Goal: Answer question/provide support: Answer question/provide support

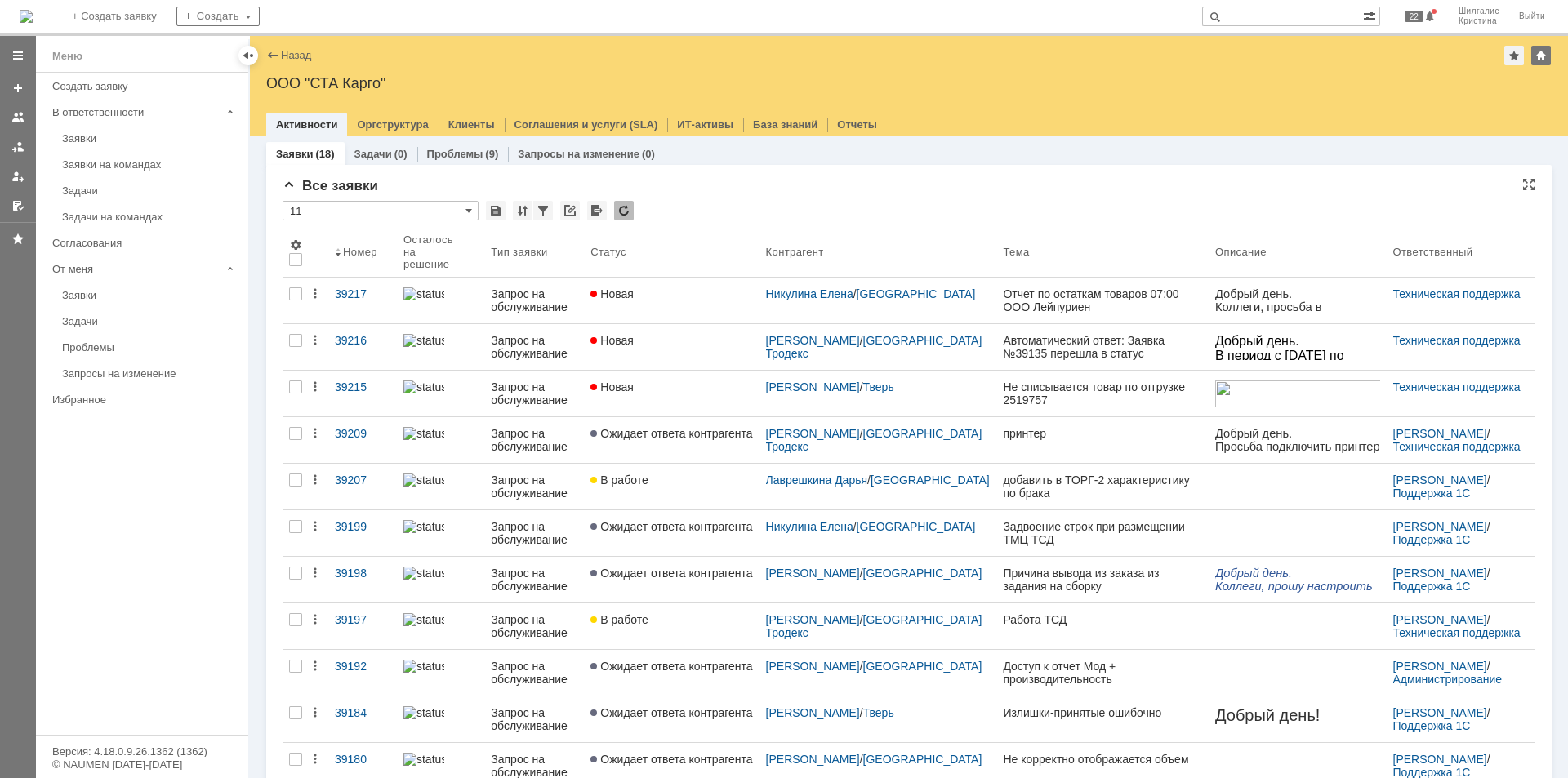
drag, startPoint x: 0, startPoint y: 0, endPoint x: 853, endPoint y: 184, distance: 872.6
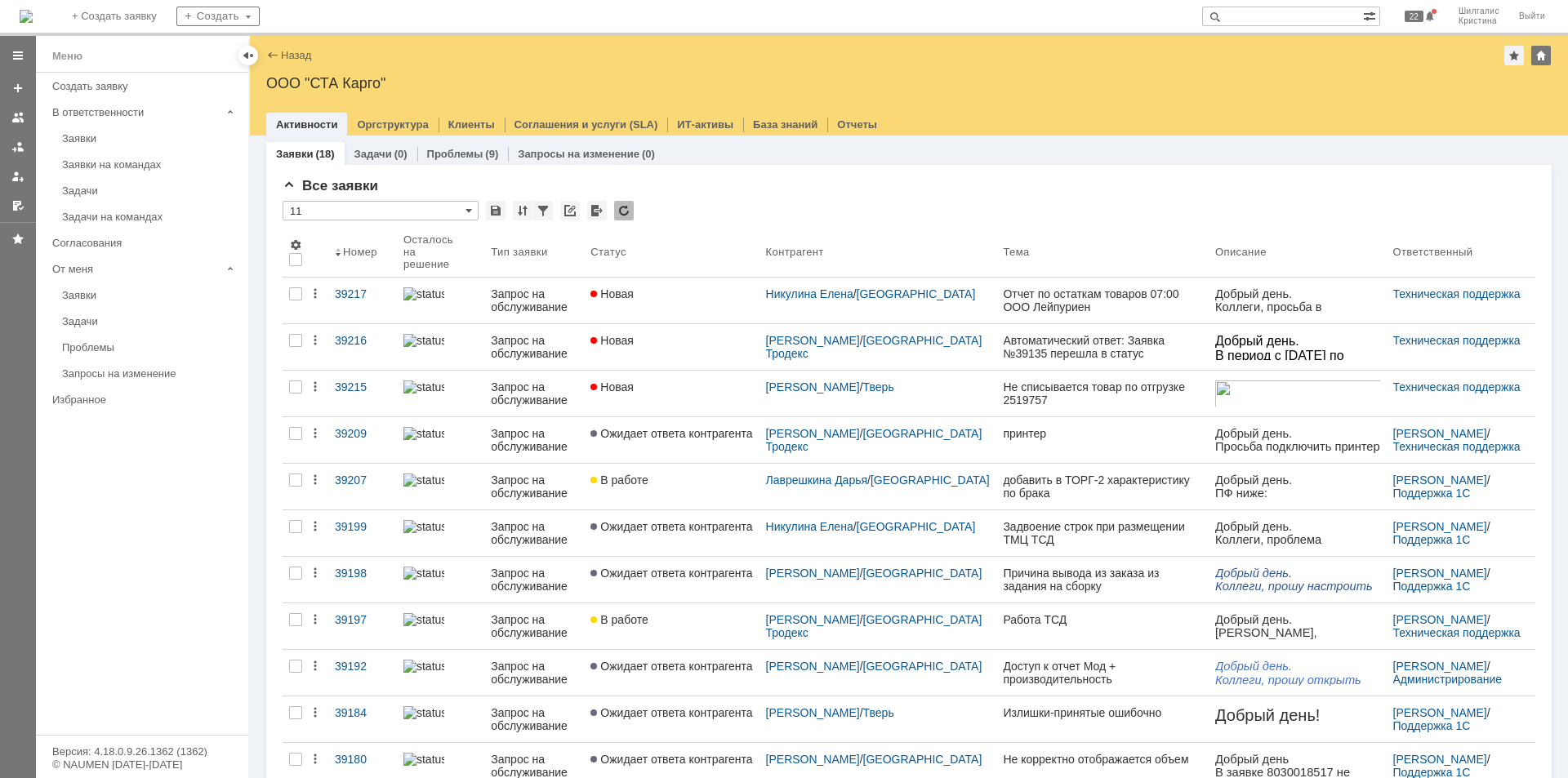
drag, startPoint x: 853, startPoint y: 184, endPoint x: 751, endPoint y: 176, distance: 102.3
click at [751, 176] on div "Все заявки * 11 Результаты поиска: 1 Объектов в списке: 18 Строк на странице: 2…" at bounding box center [908, 659] width 1285 height 989
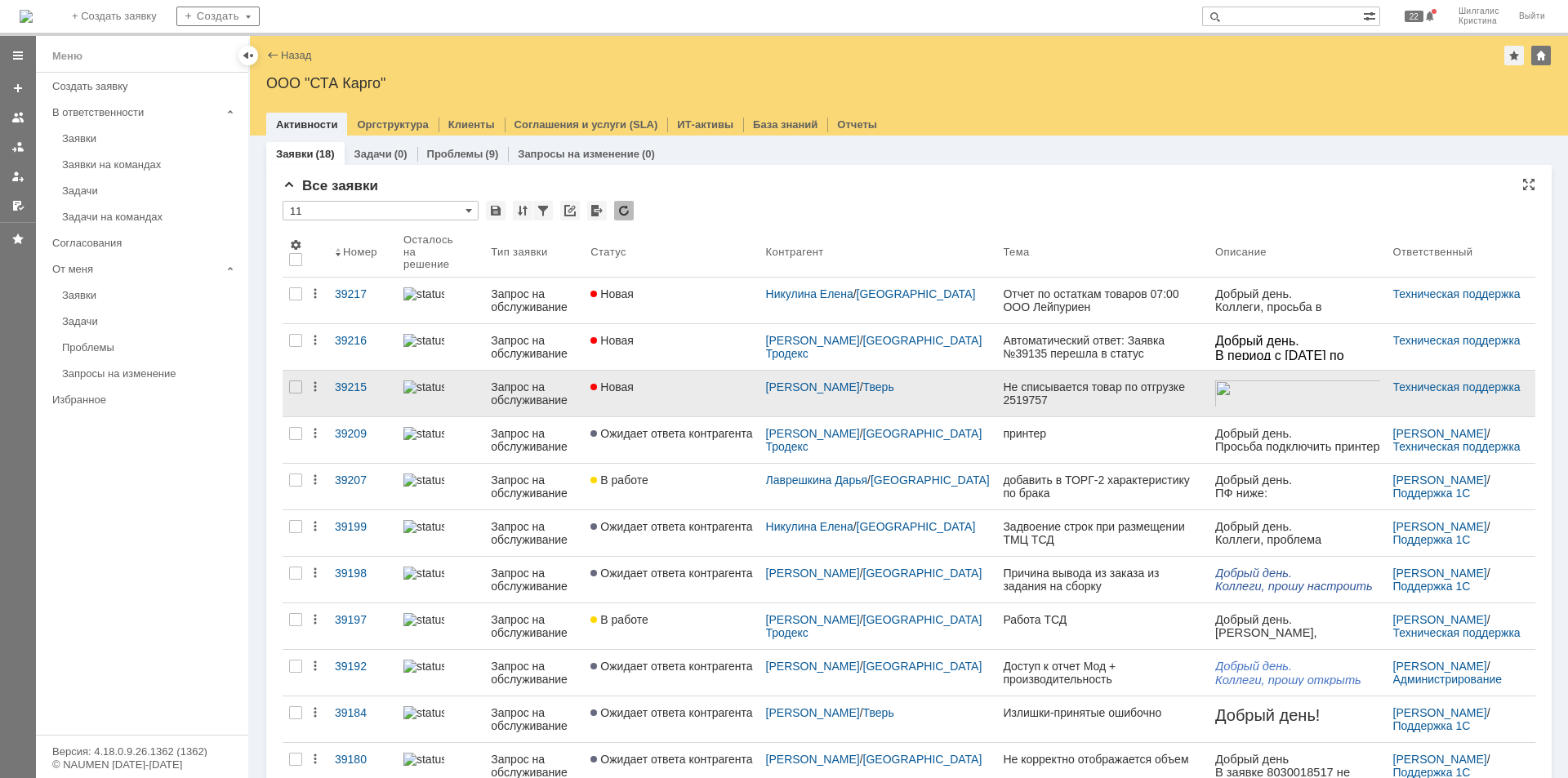
click at [675, 380] on div "Новая" at bounding box center [670, 387] width 162 height 13
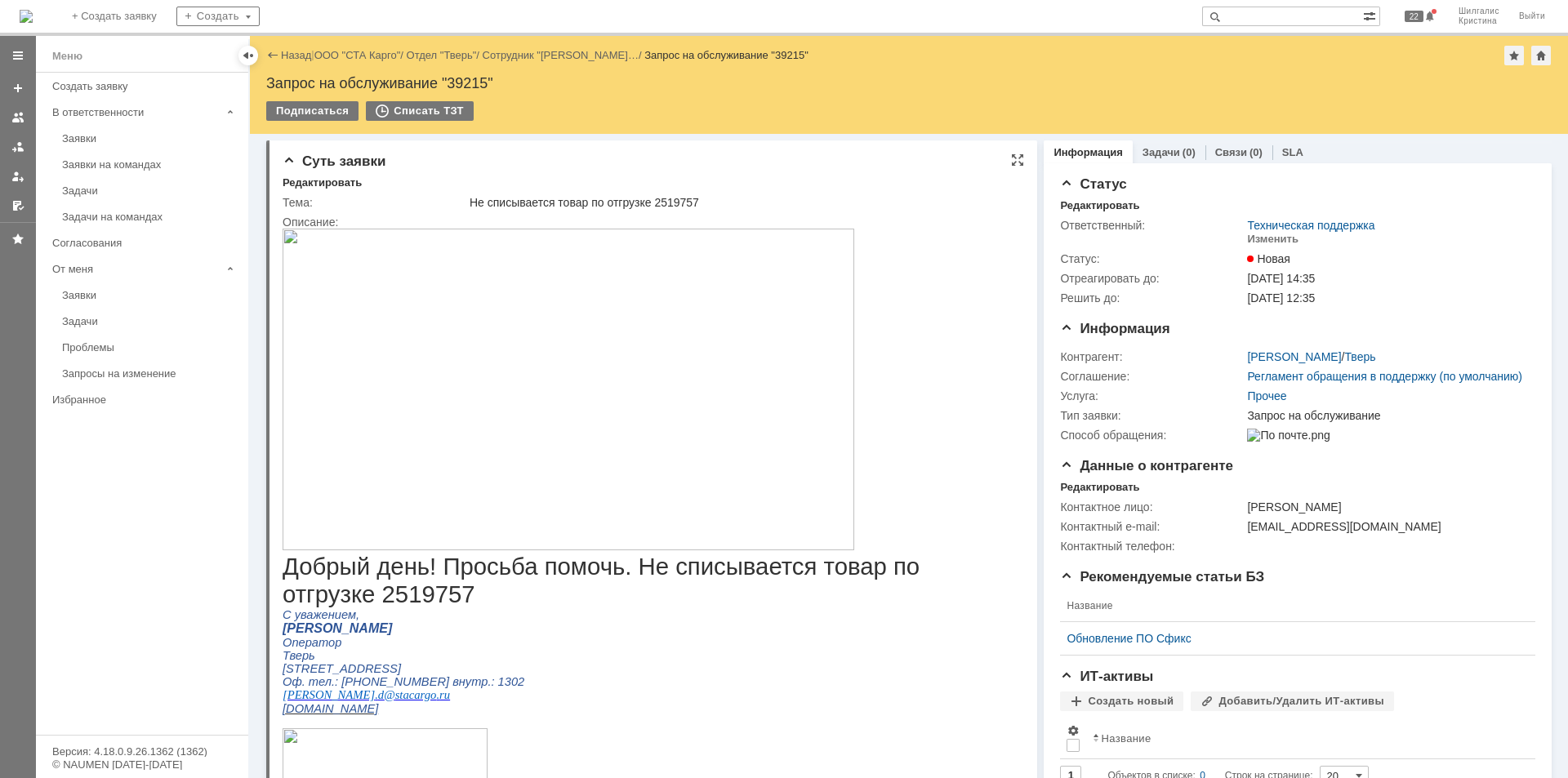
click at [488, 351] on img at bounding box center [568, 389] width 572 height 321
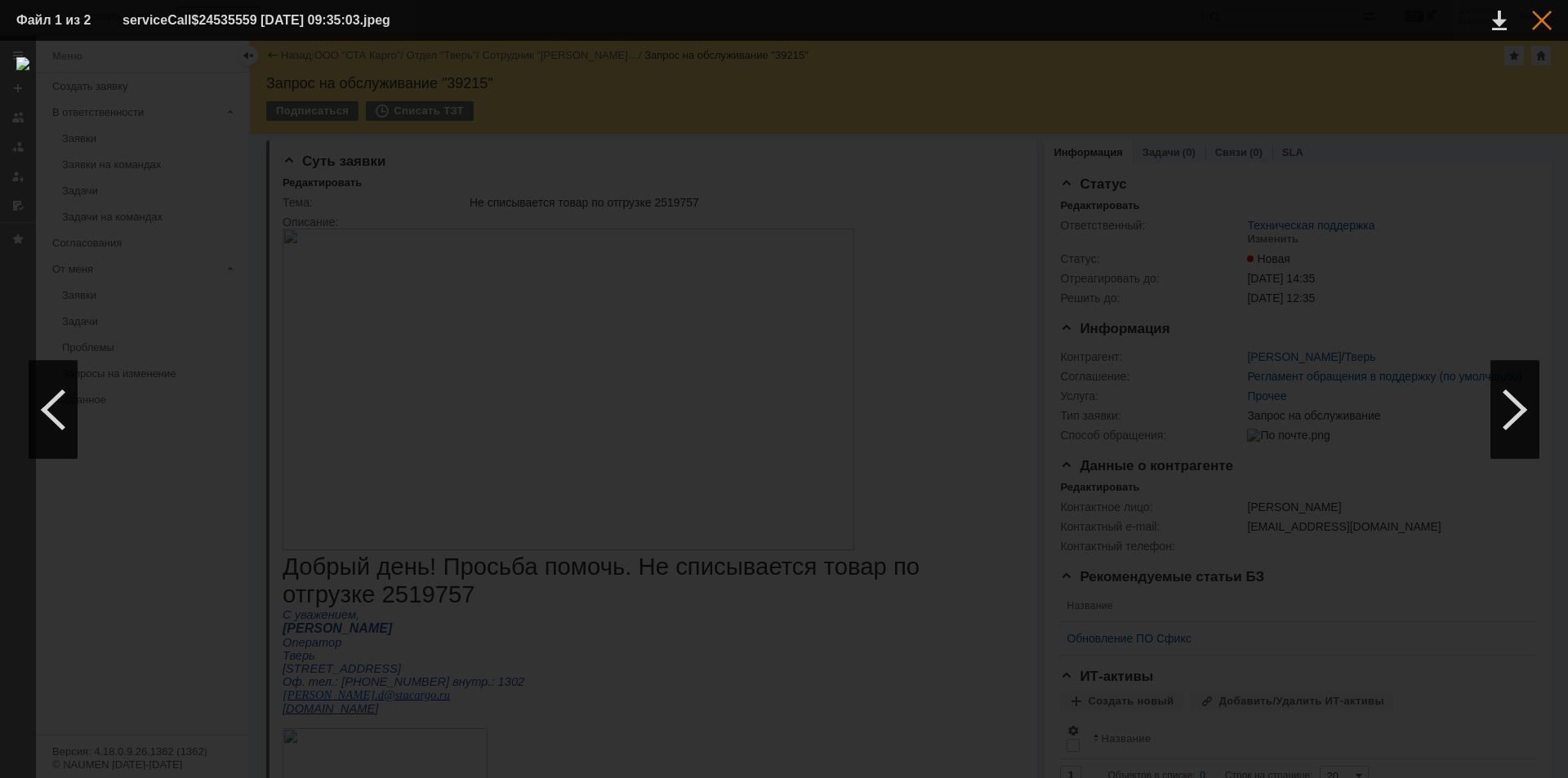
click at [1539, 23] on div at bounding box center [1541, 20] width 19 height 19
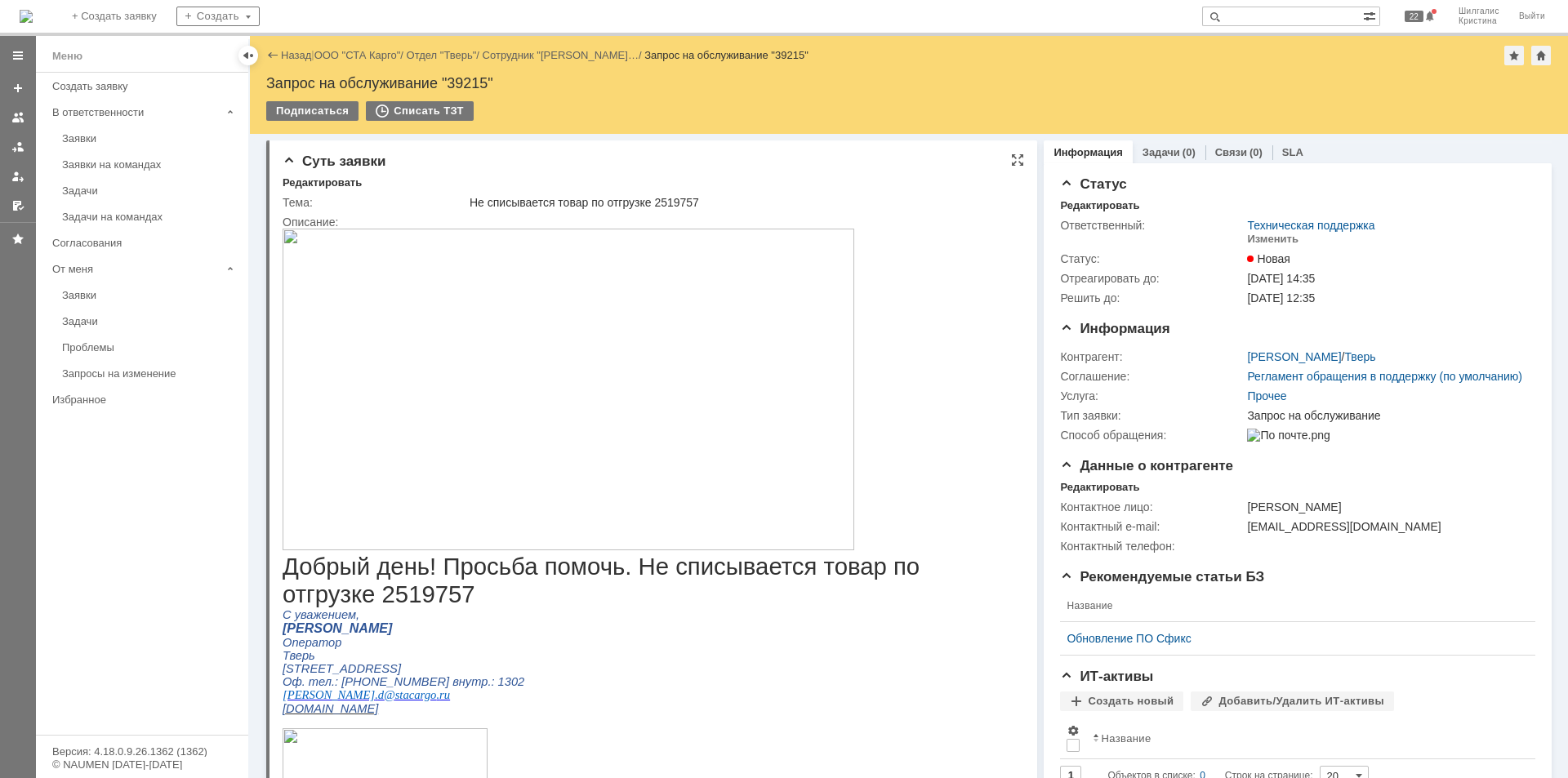
click at [316, 594] on span "Добрый день! Просьба помочь. Не списывается товар по отгрузке 2519757" at bounding box center [600, 579] width 637 height 54
copy span "2519757"
click at [526, 370] on img at bounding box center [568, 389] width 572 height 321
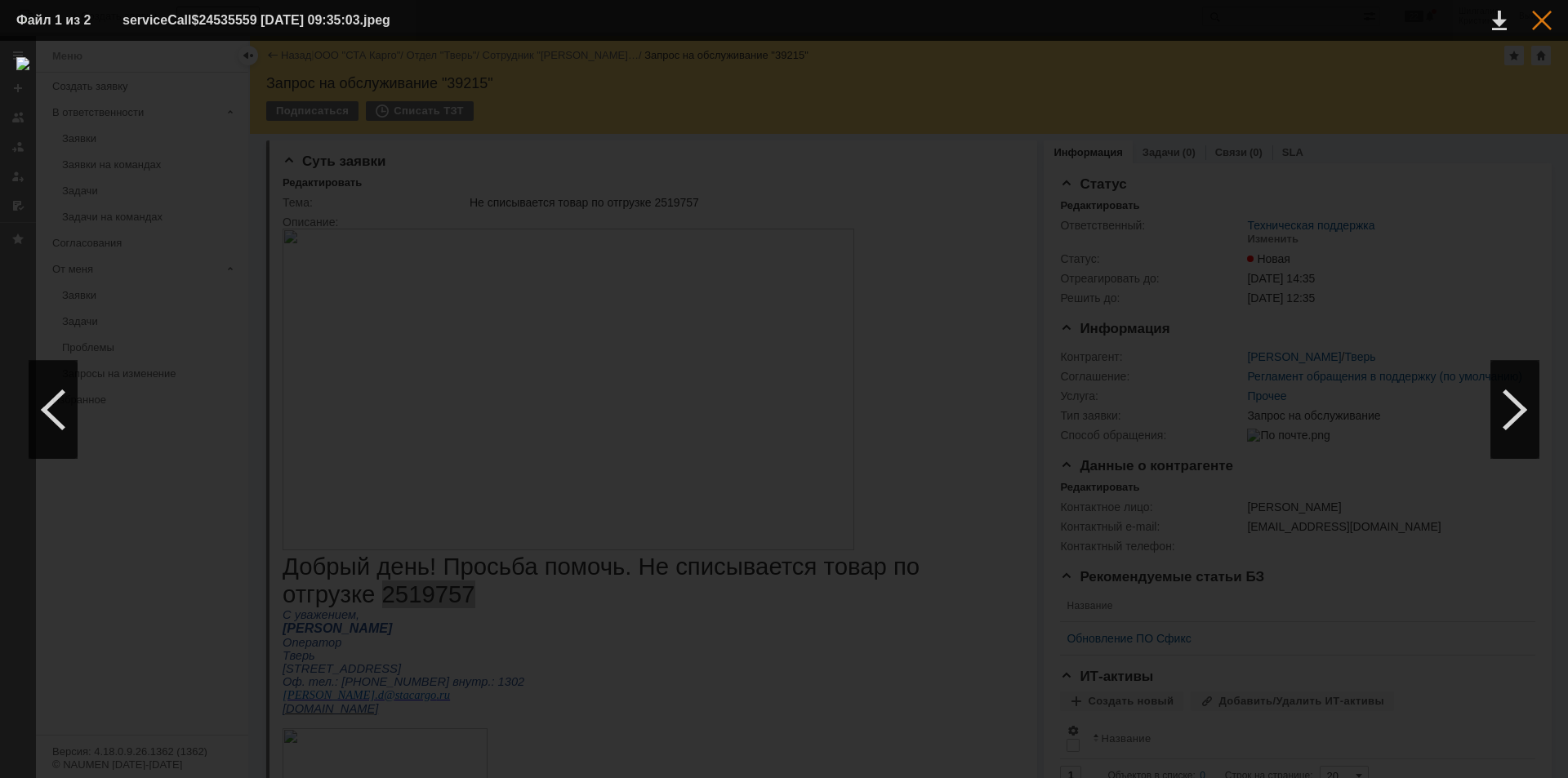
click at [1543, 20] on div at bounding box center [1541, 20] width 19 height 19
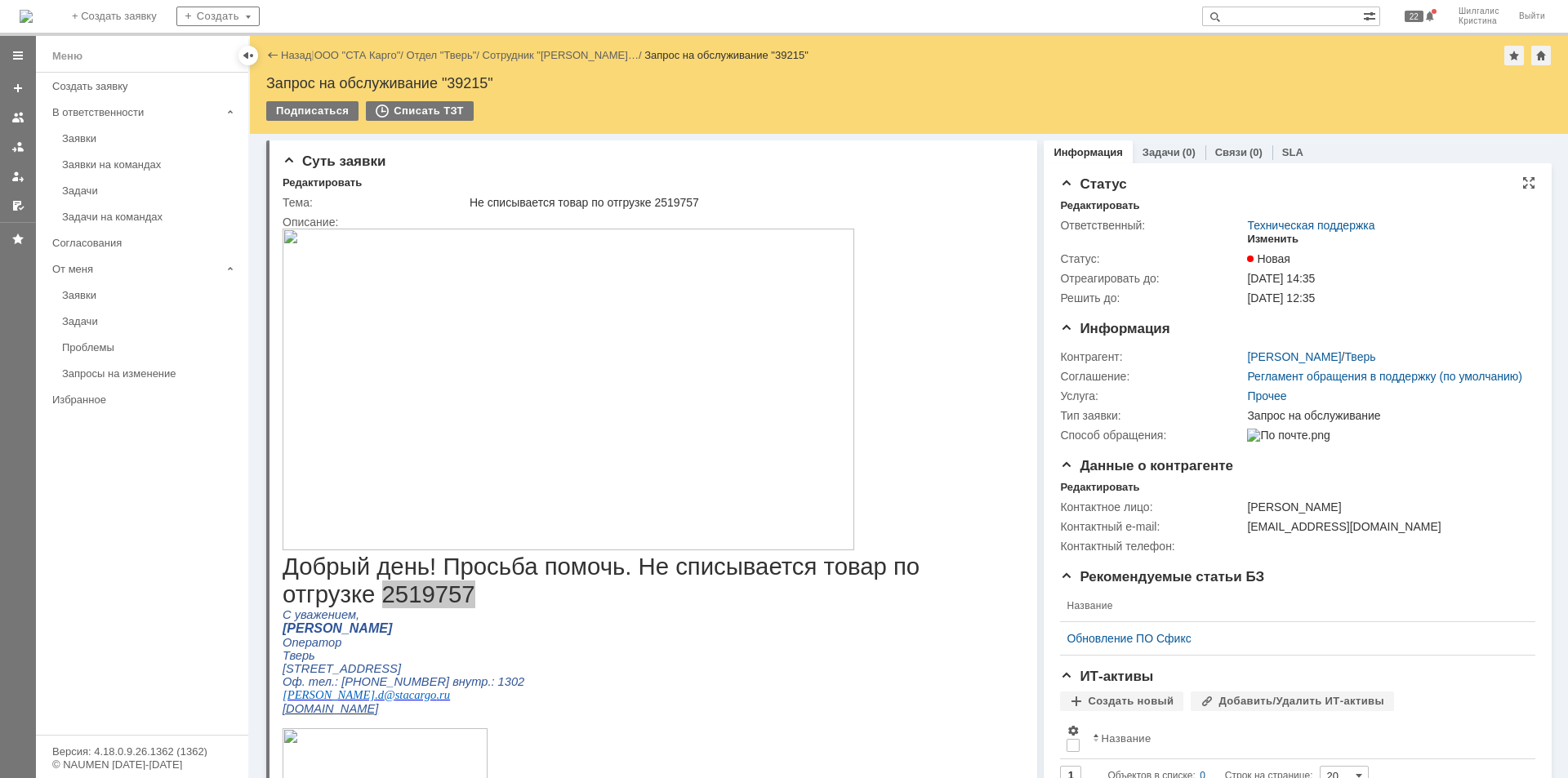
click at [1275, 241] on div "Изменить" at bounding box center [1273, 239] width 52 height 13
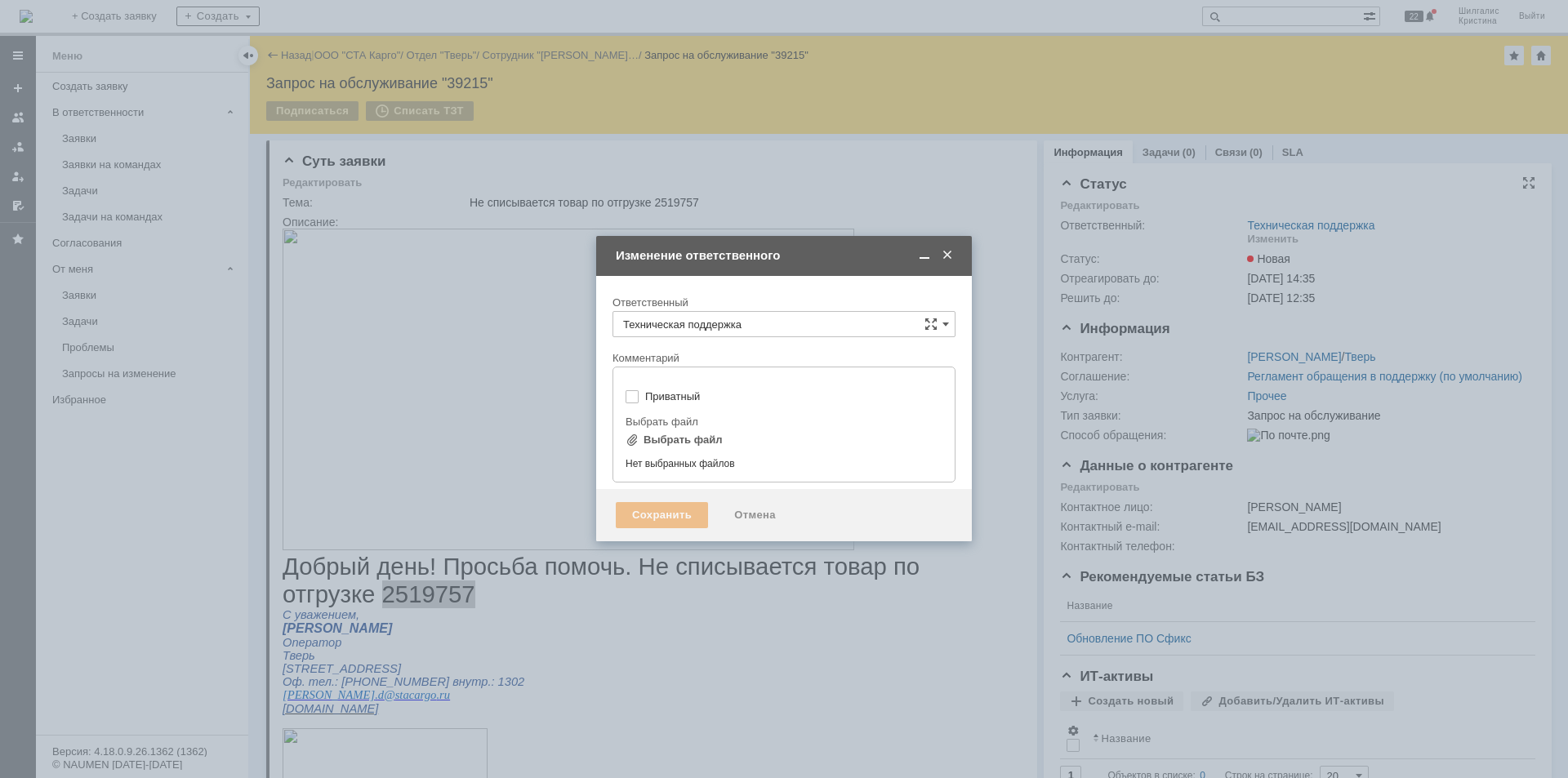
type input "[не указано]"
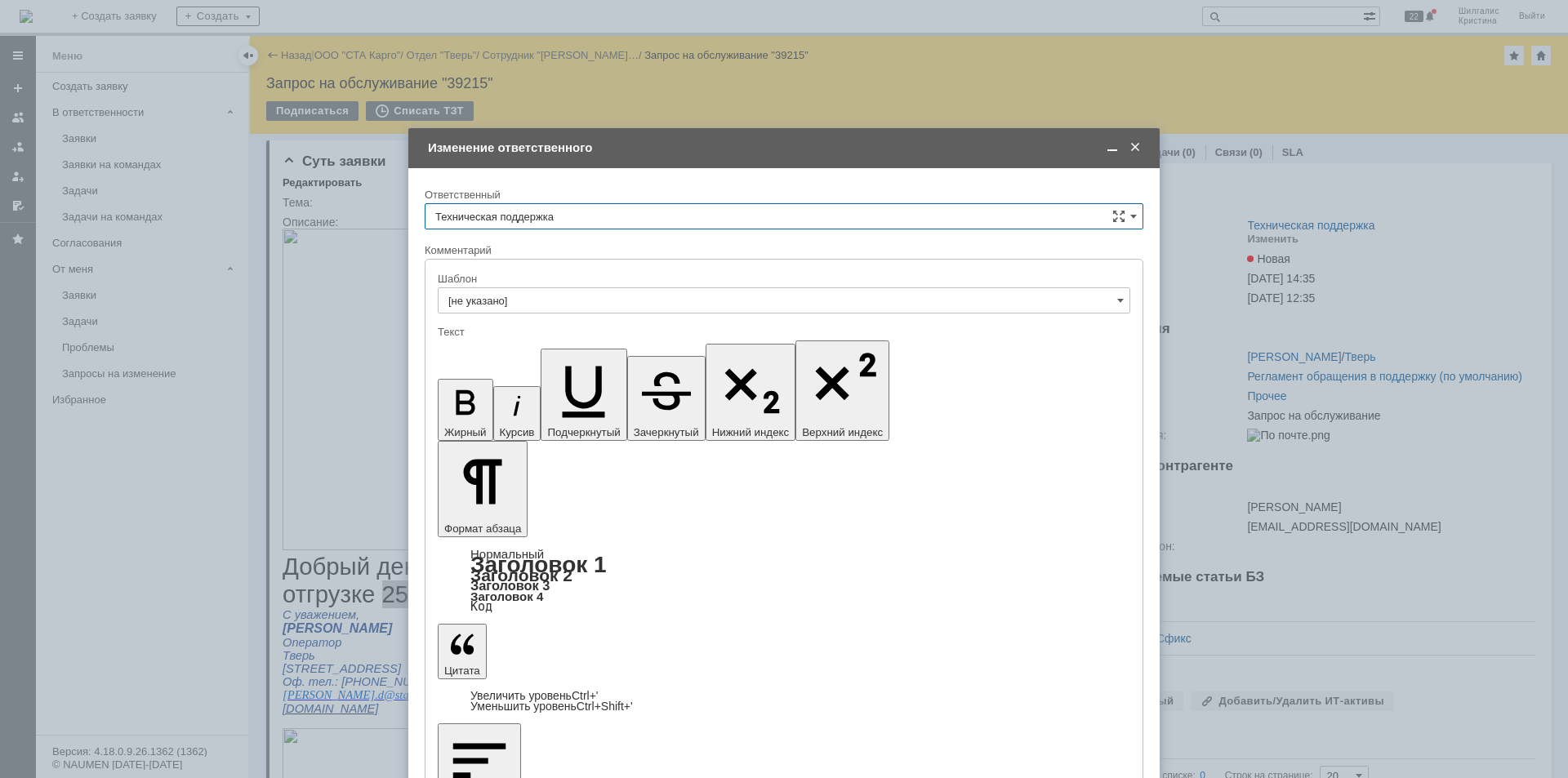
click at [618, 208] on input "Техническая поддержка" at bounding box center [783, 216] width 718 height 26
click at [489, 296] on span "[PERSON_NAME]" at bounding box center [783, 300] width 697 height 13
type input "[PERSON_NAME]"
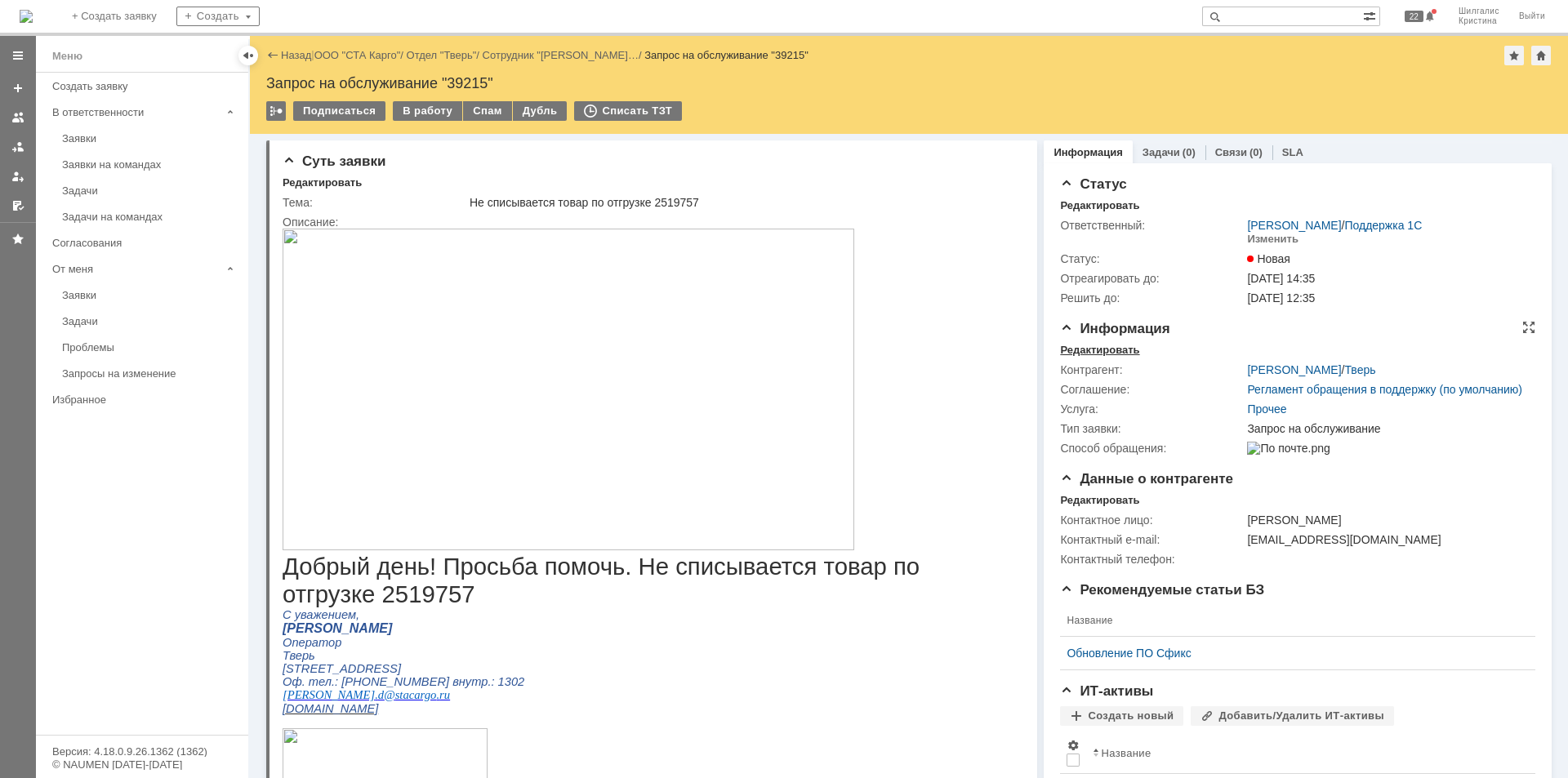
click at [1096, 347] on div "Редактировать" at bounding box center [1099, 351] width 79 height 13
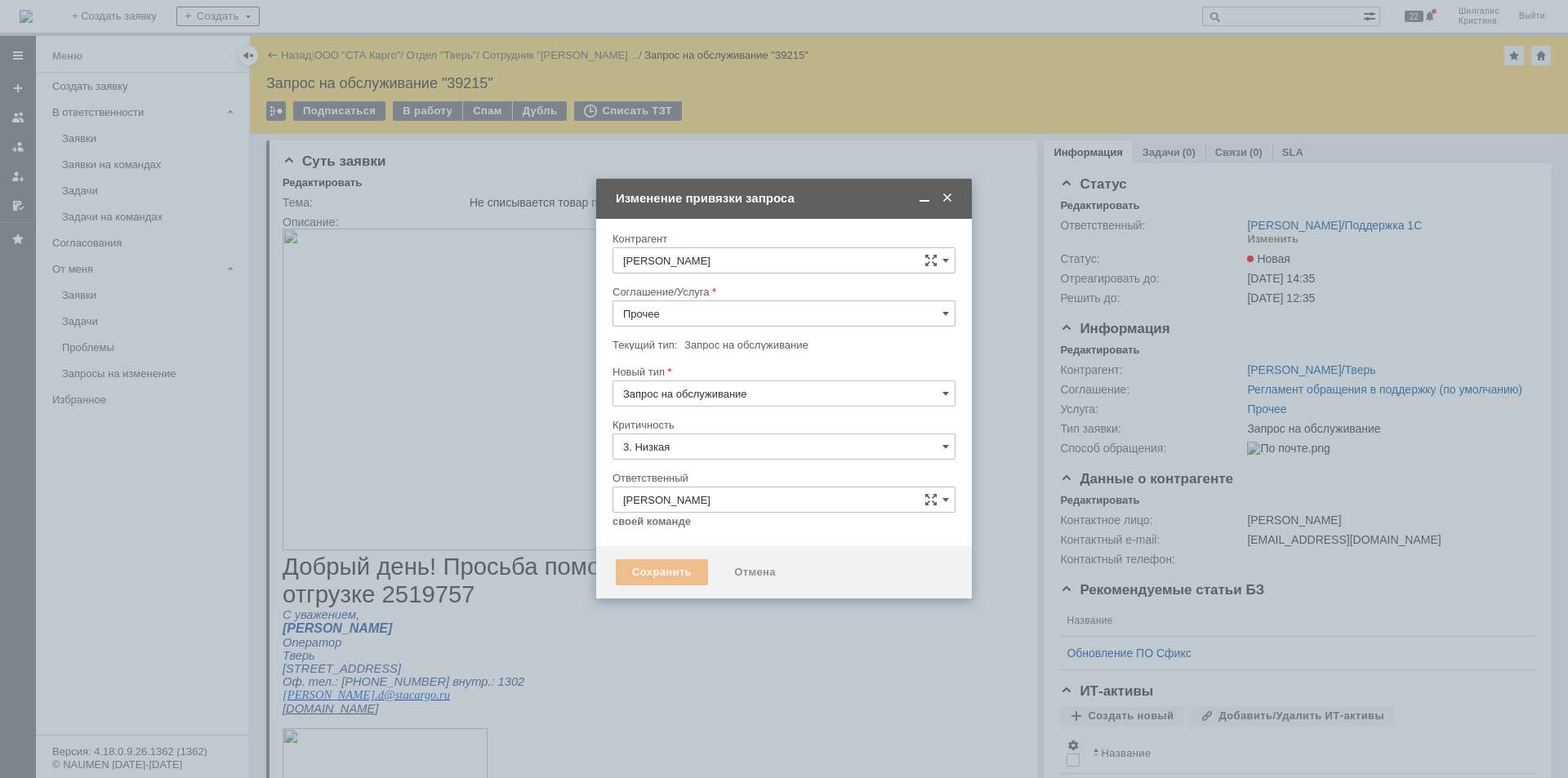
type input "[не указано]"
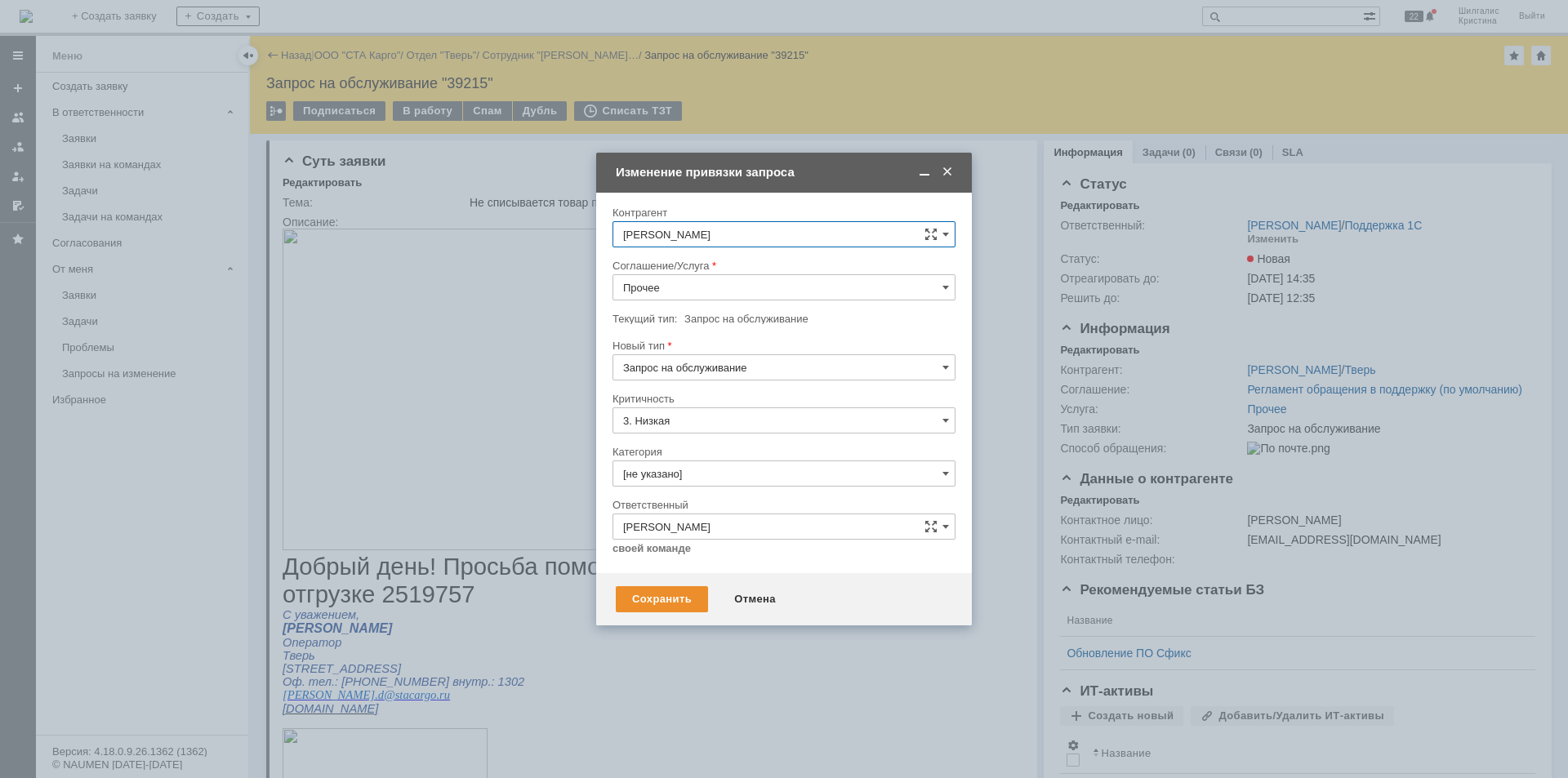
click at [688, 221] on div "Соглашение/Услуга" at bounding box center [783, 213] width 343 height 15
click at [691, 285] on input "Прочее" at bounding box center [783, 287] width 343 height 26
click at [721, 314] on span "WMS Отгрузка" at bounding box center [784, 313] width 321 height 13
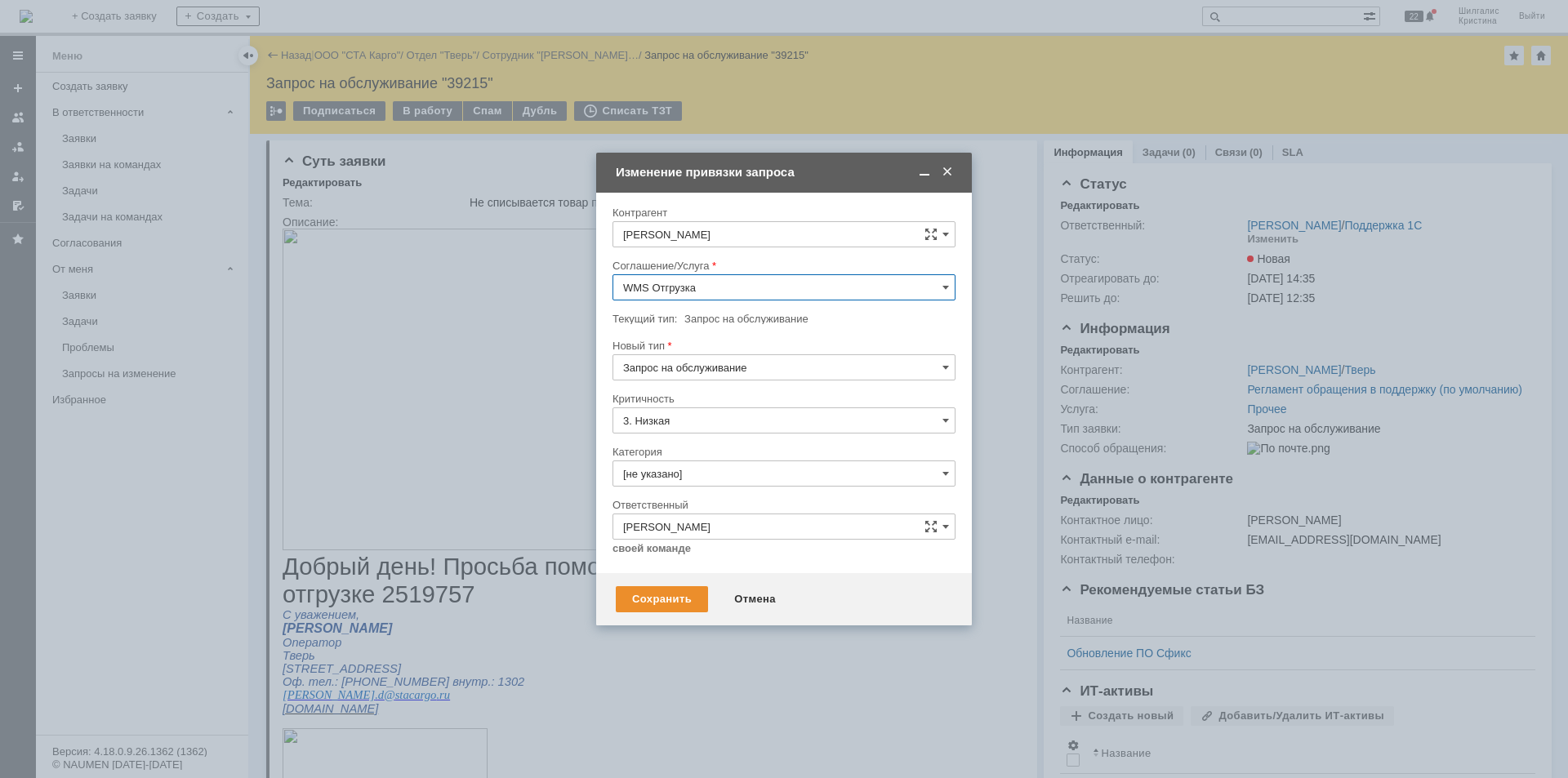
type input "WMS Отгрузка"
click at [691, 470] on input "[не указано]" at bounding box center [783, 473] width 343 height 26
click at [699, 585] on span "Консультация пользователя" at bounding box center [784, 585] width 321 height 13
type input "Консультация пользователя"
click at [672, 603] on div "Сохранить" at bounding box center [662, 598] width 92 height 26
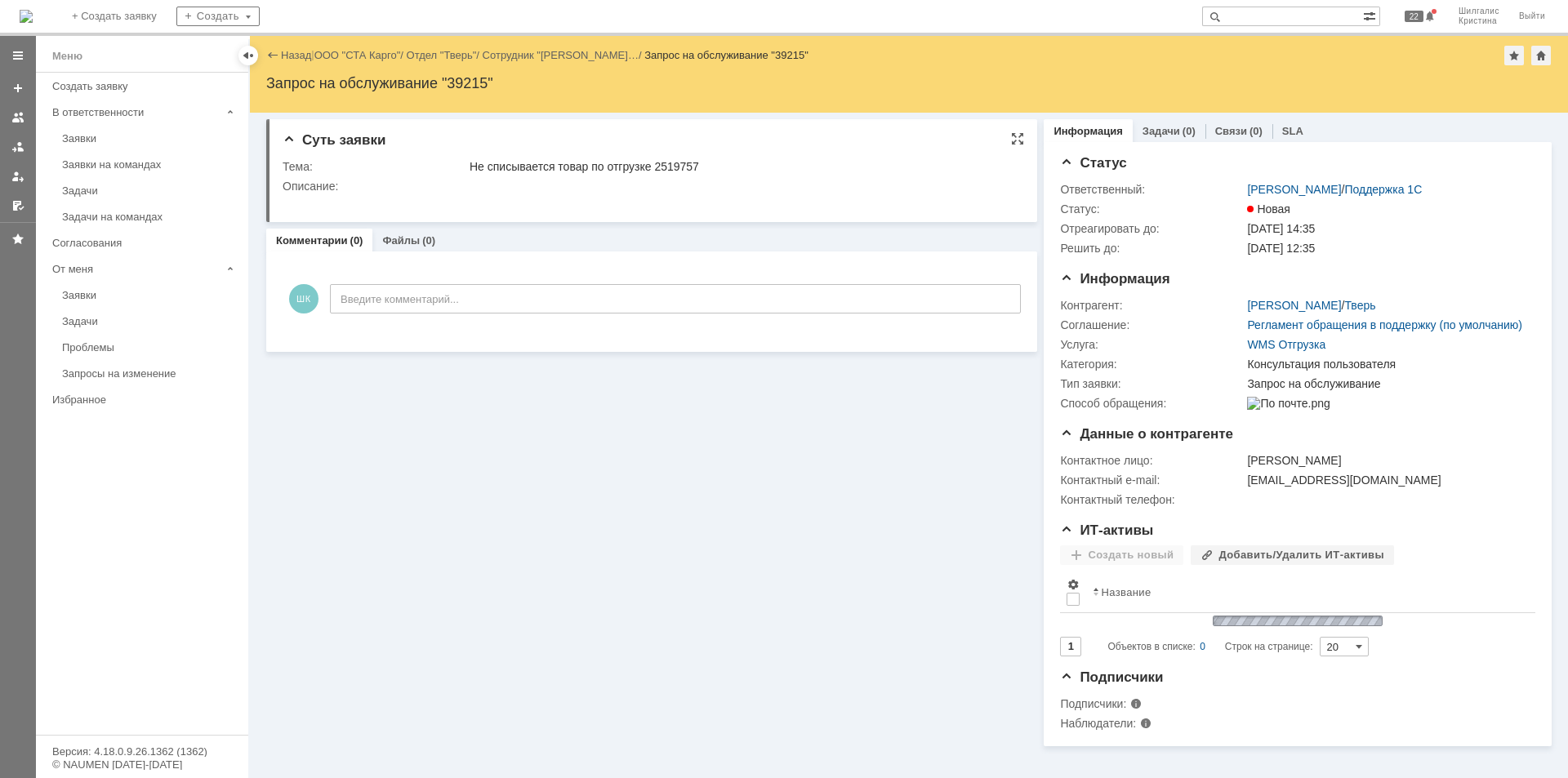
scroll to position [0, 0]
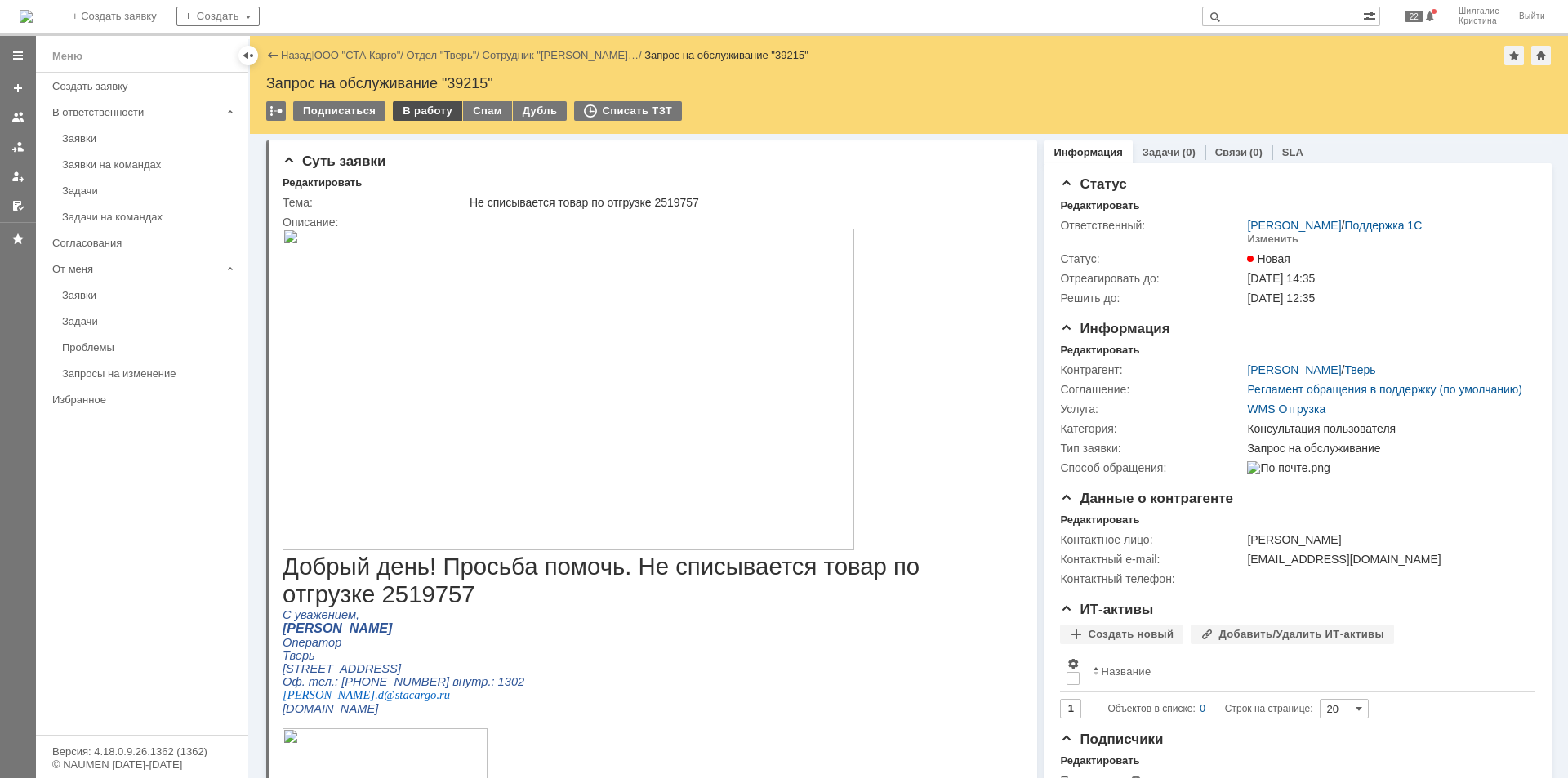
click at [431, 118] on div "В работу" at bounding box center [427, 111] width 70 height 19
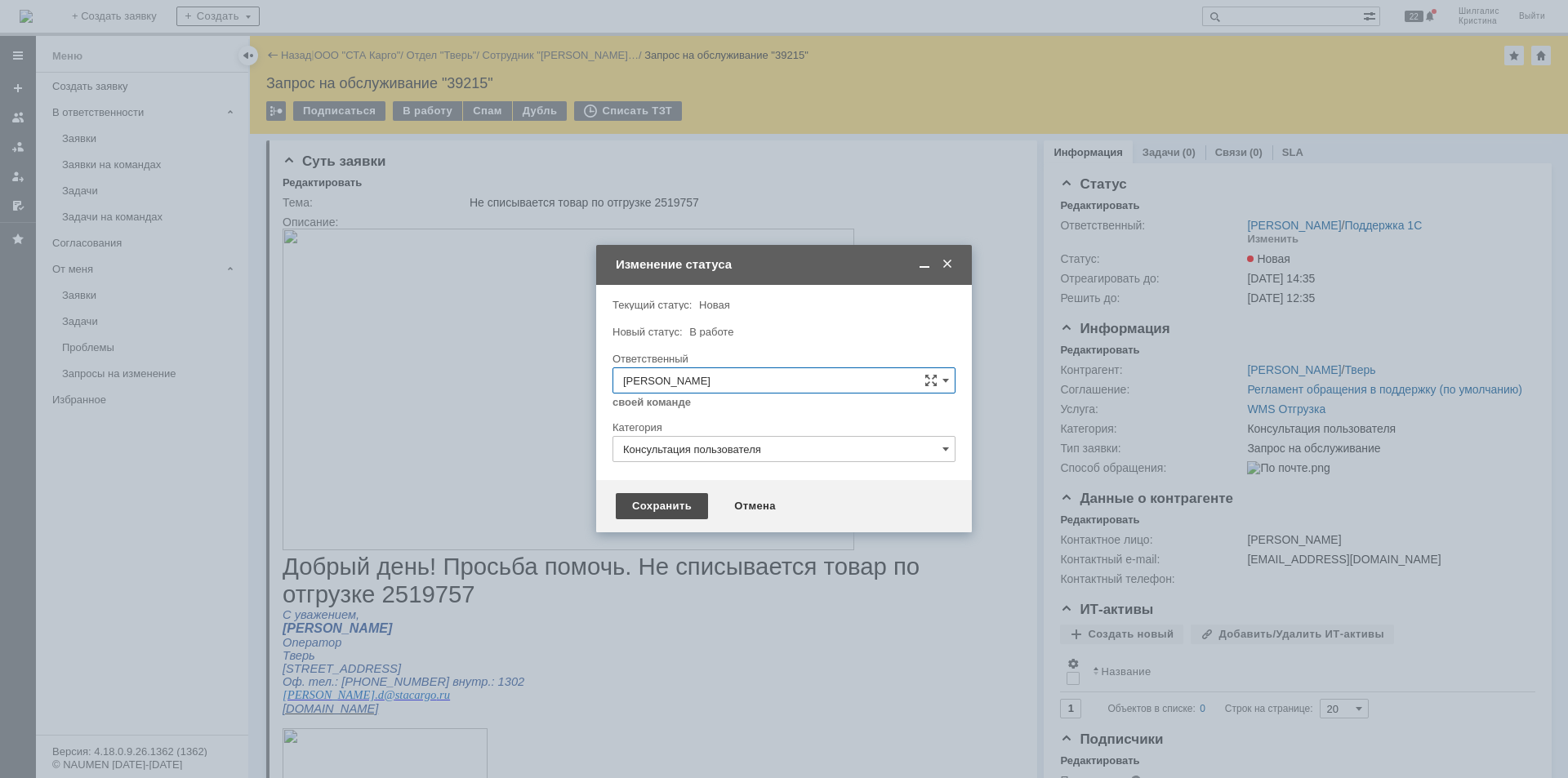
click at [660, 514] on div "Сохранить" at bounding box center [662, 506] width 92 height 26
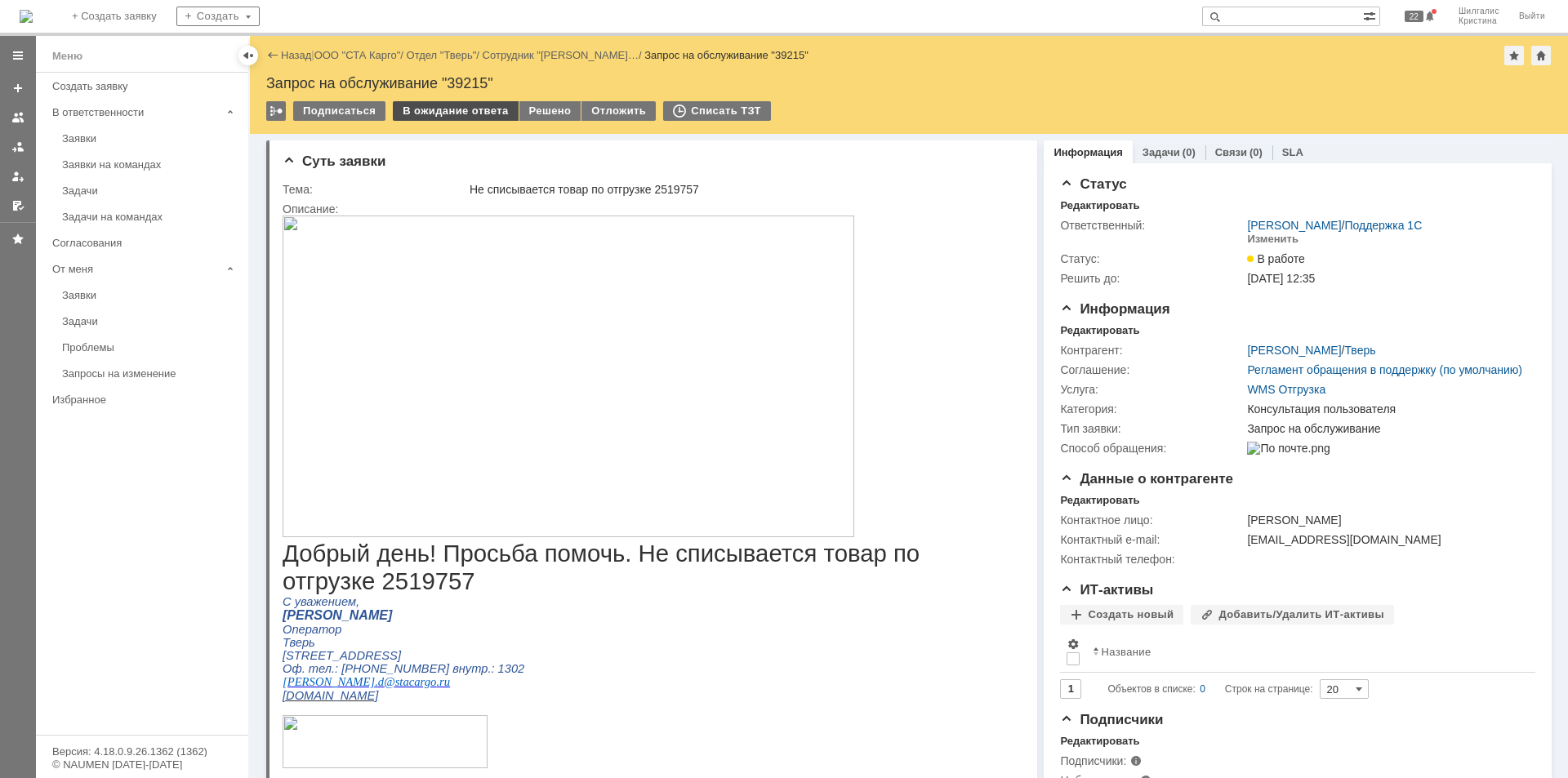
click at [463, 104] on div "В ожидание ответа" at bounding box center [455, 111] width 125 height 19
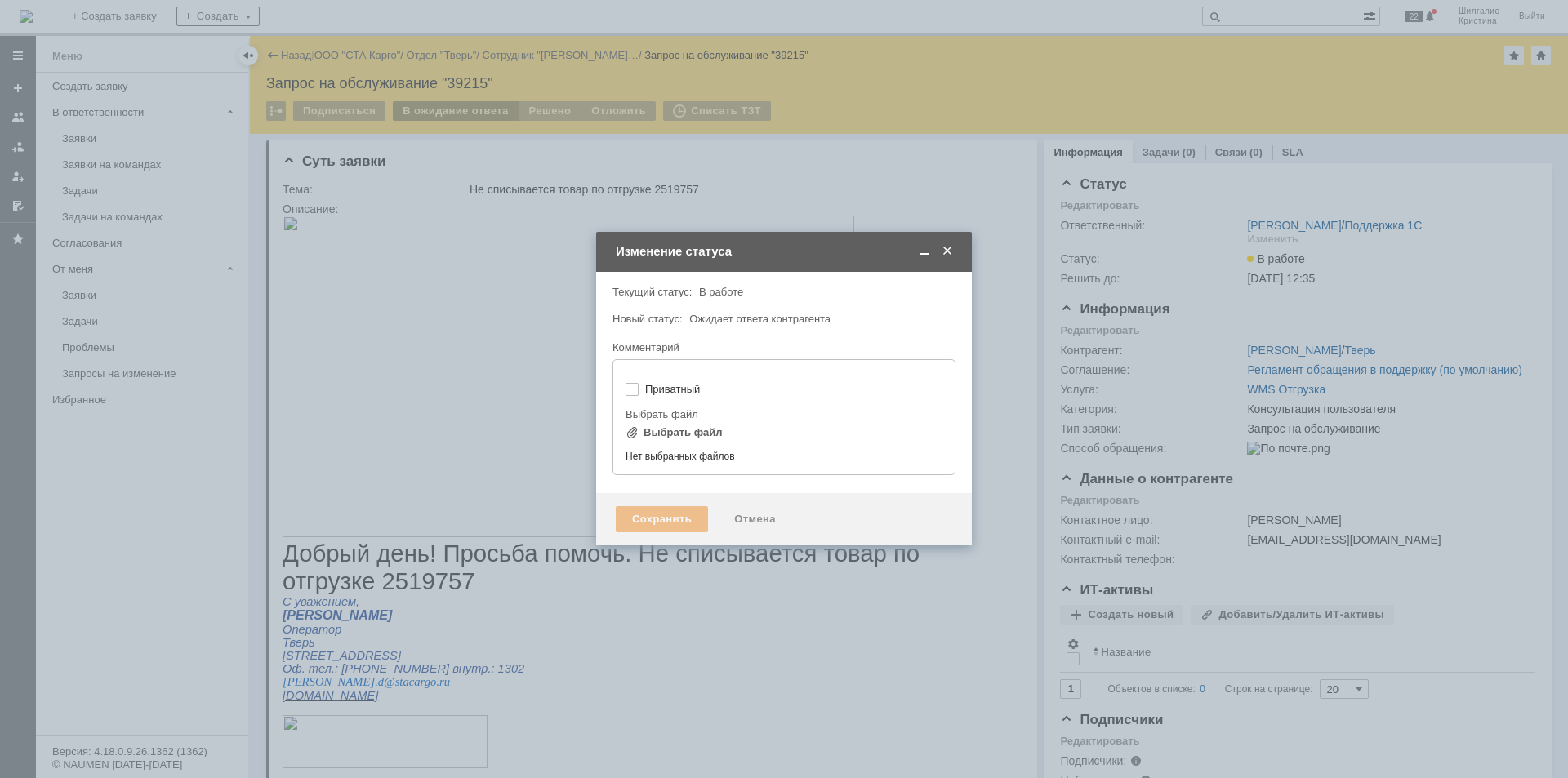
type input "[не указано]"
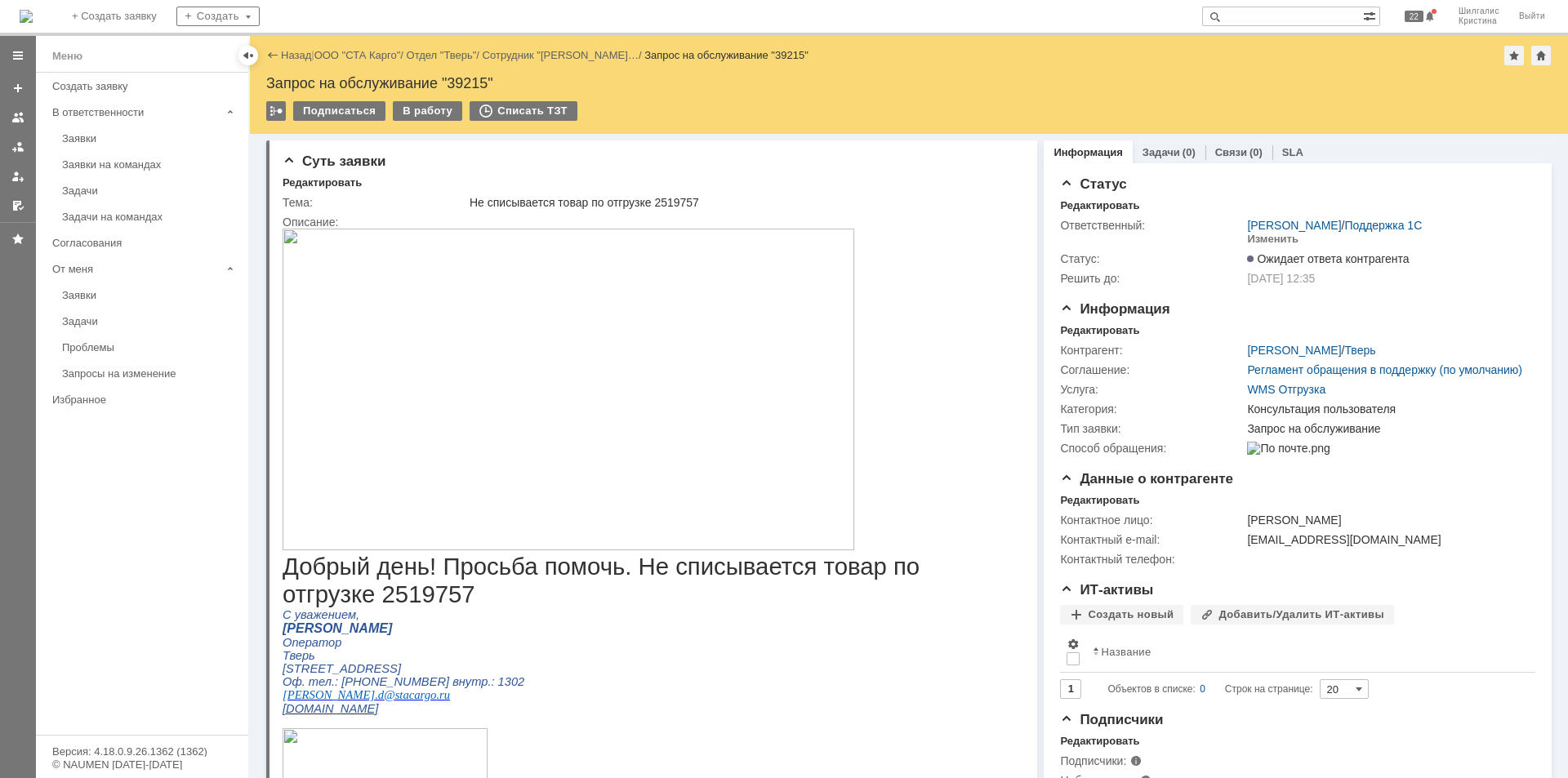
click at [534, 357] on img at bounding box center [568, 389] width 572 height 321
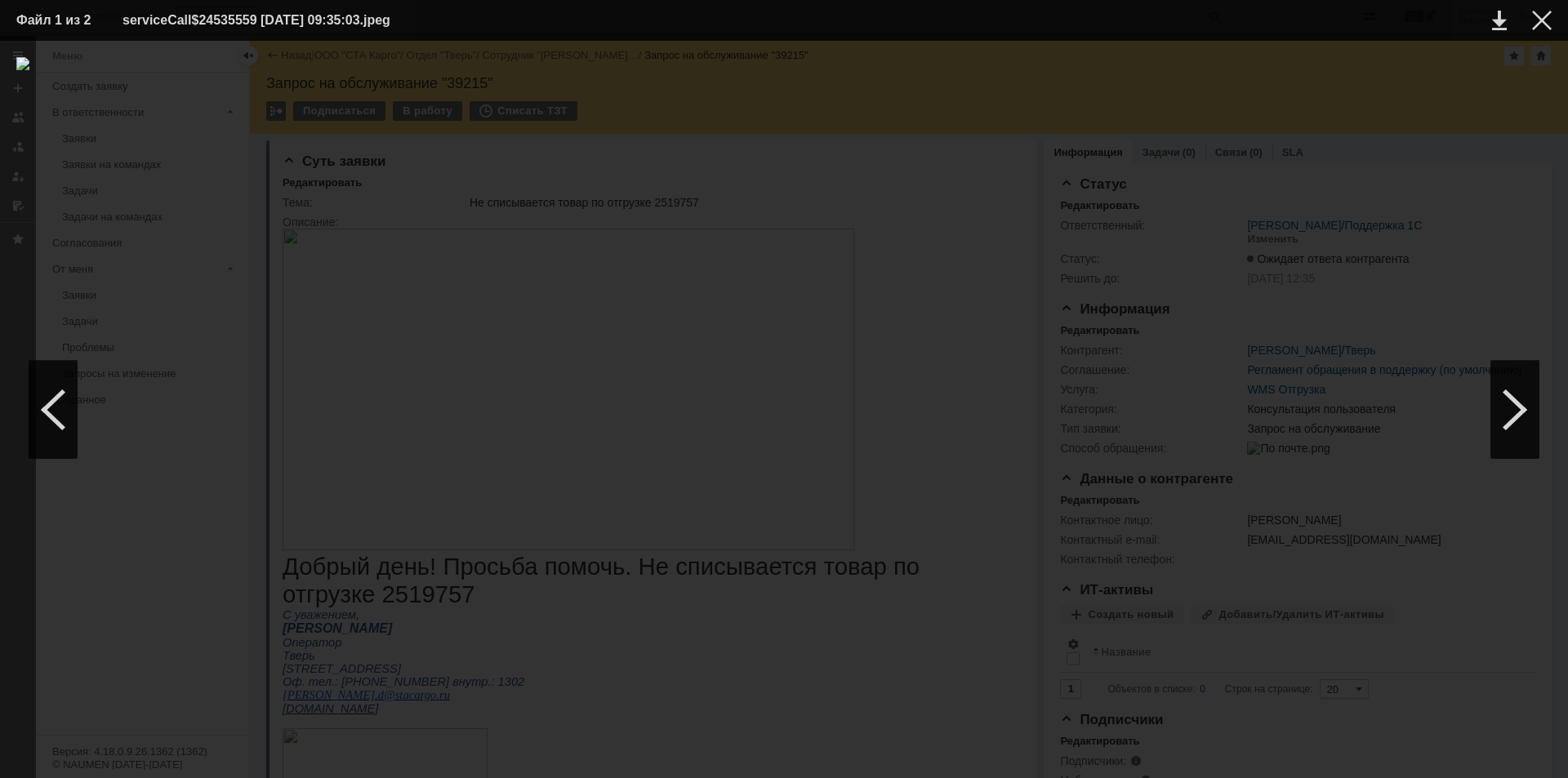
click at [1538, 31] on td at bounding box center [1529, 21] width 45 height 25
click at [1549, 10] on td at bounding box center [1529, 21] width 45 height 25
click at [1546, 18] on div at bounding box center [1541, 20] width 19 height 19
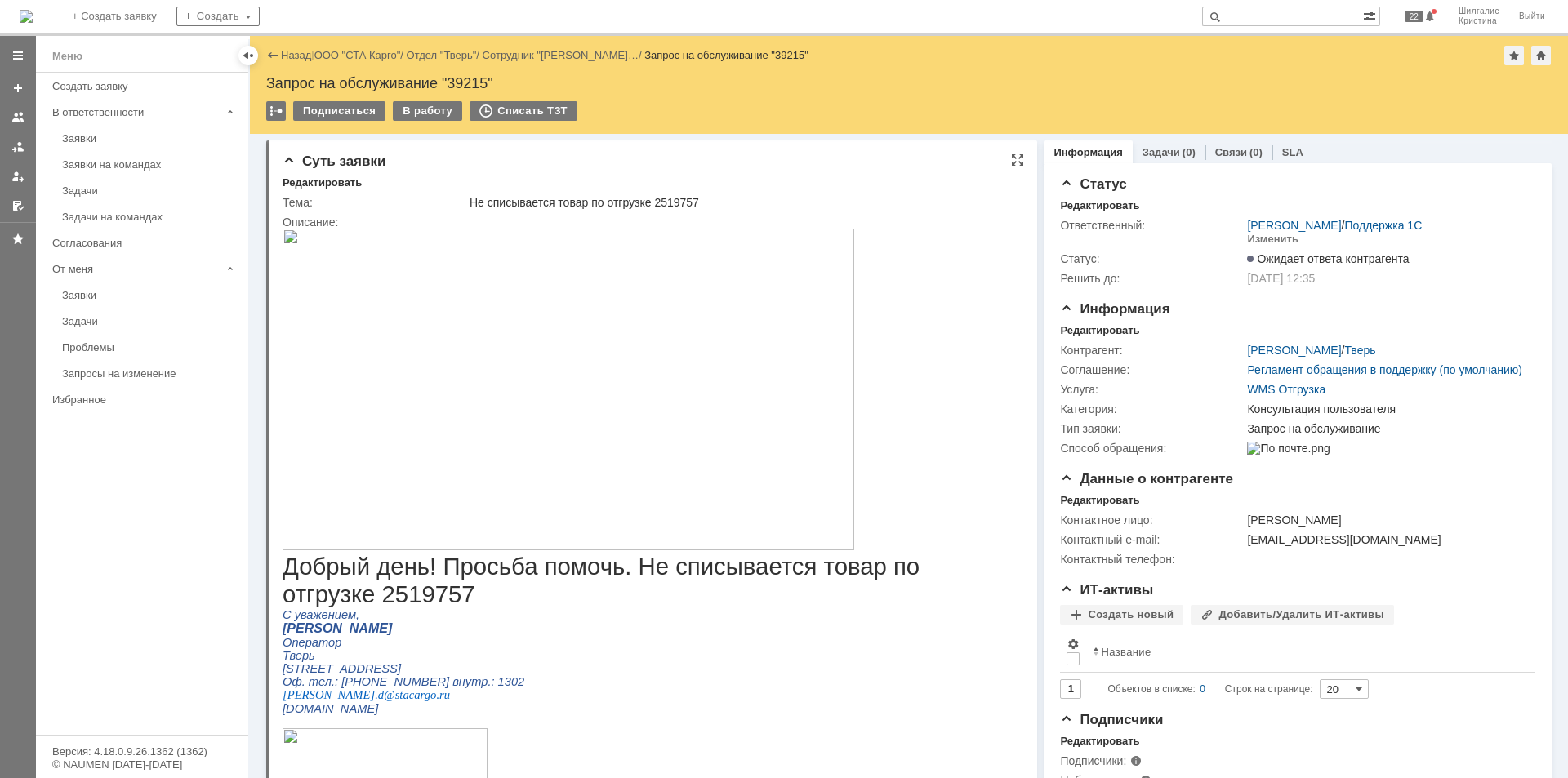
click at [439, 272] on img at bounding box center [568, 389] width 572 height 321
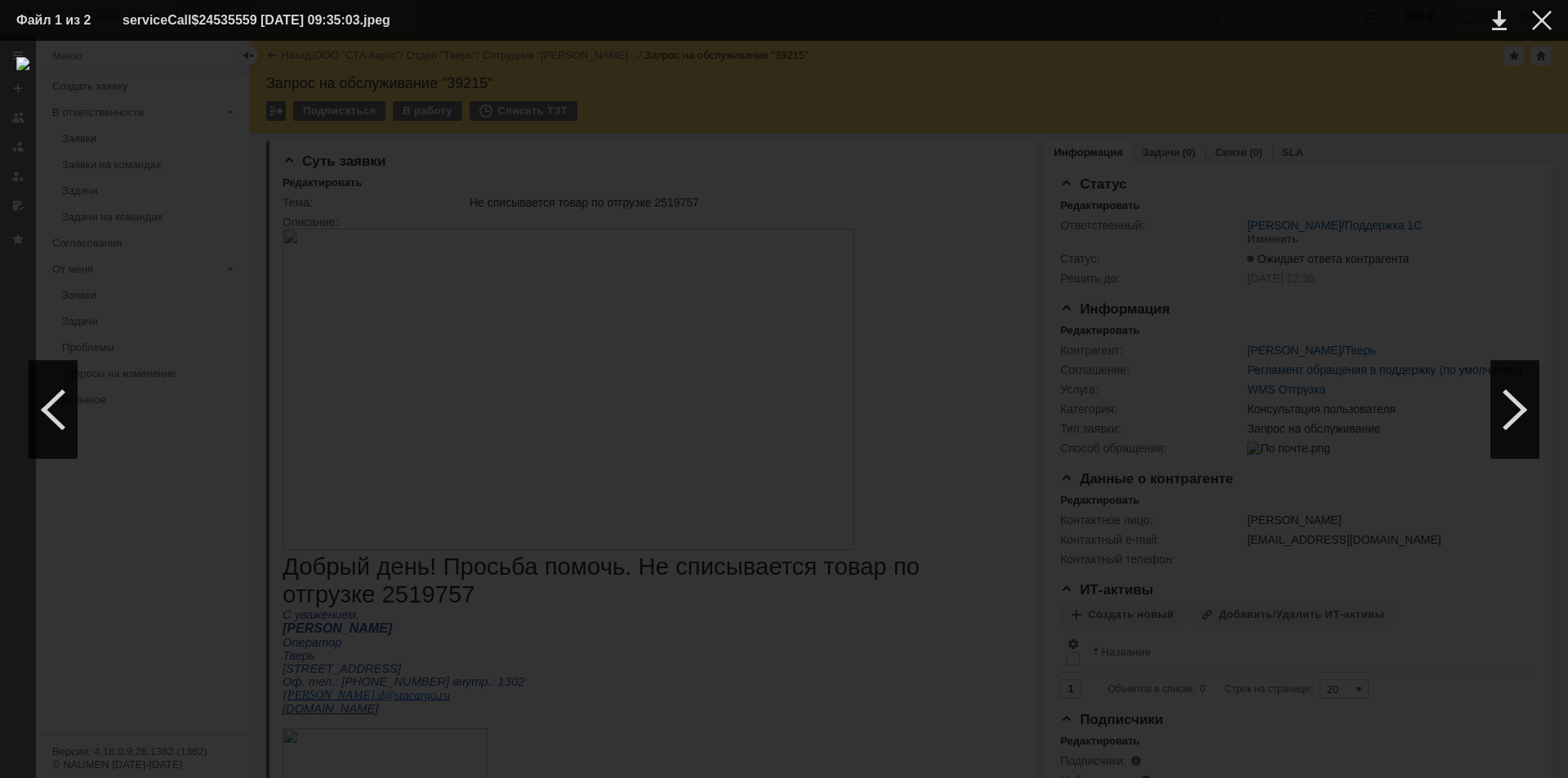
click at [1545, 31] on td at bounding box center [1529, 21] width 45 height 25
click at [1546, 18] on div at bounding box center [1541, 20] width 19 height 19
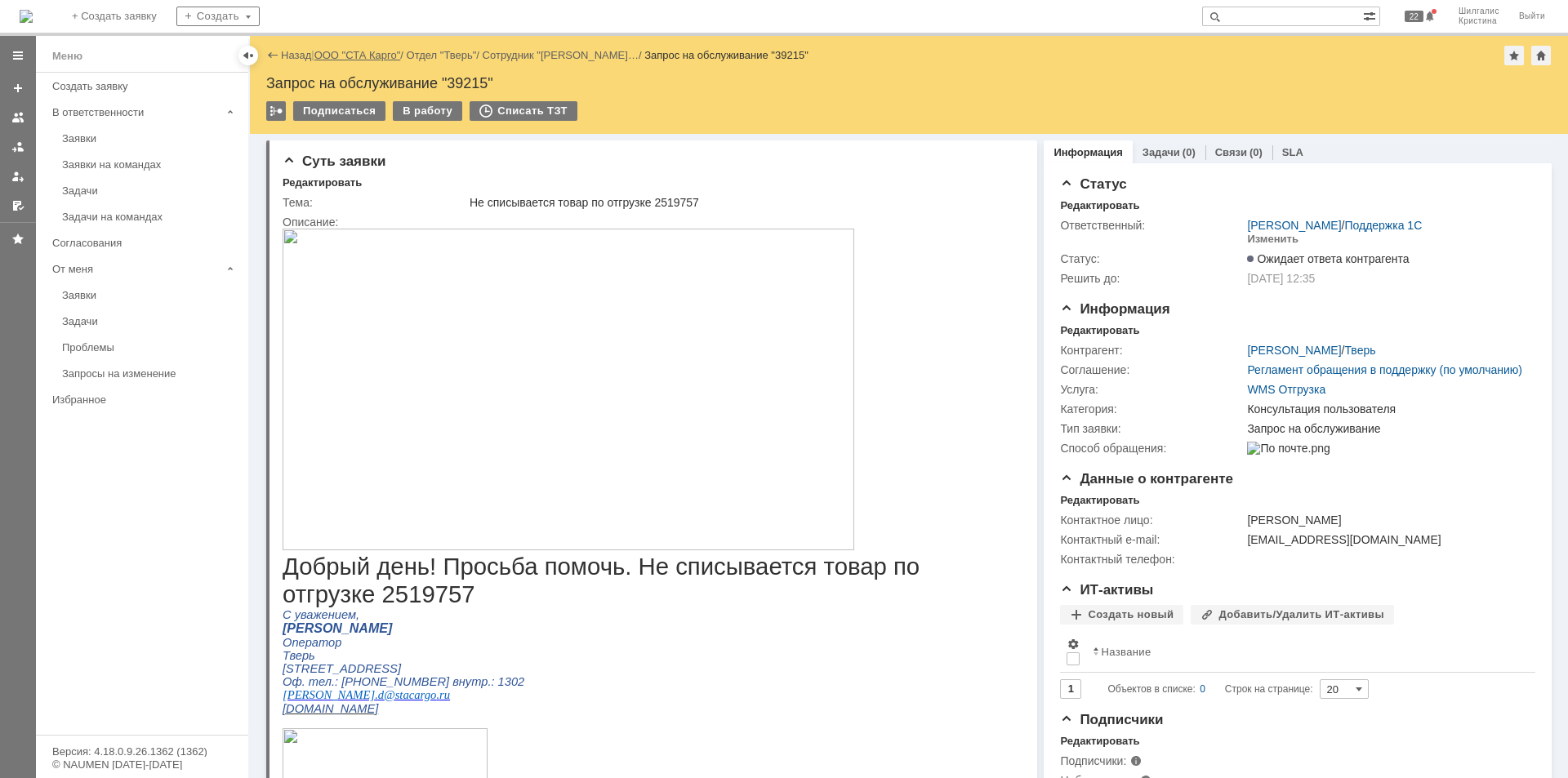
click at [372, 57] on link "ООО "СТА Карго"" at bounding box center [358, 54] width 87 height 12
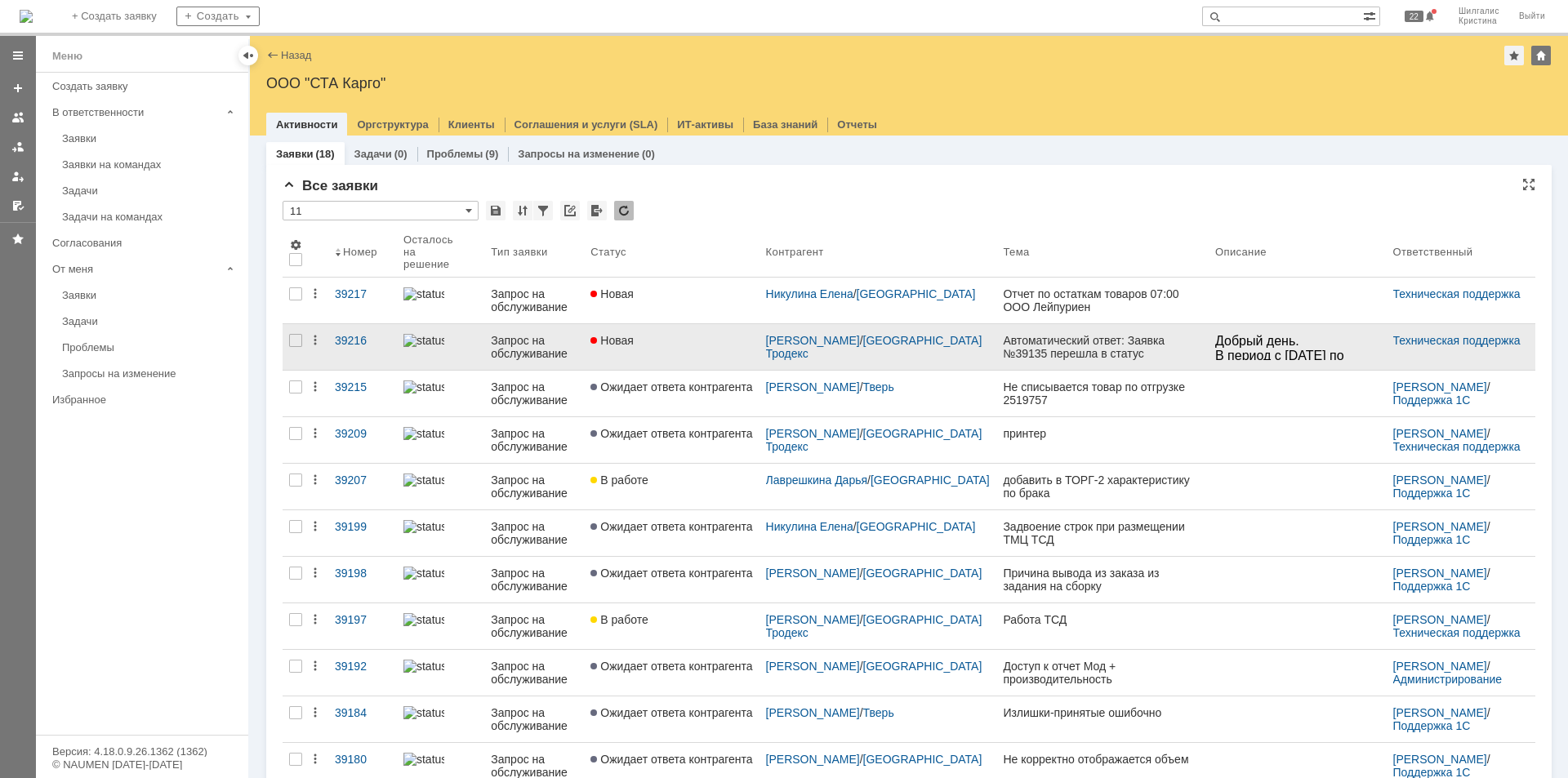
click at [690, 352] on link "Новая" at bounding box center [671, 347] width 175 height 46
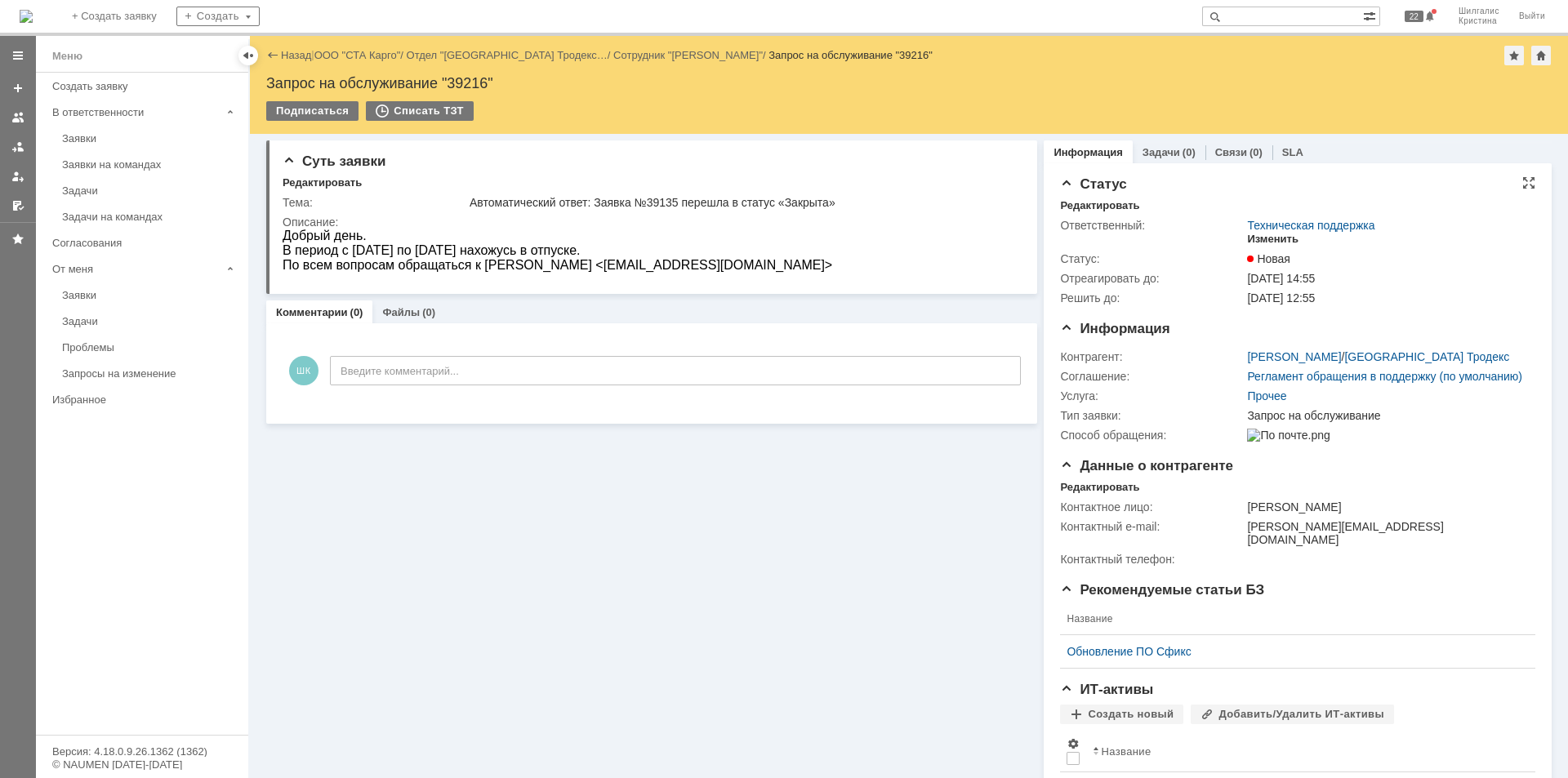
click at [1257, 243] on div "Изменить" at bounding box center [1273, 239] width 52 height 13
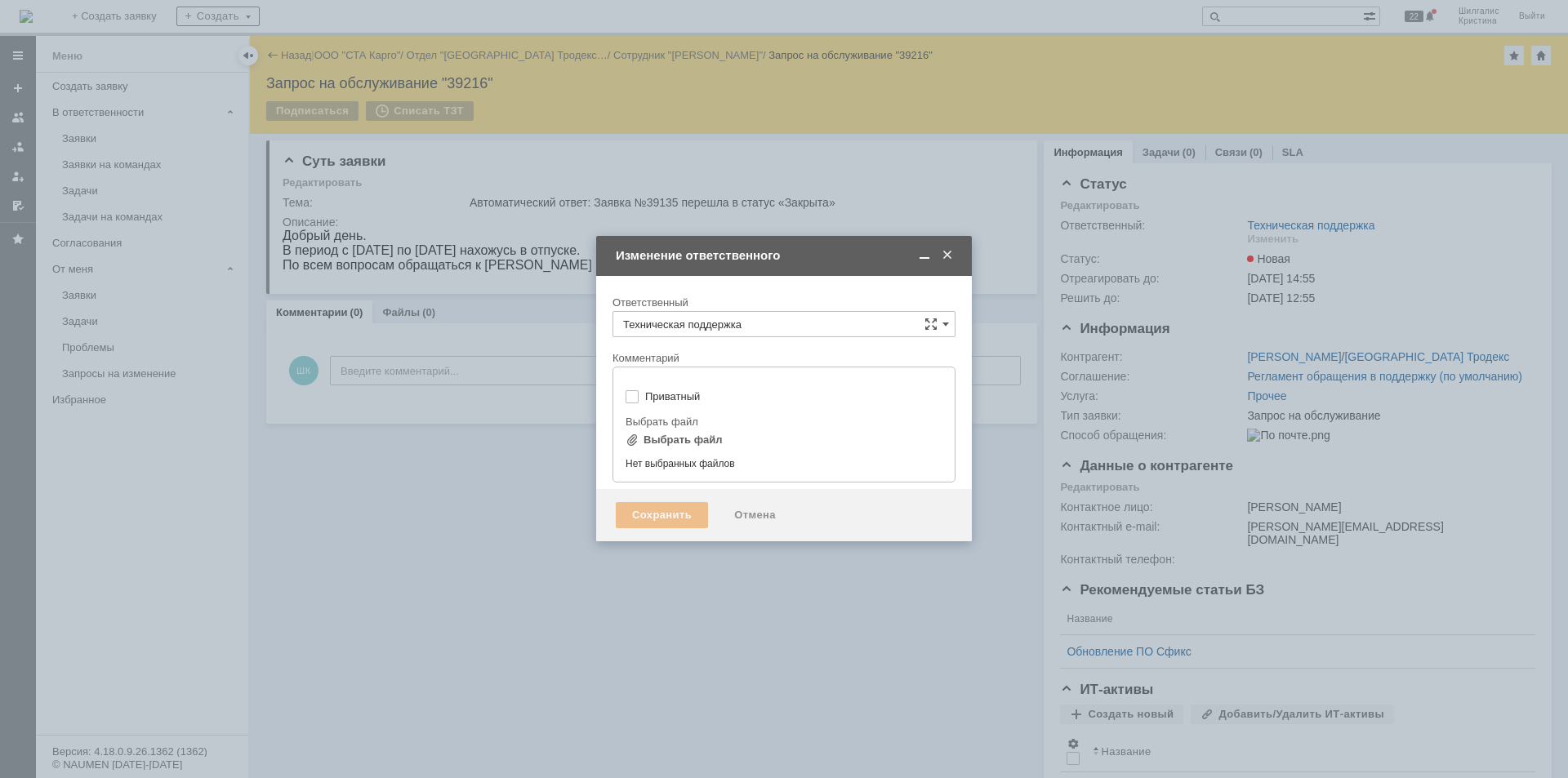
type input "[не указано]"
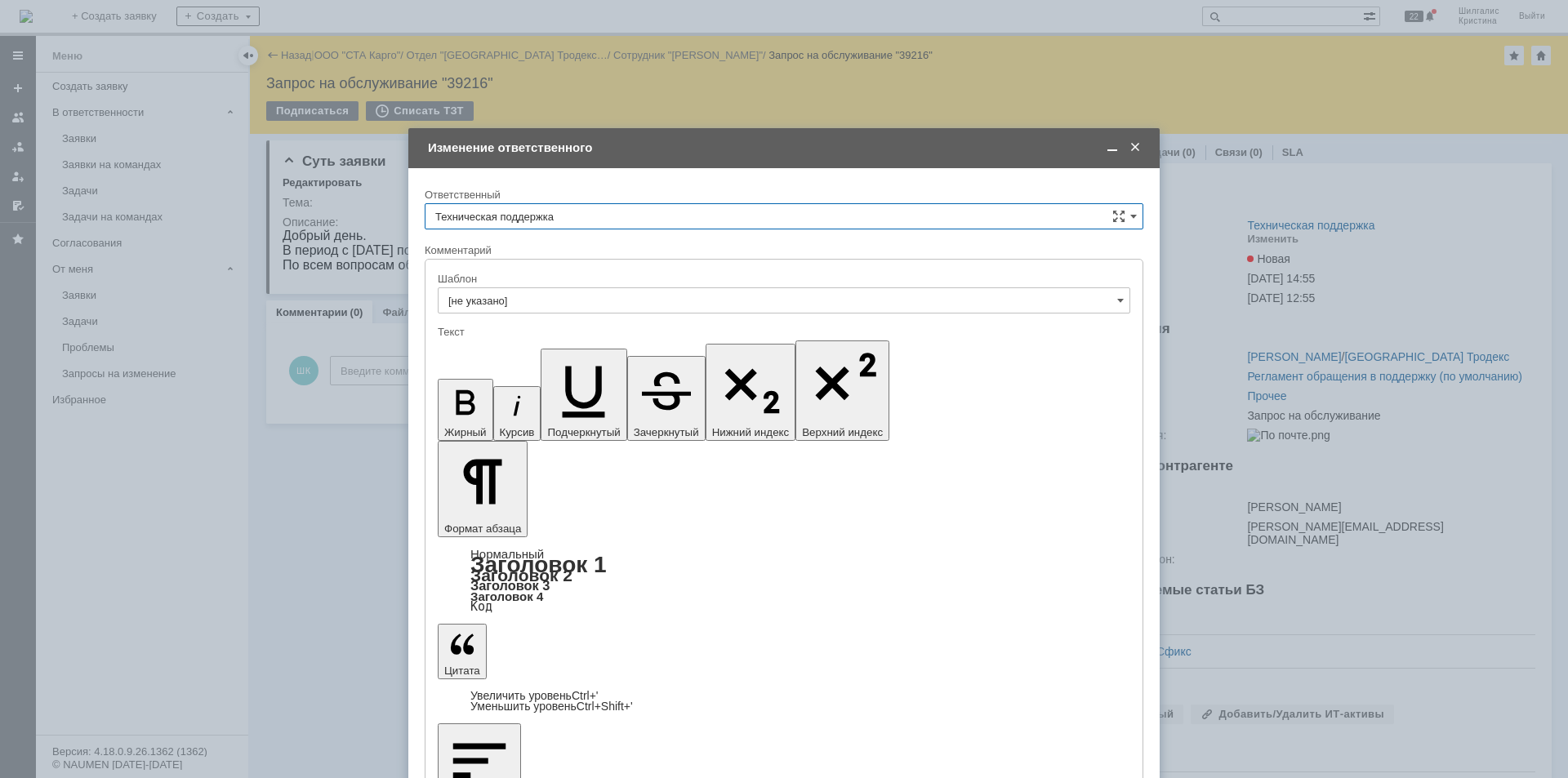
click at [524, 219] on input "Техническая поддержка" at bounding box center [783, 216] width 718 height 26
click at [496, 305] on span "[PERSON_NAME]" at bounding box center [783, 300] width 697 height 13
type input "[PERSON_NAME]"
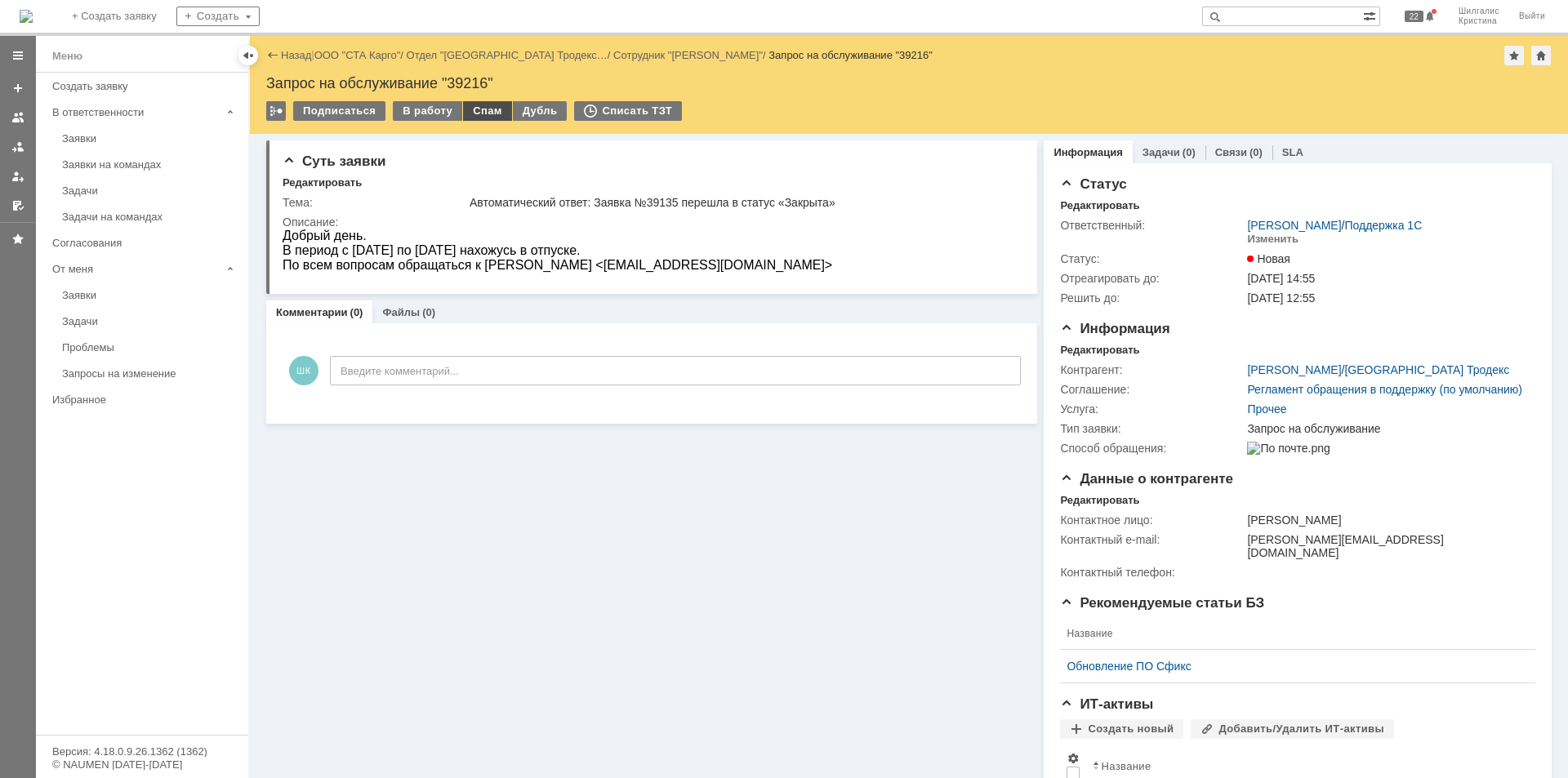
click at [484, 103] on div "Спам" at bounding box center [487, 111] width 49 height 19
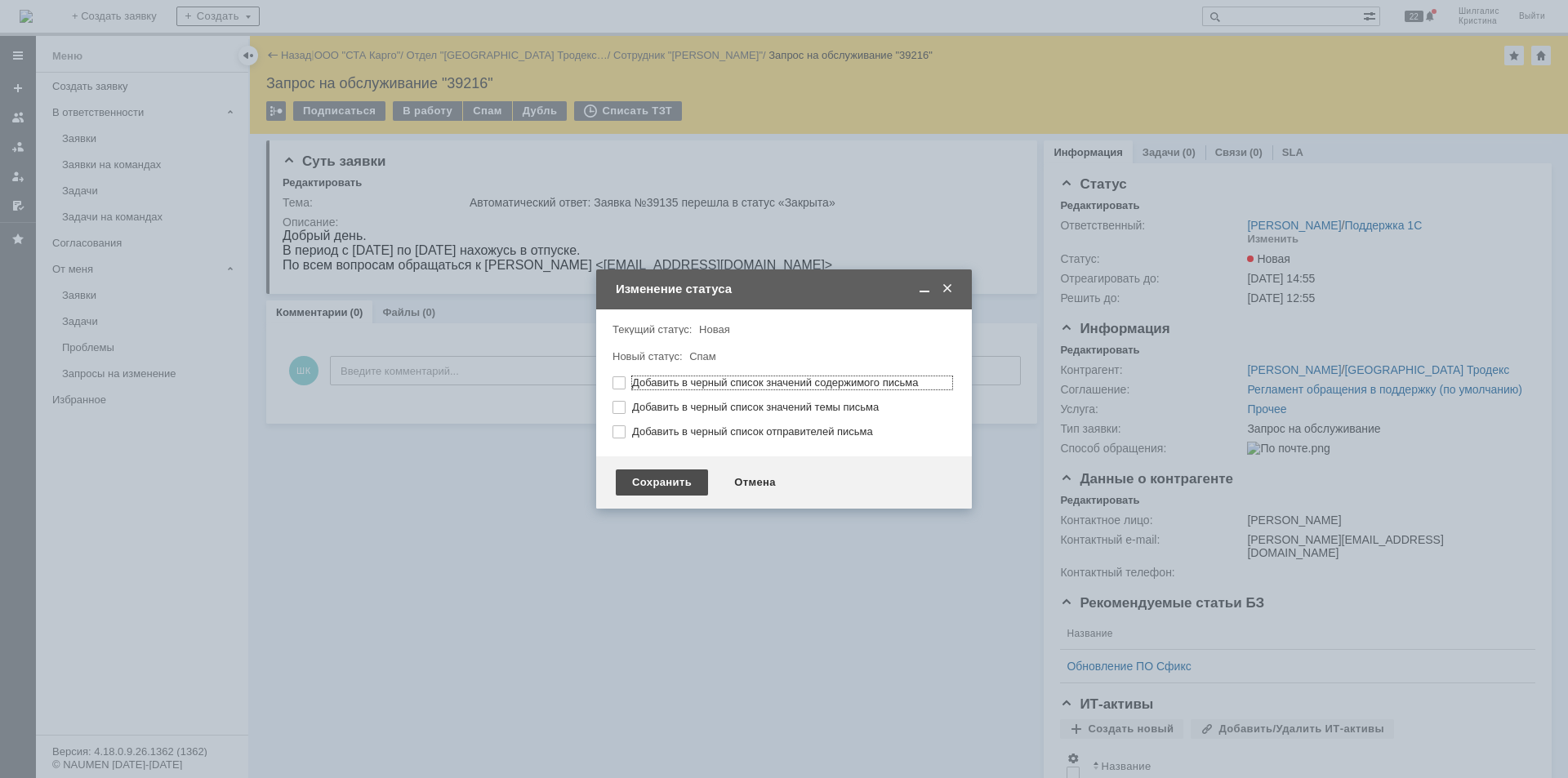
click at [664, 476] on div "Сохранить" at bounding box center [662, 482] width 92 height 26
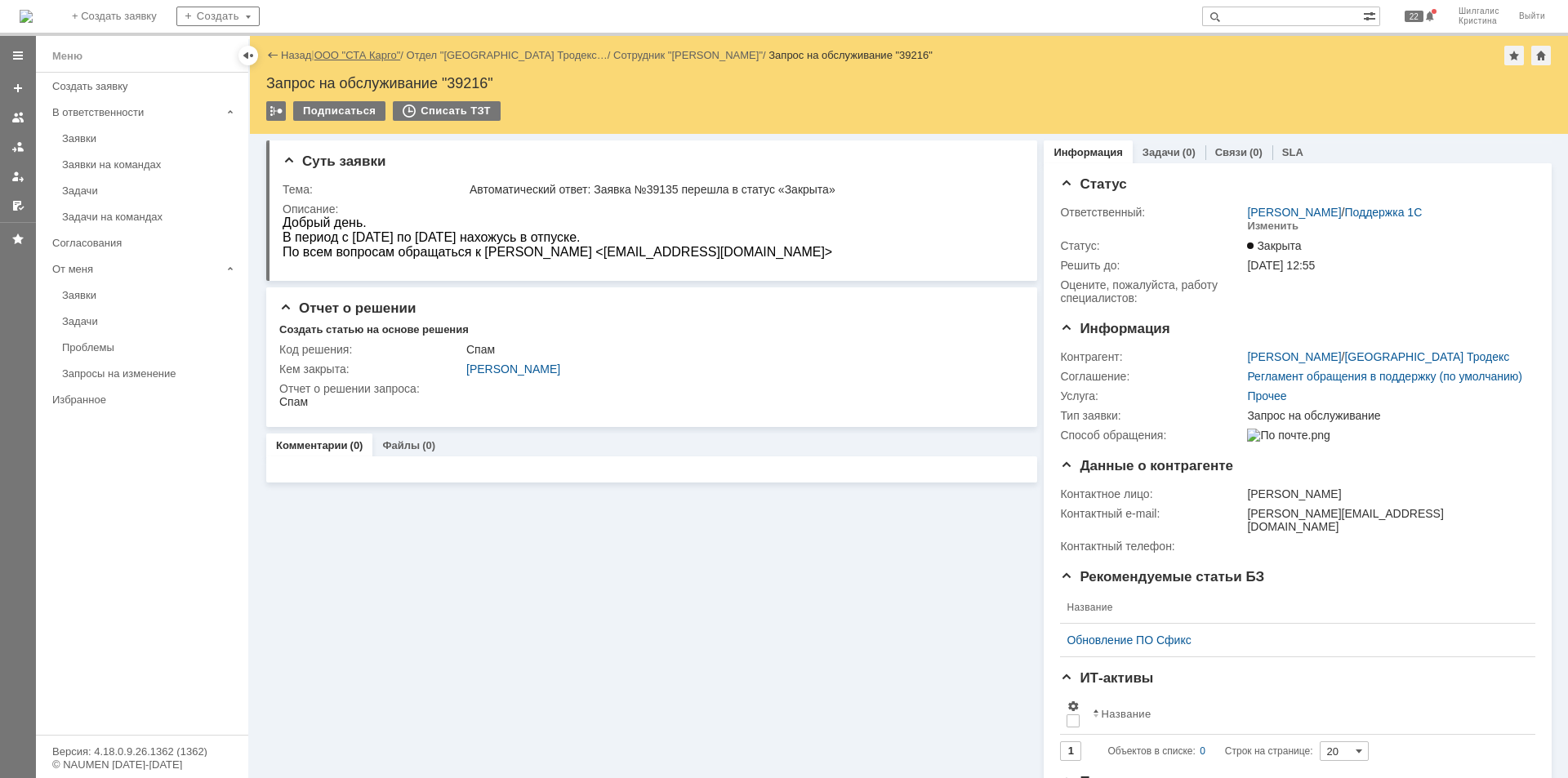
click at [379, 54] on link "ООО "СТА Карго"" at bounding box center [358, 54] width 87 height 12
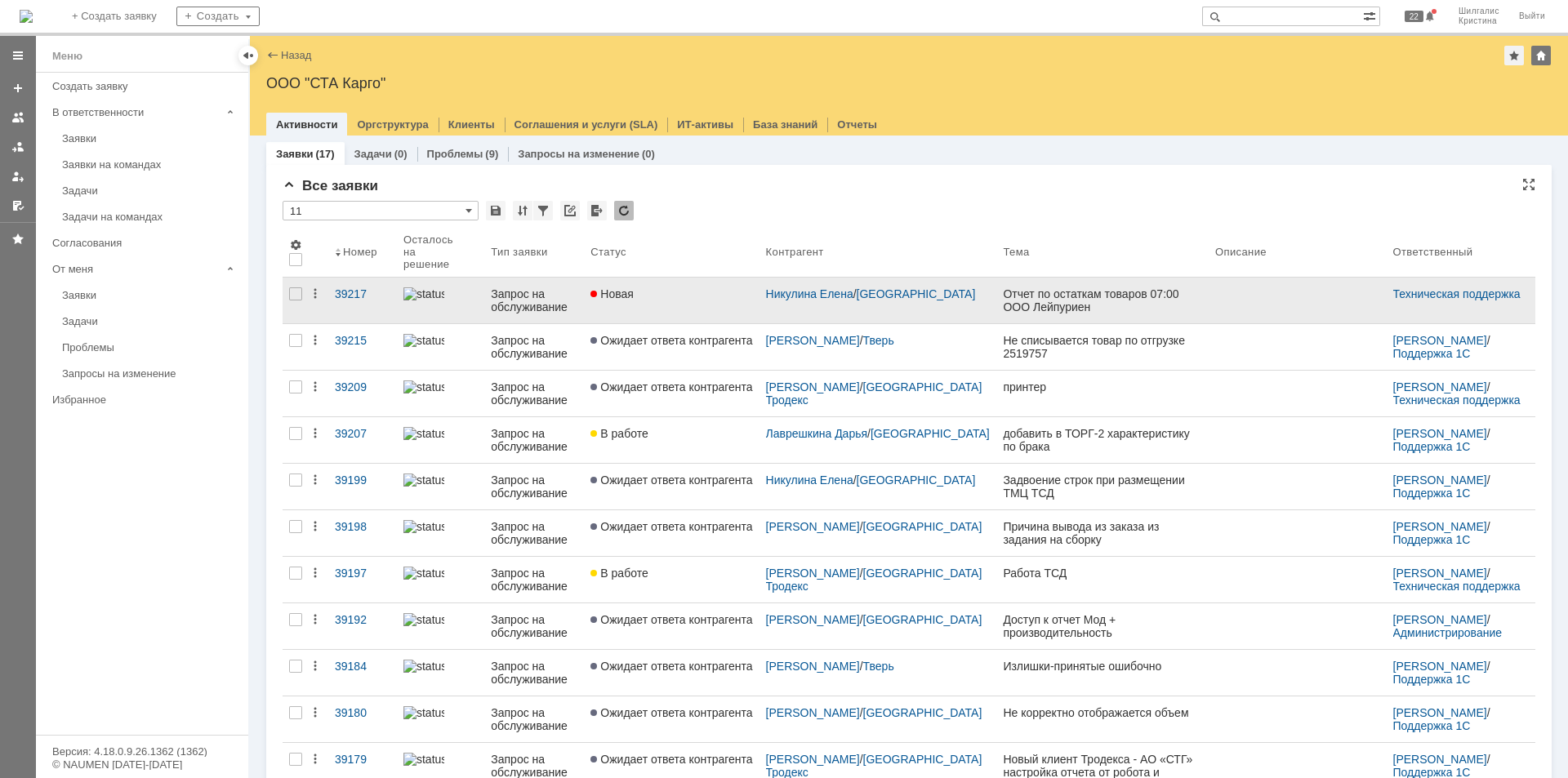
click at [668, 292] on link "Новая" at bounding box center [671, 300] width 175 height 46
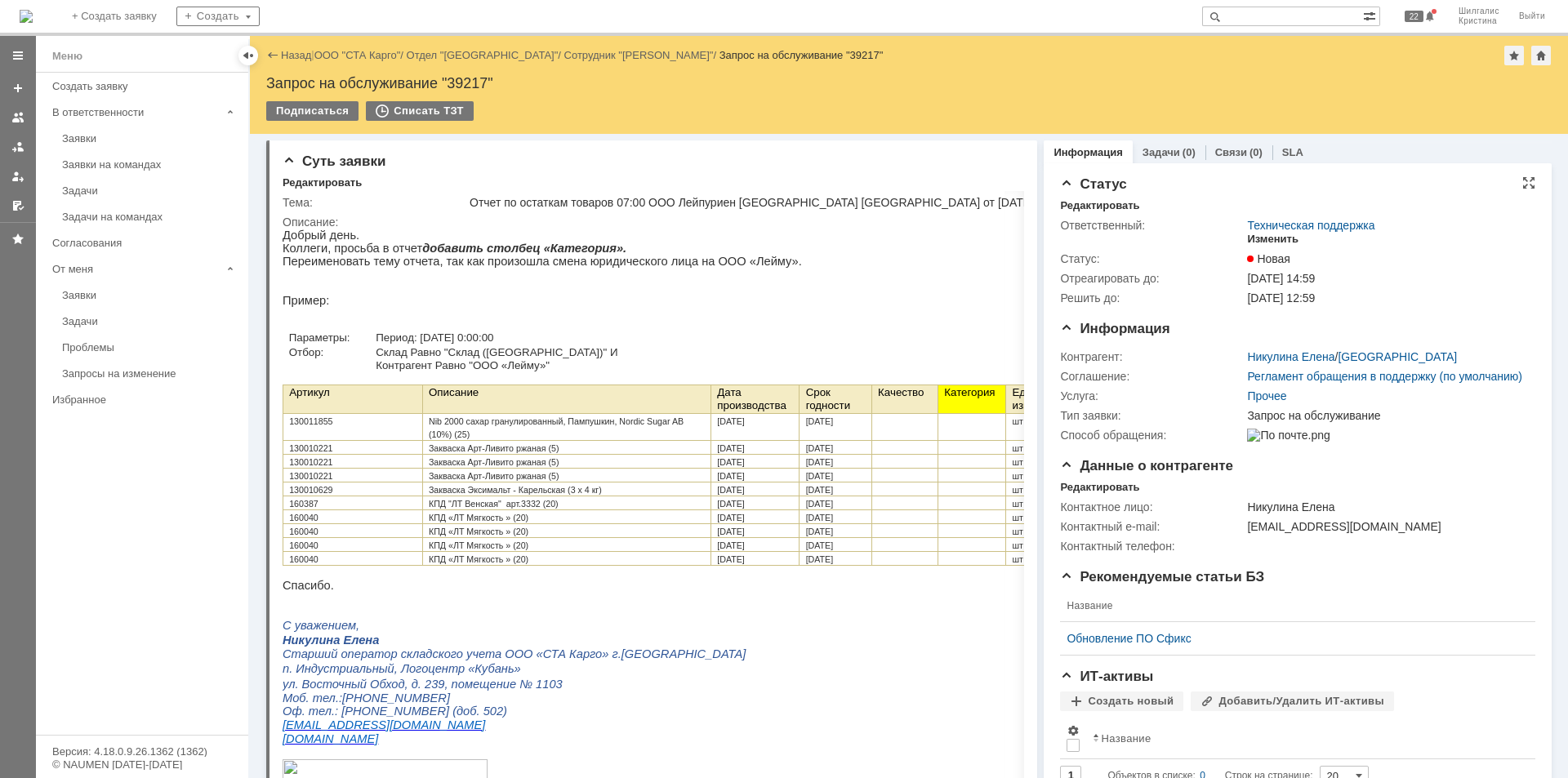
click at [1274, 237] on div "Изменить" at bounding box center [1273, 239] width 52 height 13
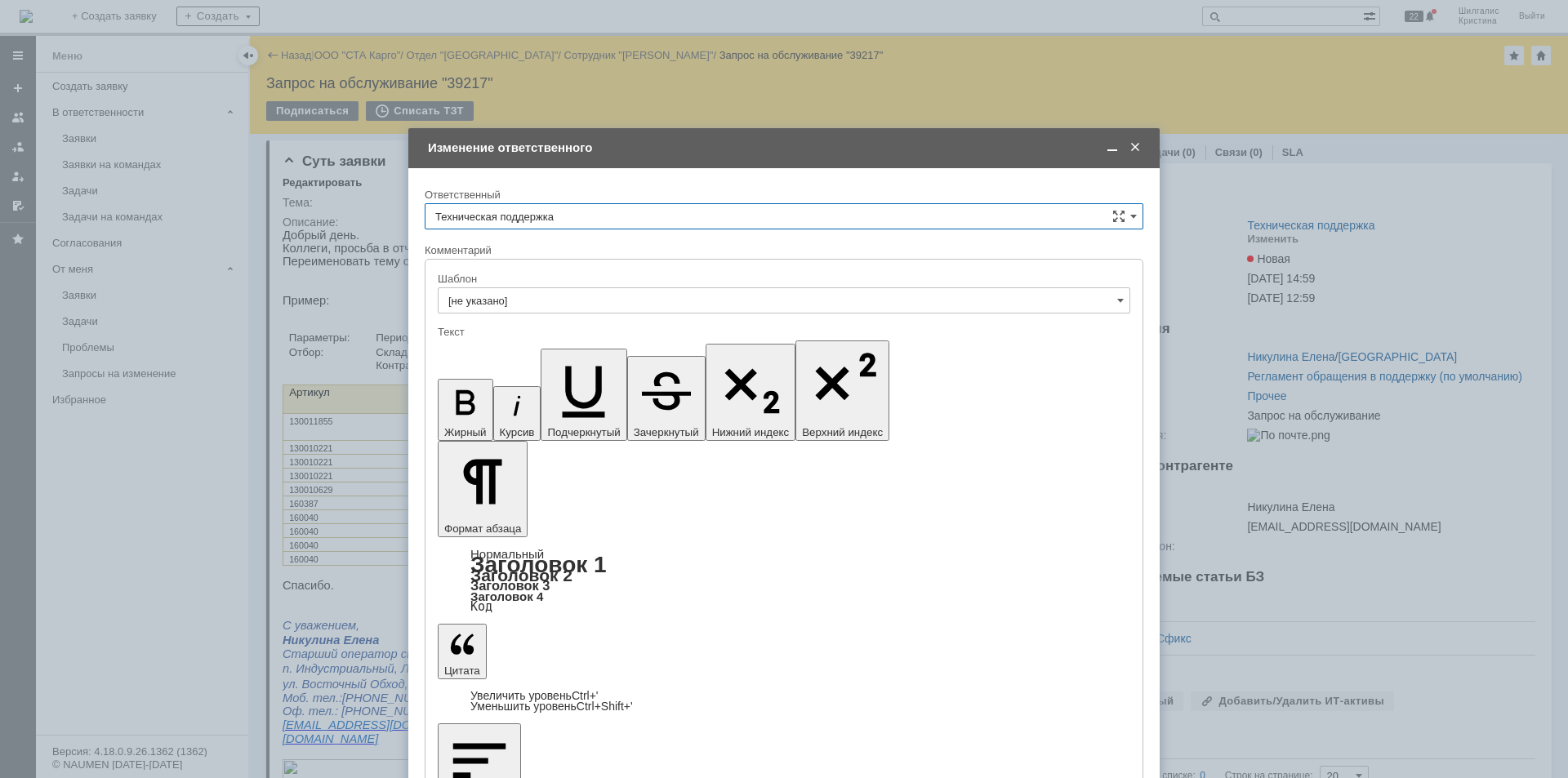
click at [586, 204] on input "Техническая поддержка" at bounding box center [783, 216] width 718 height 26
click at [561, 301] on span "[PERSON_NAME]" at bounding box center [783, 300] width 697 height 13
type input "[PERSON_NAME]"
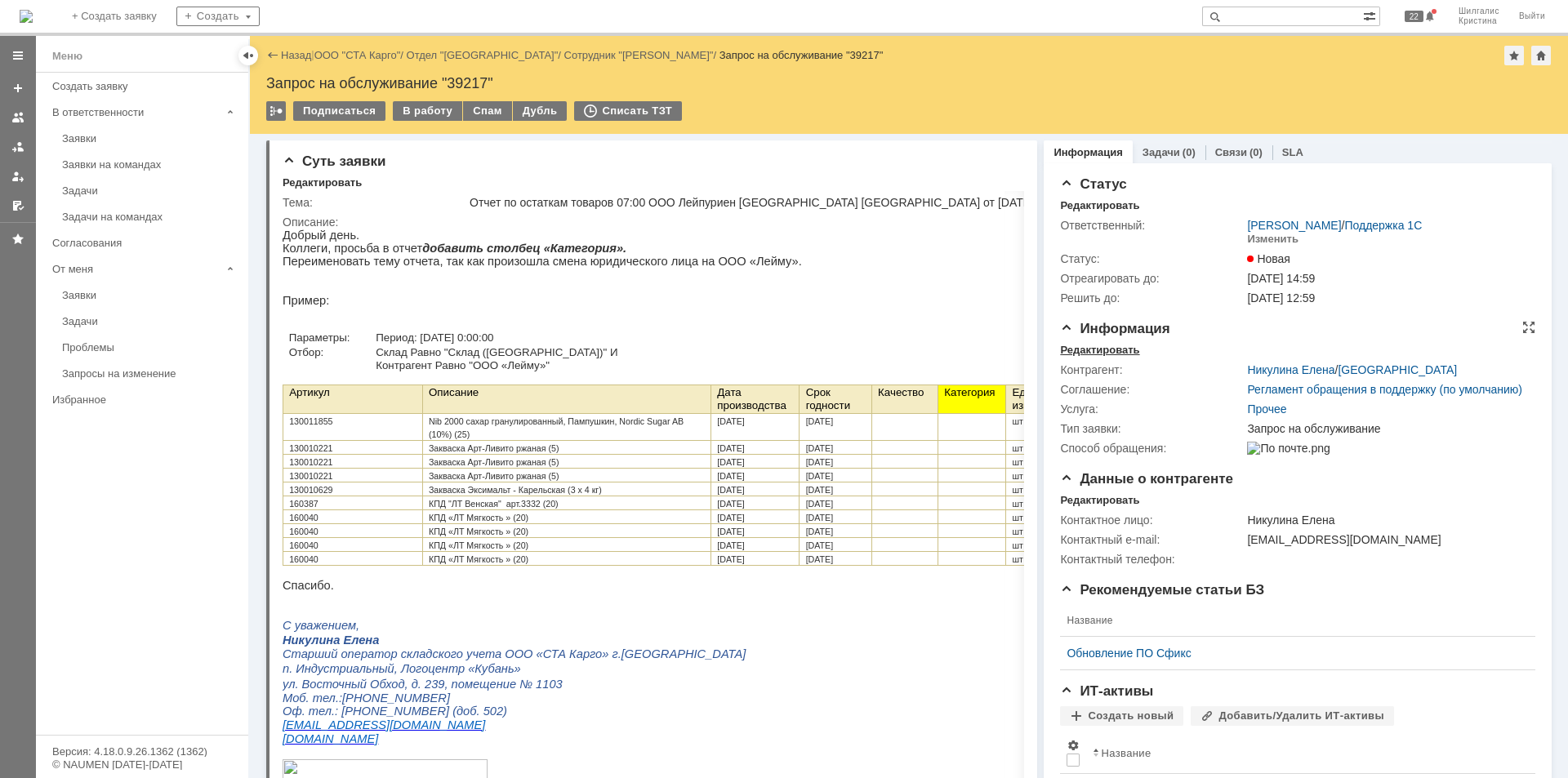
click at [1104, 353] on div "Редактировать" at bounding box center [1099, 351] width 79 height 13
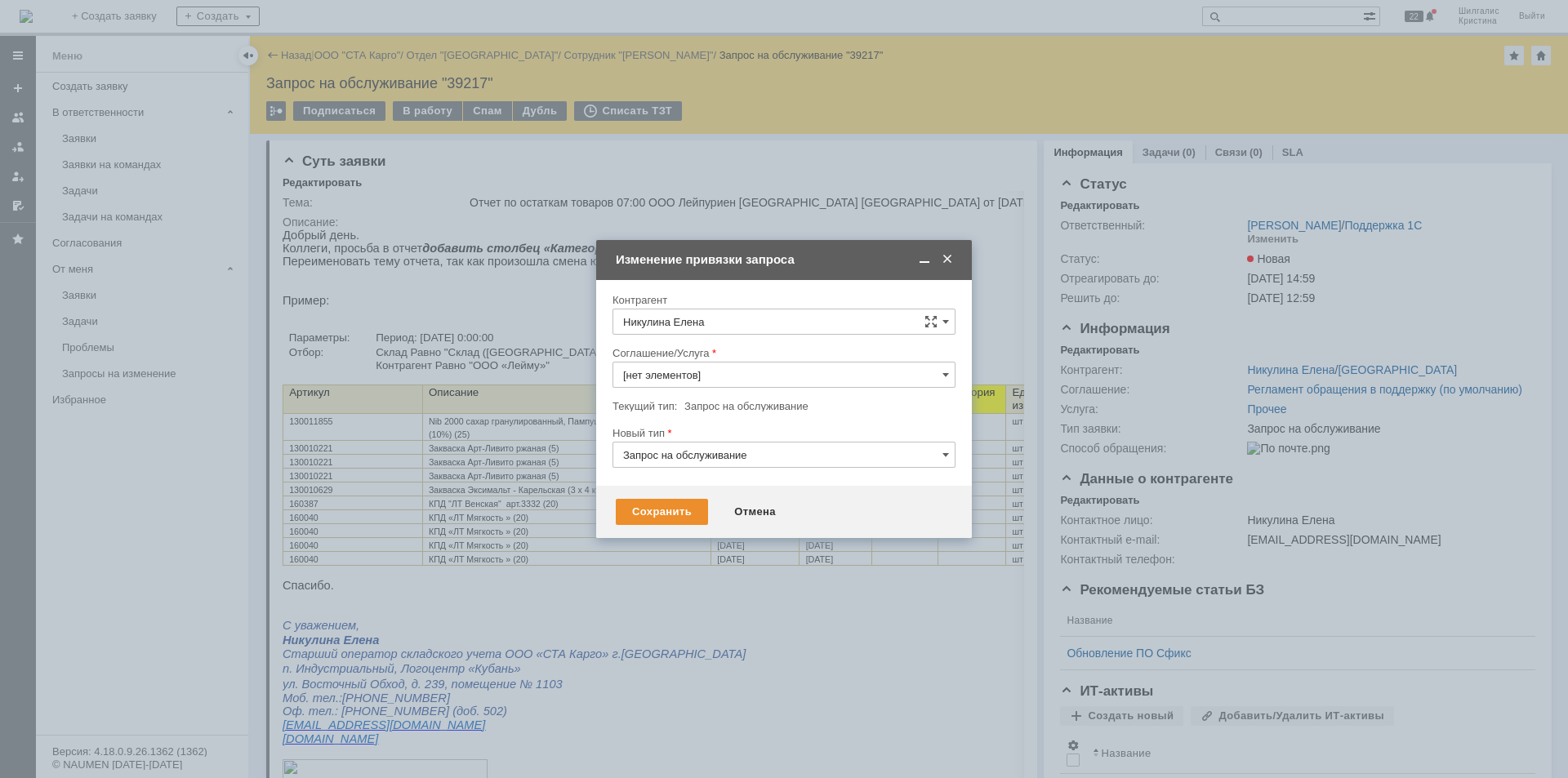
type input "Прочее"
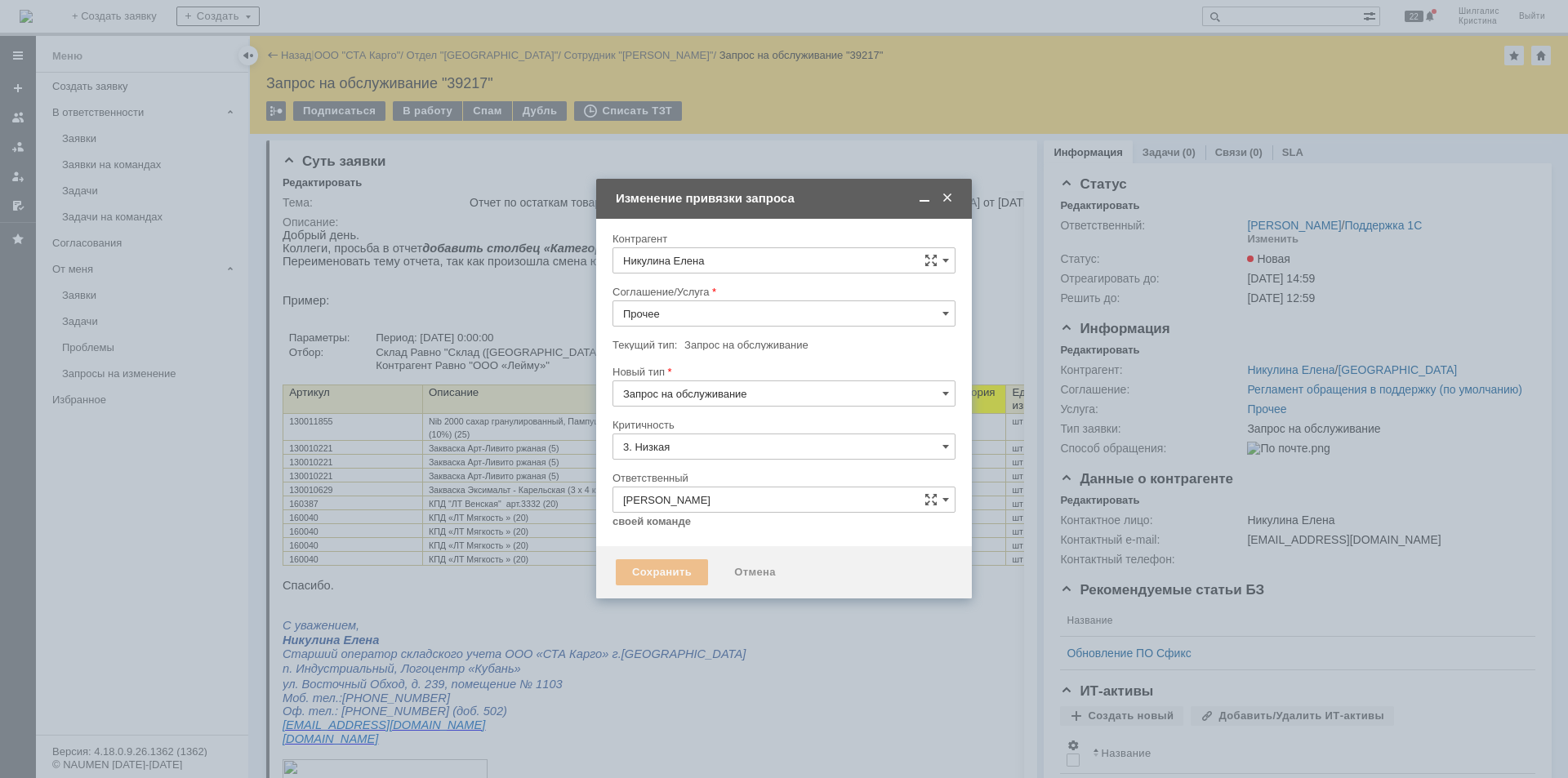
type input "[не указано]"
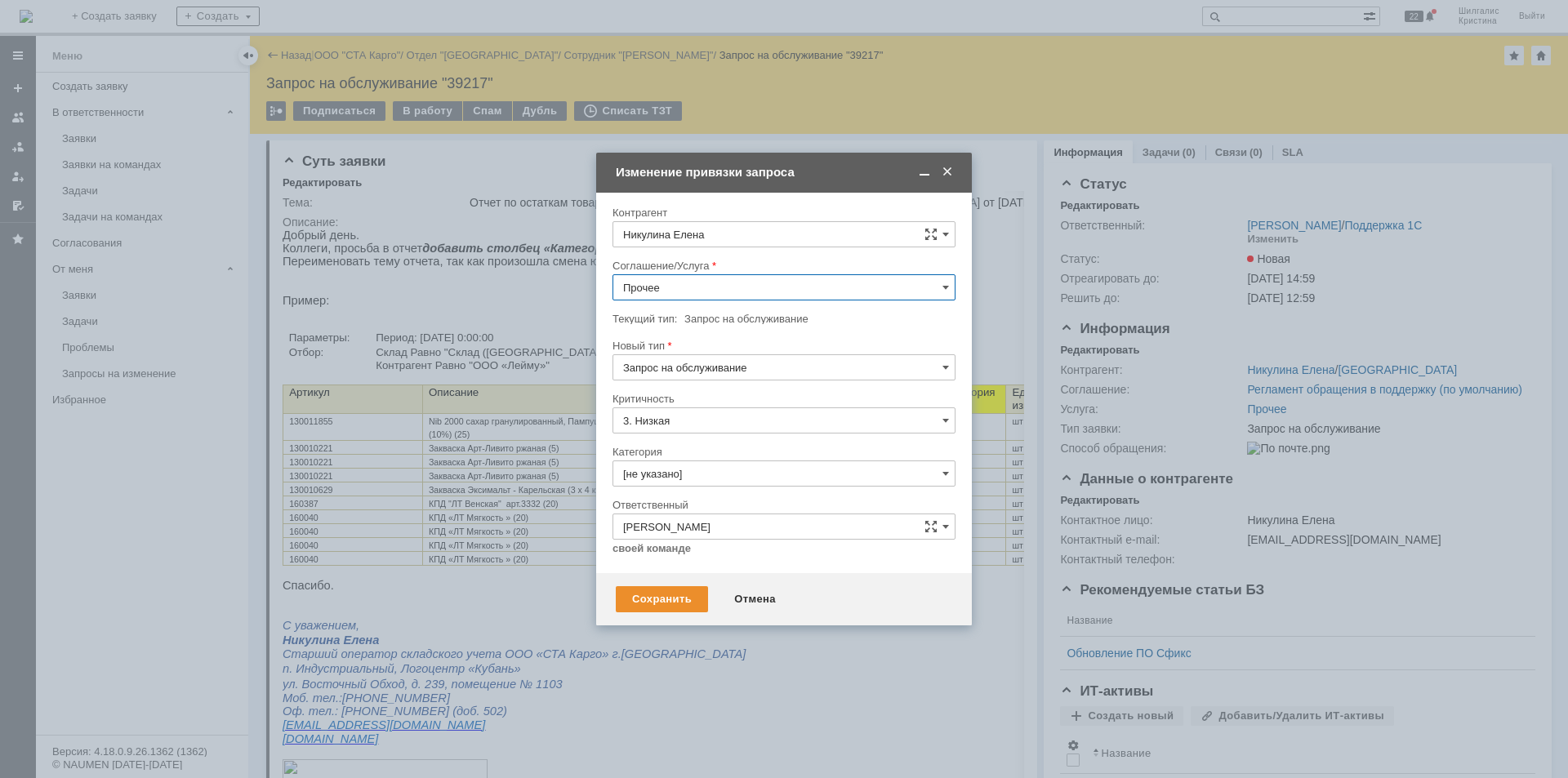
click at [700, 278] on input "Прочее" at bounding box center [783, 287] width 343 height 26
click at [709, 460] on span "WMS Отчетность" at bounding box center [784, 460] width 321 height 13
type input "WMS Отчетность"
click at [696, 471] on input "[не указано]" at bounding box center [783, 473] width 343 height 26
click at [670, 558] on span "Изменение" at bounding box center [784, 557] width 321 height 13
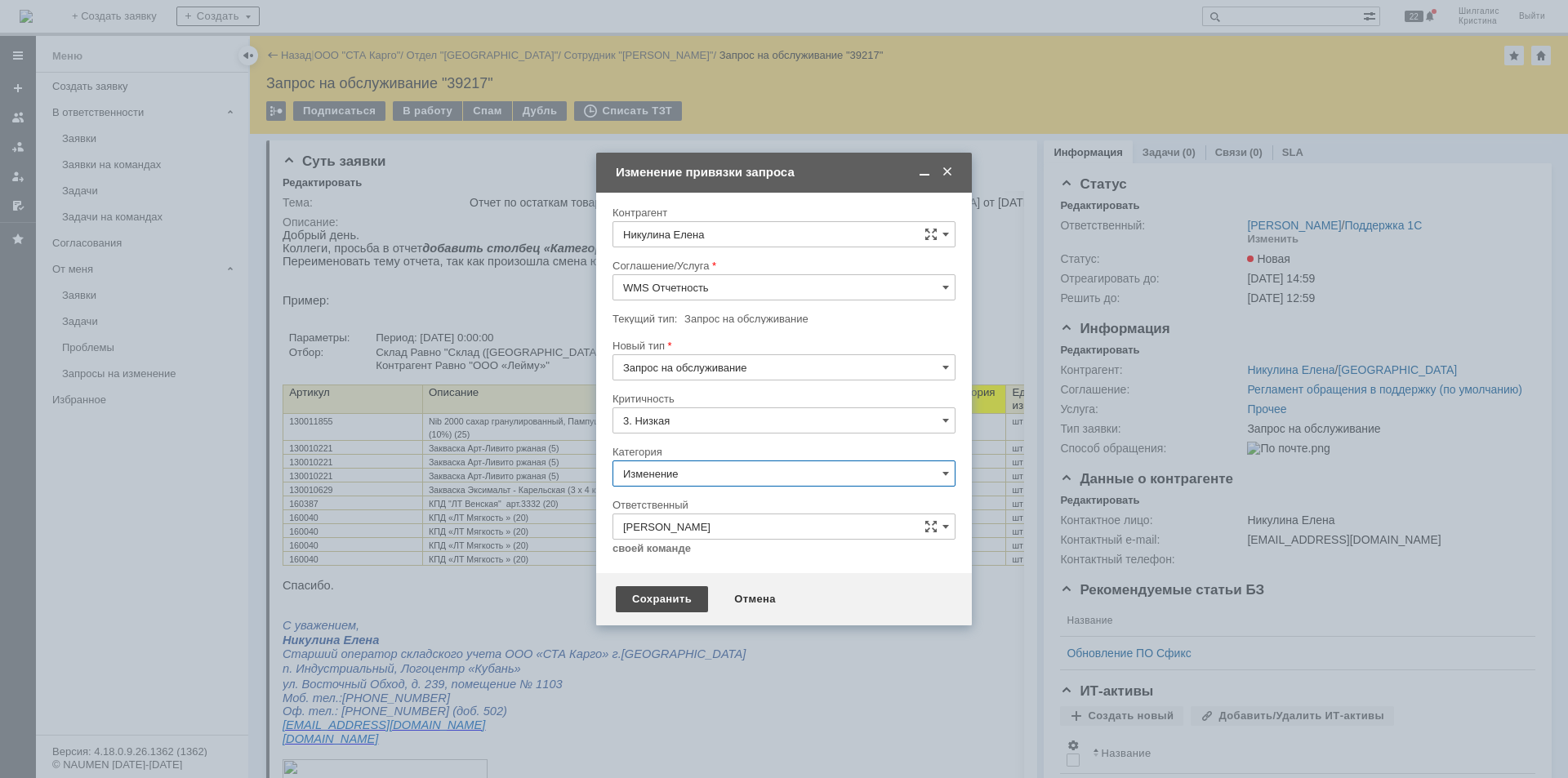
type input "Изменение"
click at [651, 597] on div "Сохранить" at bounding box center [662, 598] width 92 height 26
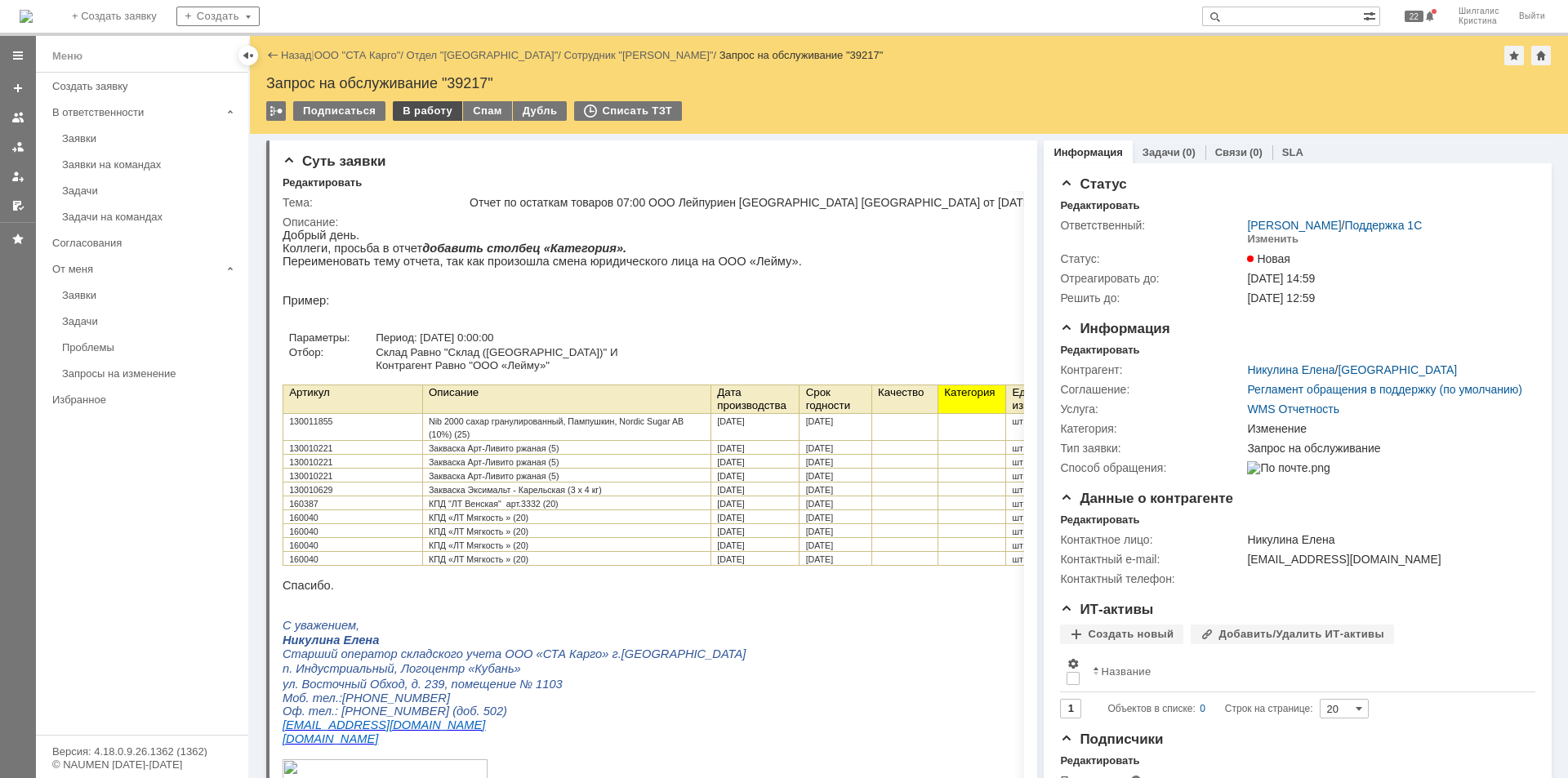
click at [424, 115] on div "В работу" at bounding box center [427, 111] width 70 height 19
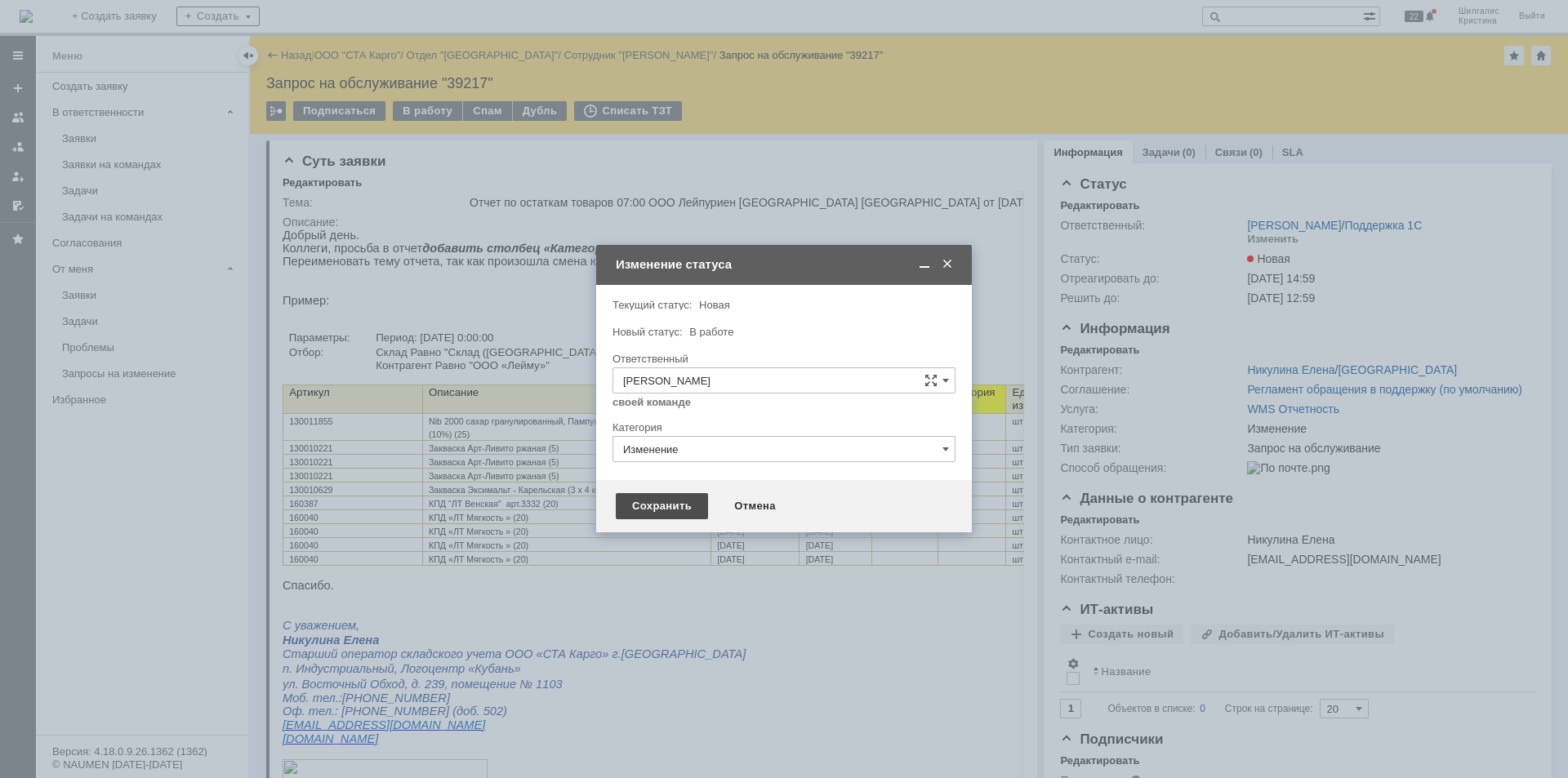
click at [641, 501] on div "Сохранить" at bounding box center [662, 506] width 92 height 26
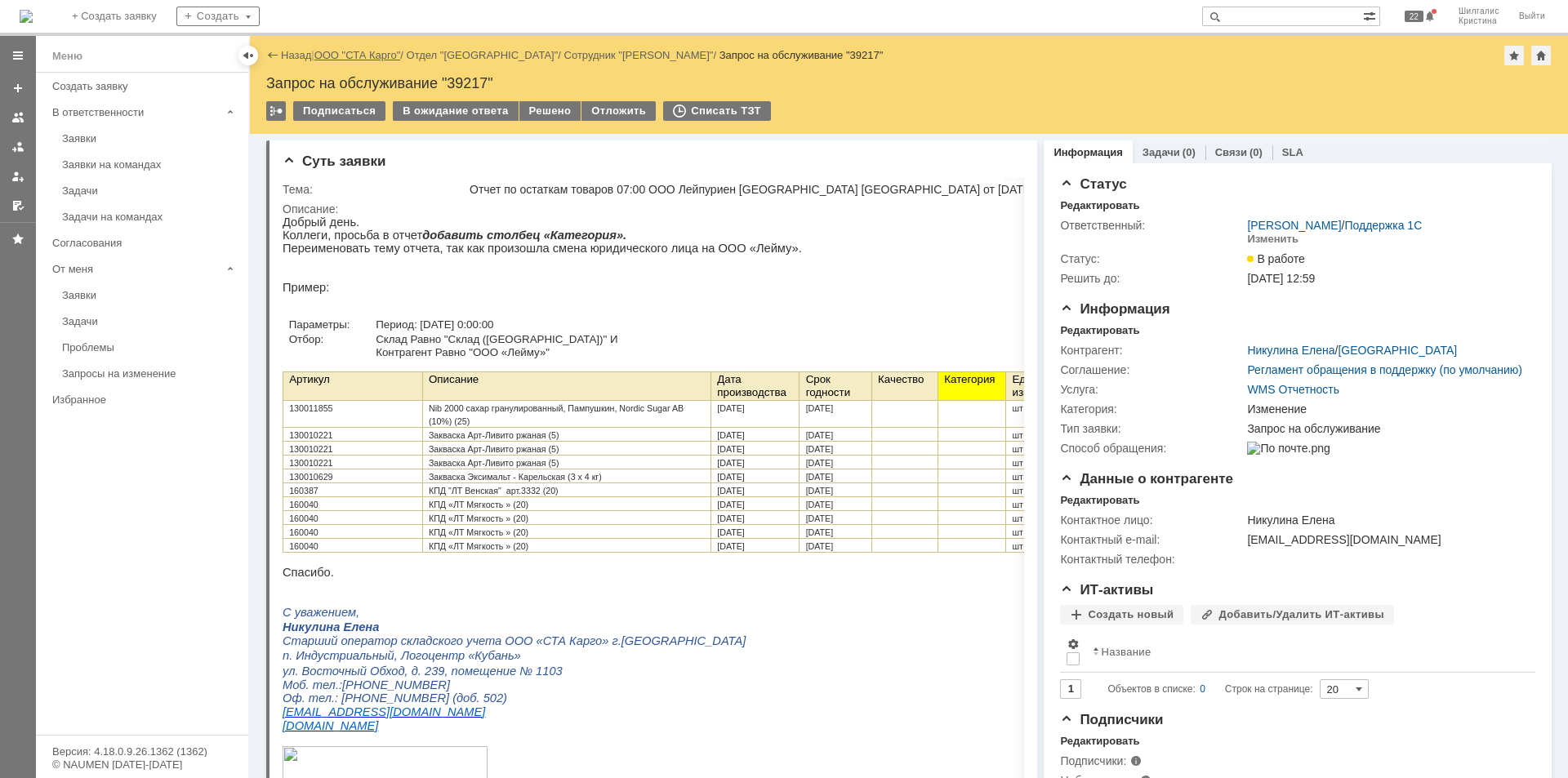
click at [360, 54] on link "ООО "СТА Карго"" at bounding box center [358, 54] width 87 height 12
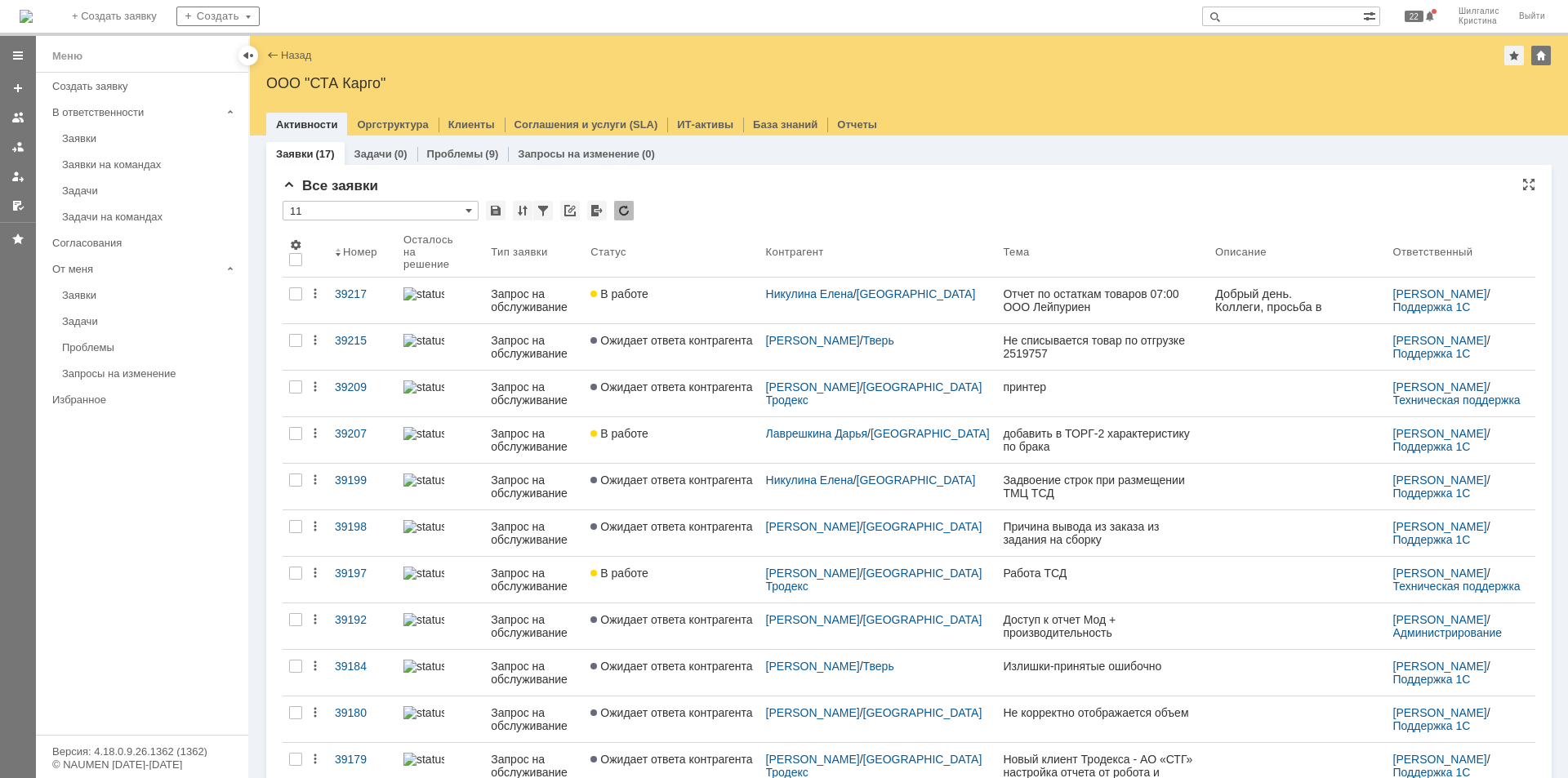
click at [746, 193] on div "Все заявки" at bounding box center [908, 185] width 1252 height 16
click at [103, 165] on div "Заявки на командах" at bounding box center [150, 164] width 176 height 12
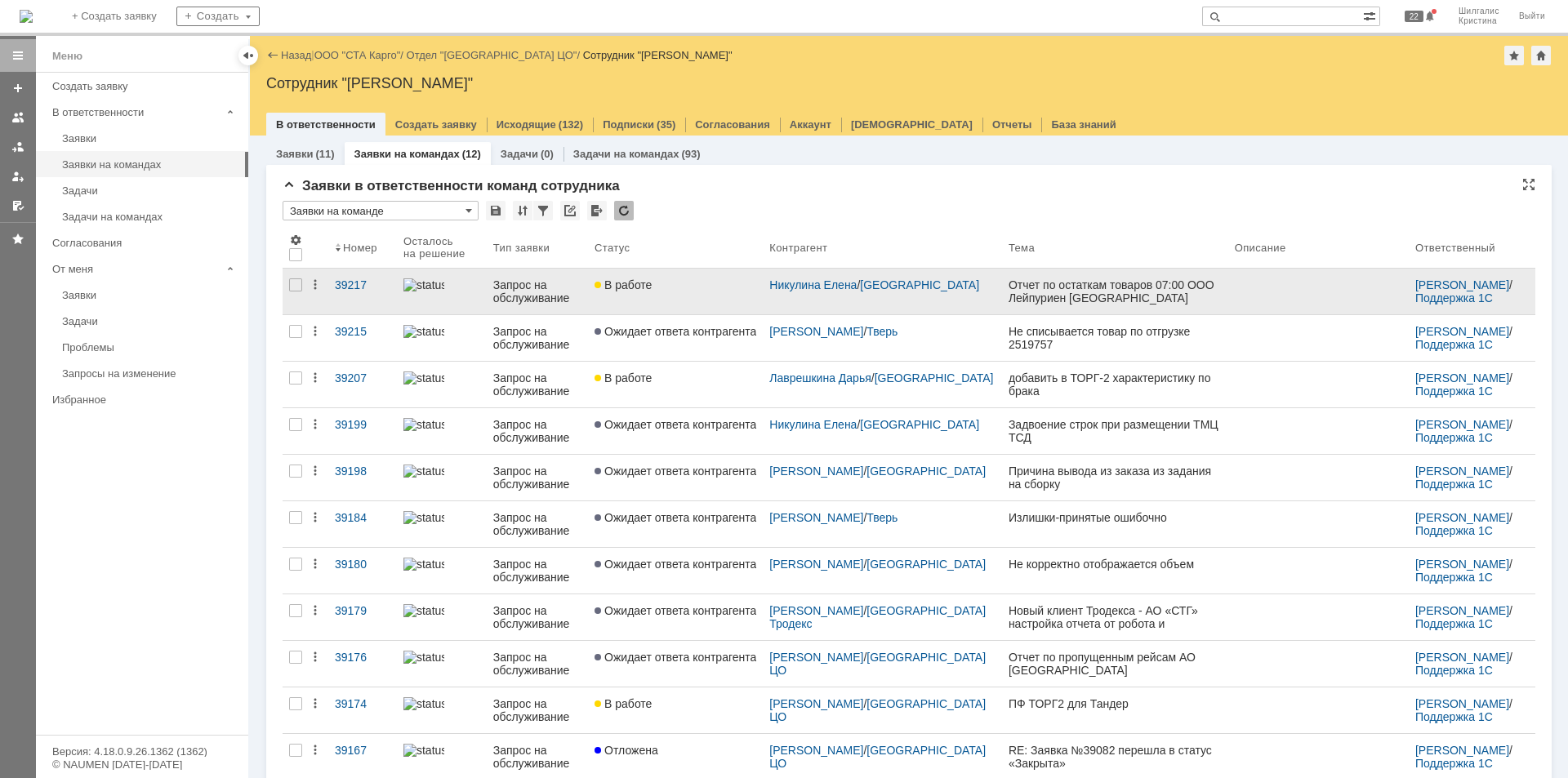
click at [708, 304] on link "В работе" at bounding box center [675, 292] width 175 height 46
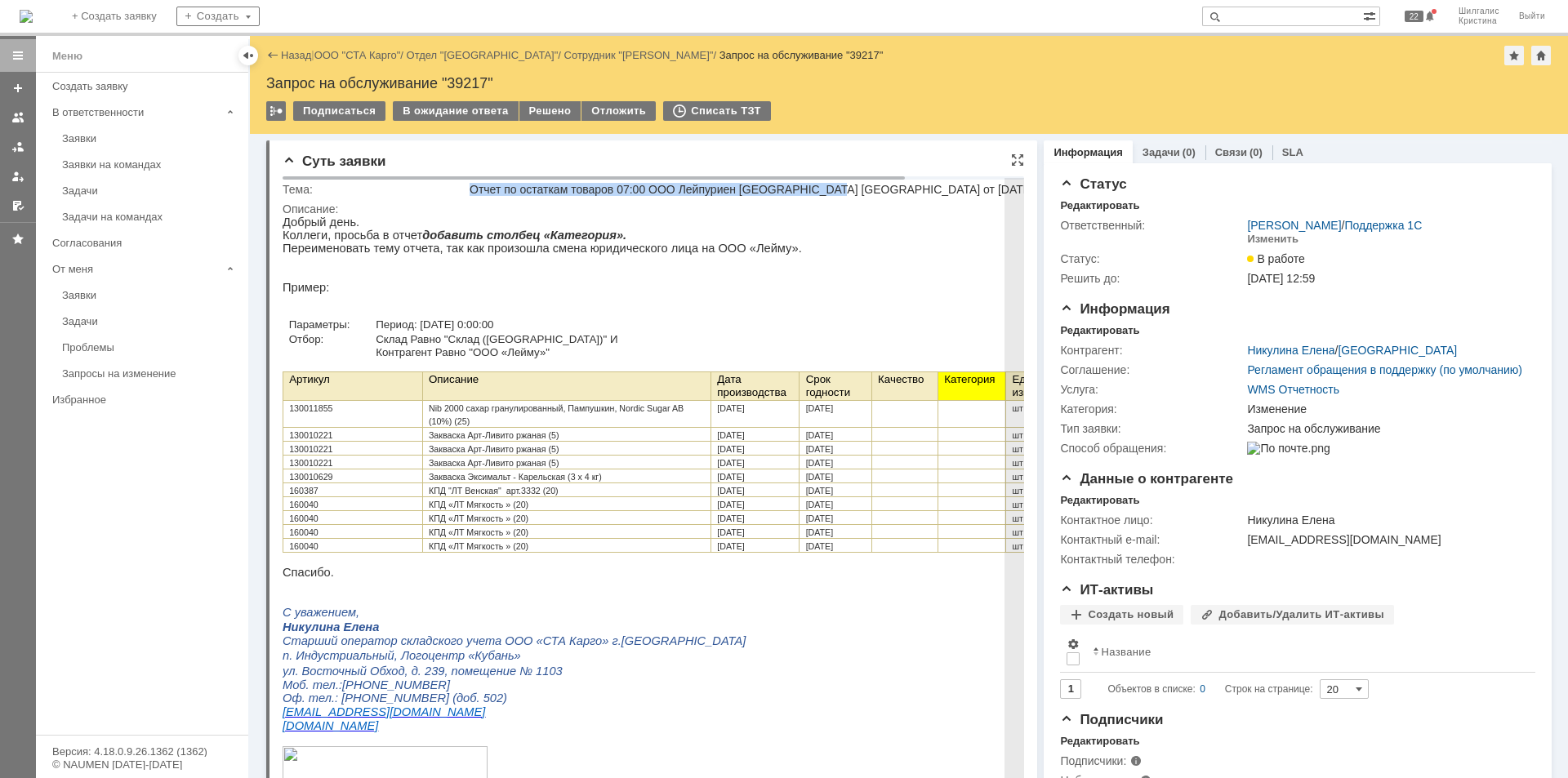
drag, startPoint x: 829, startPoint y: 187, endPoint x: 472, endPoint y: 187, distance: 357.0
click at [472, 187] on div "Отчет по остаткам товаров 07:00 ООО Лейпуриен [GEOGRAPHIC_DATA] [GEOGRAPHIC_DAT…" at bounding box center [812, 189] width 686 height 13
copy div "Отчет по остаткам товаров 07:00 ООО Лейпуриен Тукку Краснодар"
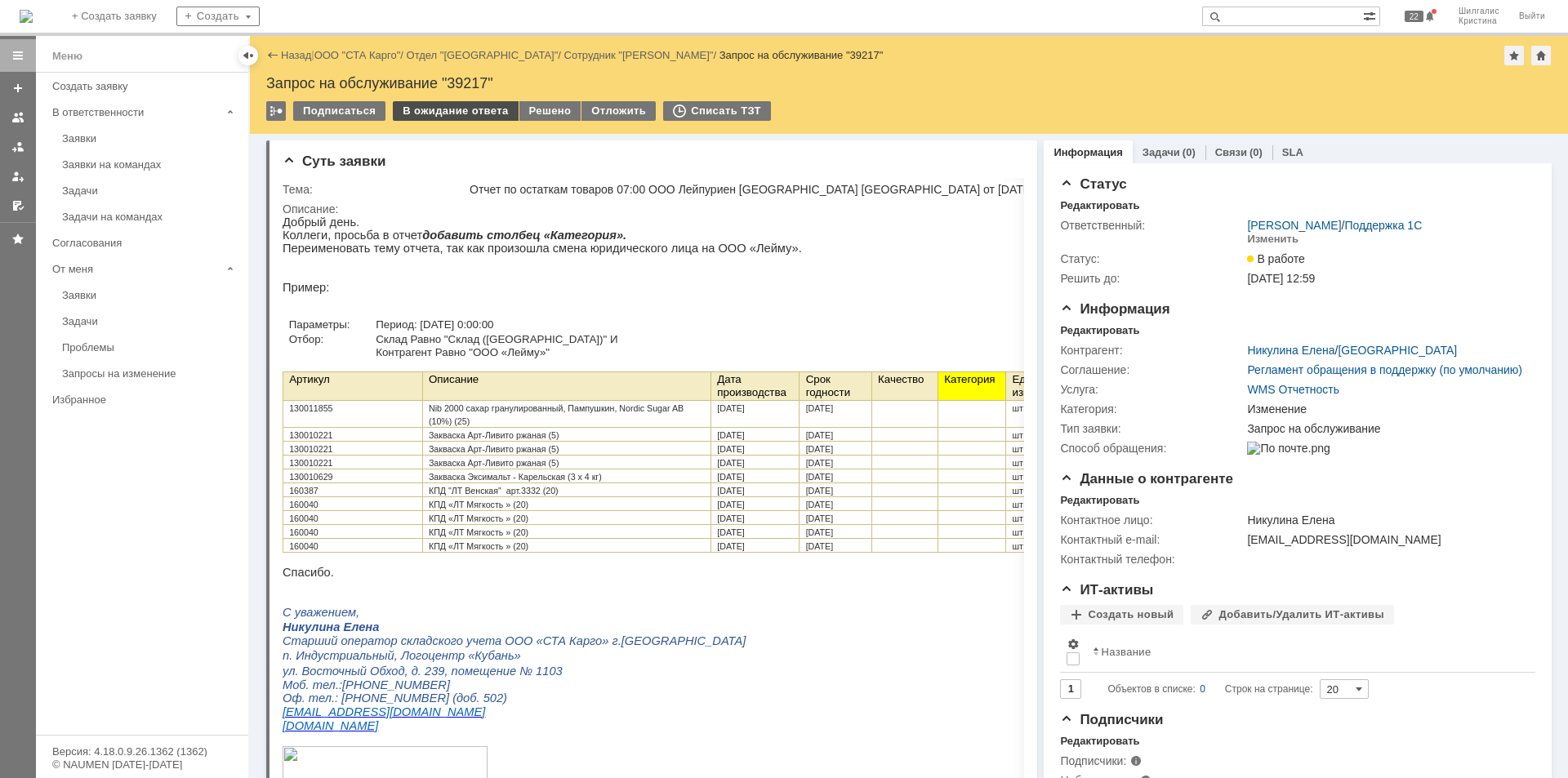
click at [463, 110] on div "В ожидание ответа" at bounding box center [455, 111] width 125 height 19
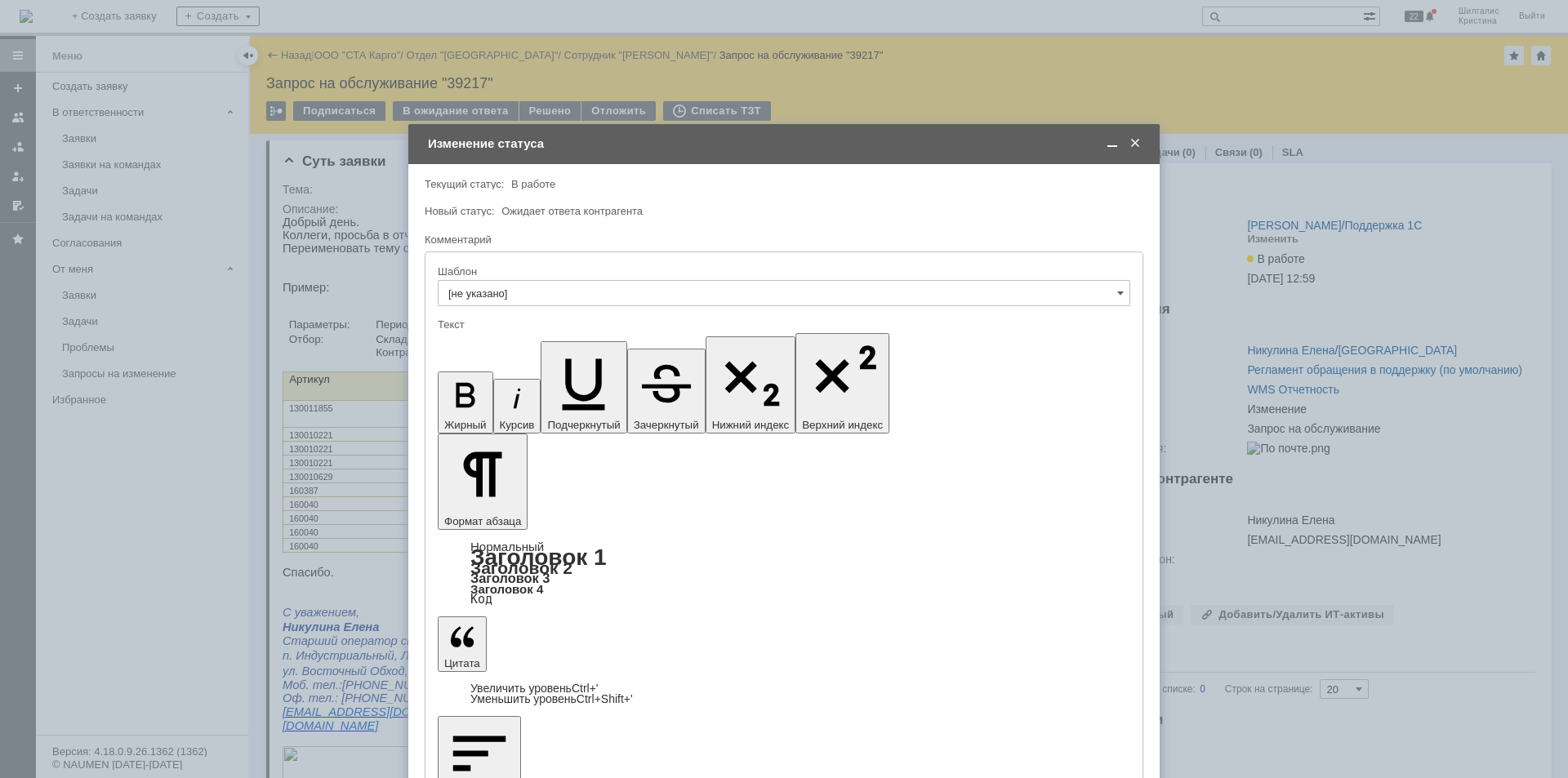
drag, startPoint x: 598, startPoint y: 4630, endPoint x: 455, endPoint y: 4630, distance: 143.0
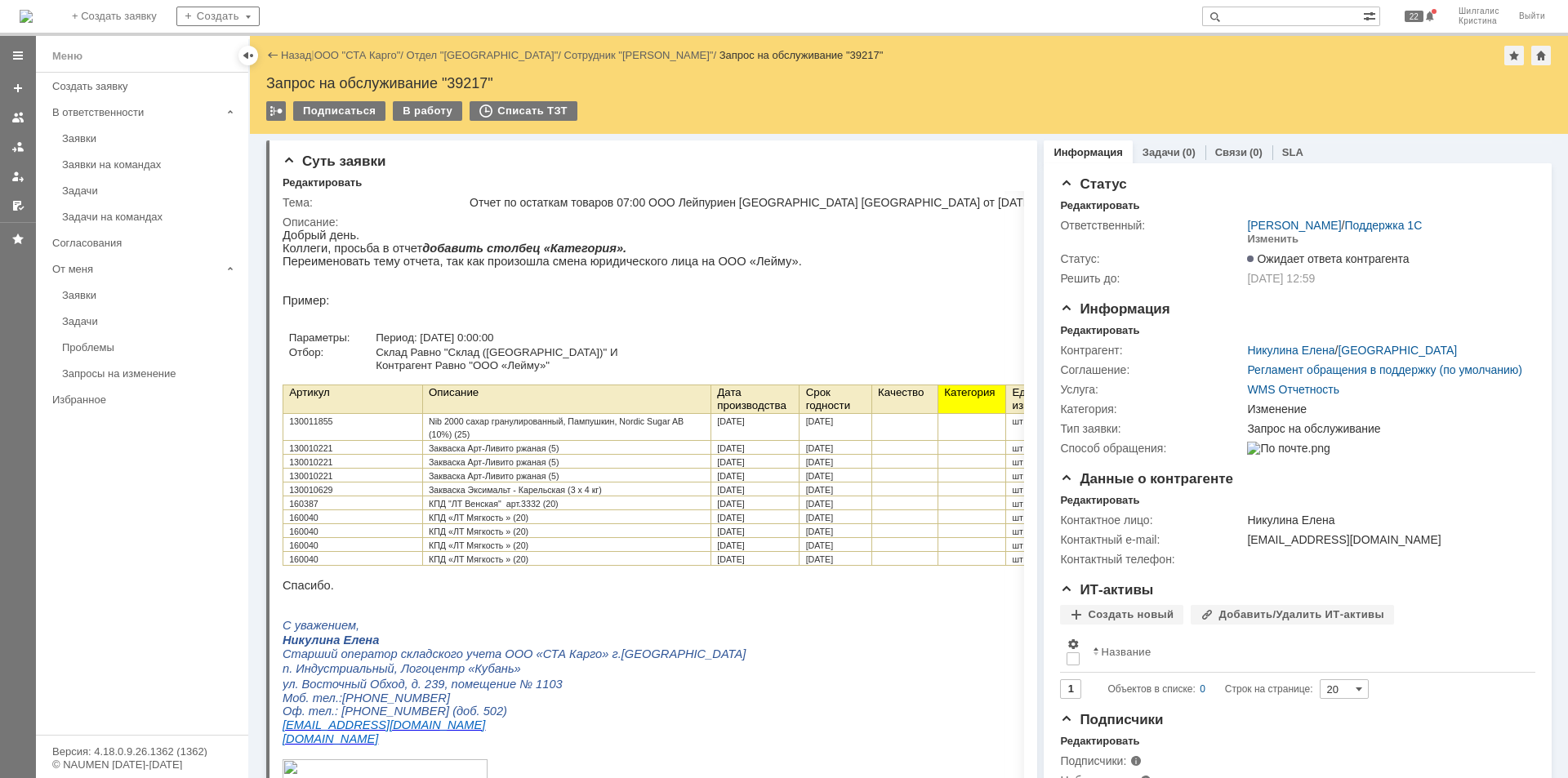
click at [372, 54] on link "ООО "СТА Карго"" at bounding box center [358, 54] width 87 height 12
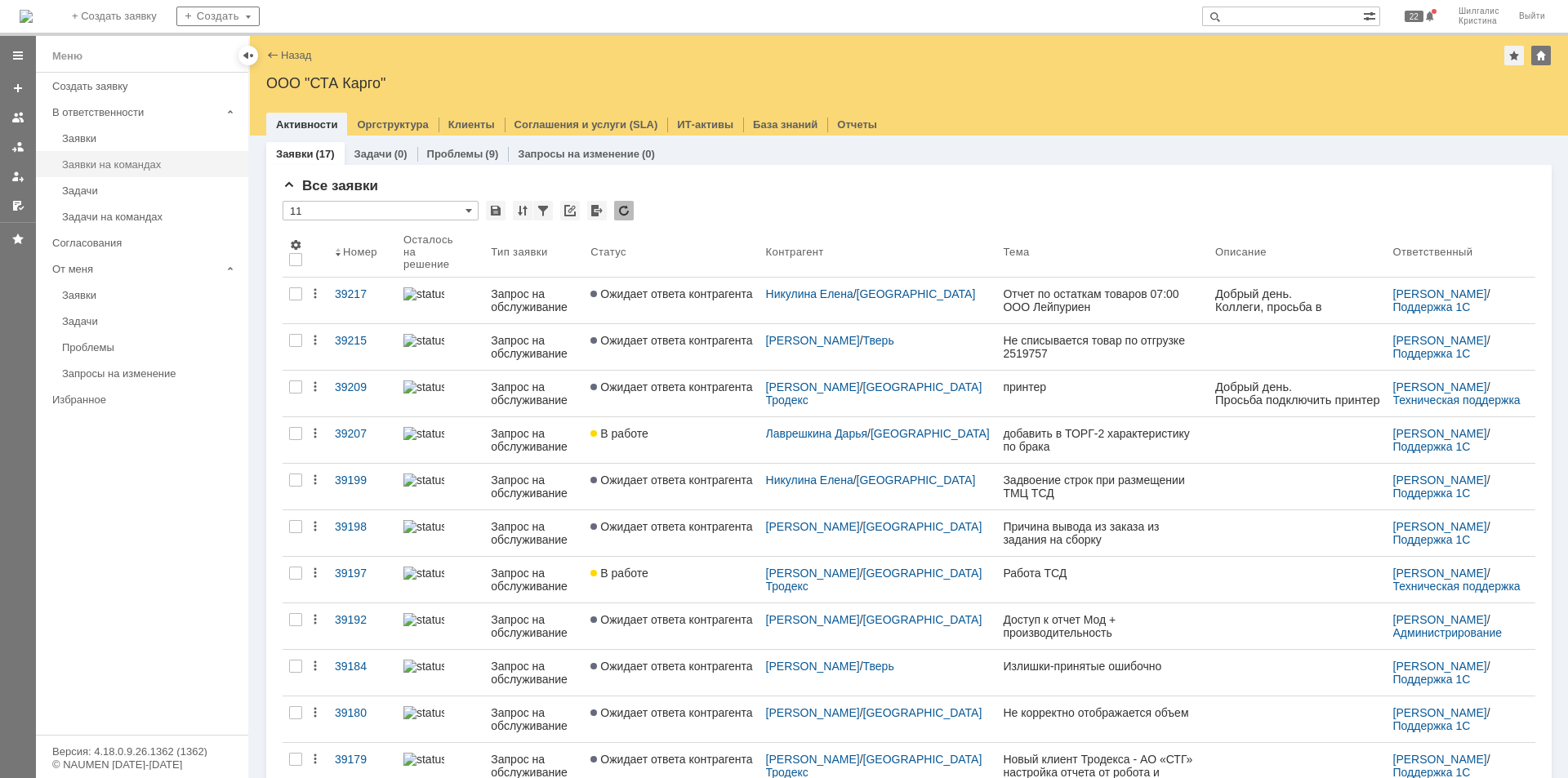
click at [145, 169] on div "Заявки на командах" at bounding box center [150, 164] width 176 height 12
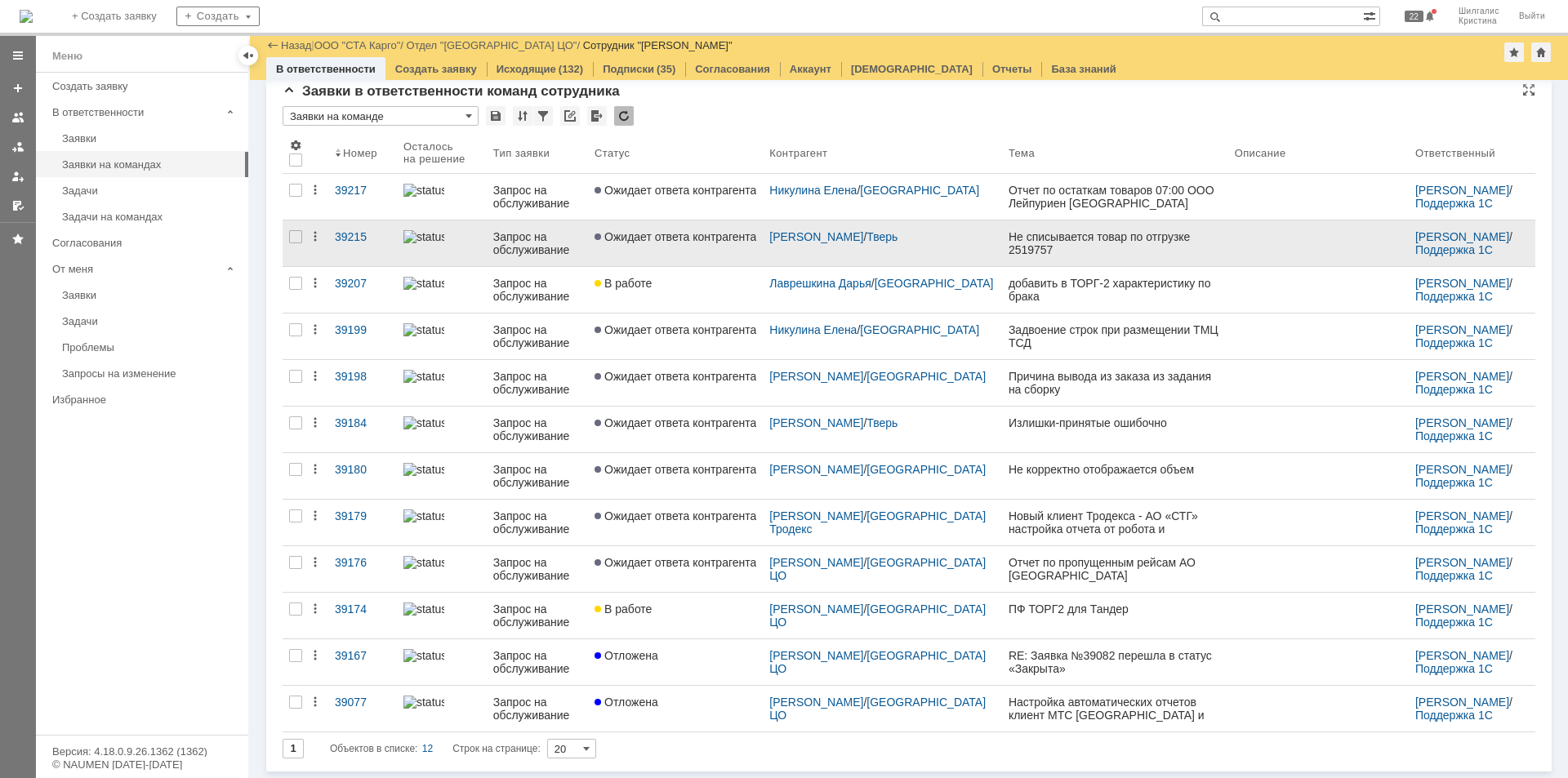
scroll to position [40, 0]
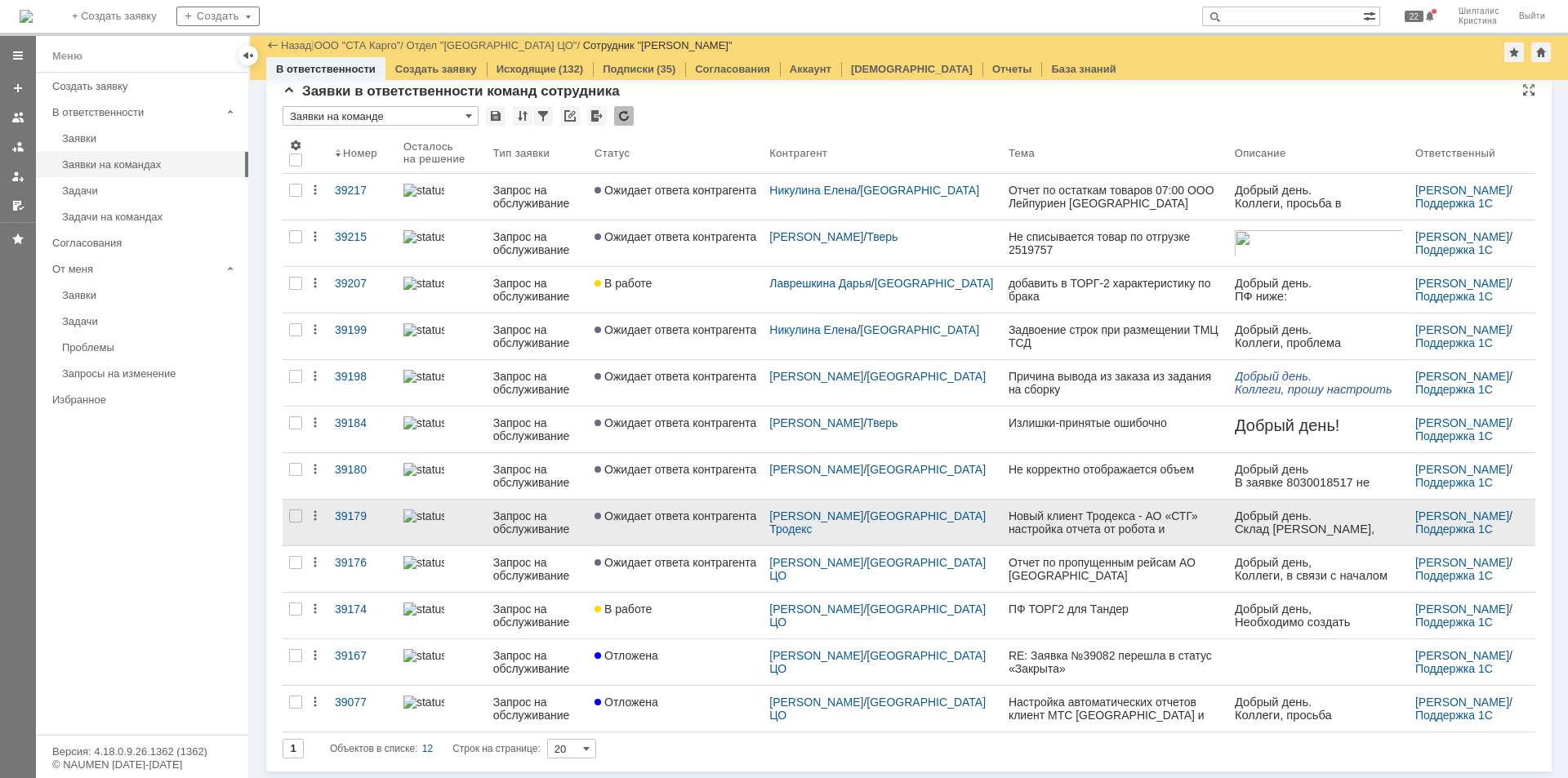
click at [708, 525] on link "Ожидает ответа контрагента" at bounding box center [675, 523] width 175 height 46
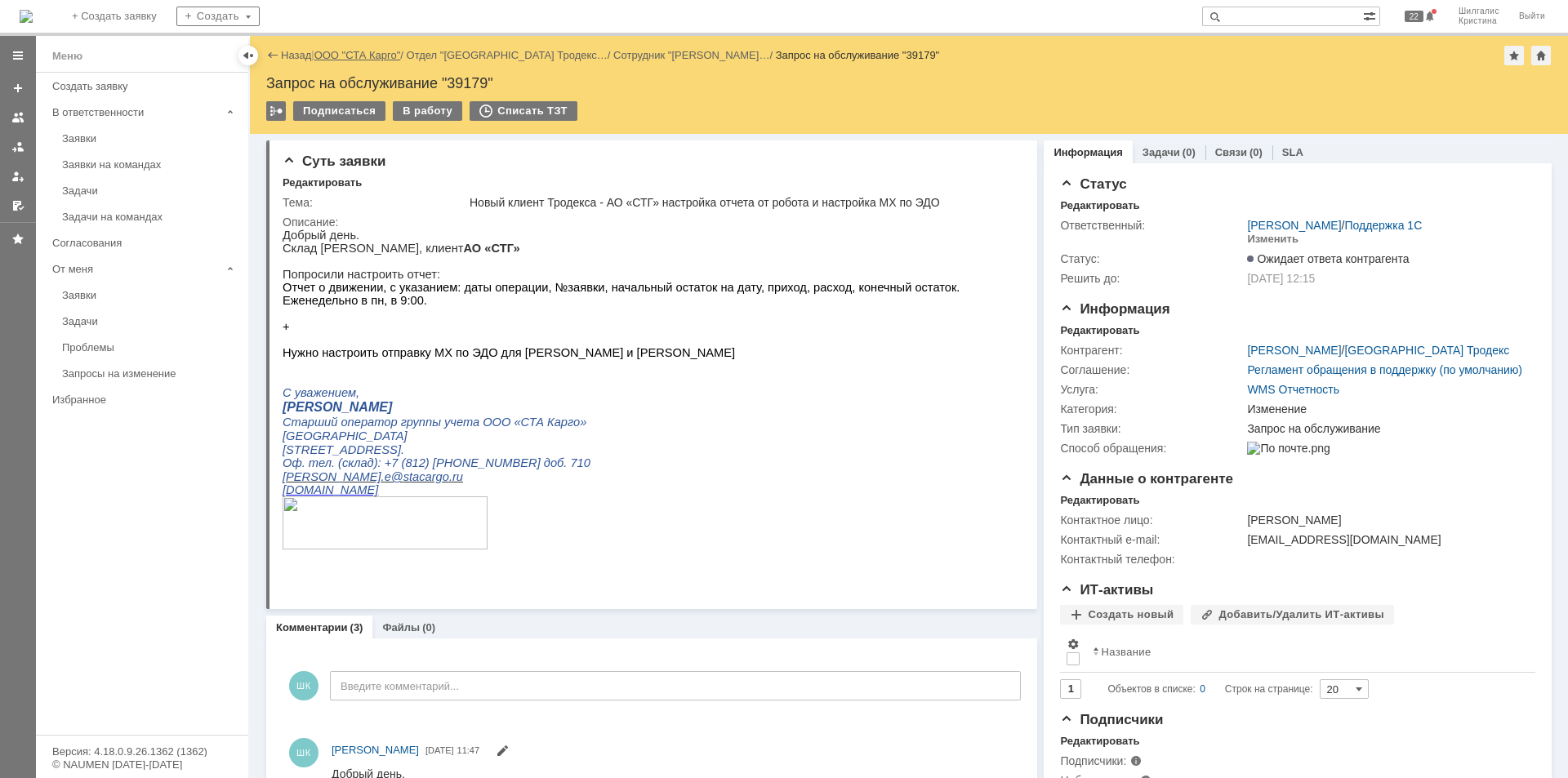
click at [362, 54] on link "ООО "СТА Карго"" at bounding box center [358, 54] width 87 height 12
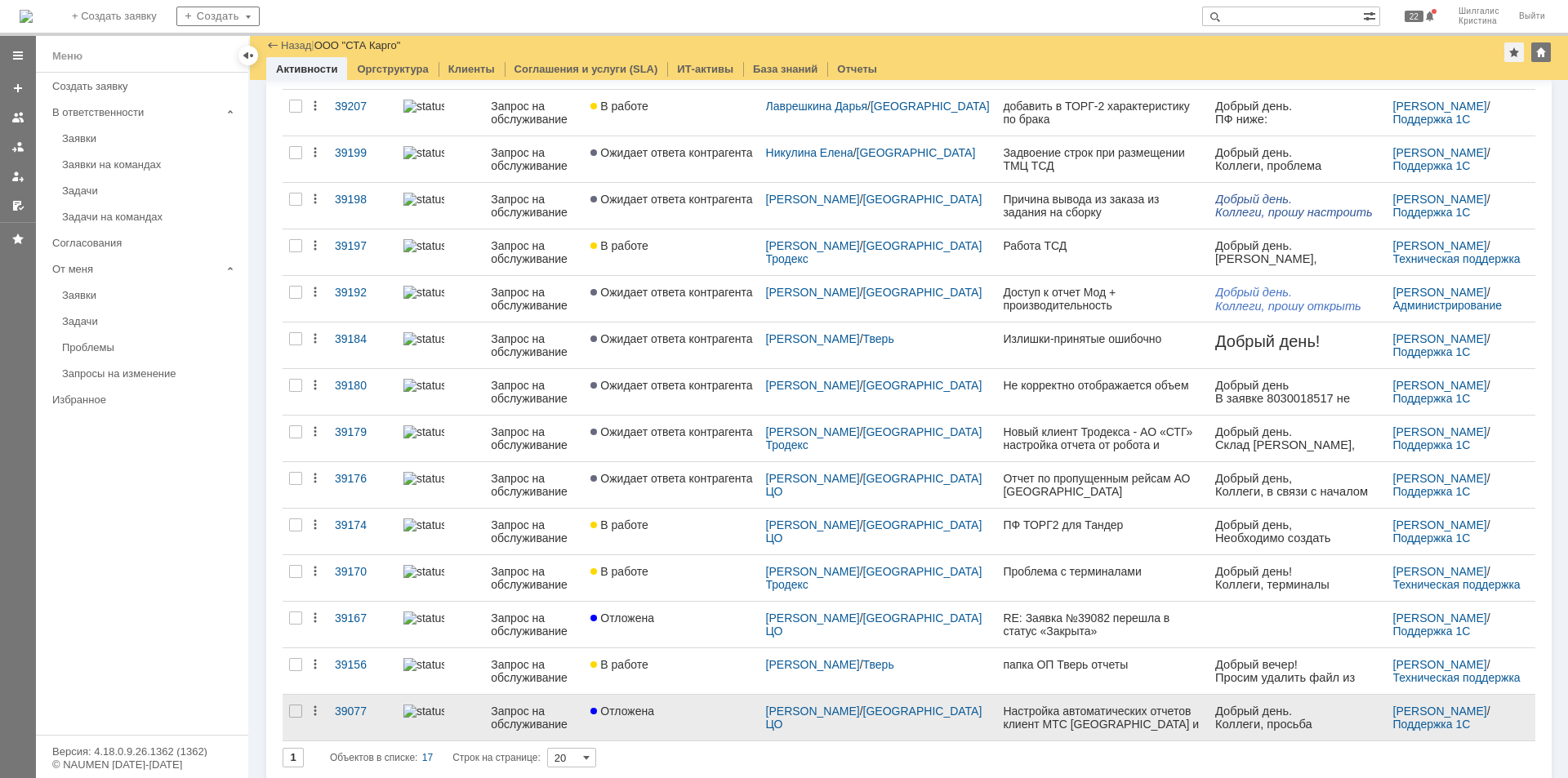
click at [685, 707] on div "Отложена" at bounding box center [670, 711] width 162 height 13
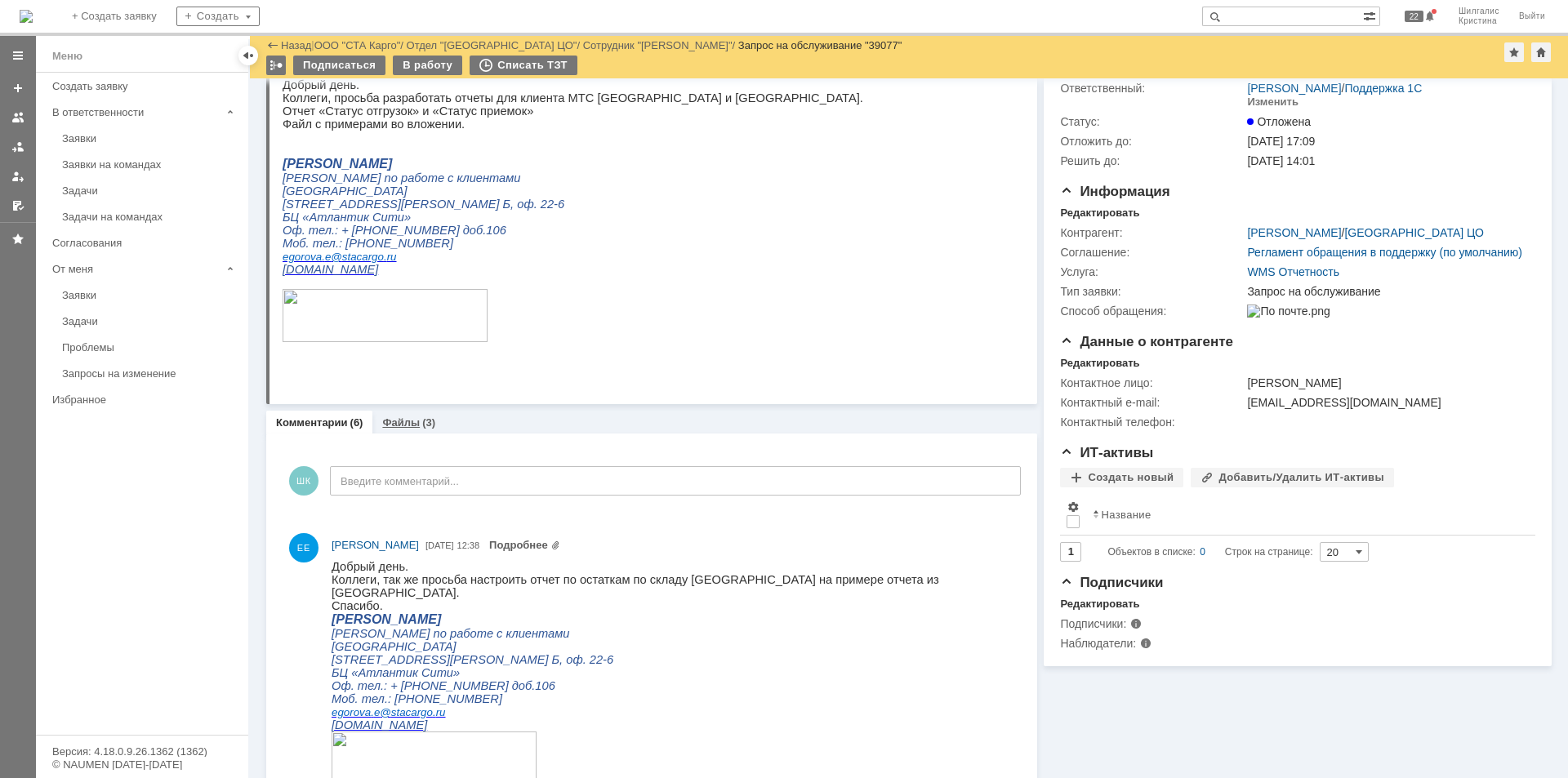
click at [411, 417] on link "Файлы" at bounding box center [401, 422] width 37 height 12
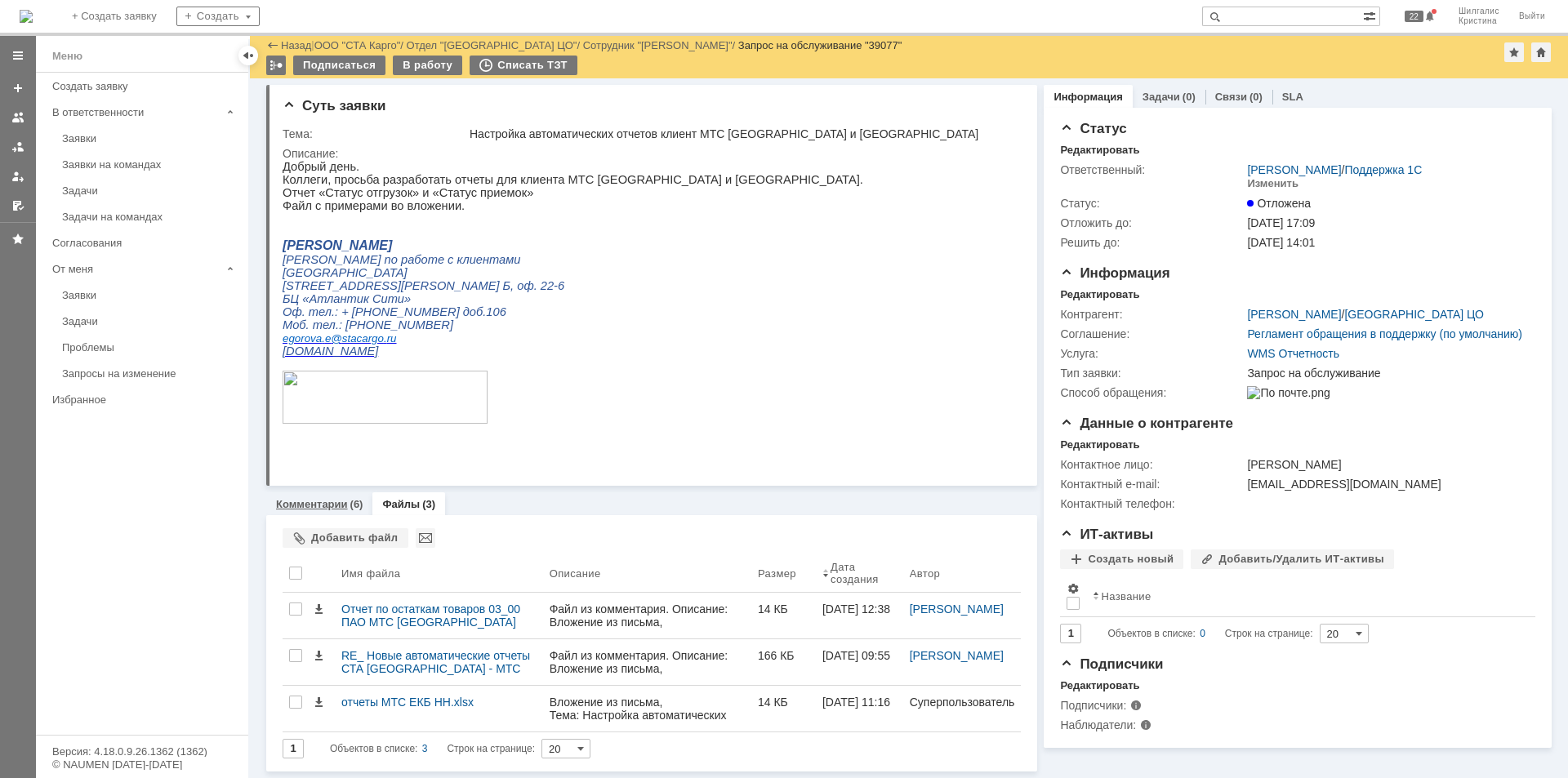
click at [318, 510] on div "Комментарии (6)" at bounding box center [318, 504] width 106 height 24
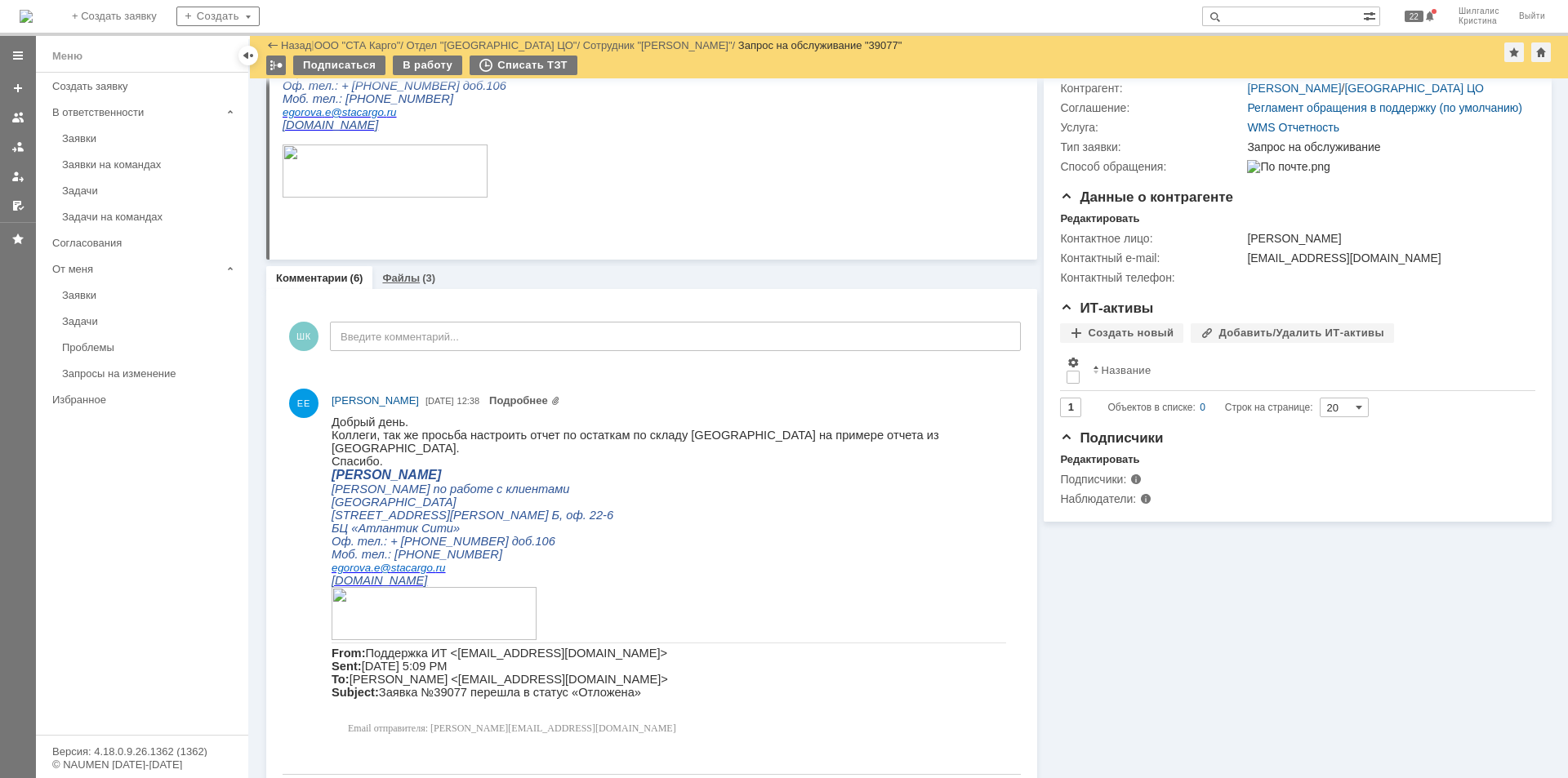
click at [410, 276] on link "Файлы" at bounding box center [401, 277] width 37 height 12
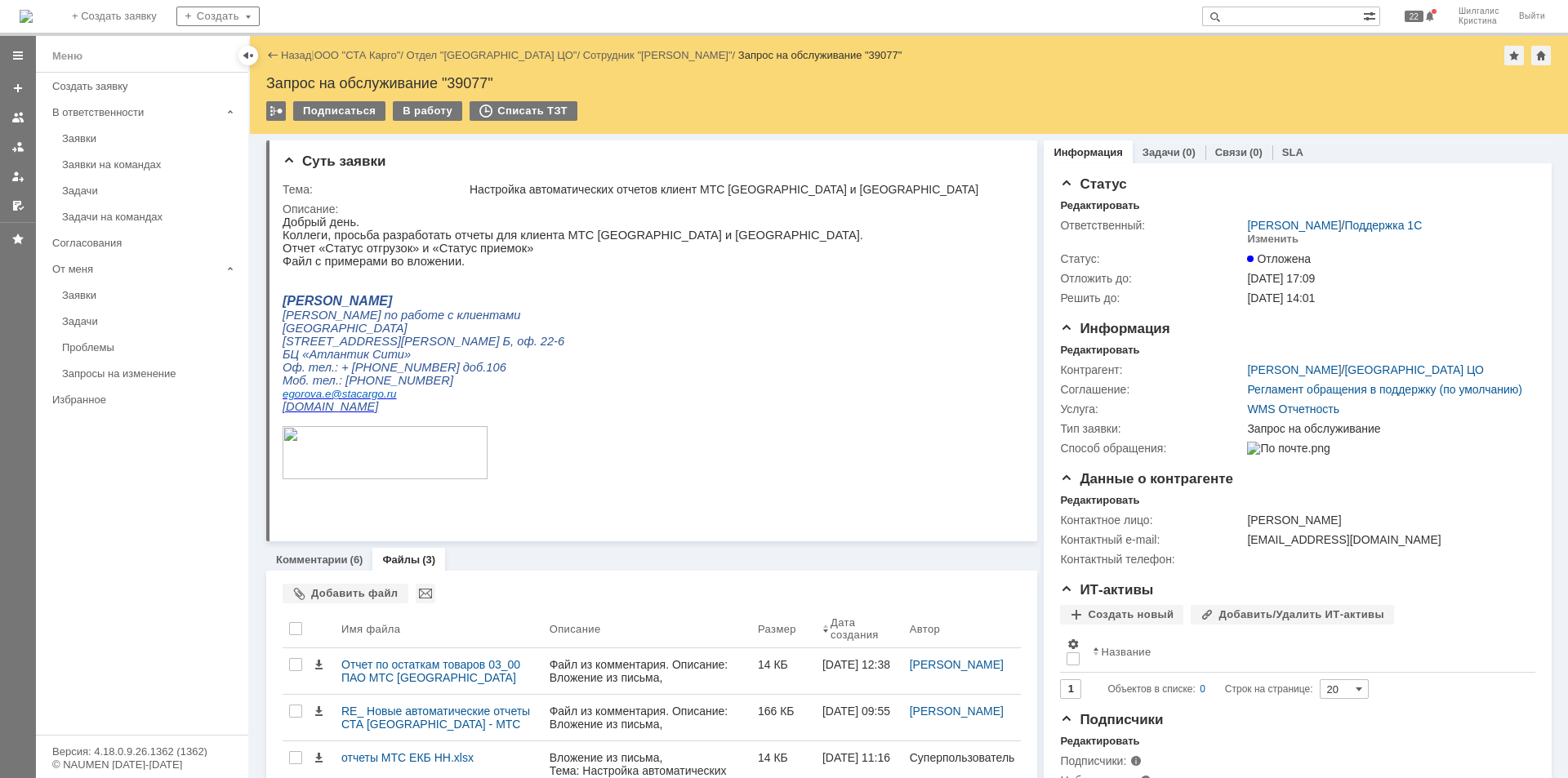
click at [372, 55] on link "ООО "СТА Карго"" at bounding box center [358, 54] width 87 height 12
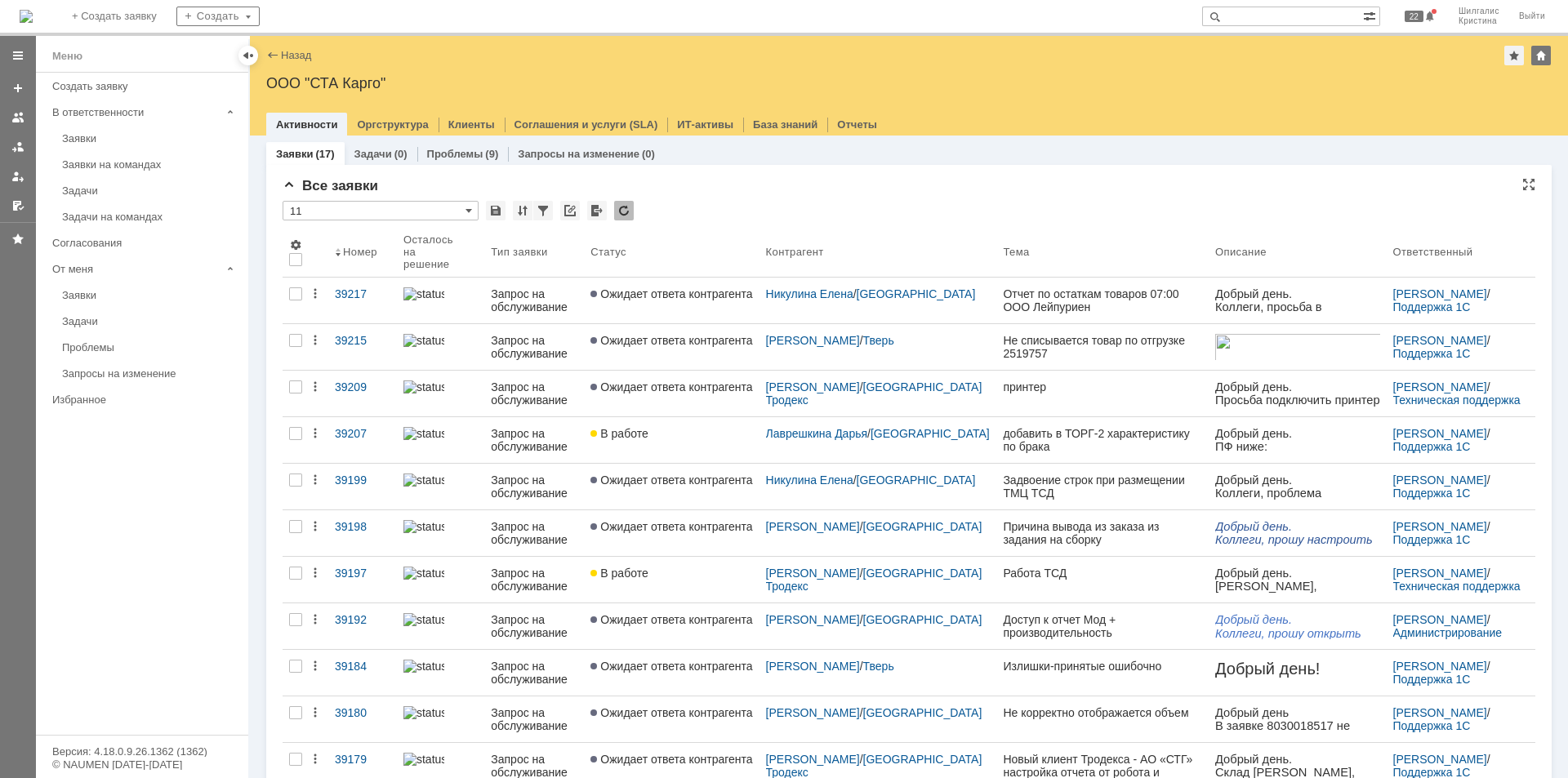
click at [422, 206] on input "11" at bounding box center [380, 210] width 196 height 19
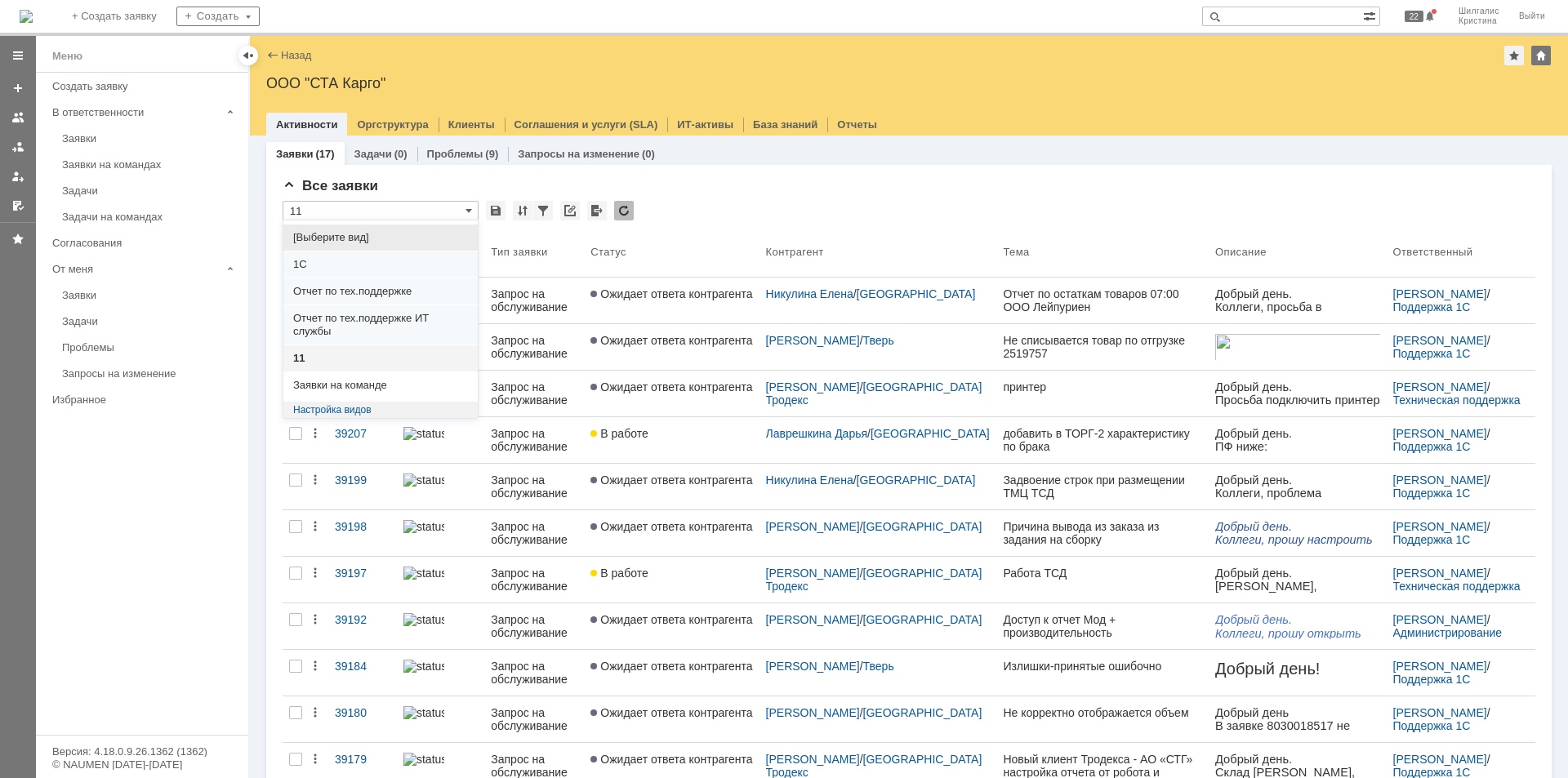
click at [376, 242] on span "[Выберите вид]" at bounding box center [381, 238] width 175 height 13
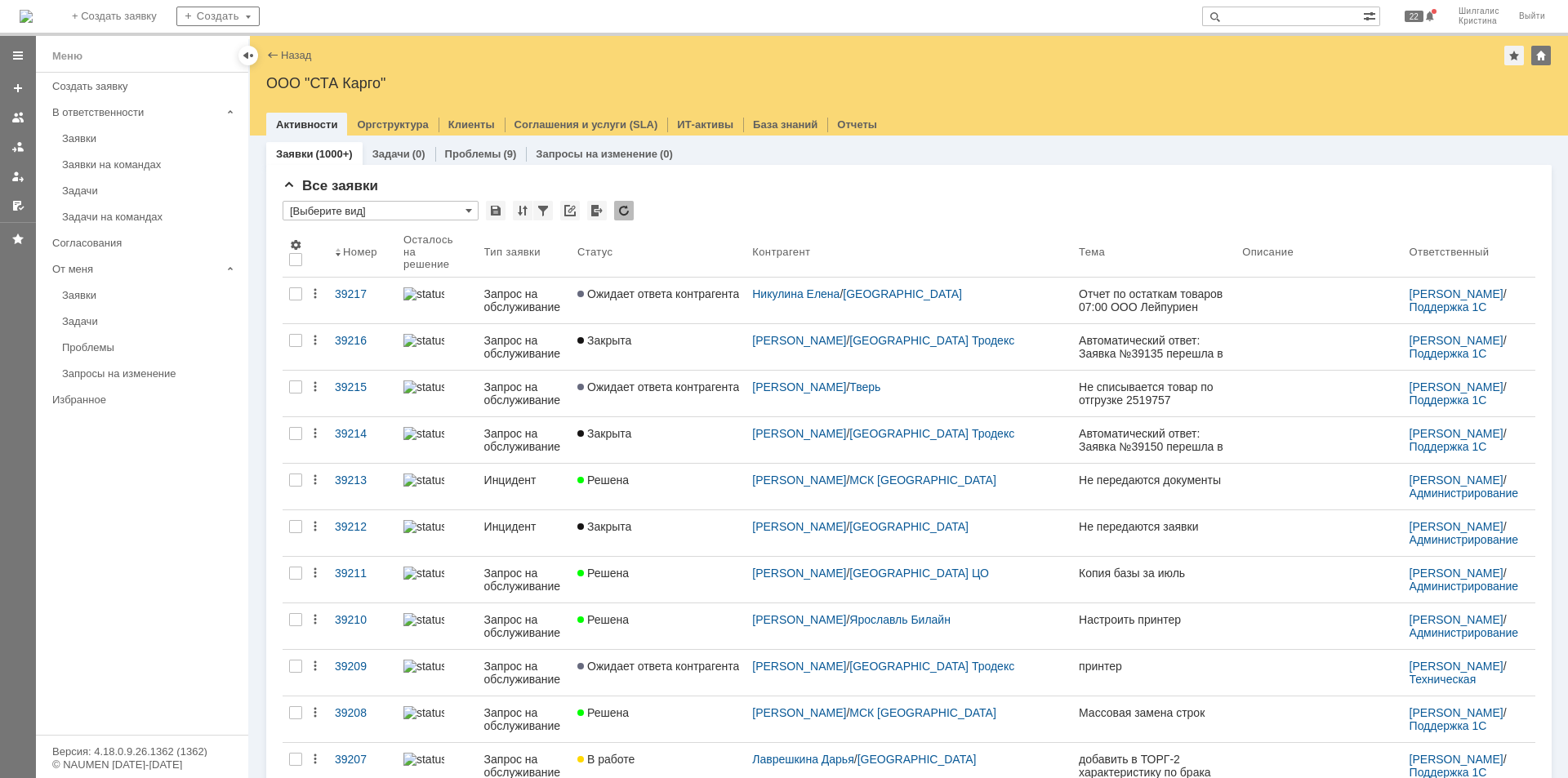
type input "[Выберите вид]"
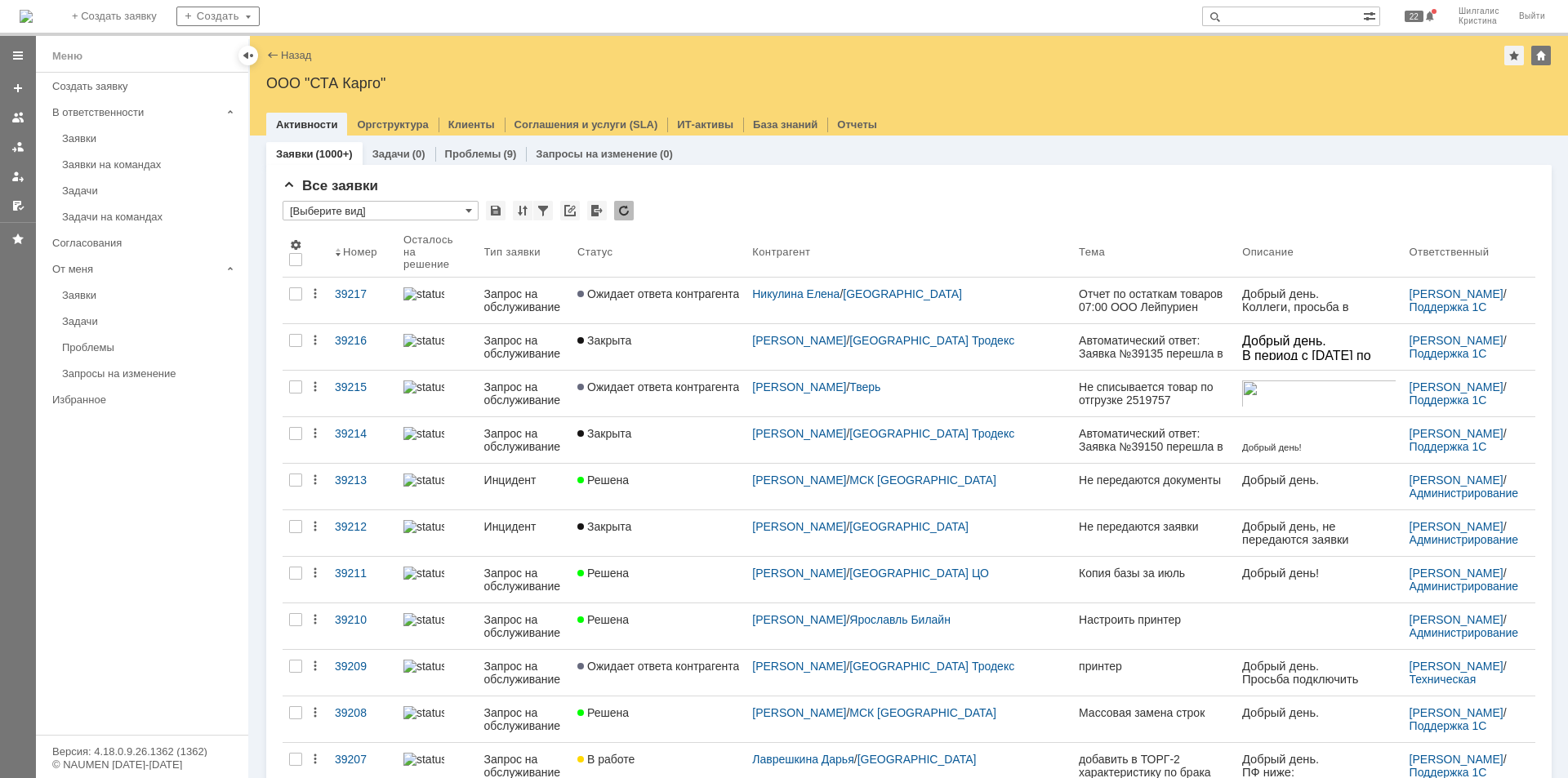
click at [1300, 15] on input "text" at bounding box center [1282, 16] width 161 height 19
type input "лесникова"
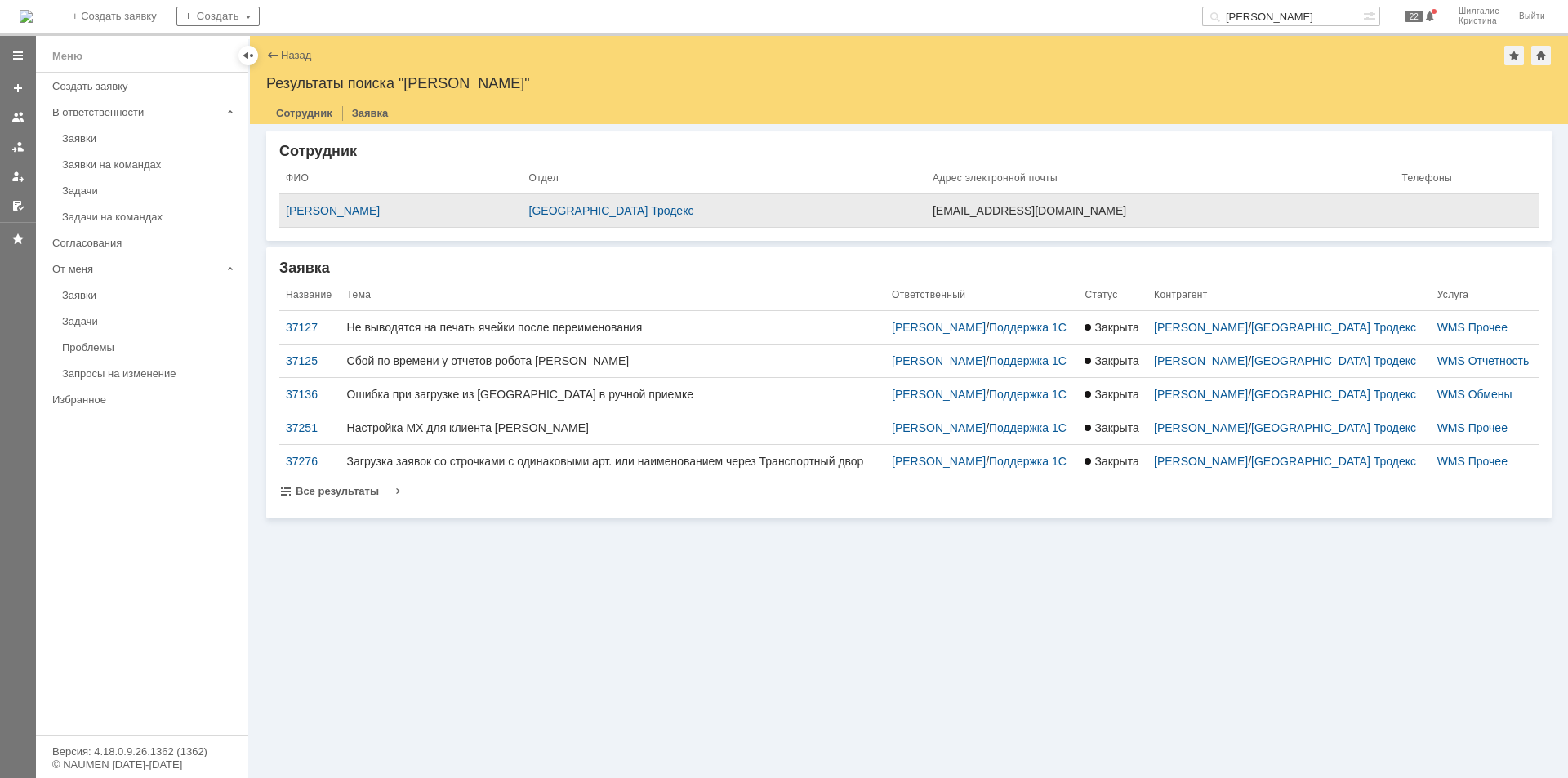
click at [475, 205] on div "[PERSON_NAME]" at bounding box center [401, 210] width 230 height 13
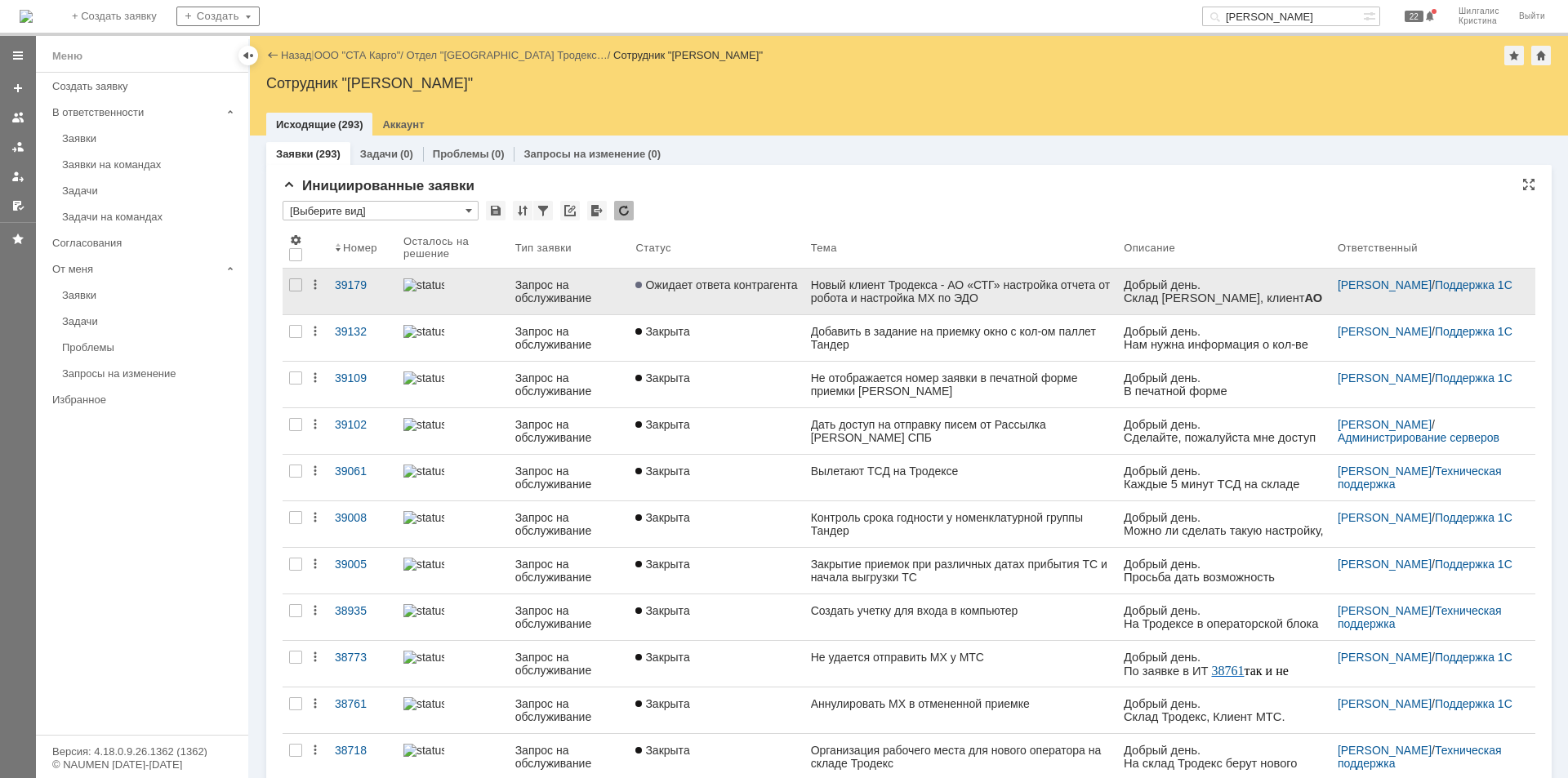
click at [856, 296] on div "Новый клиент Тродекса - АО «СТГ» настройка отчета от робота и настройка МХ по Э…" at bounding box center [961, 291] width 300 height 26
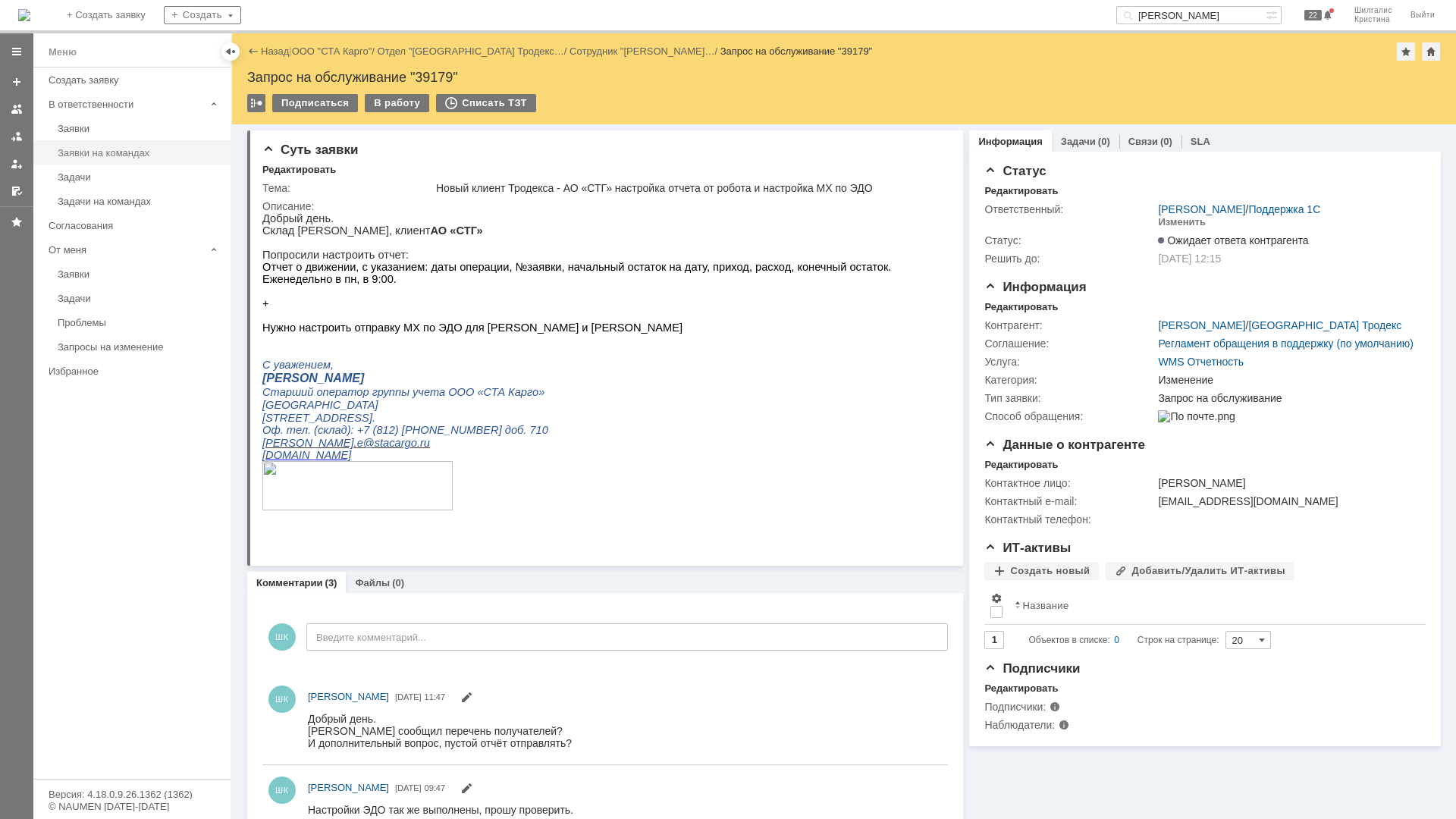
click at [141, 153] on div "Заявки на командах" at bounding box center [139, 153] width 163 height 12
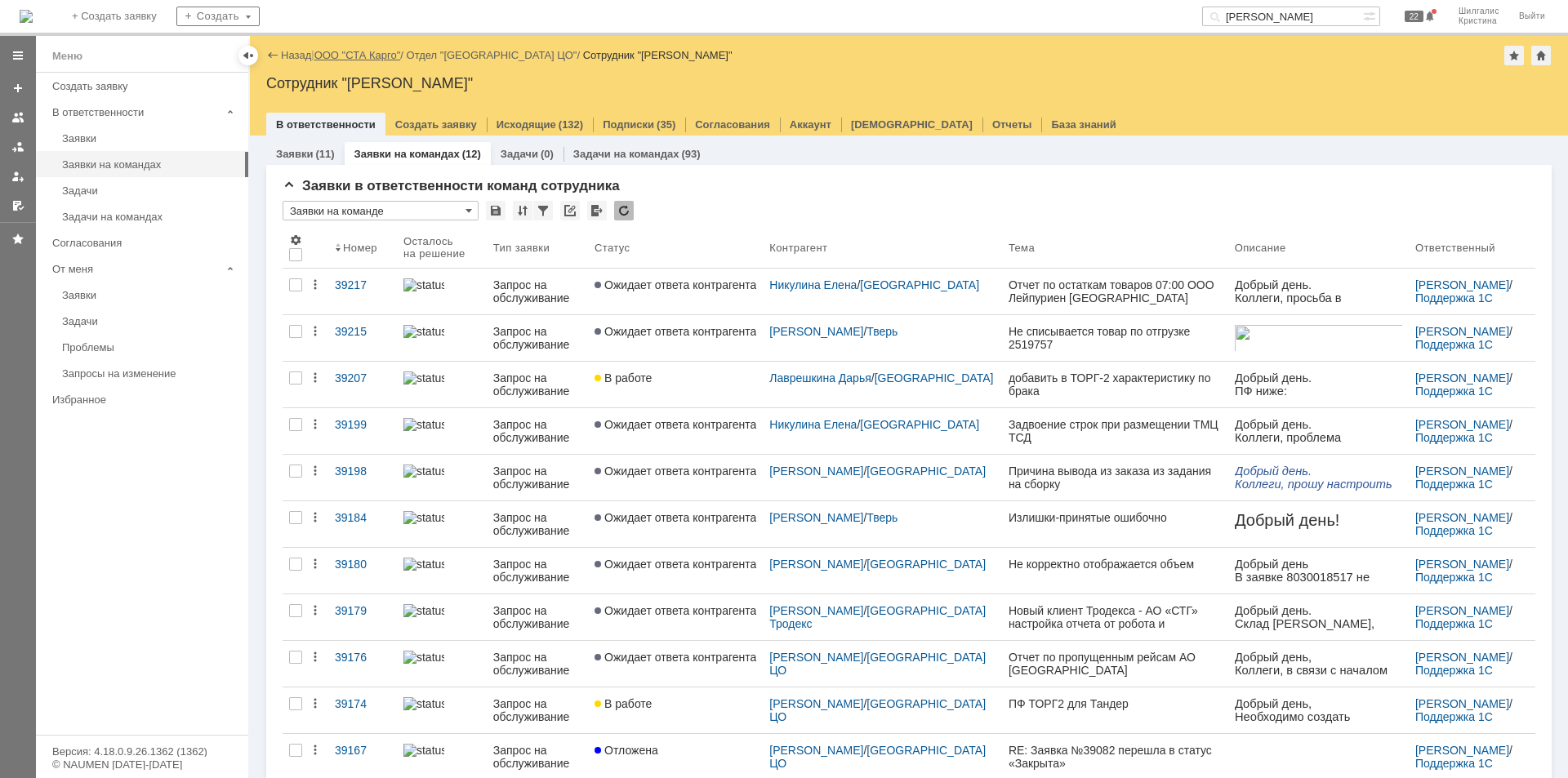
click at [357, 54] on link "ООО "СТА Карго"" at bounding box center [358, 54] width 87 height 12
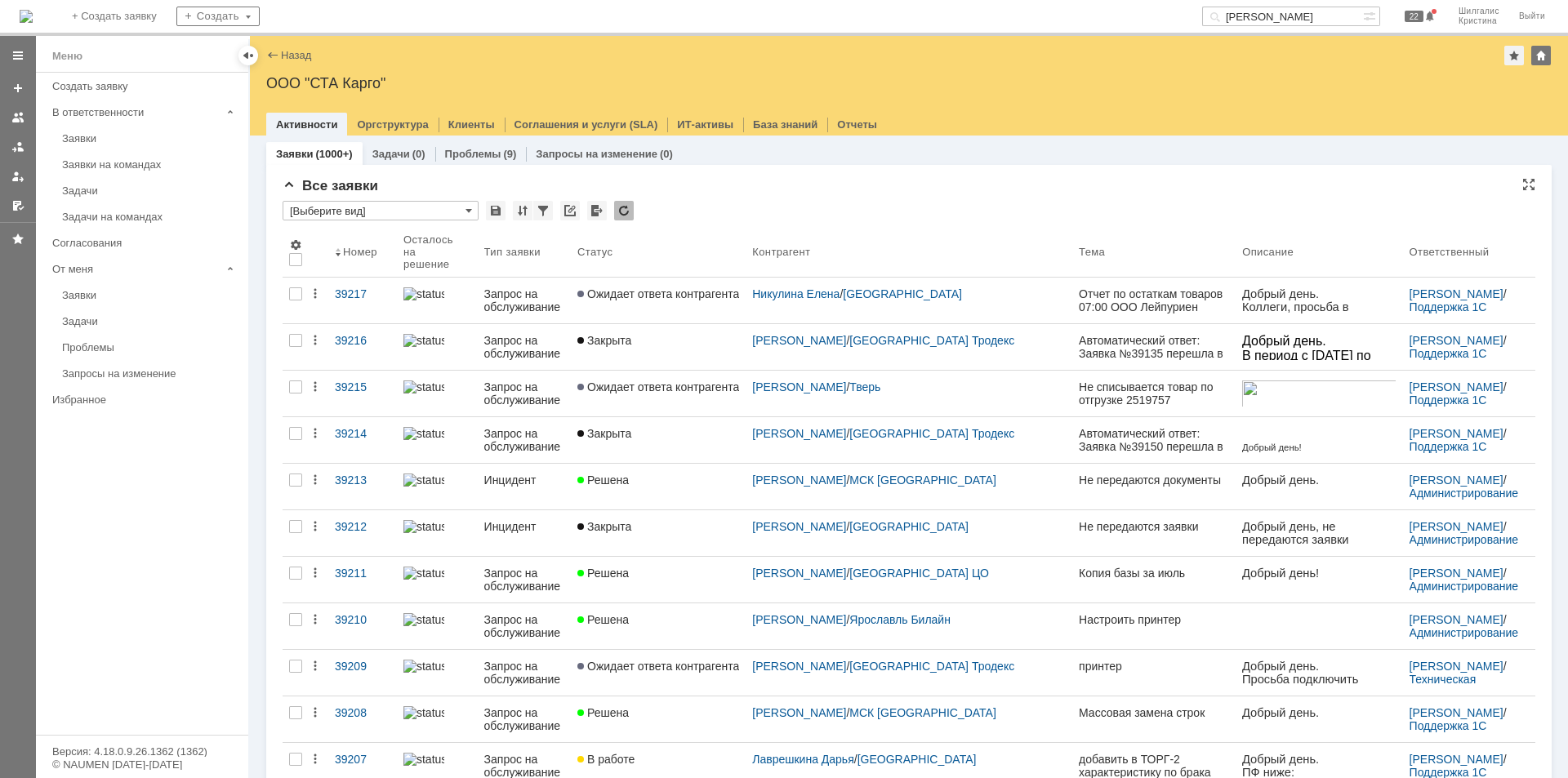
click at [366, 205] on input "[Выберите вид]" at bounding box center [380, 210] width 196 height 19
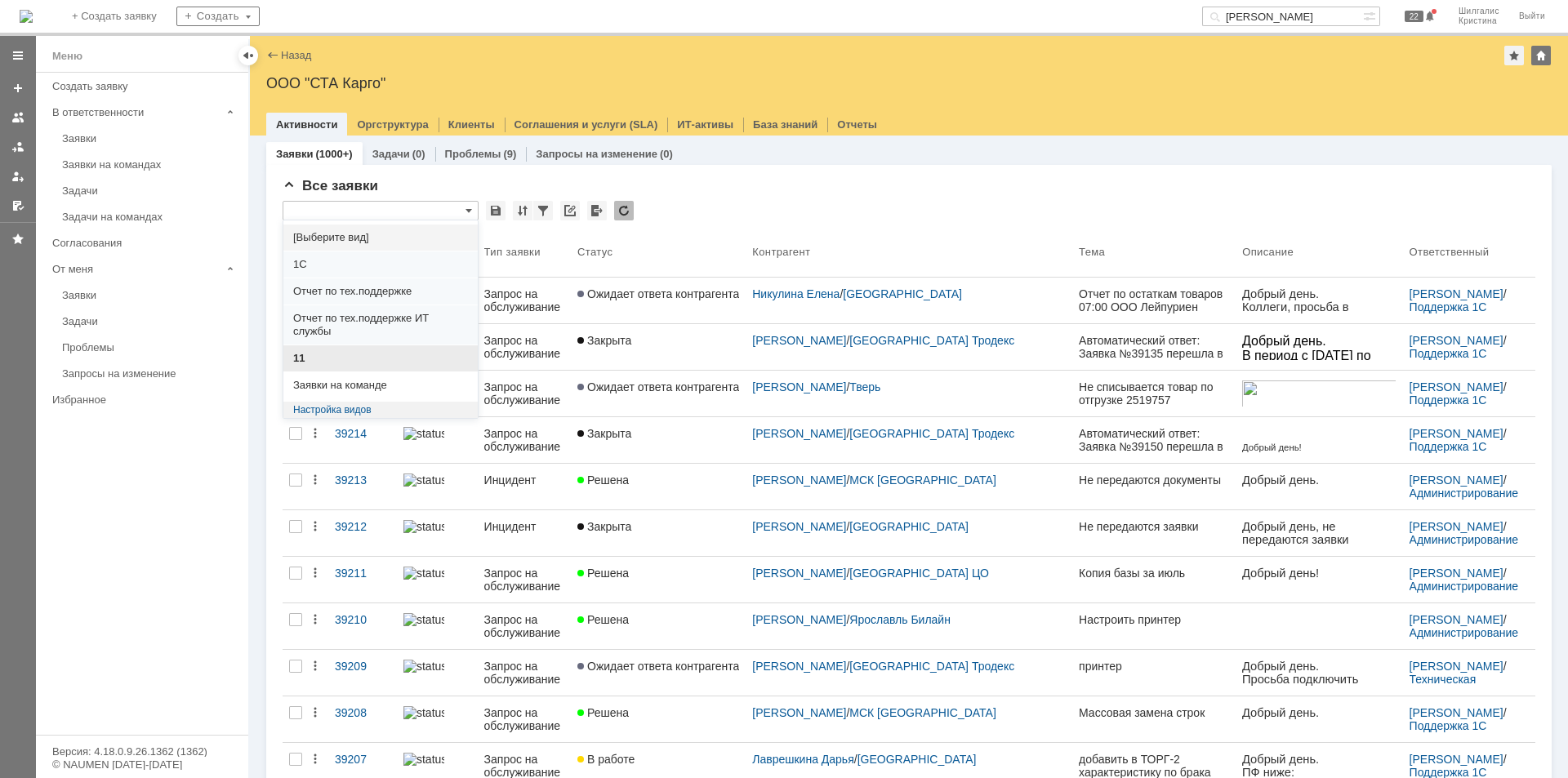
click at [316, 358] on span "11" at bounding box center [381, 358] width 175 height 13
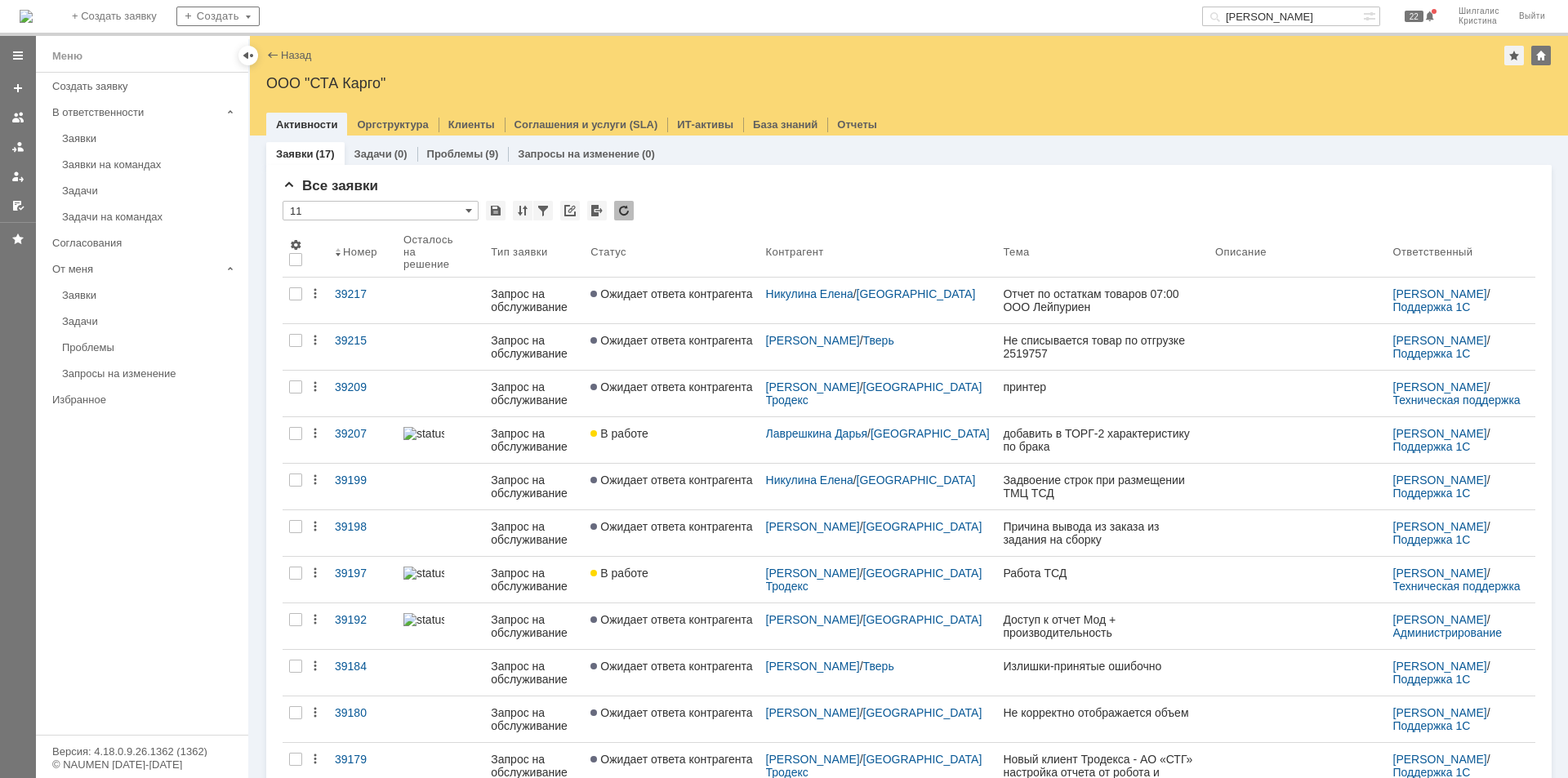
type input "11"
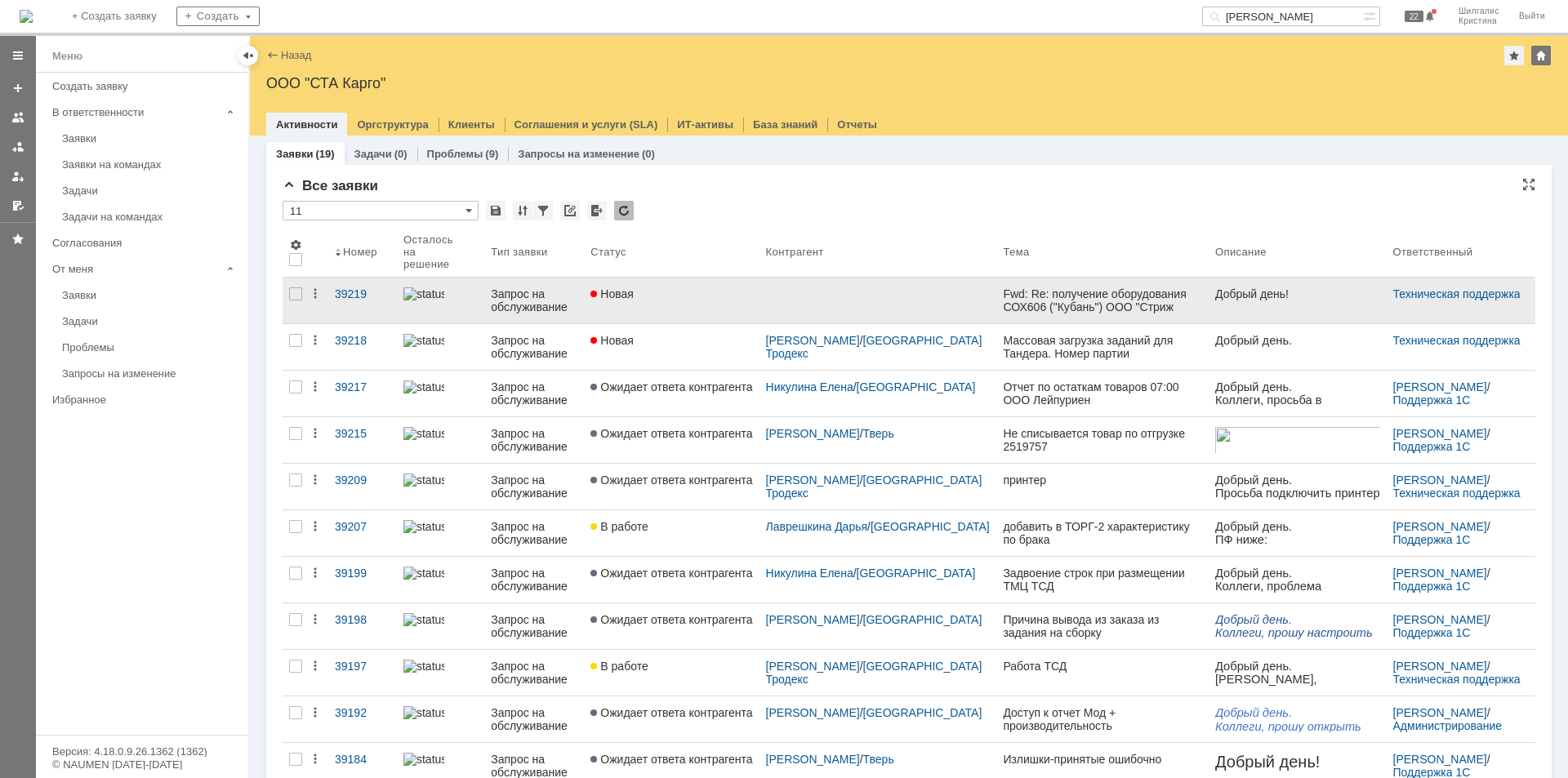
click at [701, 299] on link "Новая" at bounding box center [671, 300] width 175 height 46
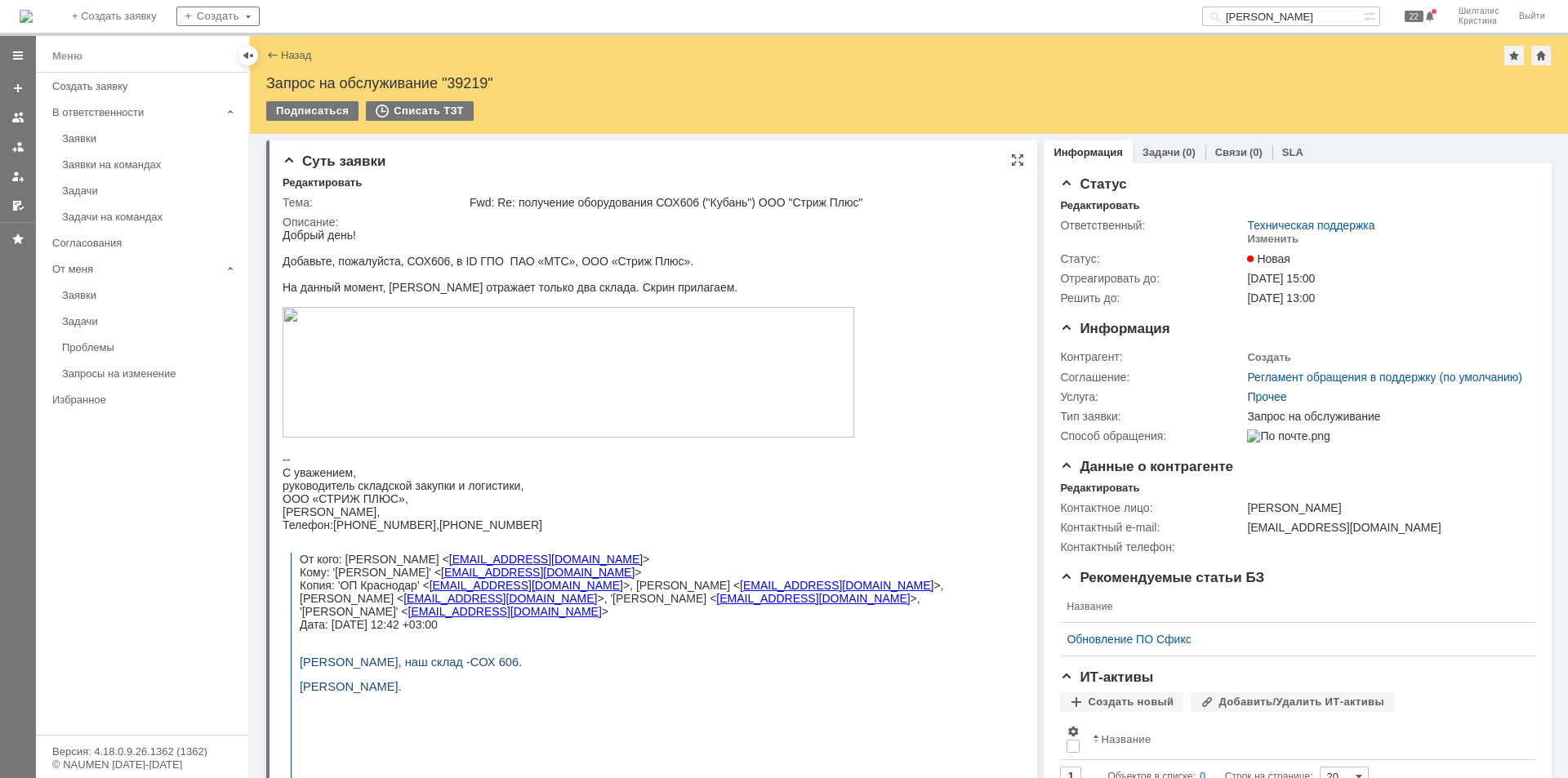
click at [668, 352] on img at bounding box center [568, 372] width 572 height 131
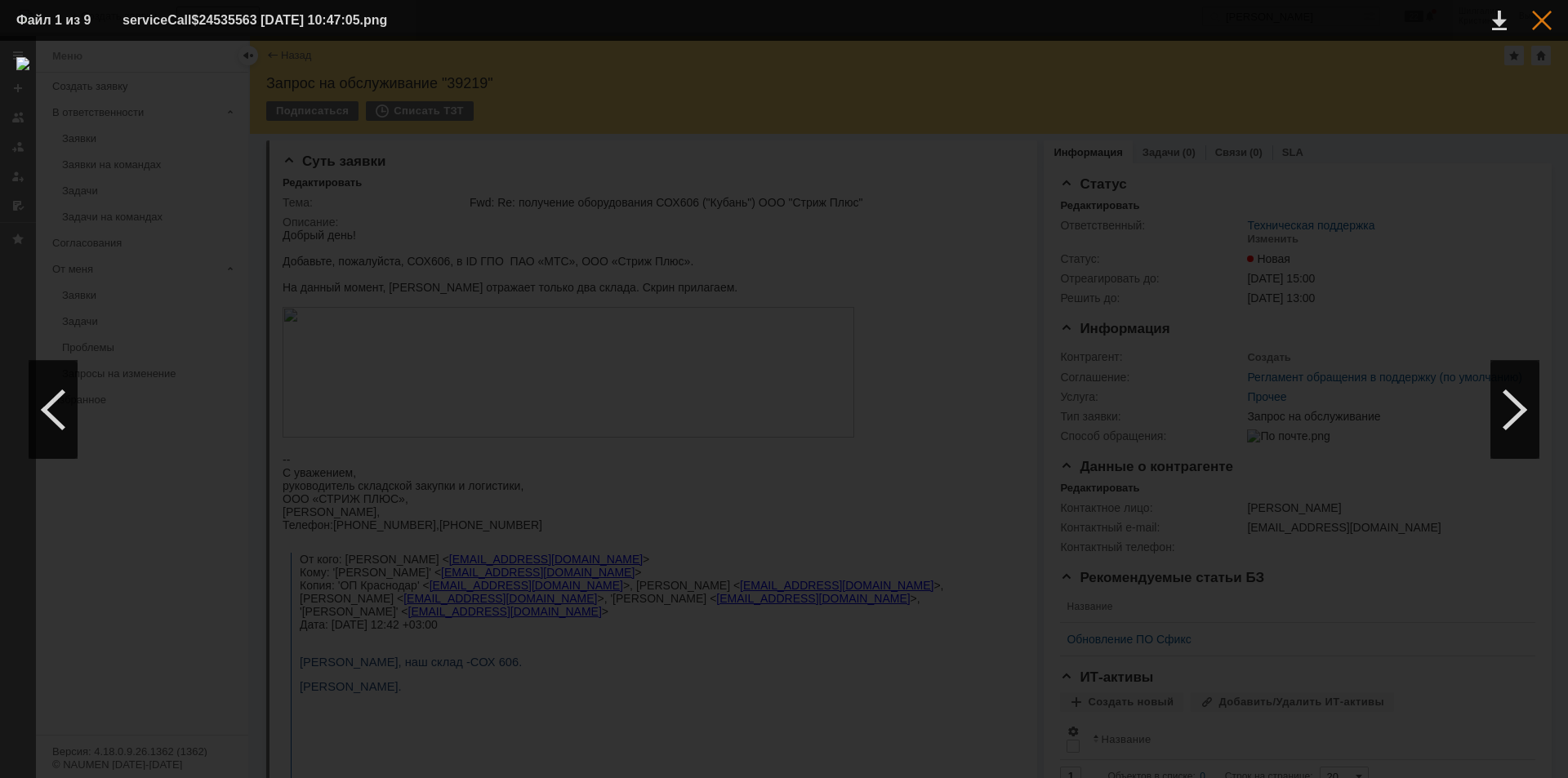
click at [1547, 17] on div at bounding box center [1541, 20] width 19 height 19
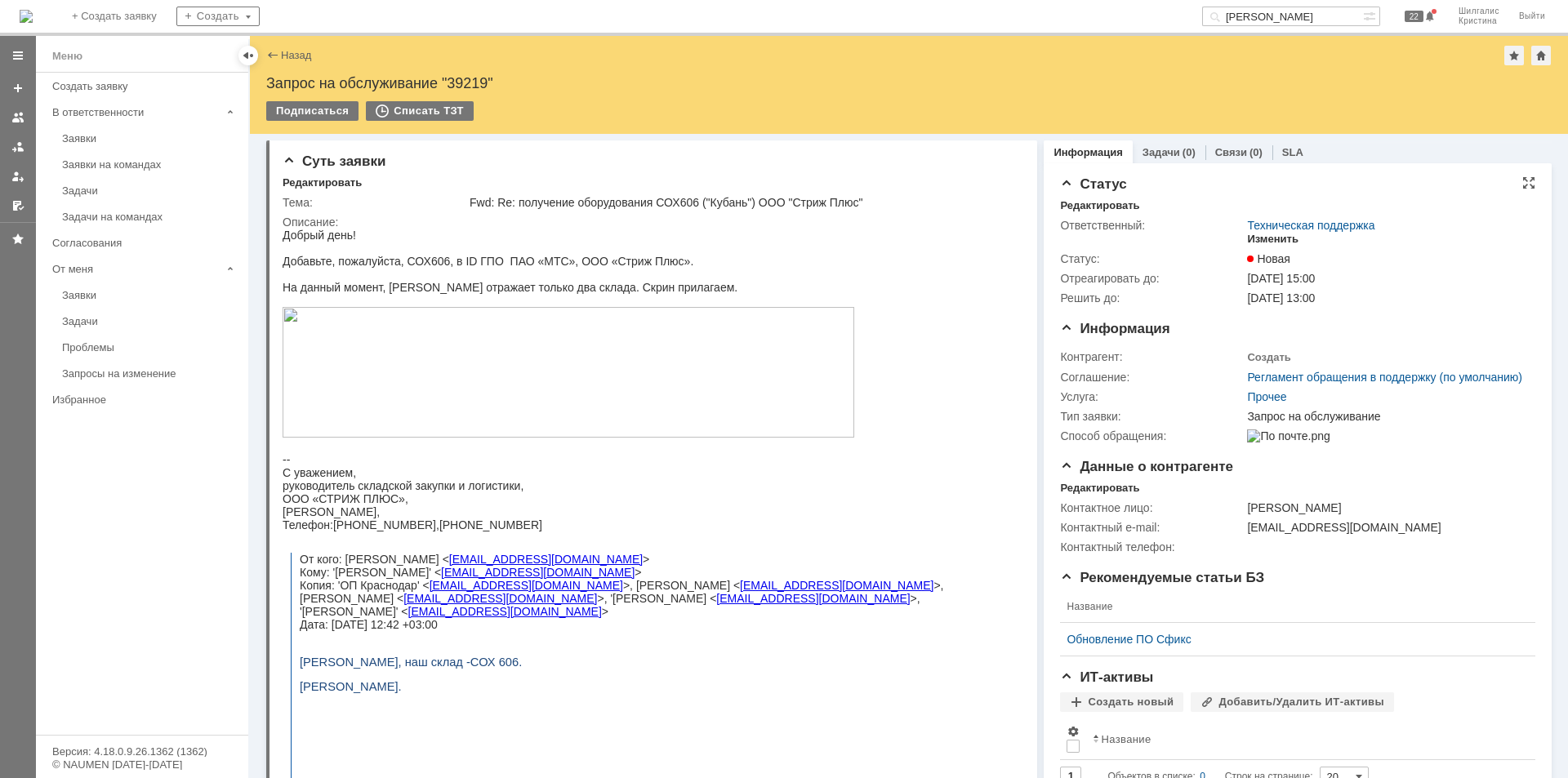
click at [1269, 234] on div "Изменить" at bounding box center [1273, 239] width 52 height 13
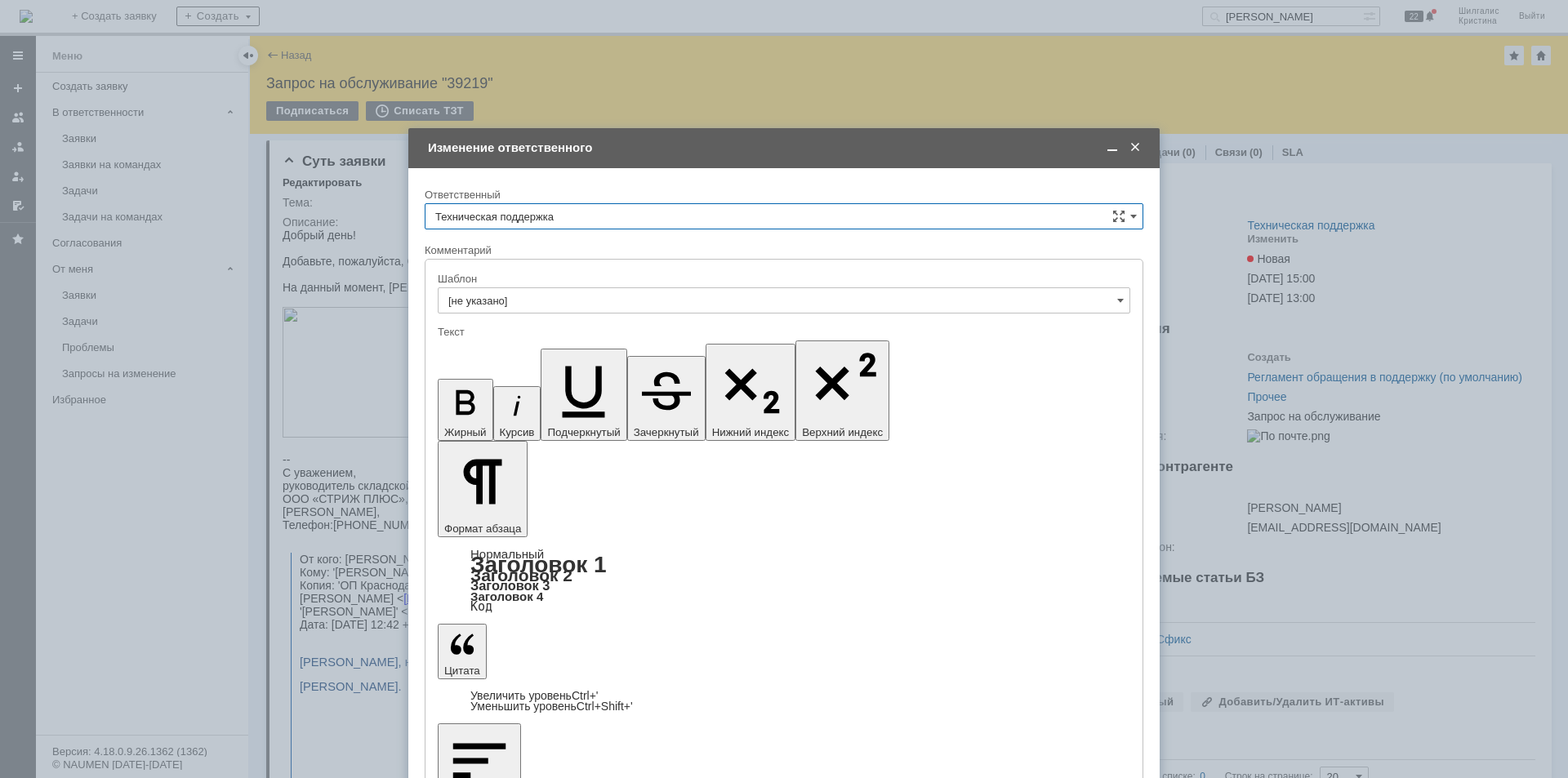
click at [611, 223] on input "Техническая поддержка" at bounding box center [783, 216] width 718 height 26
click at [528, 301] on span "[PERSON_NAME]" at bounding box center [783, 300] width 697 height 13
type input "[PERSON_NAME]"
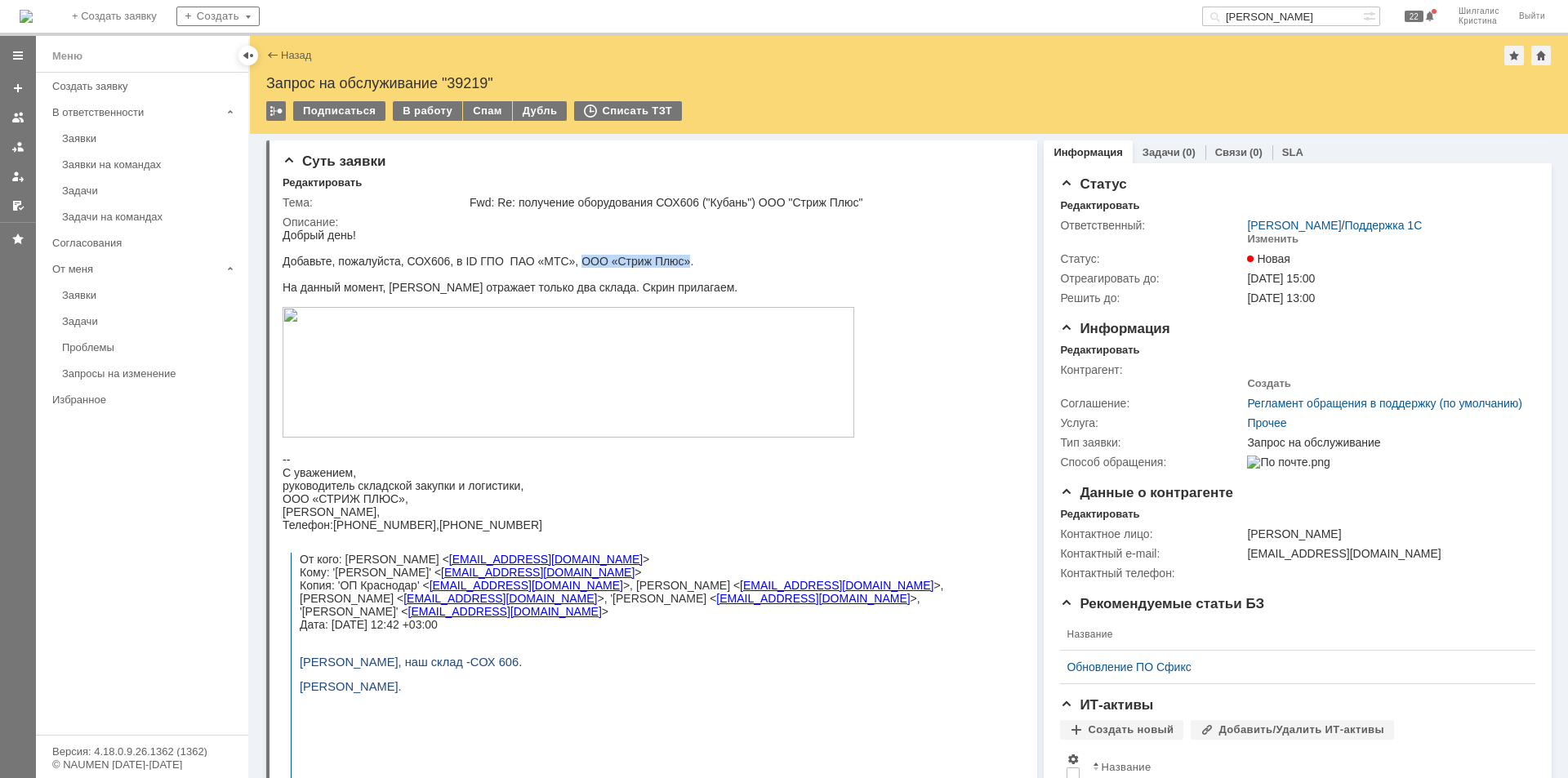
drag, startPoint x: 688, startPoint y: 260, endPoint x: 584, endPoint y: 263, distance: 104.0
click at [584, 263] on div "Добавьте, пожалуйста, СОХ606, в ID ГПО ПАО «МТС», ООО «Стриж Плюс»." at bounding box center [644, 261] width 726 height 13
copy div "ООО «Стриж Плюс»"
click at [1274, 237] on div "Изменить" at bounding box center [1273, 239] width 52 height 13
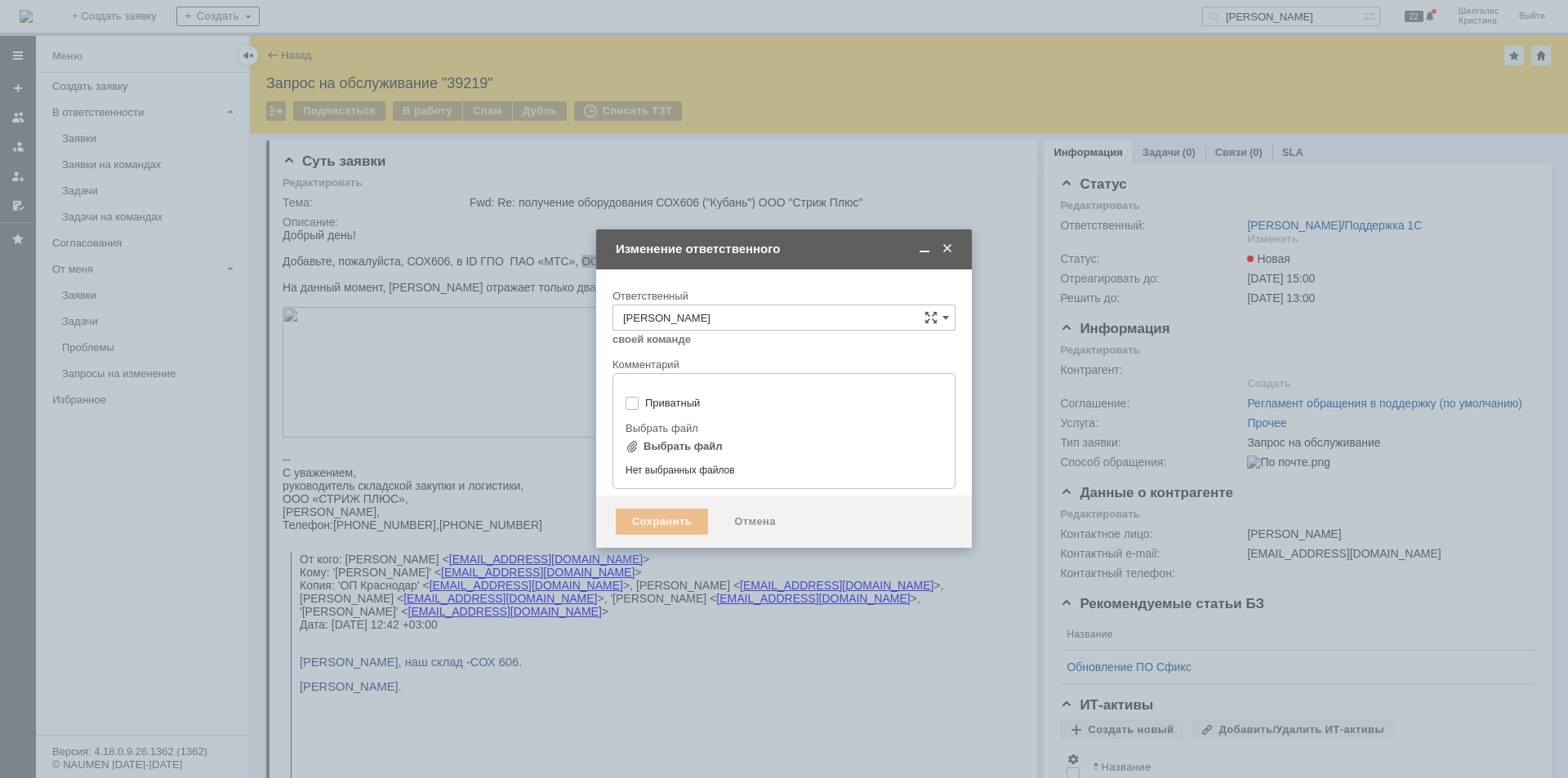
type input "[не указано]"
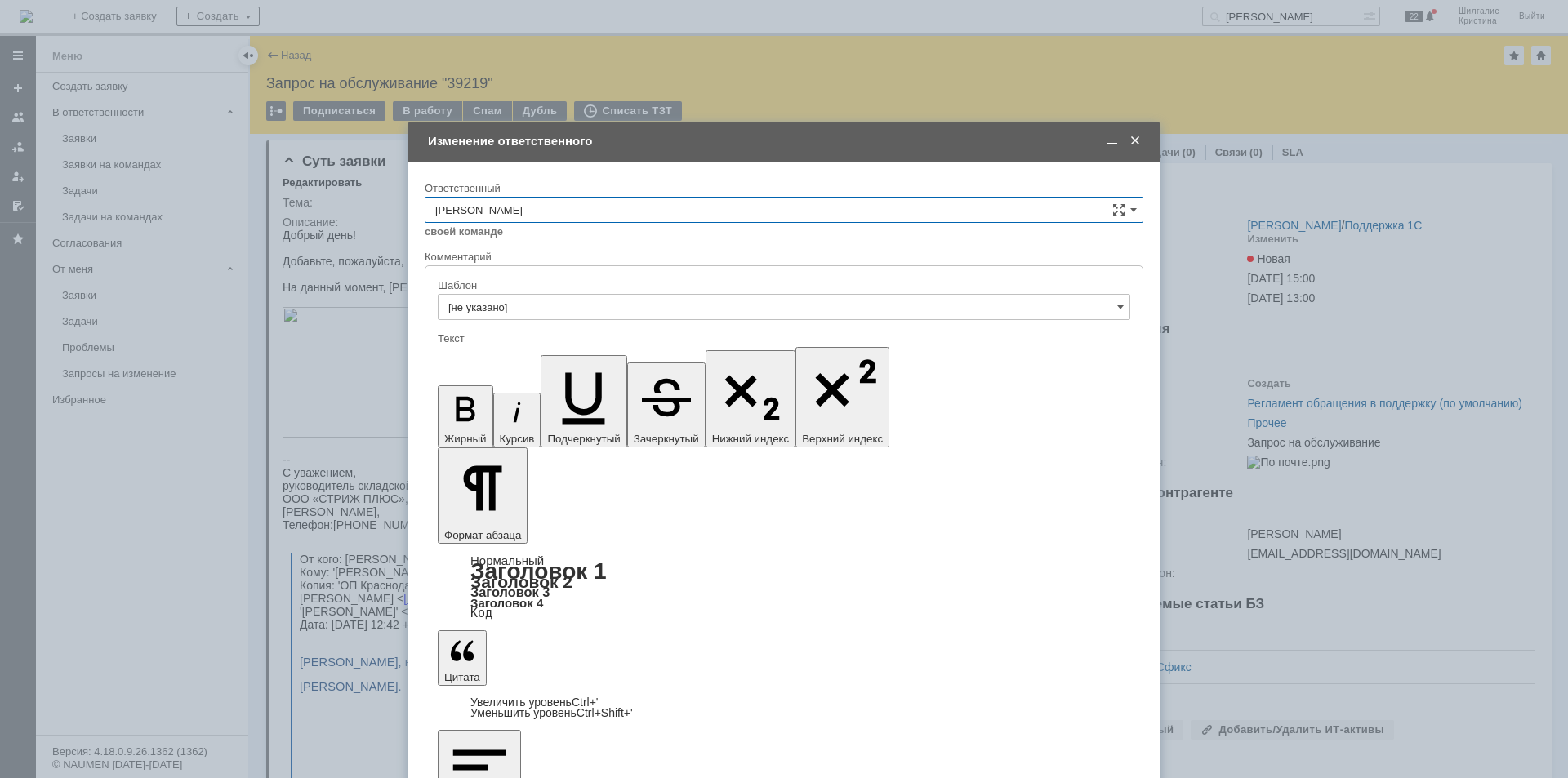
click at [1135, 141] on span at bounding box center [1134, 140] width 16 height 14
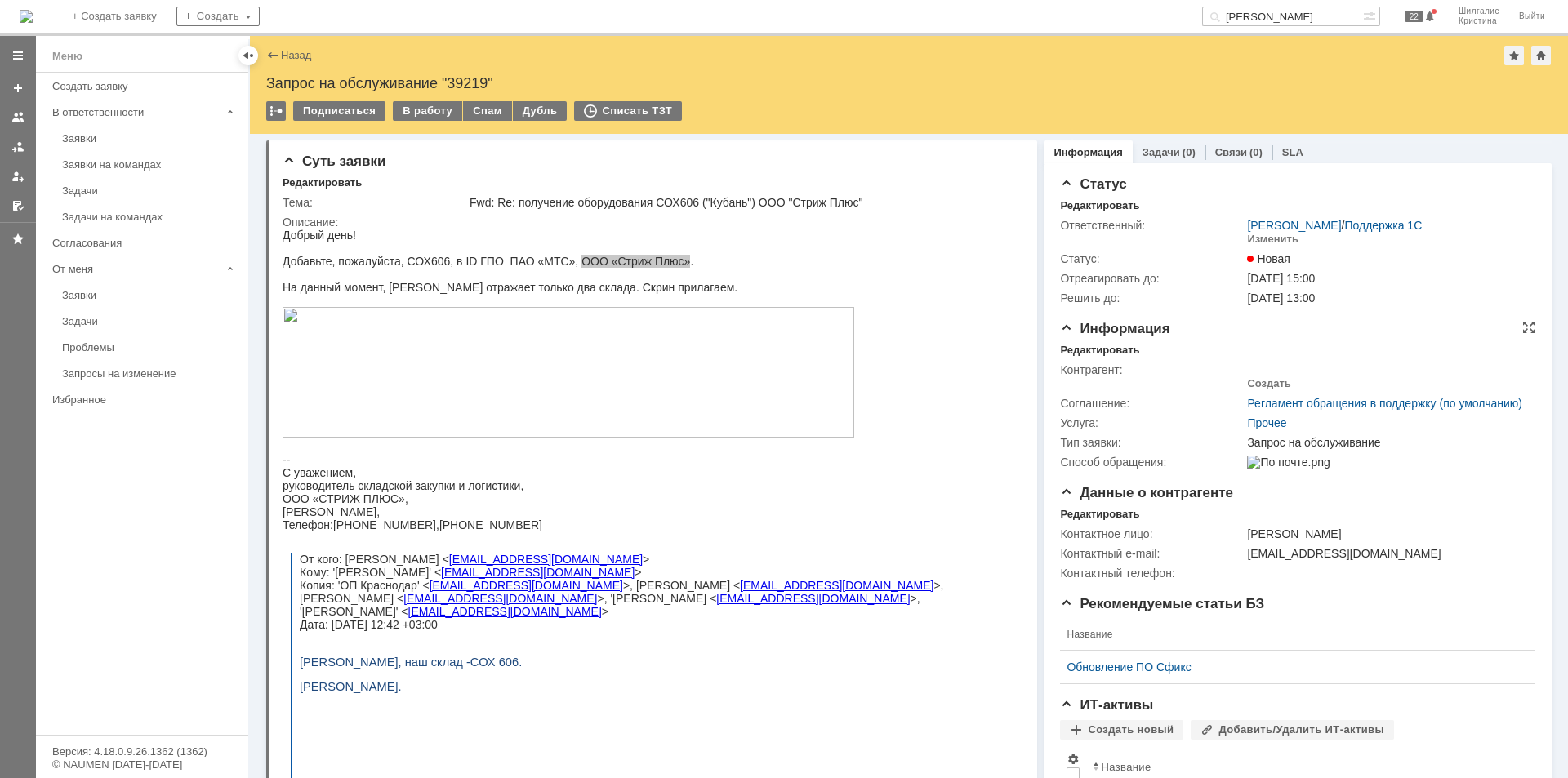
click at [1098, 340] on div "Информация Редактировать Контрагент: Создать Соглашение: Регламент обращения в …" at bounding box center [1296, 403] width 475 height 164
click at [1100, 344] on div "Редактировать" at bounding box center [1099, 351] width 79 height 13
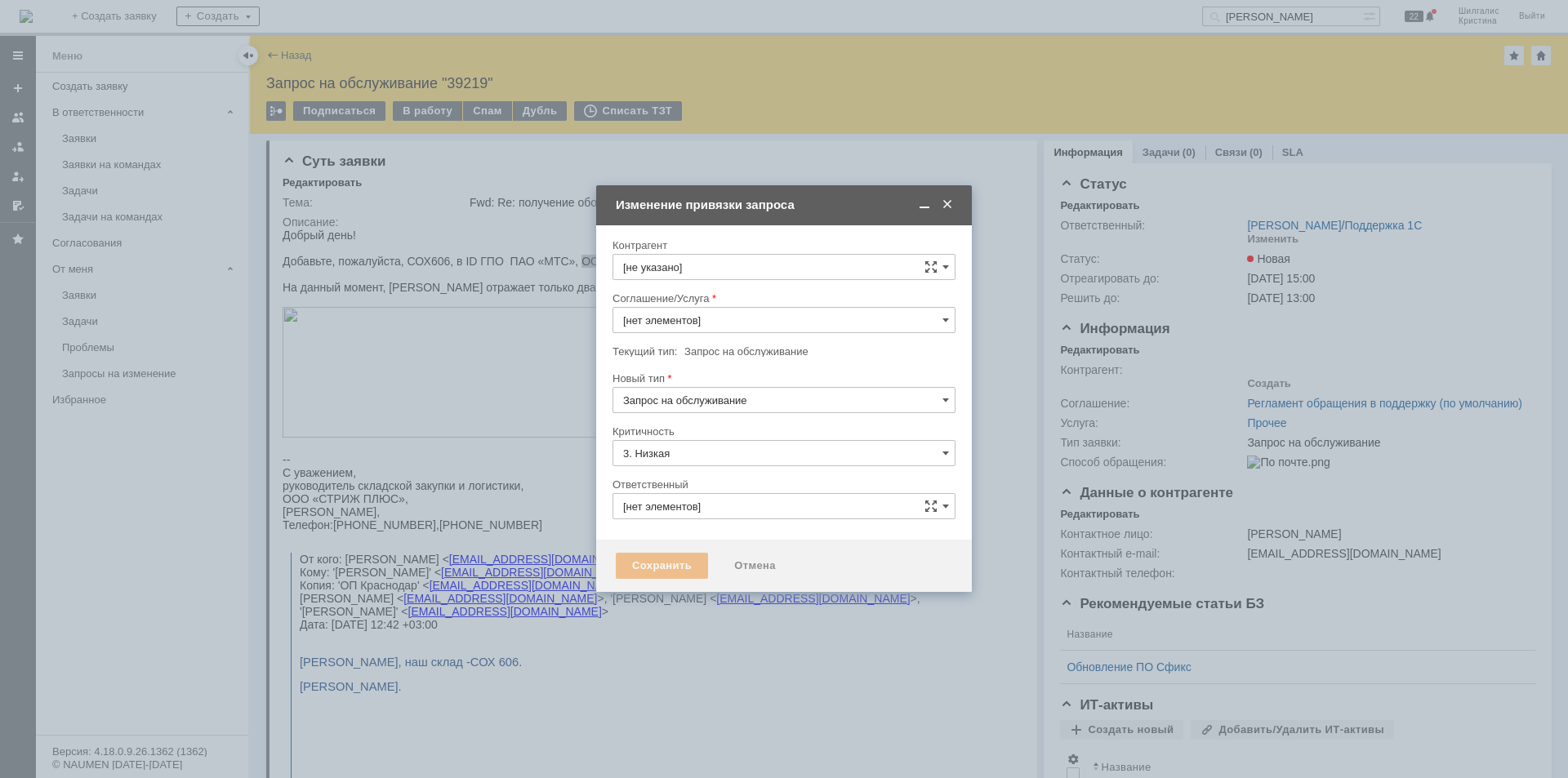
type input "[PERSON_NAME]"
type input "Прочее"
type input "[не указано]"
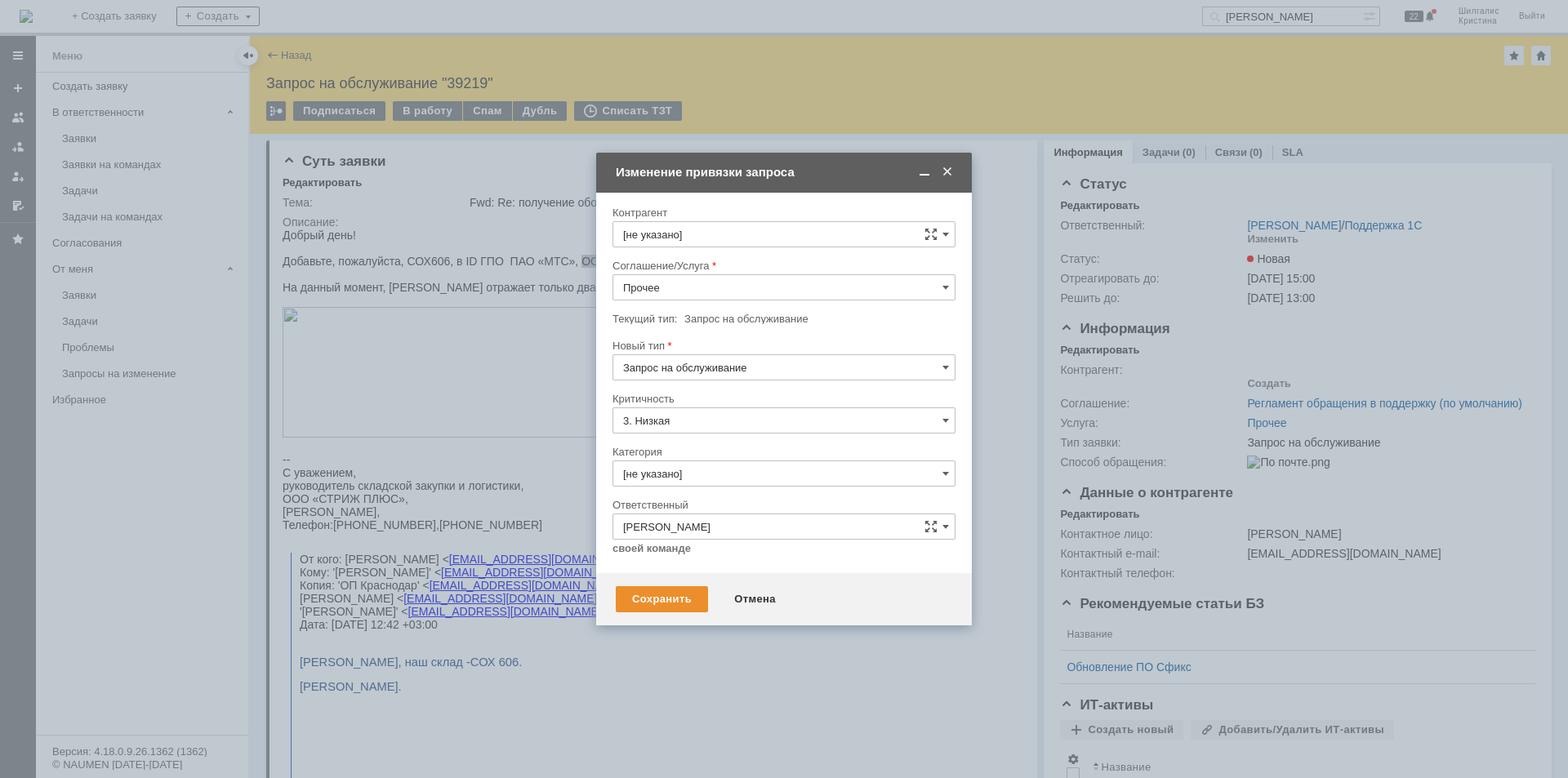
click at [711, 283] on input "Прочее" at bounding box center [783, 287] width 343 height 26
click at [701, 426] on span "WMS Прочее" at bounding box center [784, 431] width 321 height 13
type input "WMS Прочее"
click at [698, 369] on input "Запрос на обслуживание" at bounding box center [783, 367] width 343 height 26
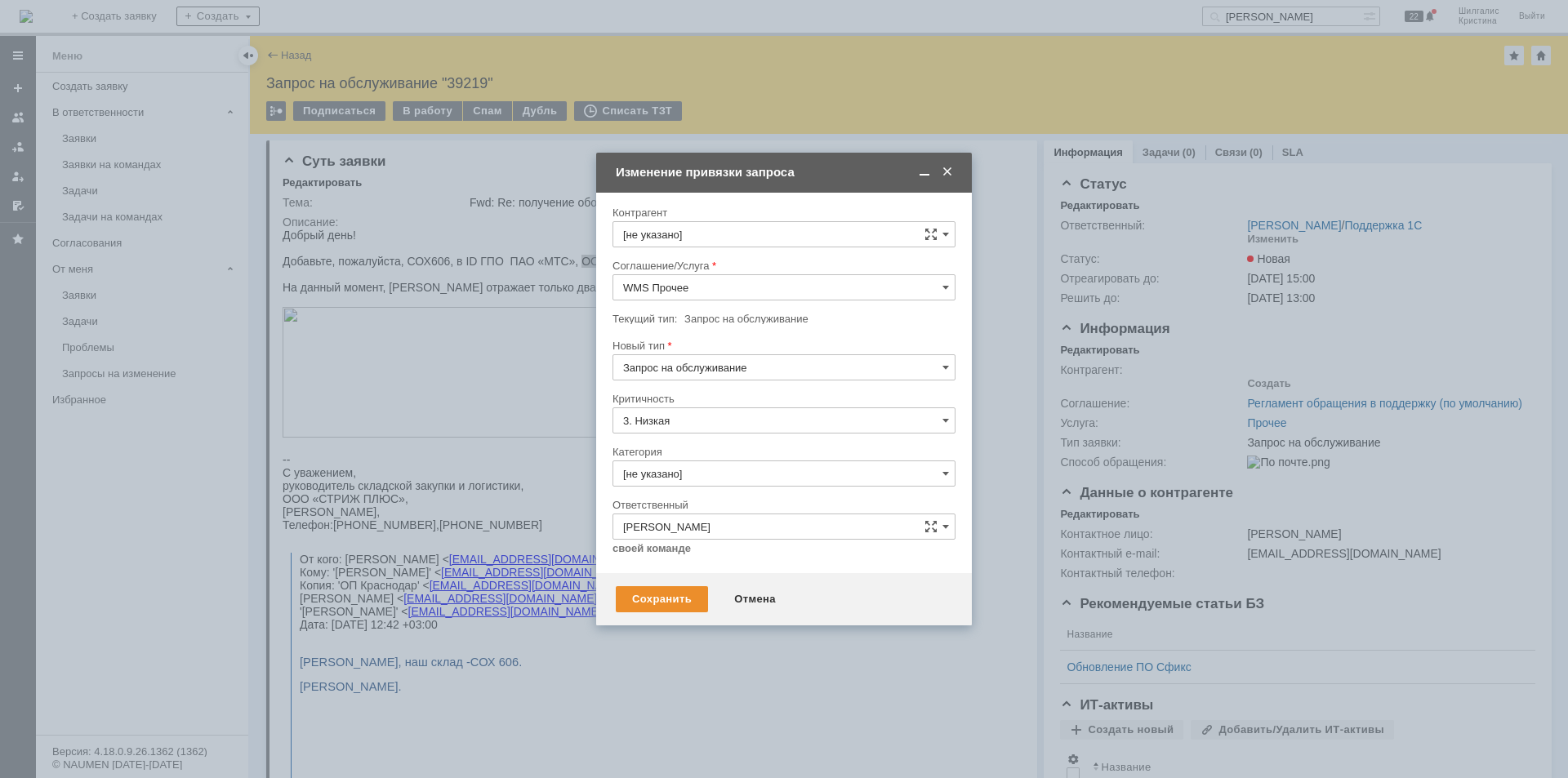
click at [698, 369] on input "Запрос на обслуживание" at bounding box center [783, 367] width 343 height 26
click at [751, 355] on input "Запрос на обслуживание" at bounding box center [783, 367] width 343 height 26
click at [781, 327] on div at bounding box center [783, 333] width 343 height 11
type input "Запрос на обслуживание"
click at [685, 467] on input "[не указано]" at bounding box center [783, 473] width 343 height 26
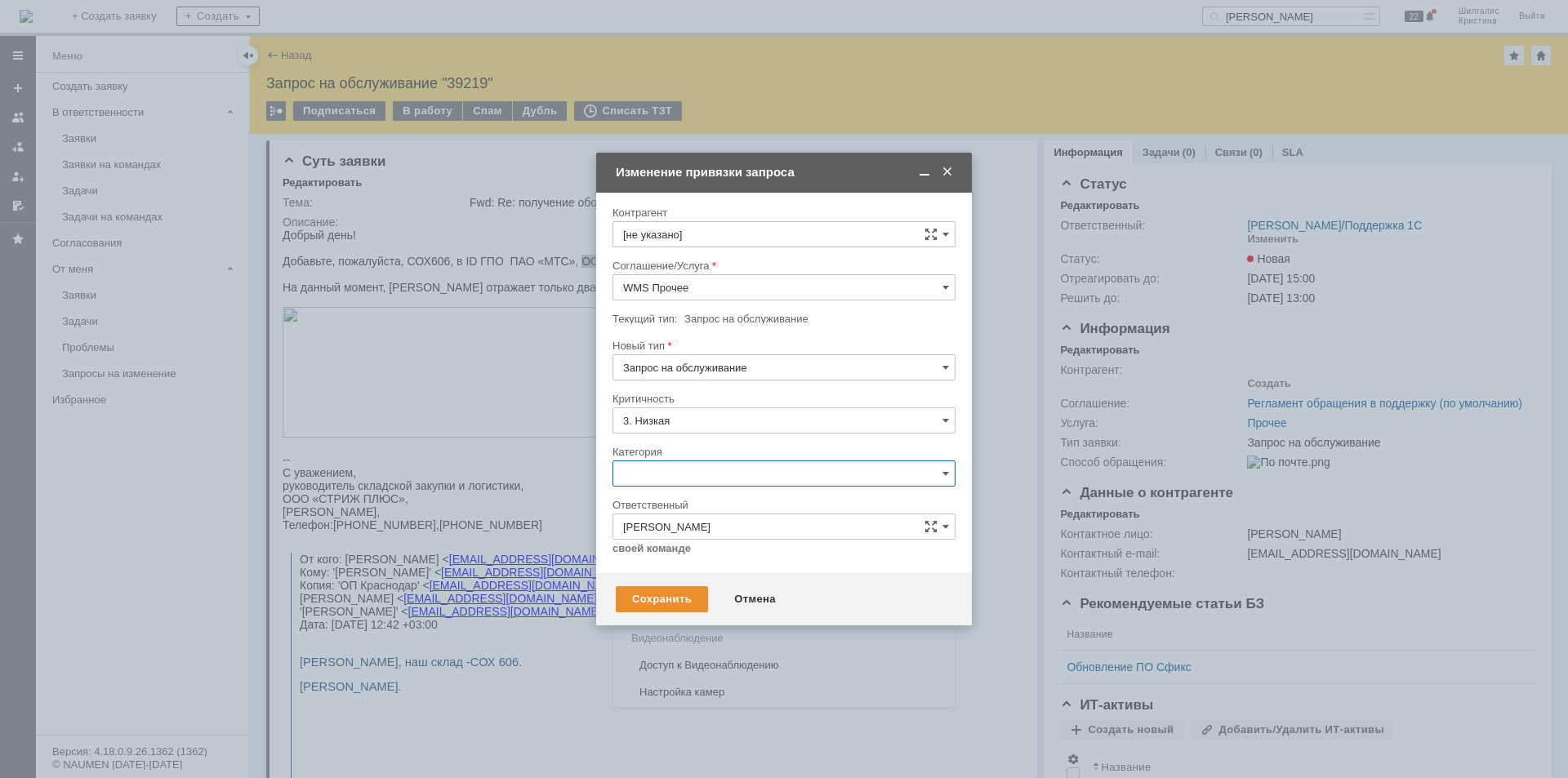
click at [691, 565] on div "Изменение" at bounding box center [783, 557] width 341 height 26
type input "Изменение"
click at [680, 605] on div "Сохранить" at bounding box center [662, 598] width 92 height 26
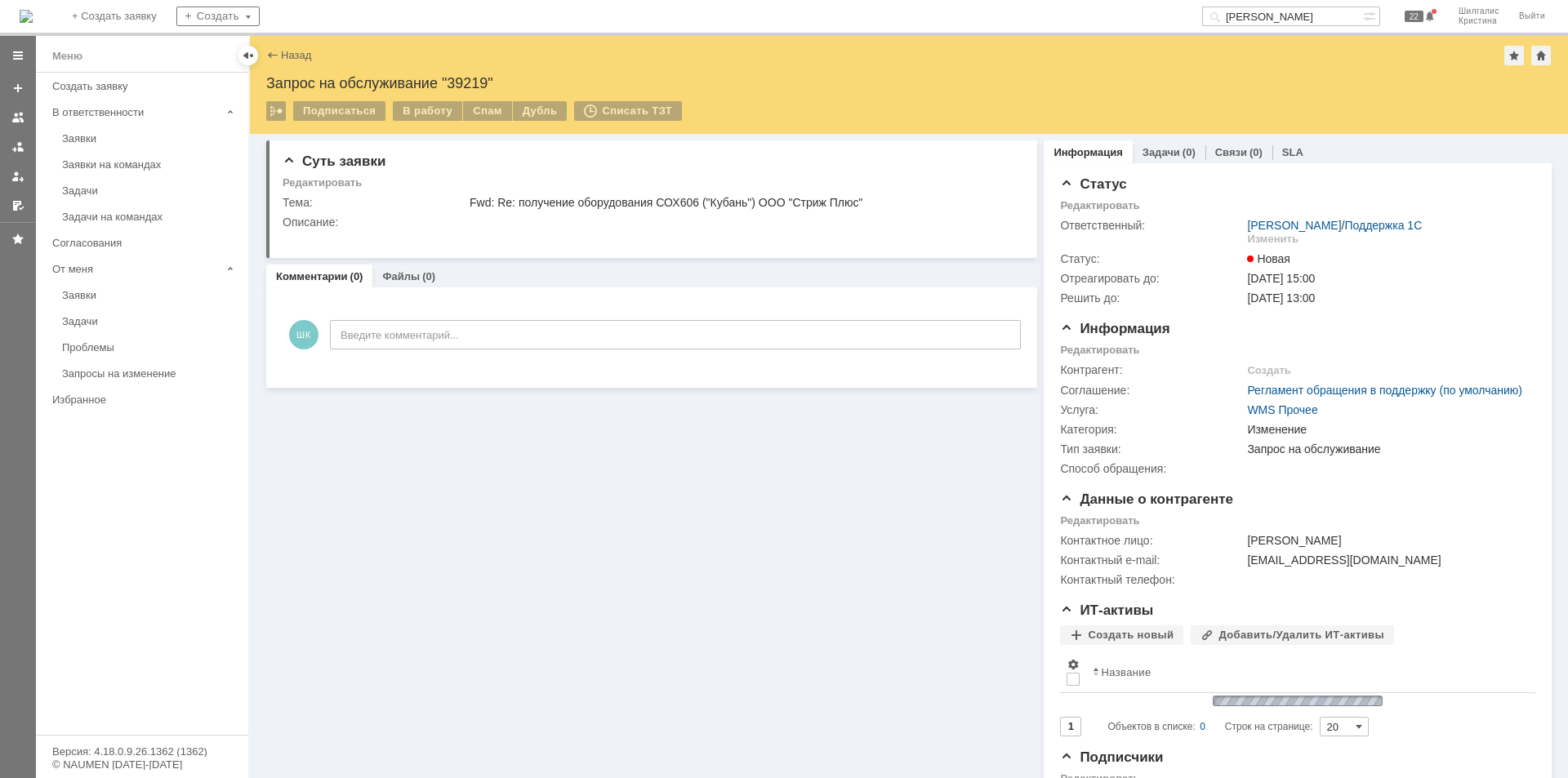
scroll to position [0, 0]
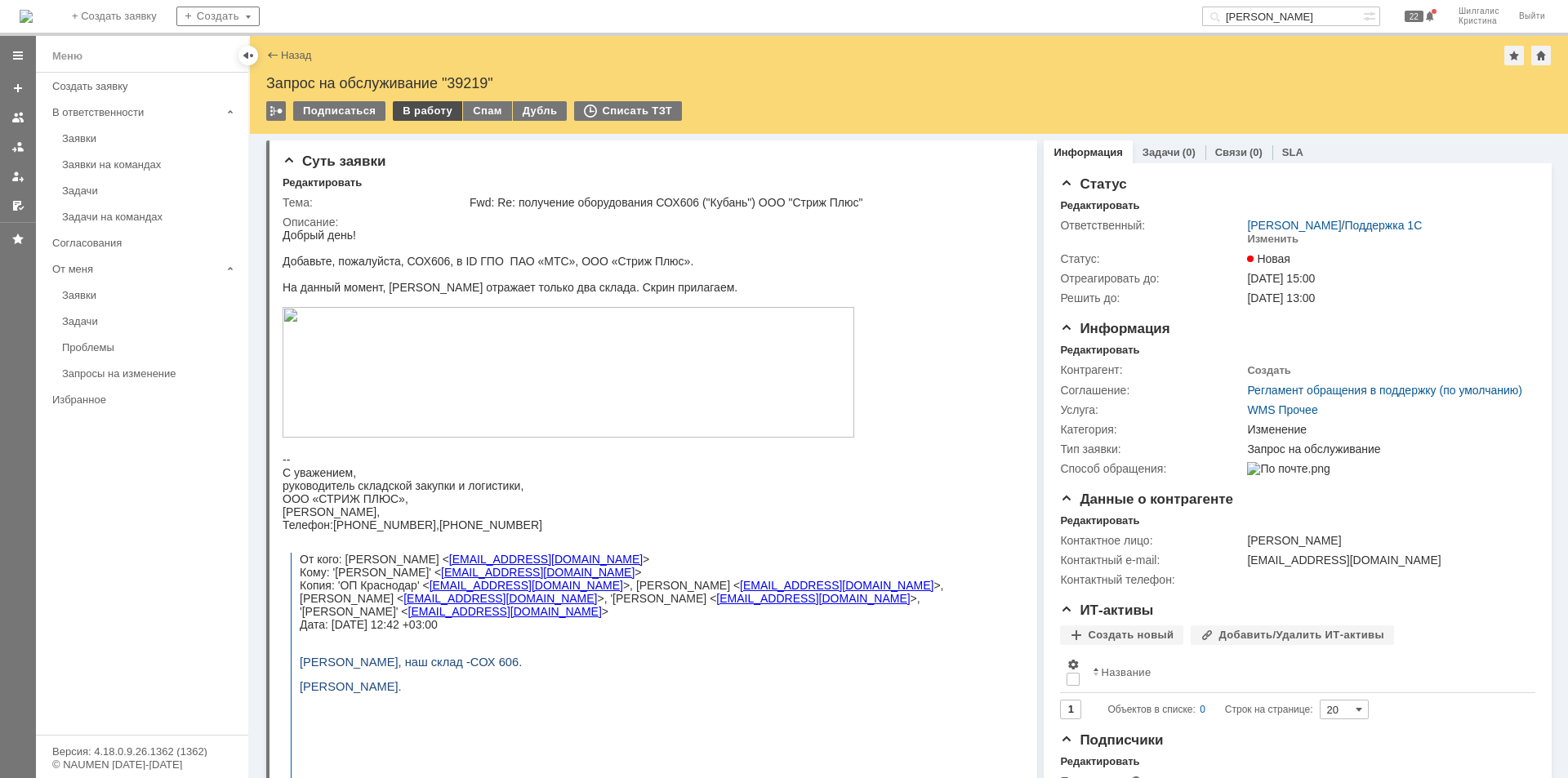
click at [420, 117] on div "В работу" at bounding box center [427, 111] width 70 height 19
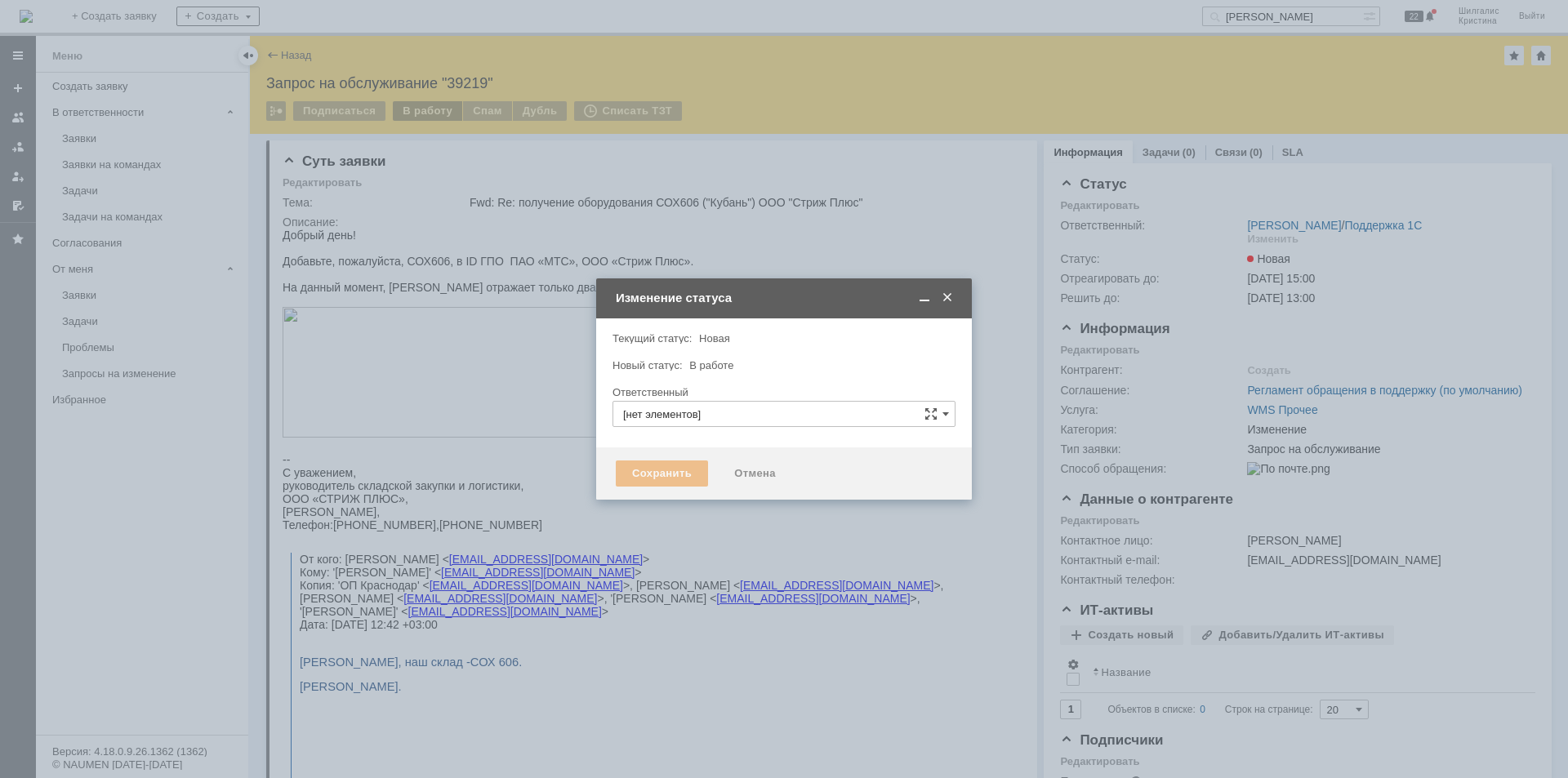
type input "[PERSON_NAME]"
type input "Изменение"
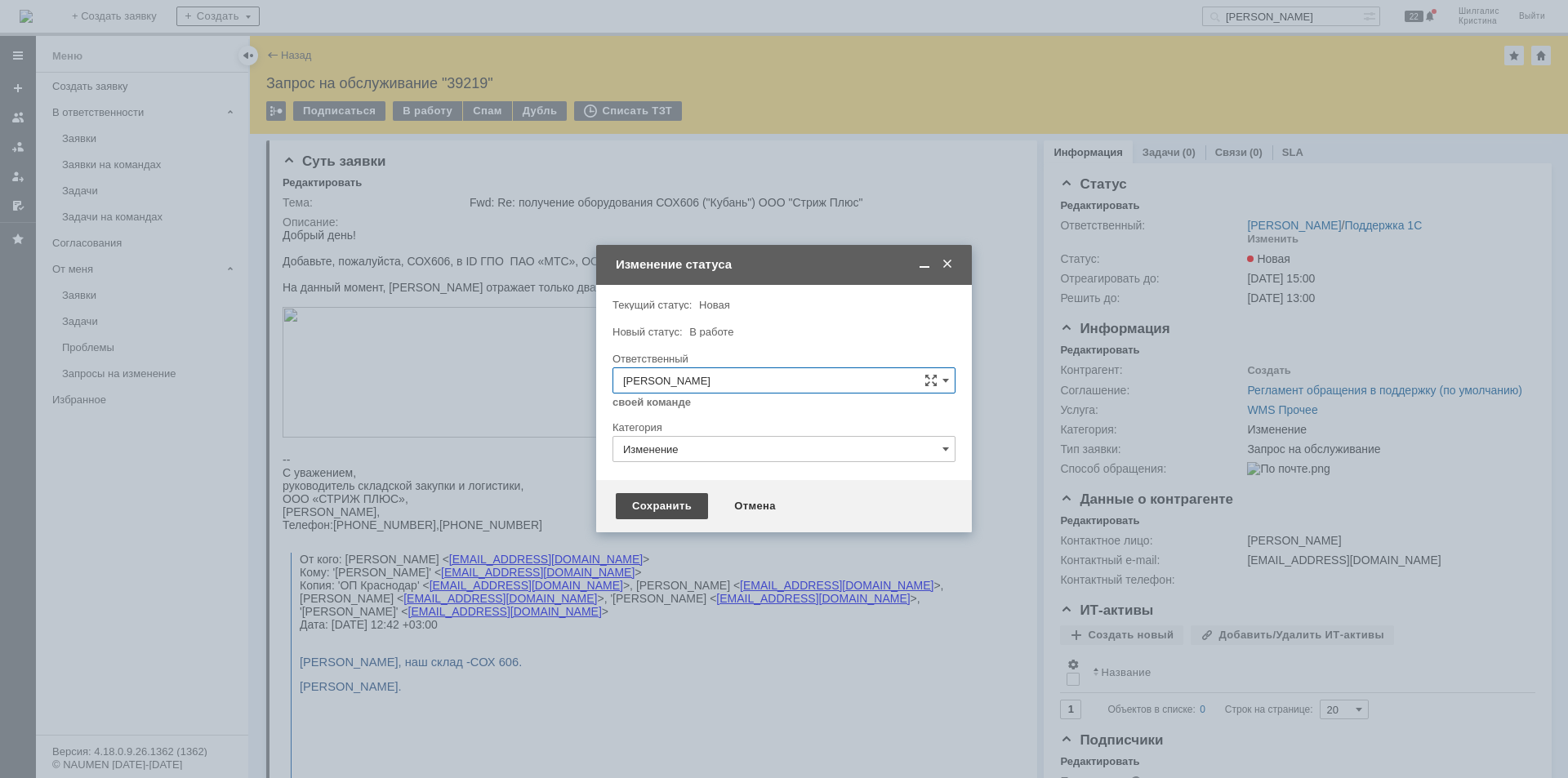
click at [654, 502] on div "Сохранить" at bounding box center [662, 506] width 92 height 26
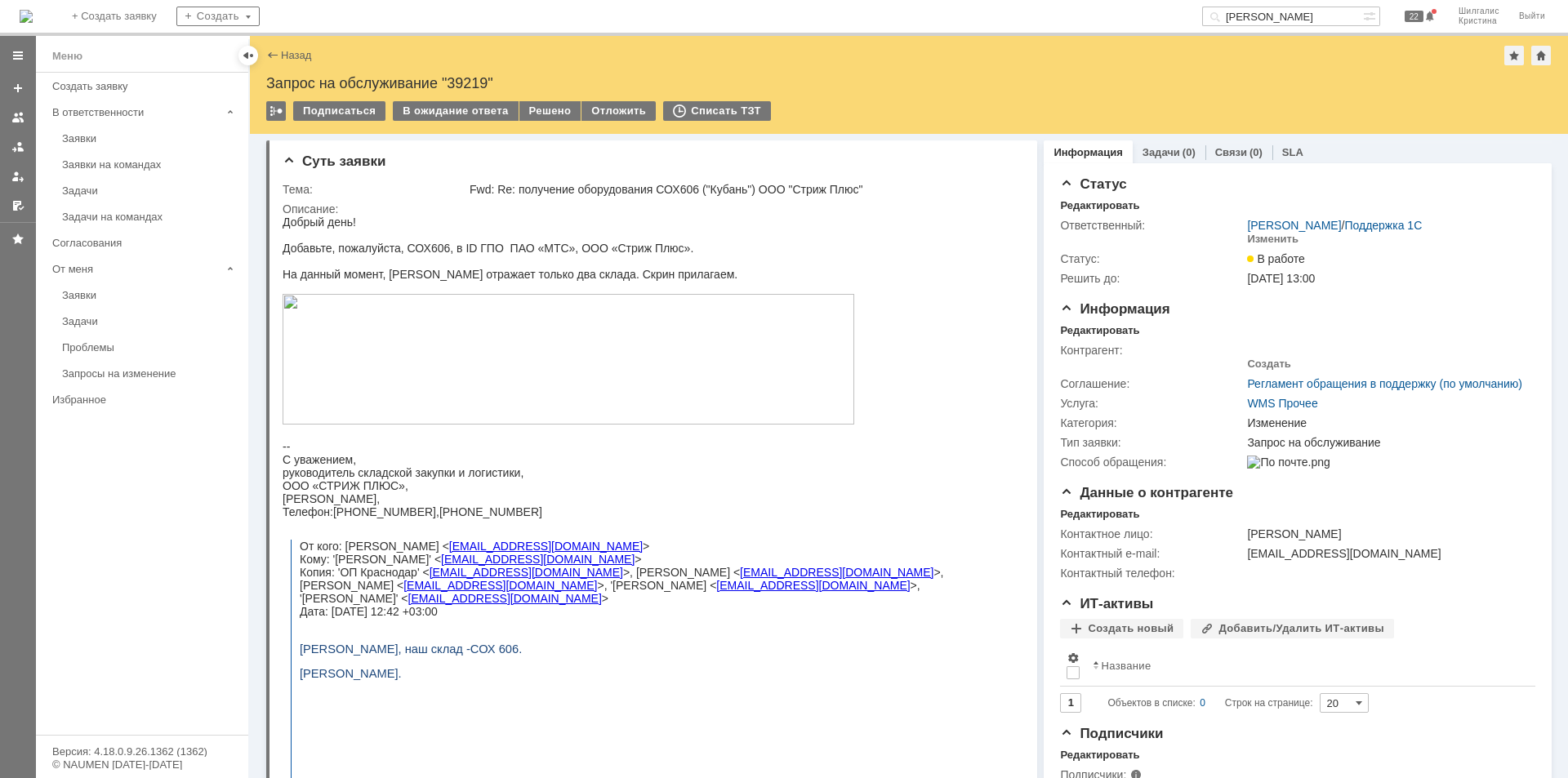
drag, startPoint x: 1310, startPoint y: 20, endPoint x: 1098, endPoint y: -11, distance: 214.3
click at [1098, 0] on html "Идет загрузка, пожалуйста, подождите. На домашнюю + Создать заявку Создать лесн…" at bounding box center [784, 389] width 1568 height 778
paste input "ОО «Стриж Плюс»"
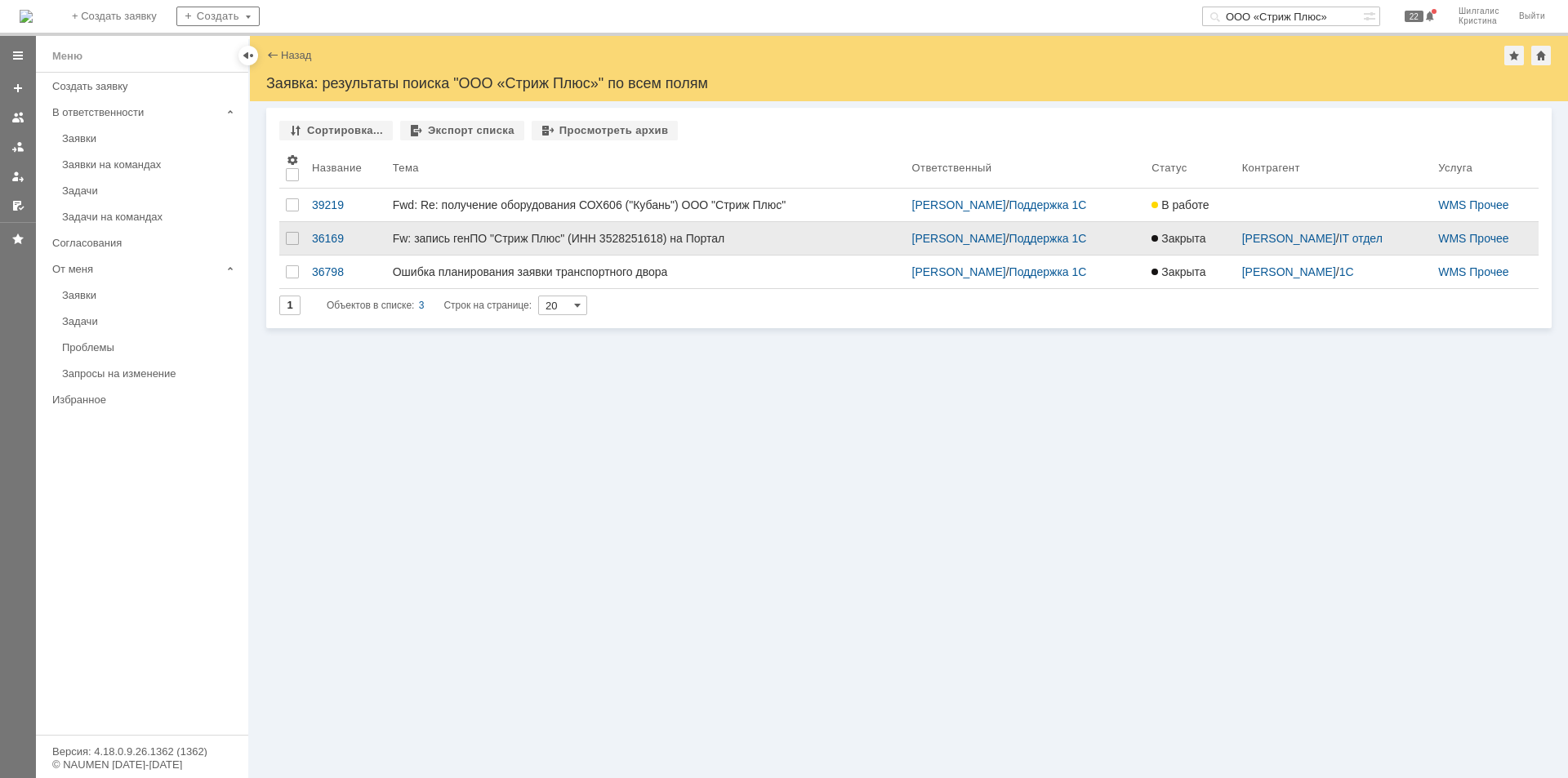
click at [645, 249] on link "Fw: запись генПО "Стриж Плюс" (ИНН 3528251618) на Портал" at bounding box center [645, 238] width 519 height 32
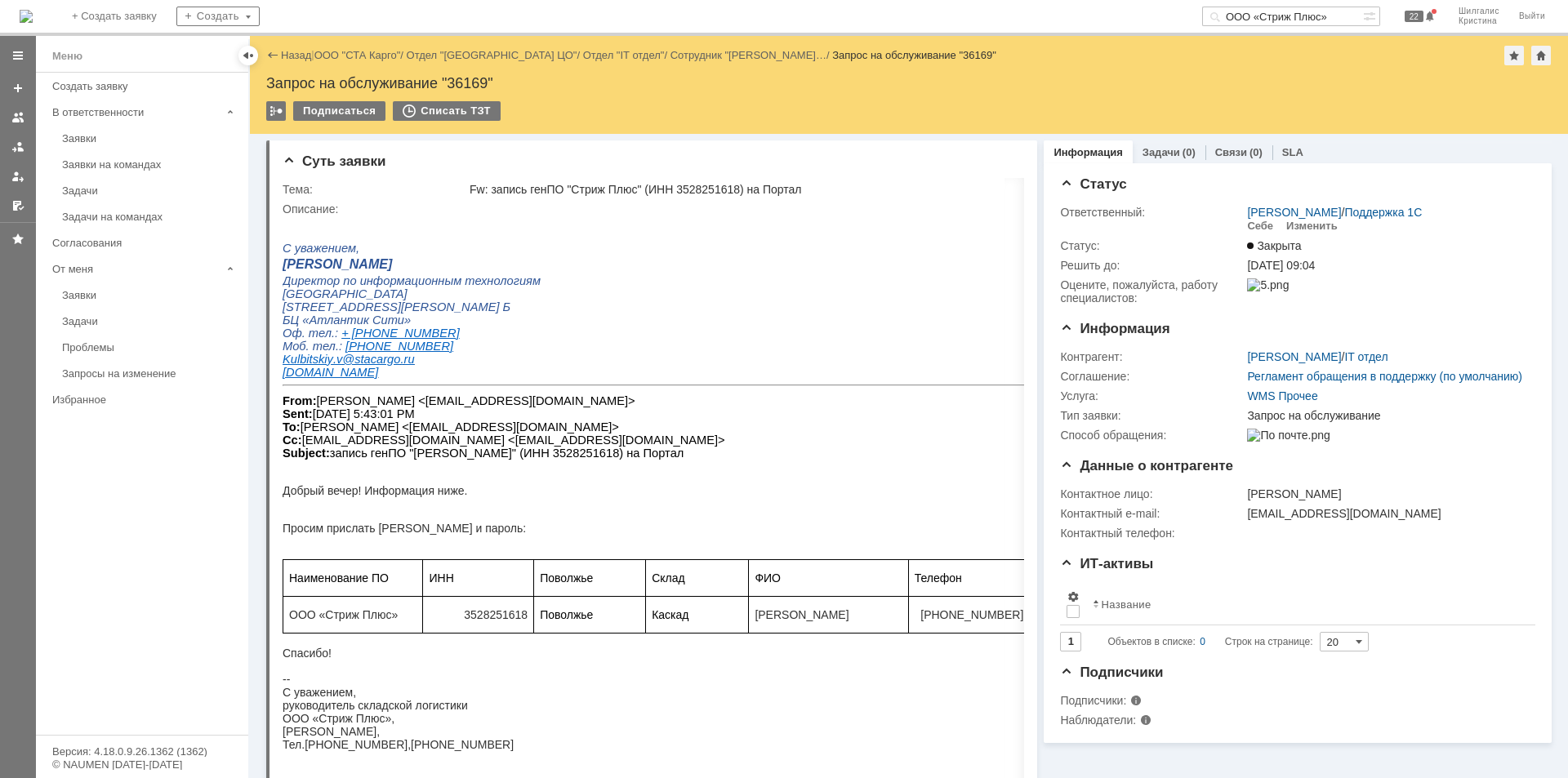
click at [1308, 19] on input "ООО «Стриж Плюс»" at bounding box center [1282, 16] width 161 height 19
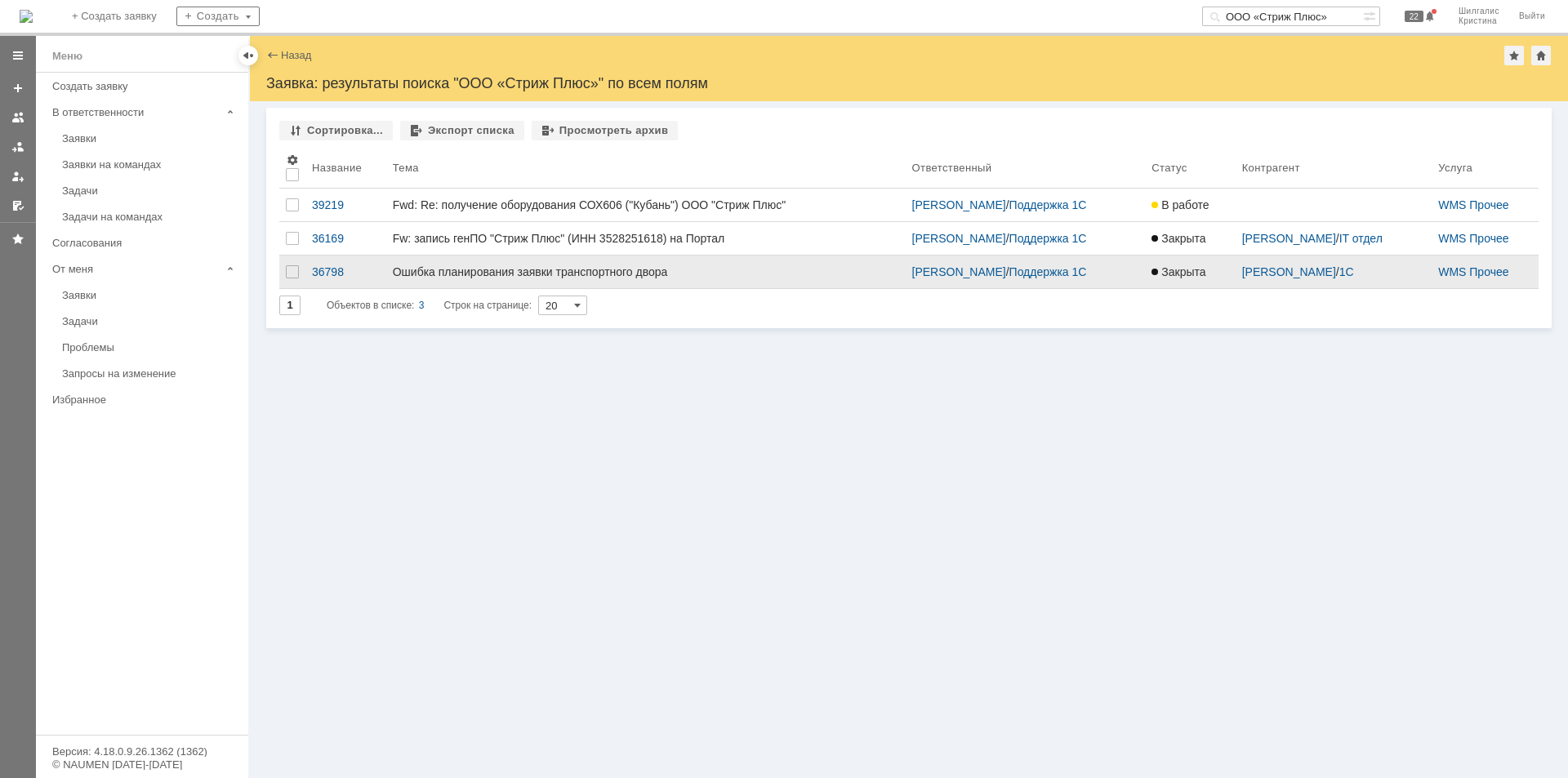
click at [578, 275] on div "Ошибка планирования заявки транспортного двора" at bounding box center [645, 272] width 506 height 13
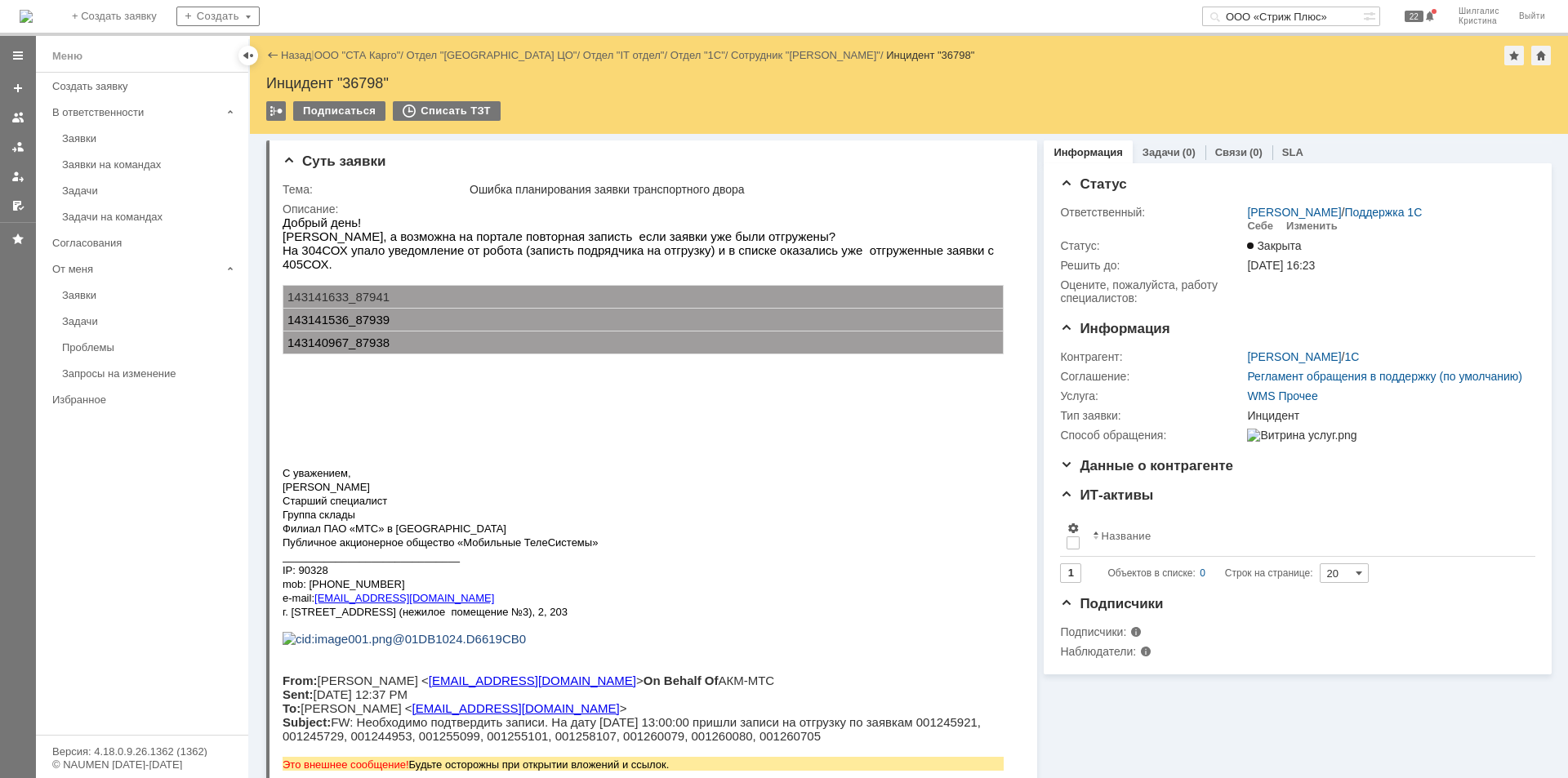
drag, startPoint x: 1199, startPoint y: 485, endPoint x: 1081, endPoint y: 33, distance: 467.1
click at [1288, 21] on input "ООО «Стриж Плюс»" at bounding box center [1282, 16] width 161 height 19
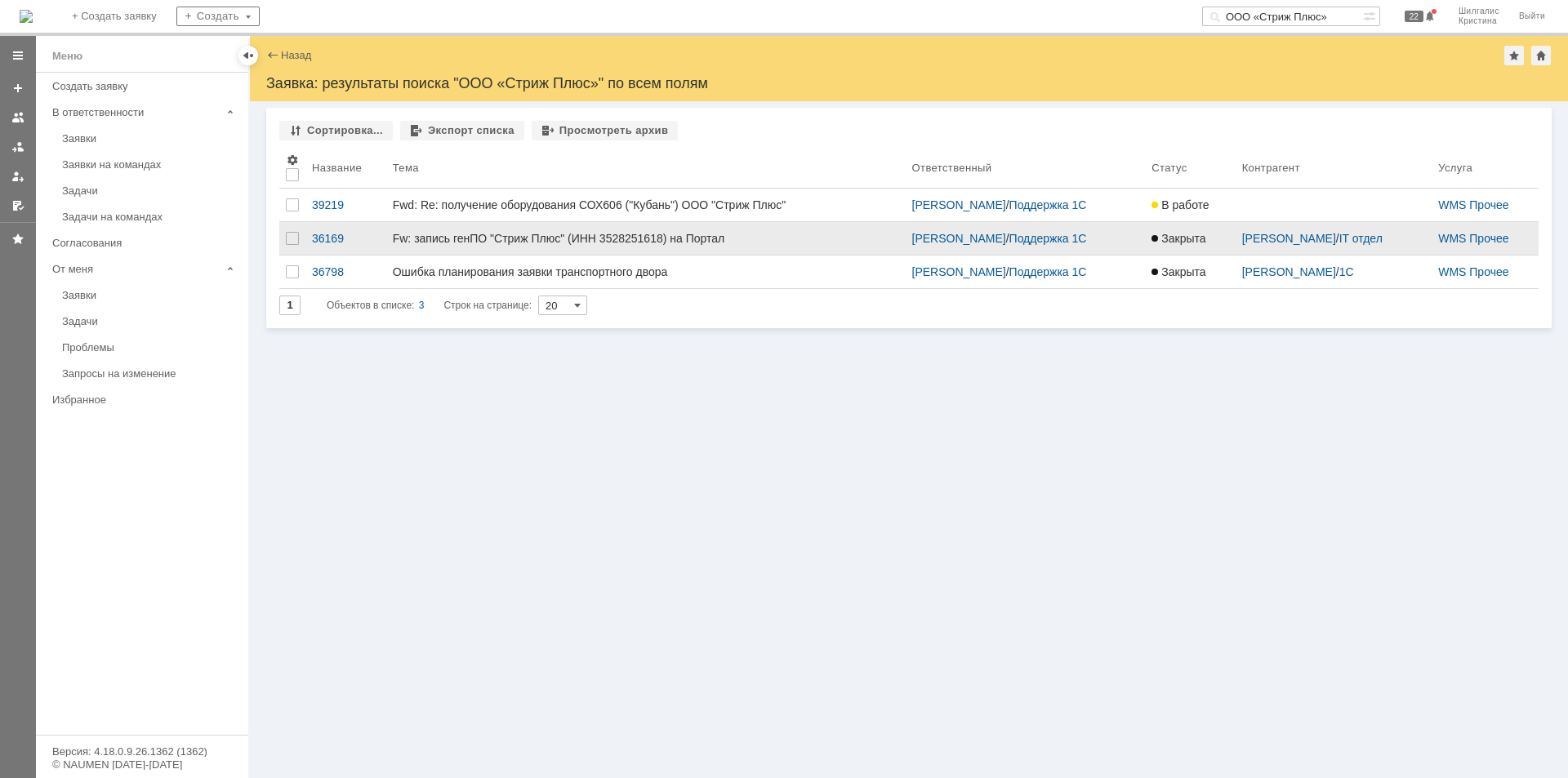
click at [463, 237] on div "Fw: запись генПО "Стриж Плюс" (ИНН 3528251618) на Портал" at bounding box center [645, 239] width 506 height 13
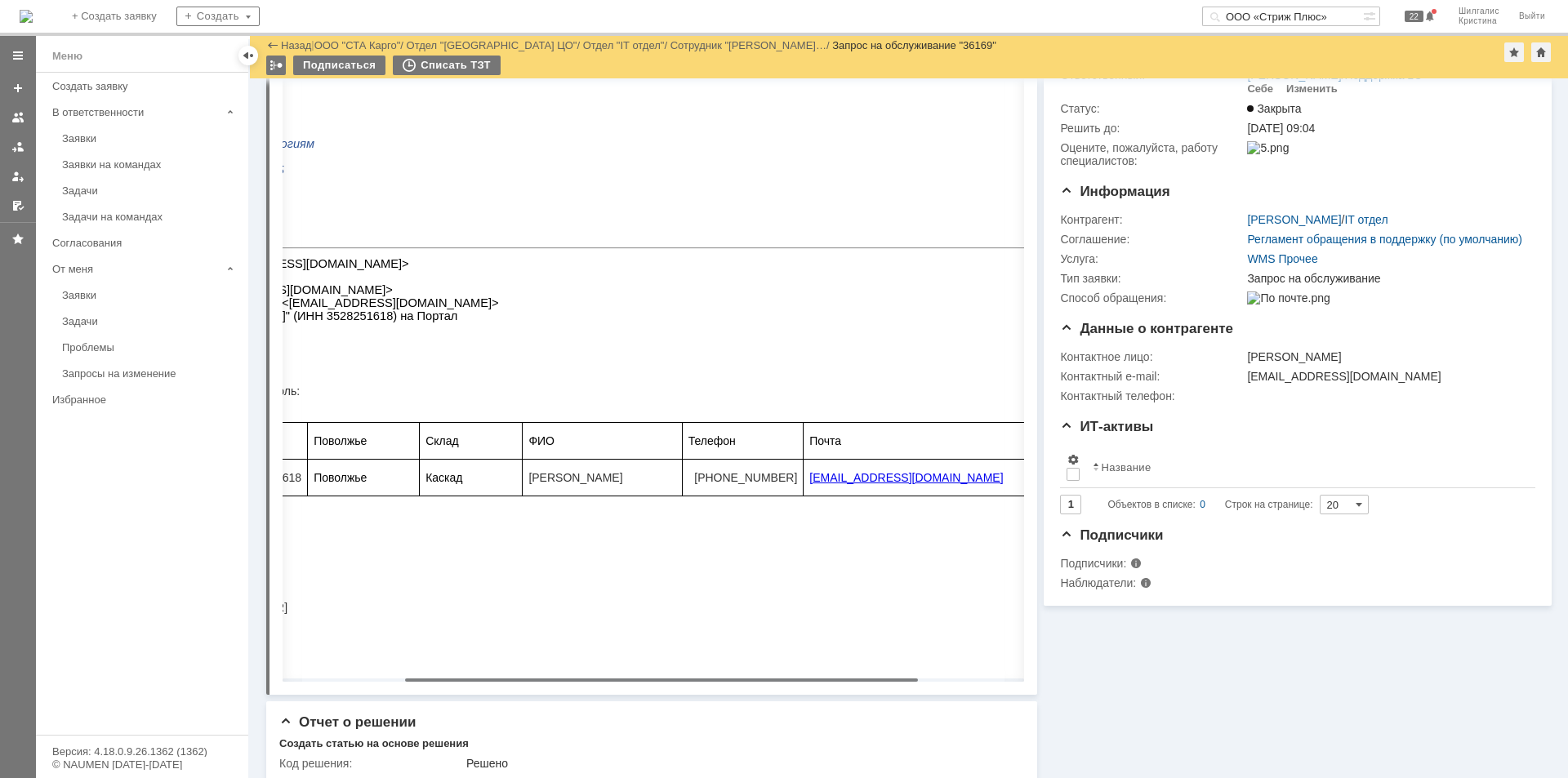
scroll to position [0, 332]
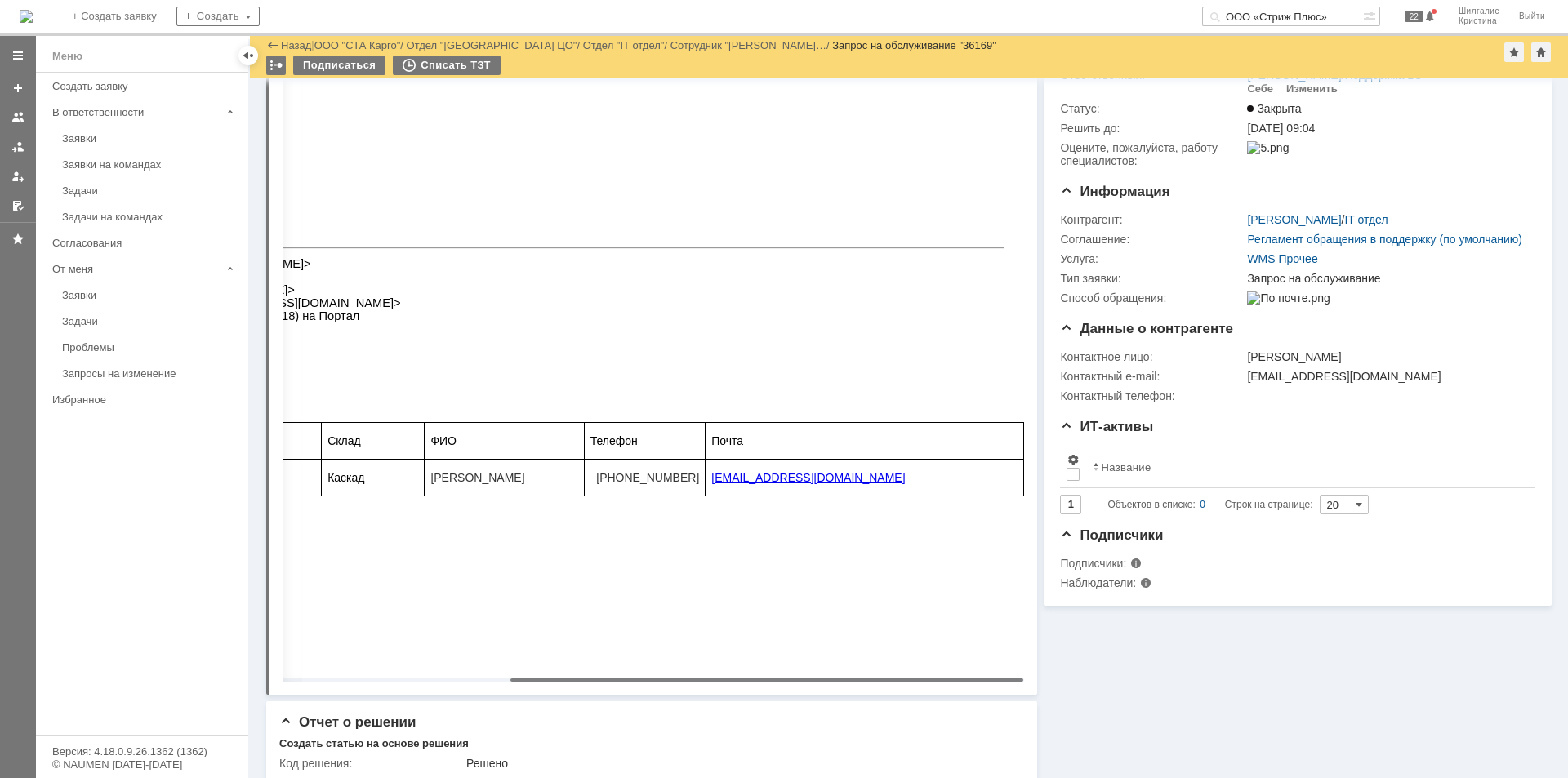
drag, startPoint x: 712, startPoint y: 679, endPoint x: 969, endPoint y: 679, distance: 257.0
click at [969, 679] on body "Идет загрузка, пожалуйста, подождите. На домашнюю + Создать заявку Создать ООО …" at bounding box center [784, 389] width 1568 height 778
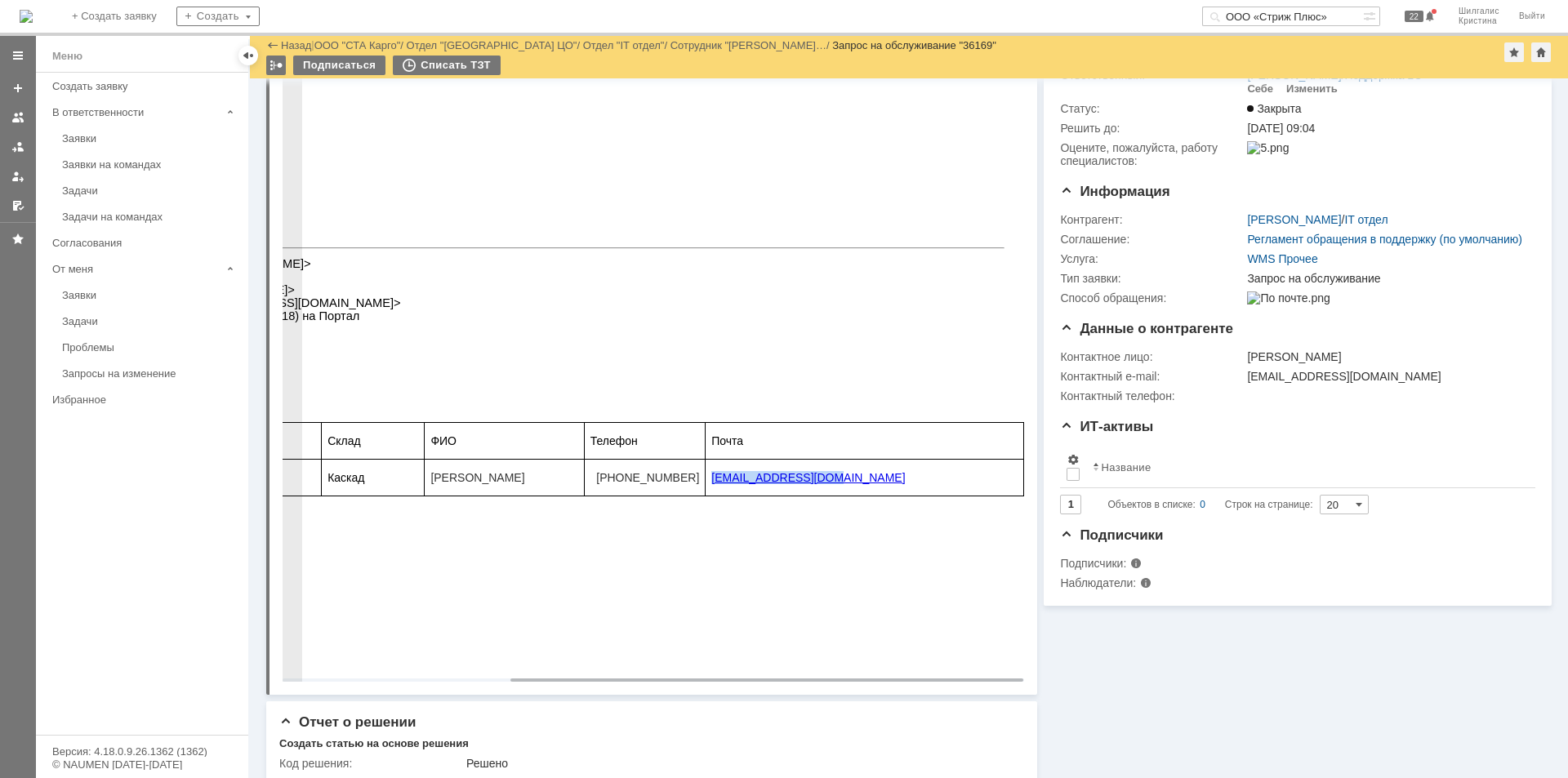
drag, startPoint x: 836, startPoint y: 503, endPoint x: 704, endPoint y: 507, distance: 132.1
click at [706, 496] on td "[EMAIL_ADDRESS][DOMAIN_NAME]" at bounding box center [864, 478] width 318 height 36
copy link "[EMAIL_ADDRESS][DOMAIN_NAME]"
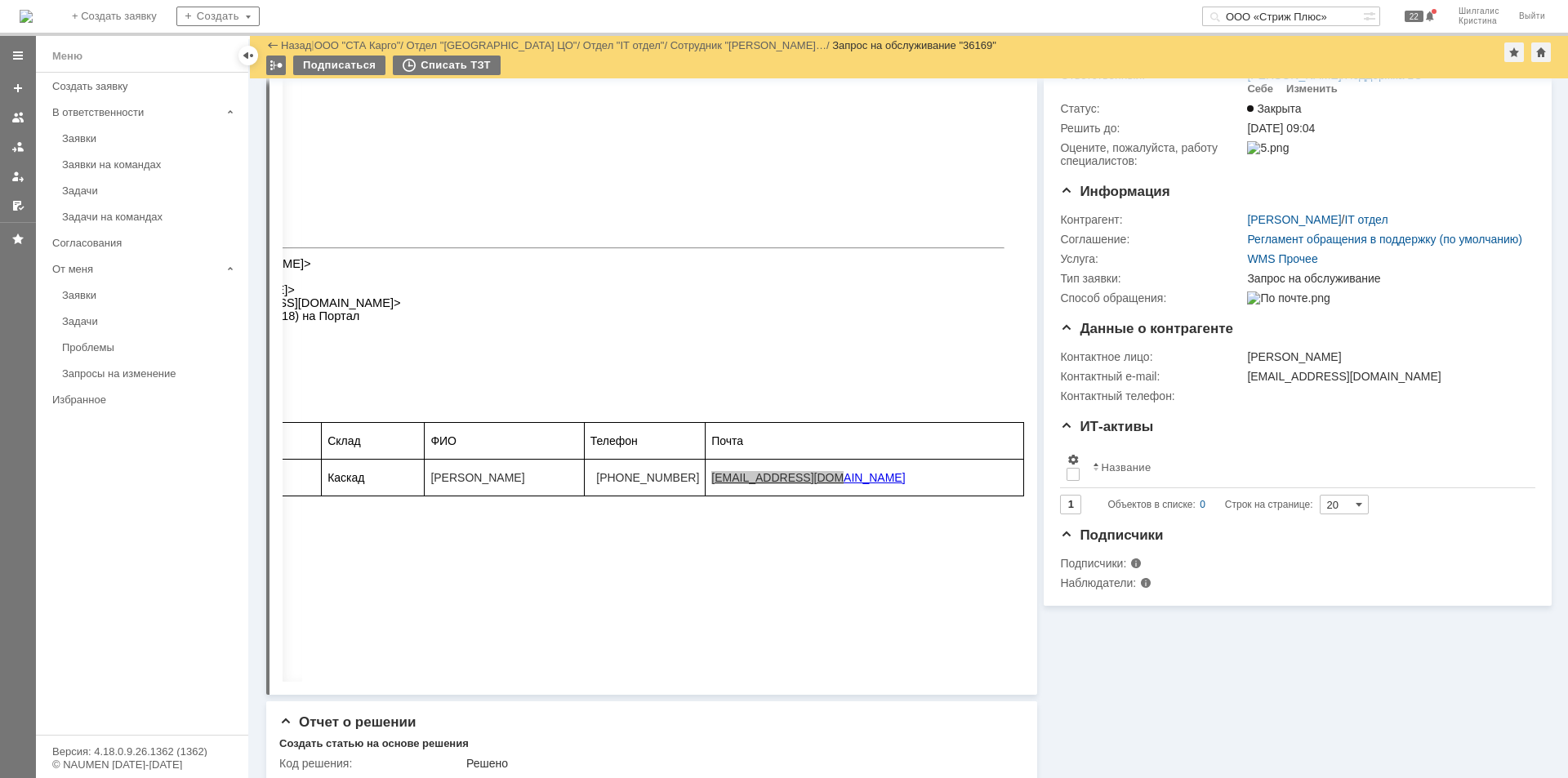
click at [1322, 16] on input "ООО «Стриж Плюс»" at bounding box center [1282, 16] width 161 height 19
drag, startPoint x: 1344, startPoint y: 17, endPoint x: 1227, endPoint y: 17, distance: 117.0
click at [1227, 17] on div "ООО «Стриж Плюс»" at bounding box center [1282, 16] width 161 height 19
paste input "[EMAIL_ADDRESS][DOMAIN_NAME]"
type input "sklad@strizhplus"
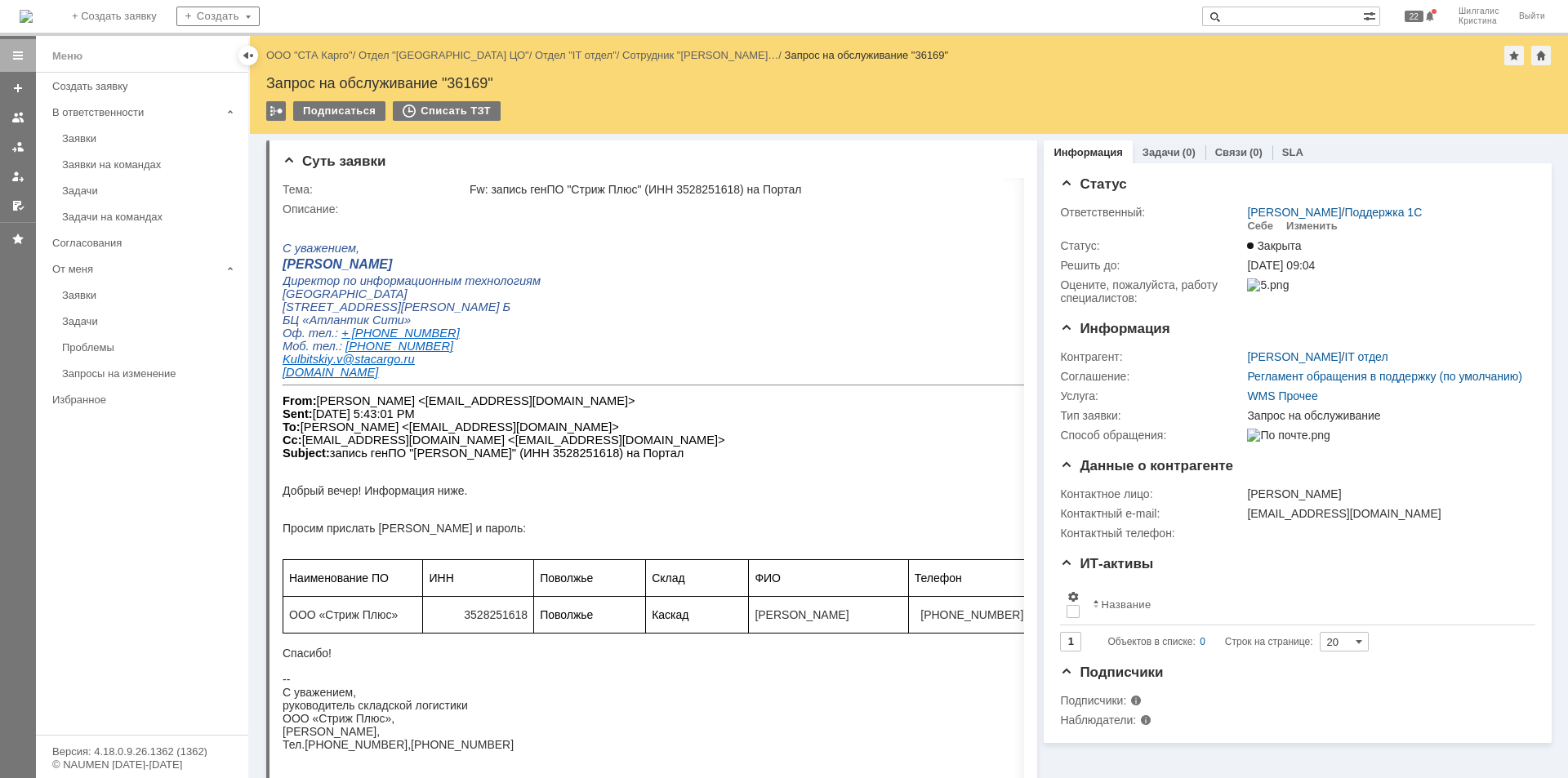
paste input "sklad@strizhplus"
type input "sklad@strizhp"
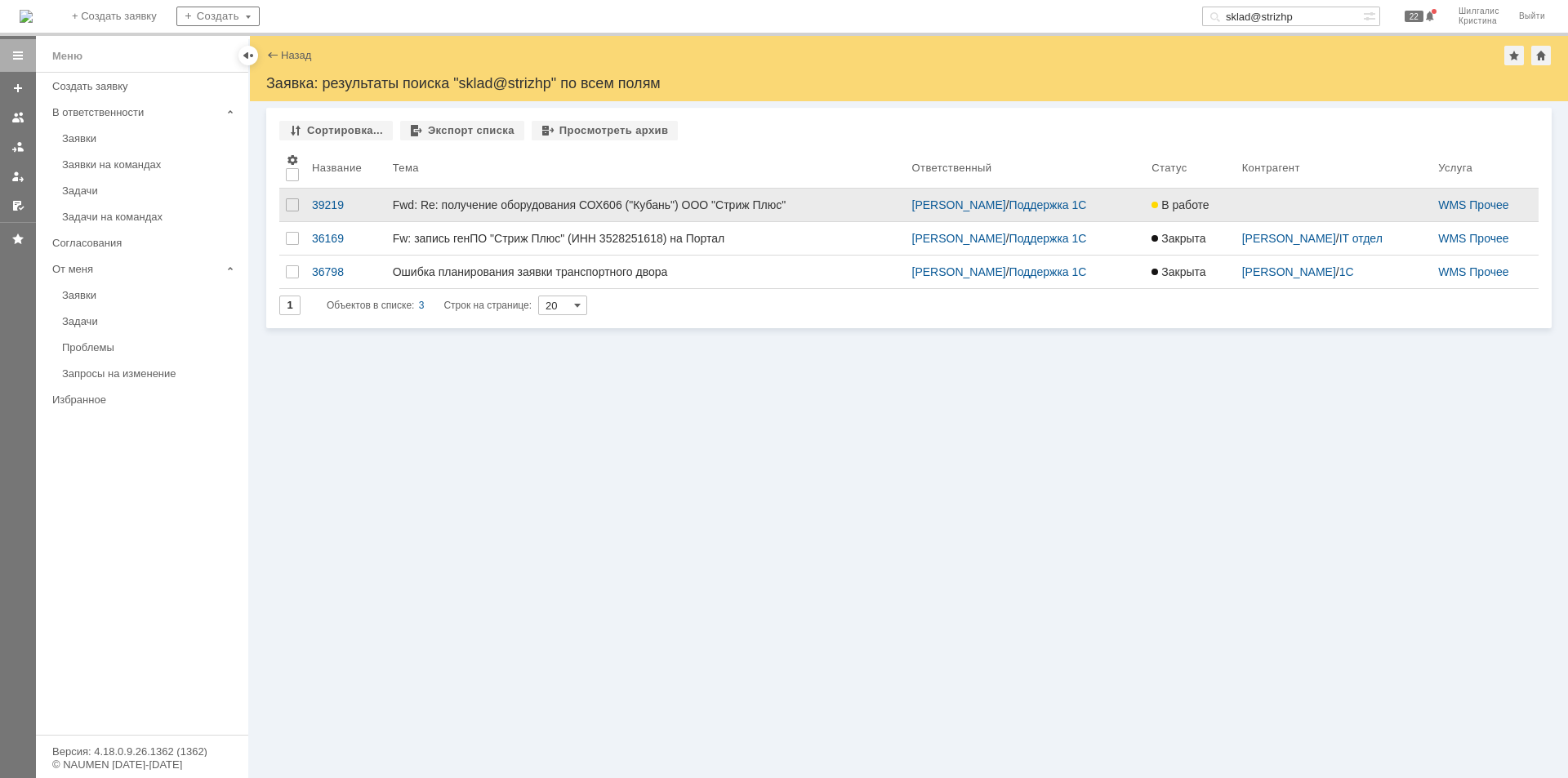
click at [581, 197] on link "Fwd: Re: получение оборудования СОХ606 ("Кубань") ООО "Стриж Плюс"" at bounding box center [645, 205] width 519 height 32
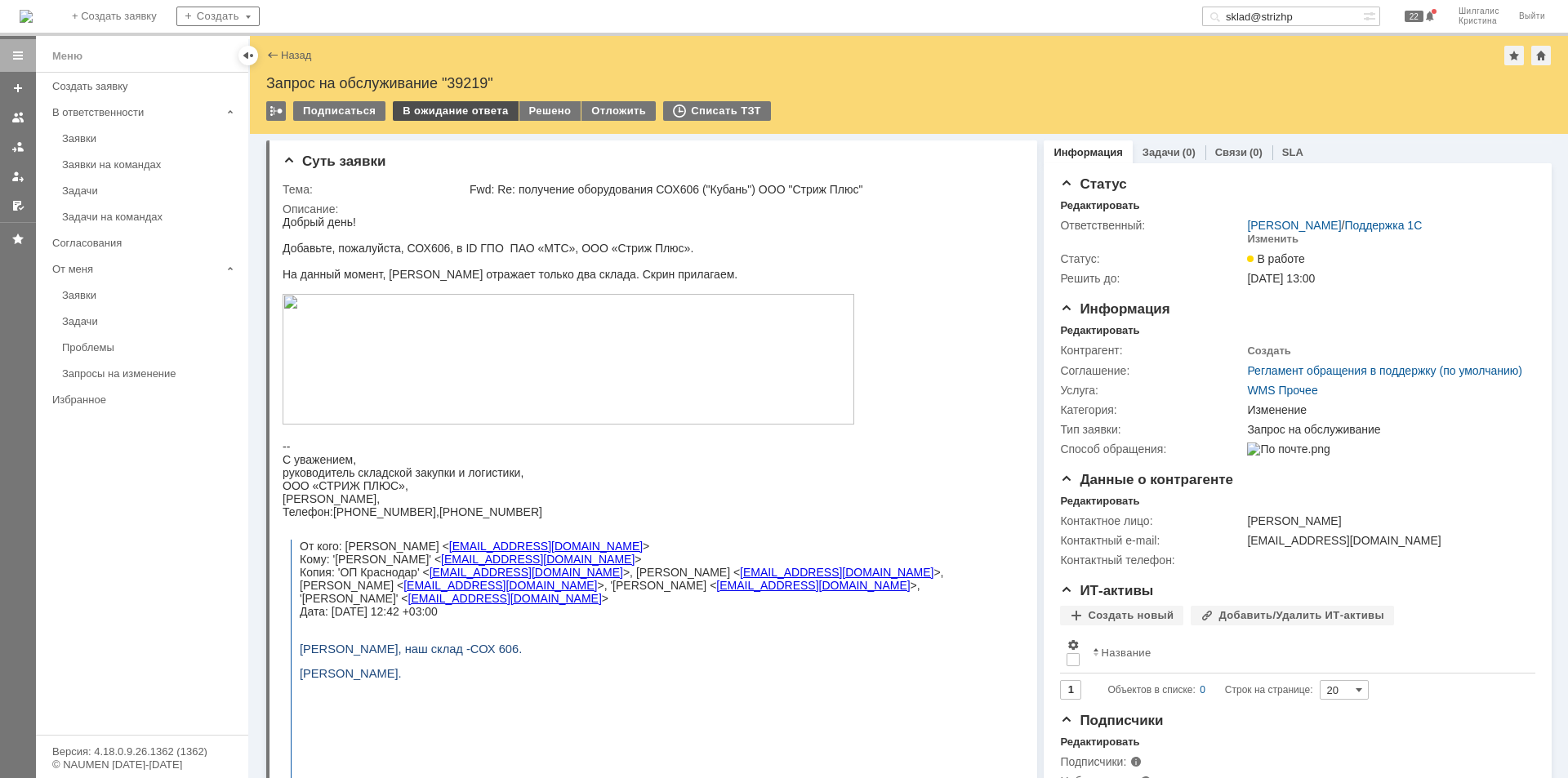
click at [453, 109] on div "В ожидание ответа" at bounding box center [455, 111] width 125 height 19
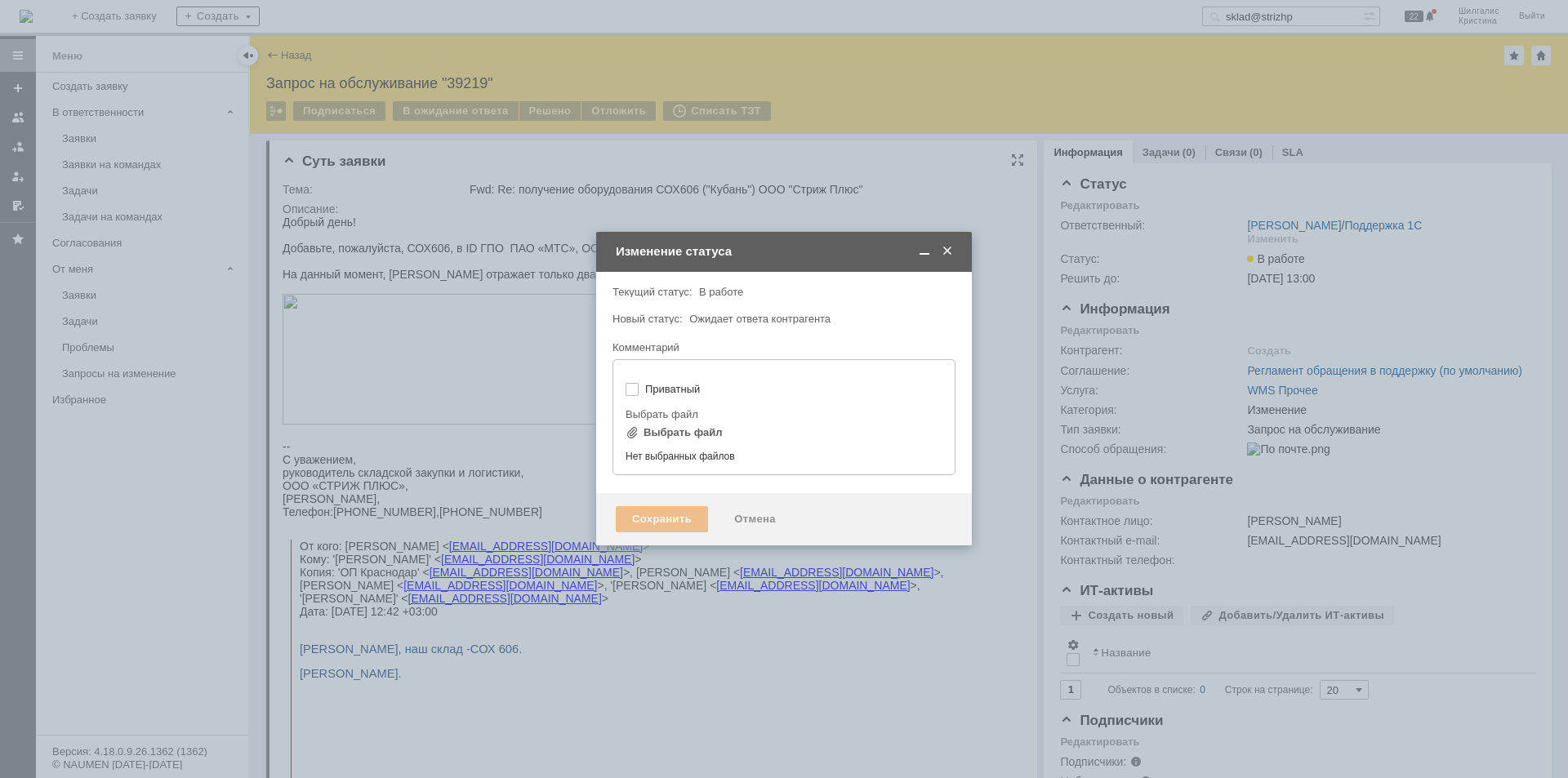
type input "[не указано]"
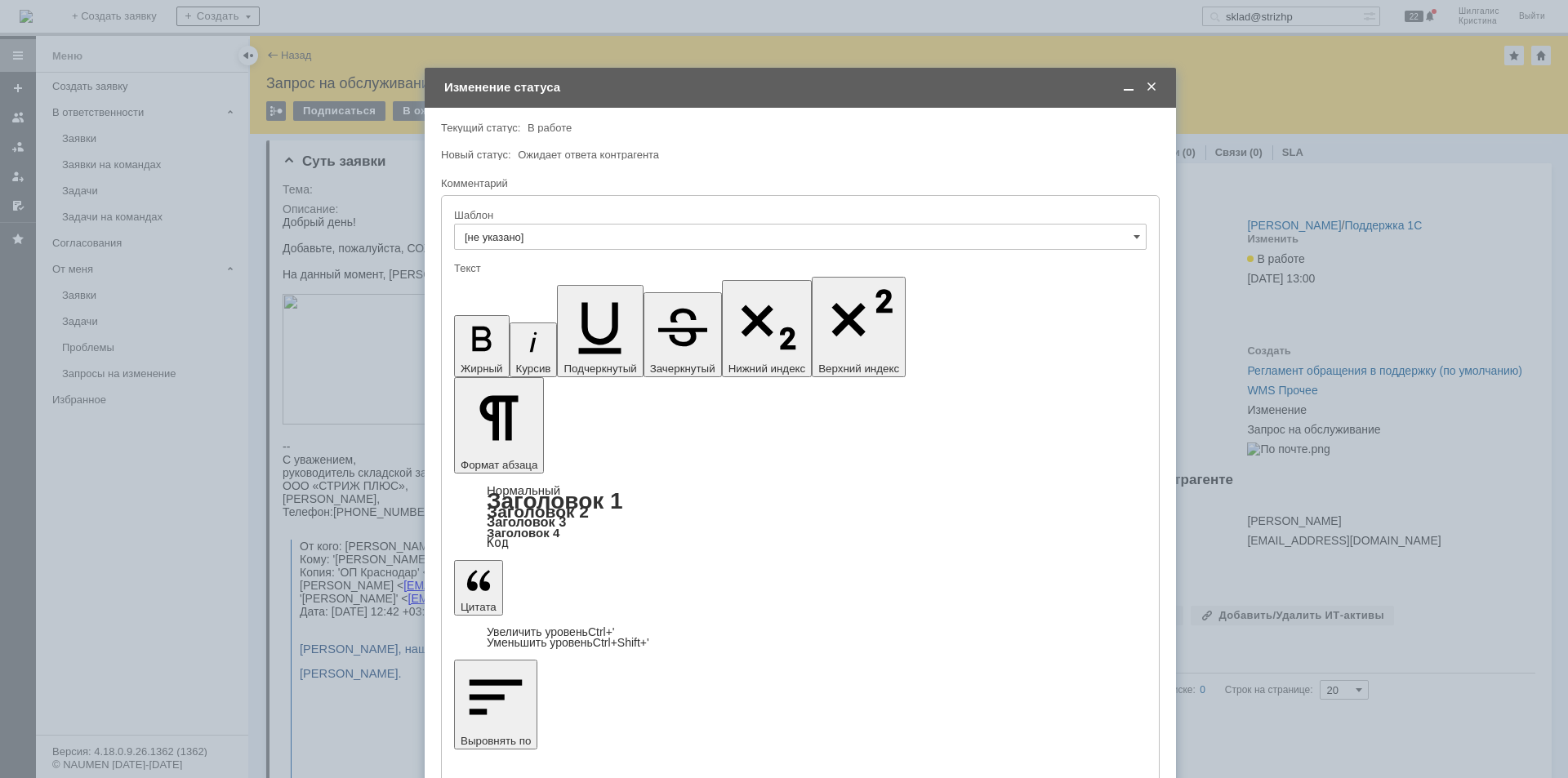
drag, startPoint x: 545, startPoint y: 140, endPoint x: 561, endPoint y: 84, distance: 58.2
click at [561, 84] on div "Изменение статуса" at bounding box center [802, 87] width 715 height 14
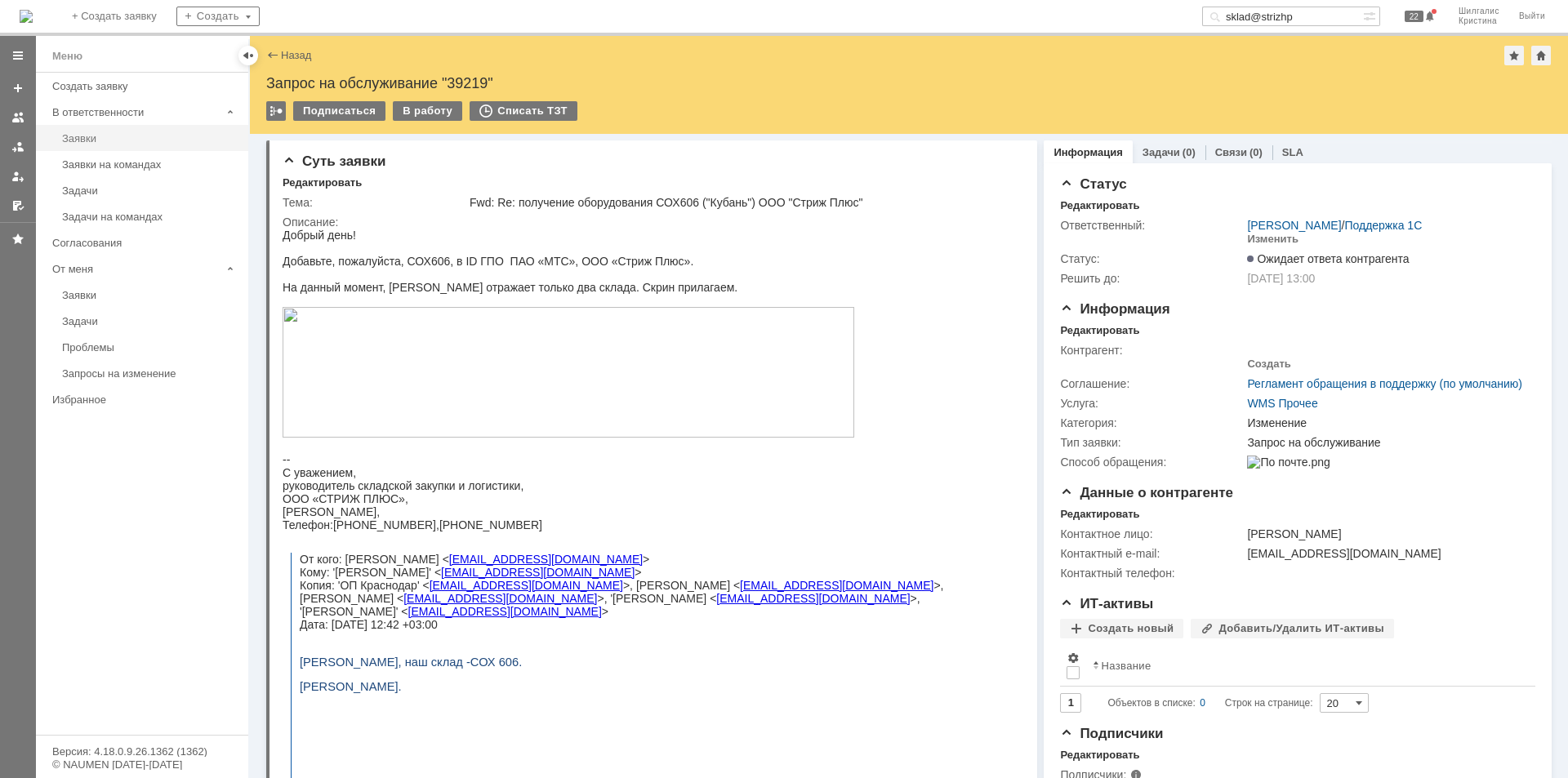
click at [78, 136] on div "Заявки" at bounding box center [150, 138] width 176 height 12
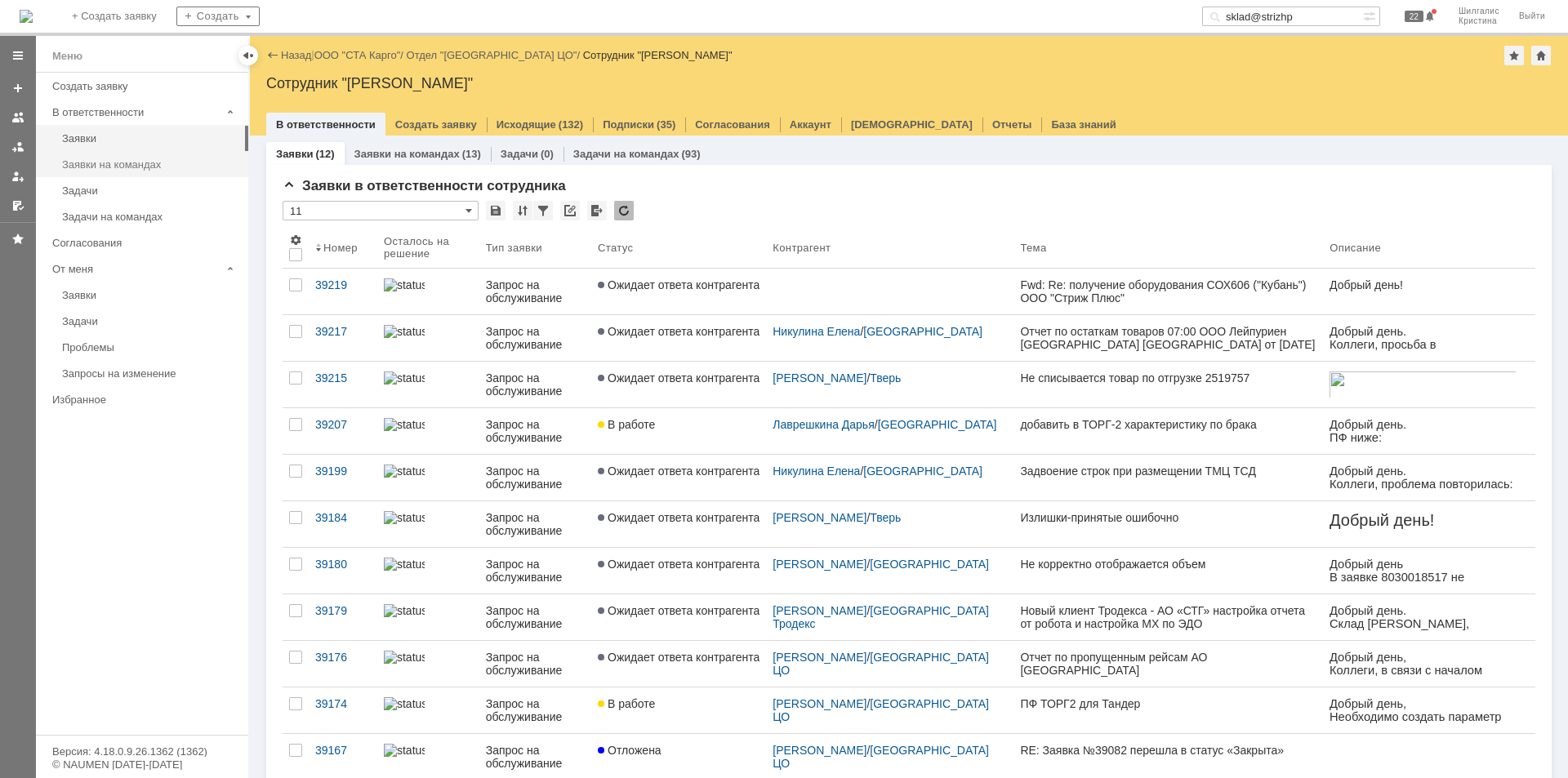
click at [122, 162] on div "Заявки на командах" at bounding box center [150, 164] width 176 height 12
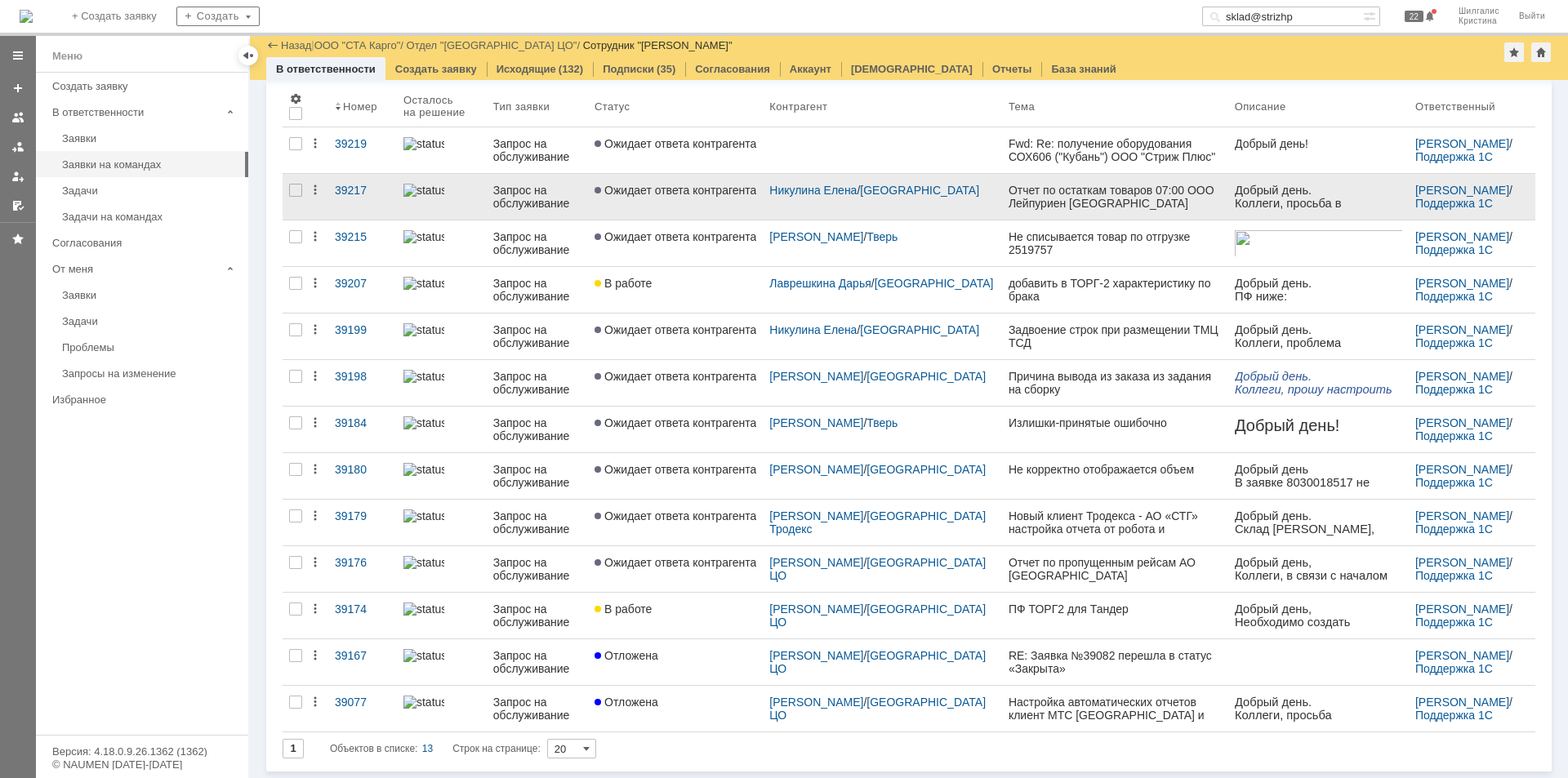
scroll to position [86, 0]
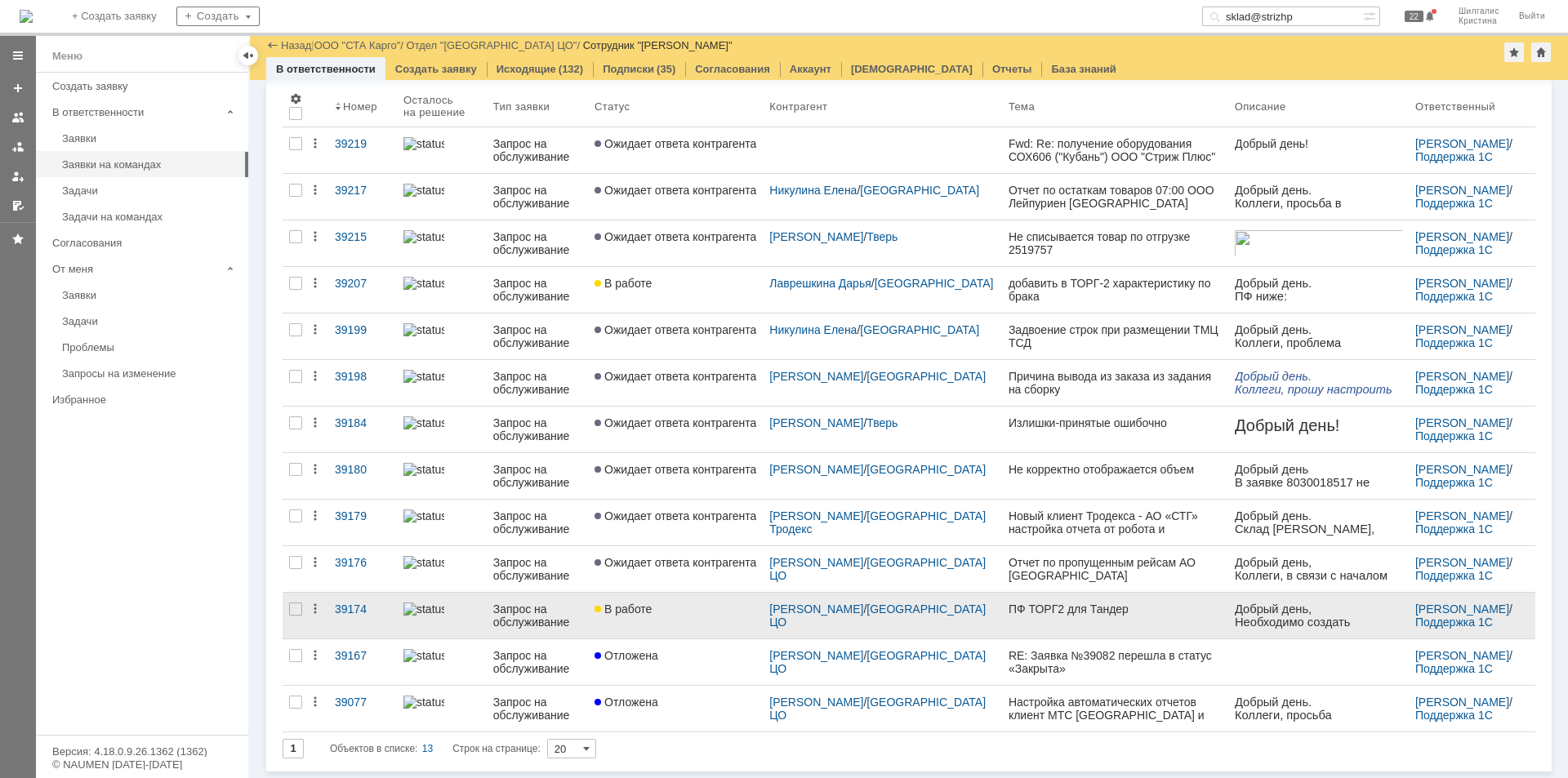
click at [708, 608] on div "В работе" at bounding box center [675, 609] width 162 height 13
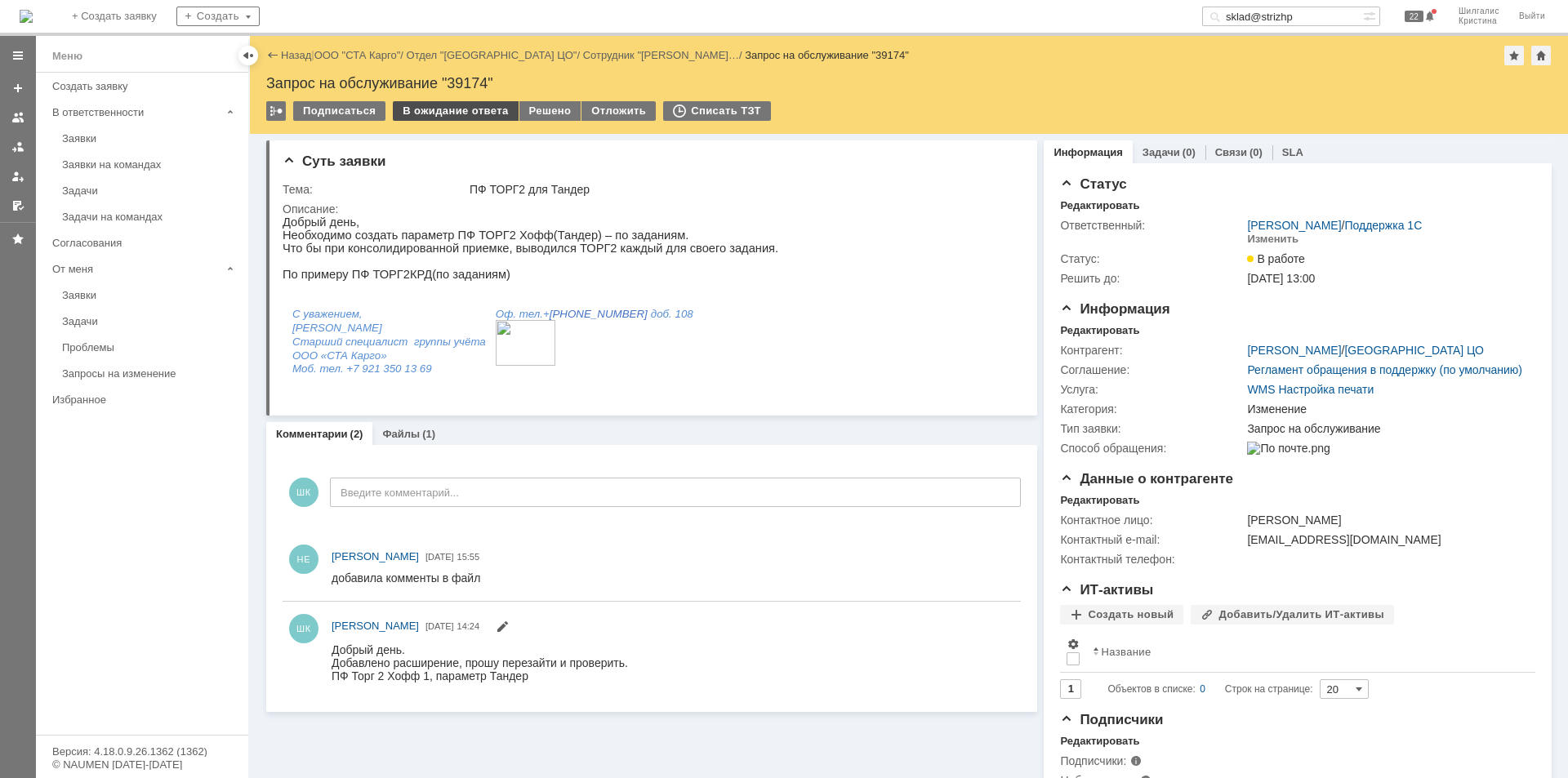
click at [462, 109] on div "В ожидание ответа" at bounding box center [455, 111] width 125 height 19
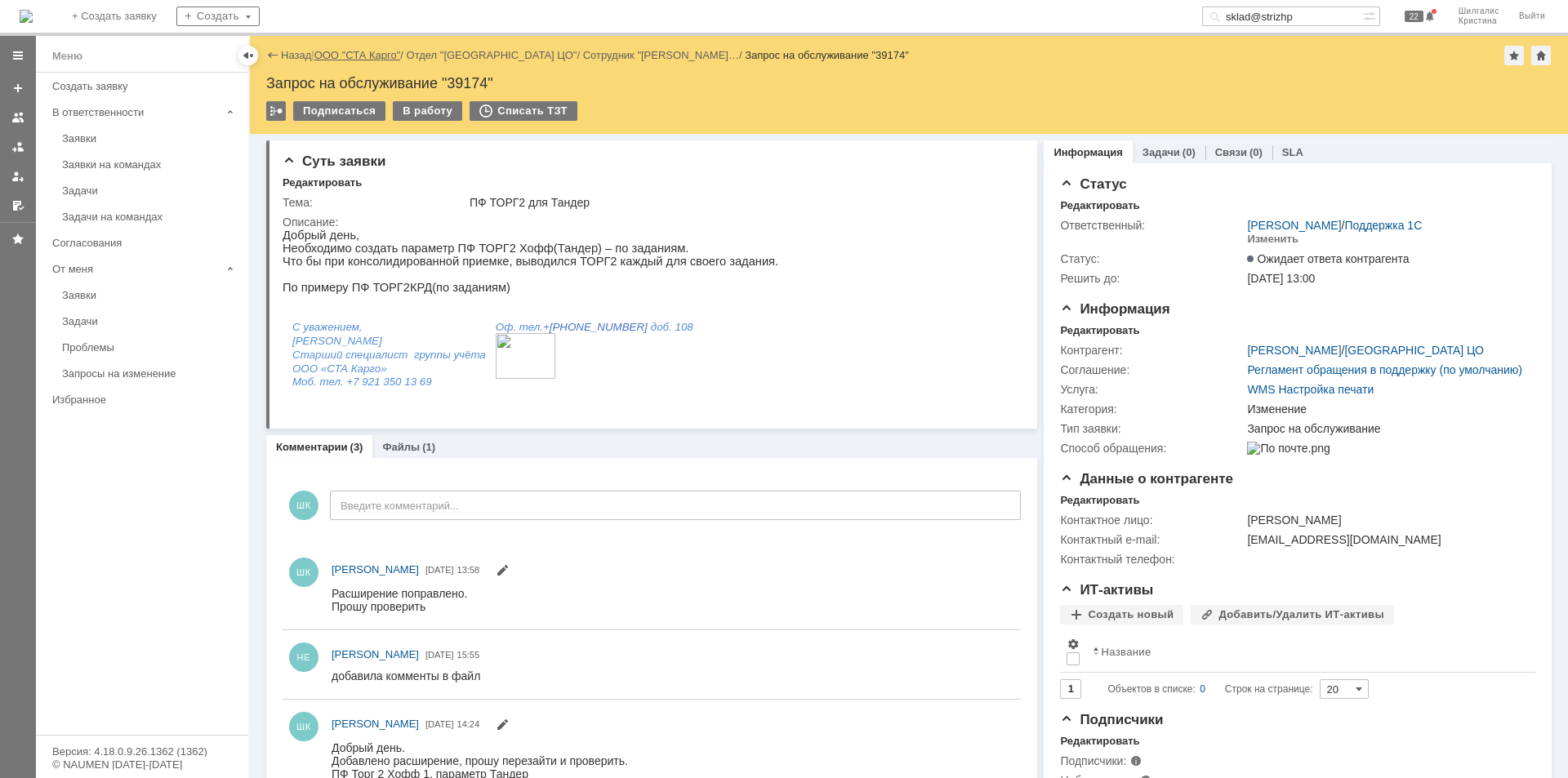
click at [368, 54] on link "ООО "СТА Карго"" at bounding box center [358, 54] width 87 height 12
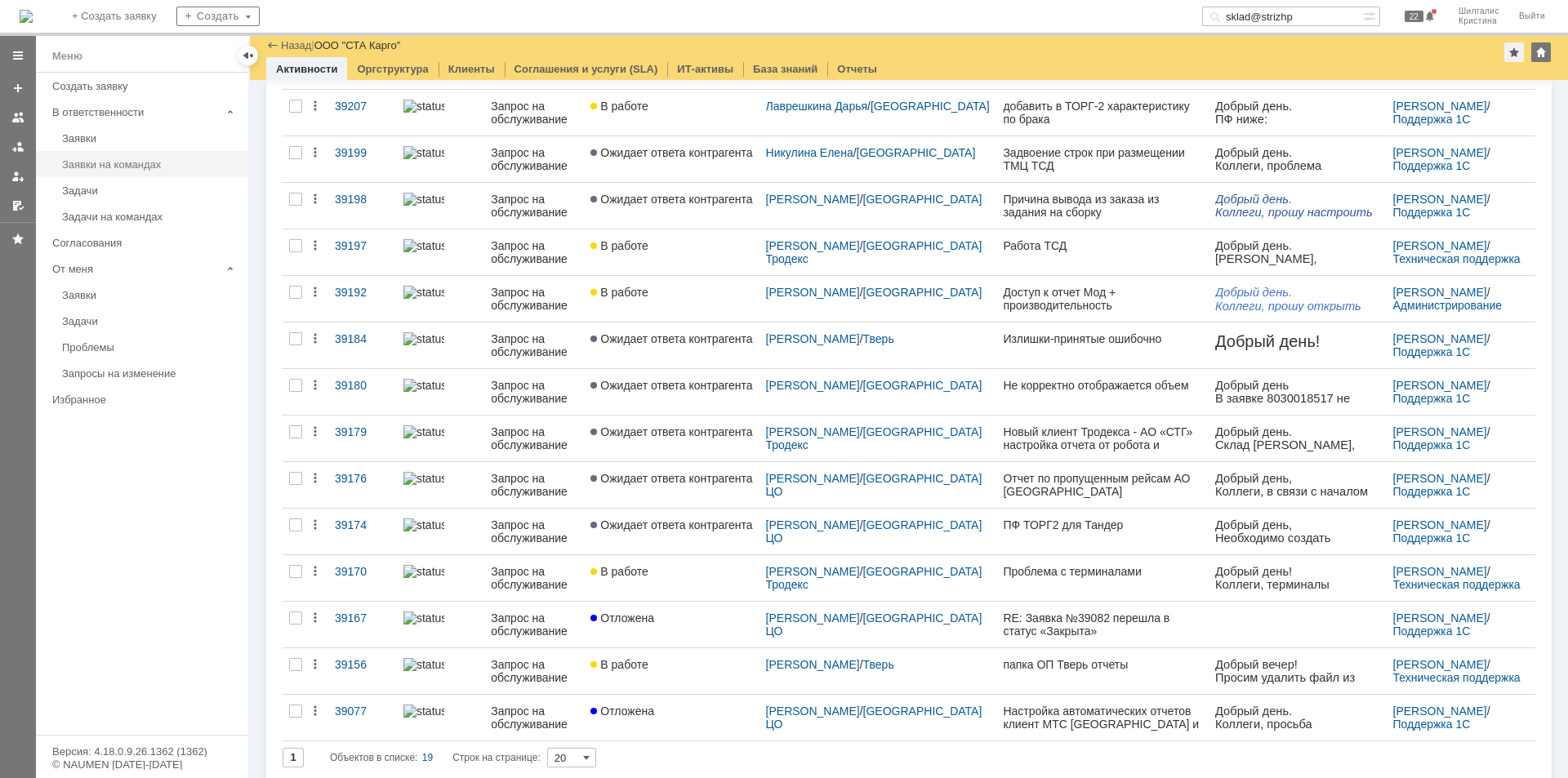
click at [131, 159] on div "Заявки на командах" at bounding box center [150, 164] width 176 height 12
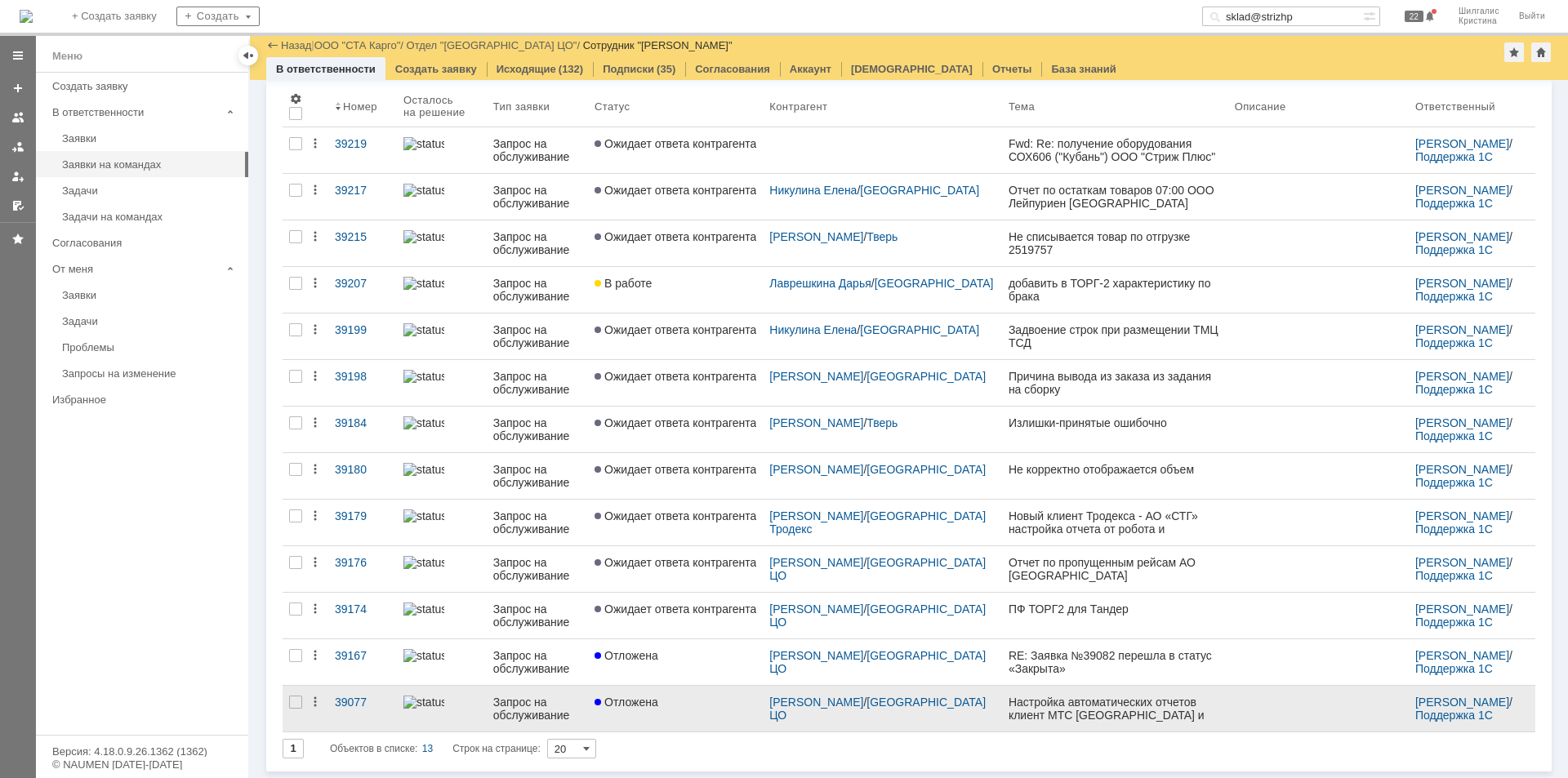
click at [693, 702] on div "Отложена" at bounding box center [675, 702] width 162 height 13
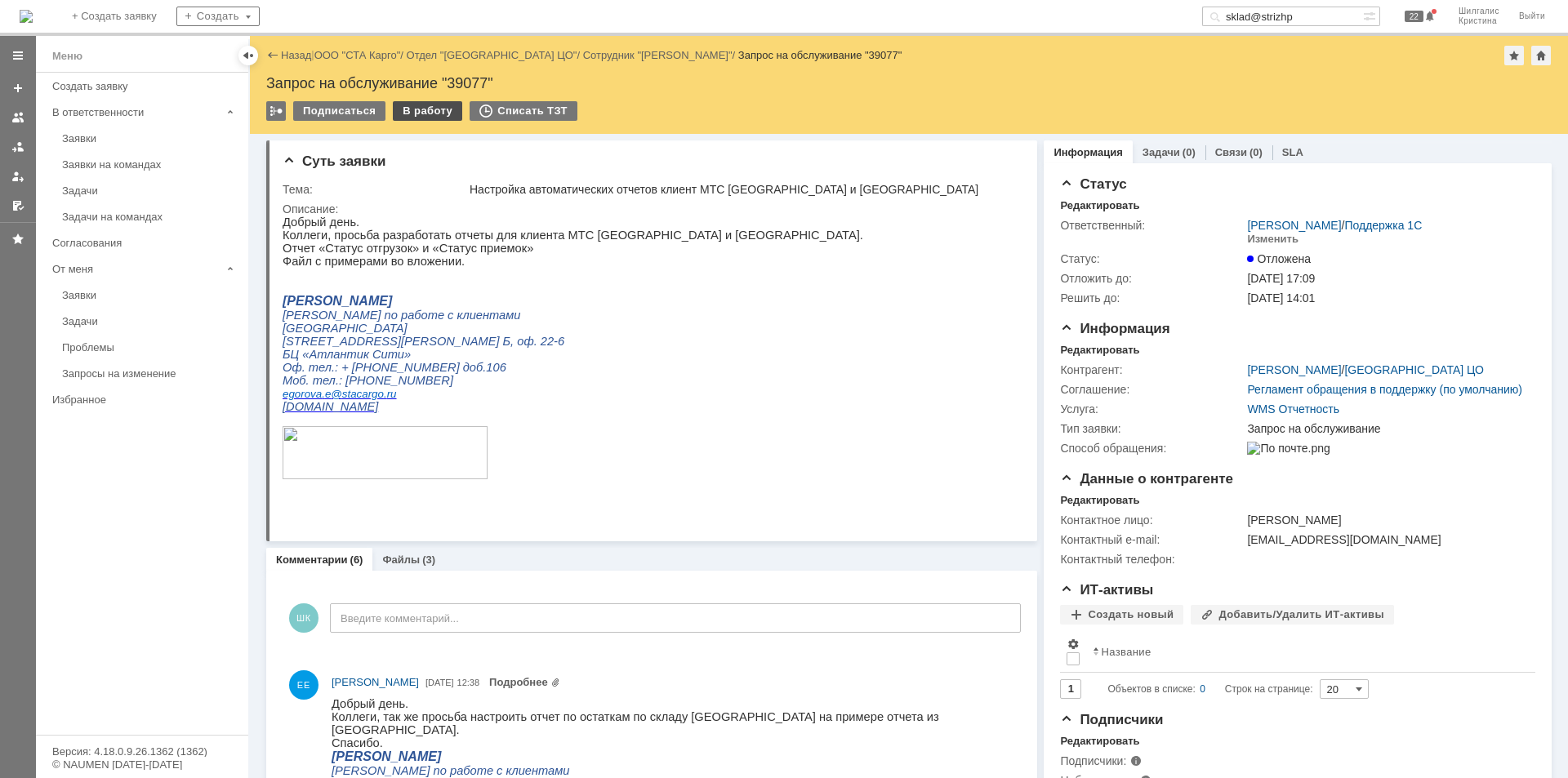
click at [422, 114] on div "В работу" at bounding box center [427, 111] width 70 height 19
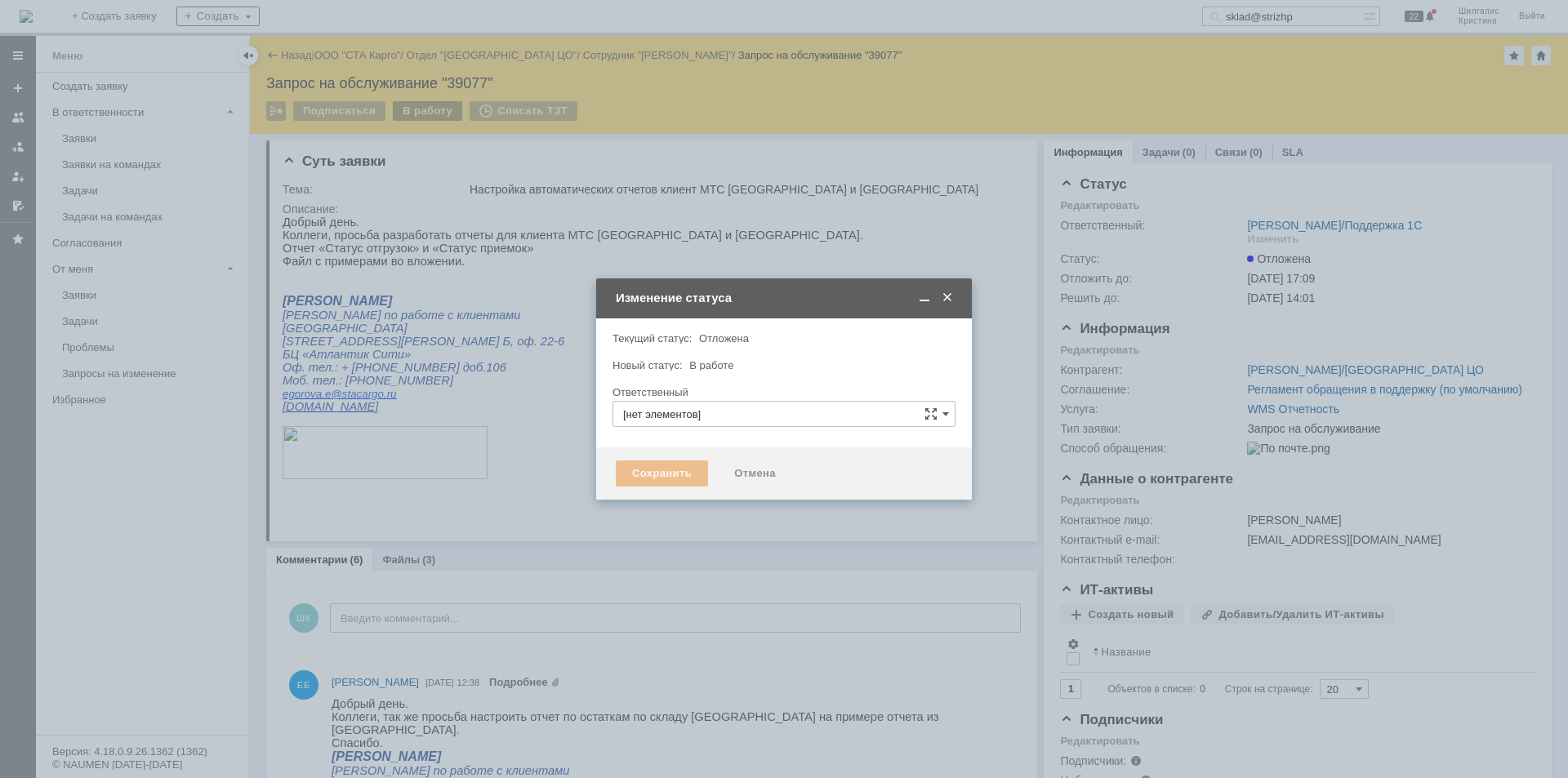
type input "[PERSON_NAME]"
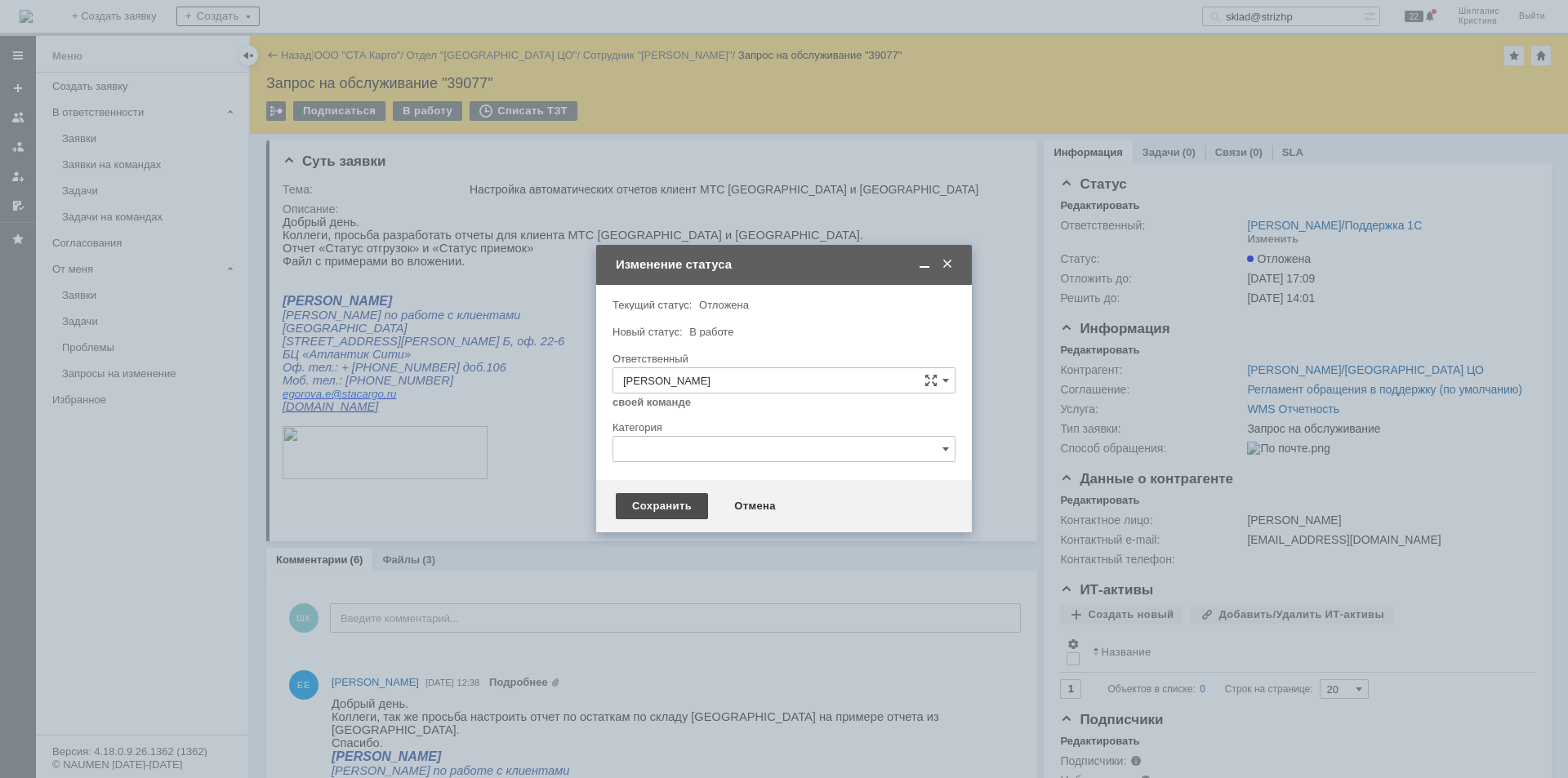
click at [650, 506] on div "Сохранить" at bounding box center [662, 506] width 92 height 26
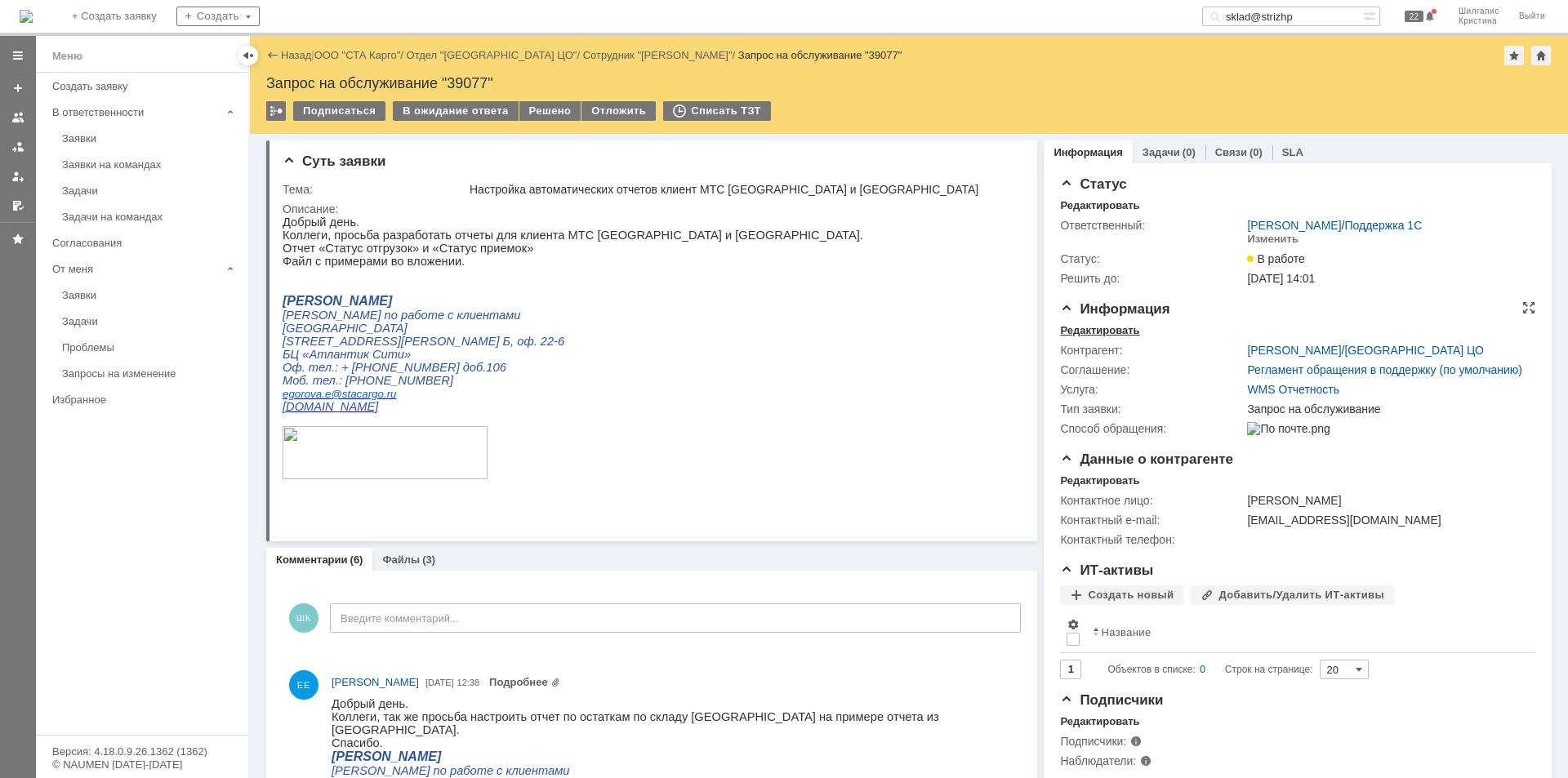
click at [1106, 327] on div "Редактировать" at bounding box center [1099, 331] width 79 height 13
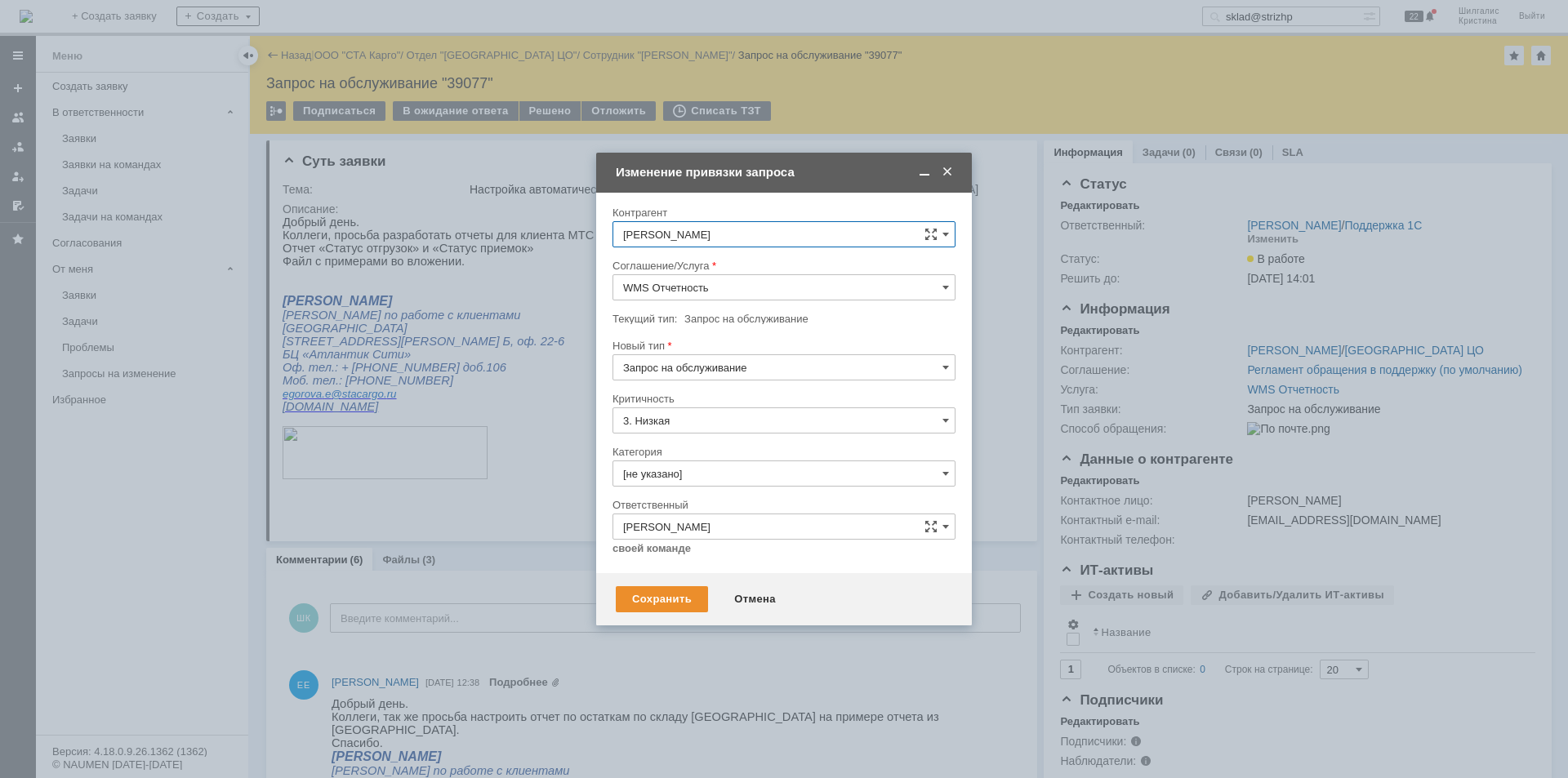
click at [718, 369] on input "Запрос на обслуживание" at bounding box center [783, 367] width 343 height 26
click at [737, 368] on input "Запрос на обслуживание" at bounding box center [783, 367] width 343 height 26
click at [821, 574] on div "Сохранить Отмена" at bounding box center [783, 598] width 376 height 53
type input "Запрос на обслуживание"
click at [687, 472] on input "[не указано]" at bounding box center [783, 473] width 343 height 26
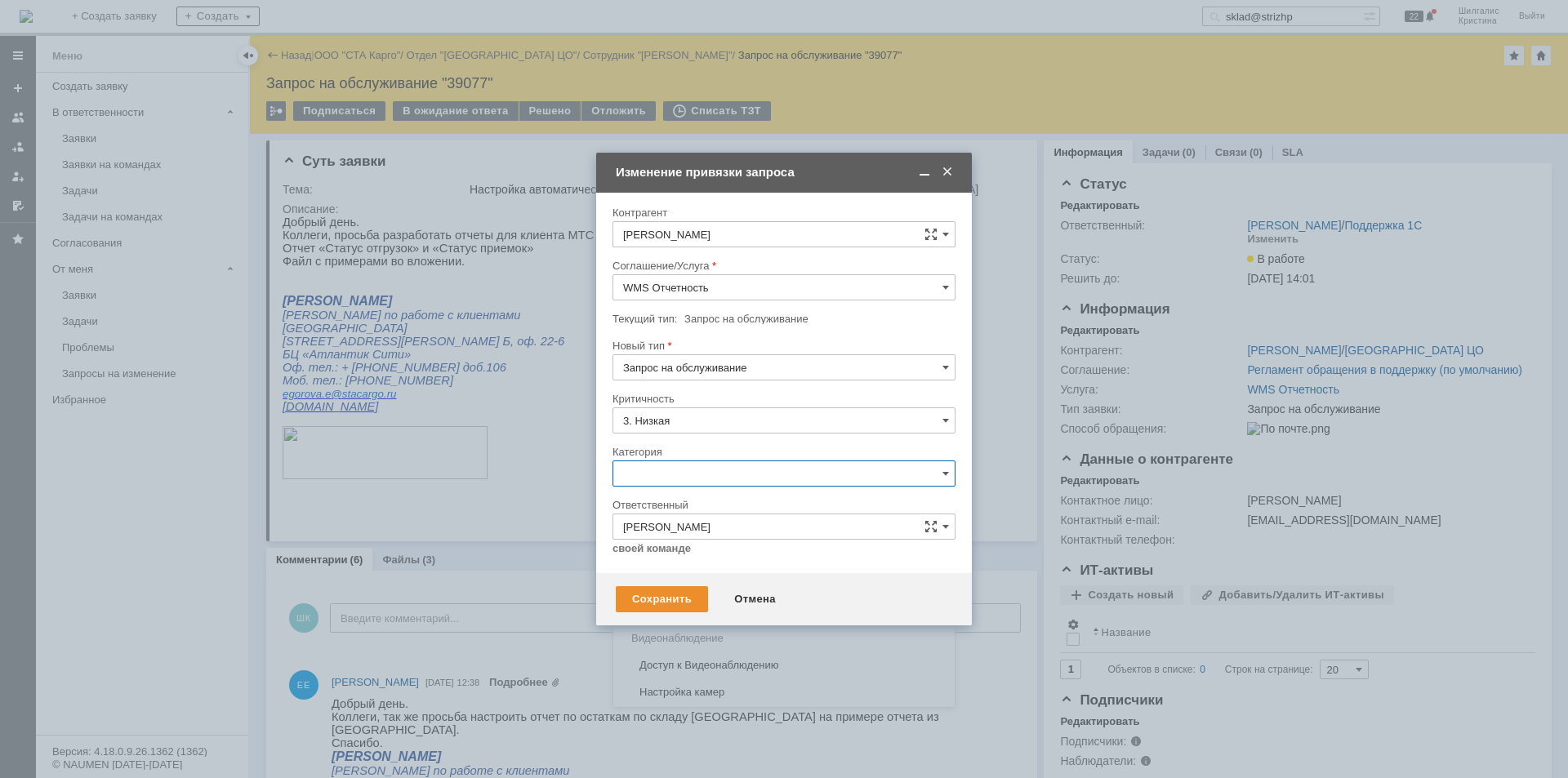
click at [692, 563] on span "Изменение" at bounding box center [784, 557] width 321 height 13
type input "Изменение"
click at [654, 590] on div "Сохранить" at bounding box center [662, 598] width 92 height 26
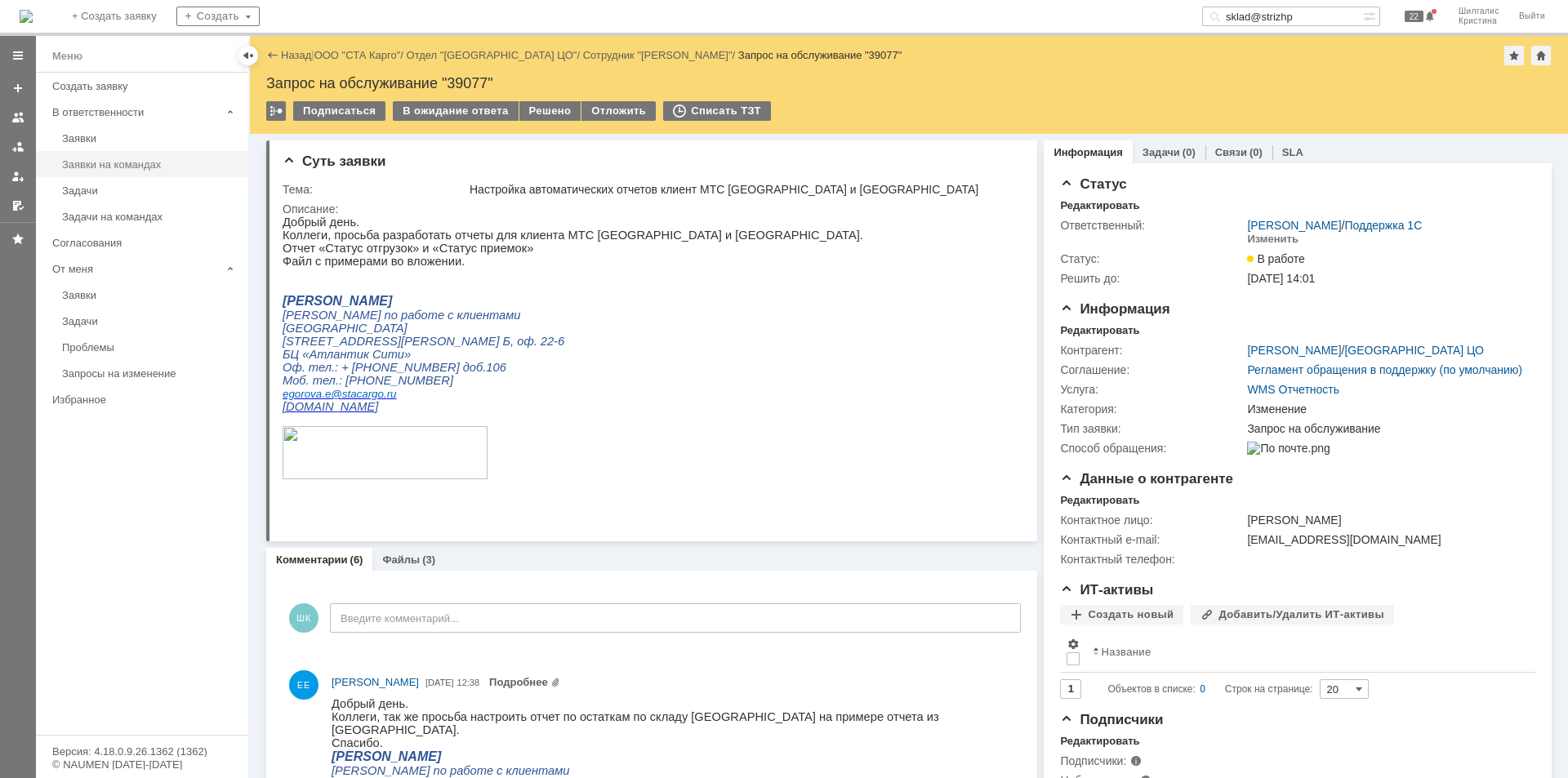
click at [148, 164] on div "Заявки на командах" at bounding box center [150, 164] width 176 height 12
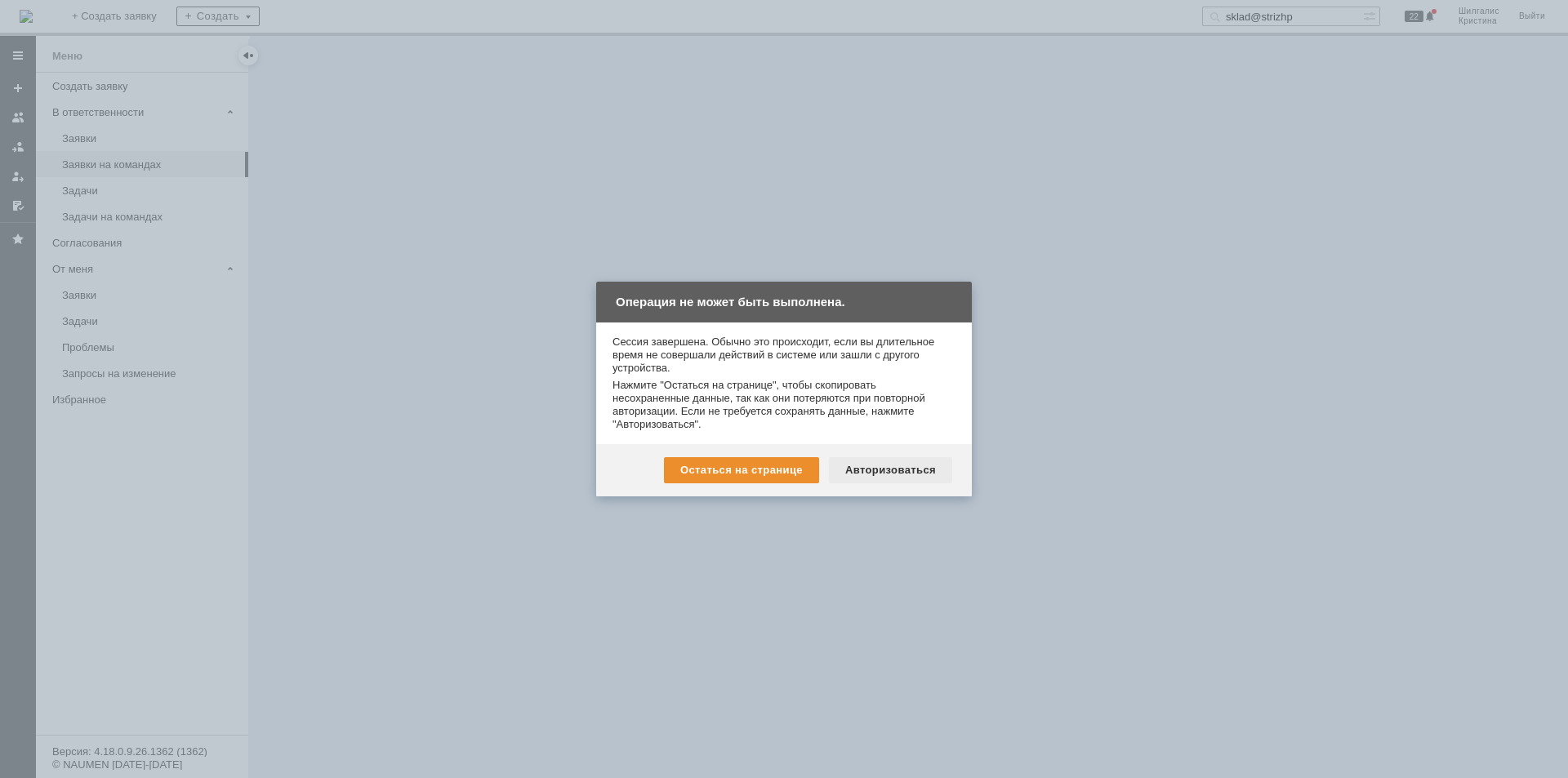
click at [883, 466] on div "Авторизоваться" at bounding box center [890, 469] width 123 height 26
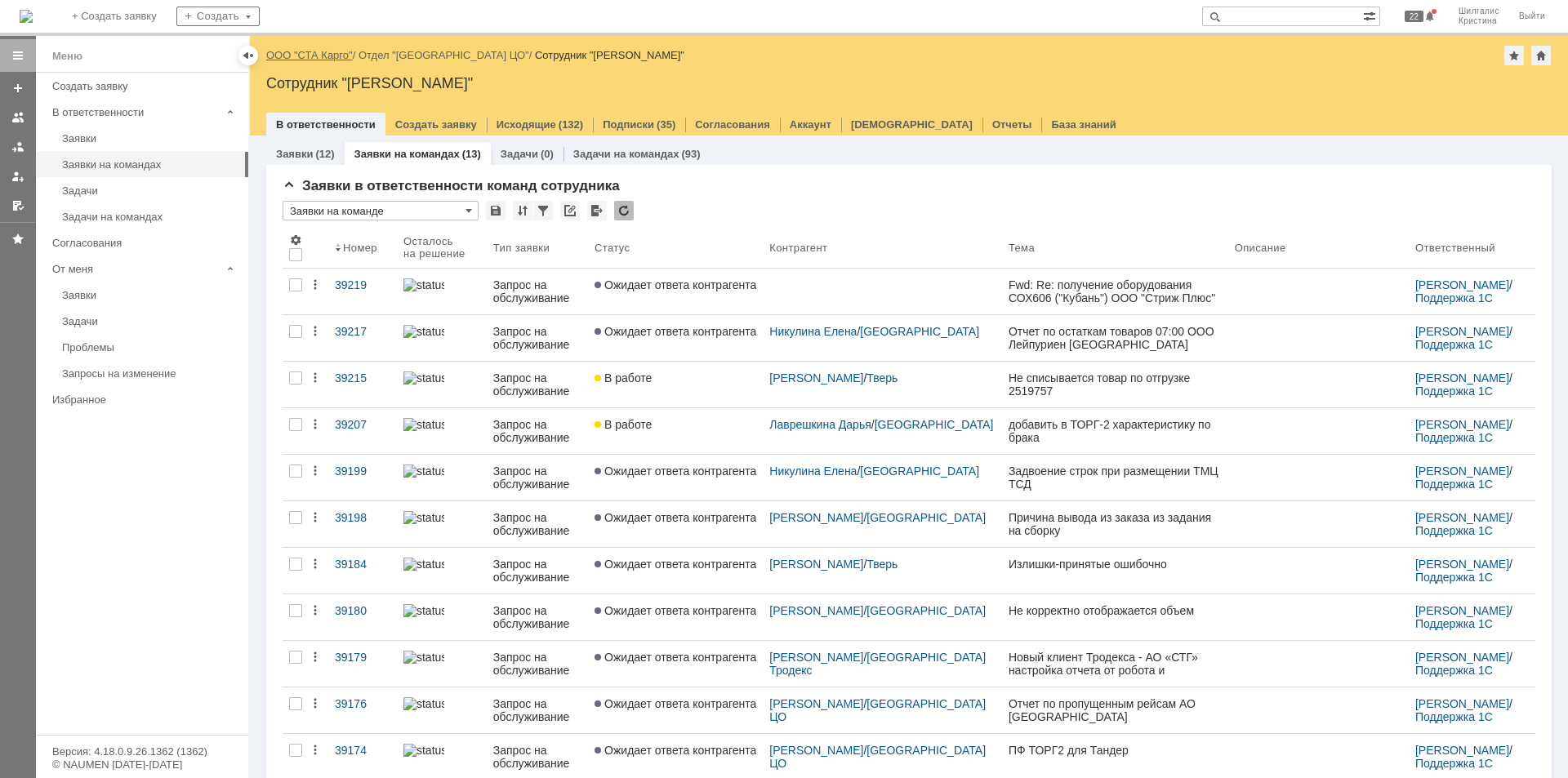
click at [324, 55] on link "ООО "СТА Карго"" at bounding box center [309, 54] width 87 height 12
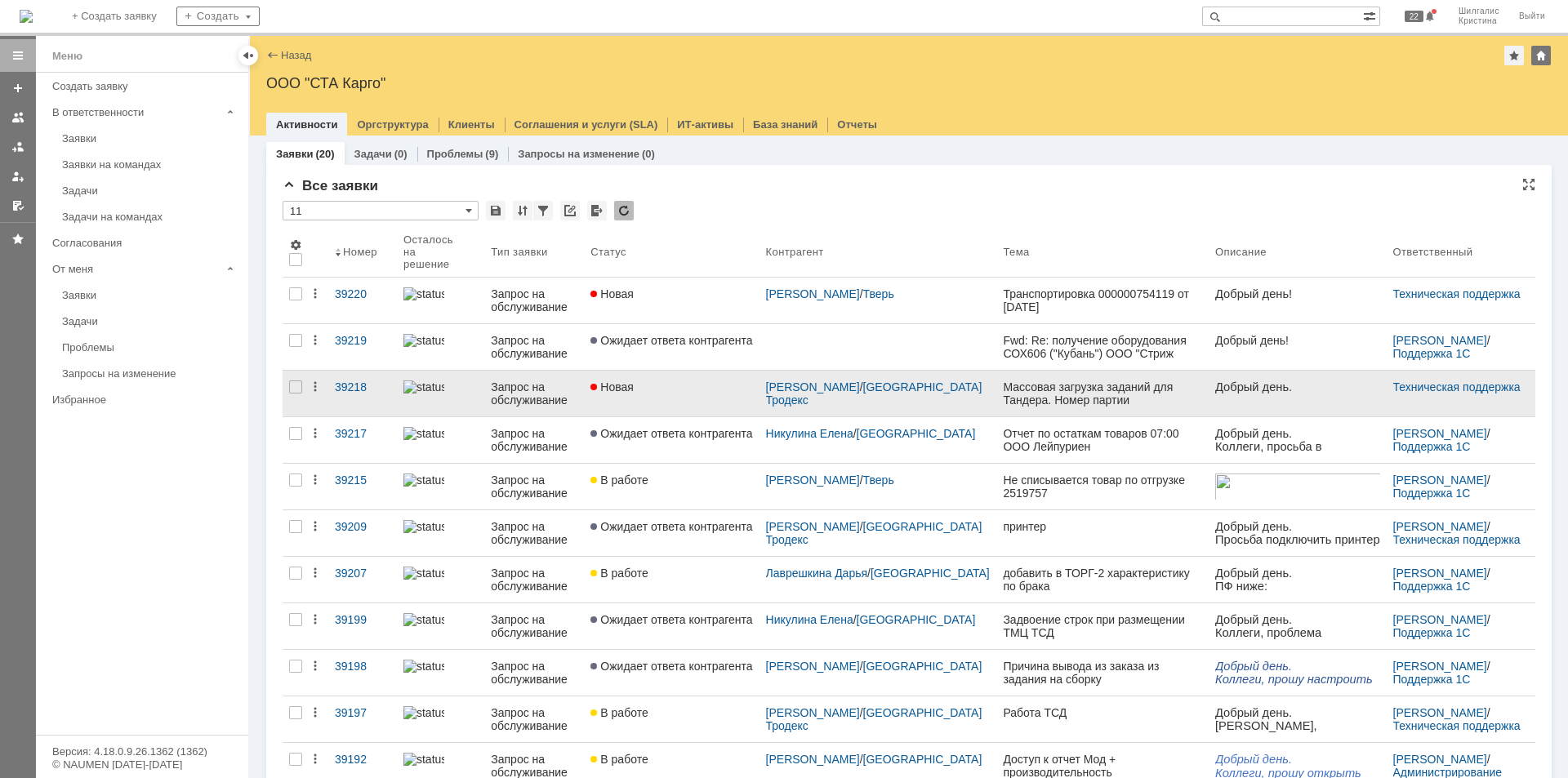
click at [671, 380] on div "Новая" at bounding box center [670, 387] width 162 height 13
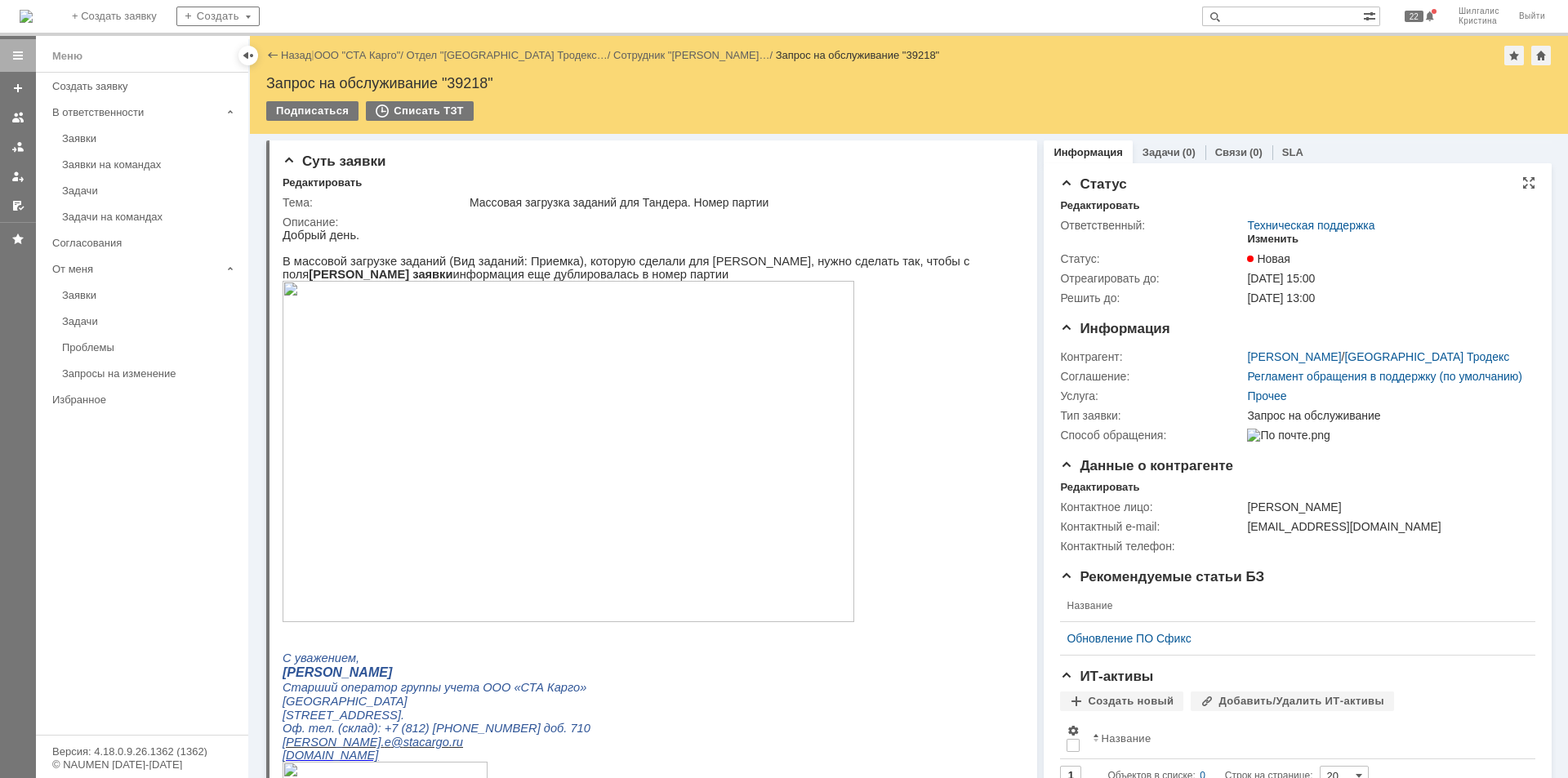
click at [1267, 236] on div "Изменить" at bounding box center [1273, 239] width 52 height 13
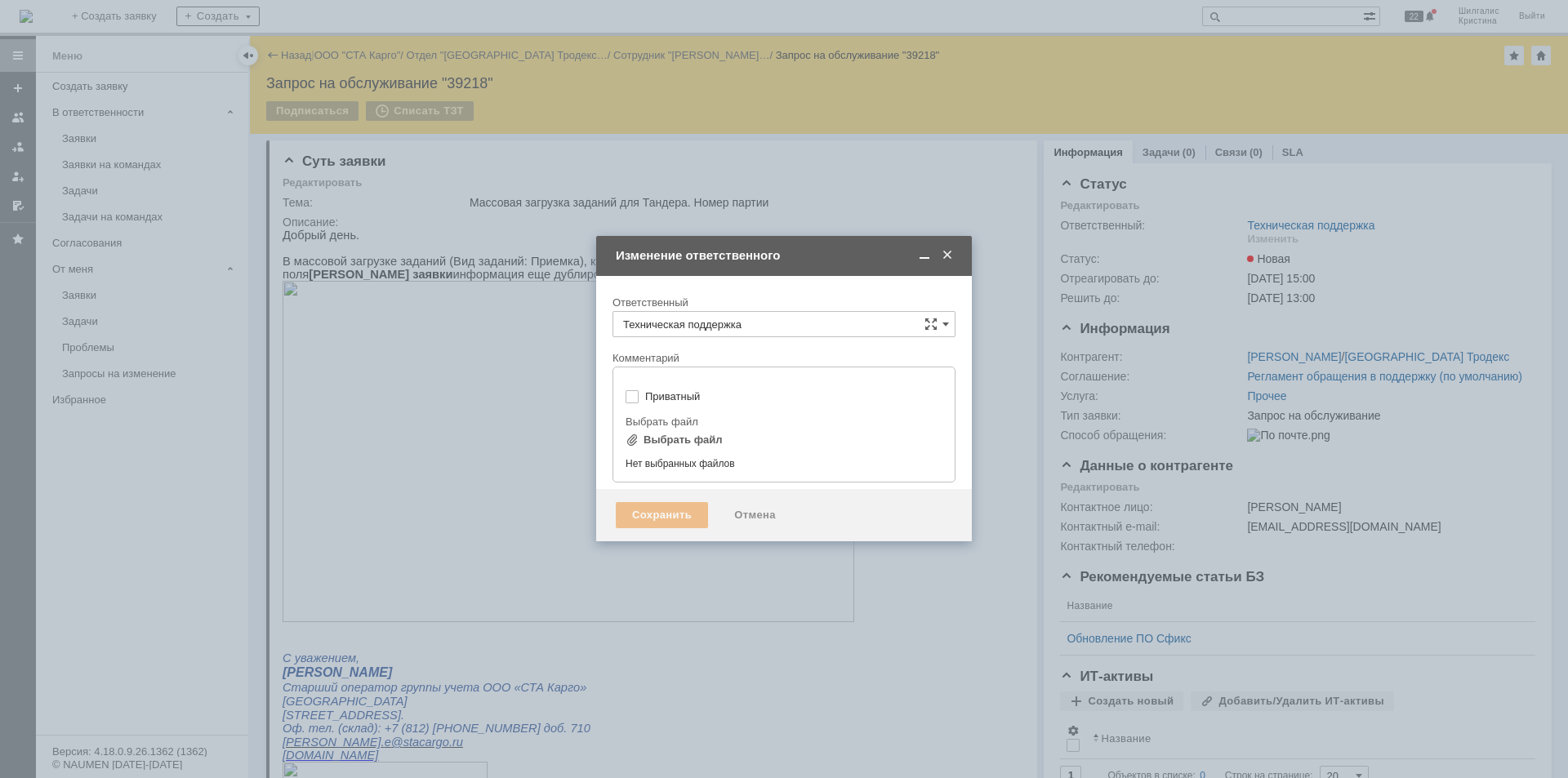
type input "[не указано]"
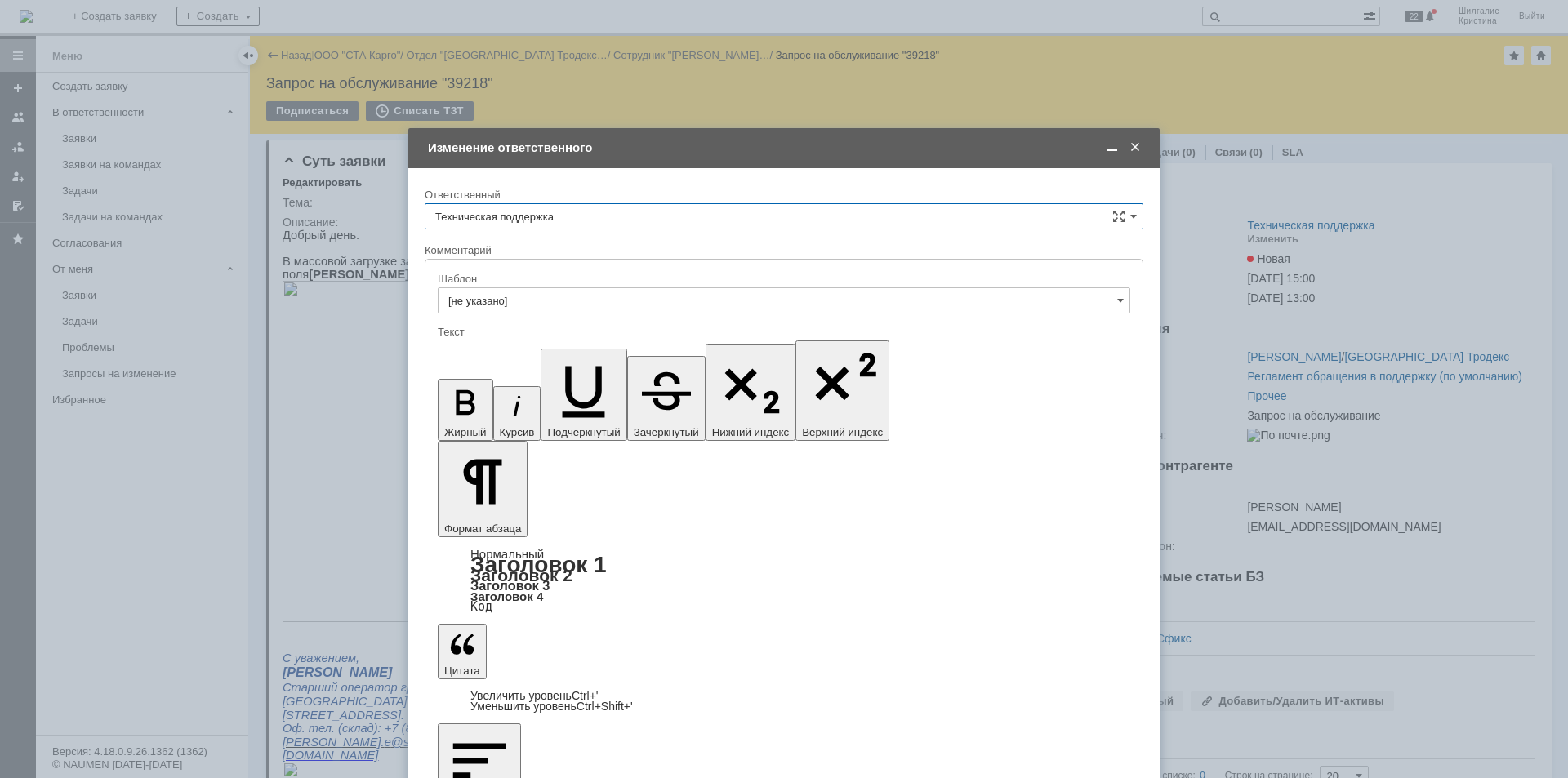
click at [518, 214] on input "Техническая поддержка" at bounding box center [783, 216] width 718 height 26
click at [516, 295] on span "[PERSON_NAME]" at bounding box center [783, 300] width 697 height 13
type input "[PERSON_NAME]"
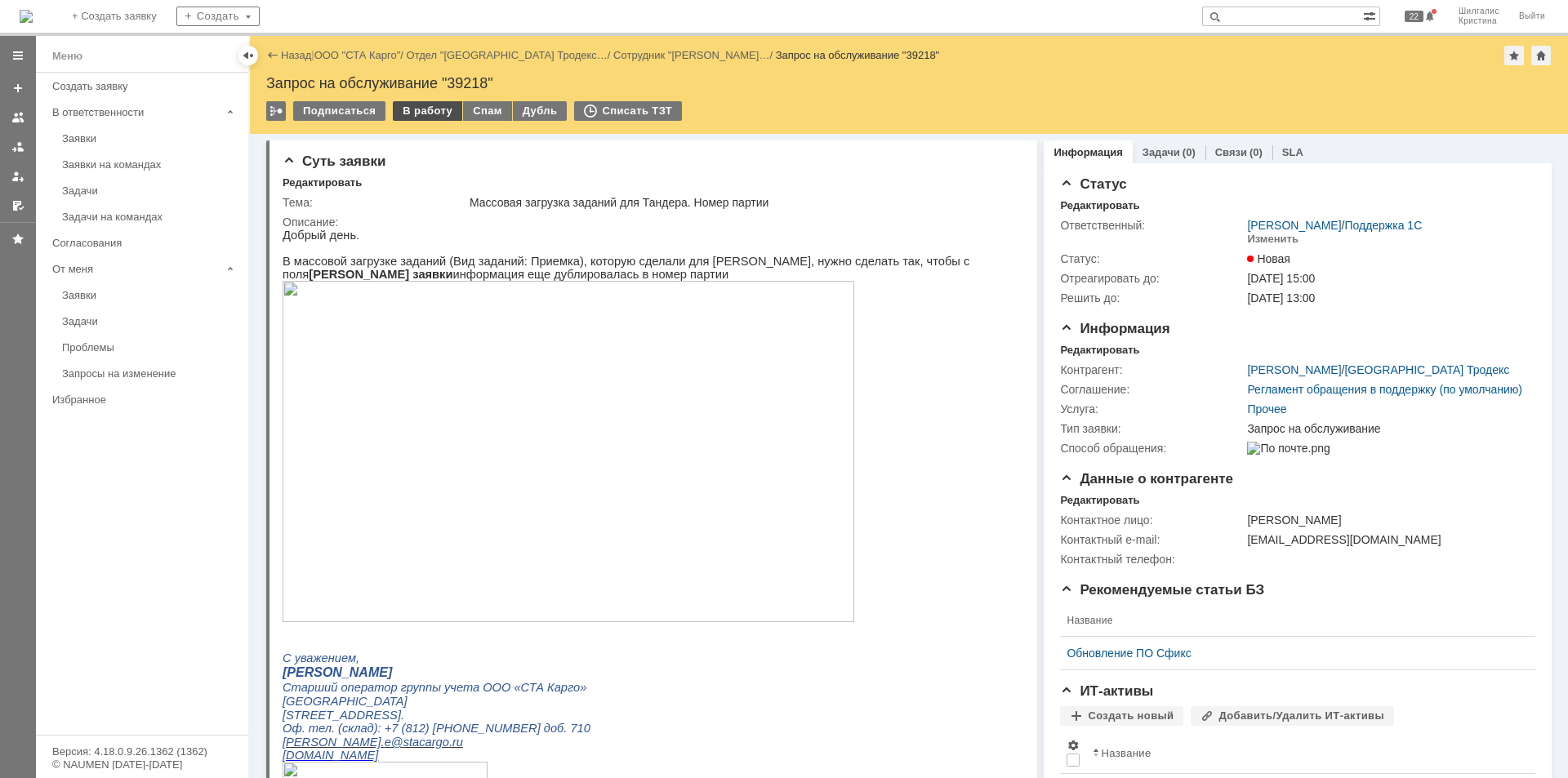
click at [425, 115] on div "В работу" at bounding box center [427, 111] width 70 height 19
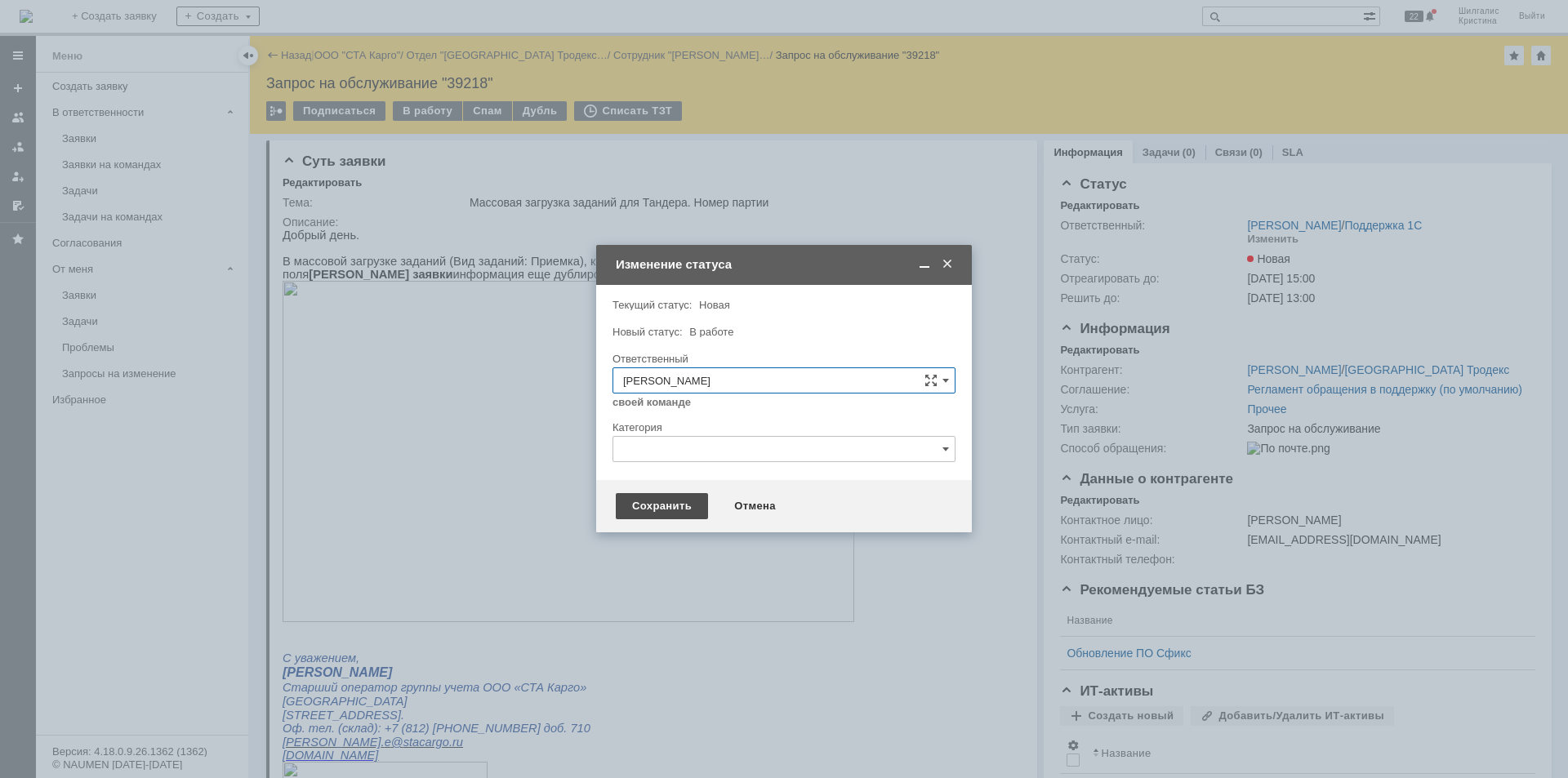
click at [663, 508] on div "Сохранить" at bounding box center [662, 506] width 92 height 26
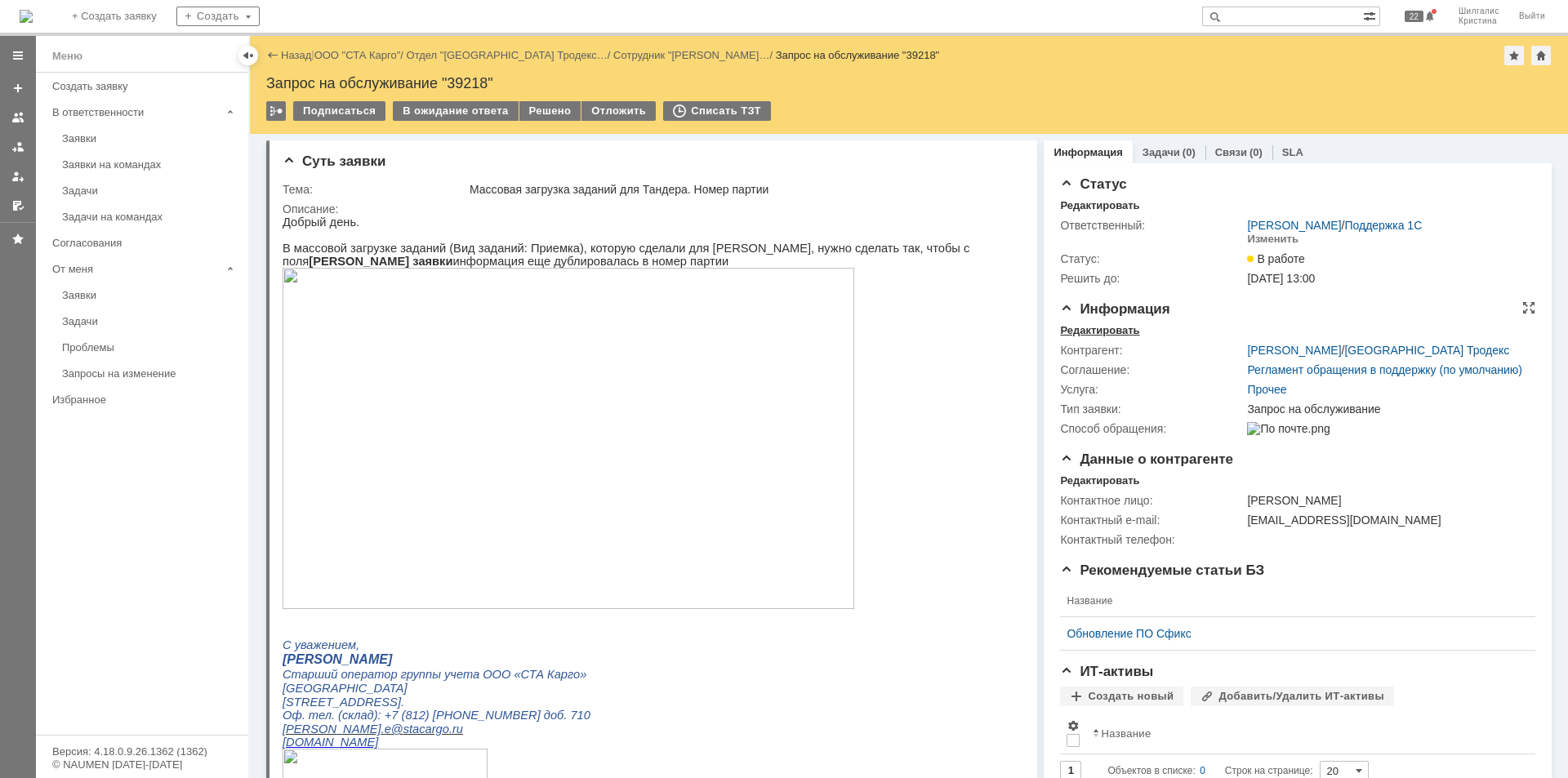
click at [1100, 330] on div "Редактировать" at bounding box center [1099, 331] width 79 height 13
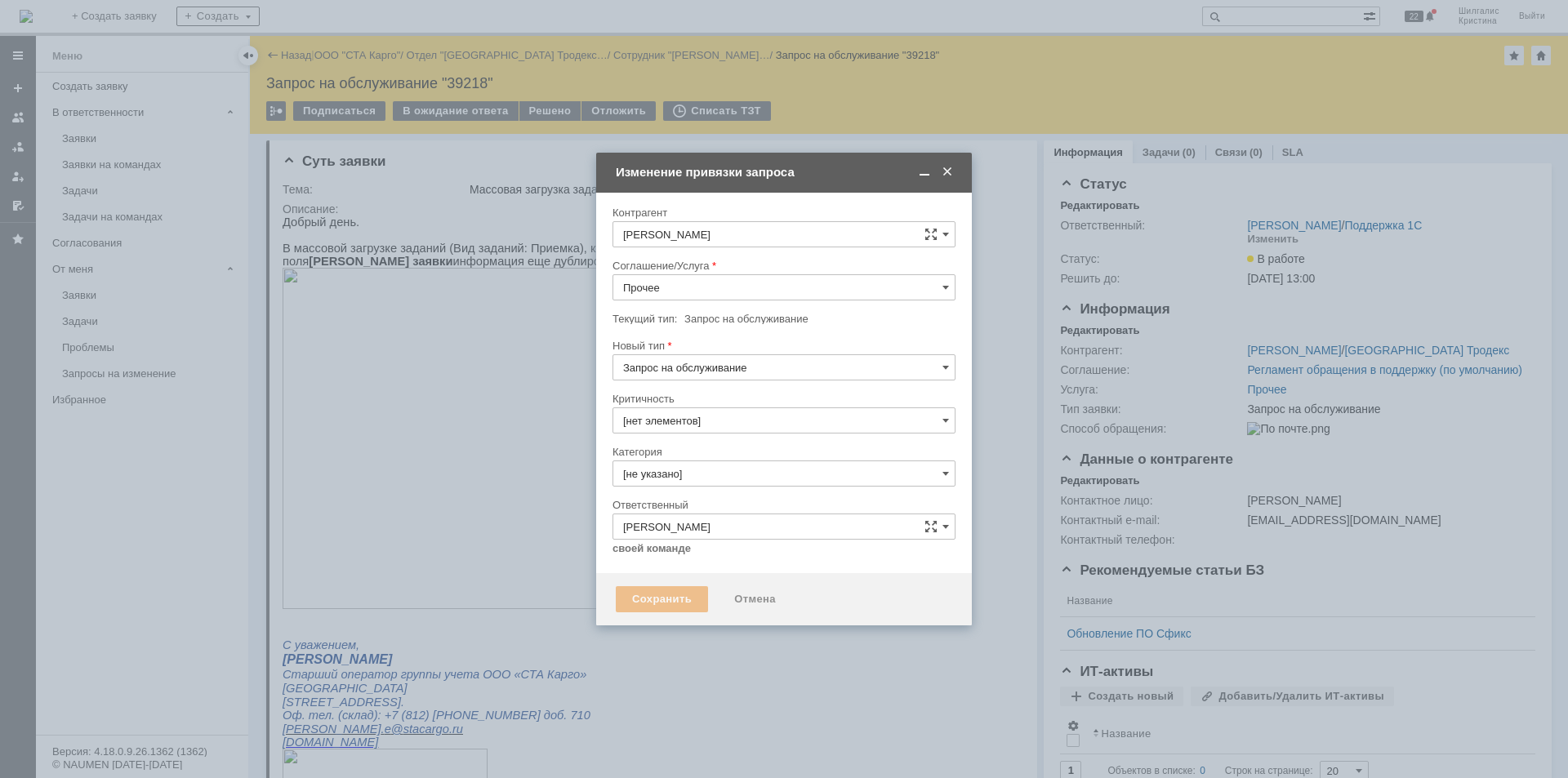
type input "3. Низкая"
click at [666, 281] on input "Прочее" at bounding box center [783, 287] width 343 height 26
click at [686, 352] on span "WMS Прочее" at bounding box center [784, 350] width 321 height 13
type input "WMS Прочее"
click at [685, 478] on input "[не указано]" at bounding box center [783, 473] width 343 height 26
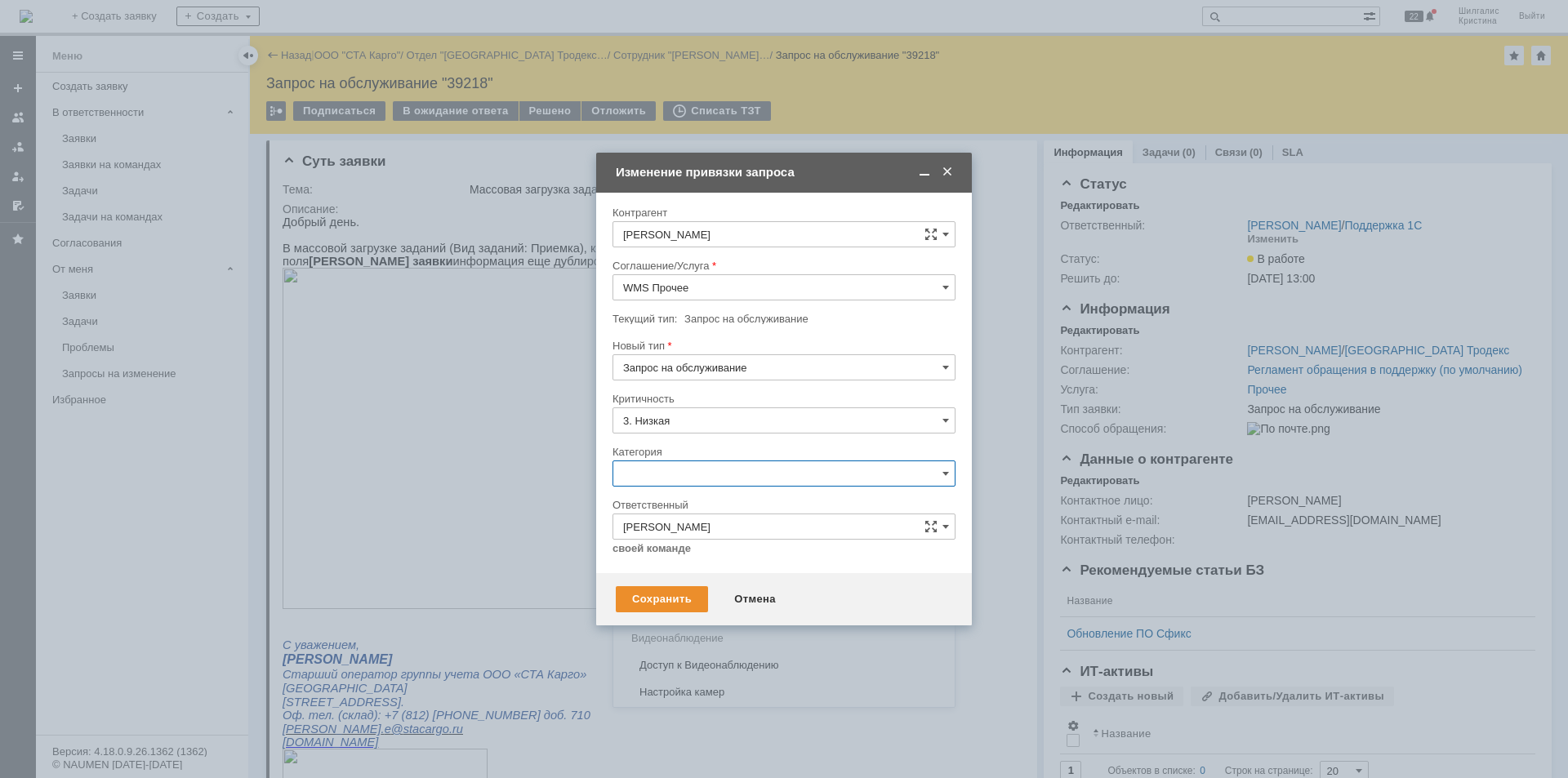
click at [673, 556] on span "Изменение" at bounding box center [784, 557] width 321 height 13
type input "Изменение"
click at [657, 602] on div "Сохранить" at bounding box center [662, 598] width 92 height 26
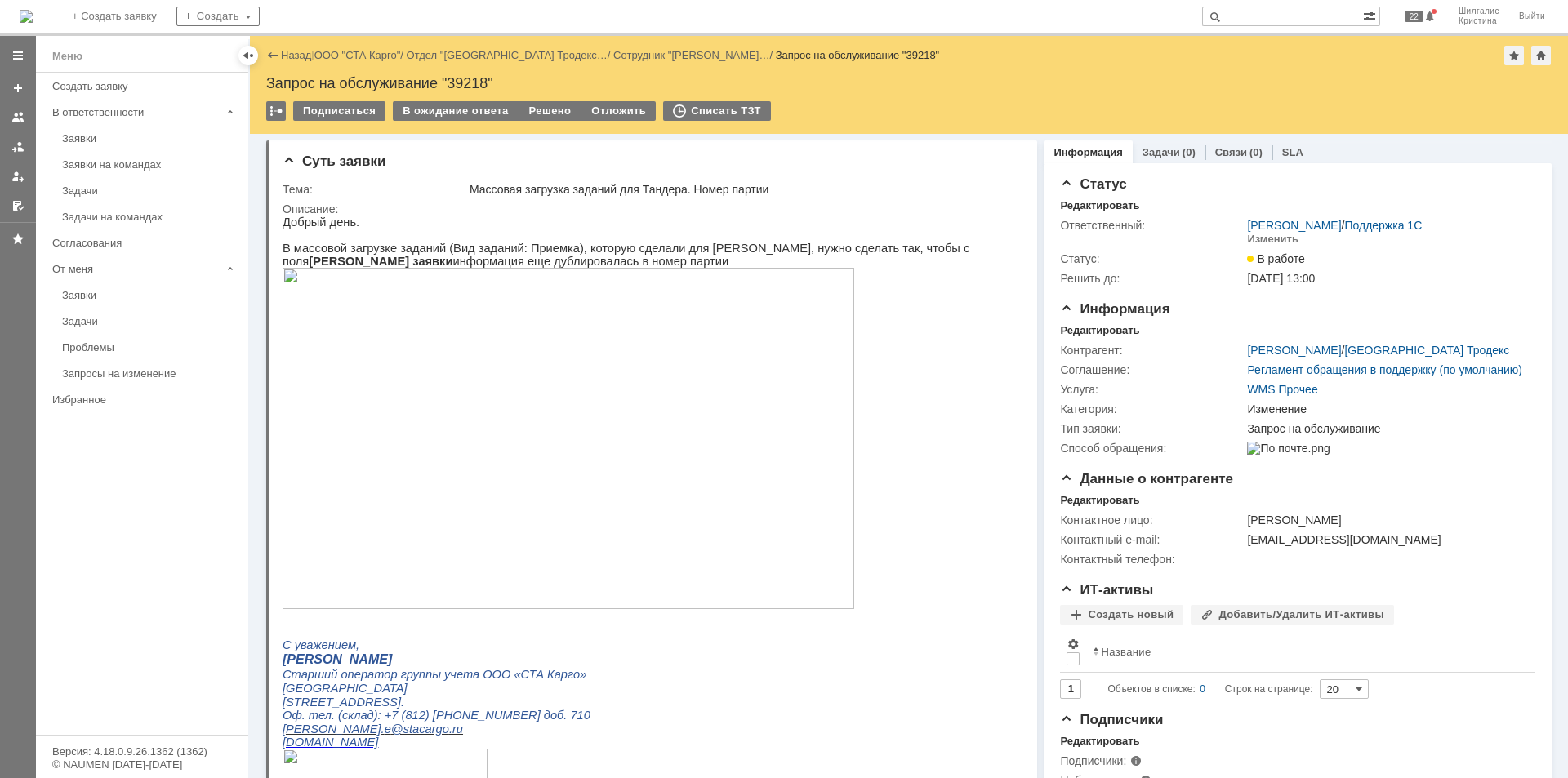
click at [383, 60] on link "ООО "СТА Карго"" at bounding box center [358, 54] width 87 height 12
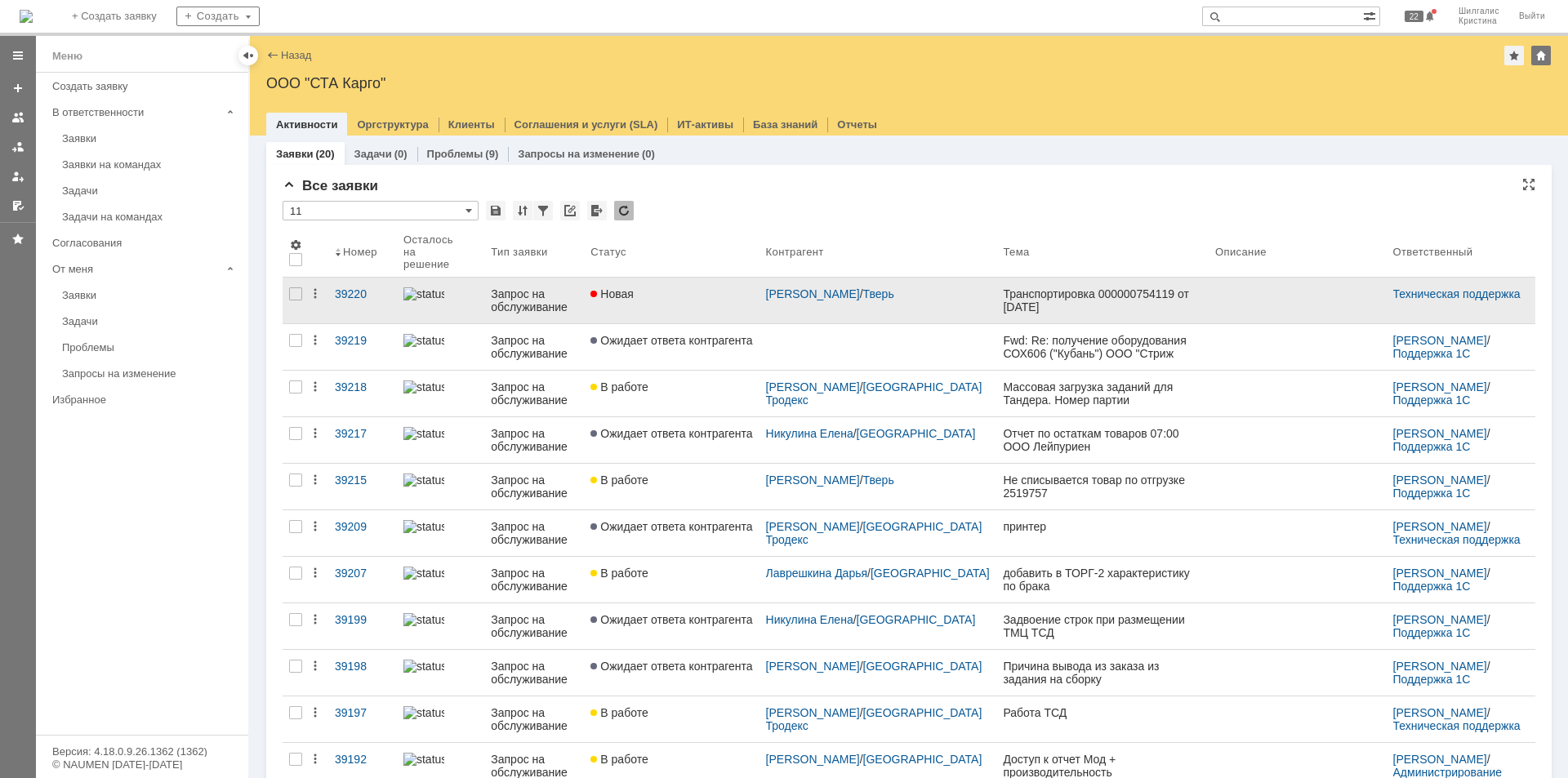
click at [686, 293] on link "Новая" at bounding box center [671, 300] width 175 height 46
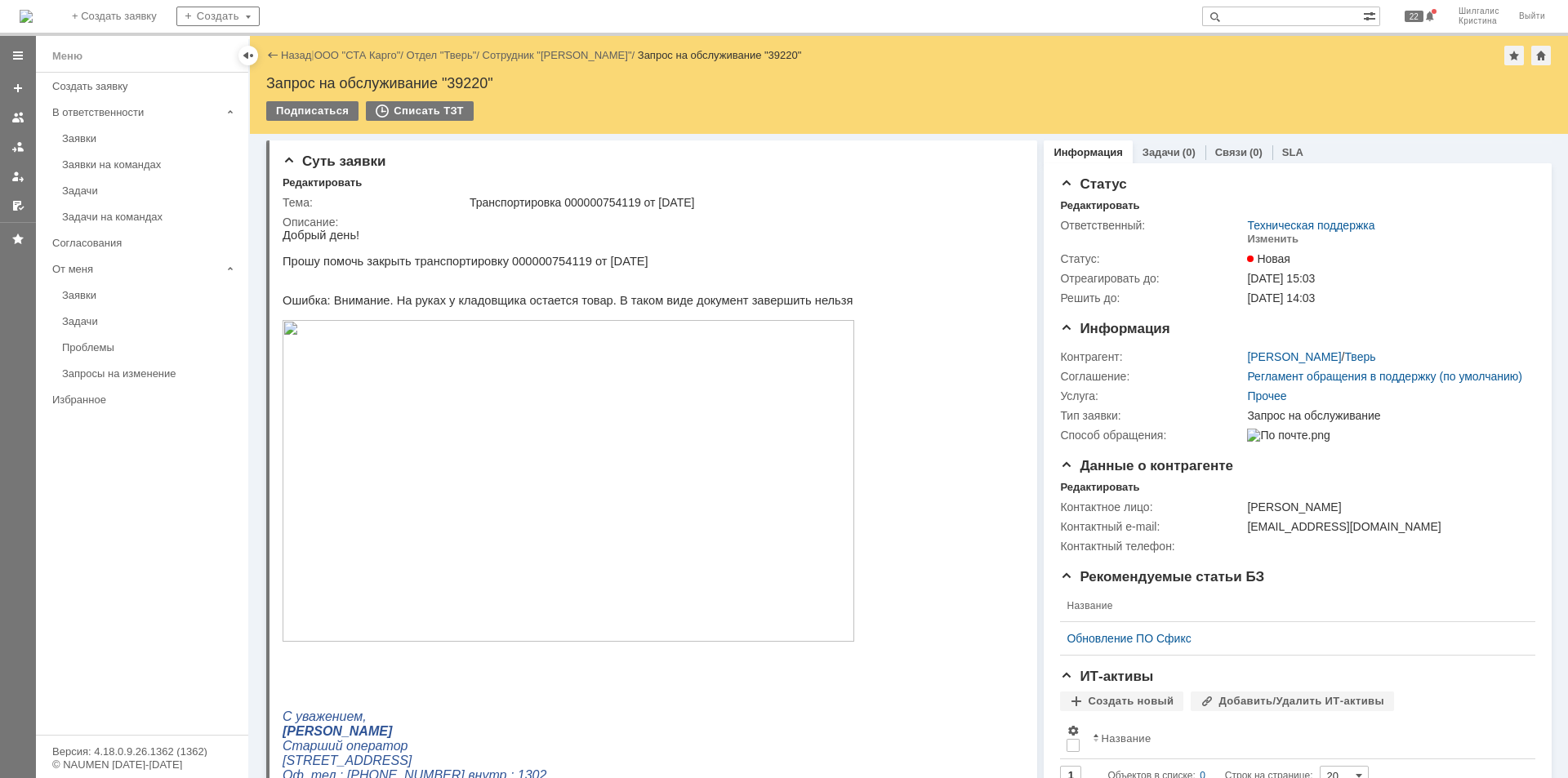
click at [437, 384] on img at bounding box center [568, 481] width 572 height 321
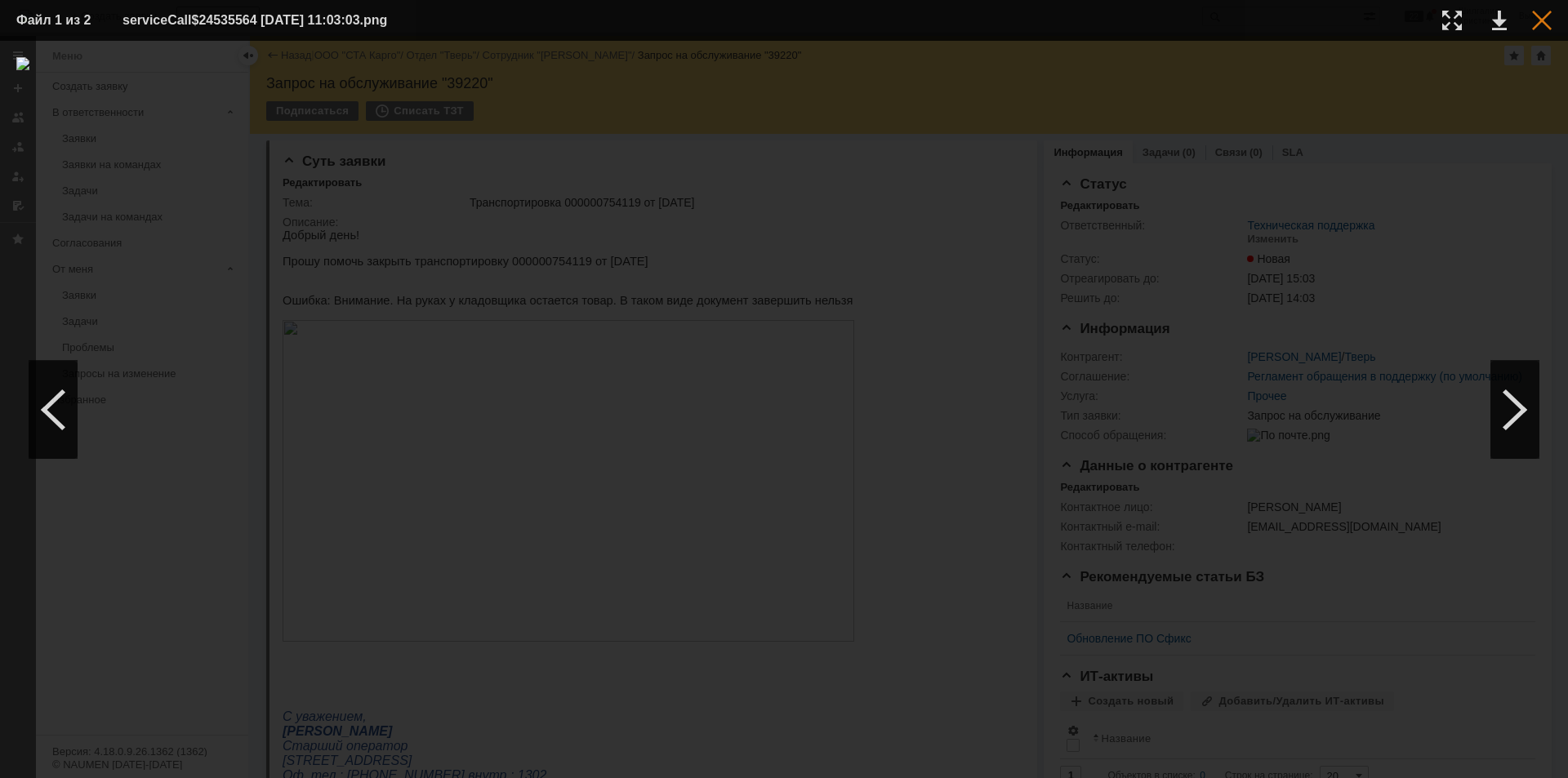
click at [1536, 26] on div at bounding box center [1541, 20] width 19 height 19
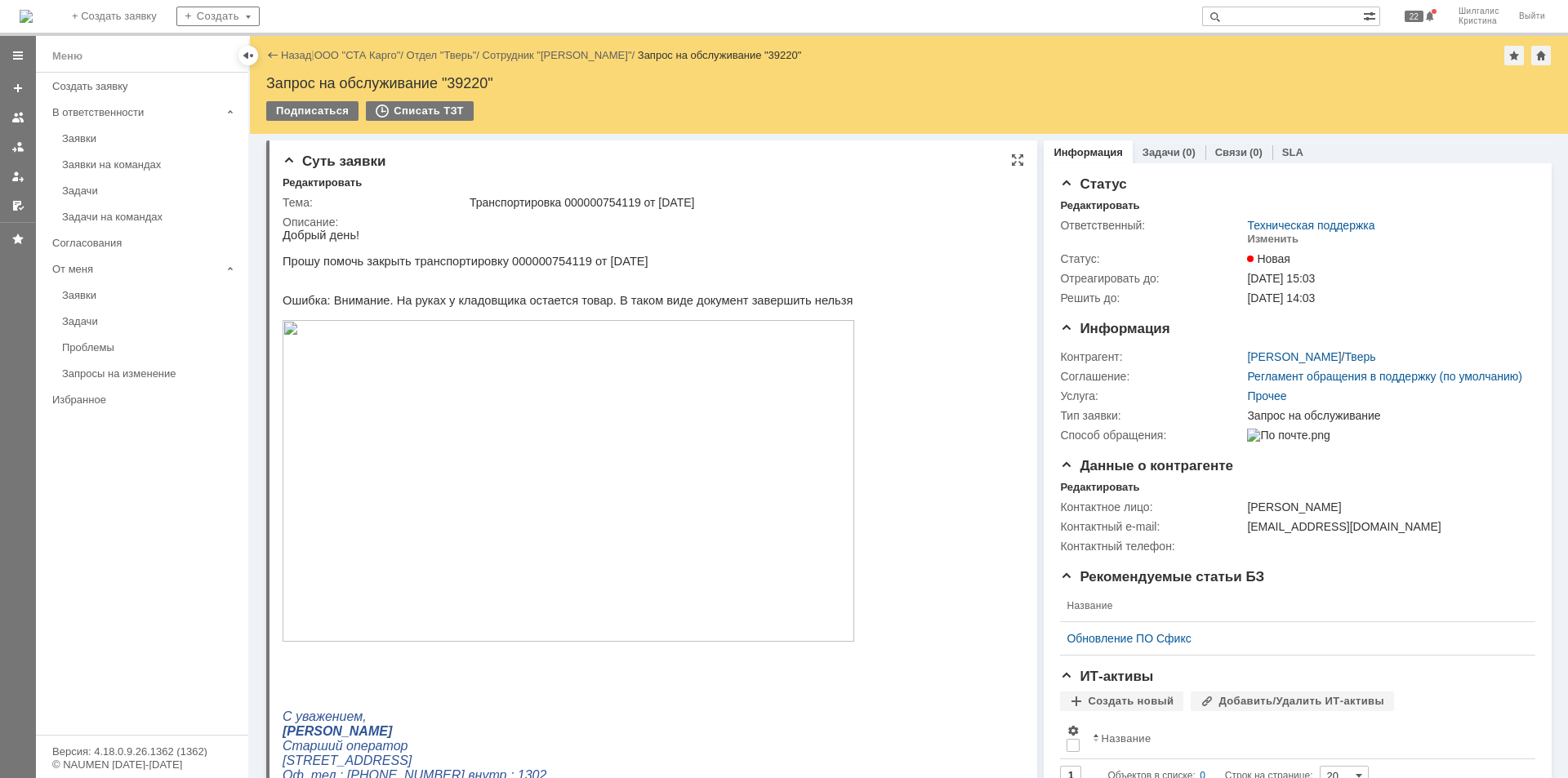
click at [602, 196] on div "Транспортировка 000000754119 от 13.08.2025" at bounding box center [741, 203] width 544 height 13
copy div "000000754119"
click at [1251, 243] on div "Изменить" at bounding box center [1273, 239] width 52 height 13
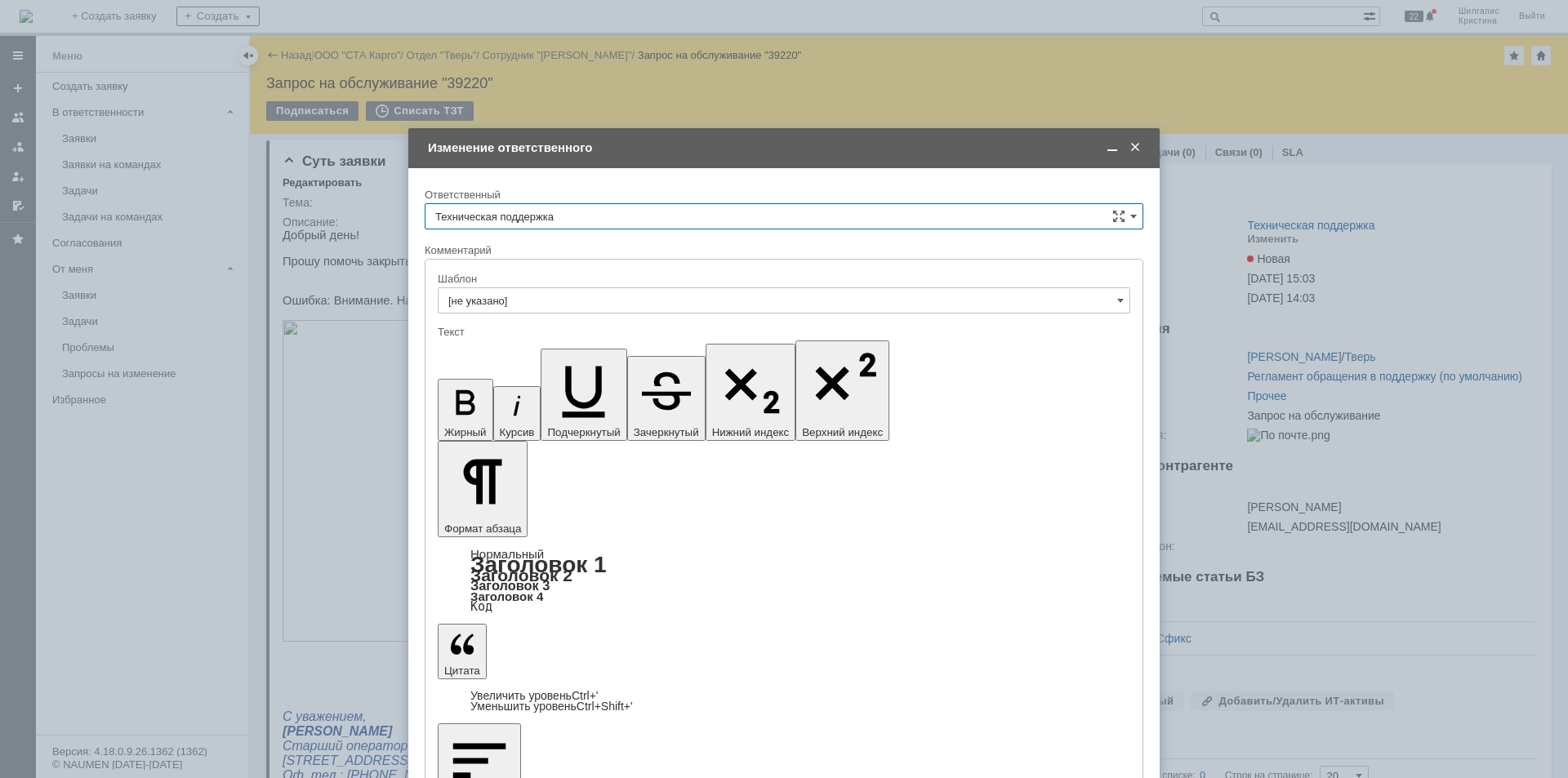
click at [584, 223] on input "Техническая поддержка" at bounding box center [783, 216] width 718 height 26
click at [496, 305] on span "[PERSON_NAME]" at bounding box center [783, 300] width 697 height 13
type input "[PERSON_NAME]"
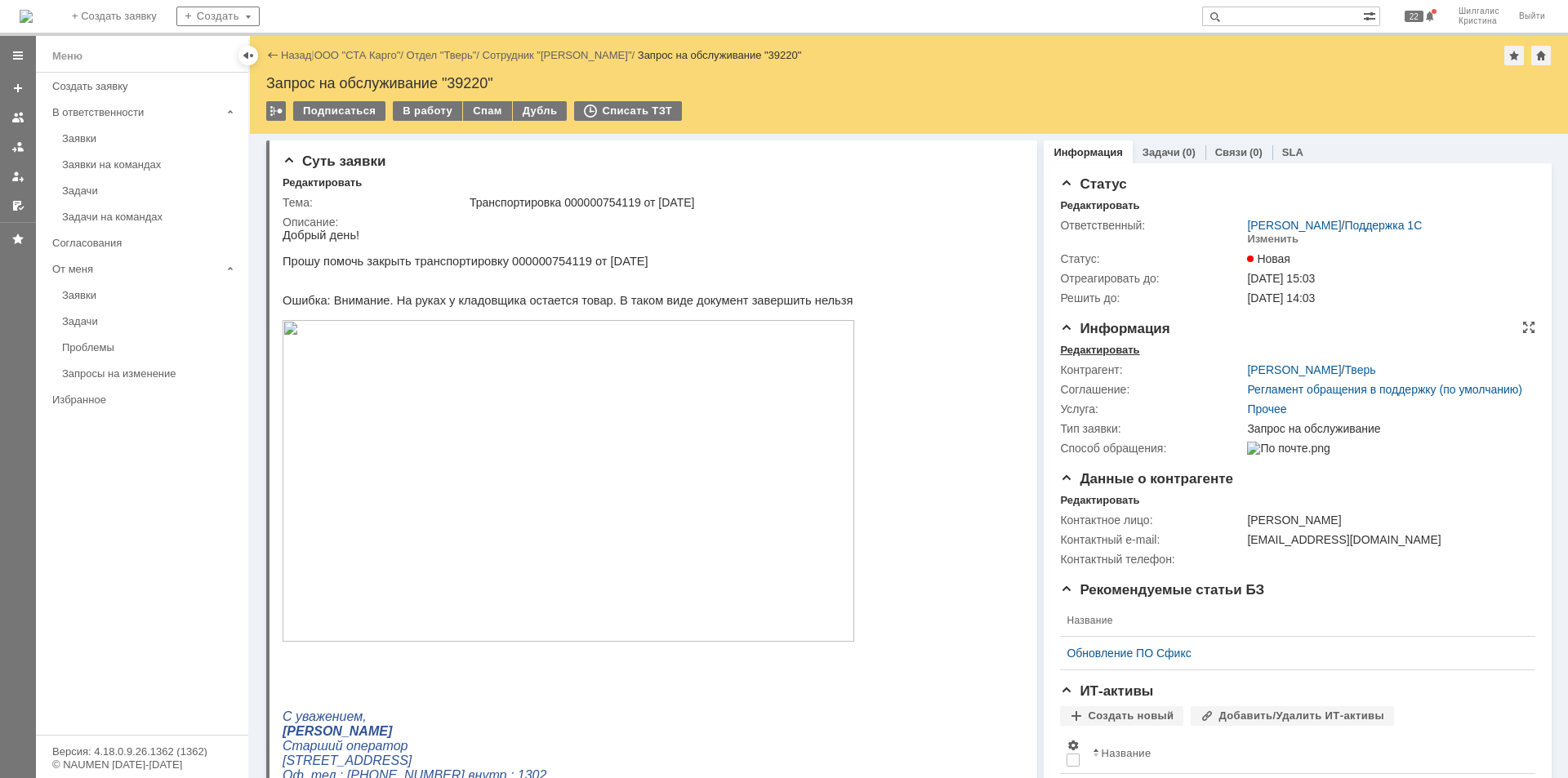
click at [1072, 347] on div "Редактировать" at bounding box center [1099, 351] width 79 height 13
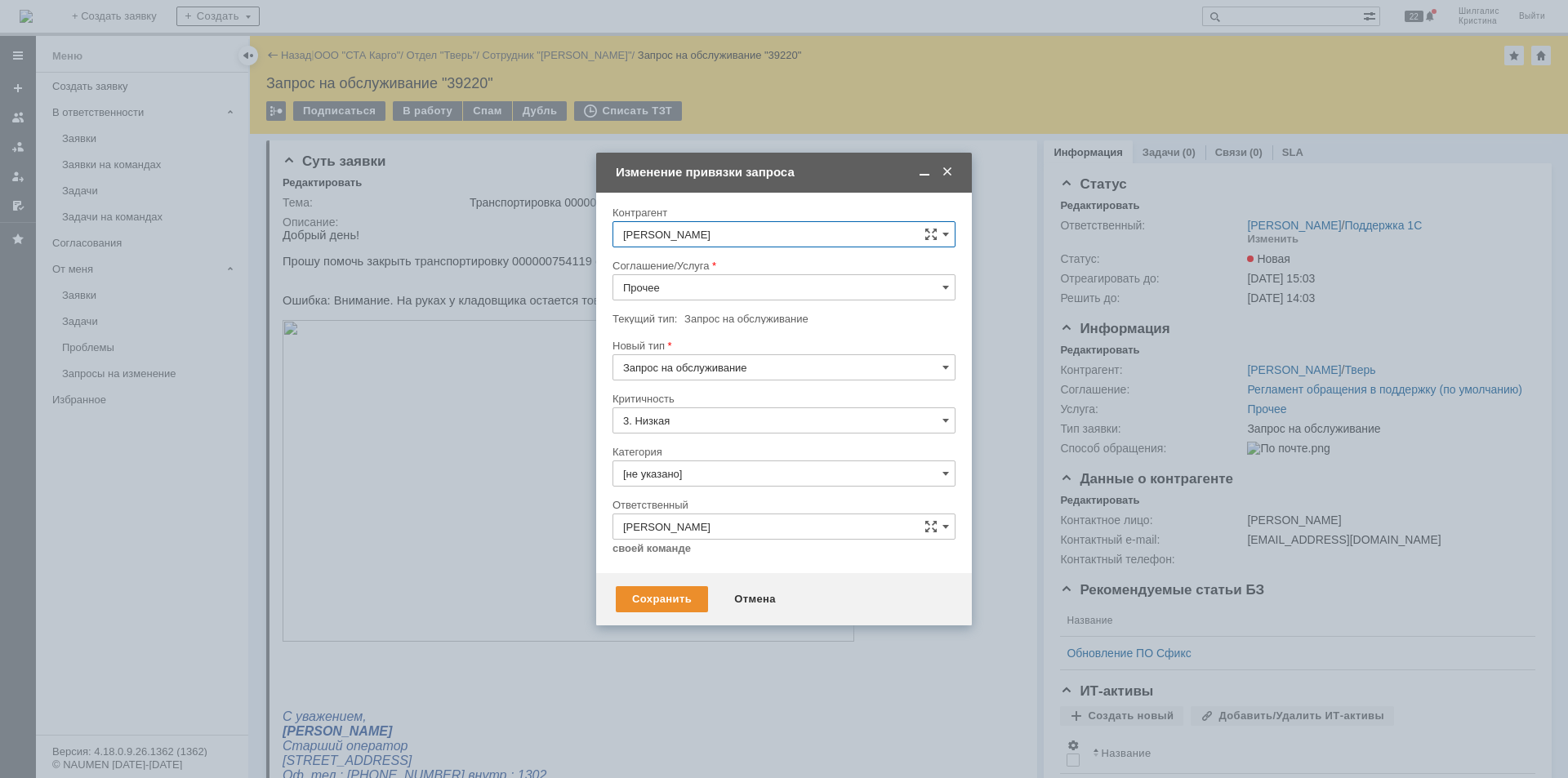
click at [671, 288] on input "Прочее" at bounding box center [783, 287] width 343 height 26
click at [719, 405] on span "WMS Перемещение" at bounding box center [784, 405] width 321 height 13
type input "WMS Перемещение"
click at [665, 475] on input "[не указано]" at bounding box center [783, 473] width 343 height 26
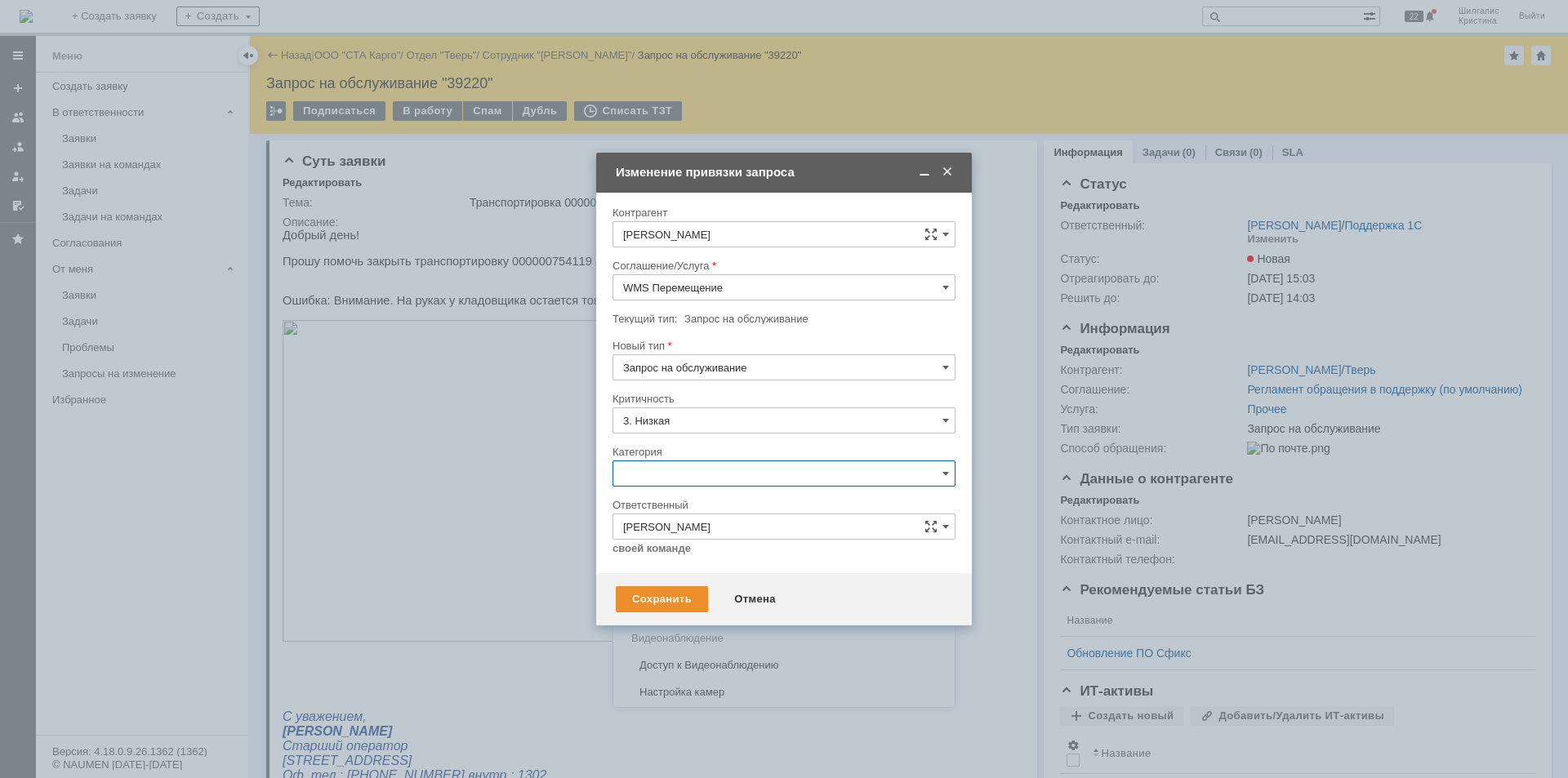
click at [662, 606] on span "Ошибка" at bounding box center [784, 612] width 321 height 13
type input "Ошибка"
click at [651, 606] on div "Сохранить" at bounding box center [662, 598] width 92 height 26
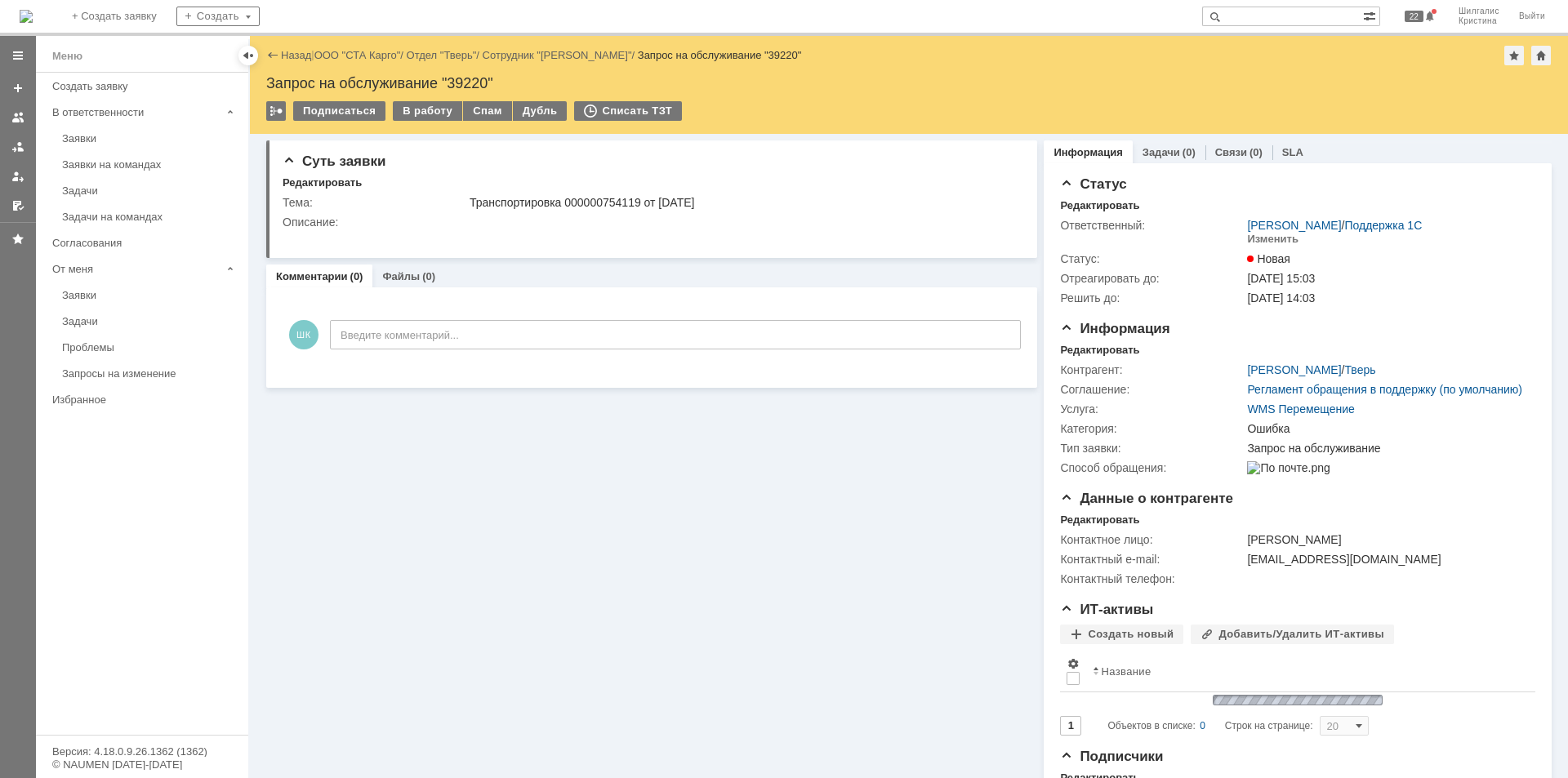
scroll to position [0, 0]
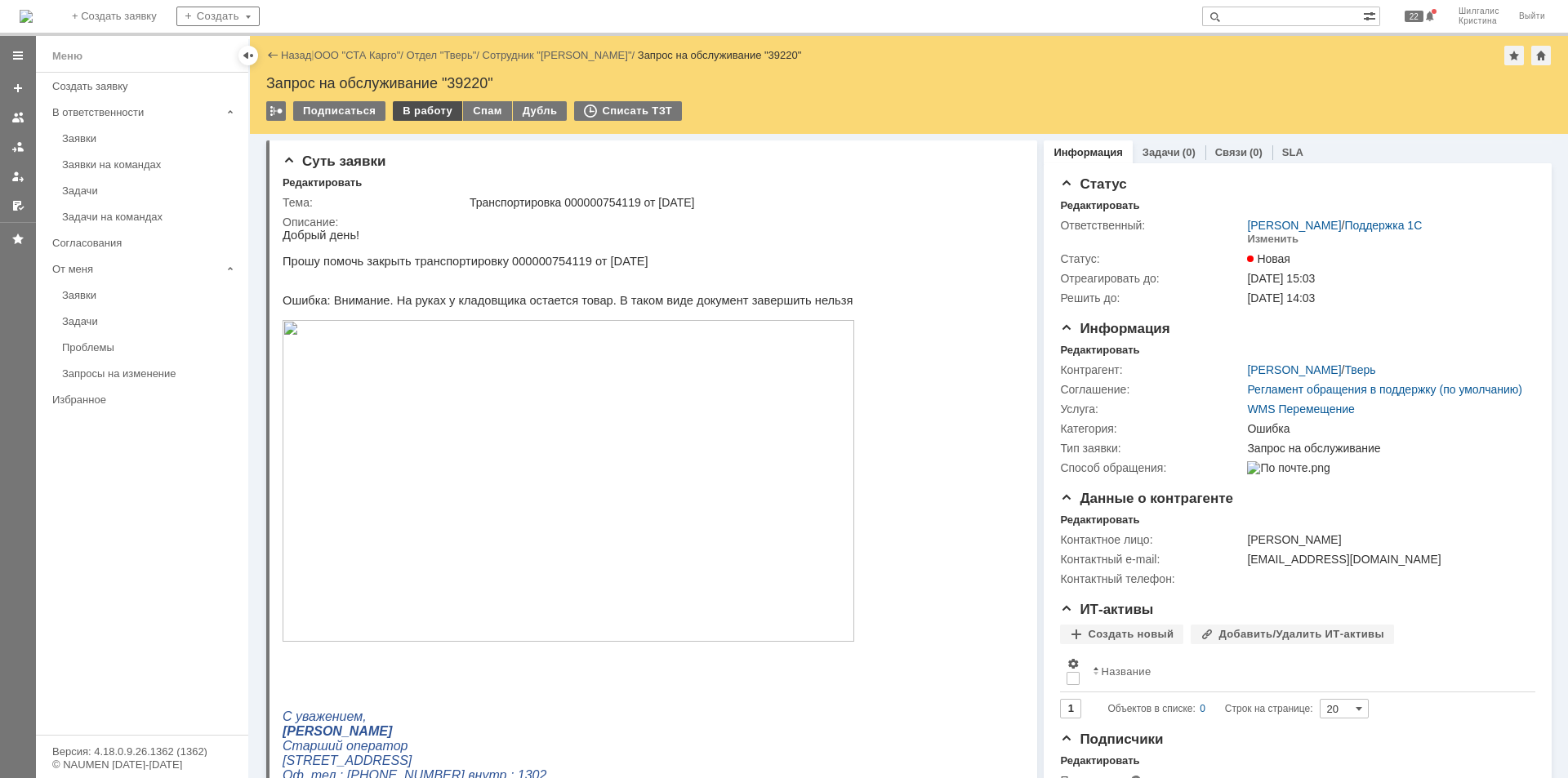
click at [434, 109] on div "В работу" at bounding box center [427, 111] width 70 height 19
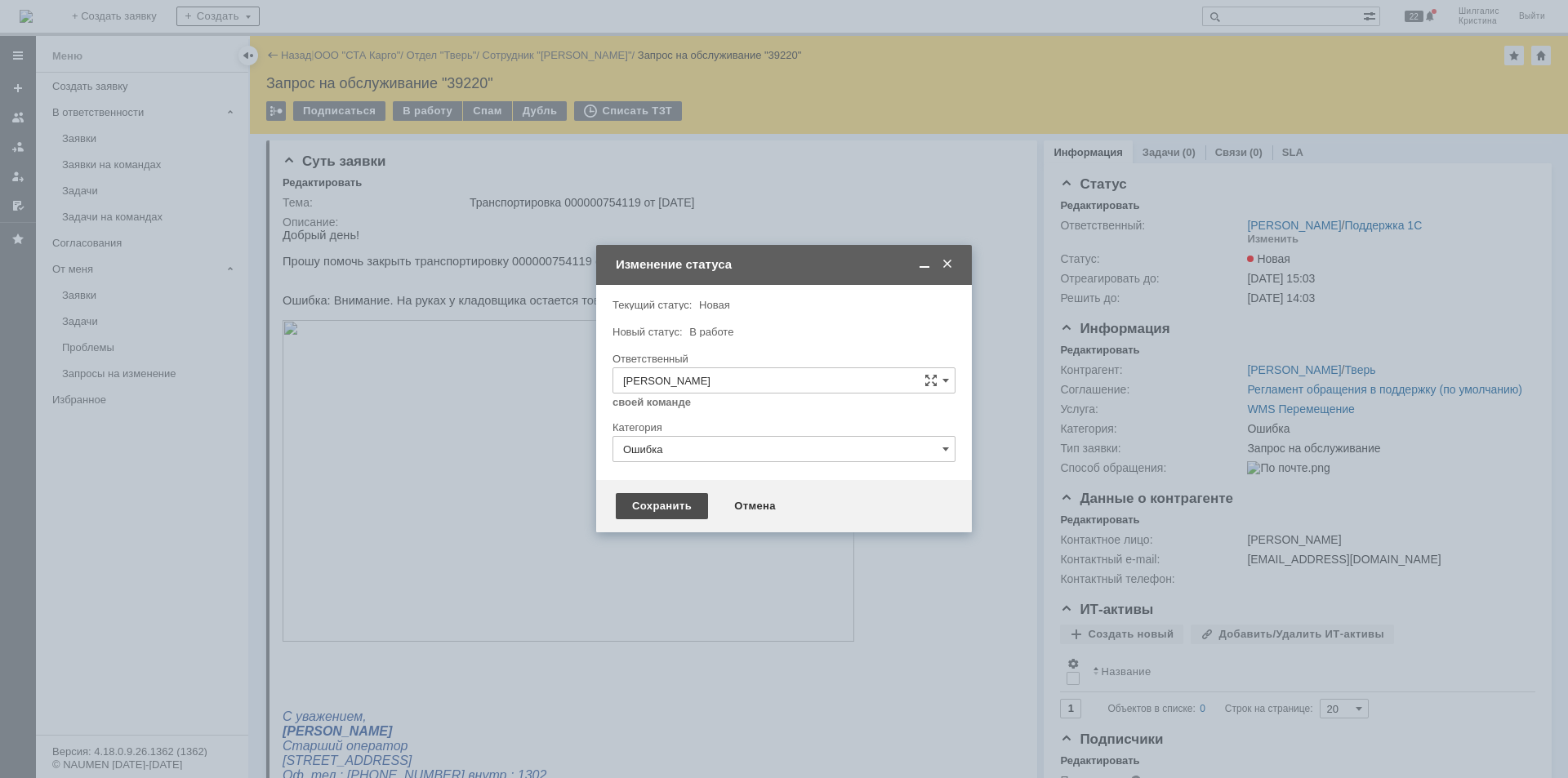
click at [695, 498] on div "Сохранить" at bounding box center [662, 506] width 92 height 26
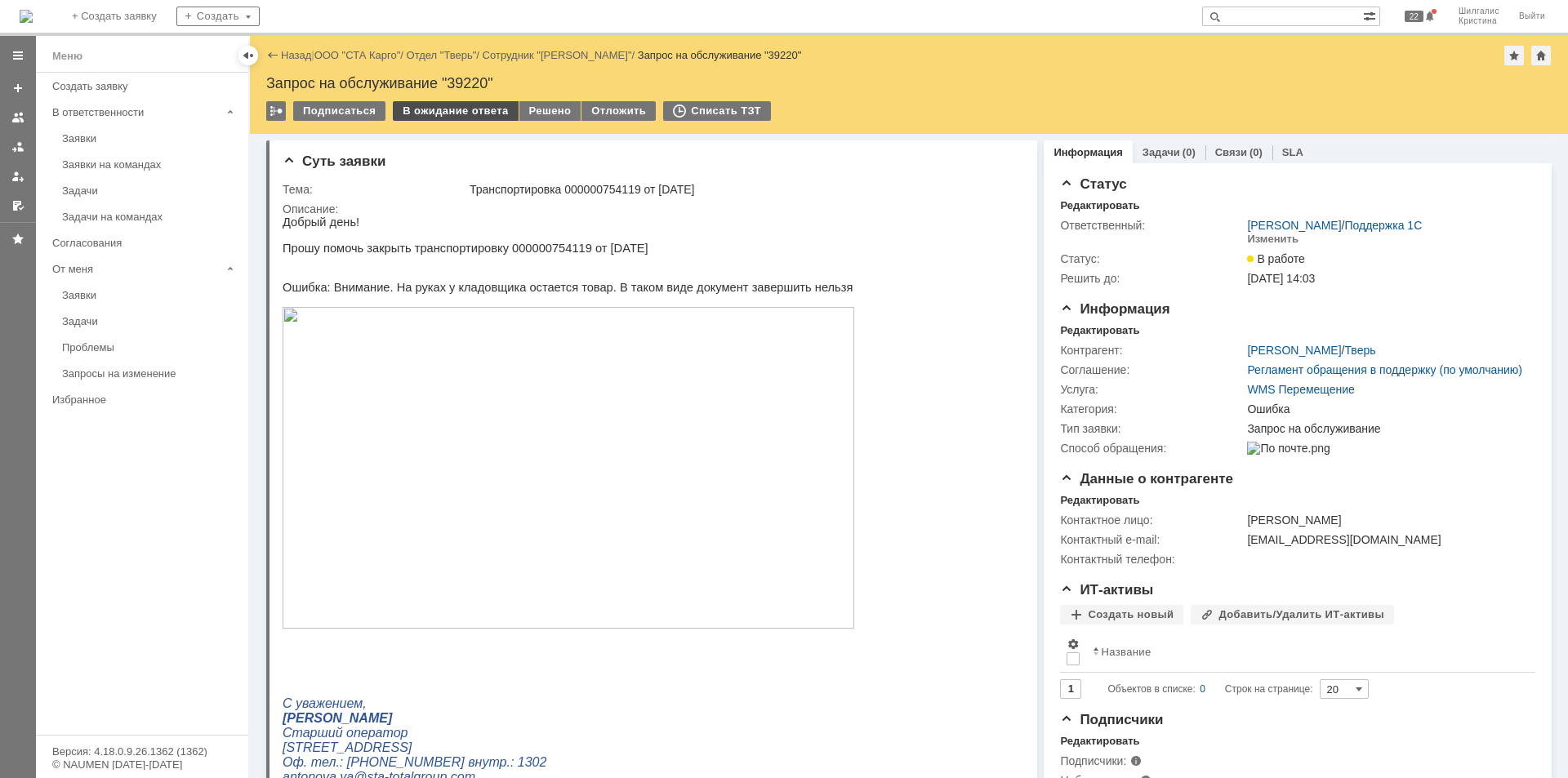
click at [477, 113] on div "В ожидание ответа" at bounding box center [455, 111] width 125 height 19
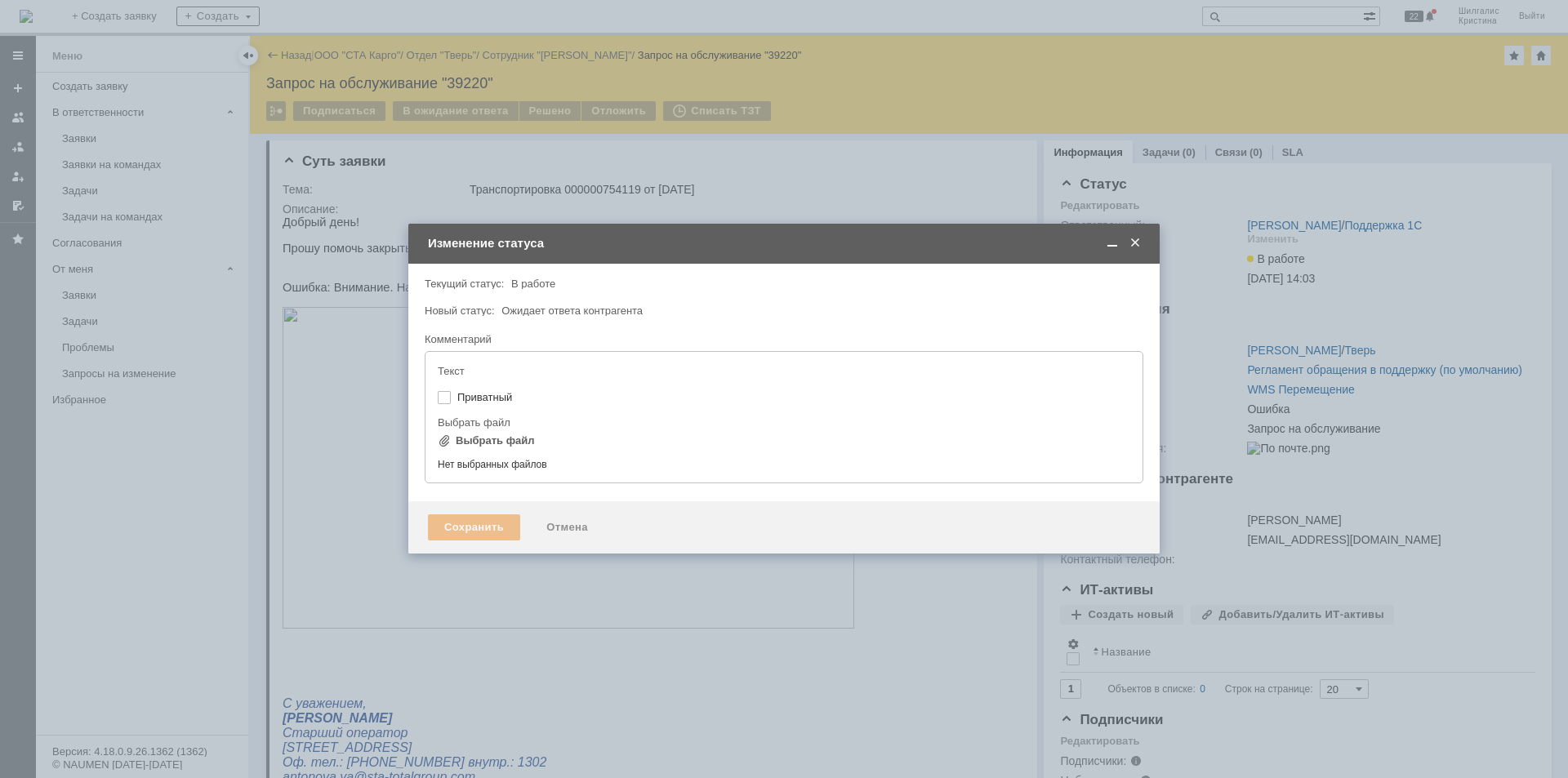
type input "[не указано]"
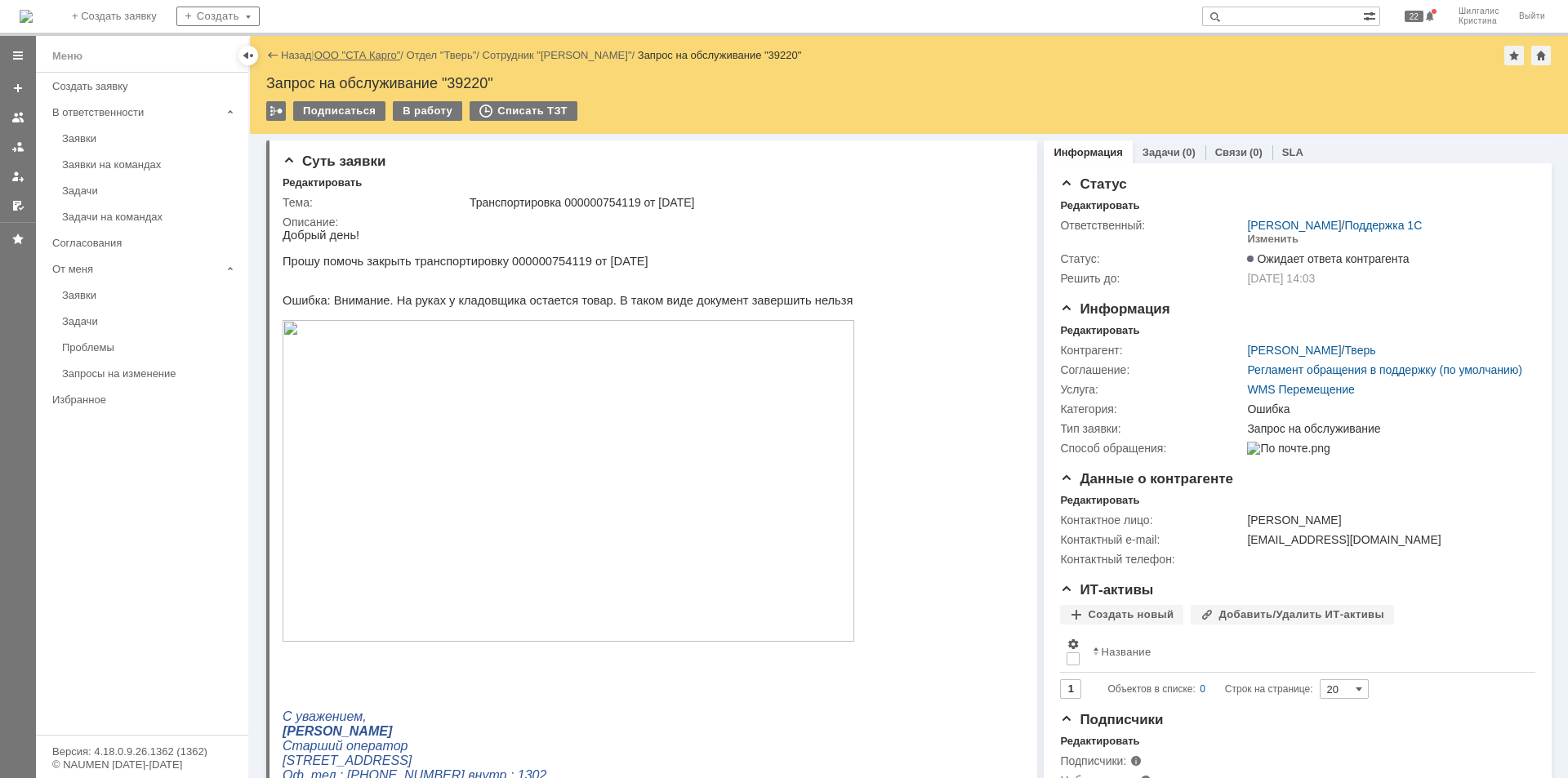
click at [381, 54] on link "ООО "СТА Карго"" at bounding box center [358, 54] width 87 height 12
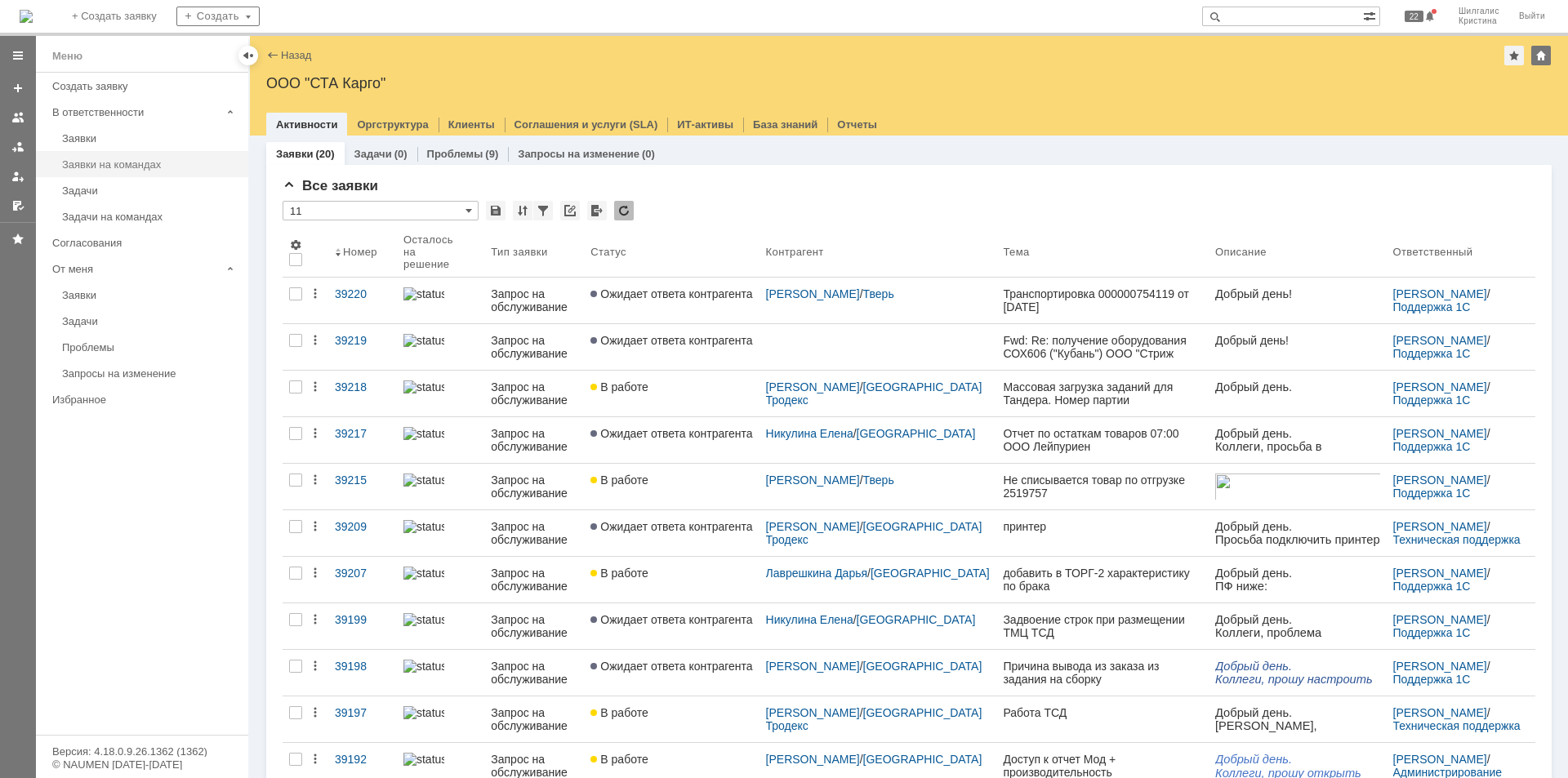
click at [118, 162] on div "Заявки на командах" at bounding box center [150, 164] width 176 height 12
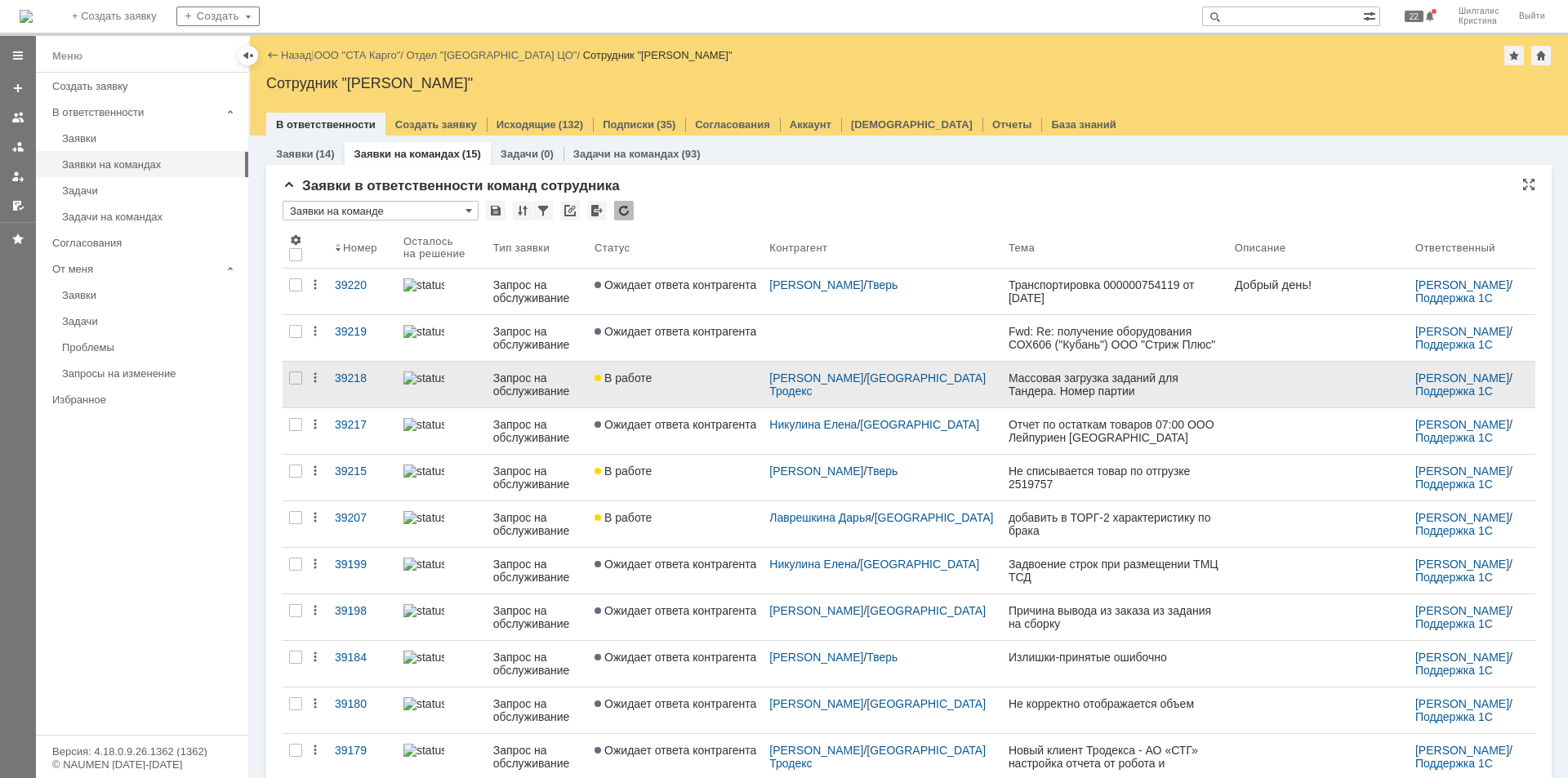
click at [696, 371] on link "В работе" at bounding box center [675, 384] width 175 height 46
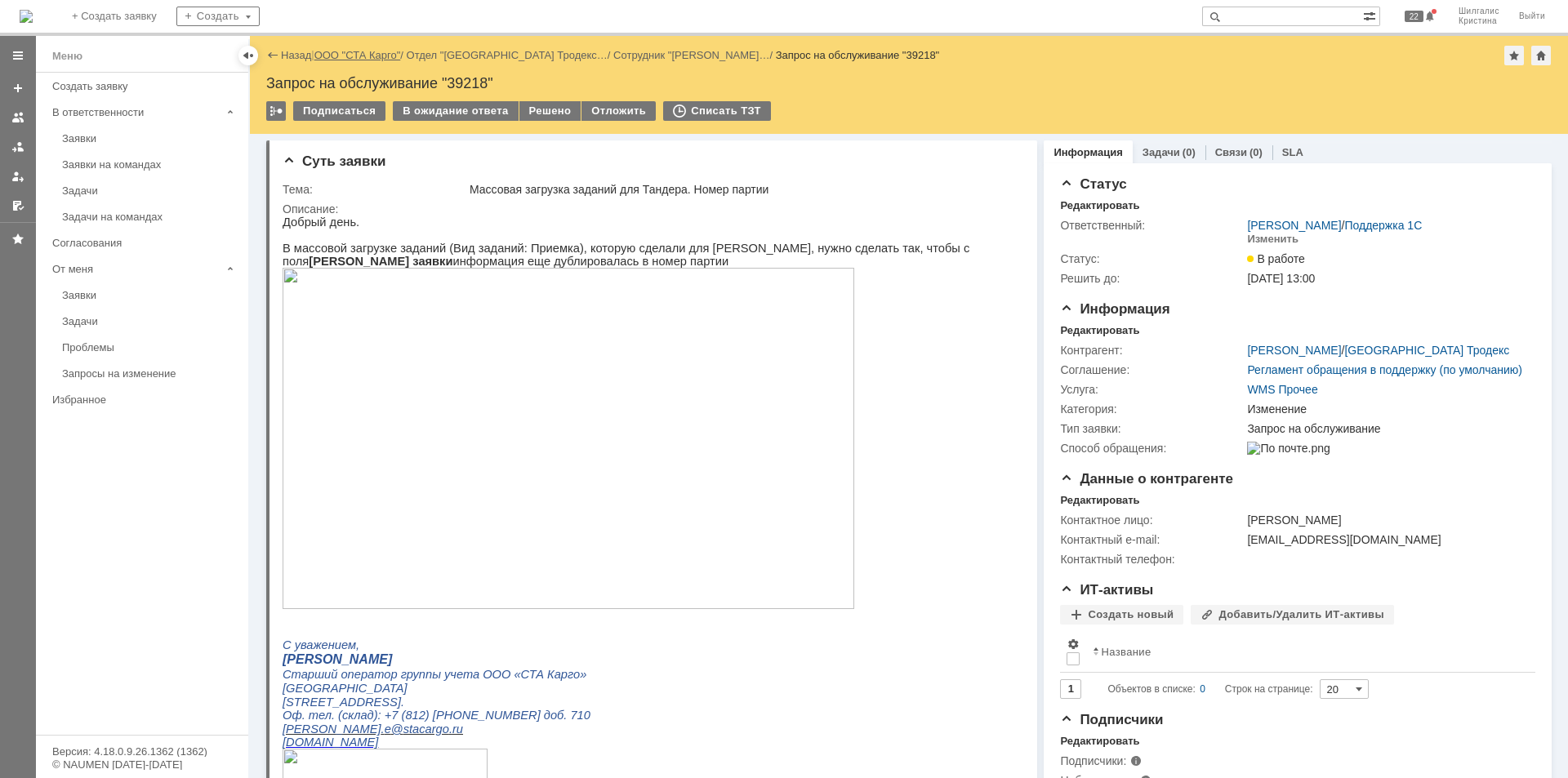
click at [359, 54] on link "ООО "СТА Карго"" at bounding box center [358, 54] width 87 height 12
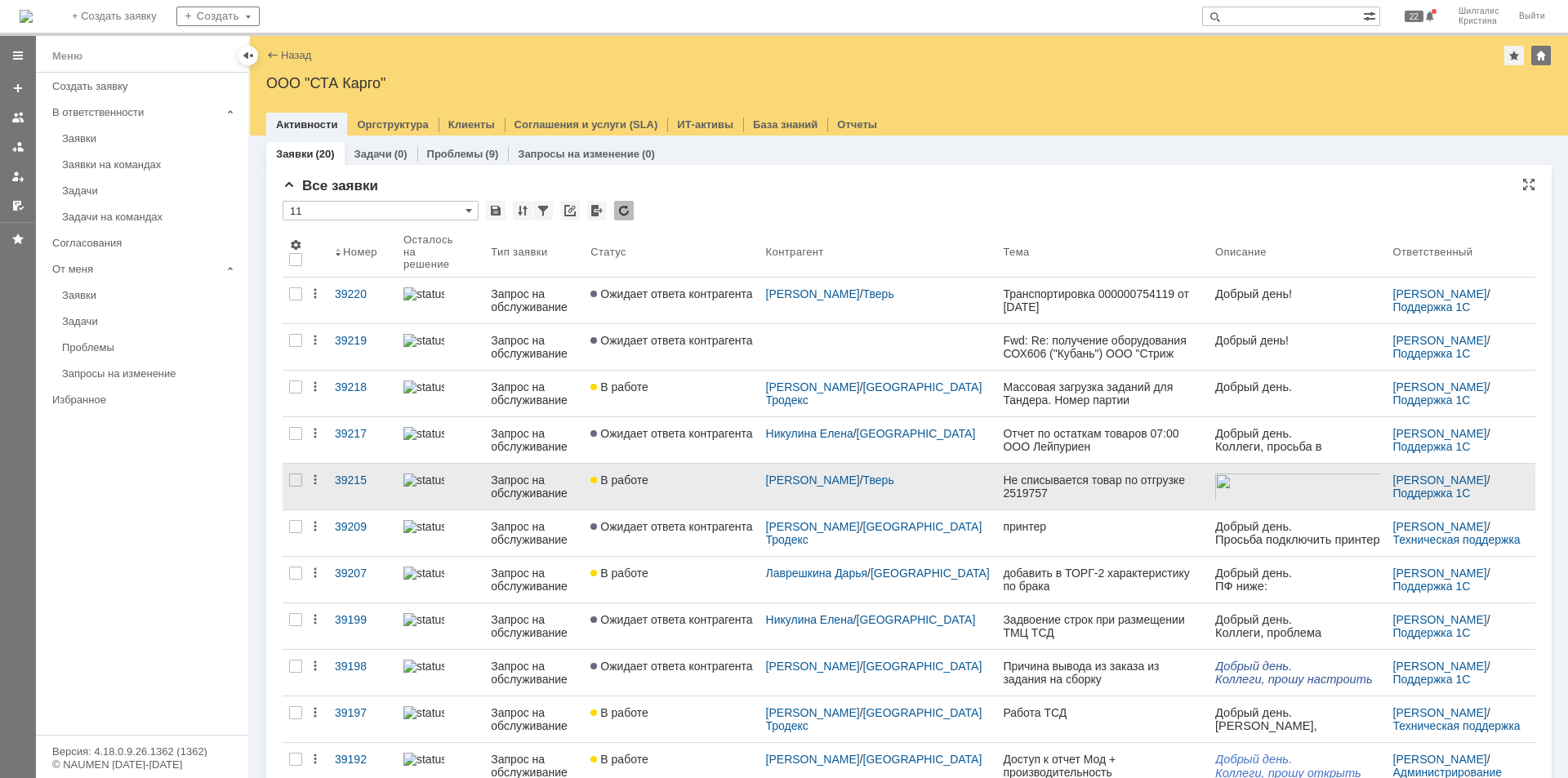
click at [693, 475] on div "В работе" at bounding box center [670, 480] width 162 height 13
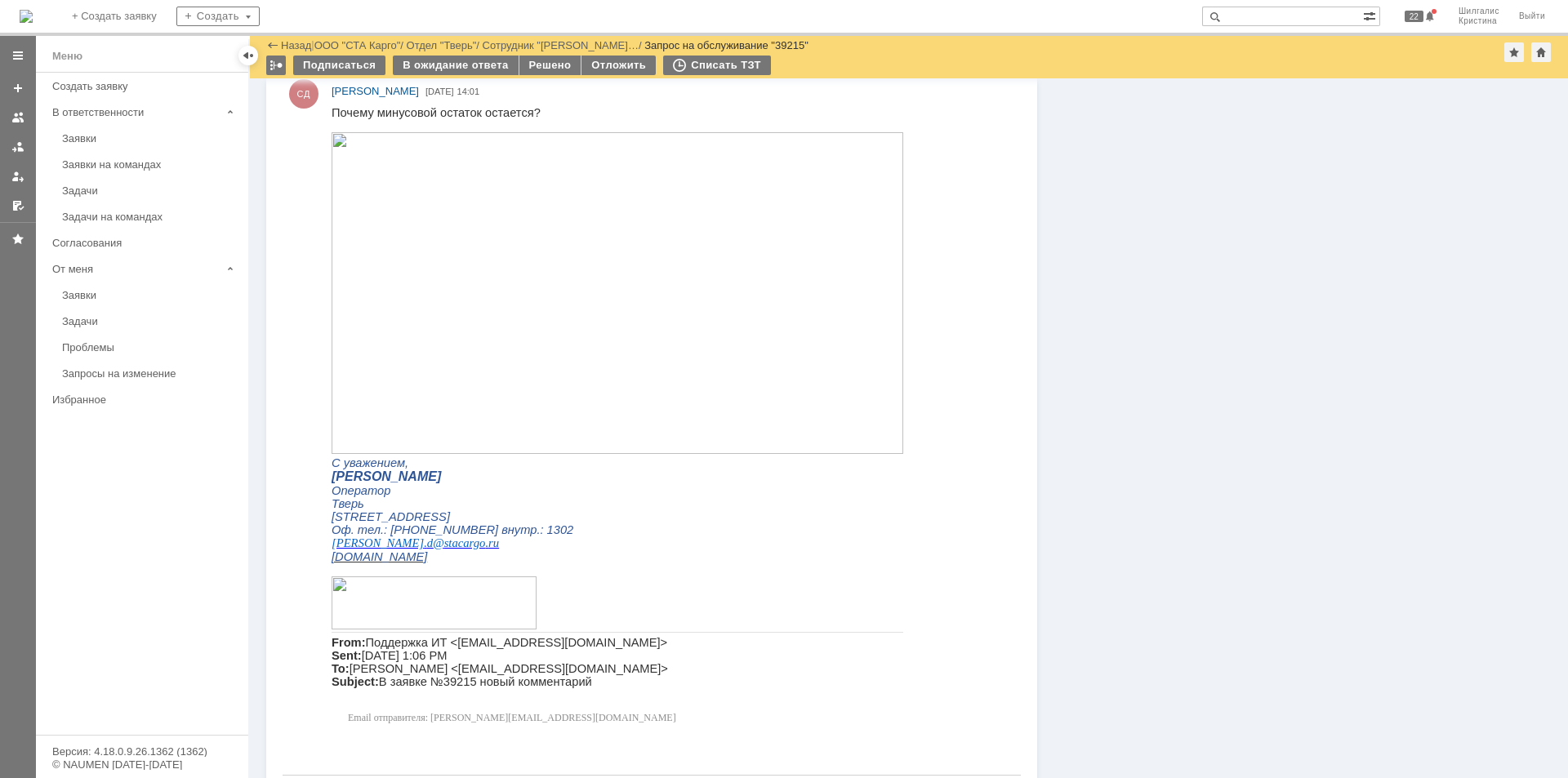
click at [600, 290] on img at bounding box center [618, 292] width 572 height 321
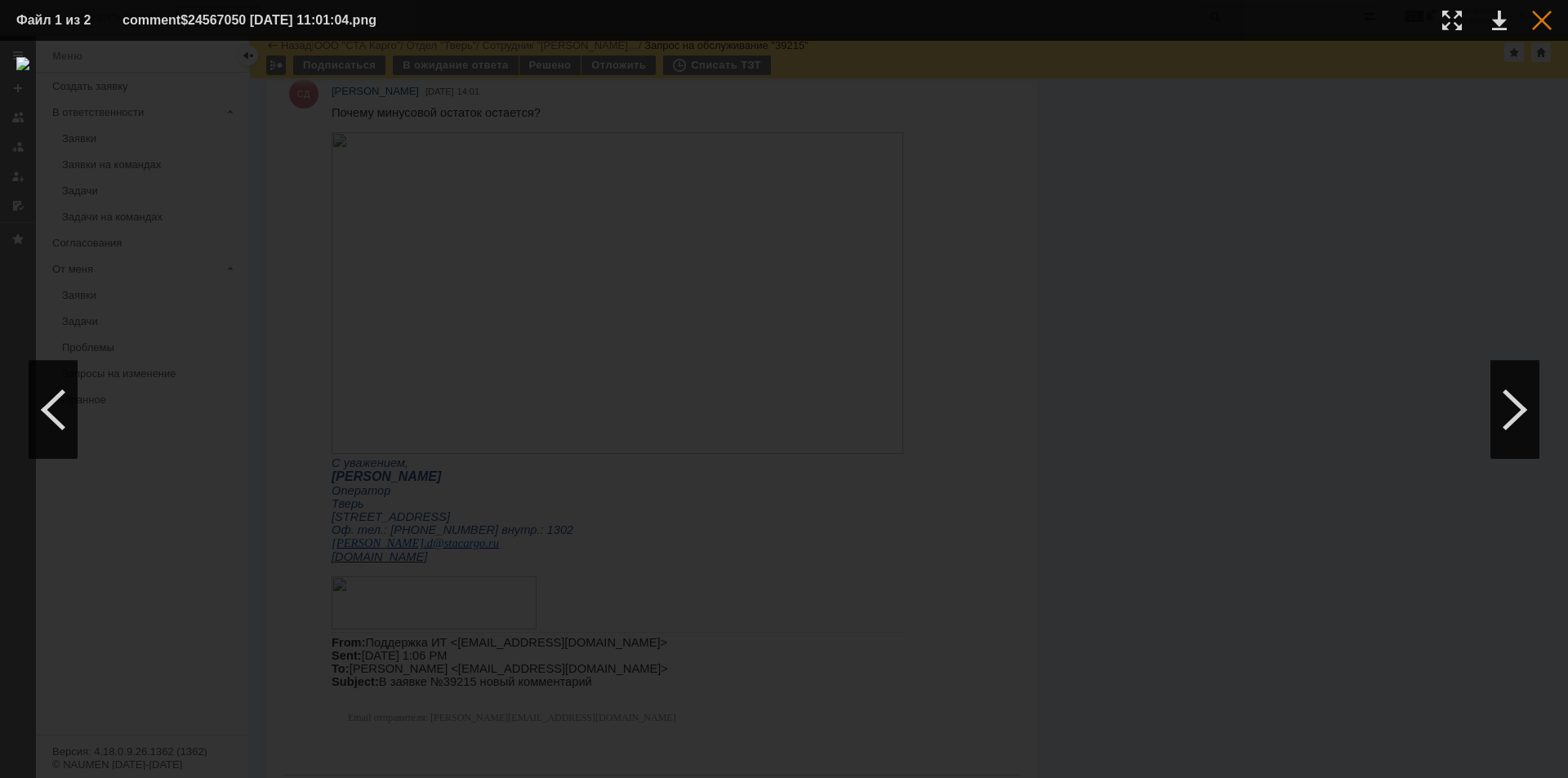
click at [1542, 18] on div at bounding box center [1541, 20] width 19 height 19
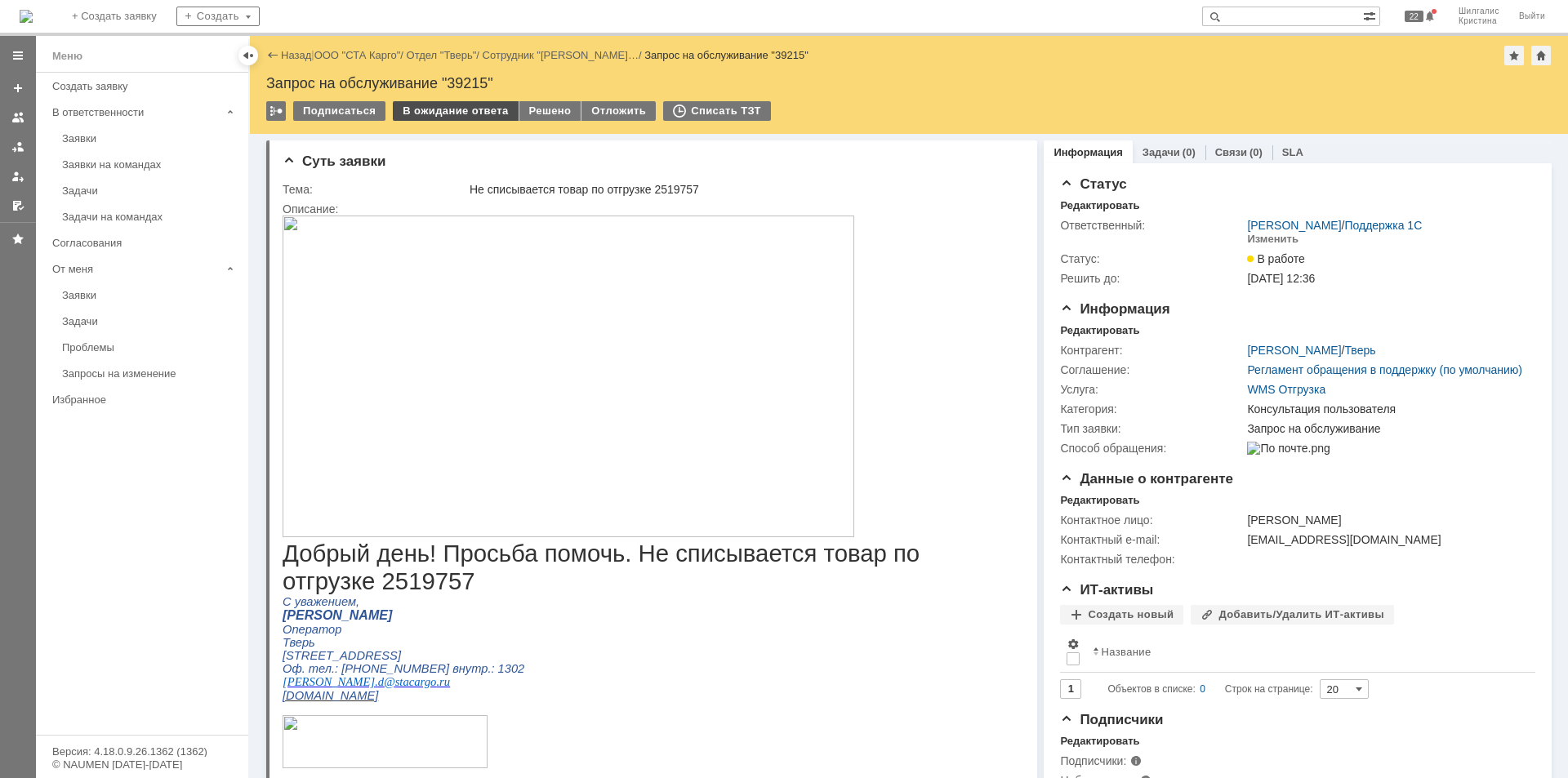
click at [452, 113] on div "В ожидание ответа" at bounding box center [455, 111] width 125 height 19
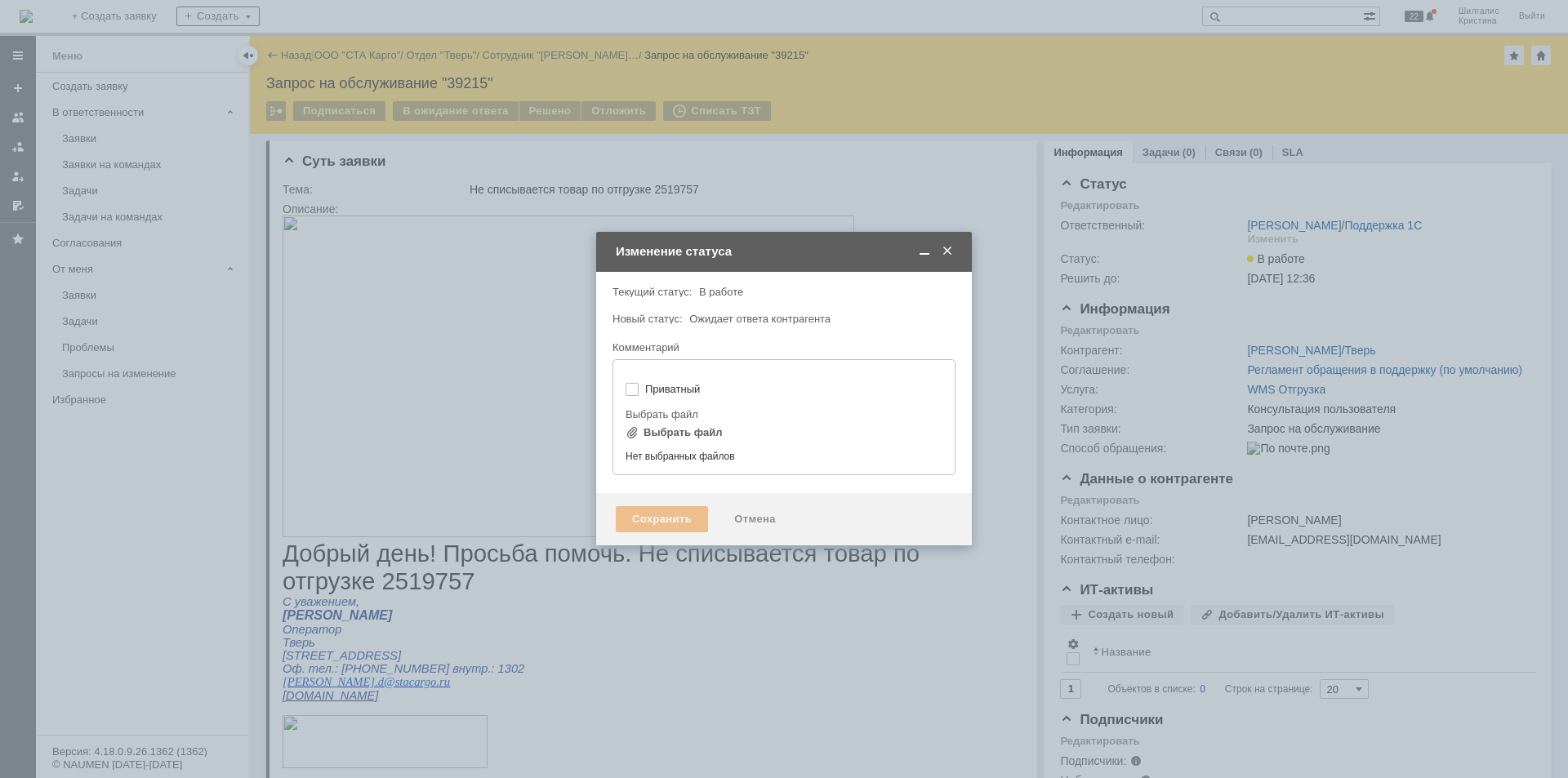
type input "[не указано]"
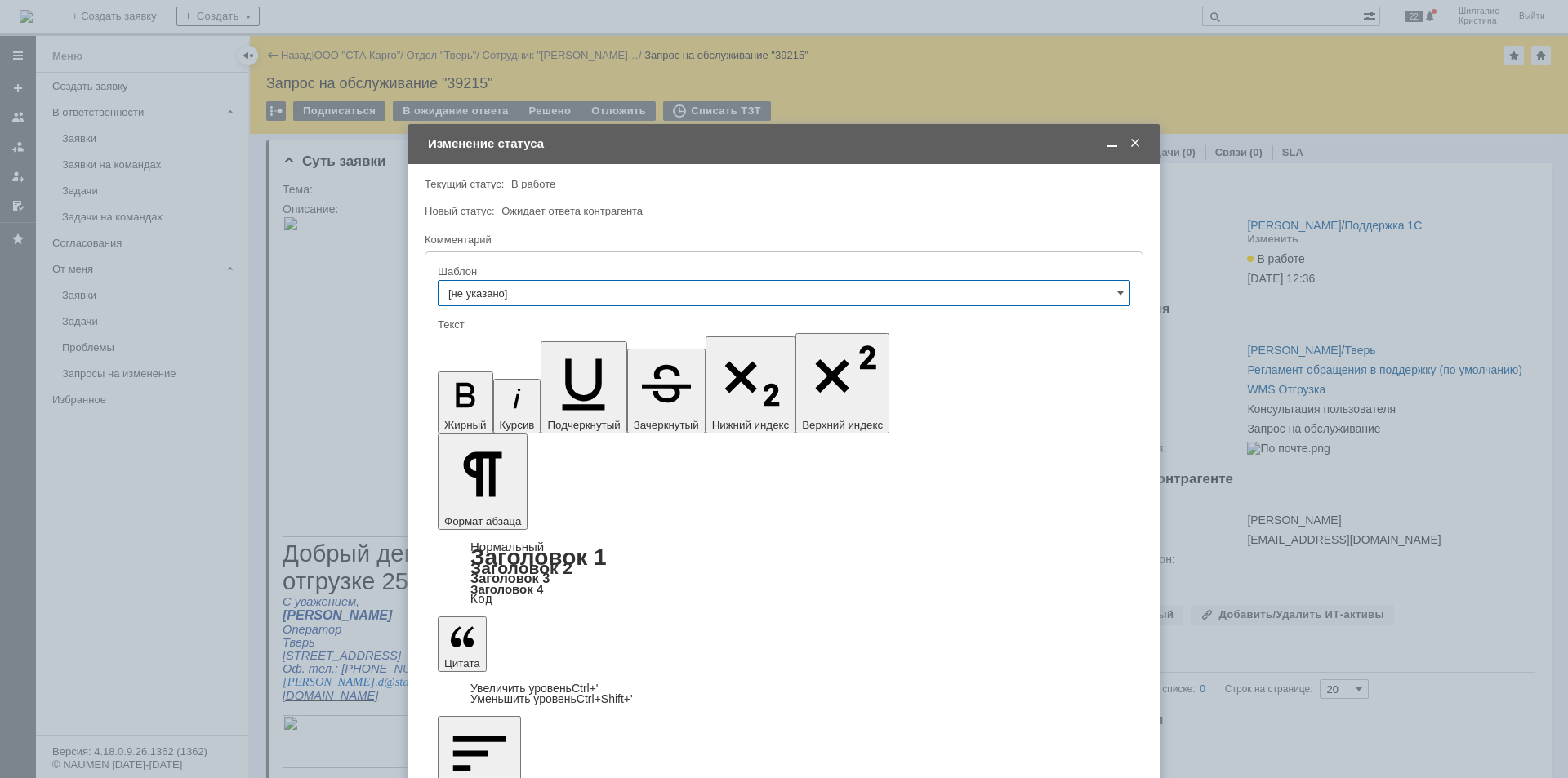
drag, startPoint x: 769, startPoint y: 4630, endPoint x: 164, endPoint y: 4581, distance: 607.0
copy div "Ошибка в учёте. Код серии номенклатуры в сборке и в отгрузке разные. Прошу с пр…"
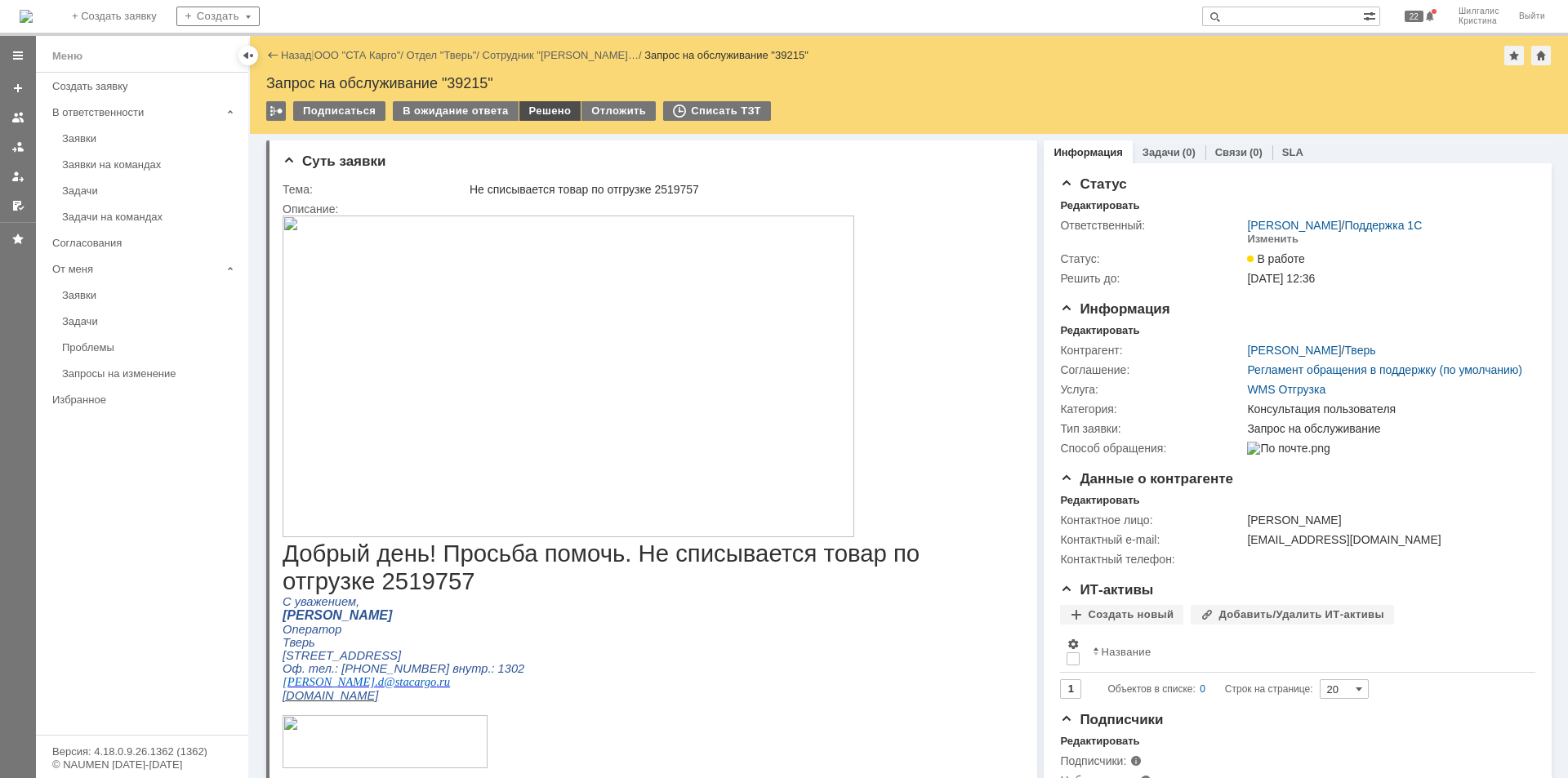
click at [548, 109] on div "Решено" at bounding box center [550, 111] width 62 height 19
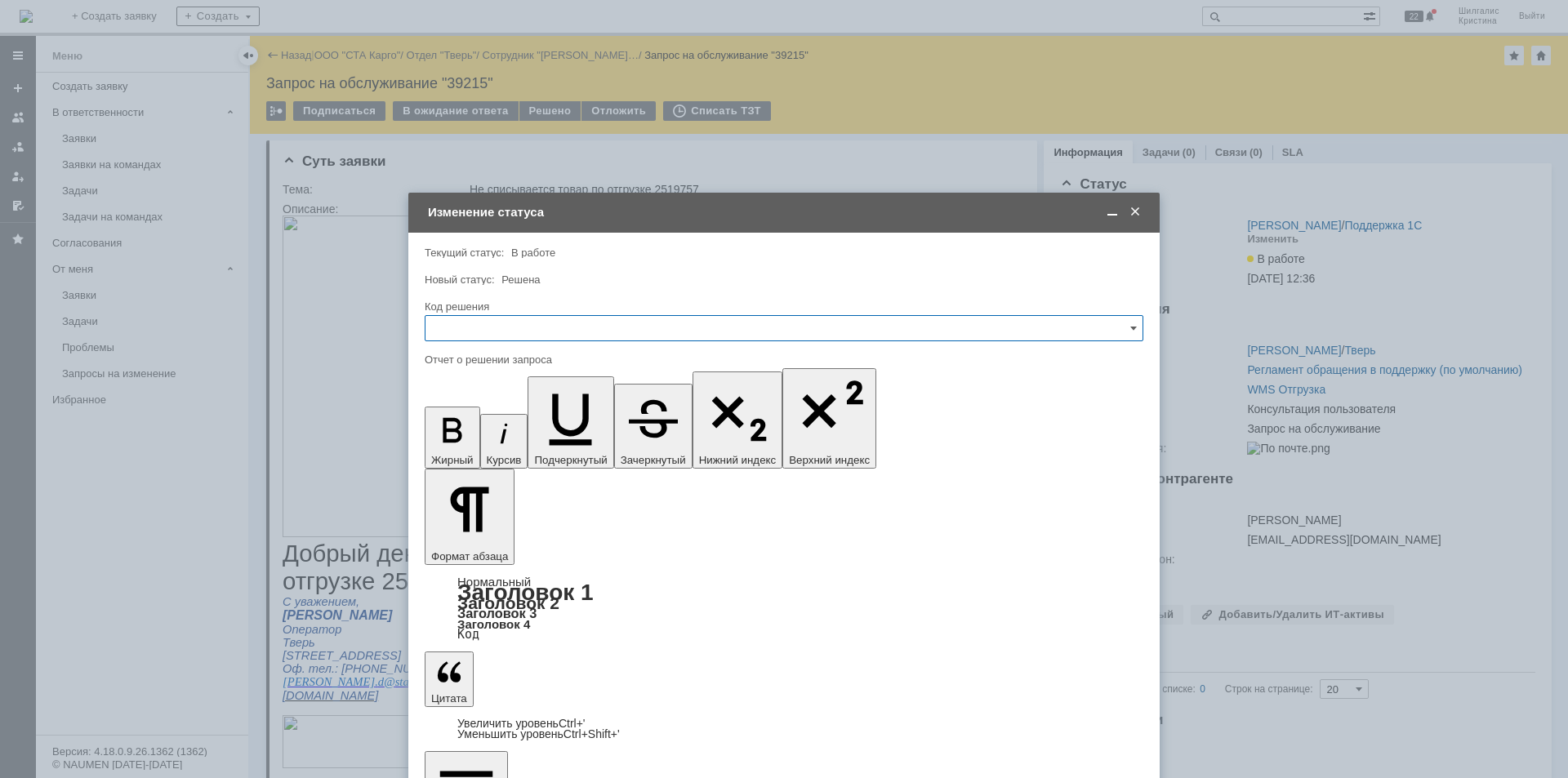
click at [504, 334] on input "text" at bounding box center [783, 328] width 718 height 26
click at [484, 542] on span "Решено" at bounding box center [783, 547] width 697 height 13
type input "Решено"
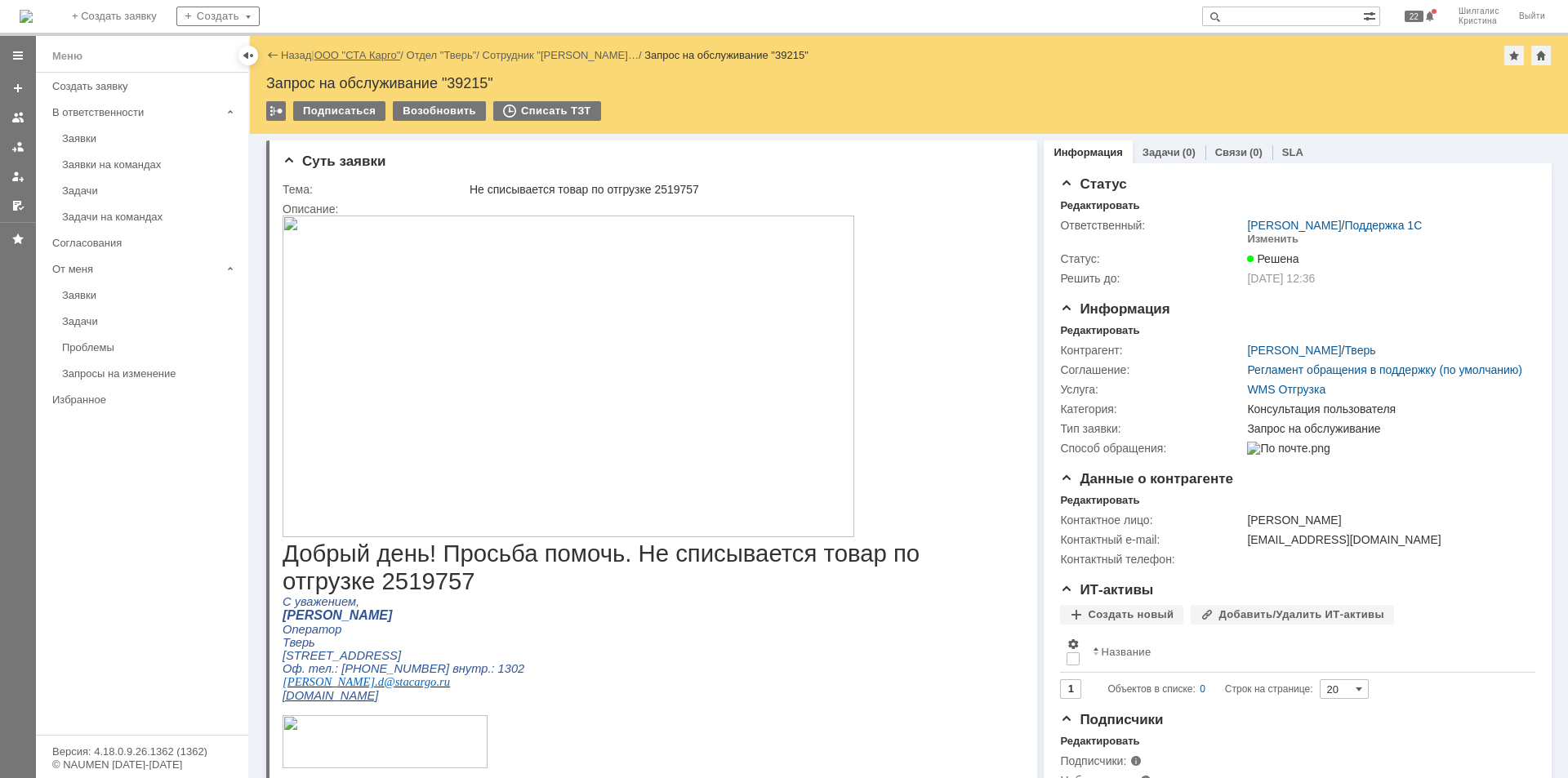
click at [349, 51] on link "ООО "СТА Карго"" at bounding box center [358, 54] width 87 height 12
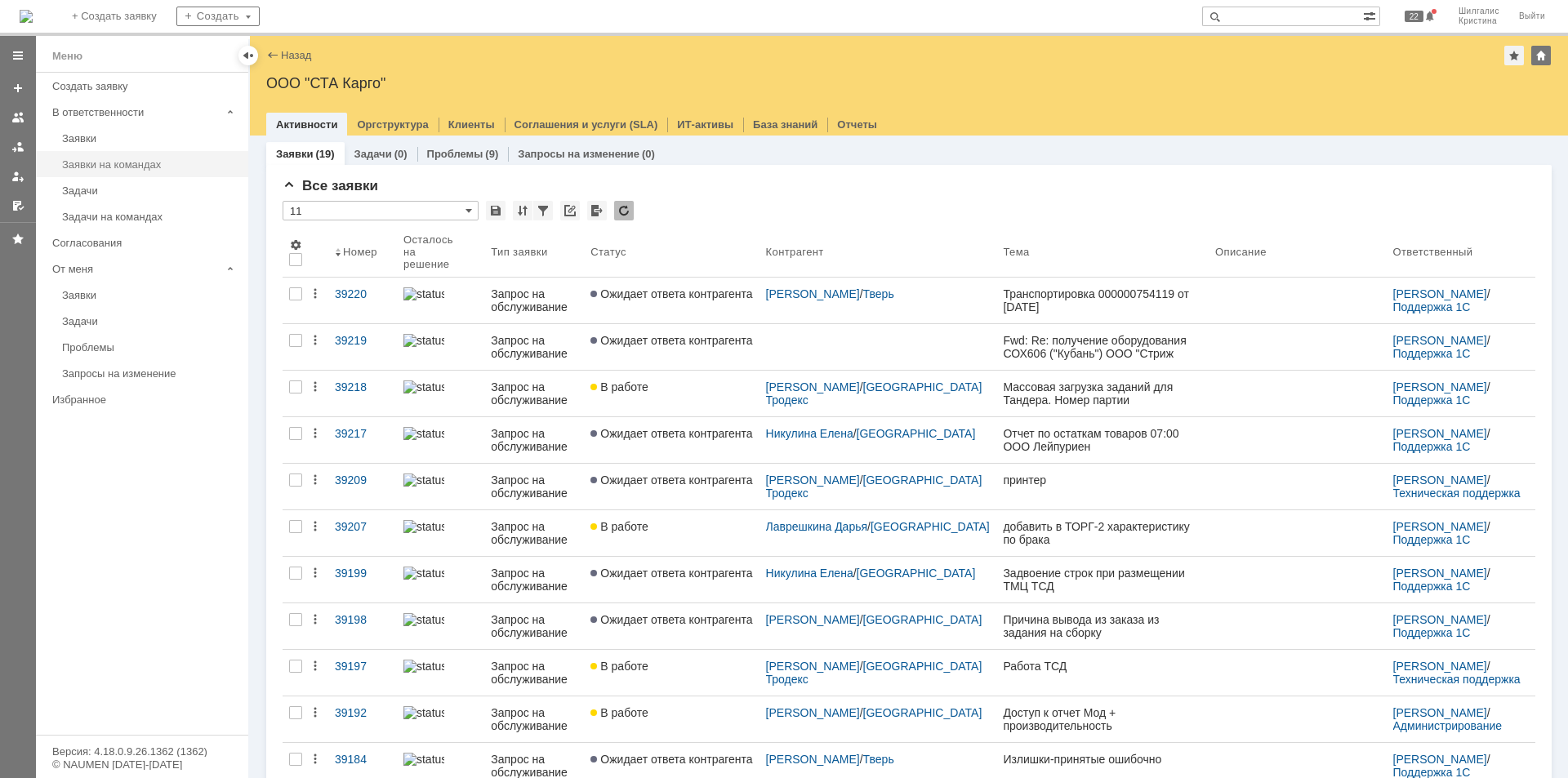
click at [136, 170] on link "Заявки на командах" at bounding box center [150, 164] width 189 height 25
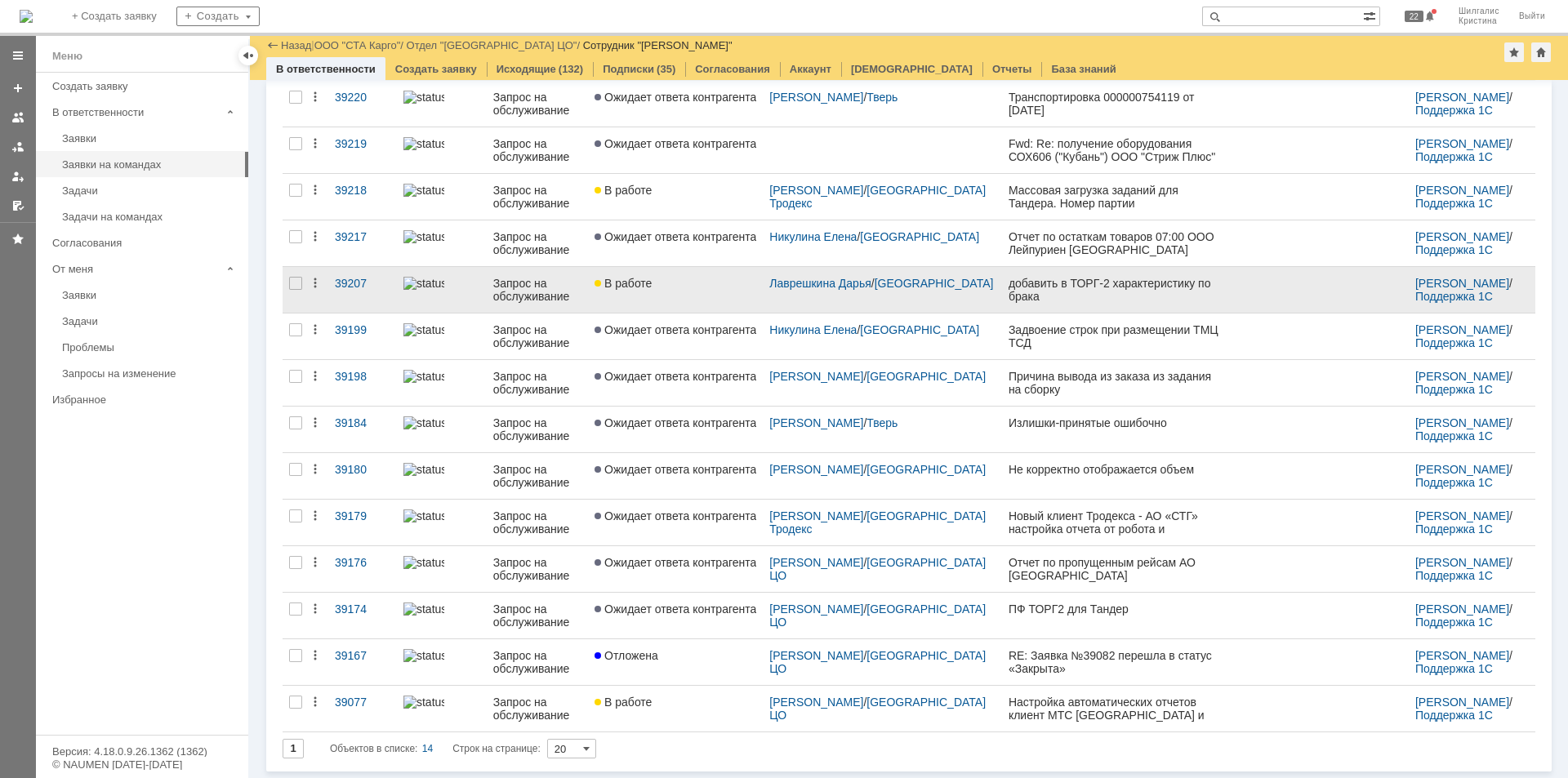
scroll to position [132, 0]
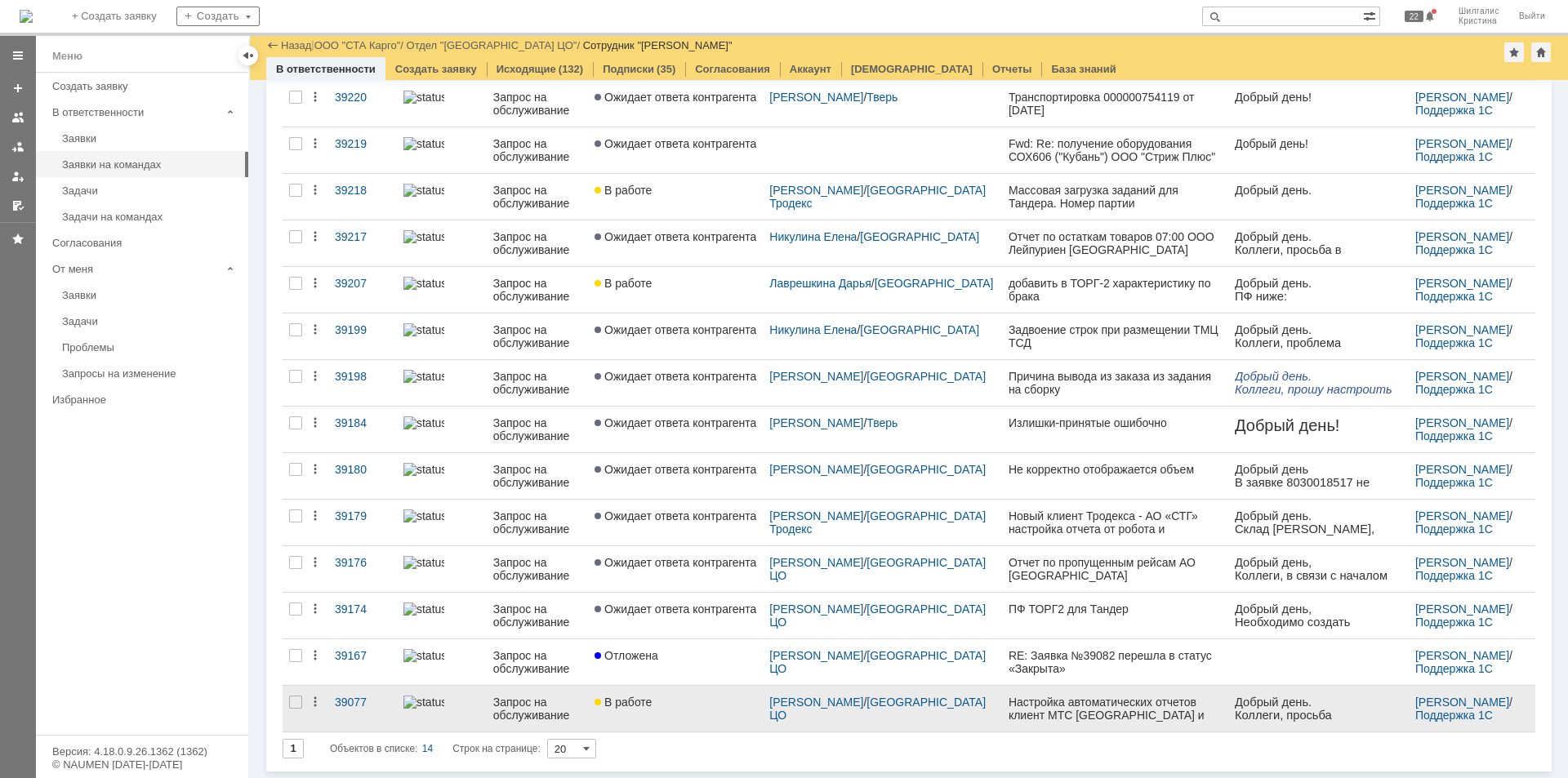
click at [682, 702] on div "В работе" at bounding box center [675, 702] width 162 height 13
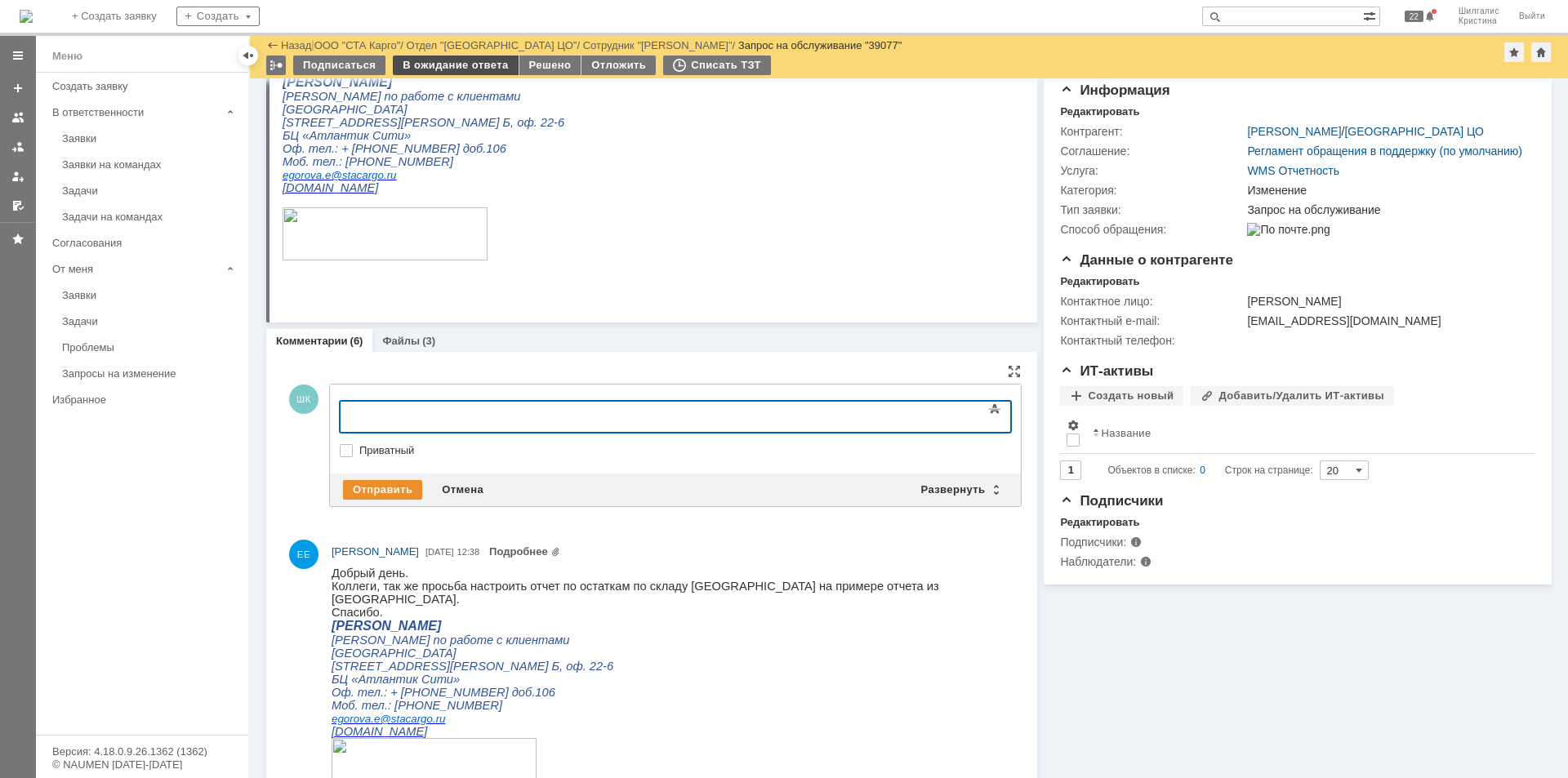
click at [455, 64] on div "В ожидание ответа" at bounding box center [455, 65] width 125 height 19
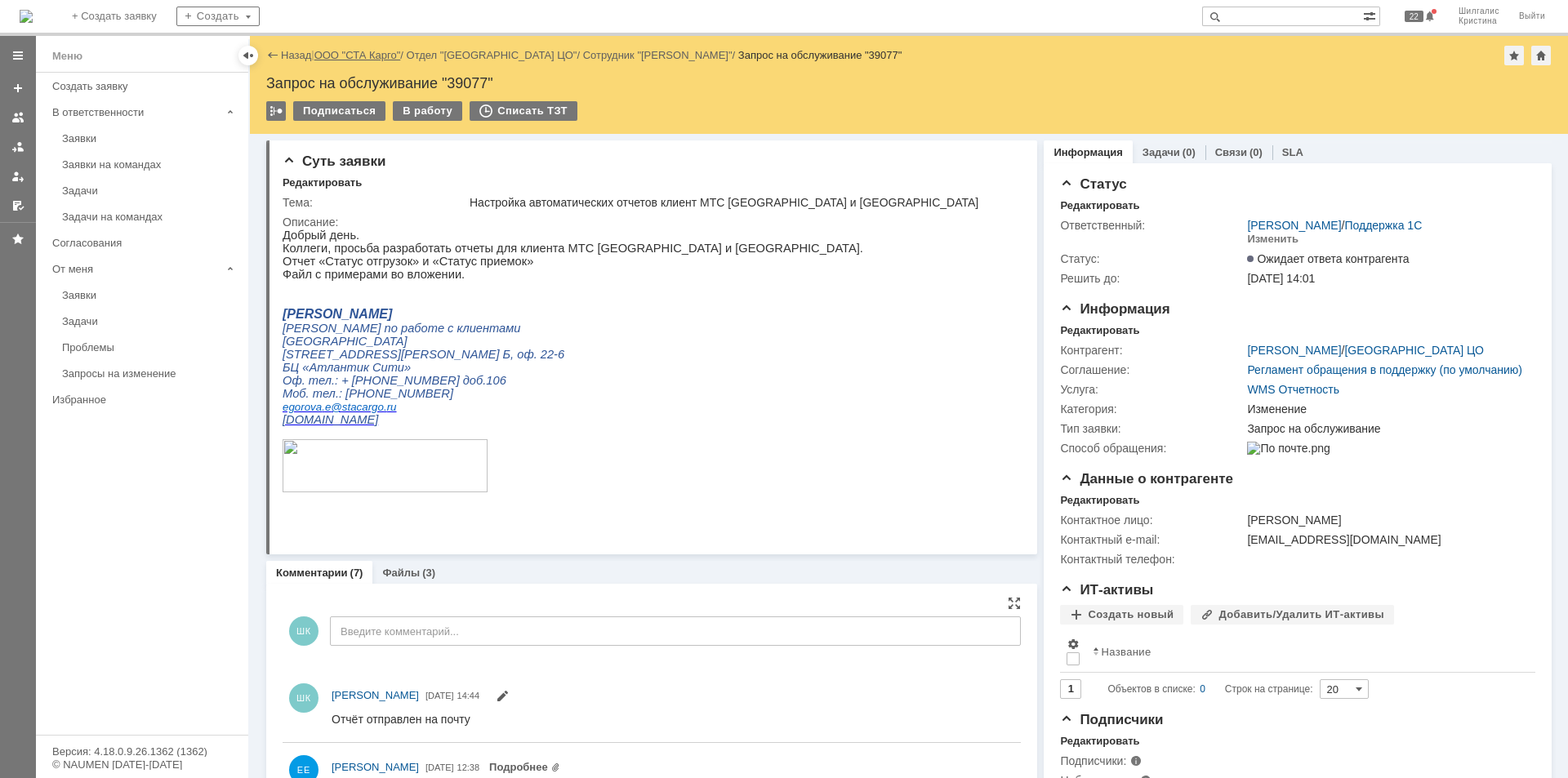
click at [371, 54] on link "ООО "СТА Карго"" at bounding box center [358, 54] width 87 height 12
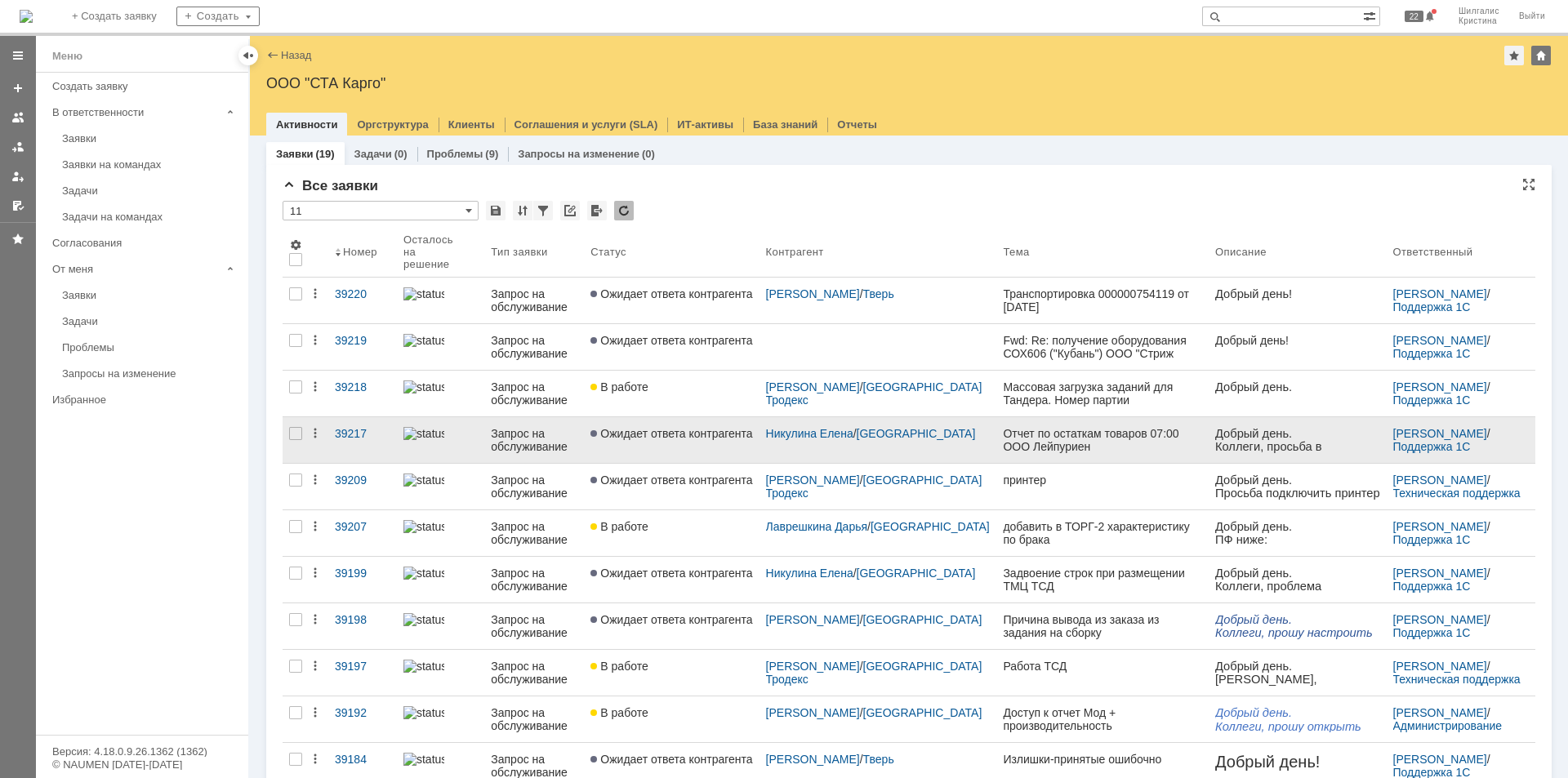
click at [692, 442] on link "Ожидает ответа контрагента" at bounding box center [671, 440] width 175 height 46
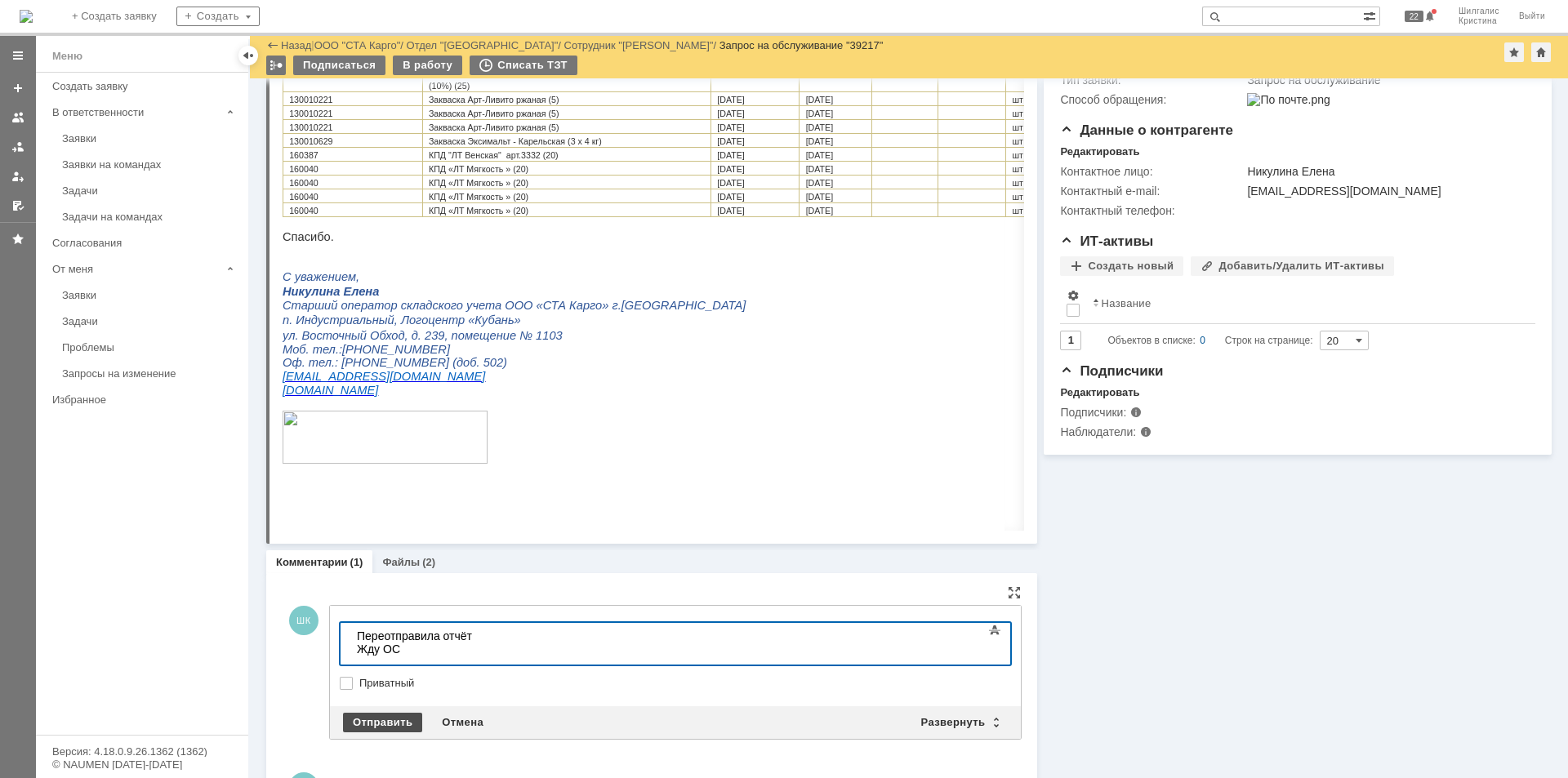
click at [388, 718] on div "Отправить" at bounding box center [382, 722] width 79 height 19
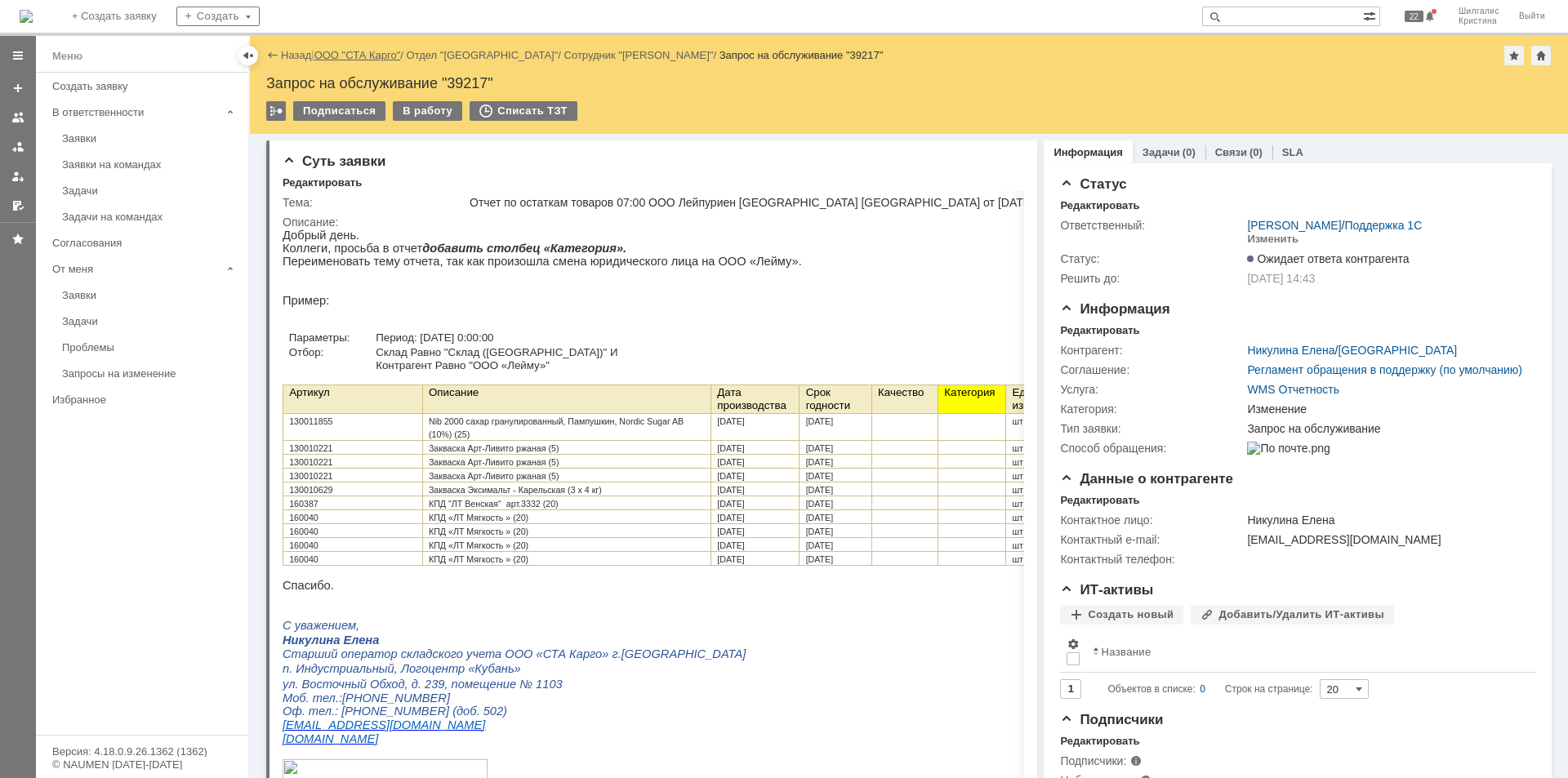
click at [381, 55] on link "ООО "СТА Карго"" at bounding box center [358, 54] width 87 height 12
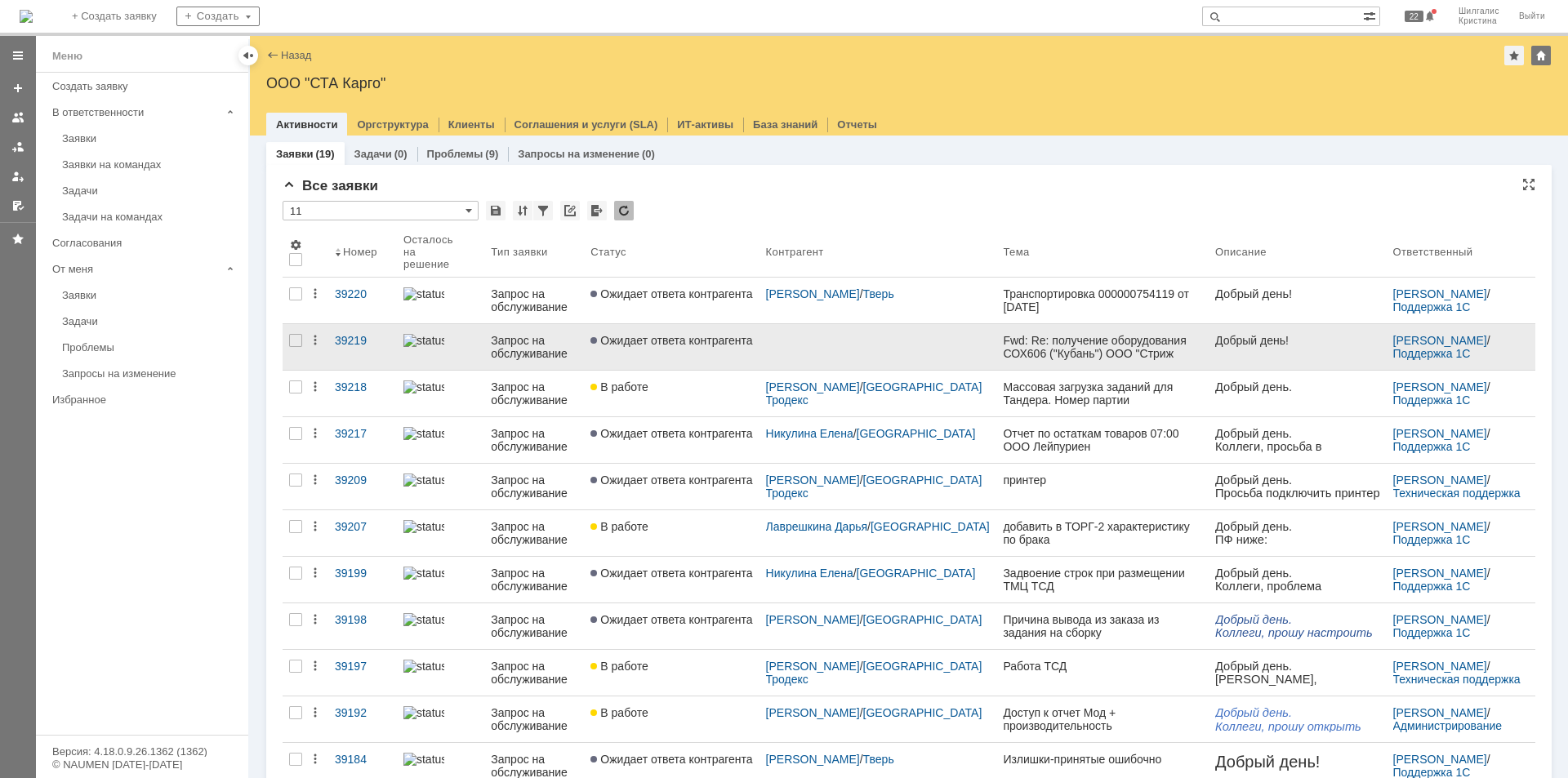
click at [685, 336] on span "Ожидает ответа контрагента" at bounding box center [670, 340] width 162 height 13
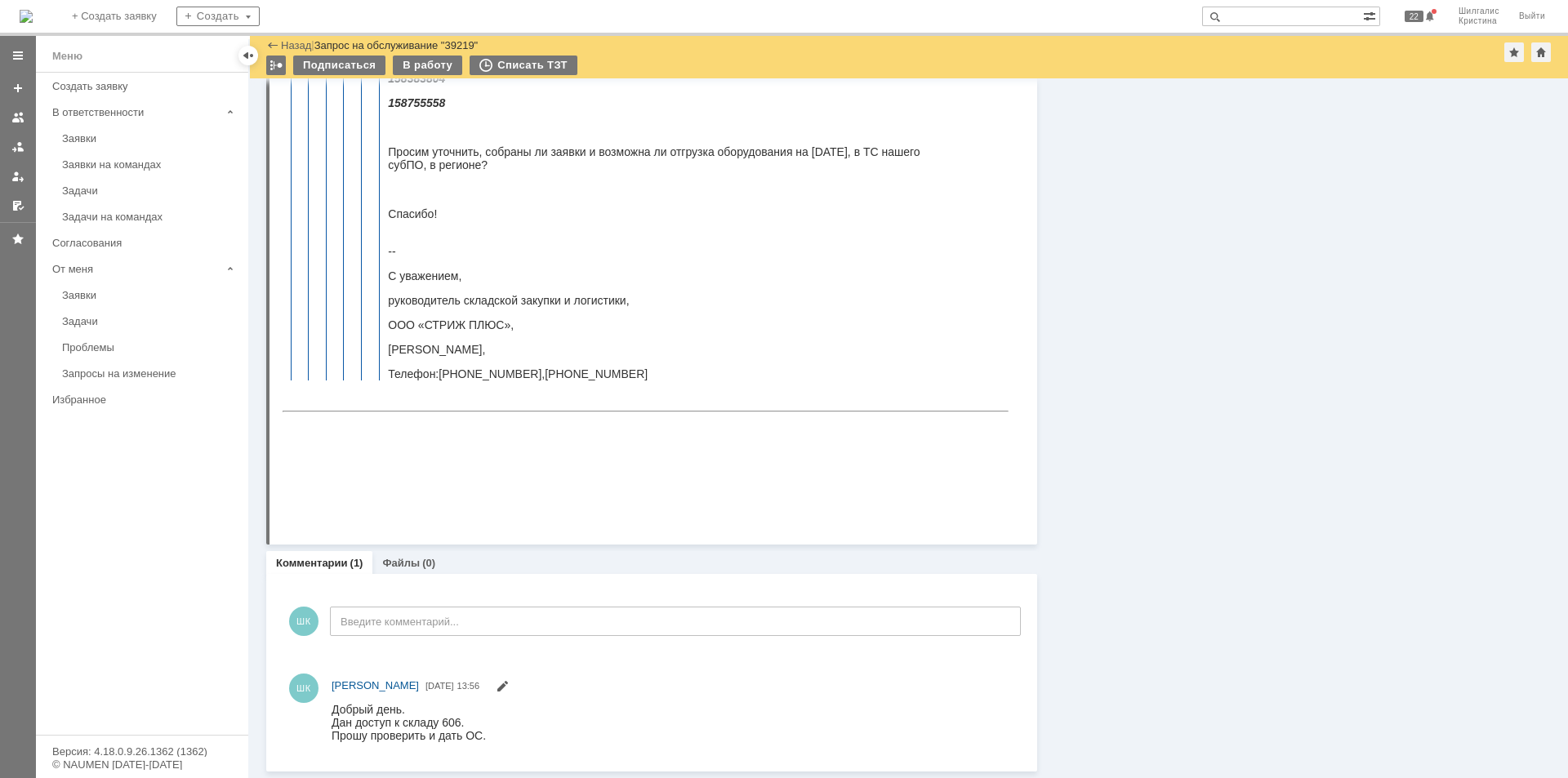
drag, startPoint x: 1171, startPoint y: 324, endPoint x: 1079, endPoint y: 659, distance: 347.4
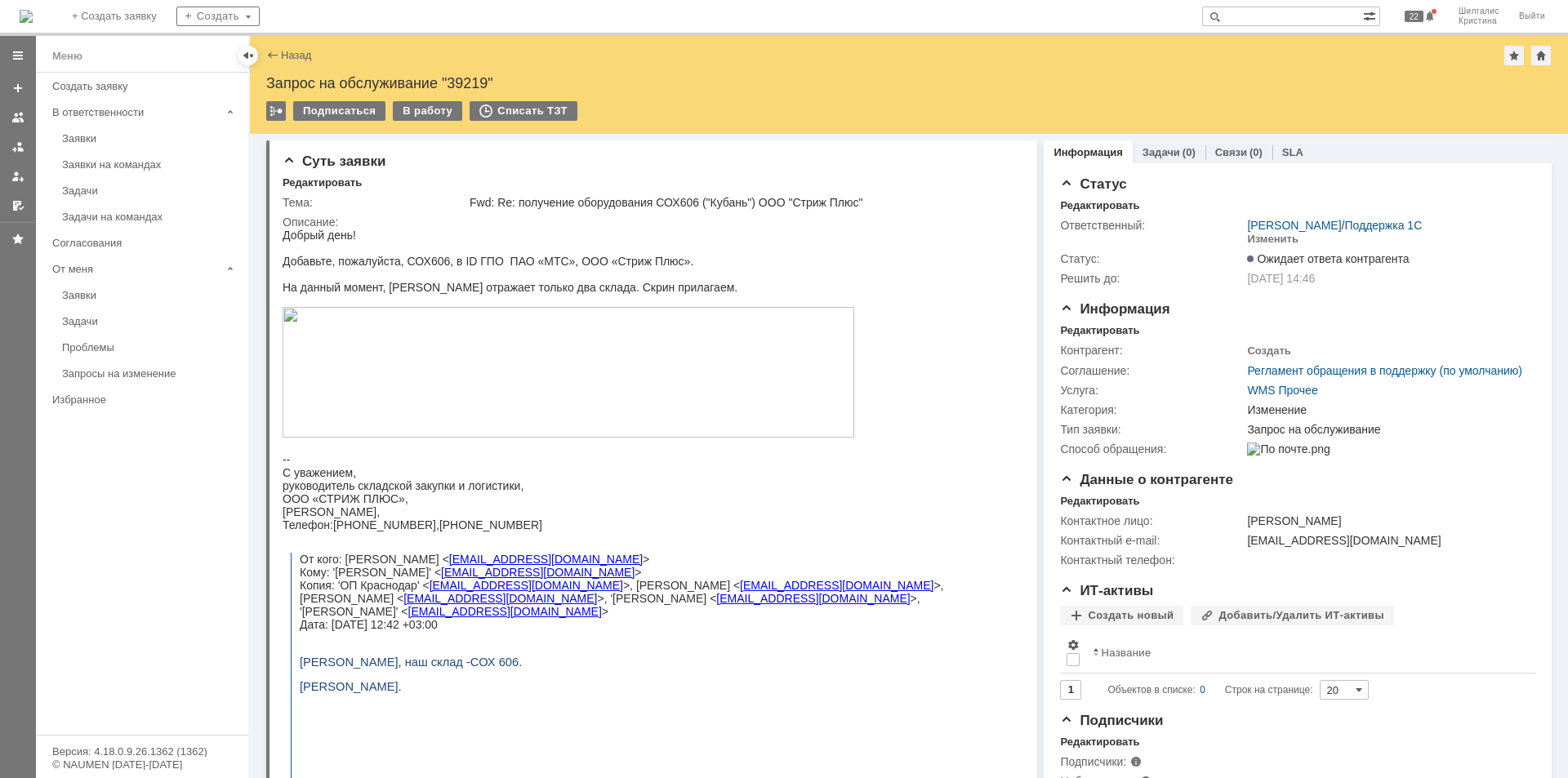
drag, startPoint x: 1114, startPoint y: 274, endPoint x: 1101, endPoint y: 31, distance: 243.3
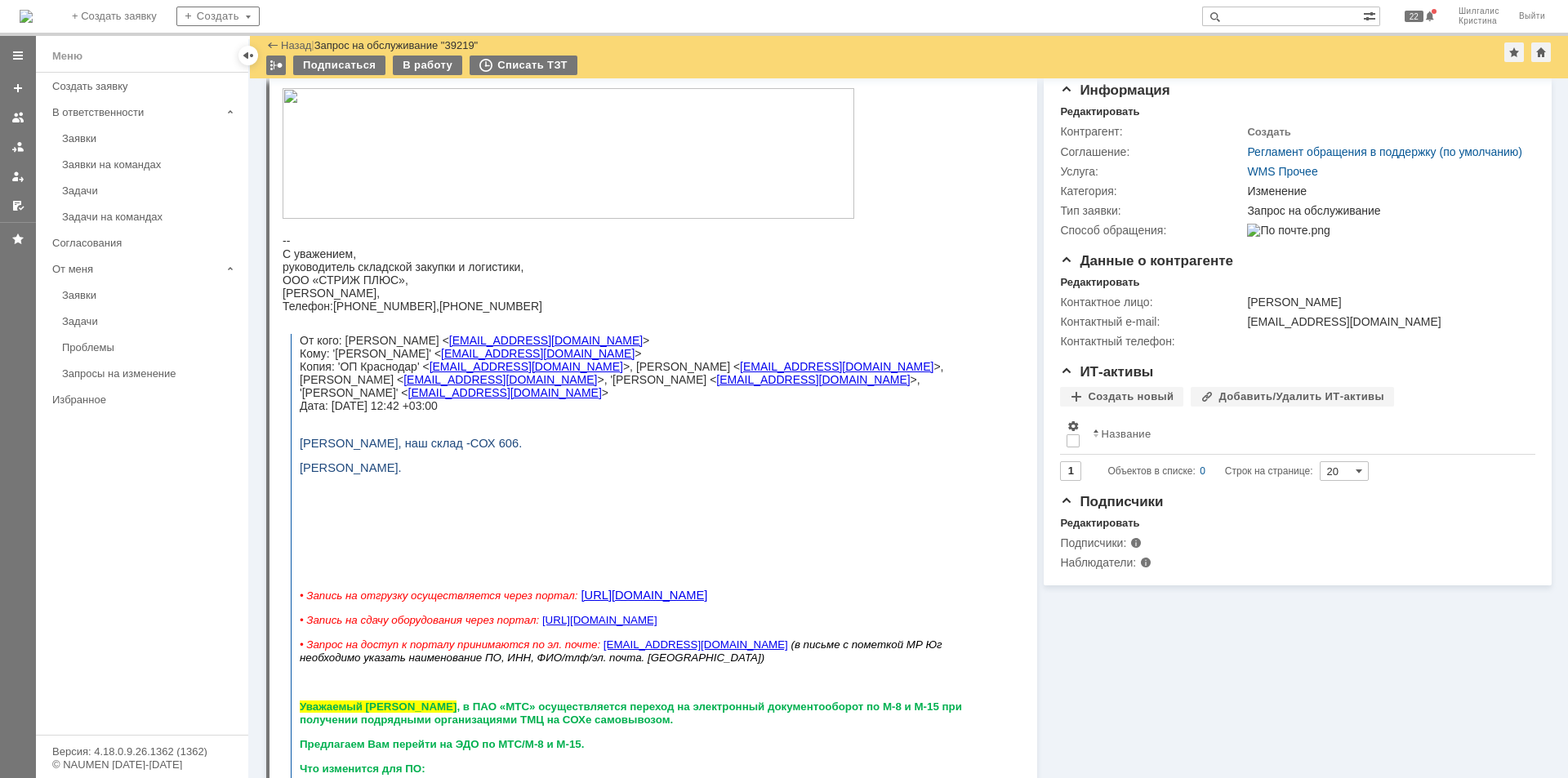
scroll to position [81, 0]
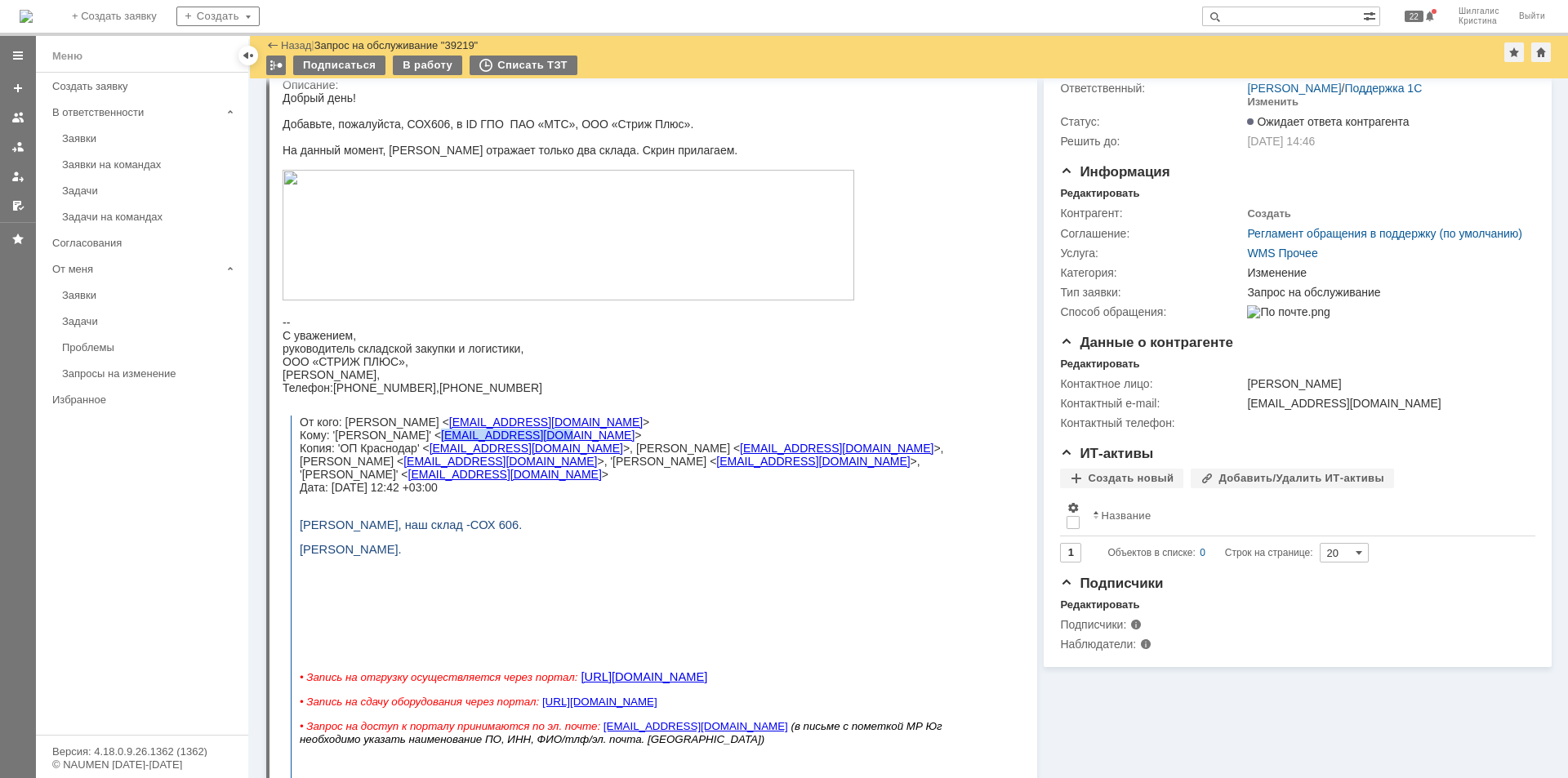
drag, startPoint x: 539, startPoint y: 436, endPoint x: 441, endPoint y: 434, distance: 98.0
click at [441, 434] on span "От кого: Половинкина Елизавета < yvpolovink@mts.ru > Кому: 'Артур Прокопьев' < …" at bounding box center [621, 455] width 643 height 78
copy link "[EMAIL_ADDRESS][DOMAIN_NAME]"
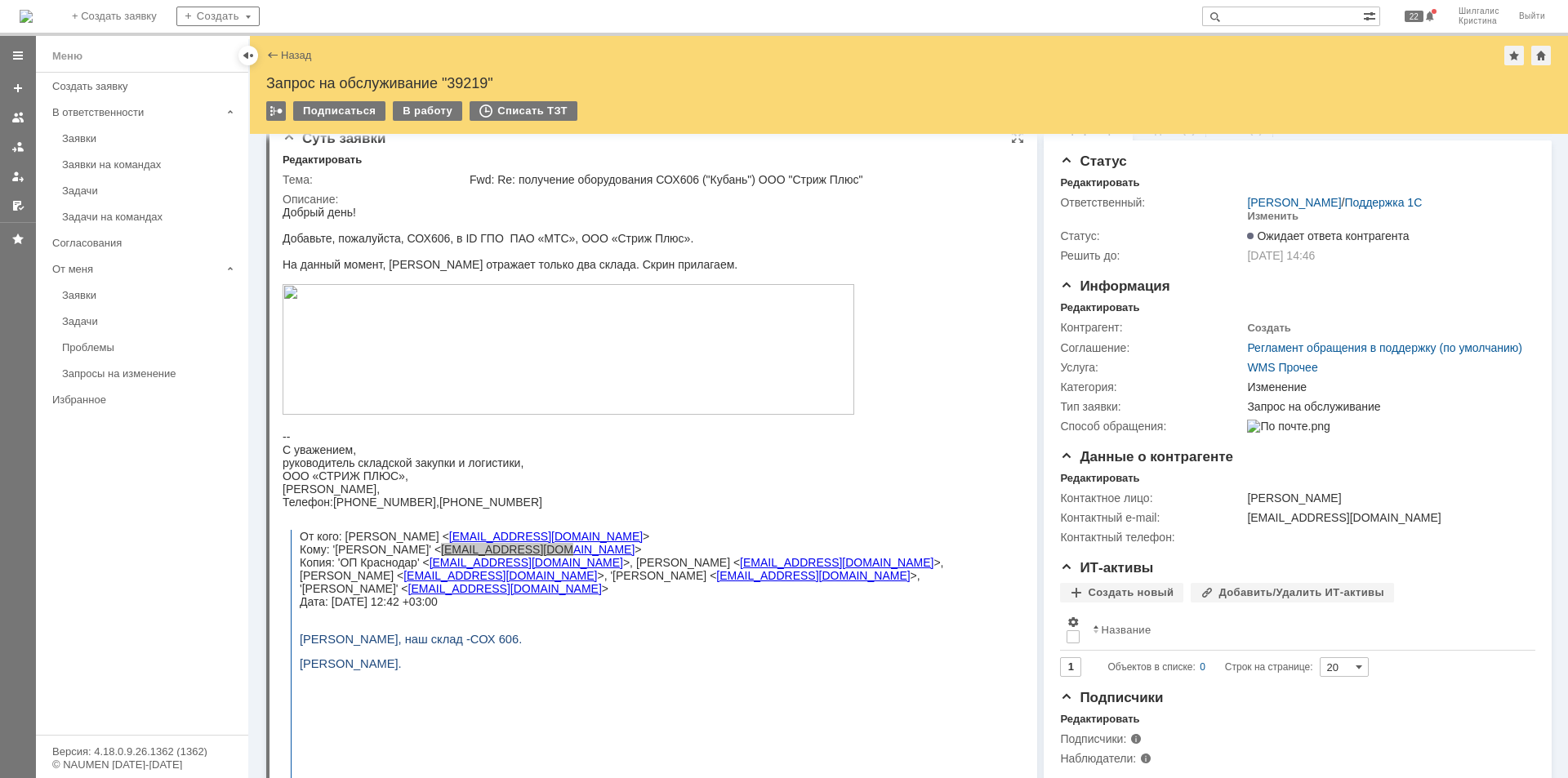
scroll to position [0, 0]
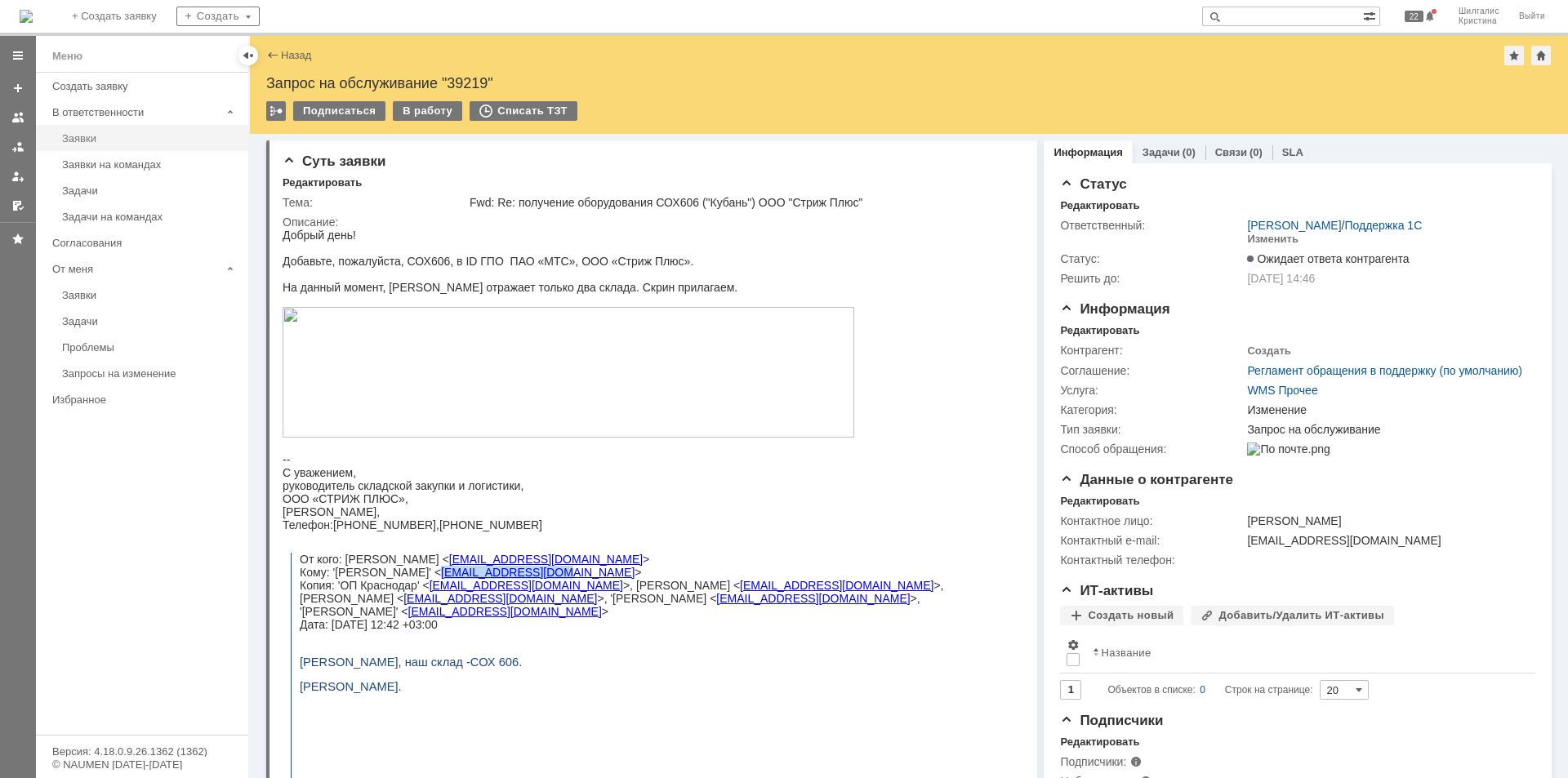
click at [109, 130] on link "Заявки" at bounding box center [150, 139] width 189 height 25
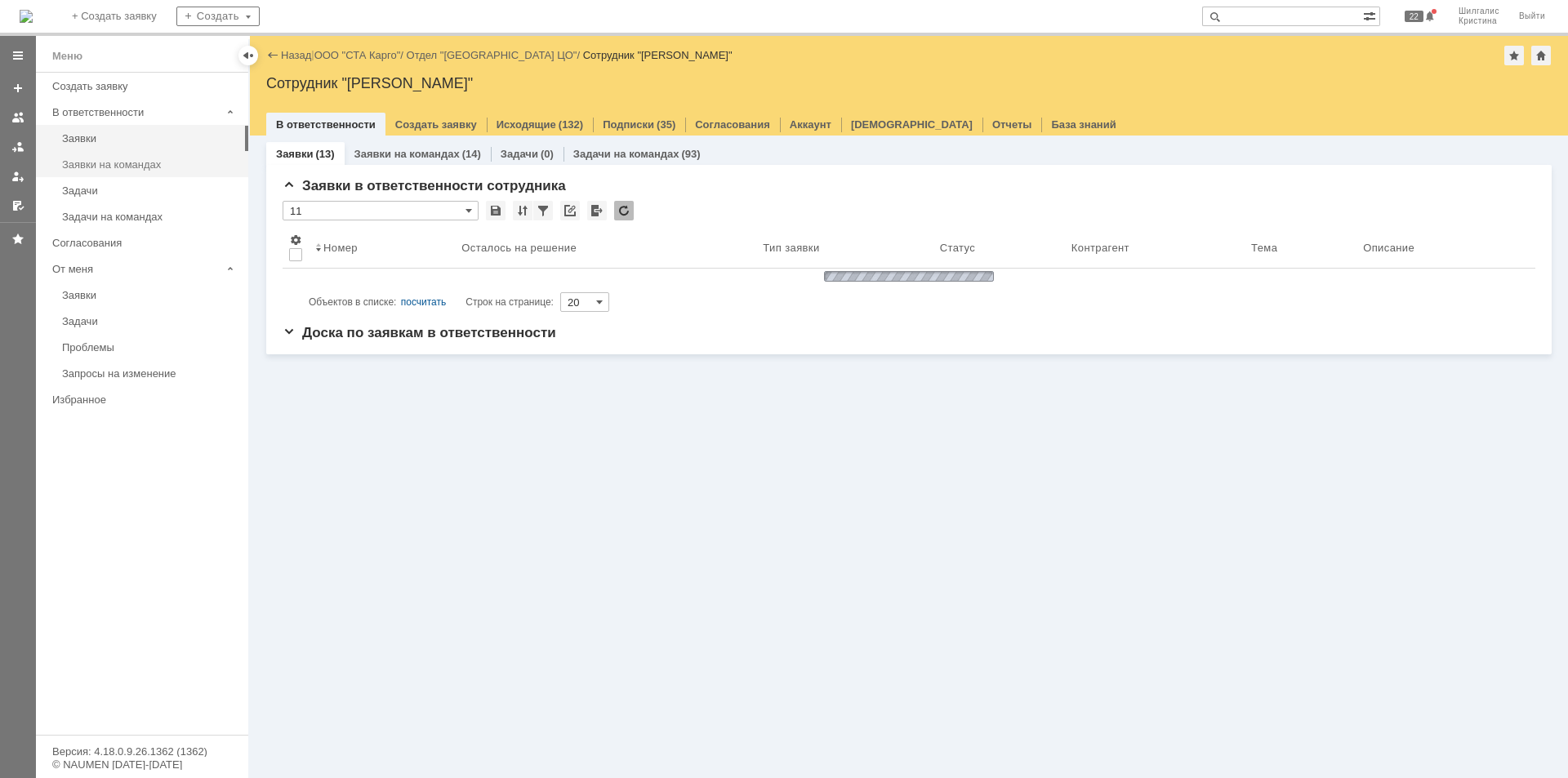
click at [148, 161] on div "Заявки на командах" at bounding box center [150, 164] width 176 height 12
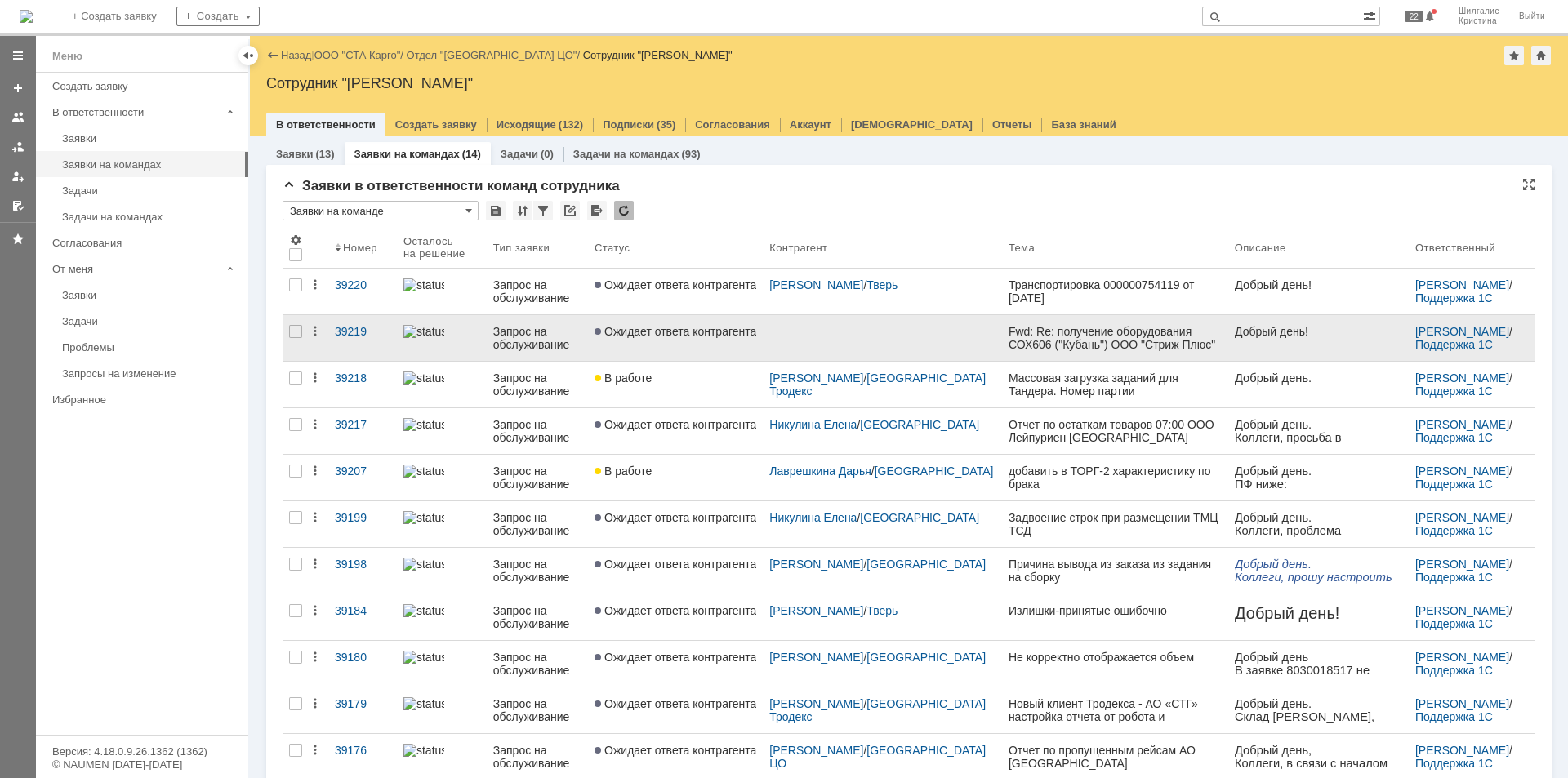
click at [722, 355] on link "Ожидает ответа контрагента" at bounding box center [675, 338] width 175 height 46
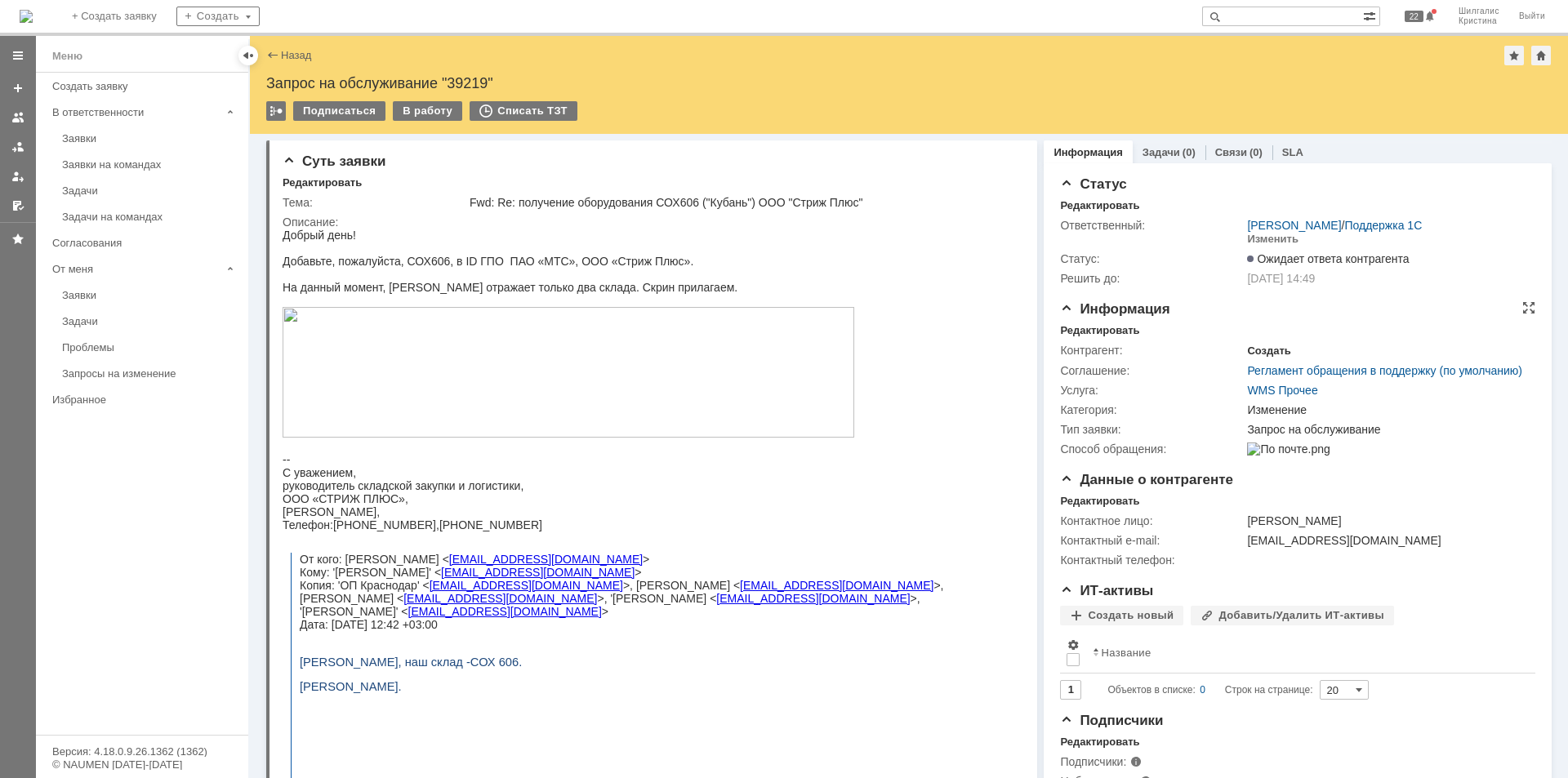
click at [1266, 351] on div "Создать" at bounding box center [1268, 351] width 43 height 13
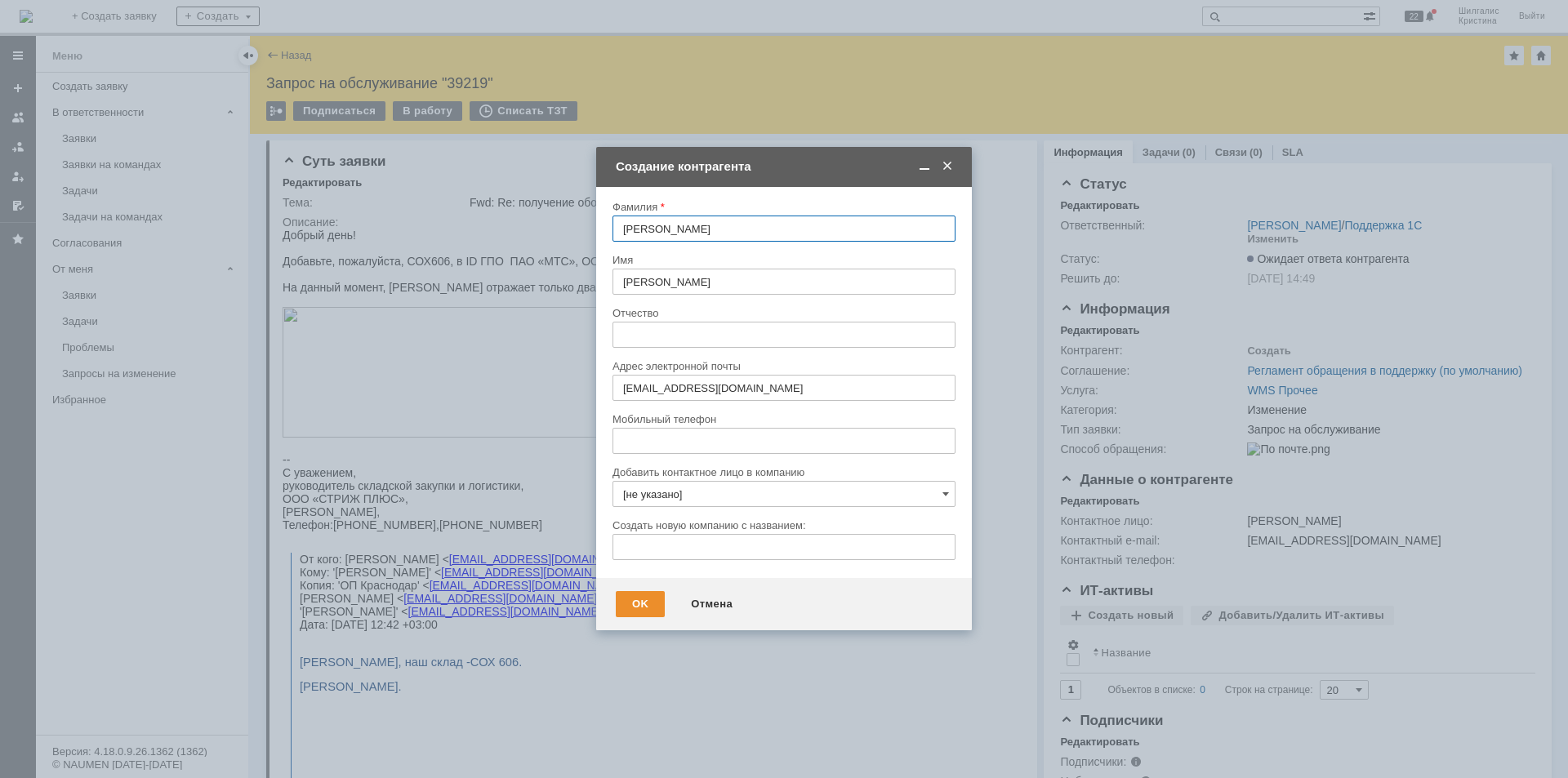
click at [947, 165] on span at bounding box center [947, 166] width 16 height 14
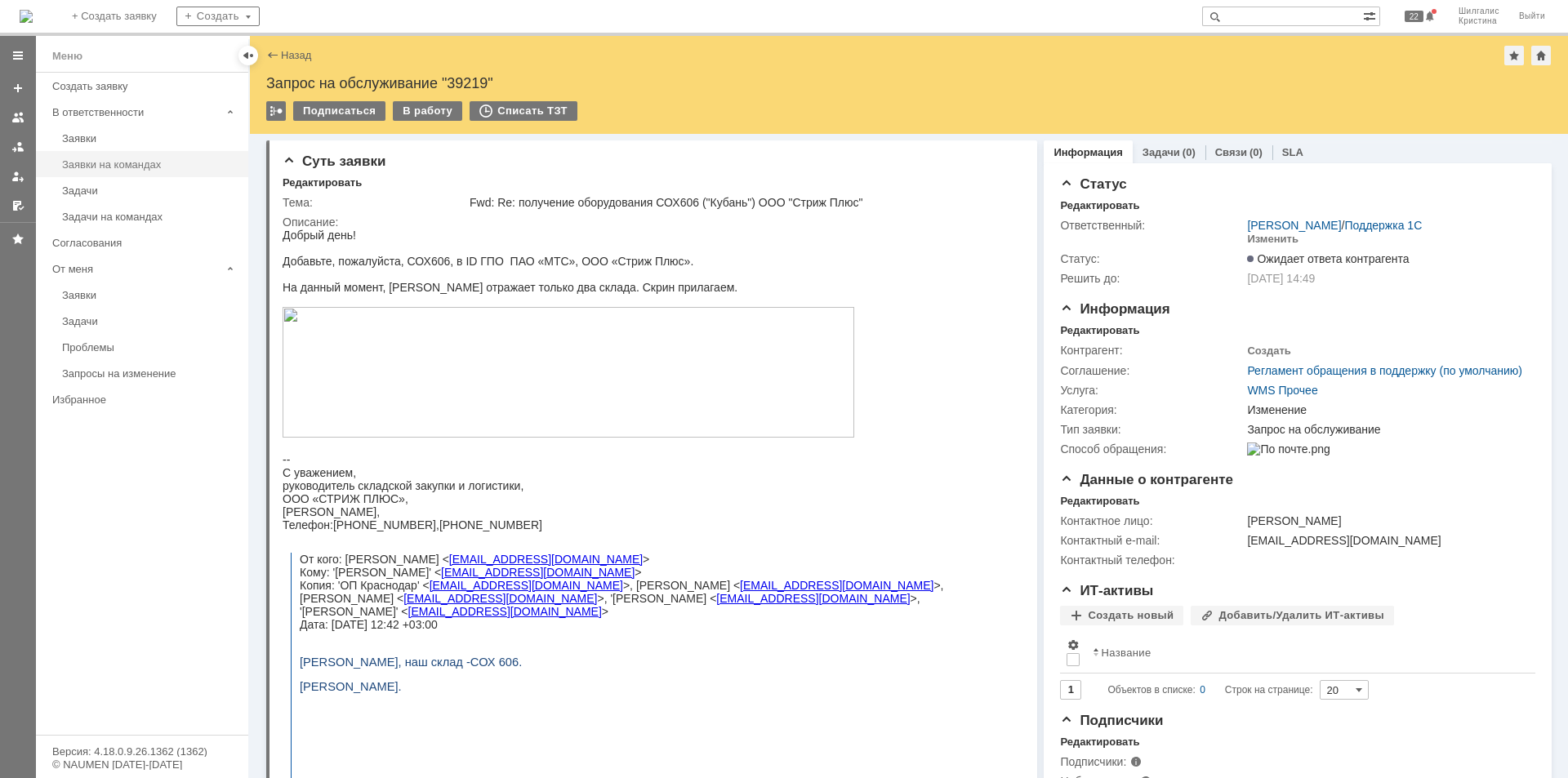
click at [144, 170] on div "Заявки на командах" at bounding box center [150, 164] width 176 height 12
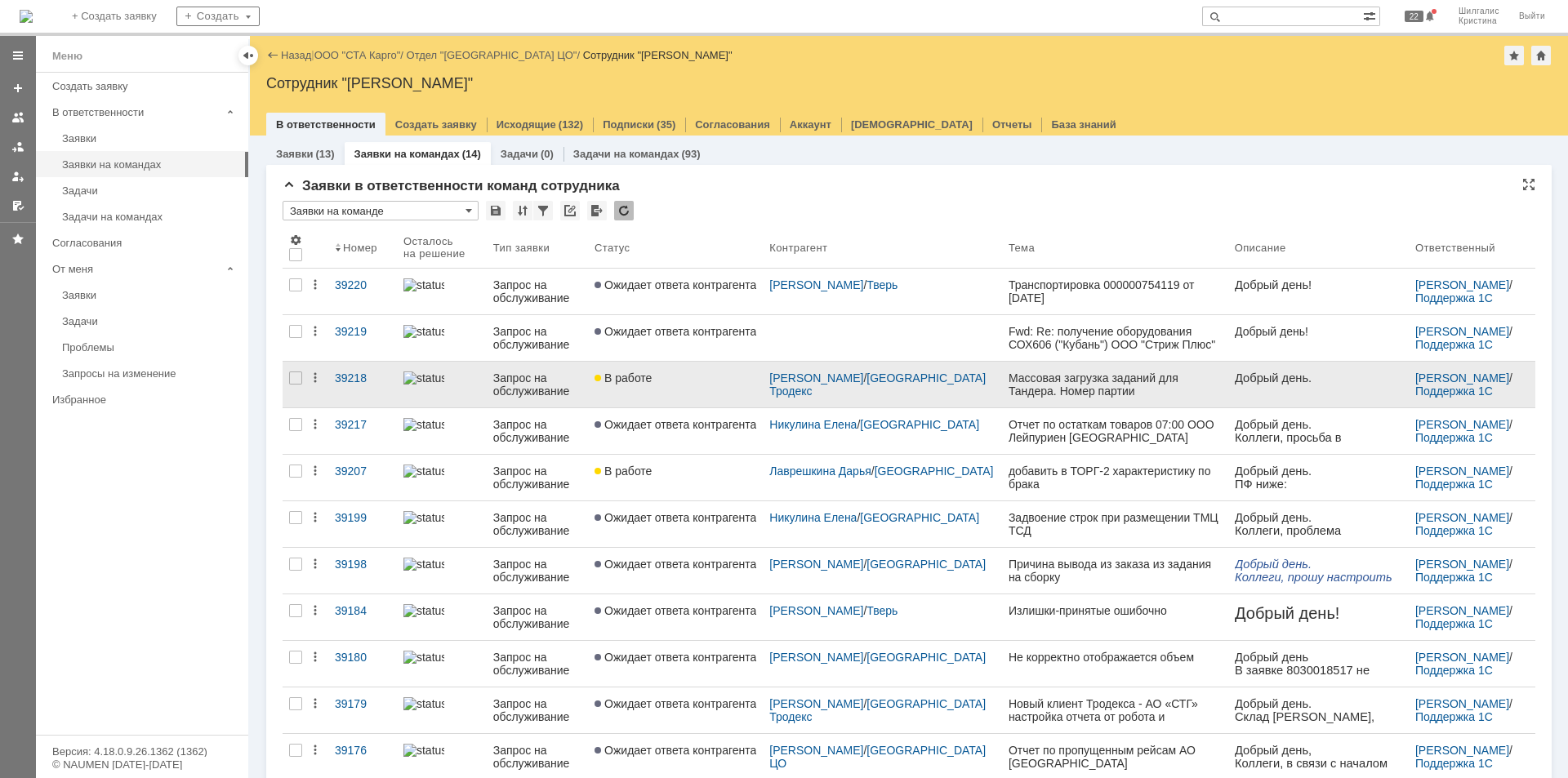
click at [693, 379] on div "В работе" at bounding box center [675, 378] width 162 height 13
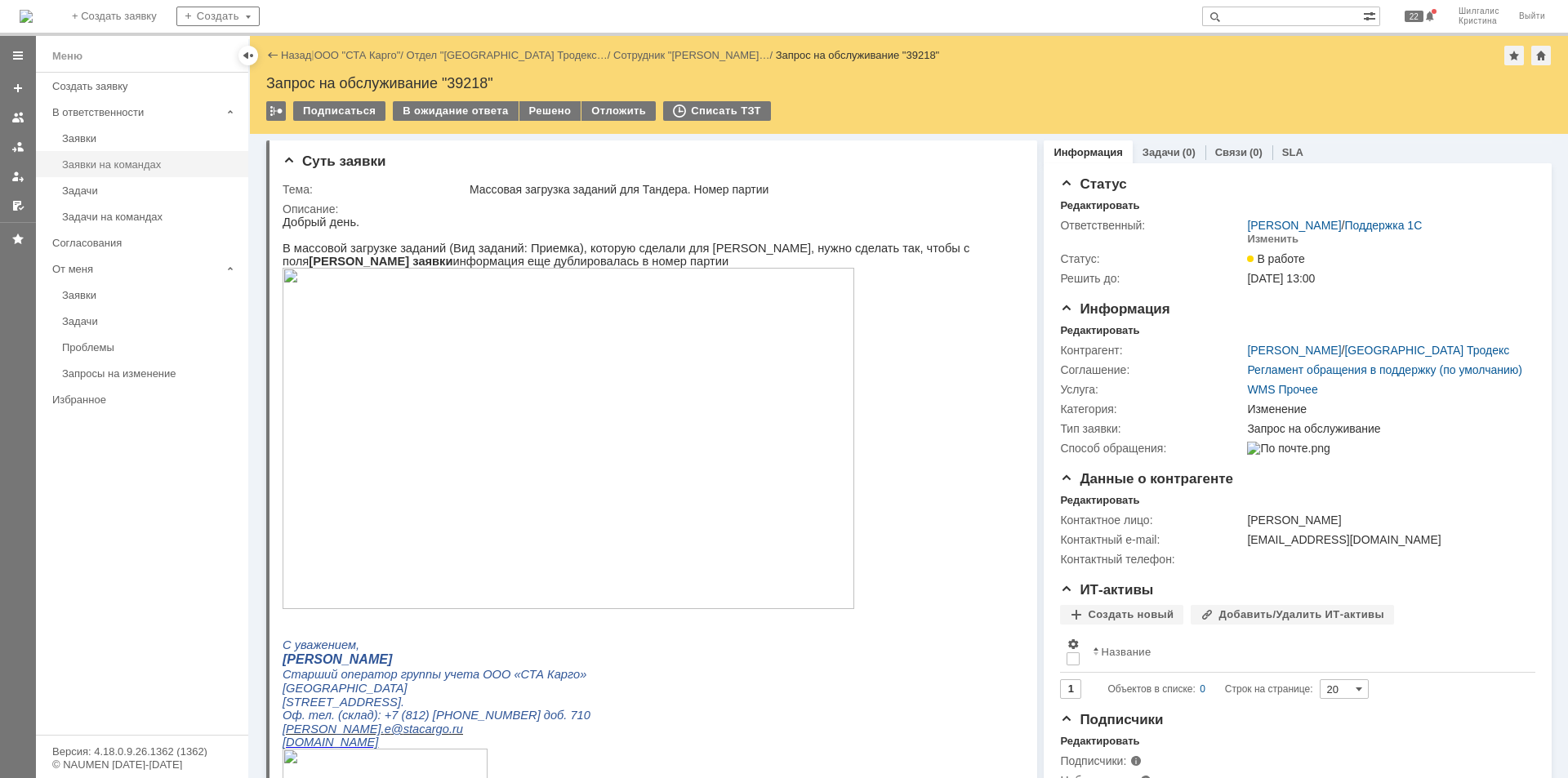
click at [159, 174] on link "Заявки на командах" at bounding box center [150, 164] width 189 height 25
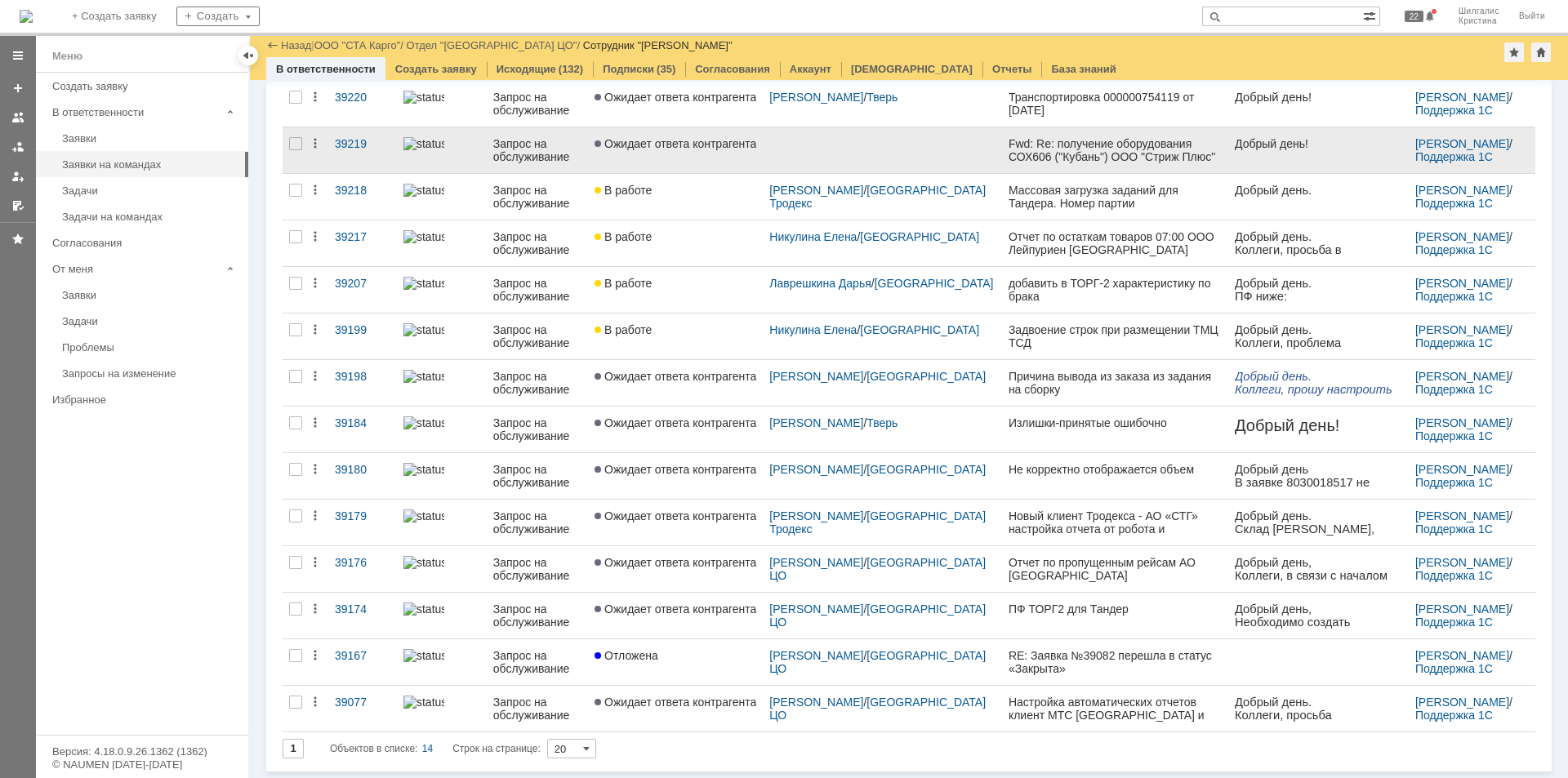
scroll to position [132, 0]
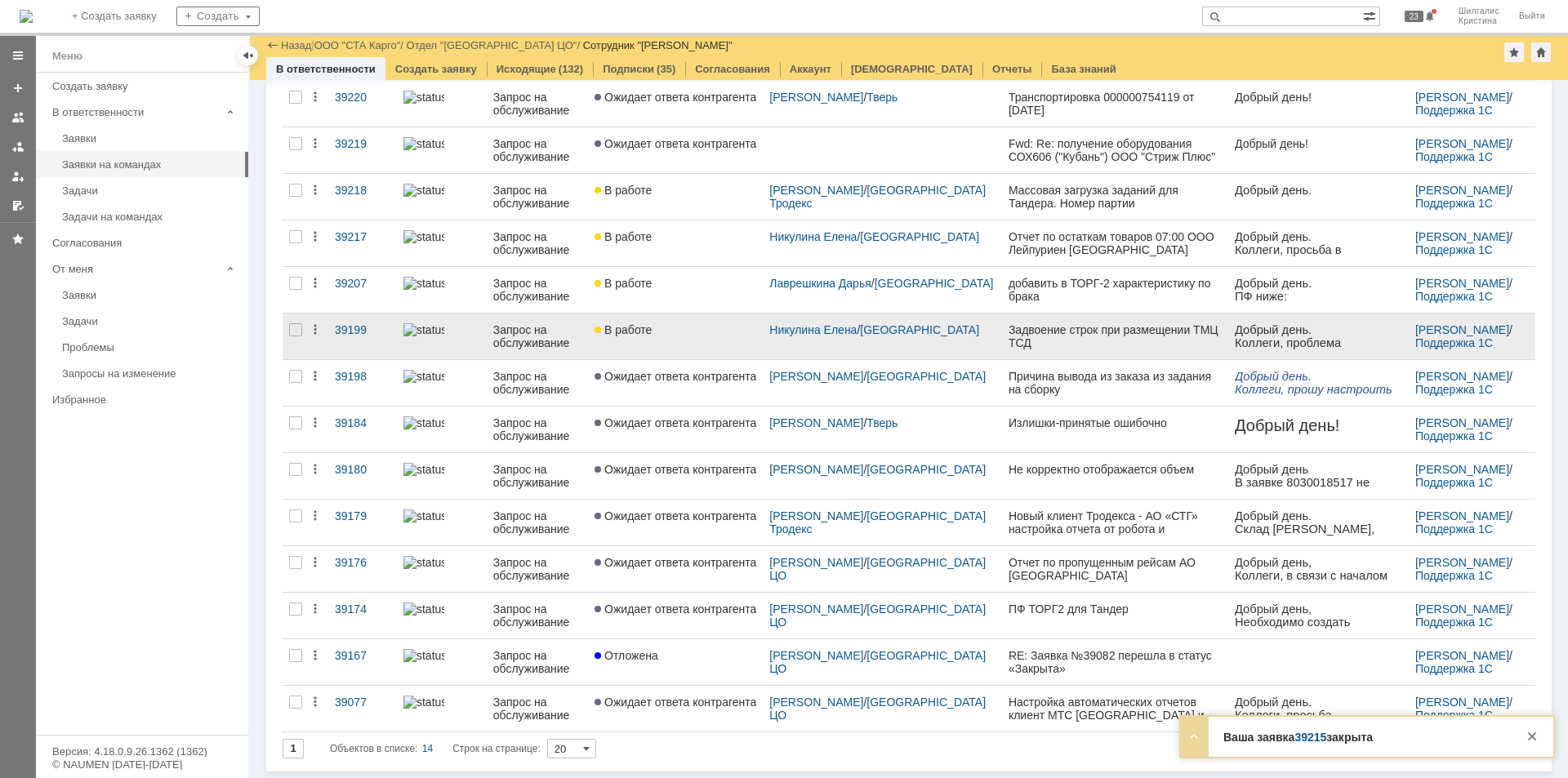
click at [694, 345] on link "В работе" at bounding box center [675, 336] width 175 height 46
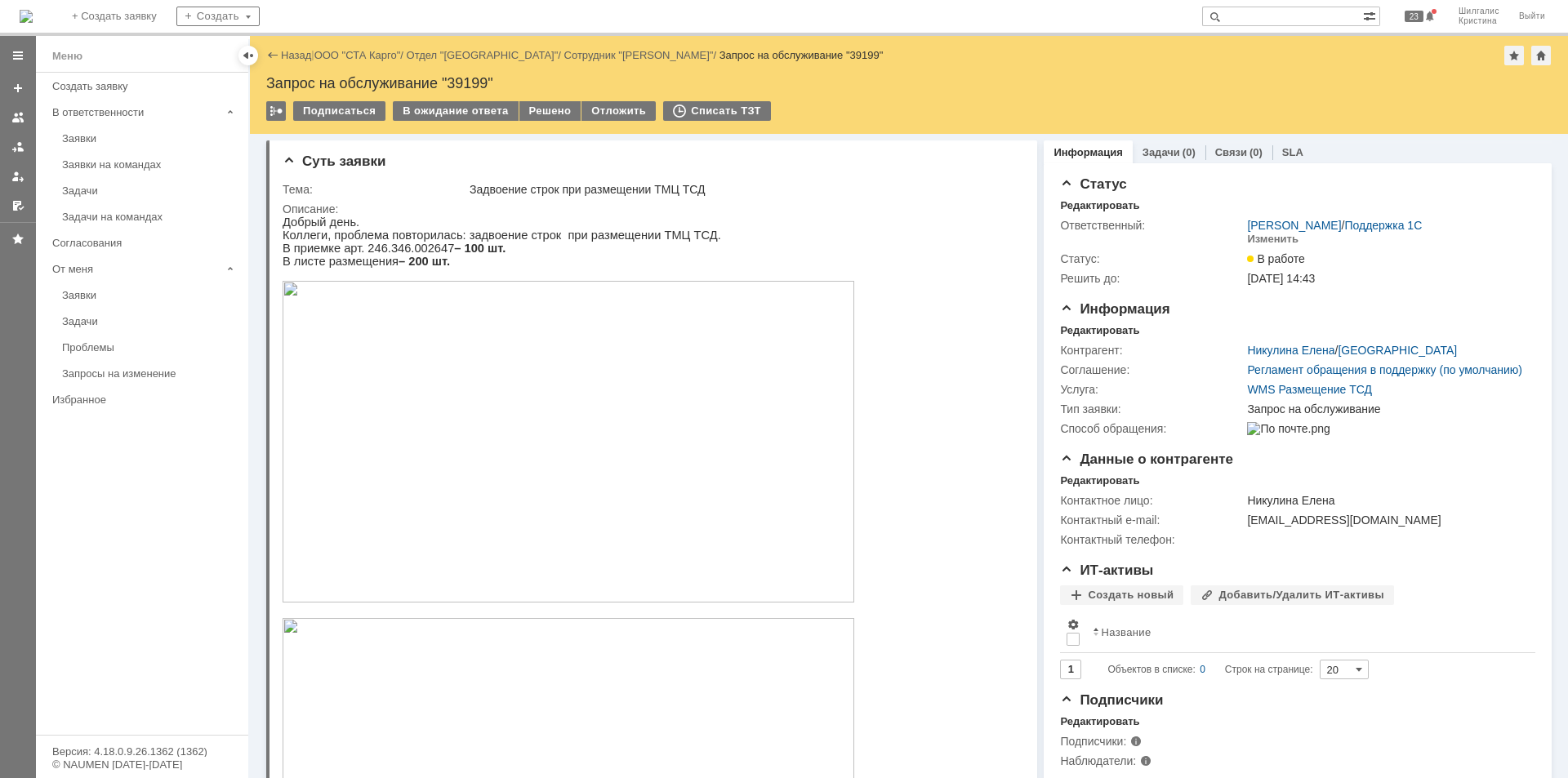
drag, startPoint x: 1083, startPoint y: 142, endPoint x: 1032, endPoint y: 57, distance: 99.1
click at [461, 108] on div "В ожидание ответа" at bounding box center [455, 111] width 125 height 19
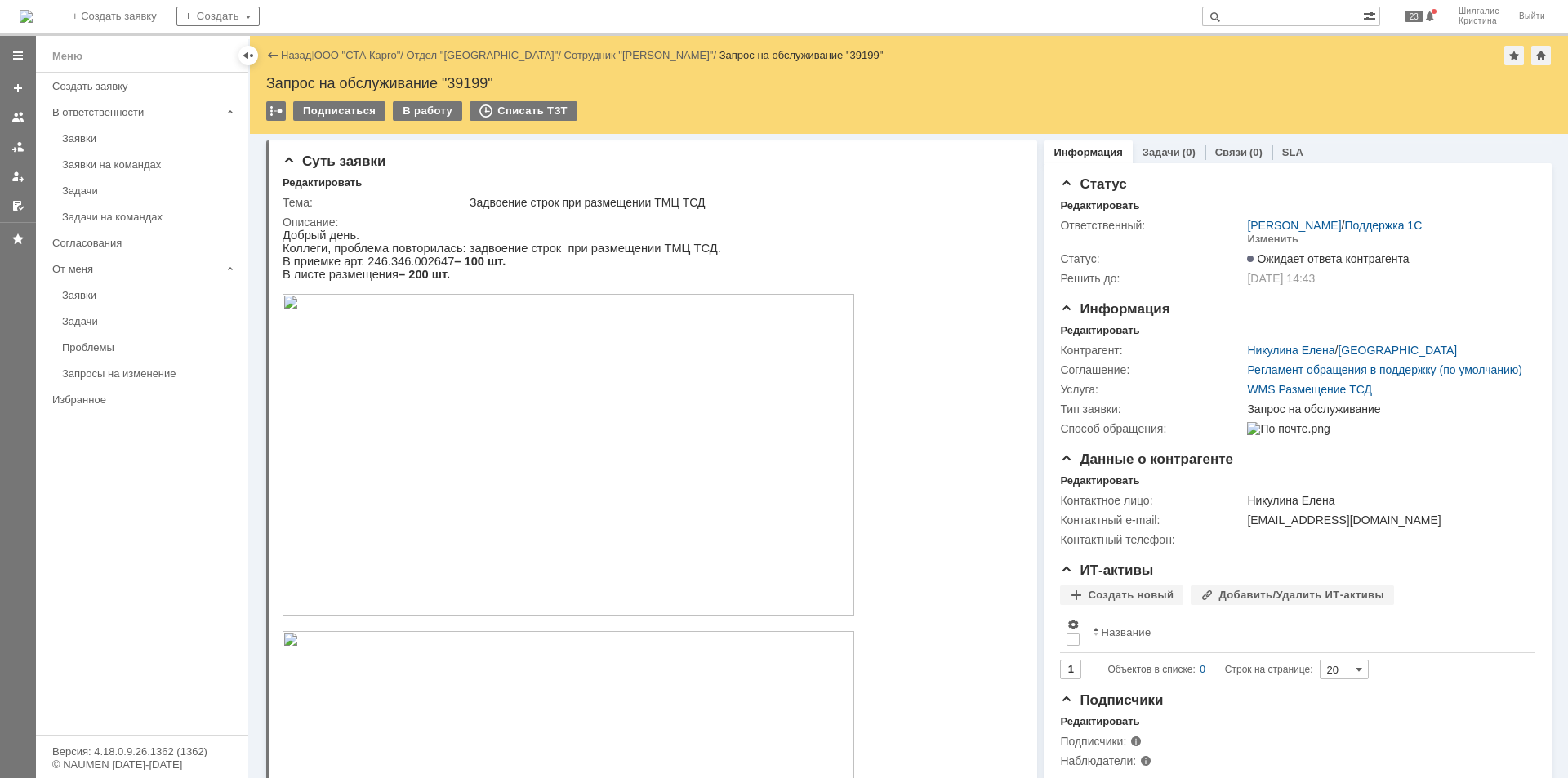
click at [372, 54] on link "ООО "СТА Карго"" at bounding box center [358, 54] width 87 height 12
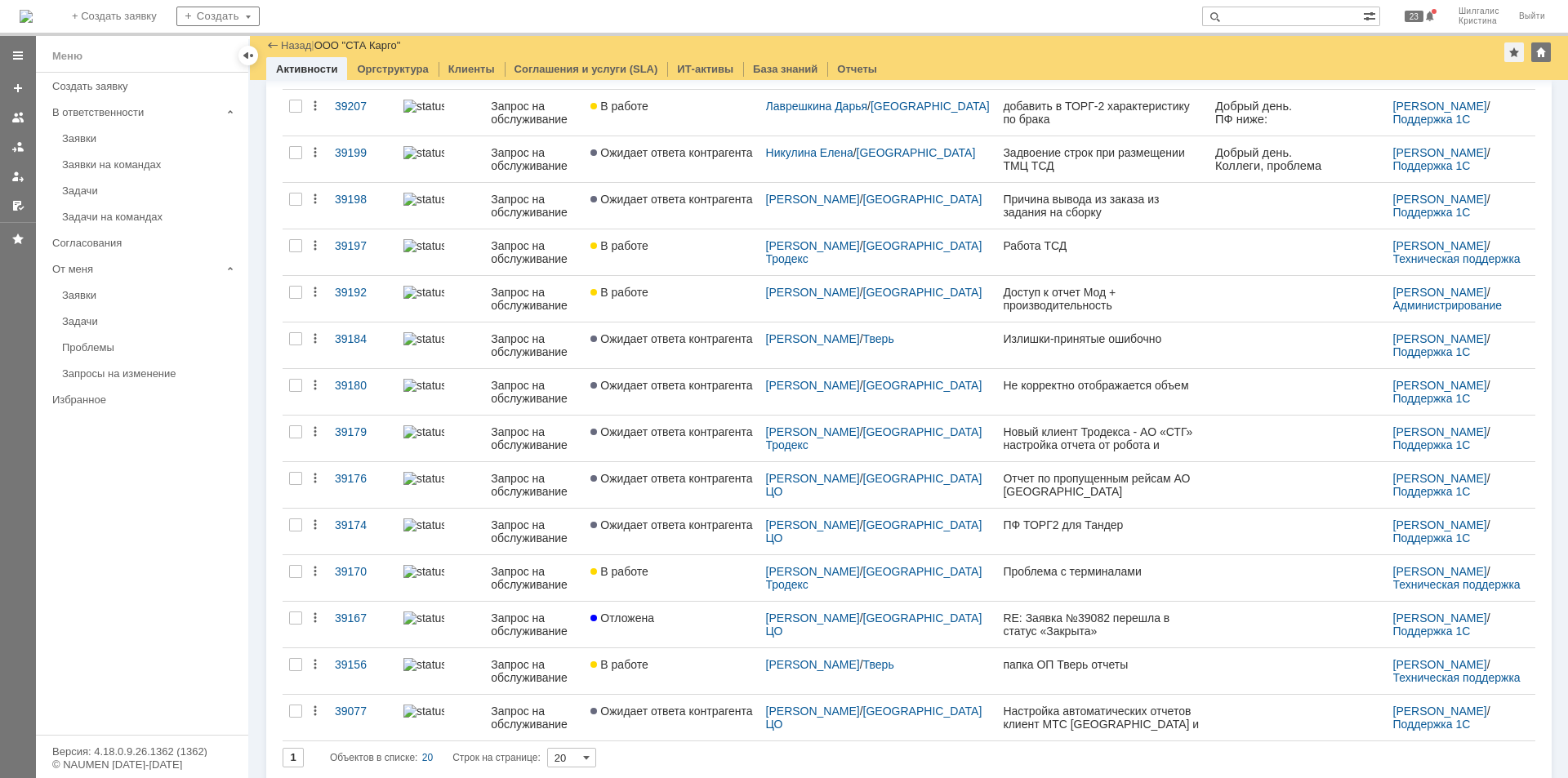
click at [149, 168] on div "Заявки на командах" at bounding box center [150, 164] width 176 height 12
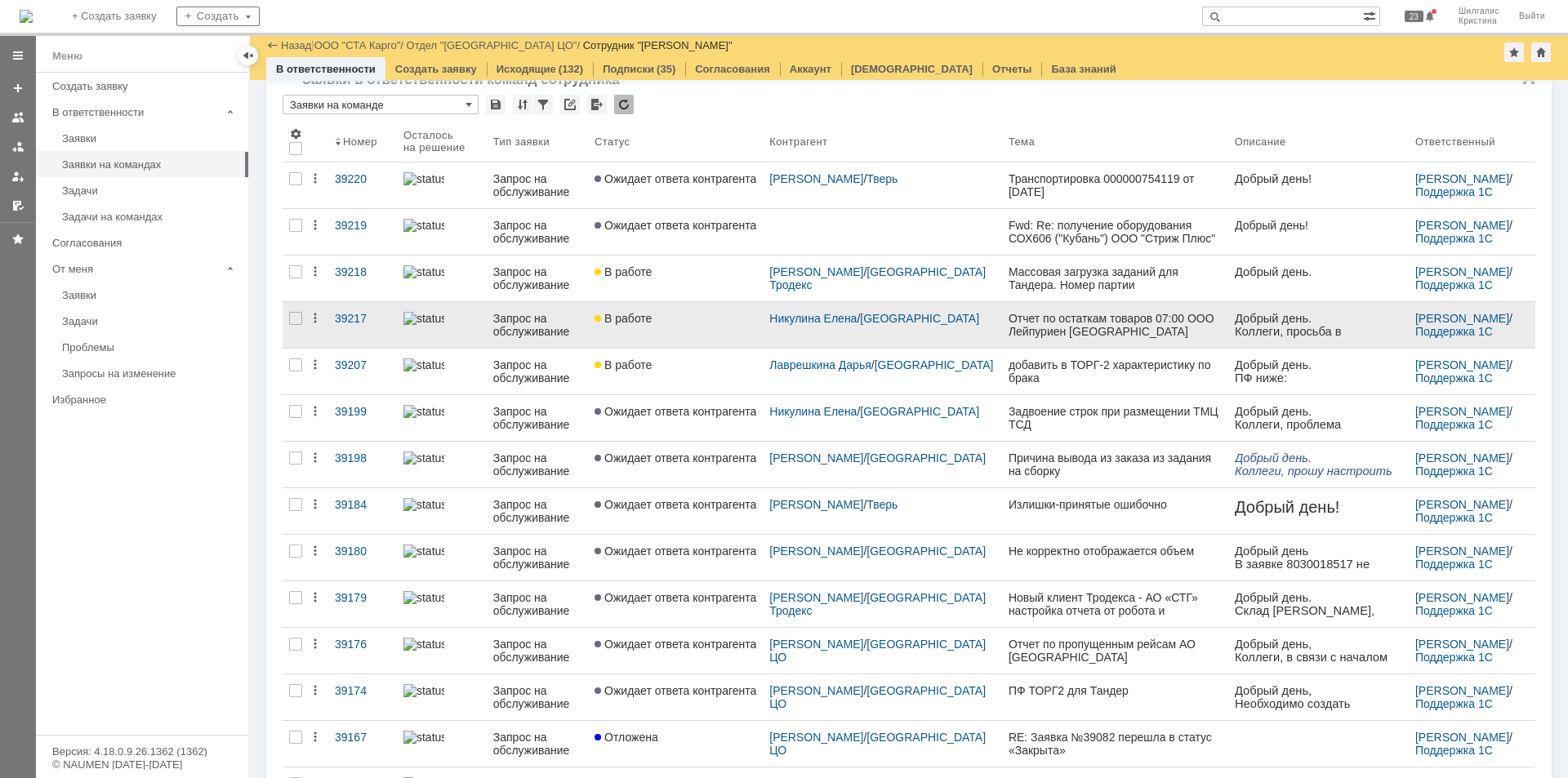
click at [666, 342] on link "В работе" at bounding box center [675, 325] width 175 height 46
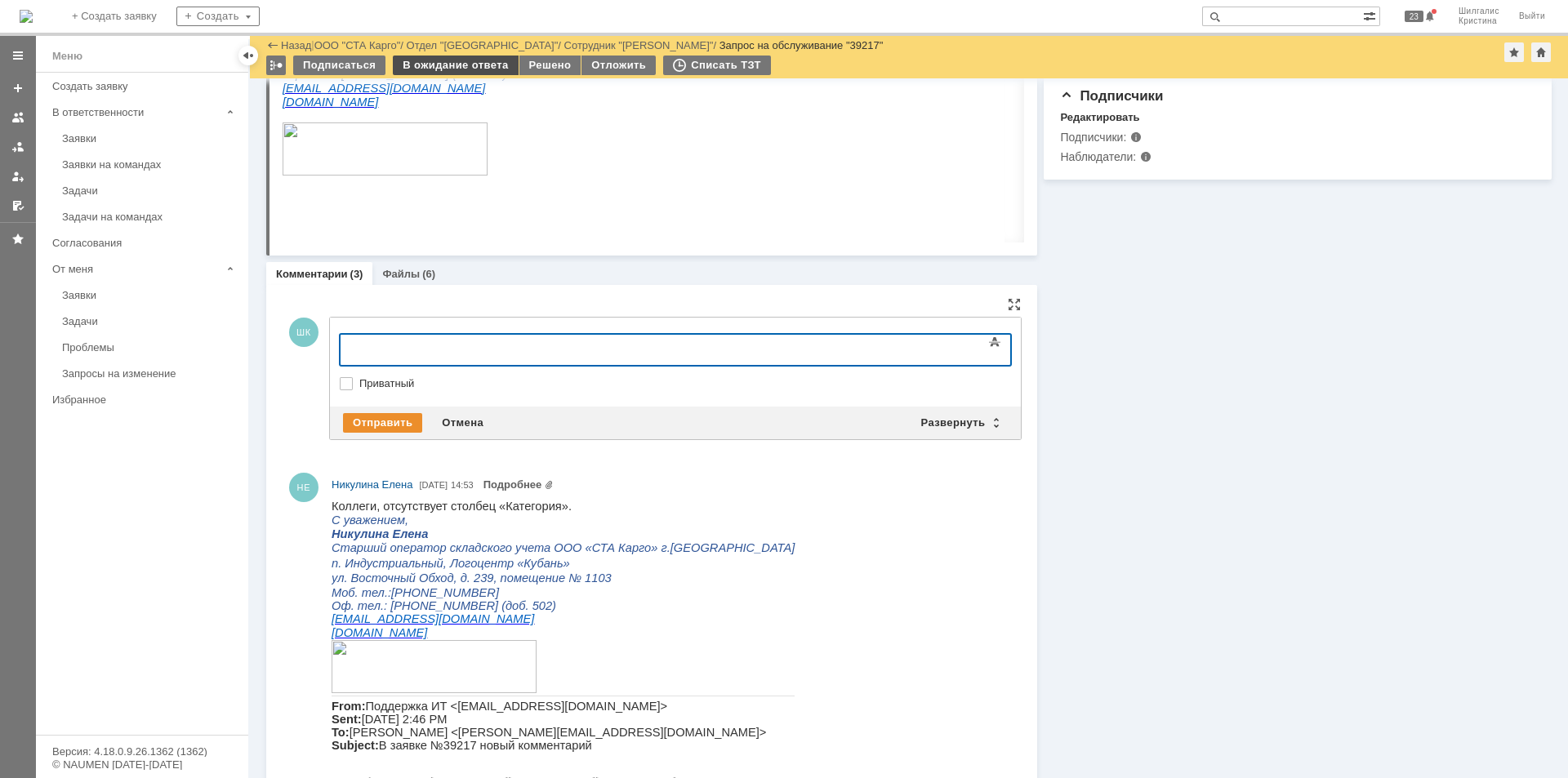
click at [460, 71] on div "В ожидание ответа" at bounding box center [455, 65] width 125 height 19
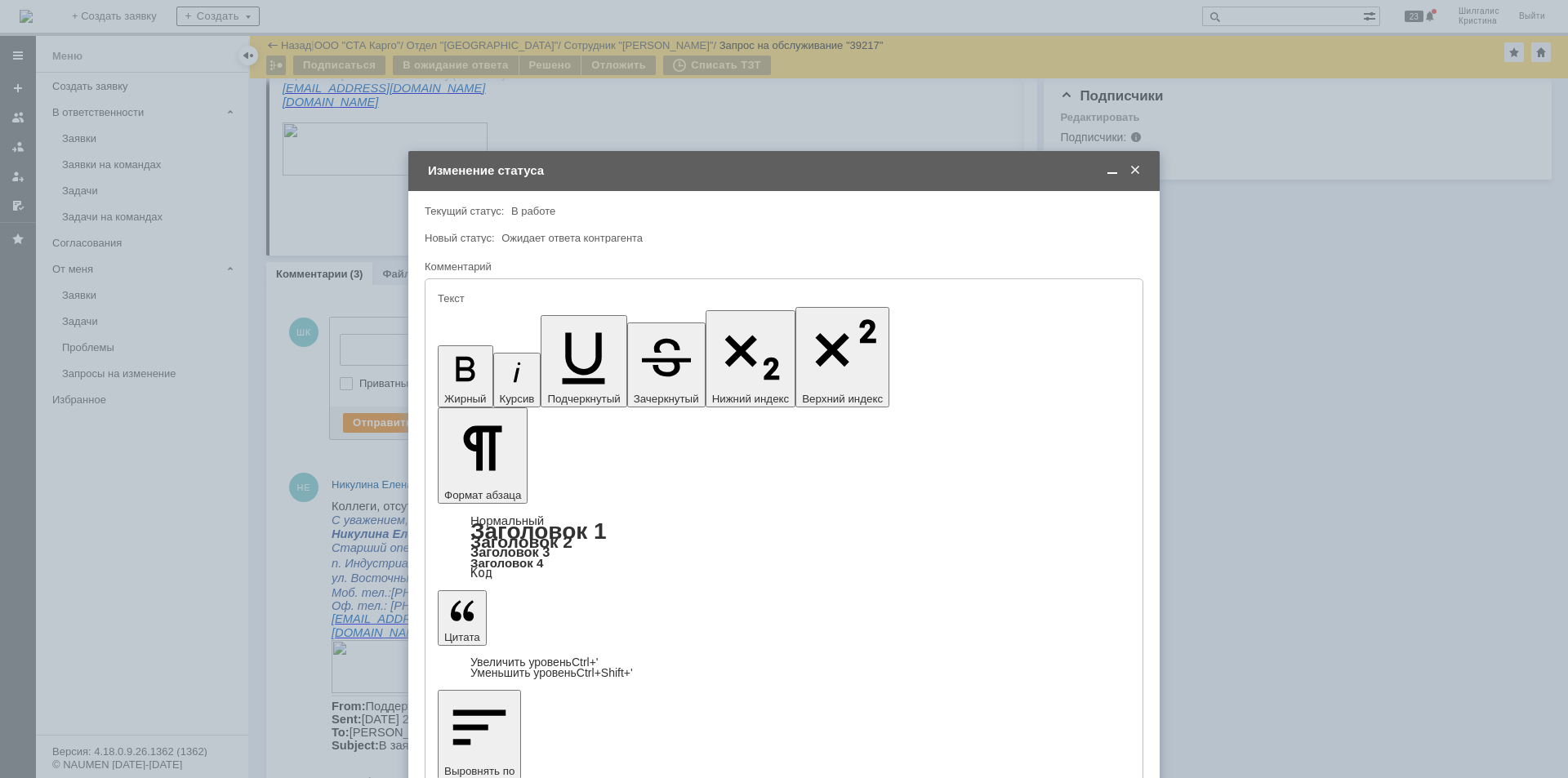
type input "[не указано]"
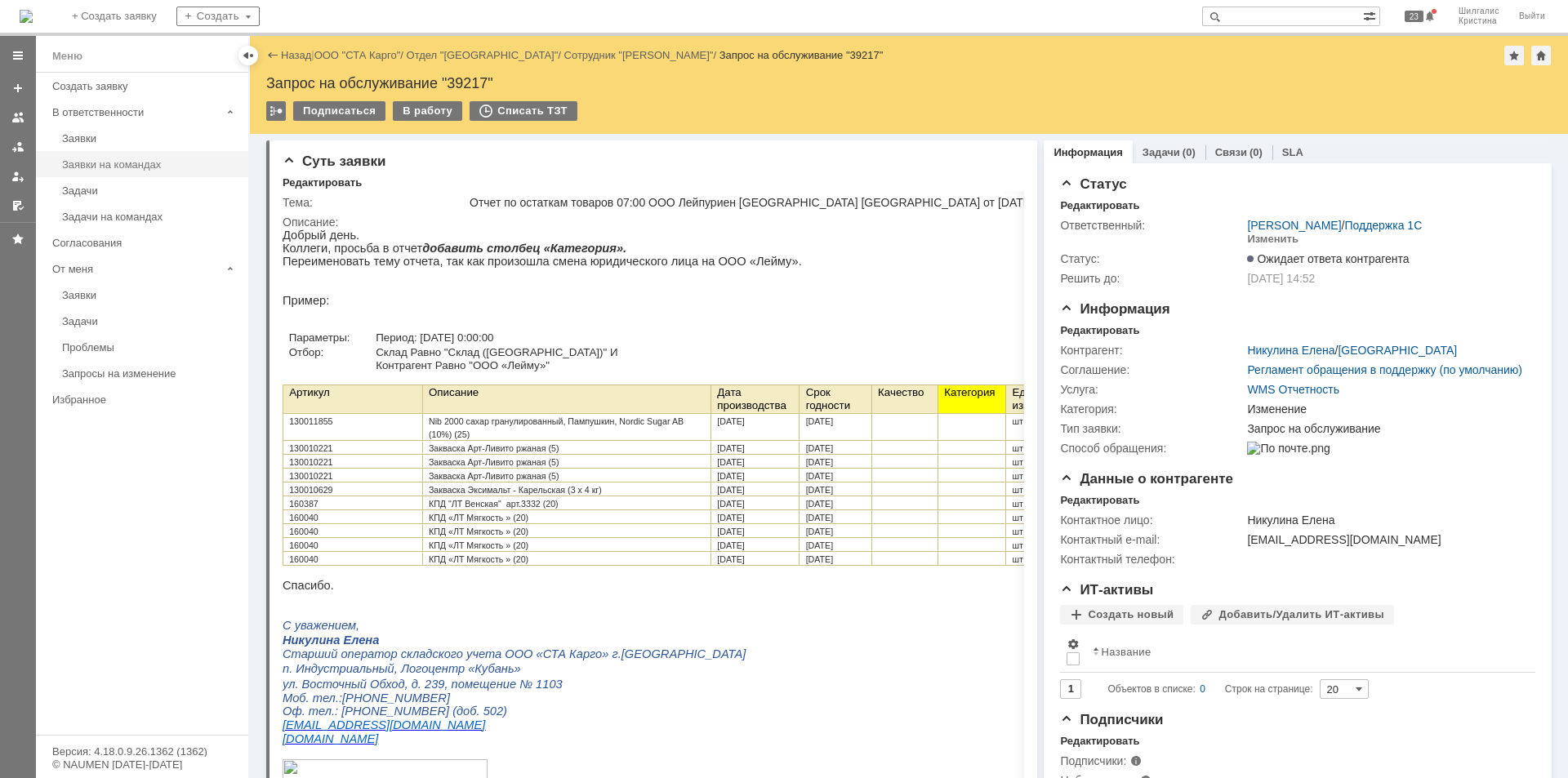
click at [131, 162] on div "Заявки на командах" at bounding box center [150, 164] width 176 height 12
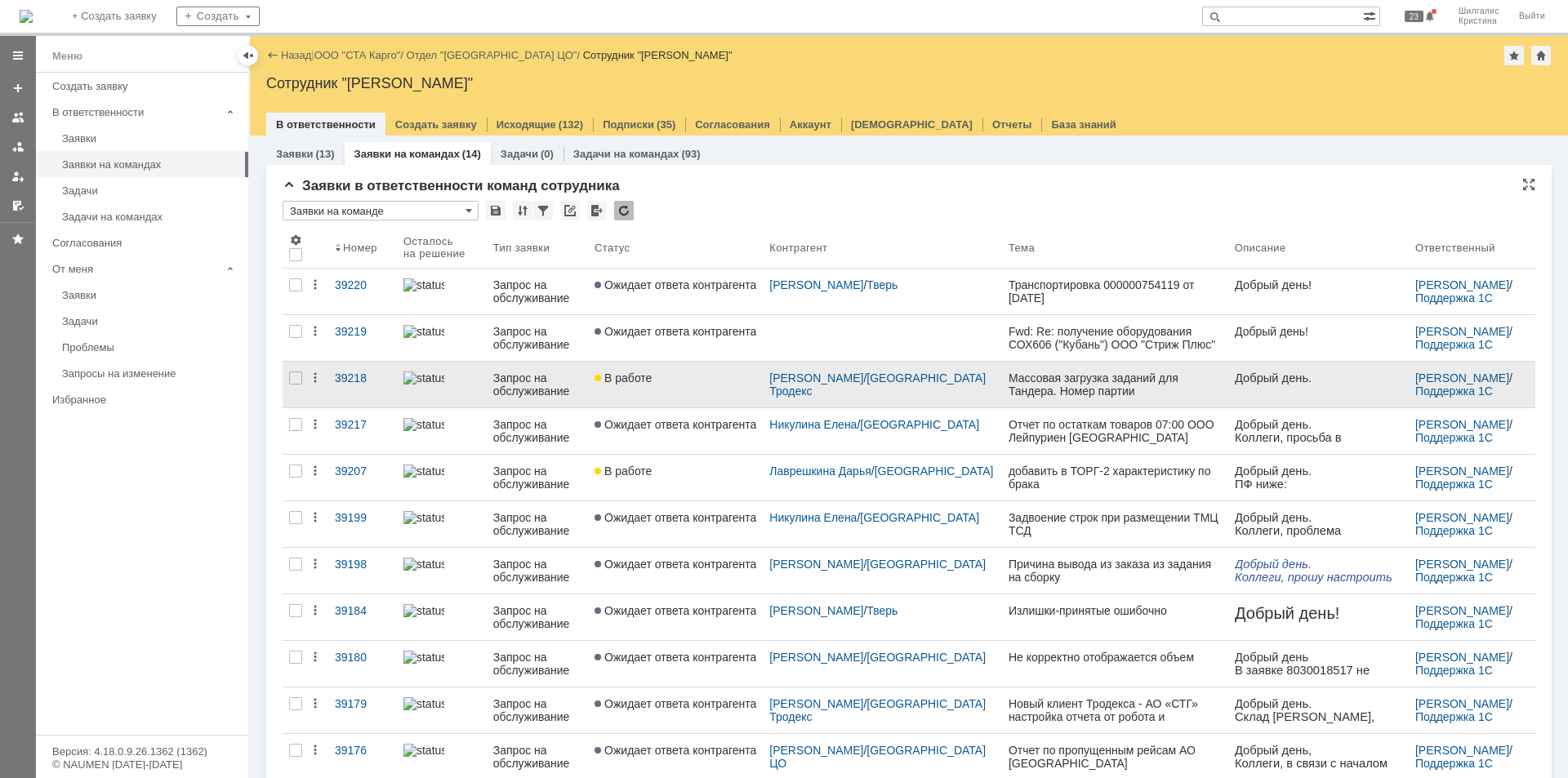
click at [673, 398] on link "В работе" at bounding box center [675, 384] width 175 height 46
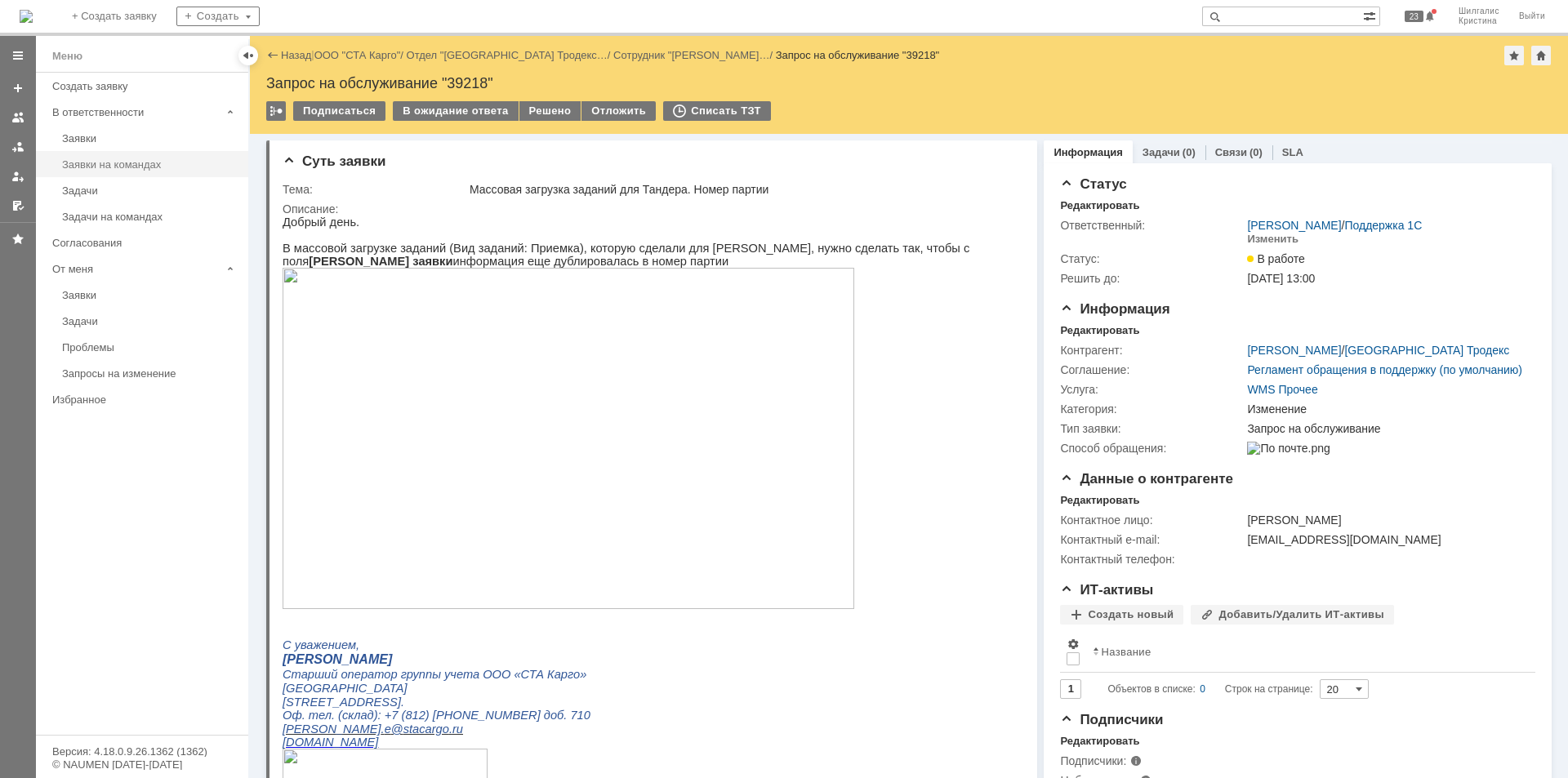
click at [118, 159] on div "Заявки на командах" at bounding box center [150, 164] width 176 height 12
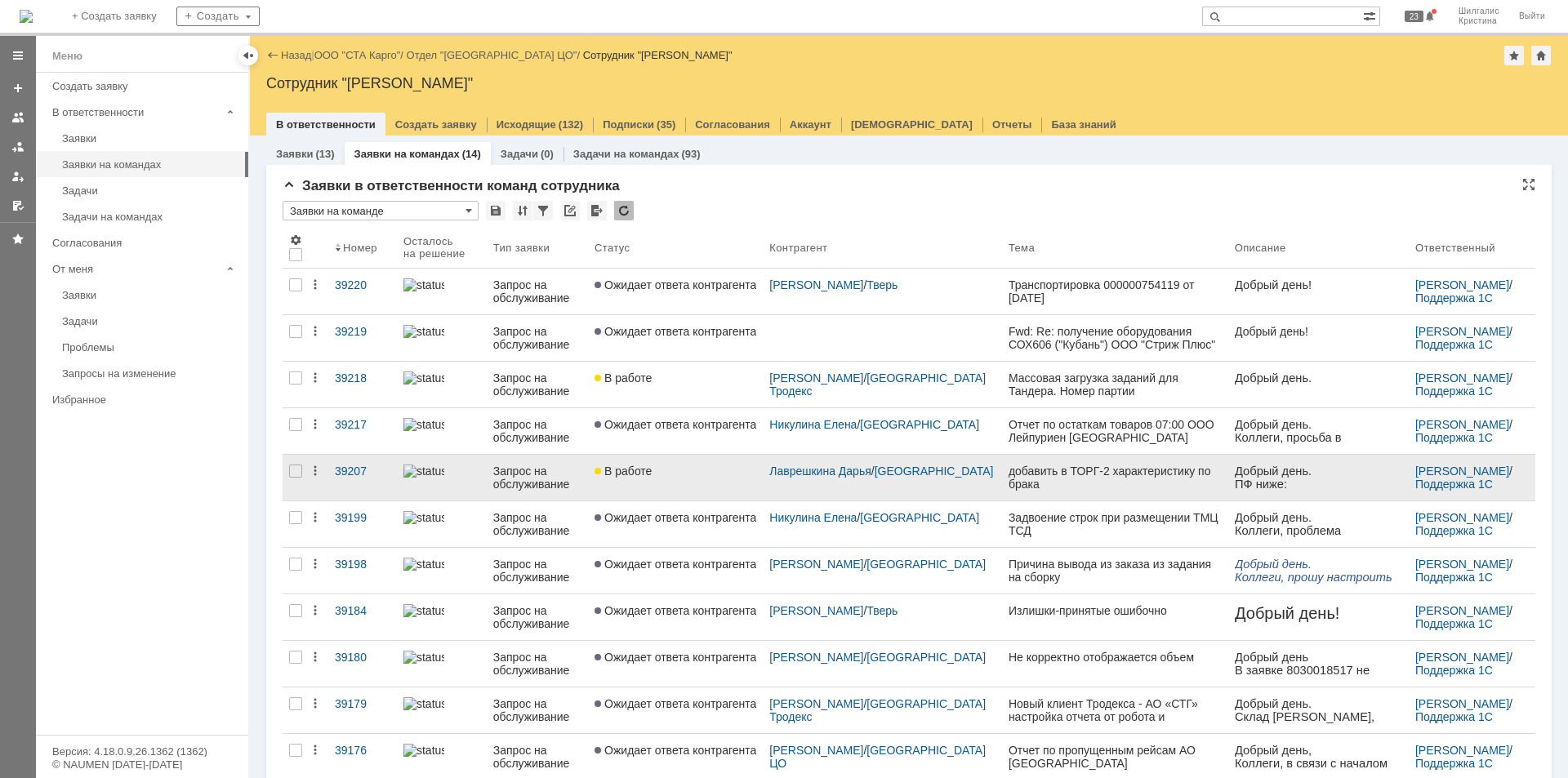
click at [670, 475] on div "В работе" at bounding box center [675, 471] width 162 height 13
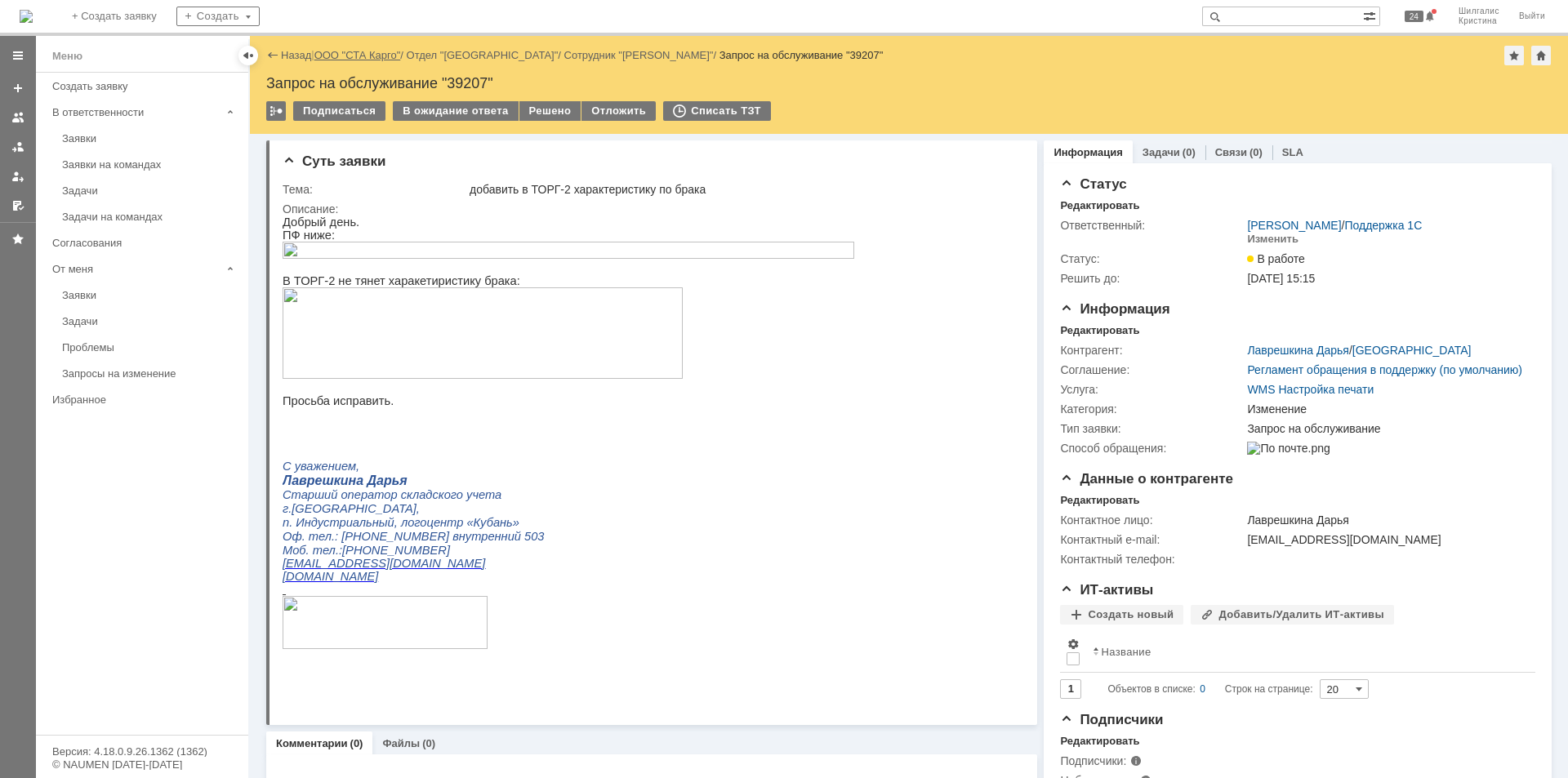
click at [375, 53] on link "ООО "СТА Карго"" at bounding box center [358, 54] width 87 height 12
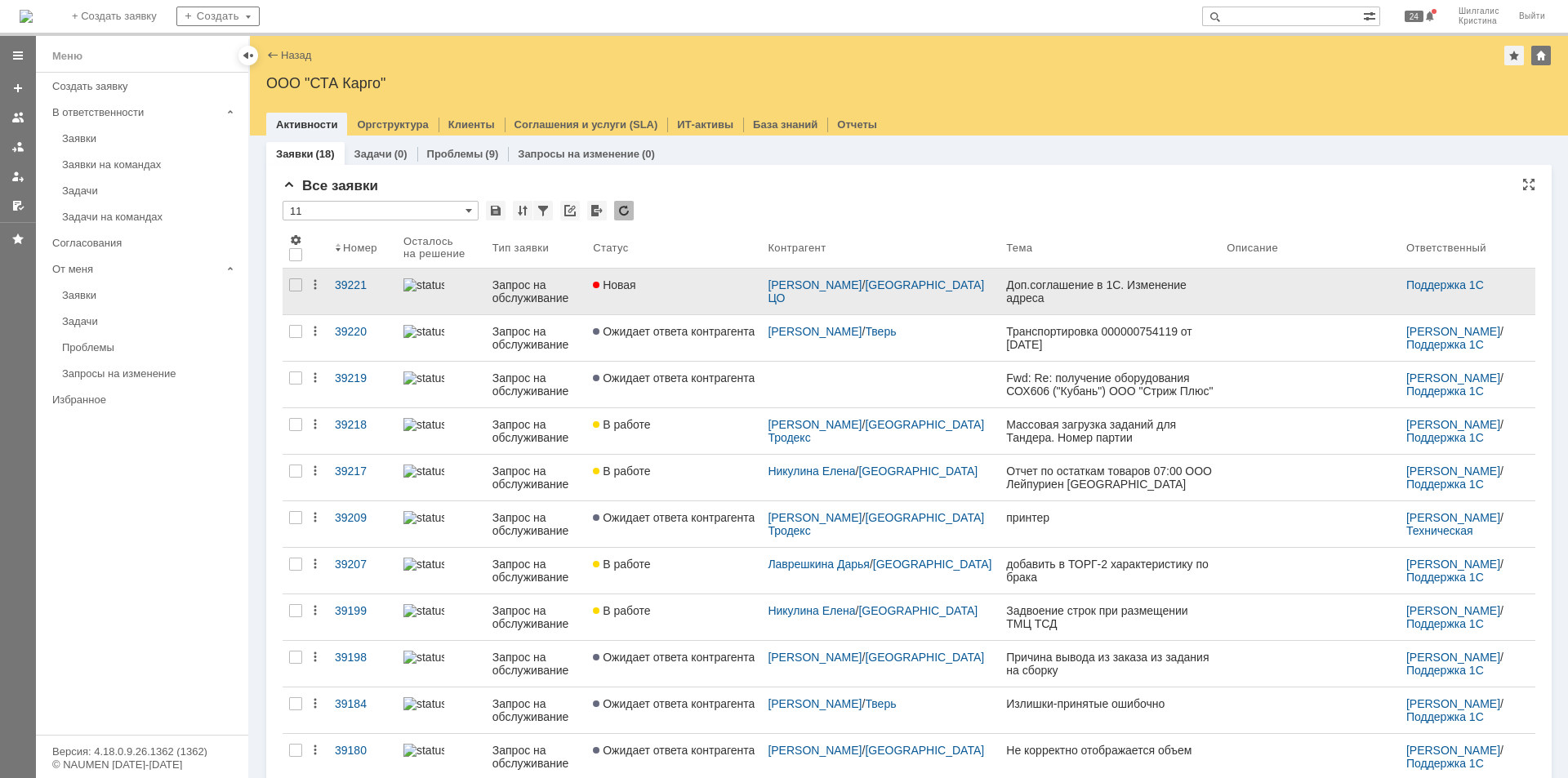
click at [676, 294] on link "Новая" at bounding box center [673, 292] width 175 height 46
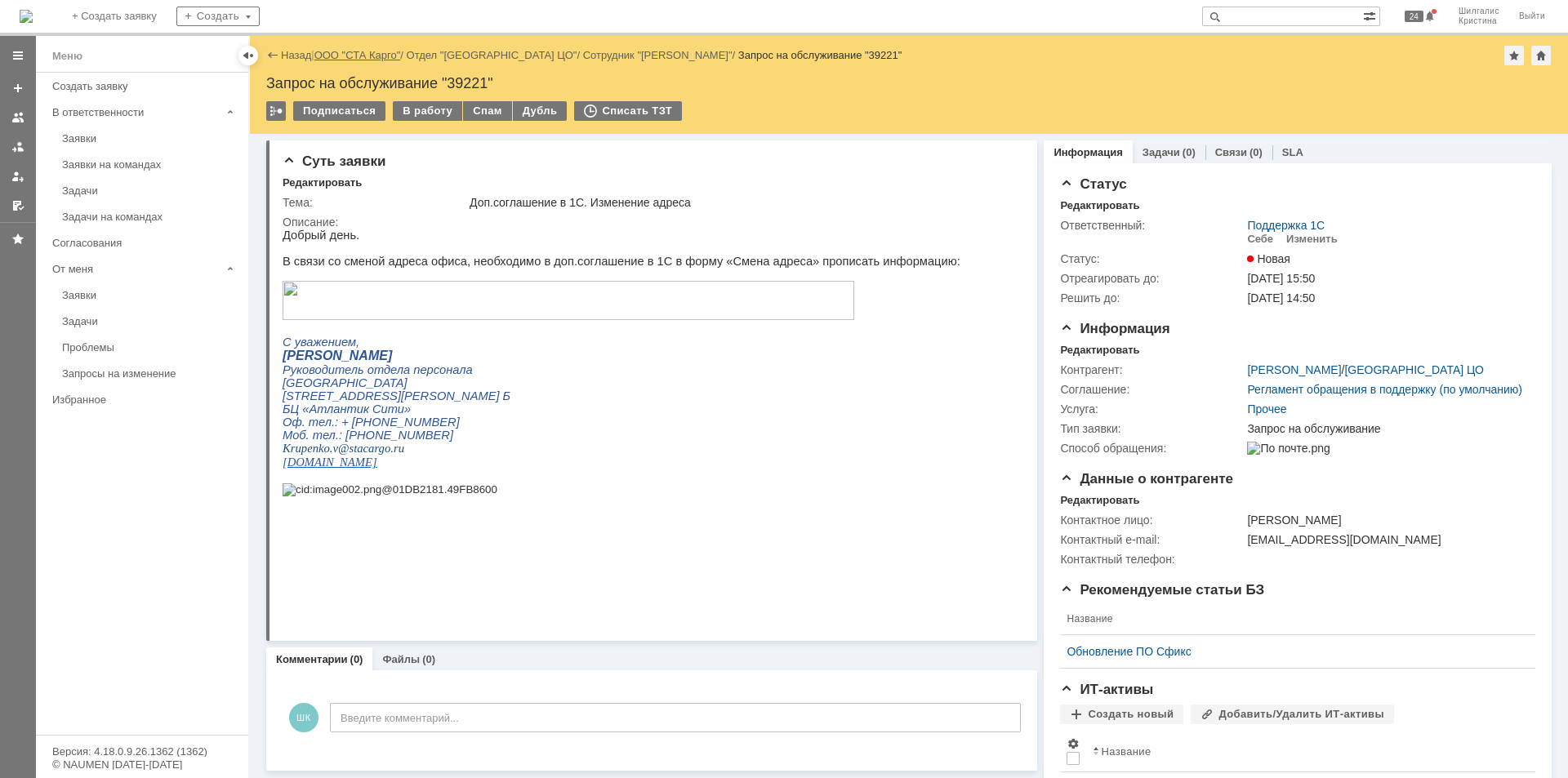
click at [359, 56] on link "ООО "СТА Карго"" at bounding box center [358, 54] width 87 height 12
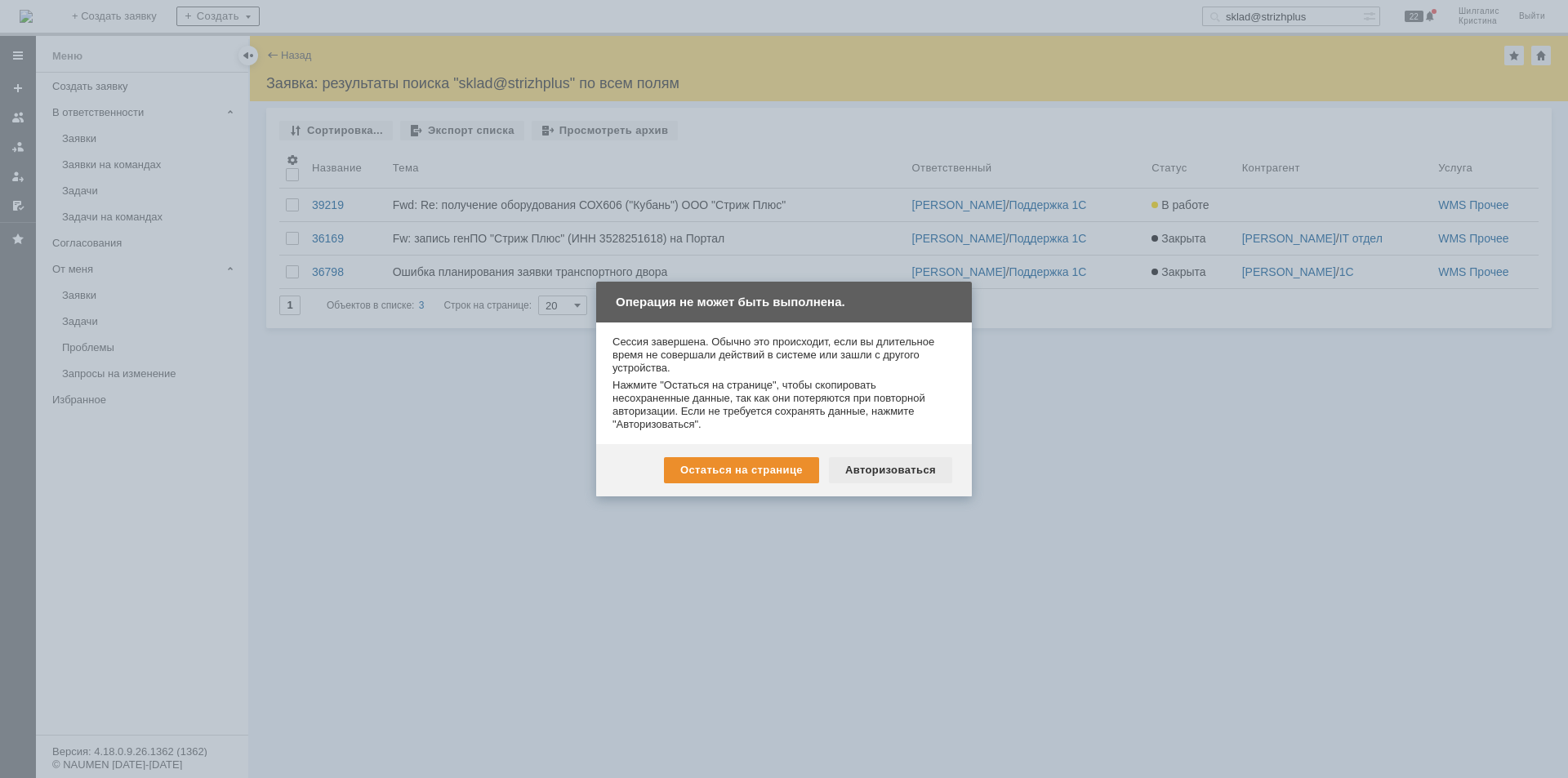
click at [891, 465] on div "Авторизоваться" at bounding box center [890, 469] width 123 height 26
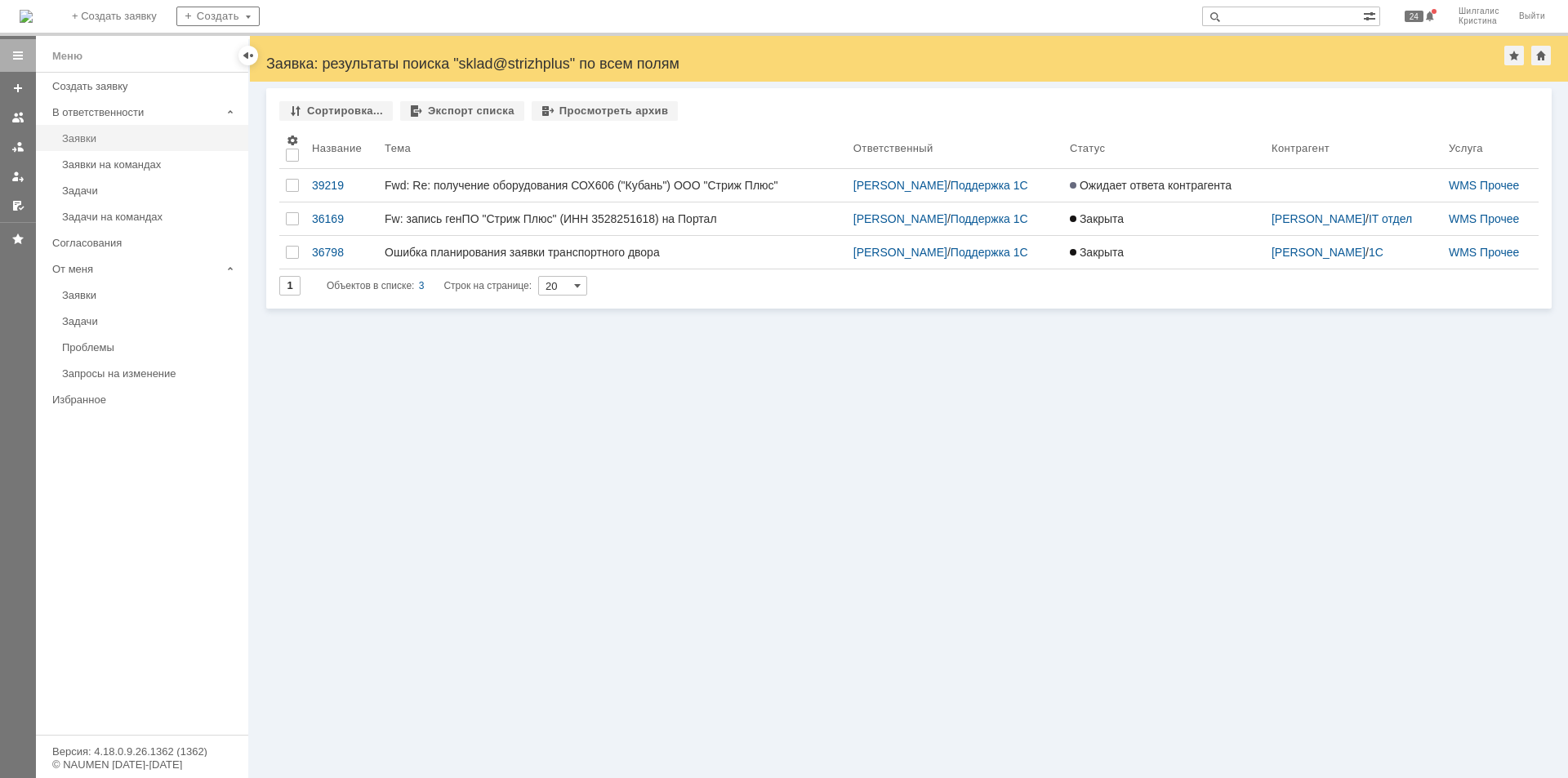
click at [87, 139] on div "Заявки" at bounding box center [150, 138] width 176 height 12
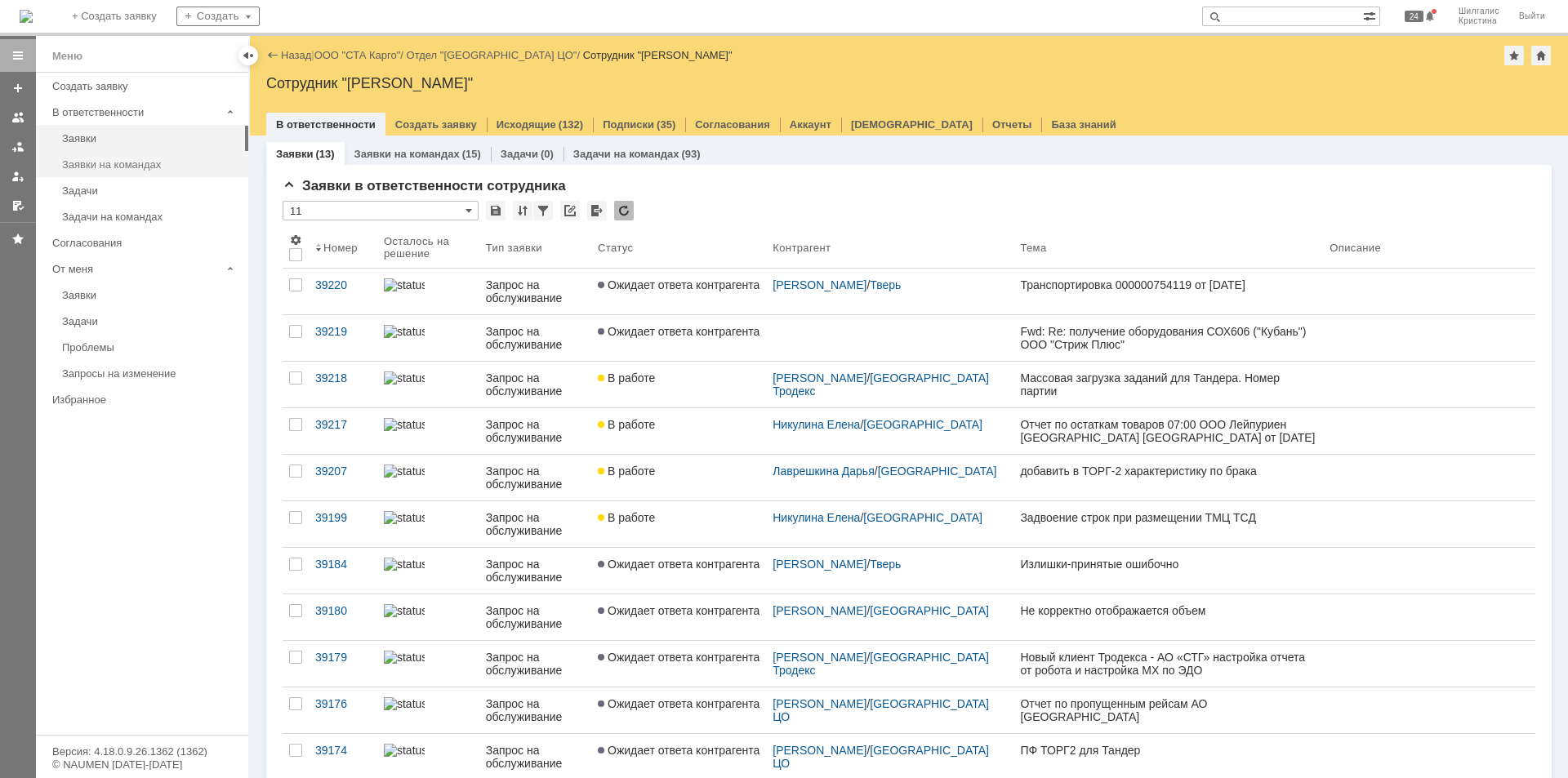
click at [147, 170] on div "Заявки на командах" at bounding box center [150, 164] width 176 height 12
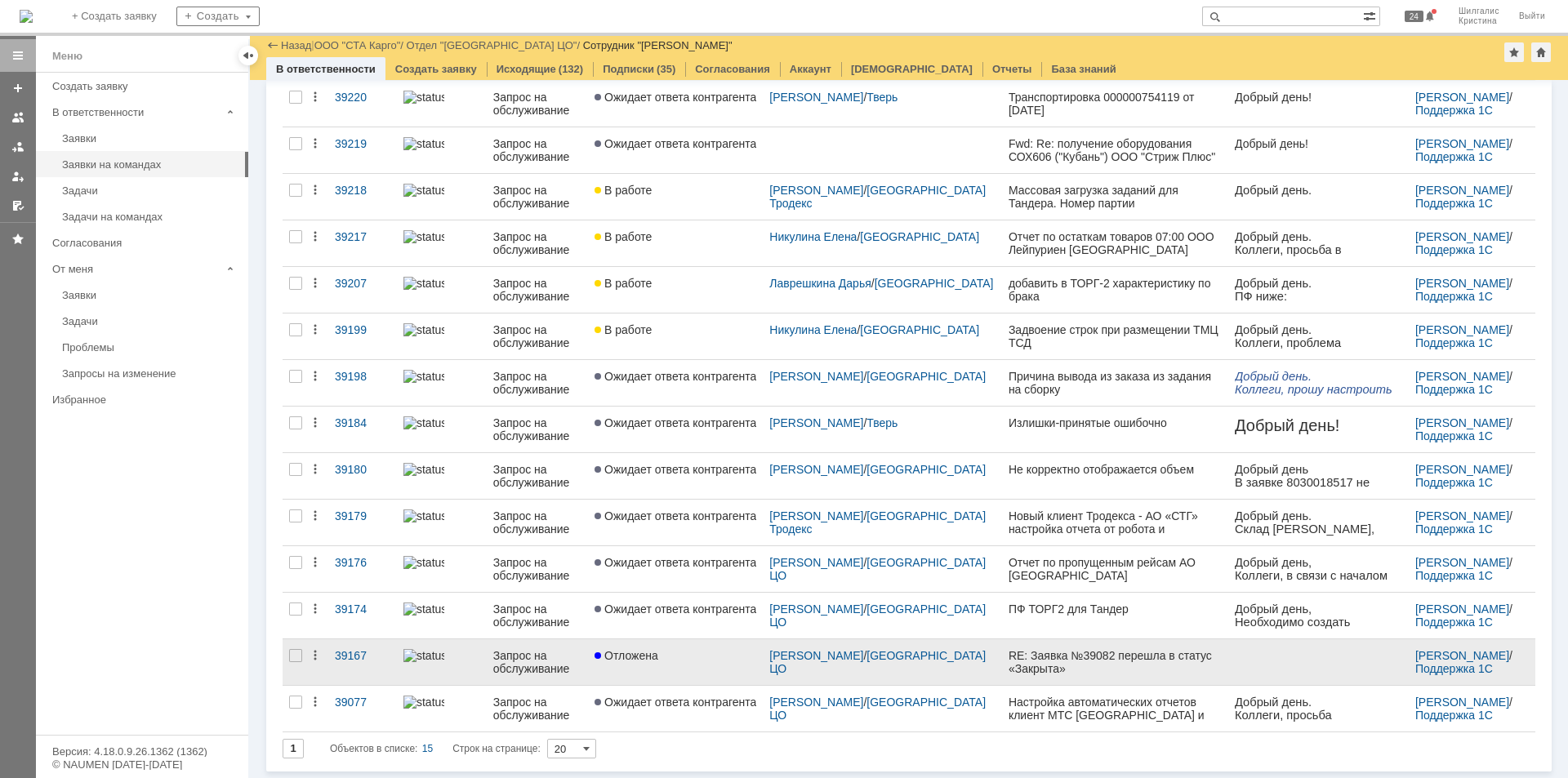
click at [658, 660] on span "Отложена" at bounding box center [626, 656] width 64 height 13
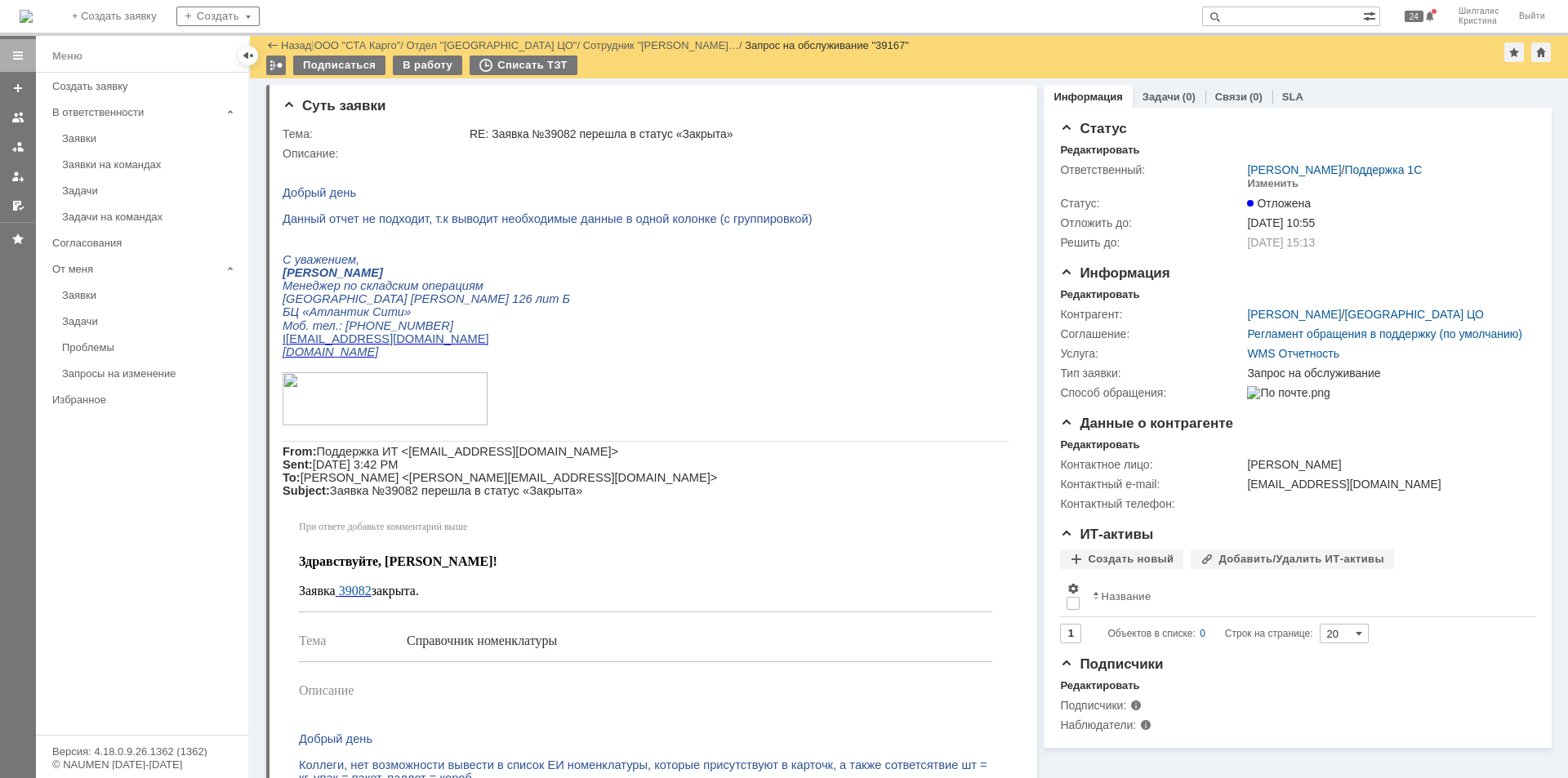
drag, startPoint x: 1121, startPoint y: 447, endPoint x: 1054, endPoint y: 280, distance: 179.9
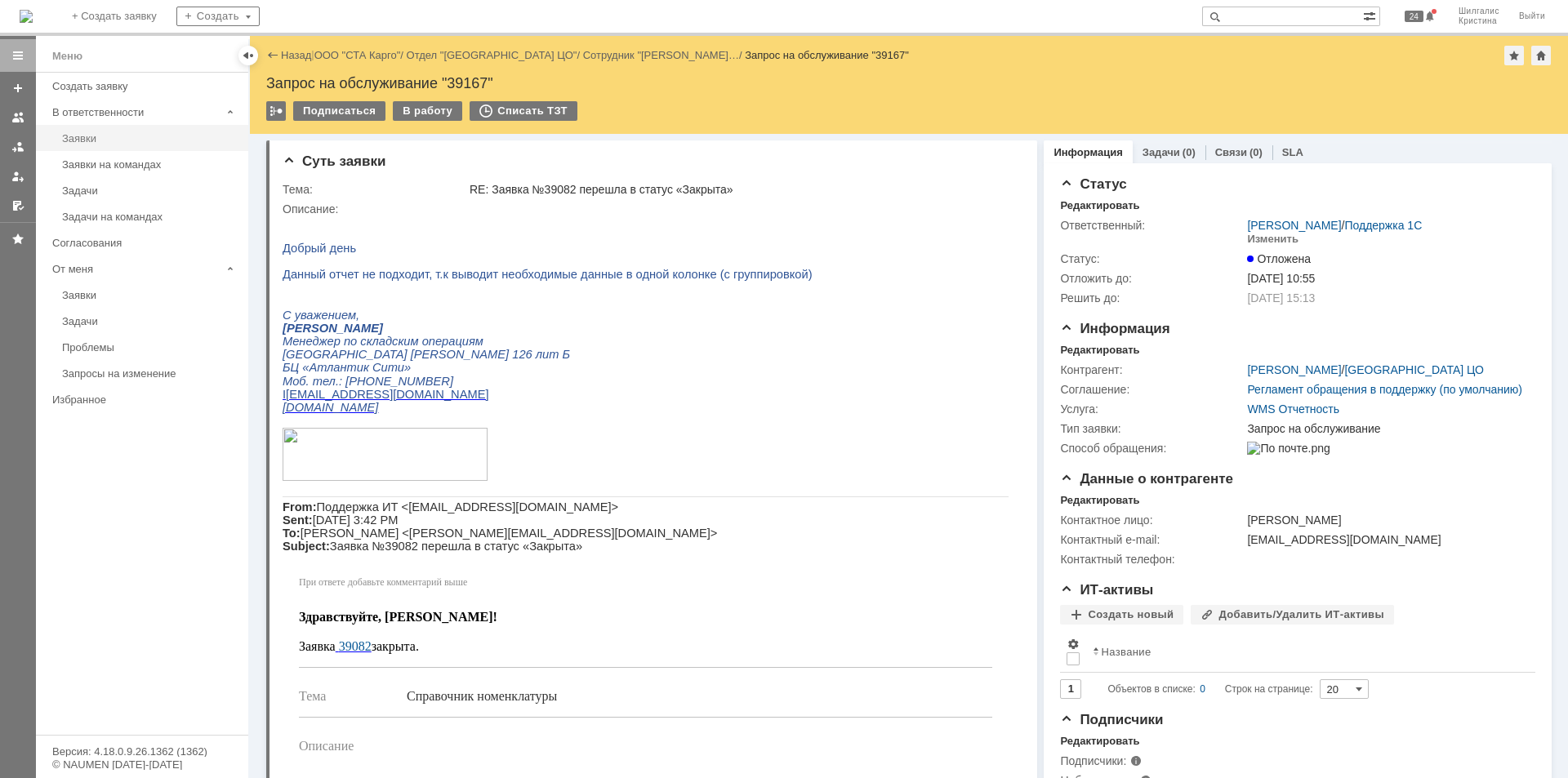
click at [96, 143] on div "Заявки" at bounding box center [150, 138] width 176 height 12
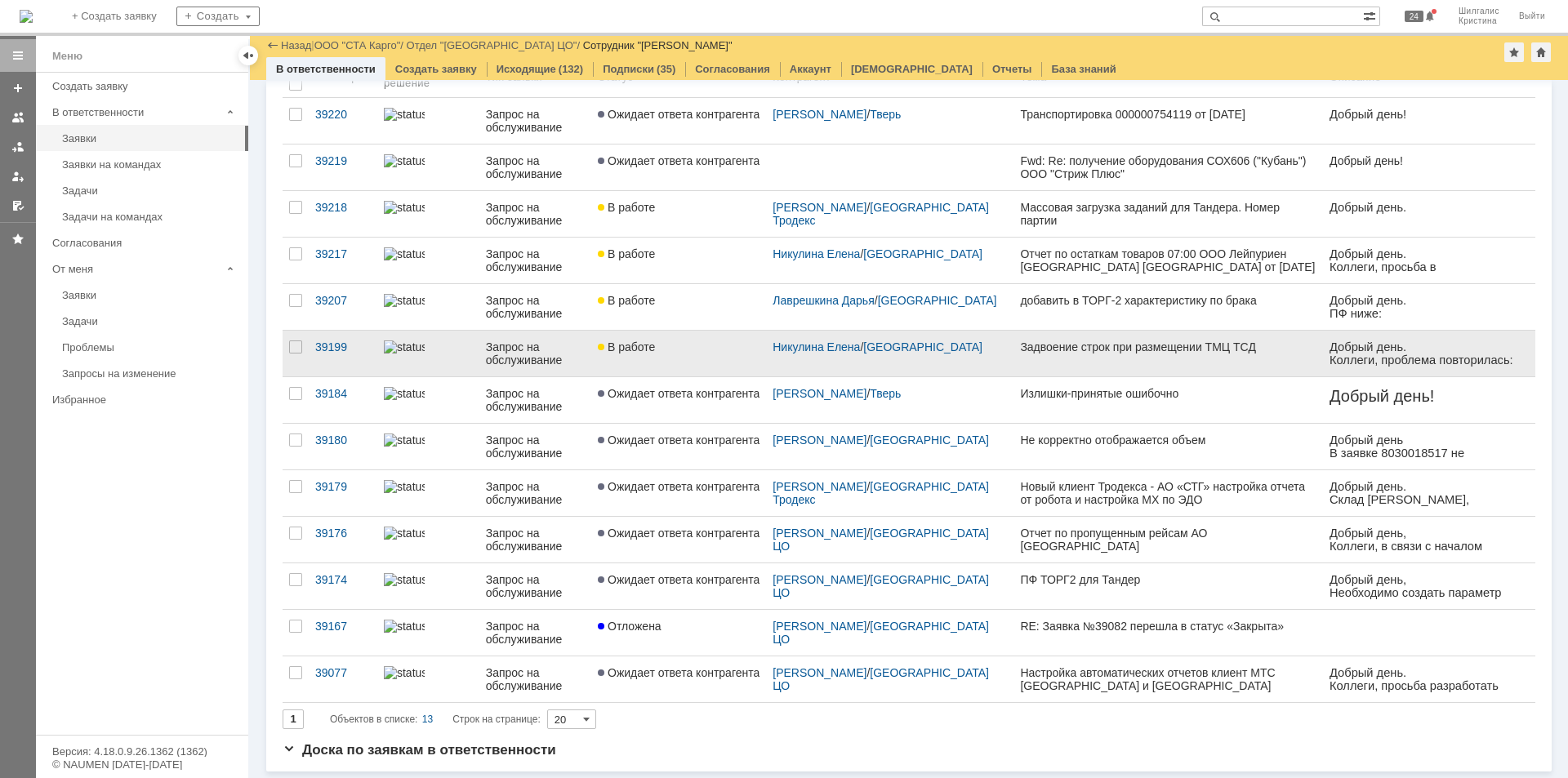
click at [695, 349] on div "В работе" at bounding box center [678, 347] width 162 height 13
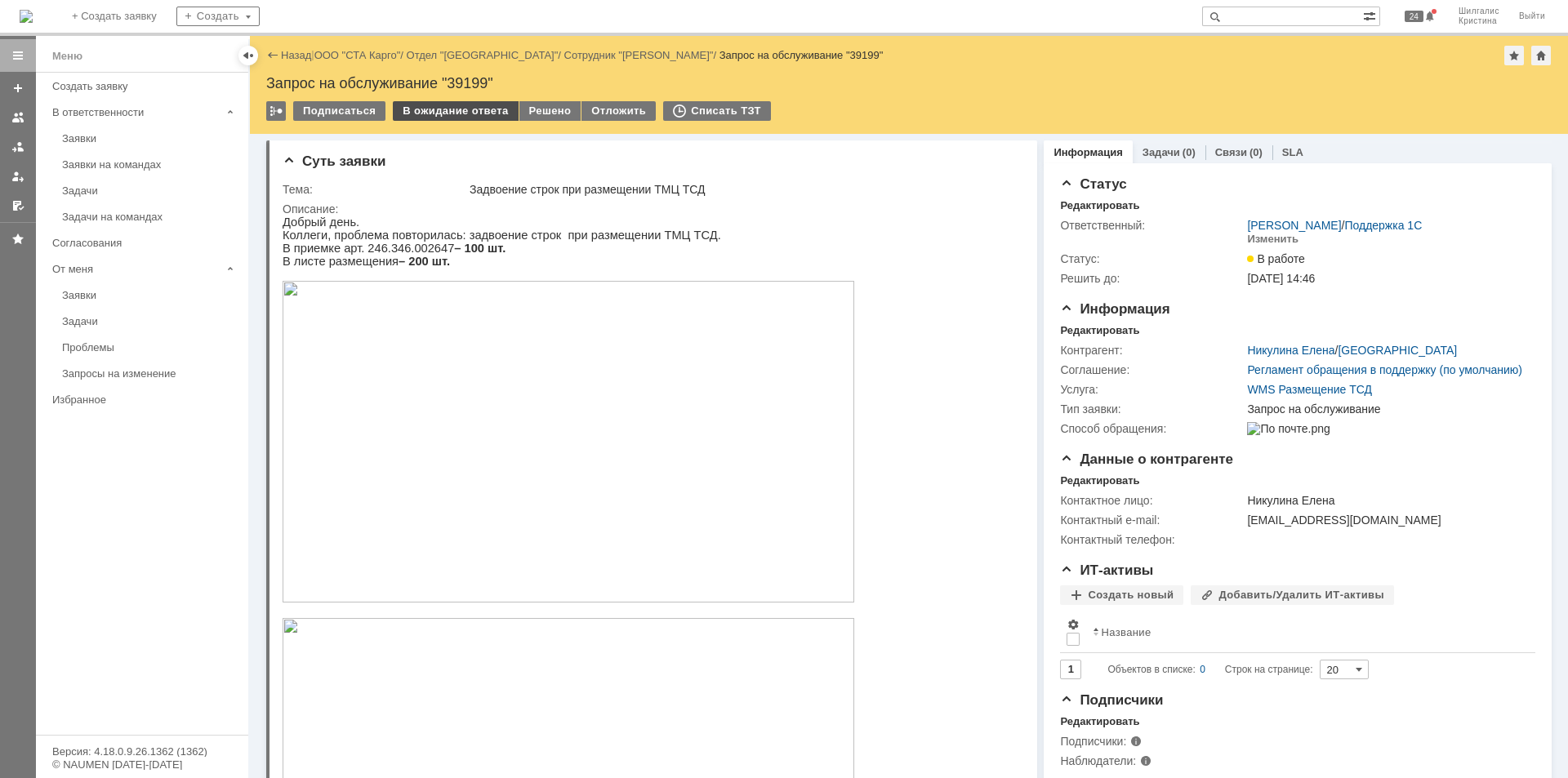
click at [439, 115] on div "В ожидание ответа" at bounding box center [455, 111] width 125 height 19
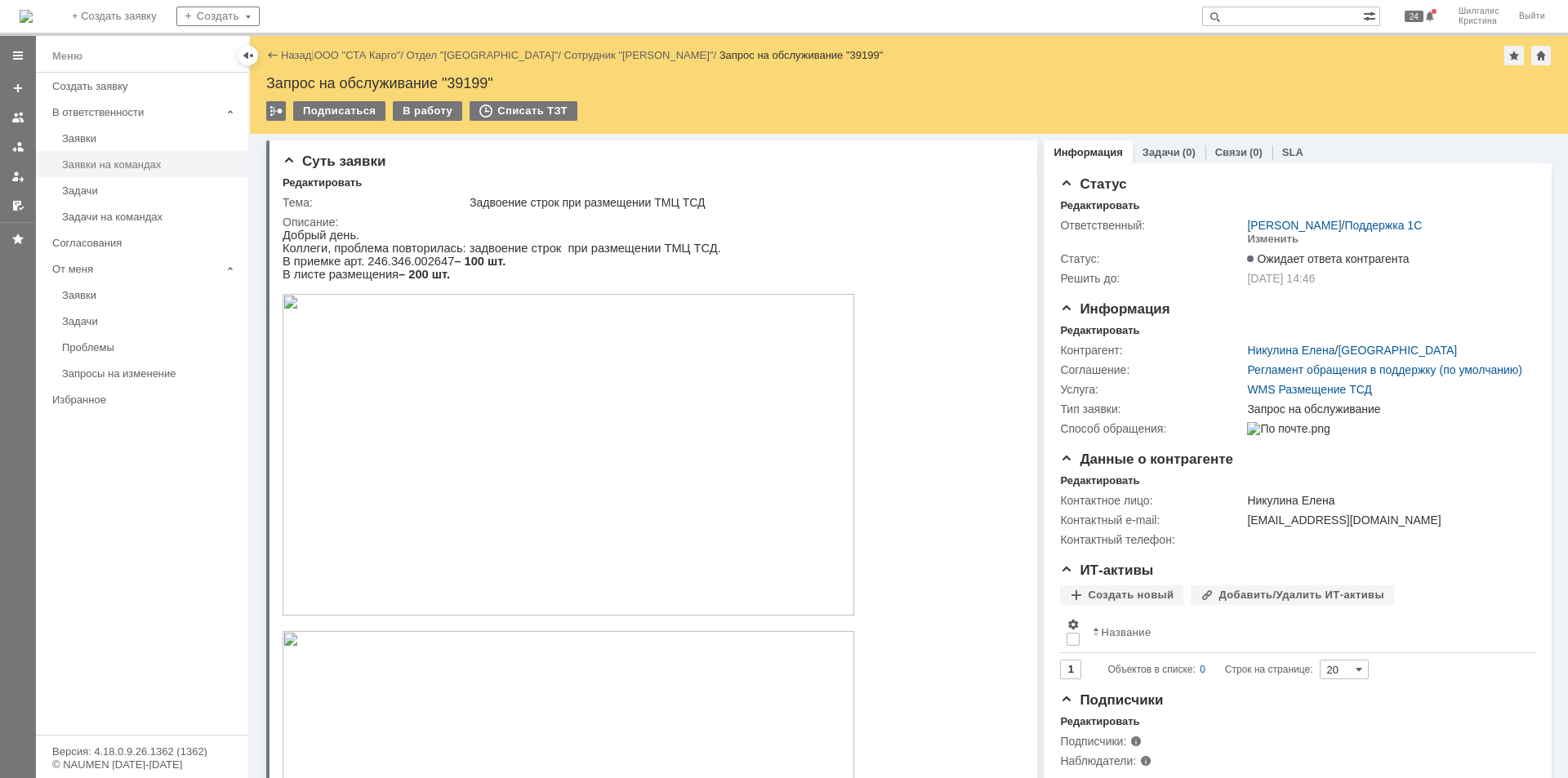
click at [129, 154] on link "Заявки на командах" at bounding box center [150, 164] width 189 height 25
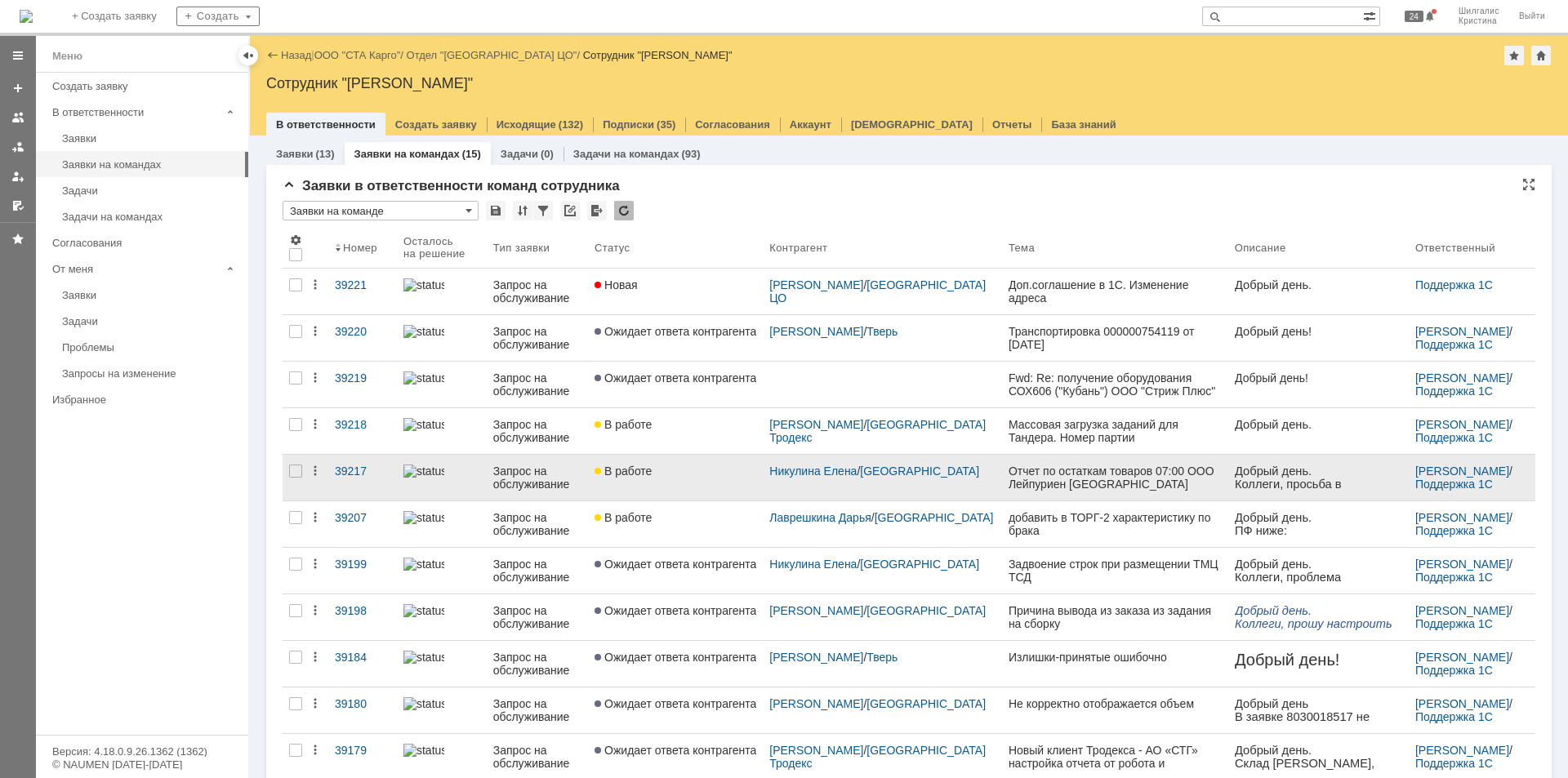
click at [685, 472] on div "В работе" at bounding box center [675, 471] width 162 height 13
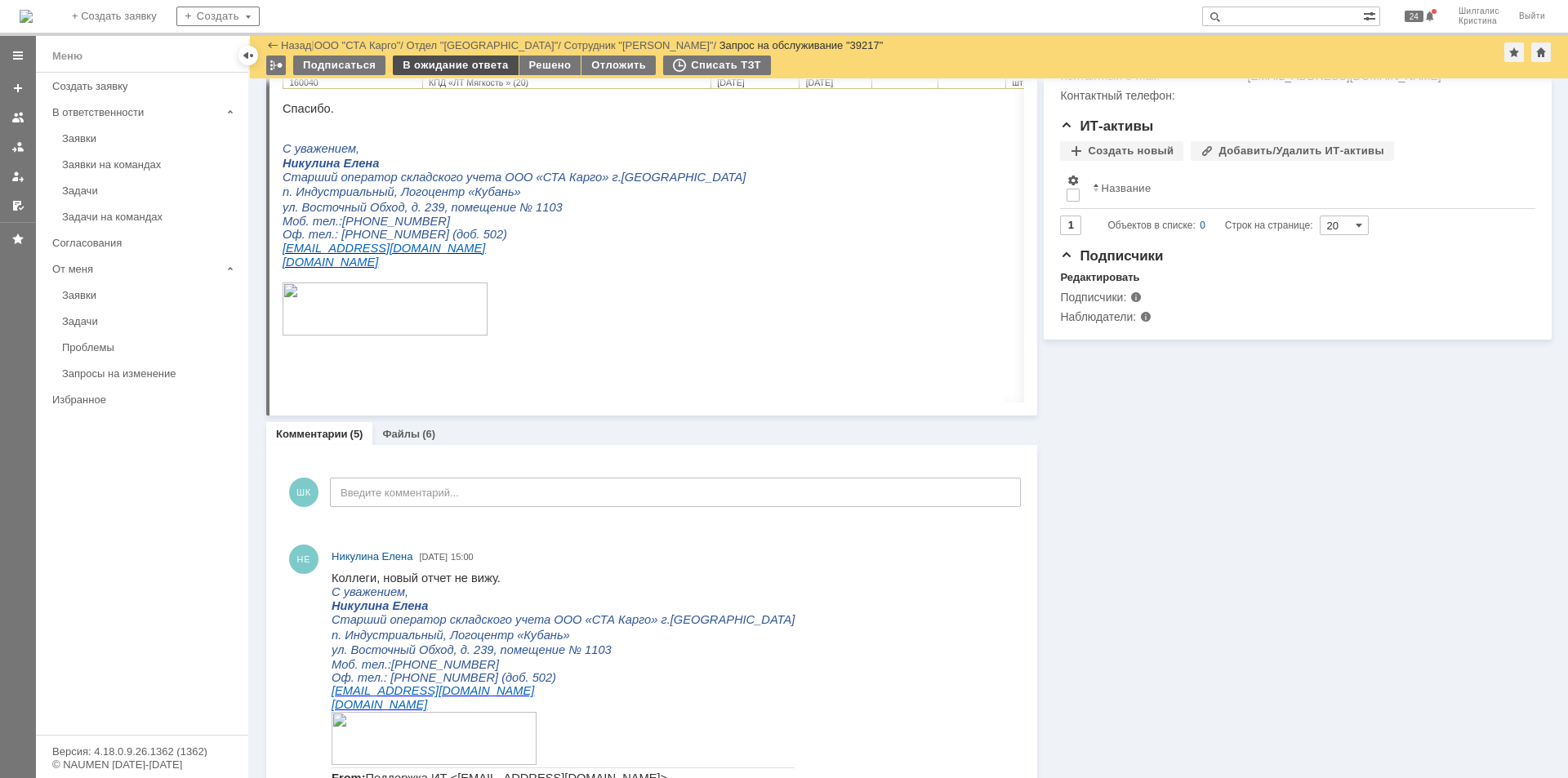
click at [466, 65] on div "В ожидание ответа" at bounding box center [455, 65] width 125 height 19
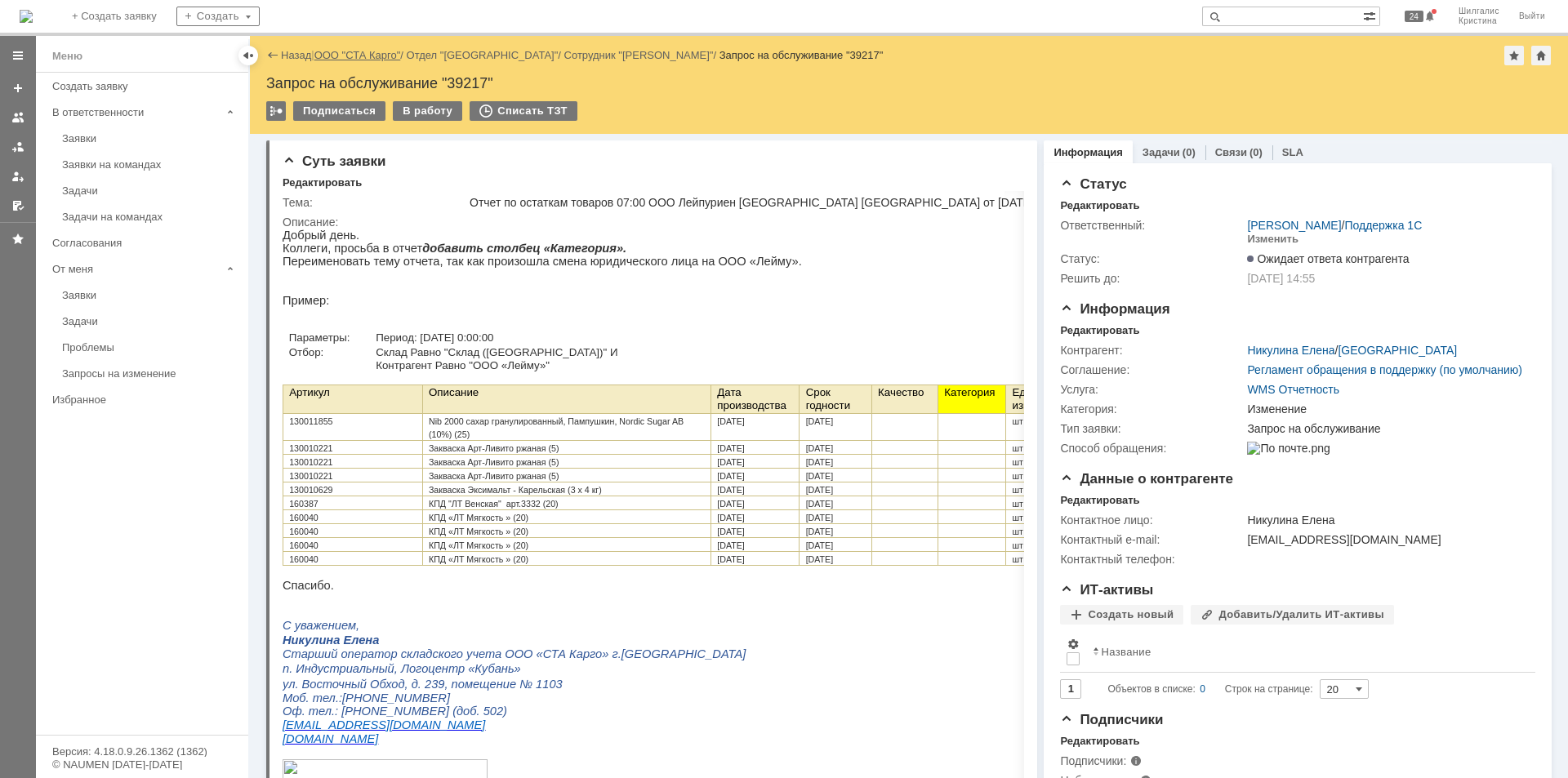
click at [372, 60] on link "ООО "СТА Карго"" at bounding box center [358, 54] width 87 height 12
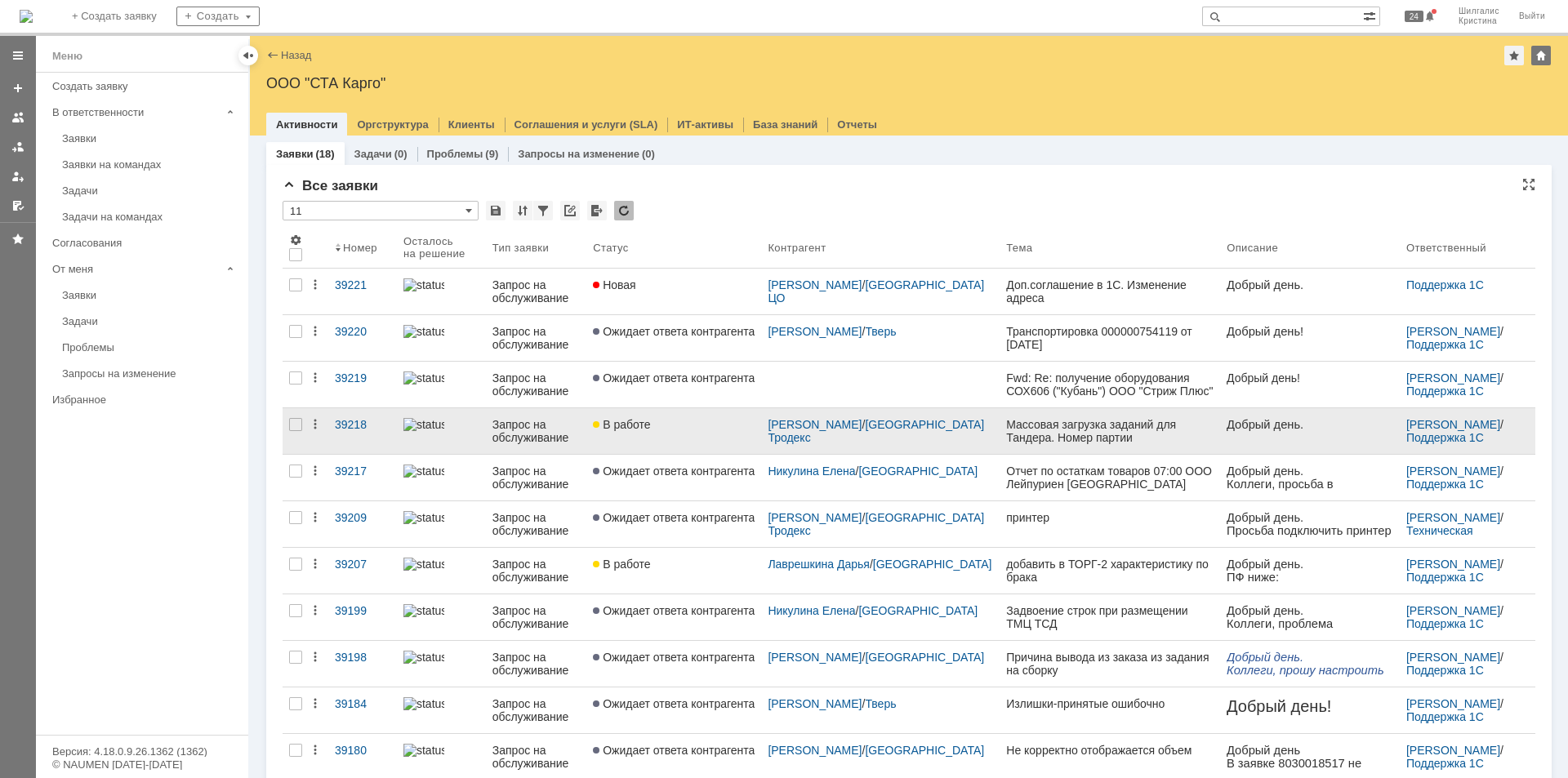
click at [696, 427] on div "В работе" at bounding box center [673, 424] width 162 height 13
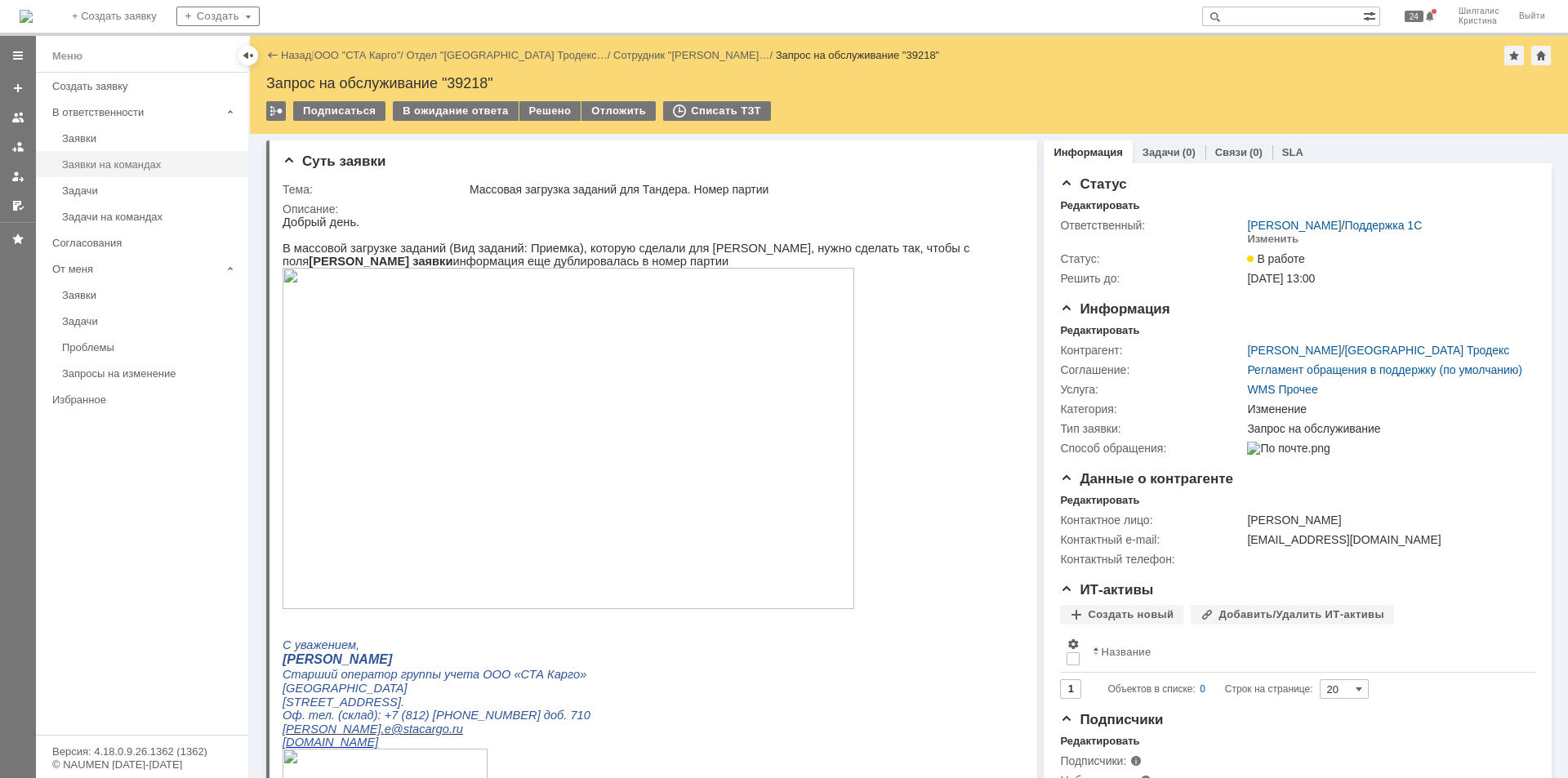
click at [165, 171] on link "Заявки на командах" at bounding box center [150, 164] width 189 height 25
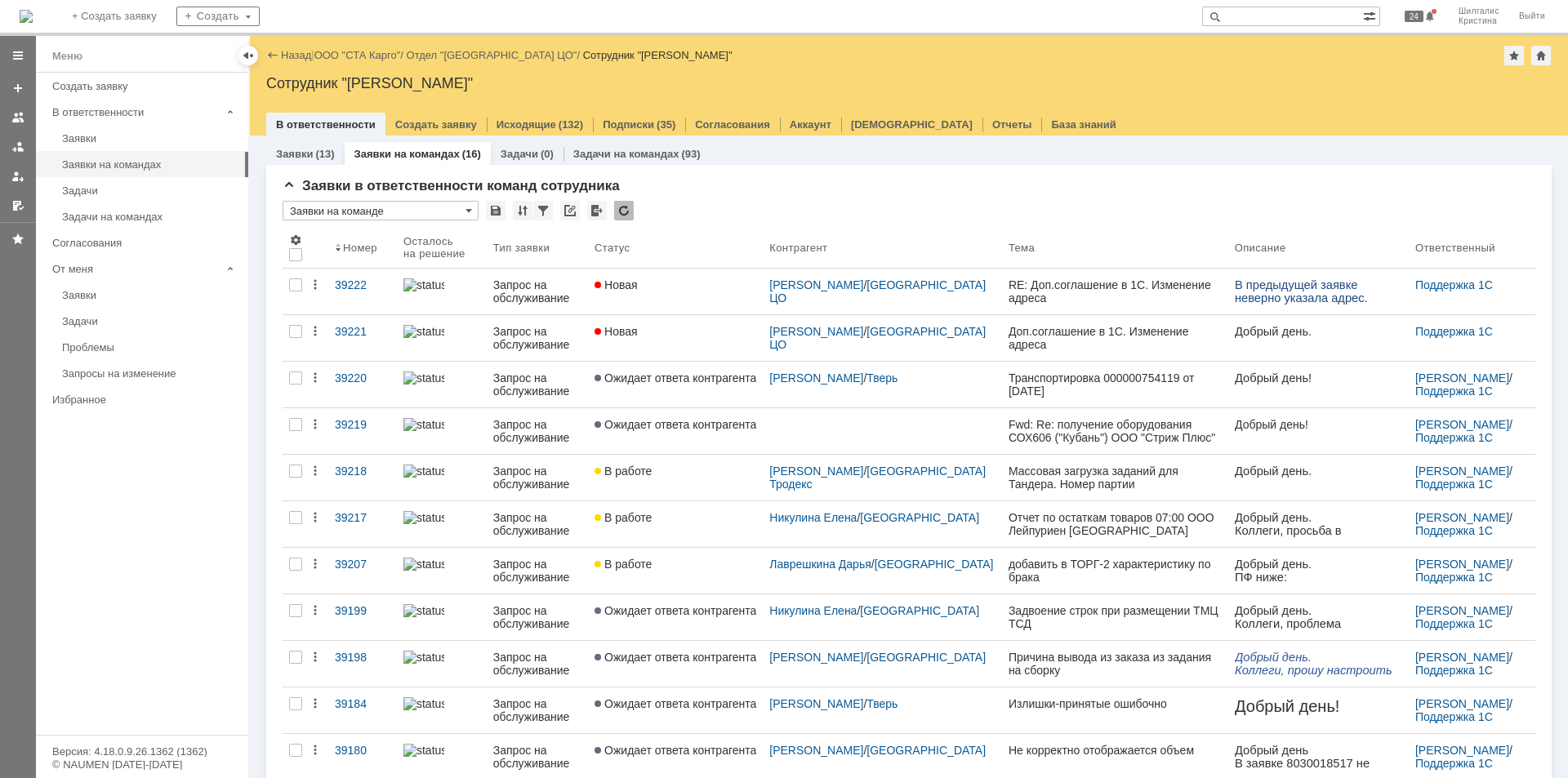
drag, startPoint x: 711, startPoint y: 372, endPoint x: 770, endPoint y: 172, distance: 208.5
click at [770, 172] on div "Заявки в ответственности команд сотрудника * Заявки на команде Результаты поиск…" at bounding box center [908, 608] width 1285 height 887
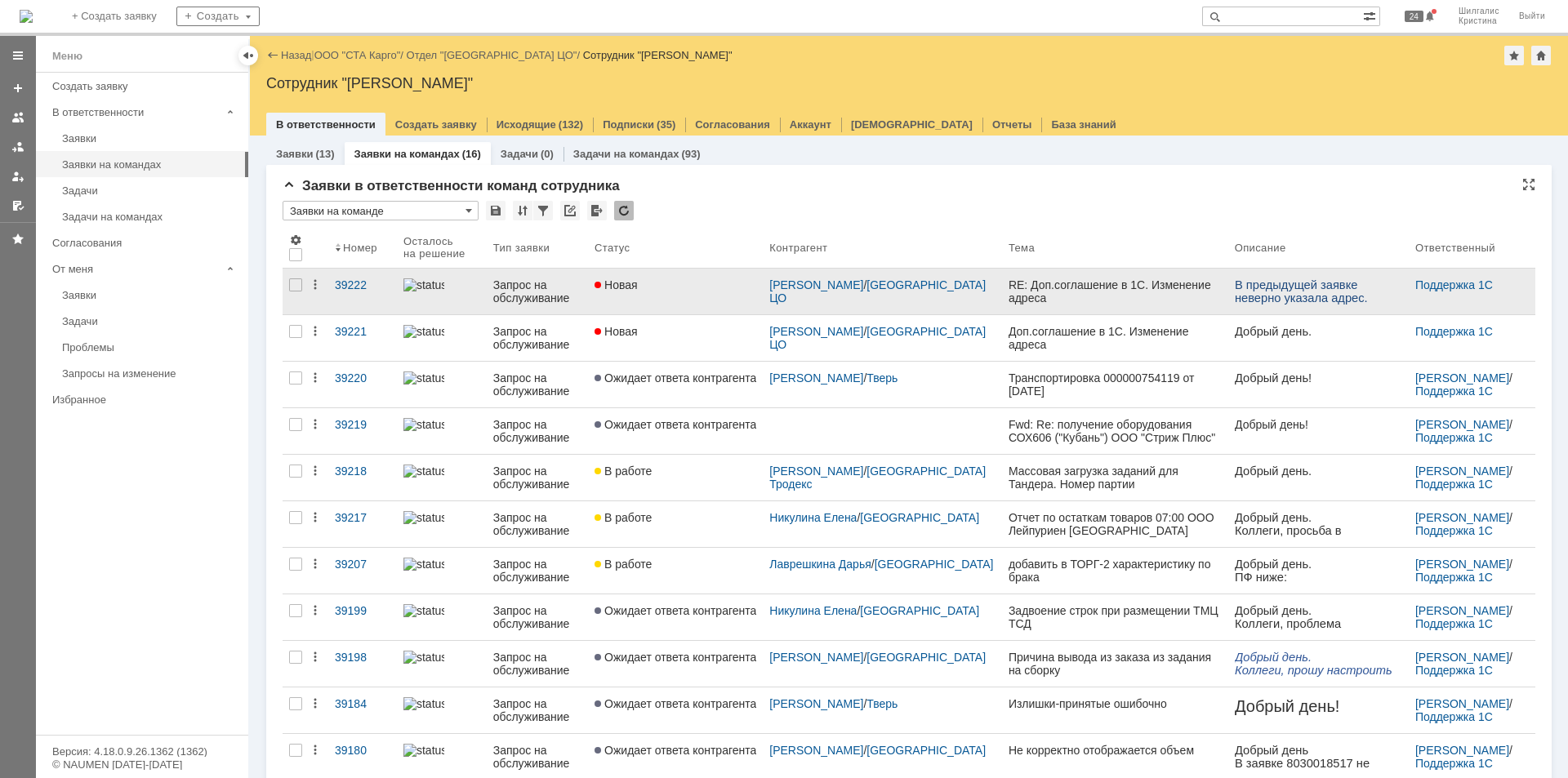
click at [706, 290] on div "Новая" at bounding box center [675, 285] width 162 height 13
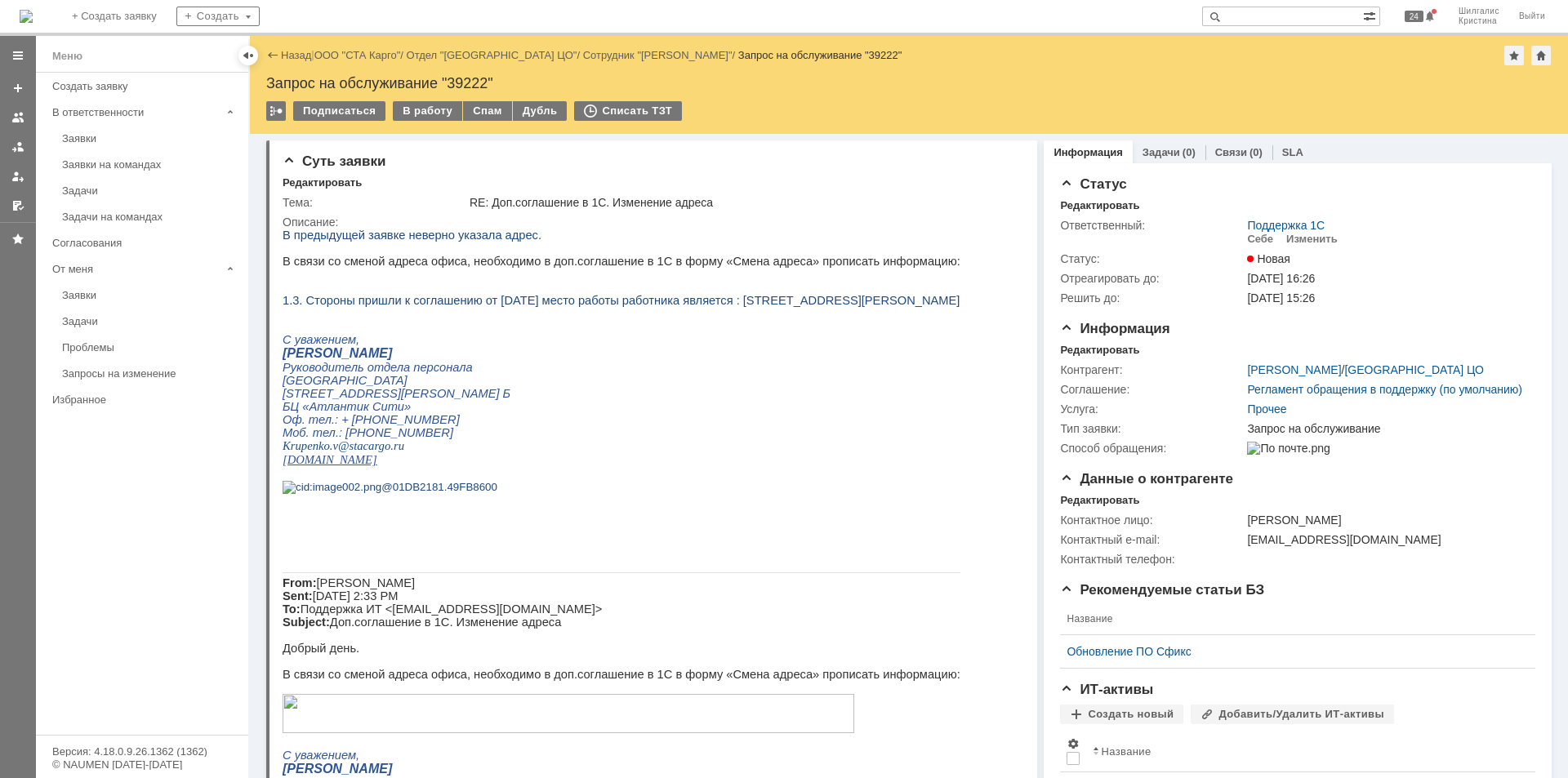
click at [474, 78] on div "Запрос на обслуживание "39222"" at bounding box center [908, 83] width 1285 height 16
copy div "39222"
click at [346, 50] on link "ООО "СТА Карго"" at bounding box center [358, 54] width 87 height 12
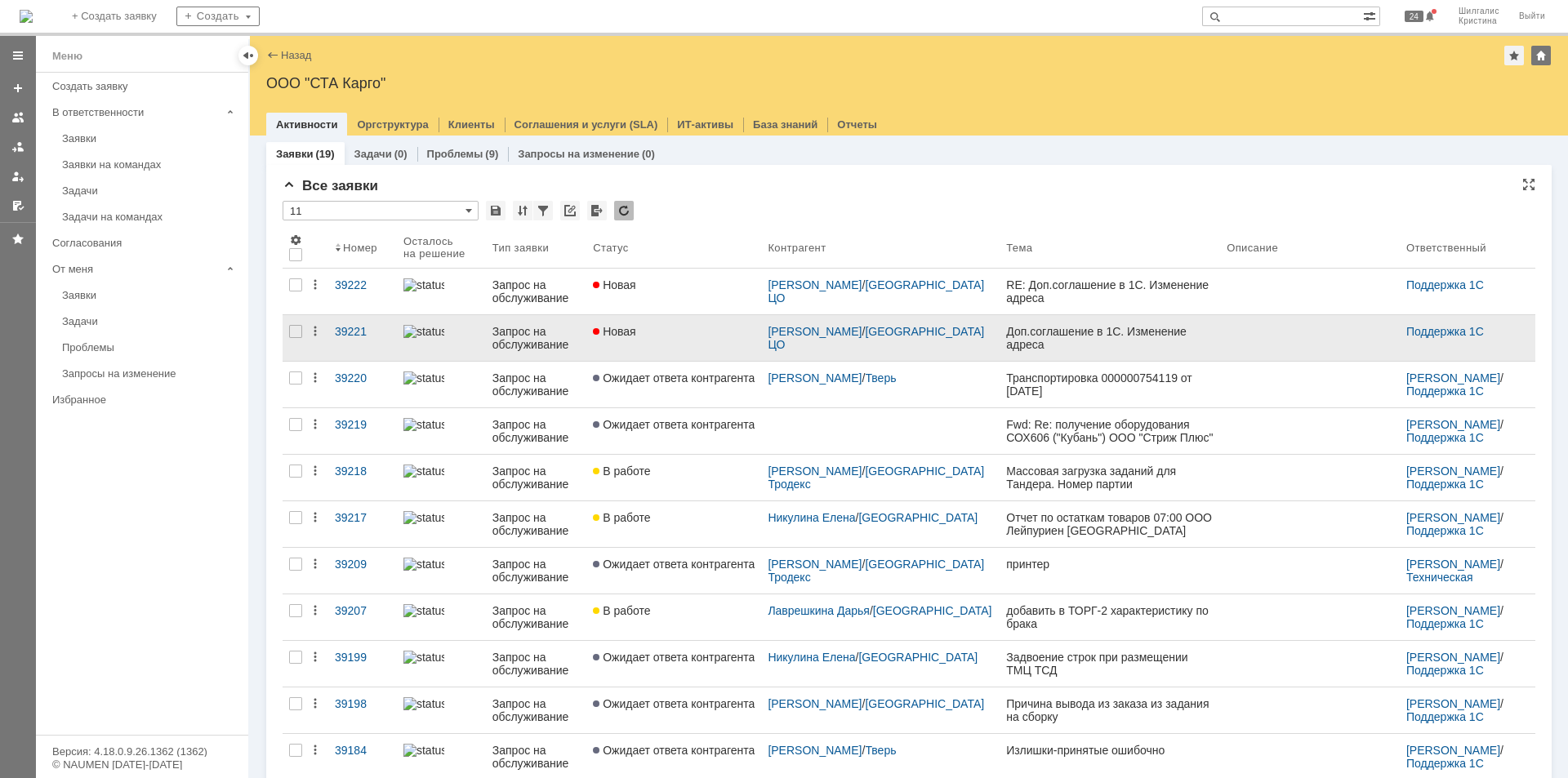
click at [669, 330] on div "Новая" at bounding box center [673, 332] width 162 height 13
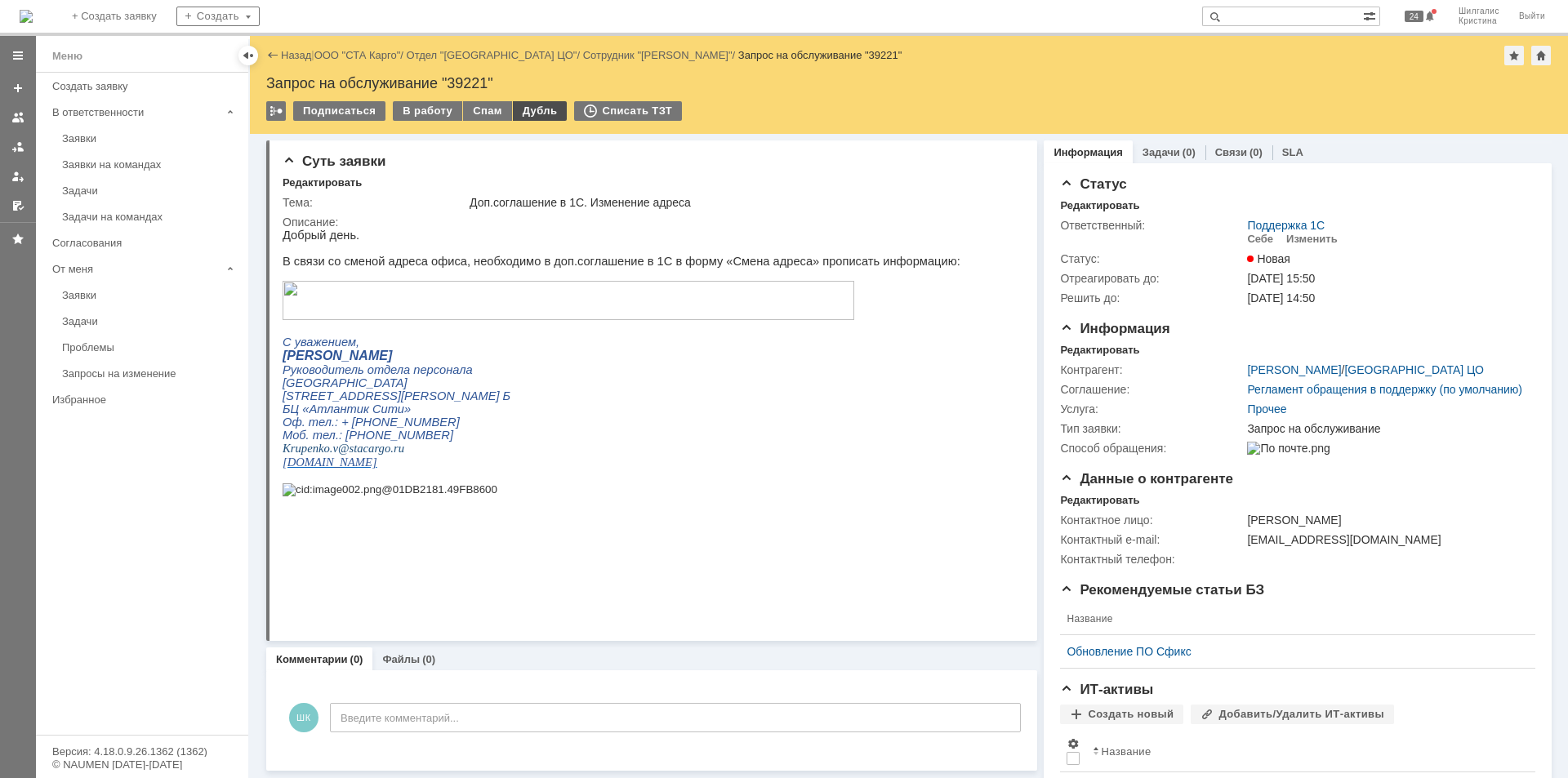
click at [527, 116] on div "Дубль" at bounding box center [539, 111] width 54 height 19
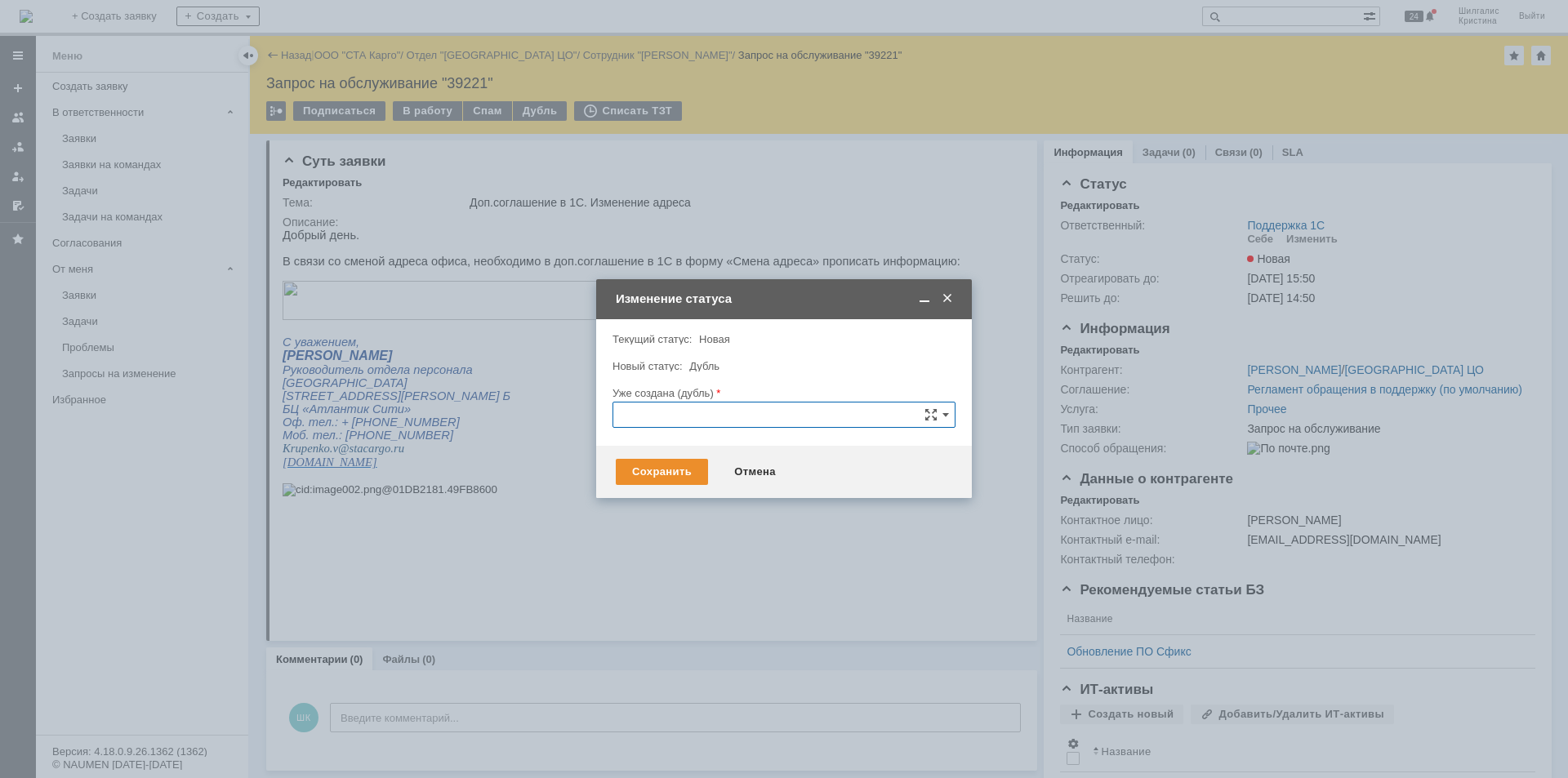
paste input "39222"
click at [650, 506] on span "39222" at bounding box center [784, 507] width 321 height 13
type input "39222"
click at [664, 472] on div "Сохранить" at bounding box center [662, 471] width 92 height 26
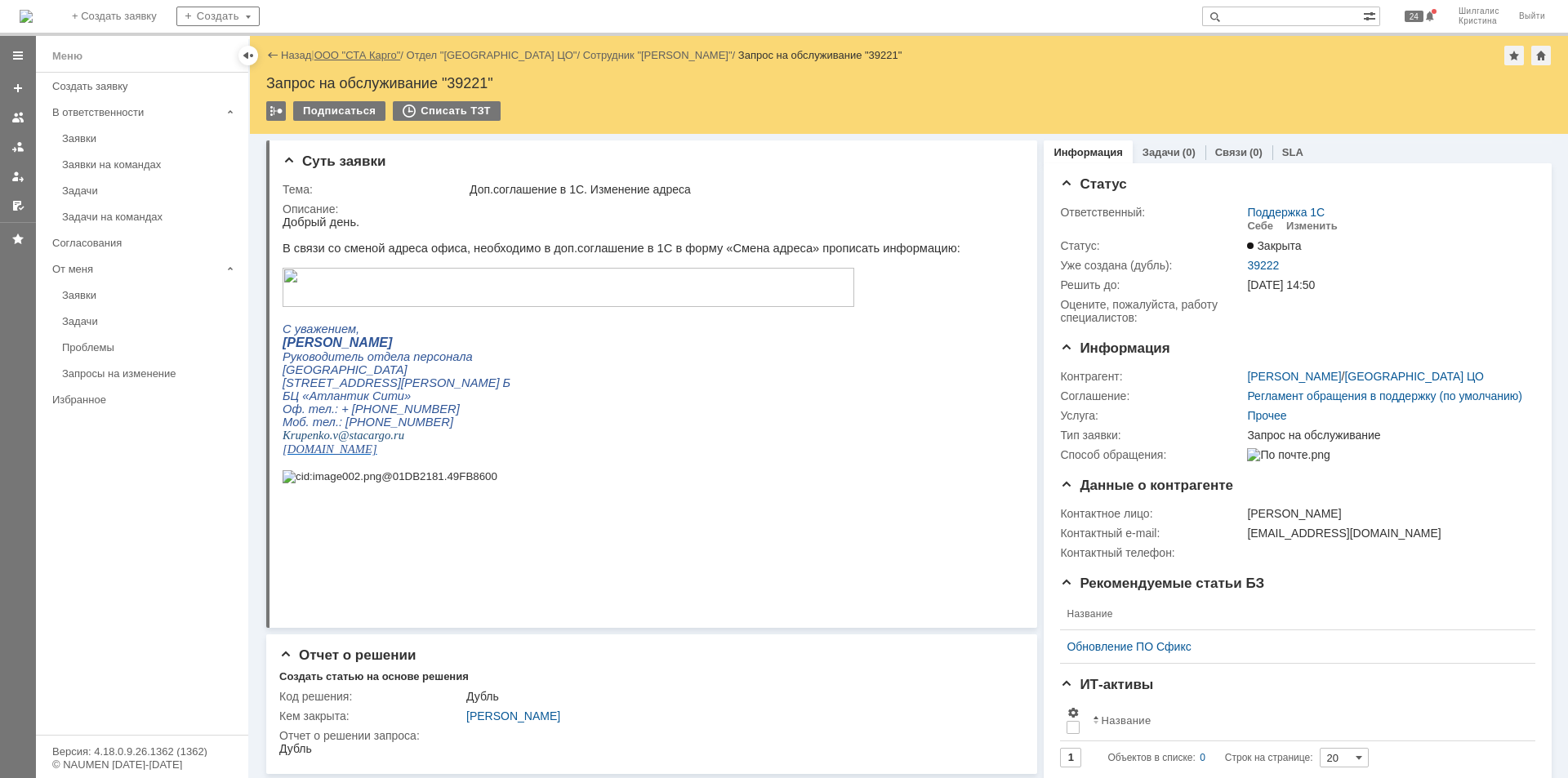
click at [388, 52] on link "ООО "СТА Карго"" at bounding box center [358, 54] width 87 height 12
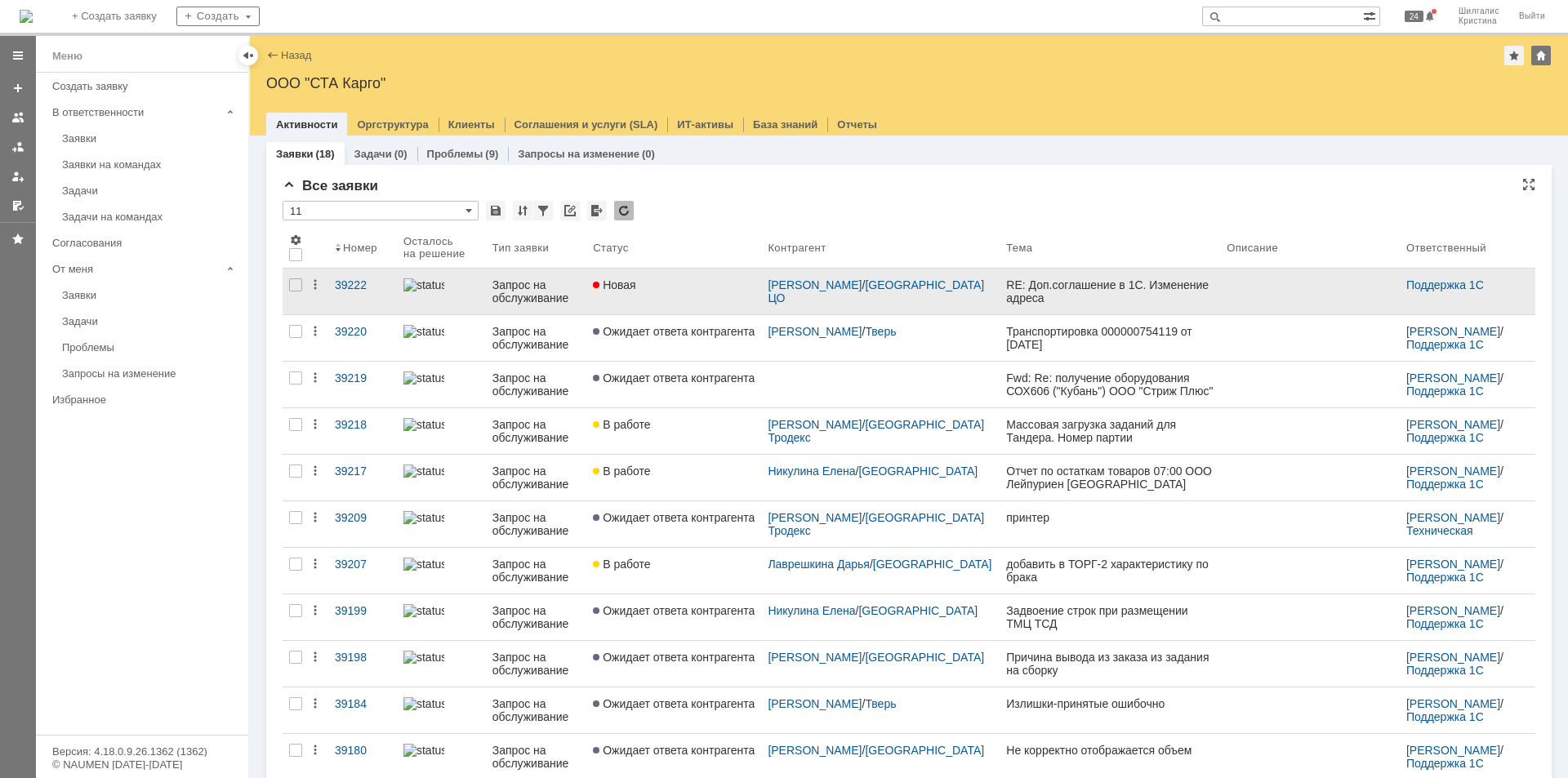
click at [652, 278] on div "Новая" at bounding box center [673, 285] width 162 height 13
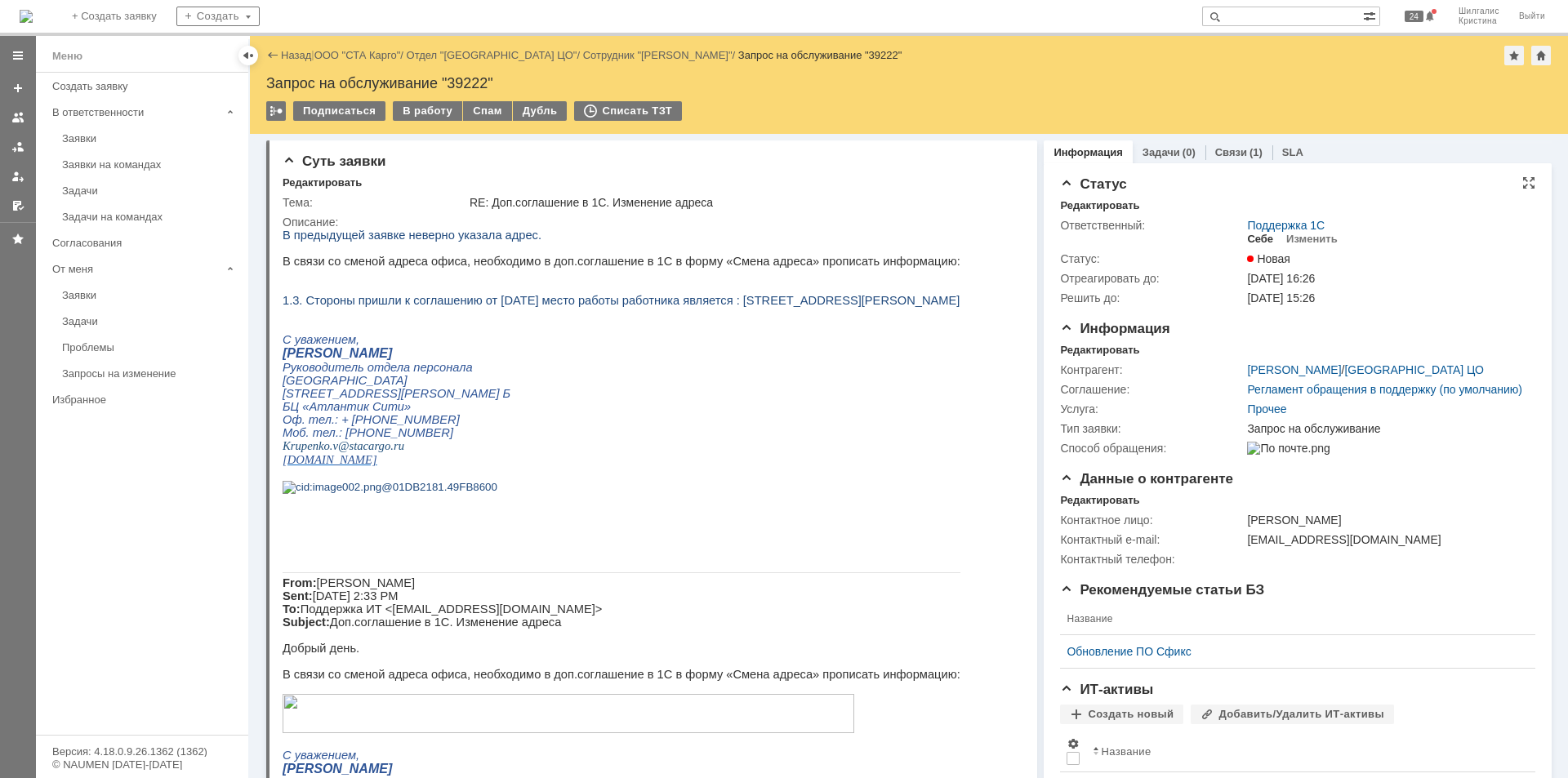
click at [1252, 237] on div "Себе" at bounding box center [1259, 239] width 26 height 13
click at [415, 112] on div "В работу" at bounding box center [427, 111] width 70 height 19
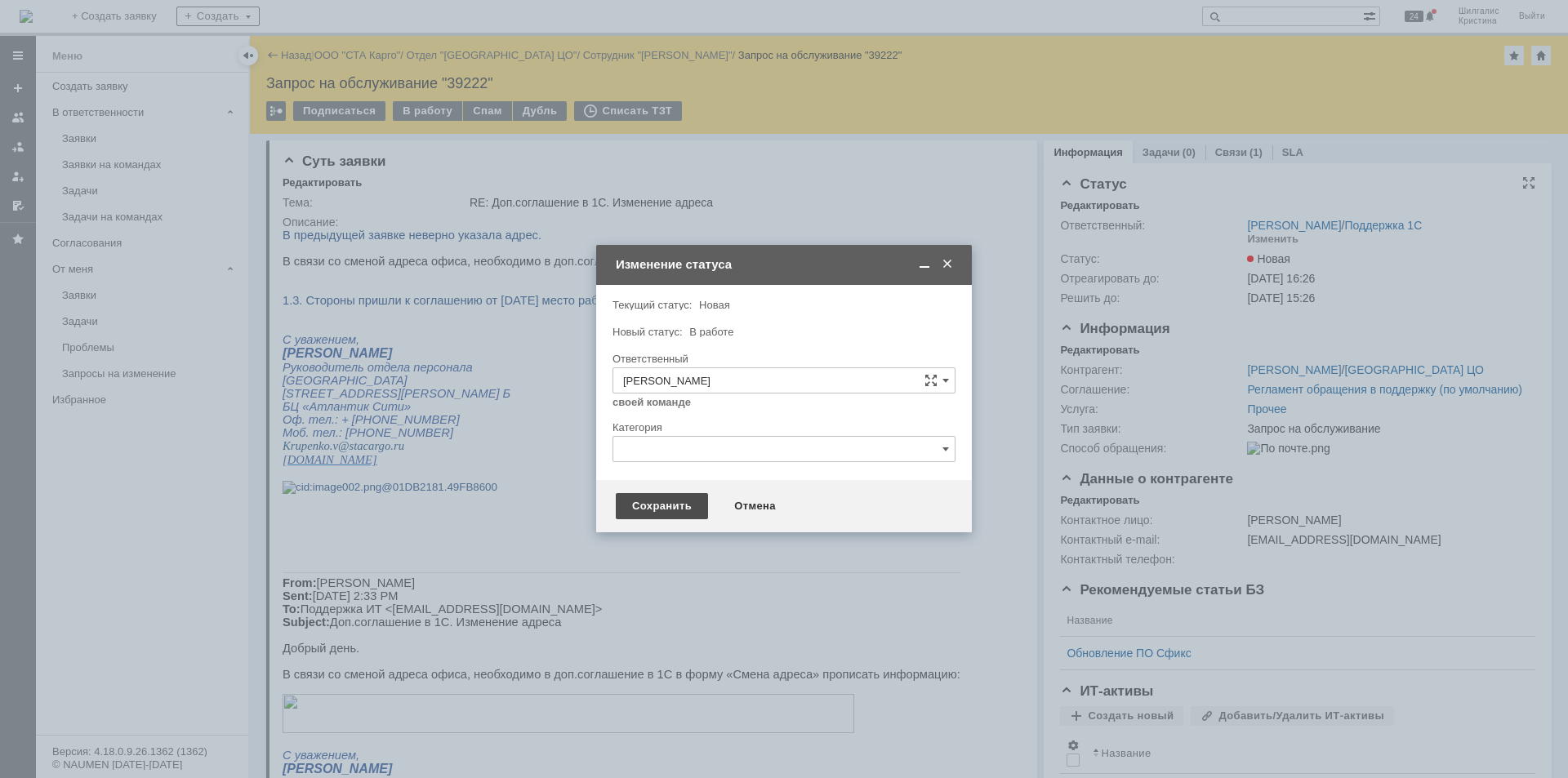
click at [647, 509] on div "Сохранить" at bounding box center [662, 506] width 92 height 26
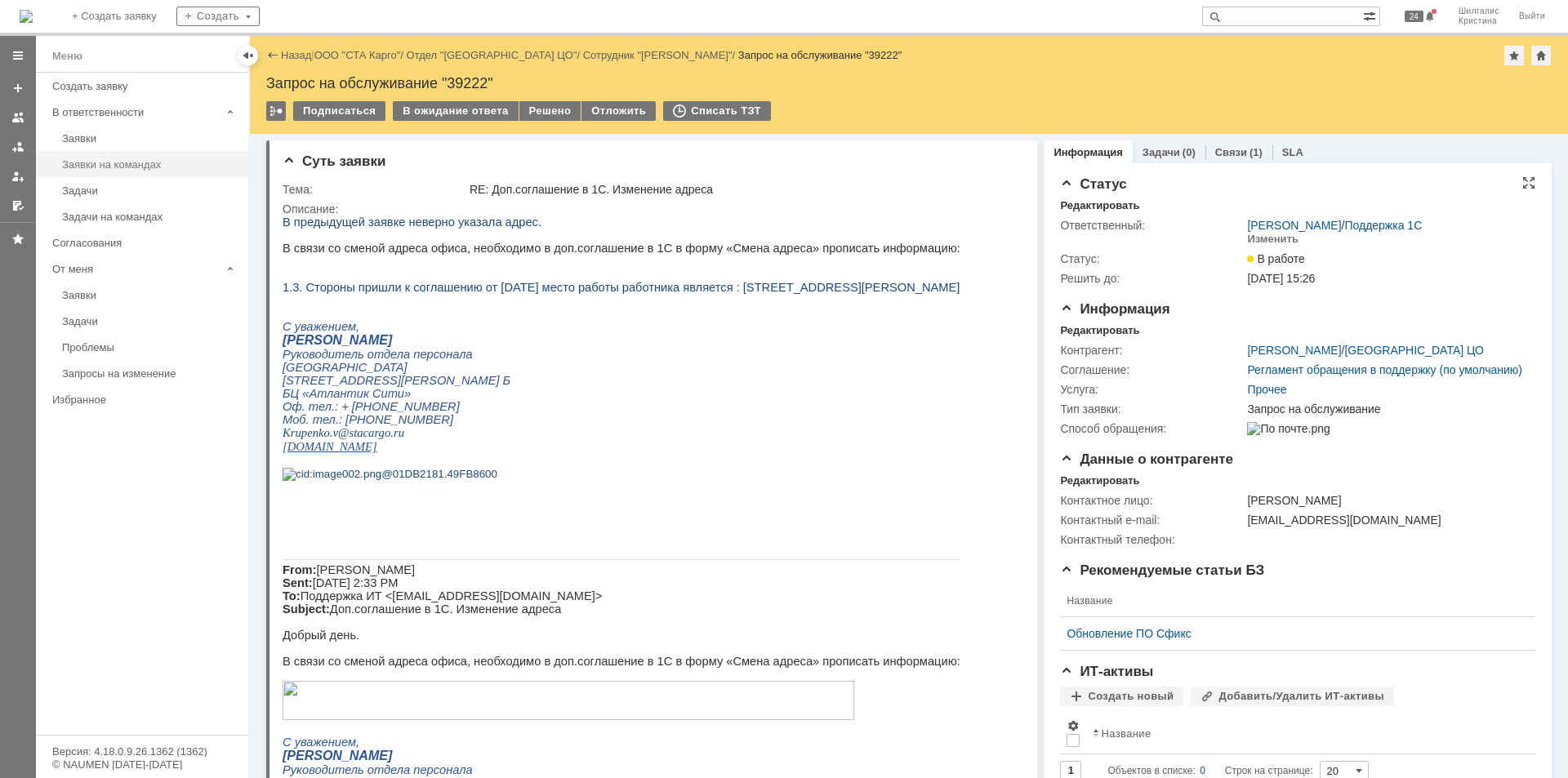
click at [76, 172] on link "Заявки на командах" at bounding box center [150, 164] width 189 height 25
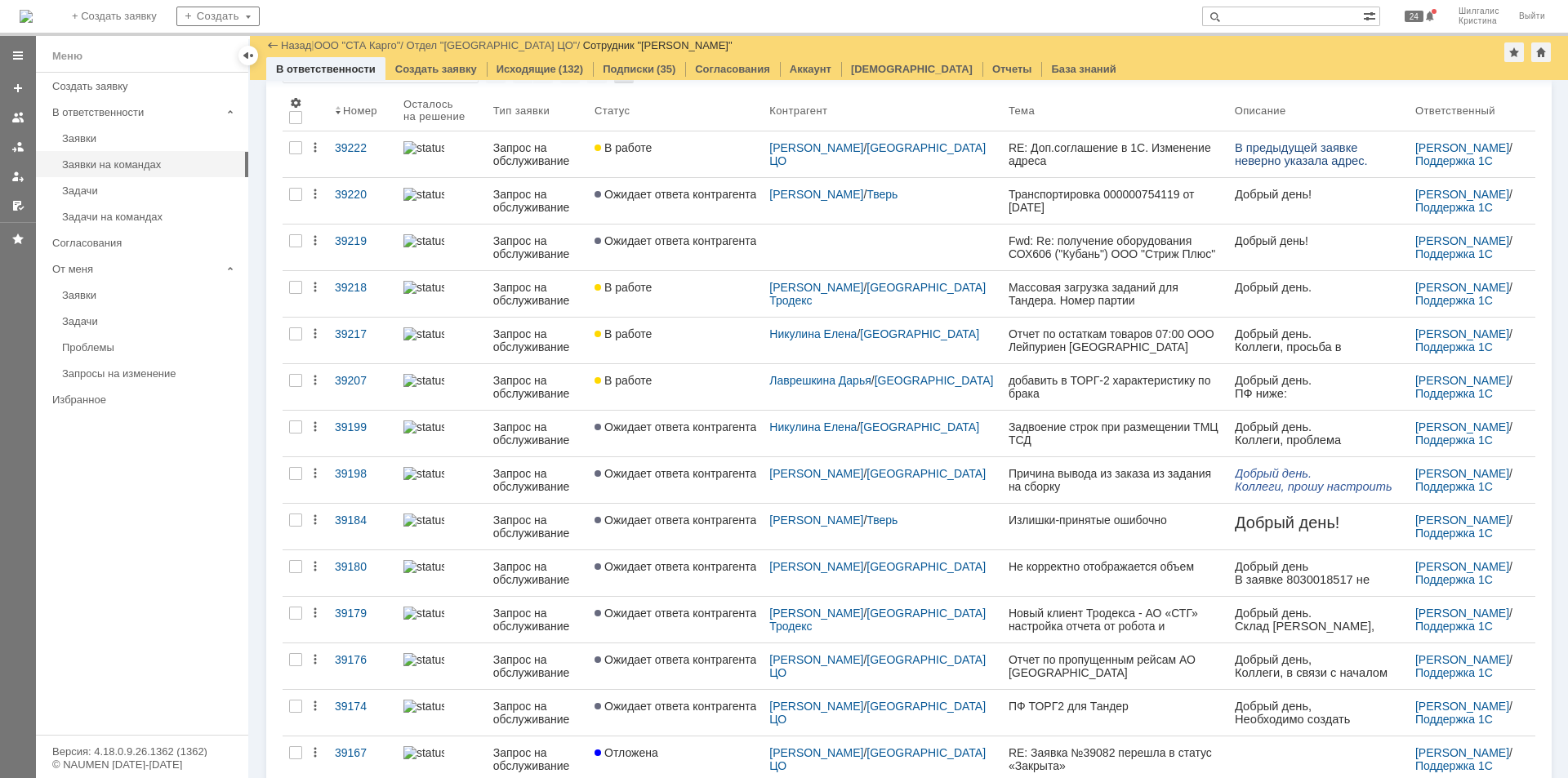
click at [675, 348] on link "В работе" at bounding box center [675, 340] width 175 height 46
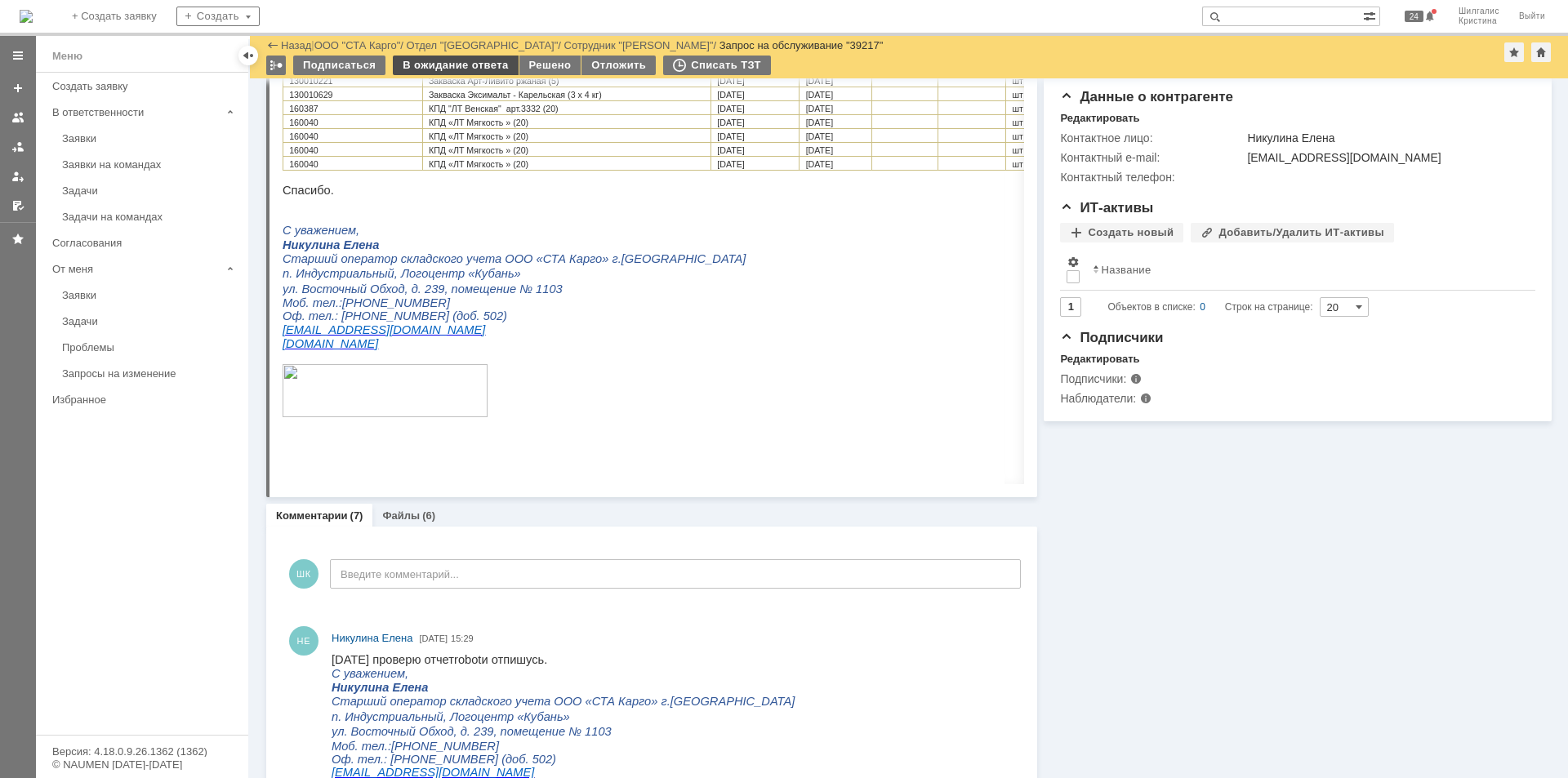
click at [427, 64] on div "В ожидание ответа" at bounding box center [455, 65] width 125 height 19
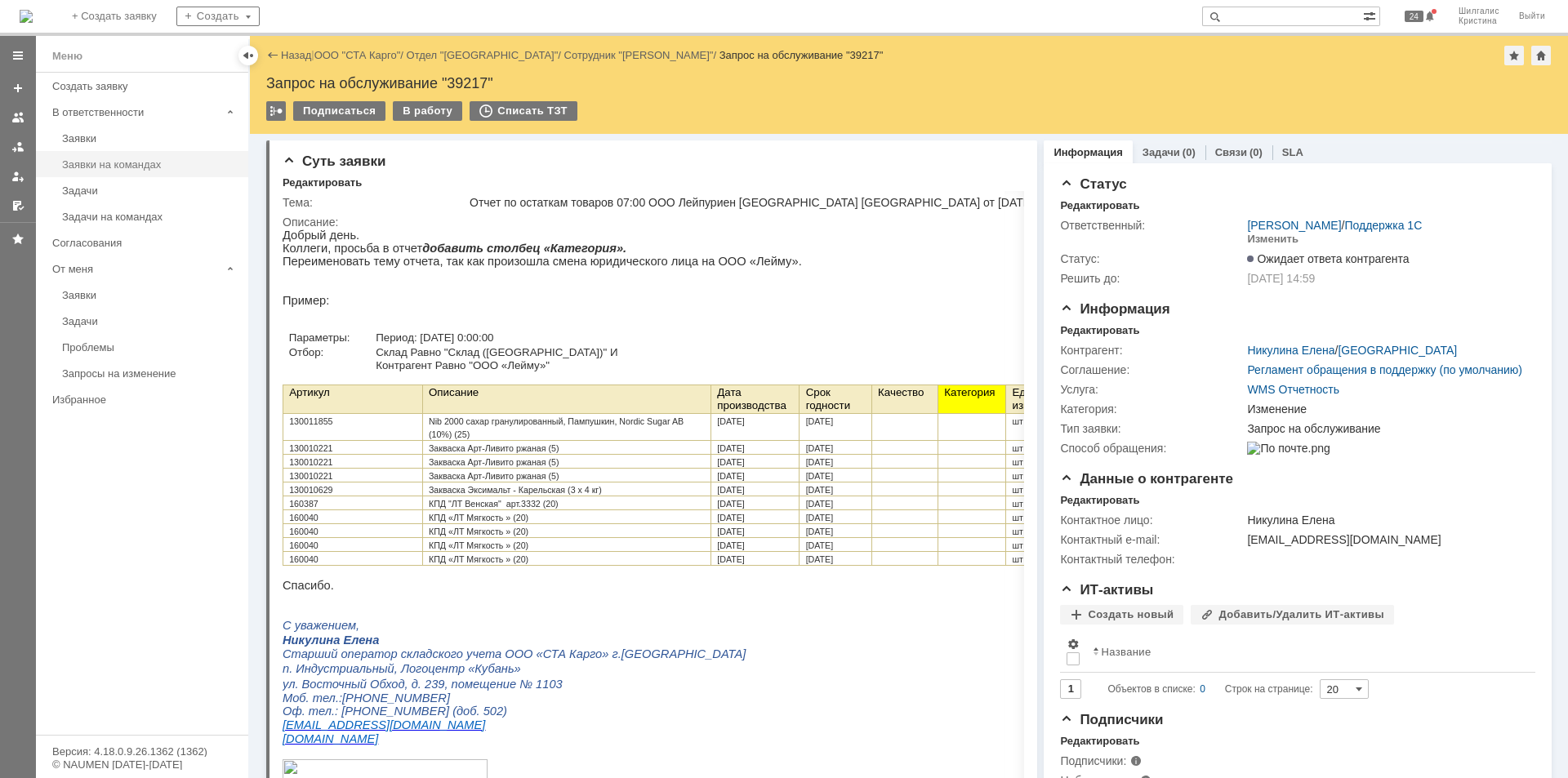
click at [133, 164] on div "Заявки на командах" at bounding box center [150, 164] width 176 height 12
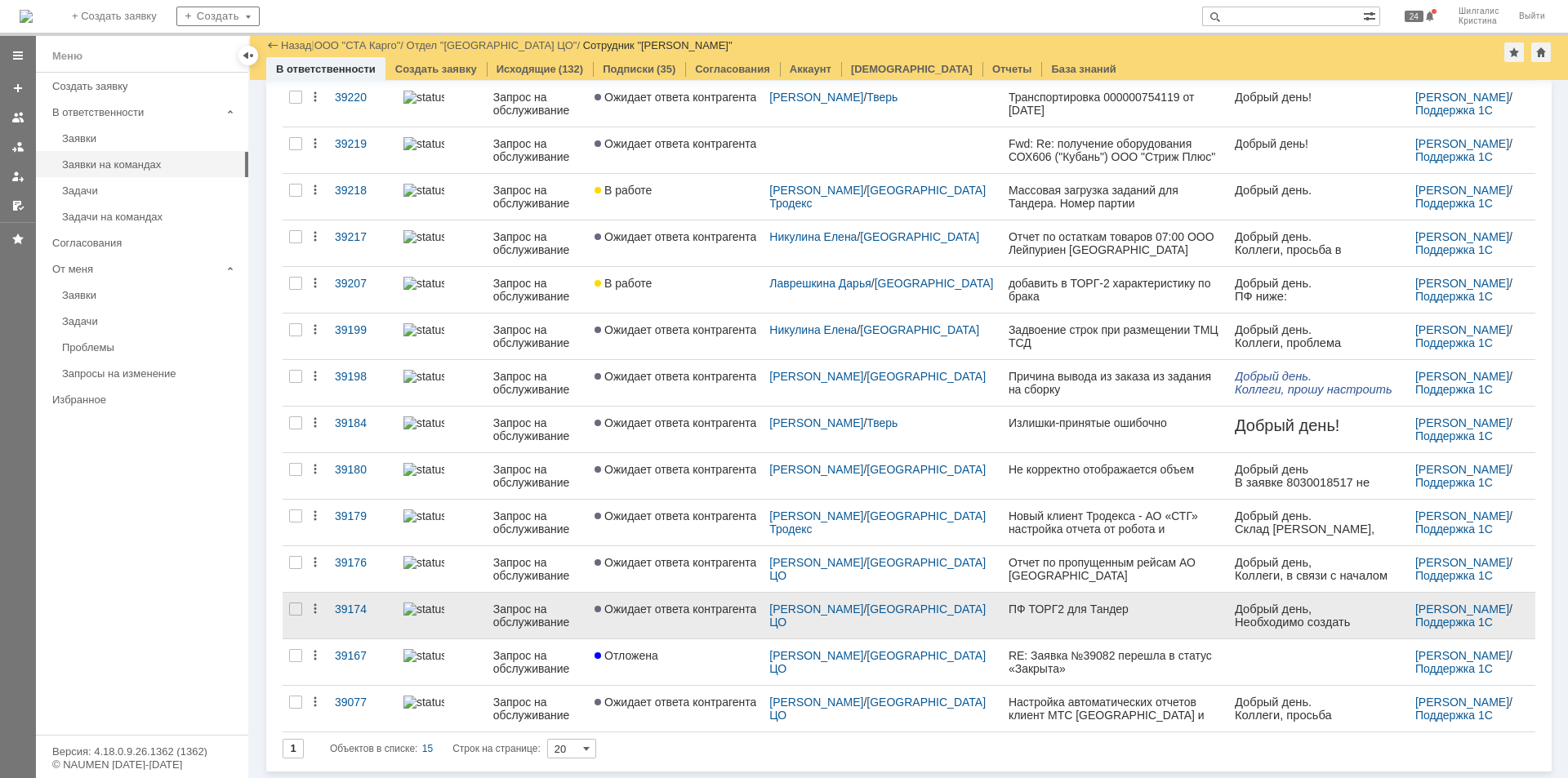
click at [666, 605] on span "Ожидает ответа контрагента" at bounding box center [675, 609] width 162 height 13
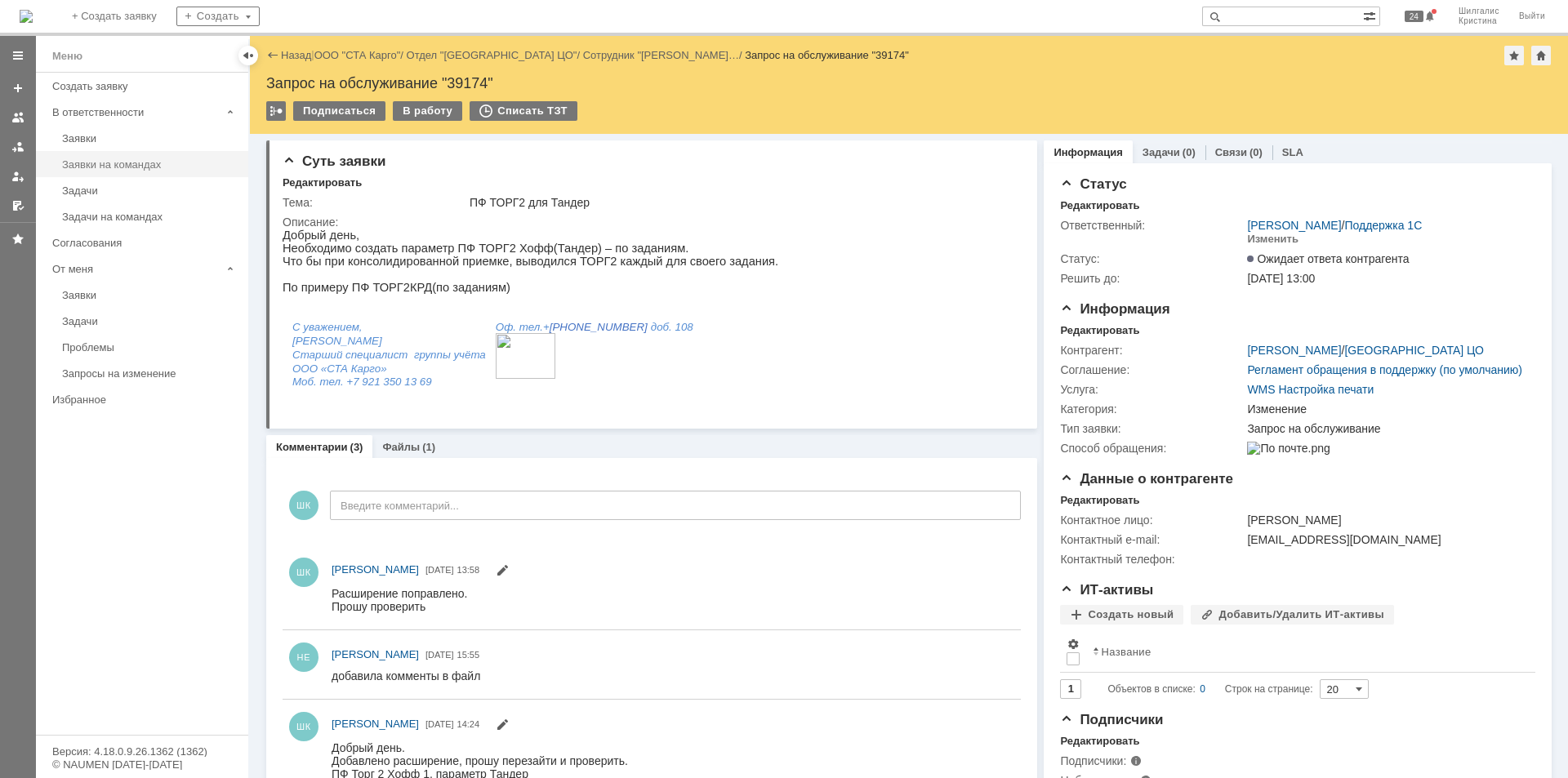
click at [143, 164] on div "Заявки на командах" at bounding box center [150, 164] width 176 height 12
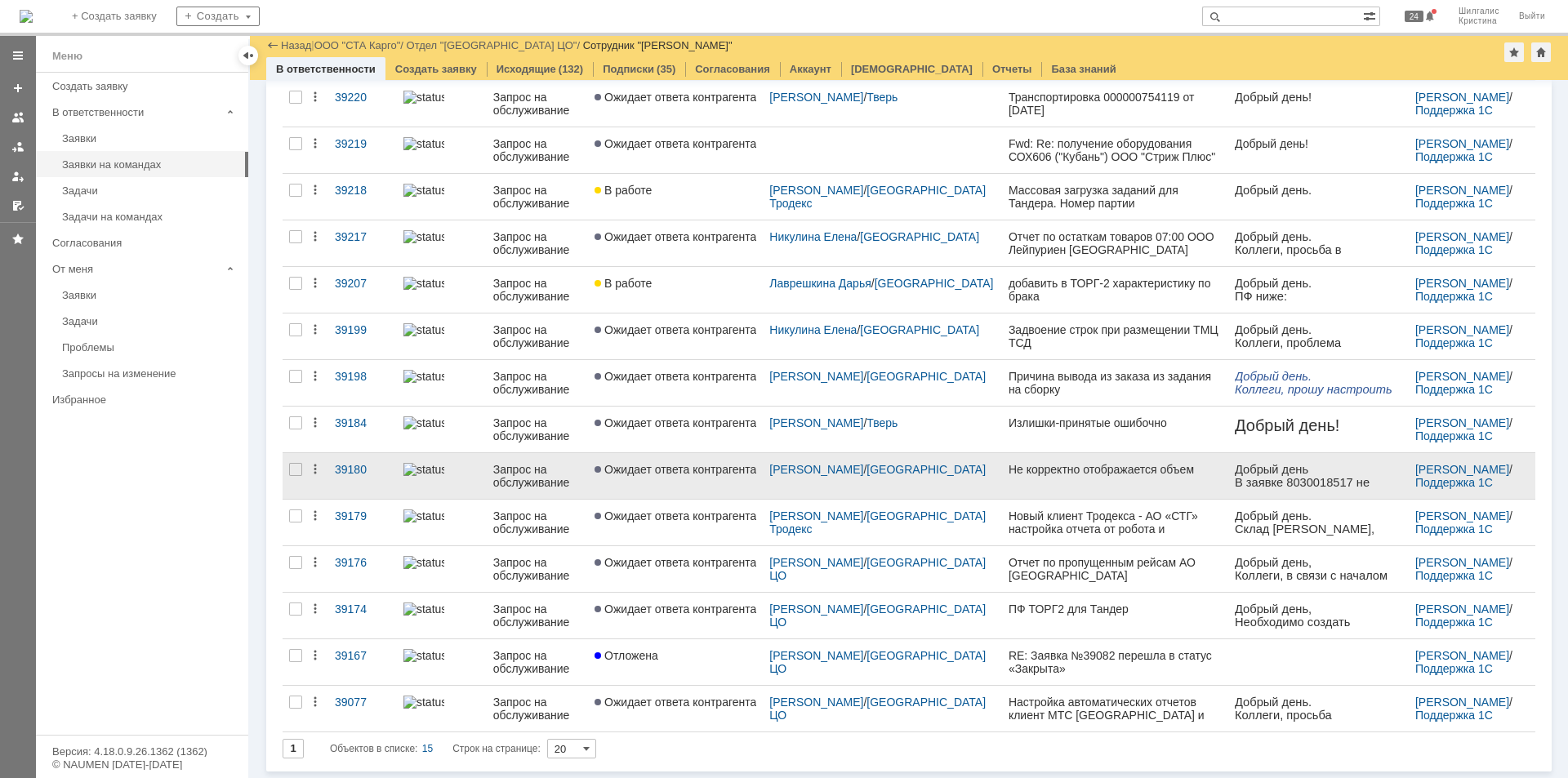
click at [707, 481] on link "Ожидает ответа контрагента" at bounding box center [675, 476] width 175 height 46
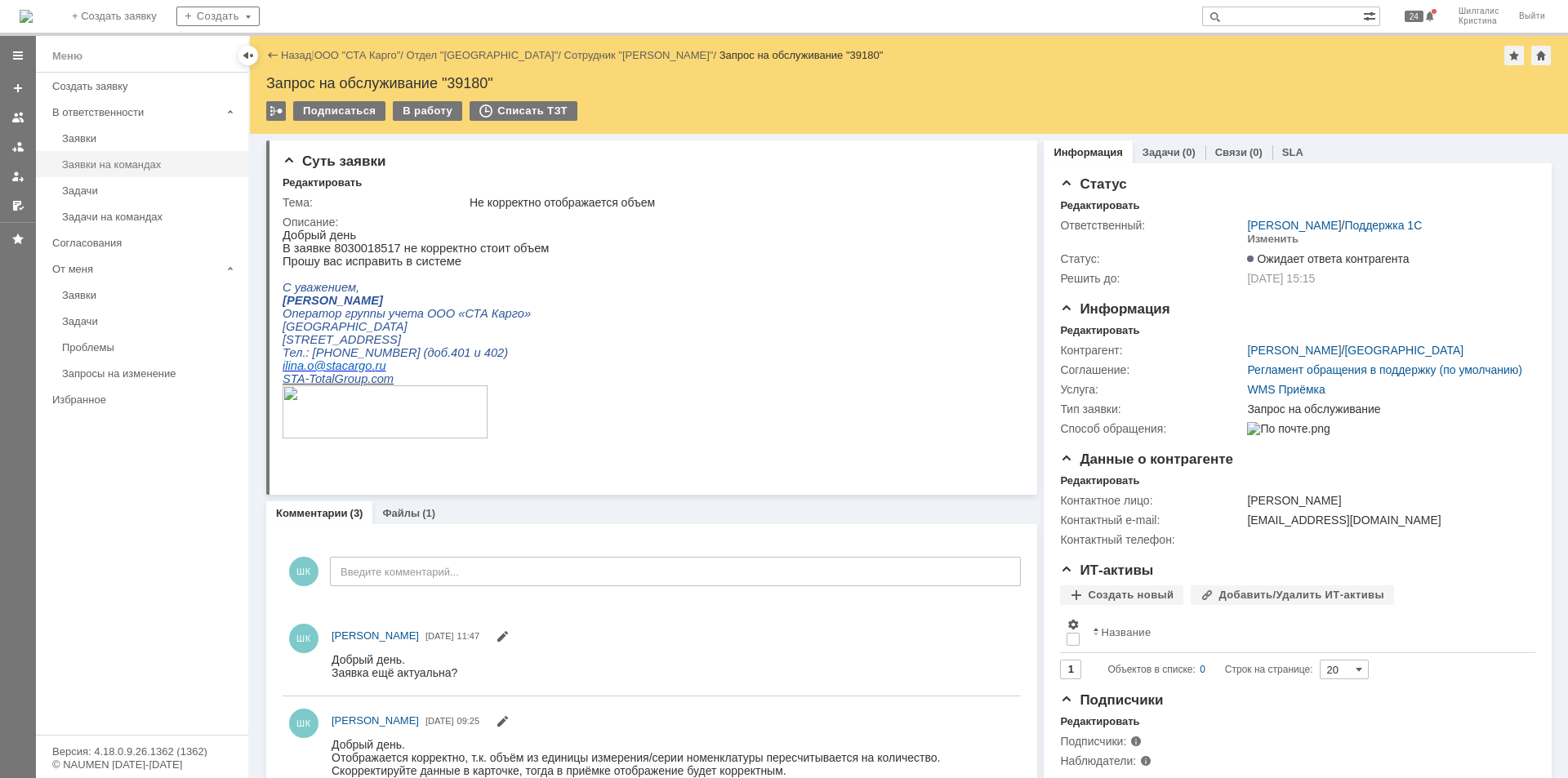
click at [163, 160] on div "Заявки на командах" at bounding box center [150, 164] width 176 height 12
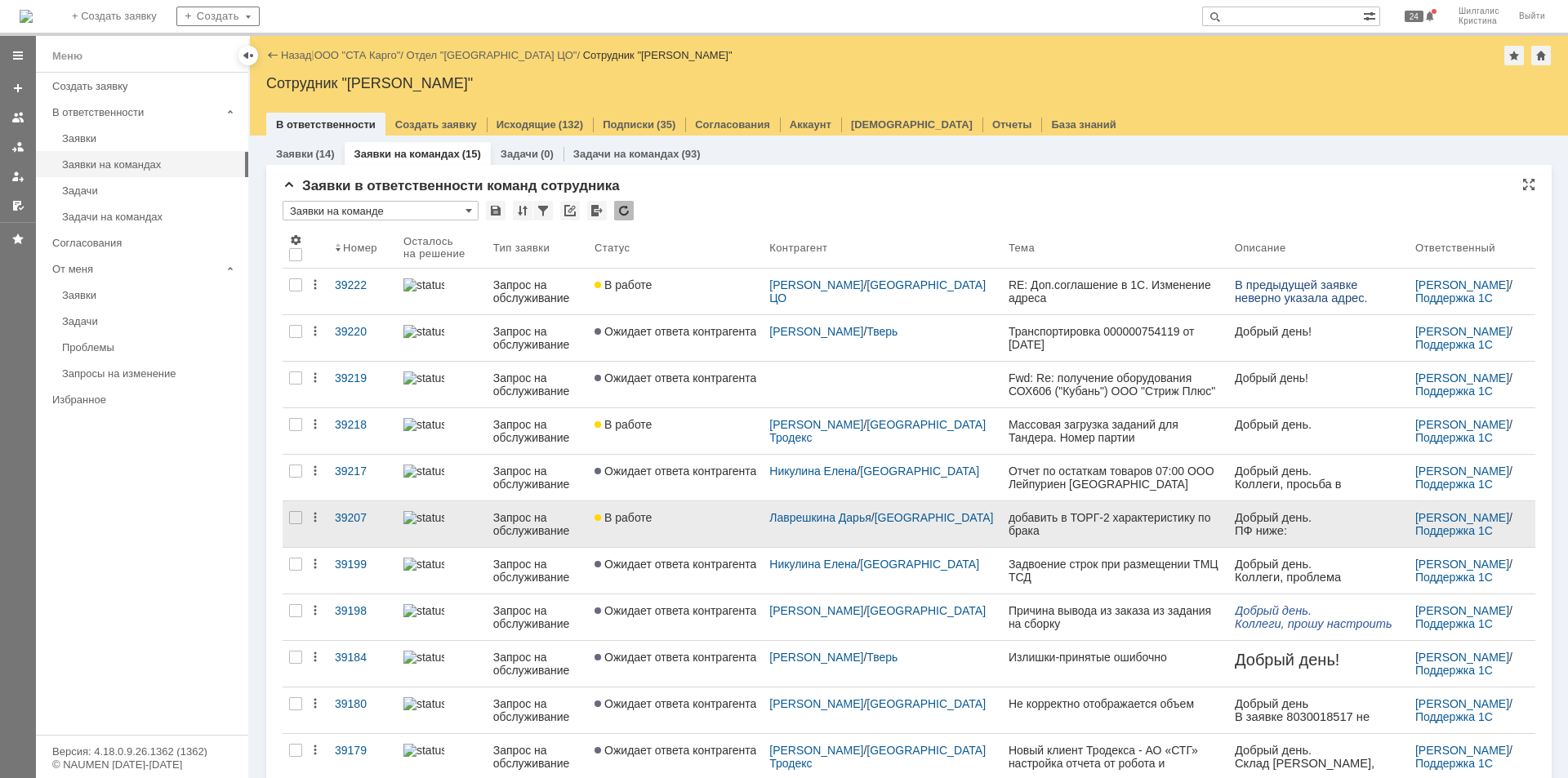
click at [688, 522] on div "В работе" at bounding box center [675, 518] width 162 height 13
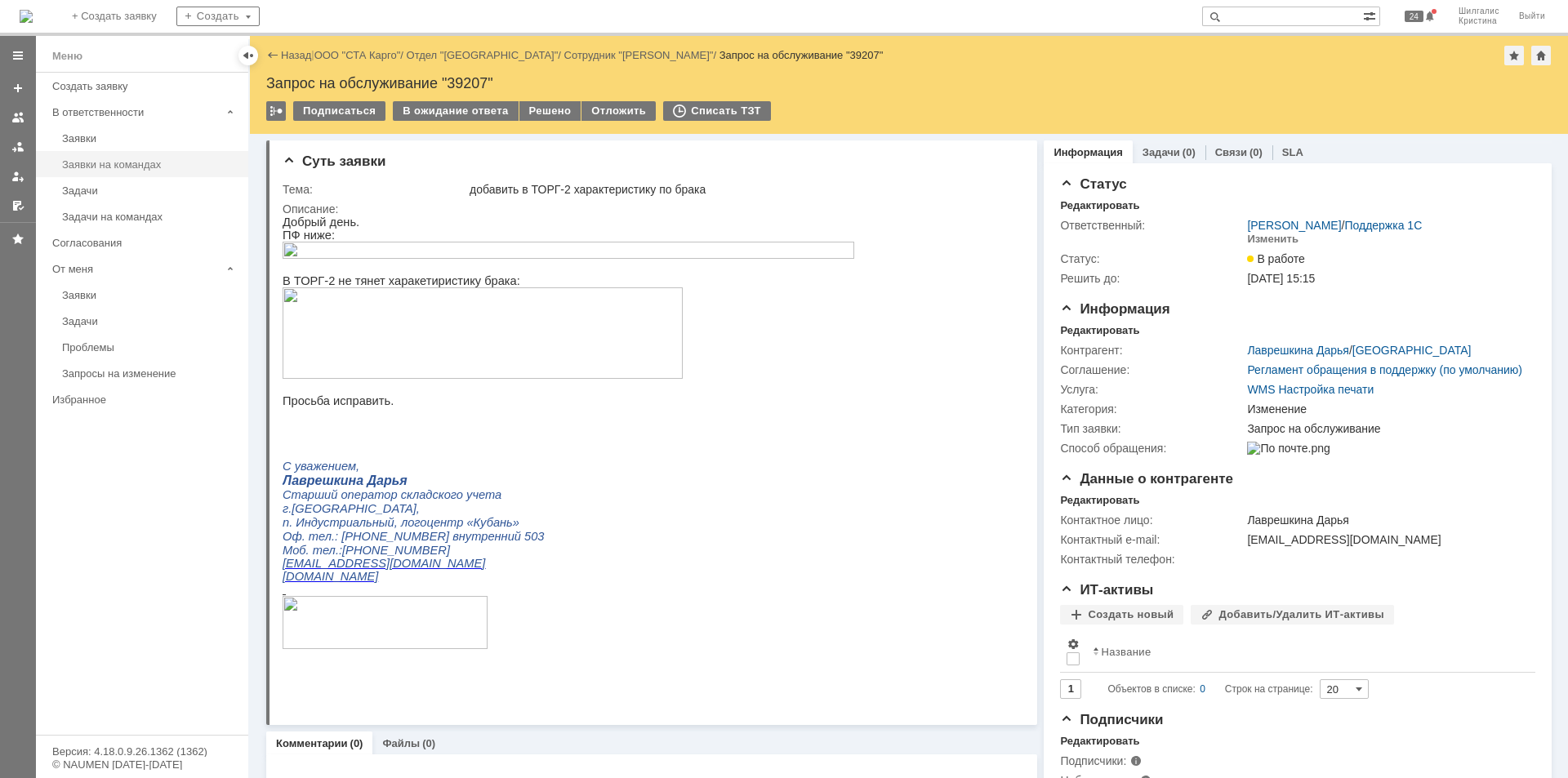
click at [119, 159] on div "Заявки на командах" at bounding box center [150, 164] width 176 height 12
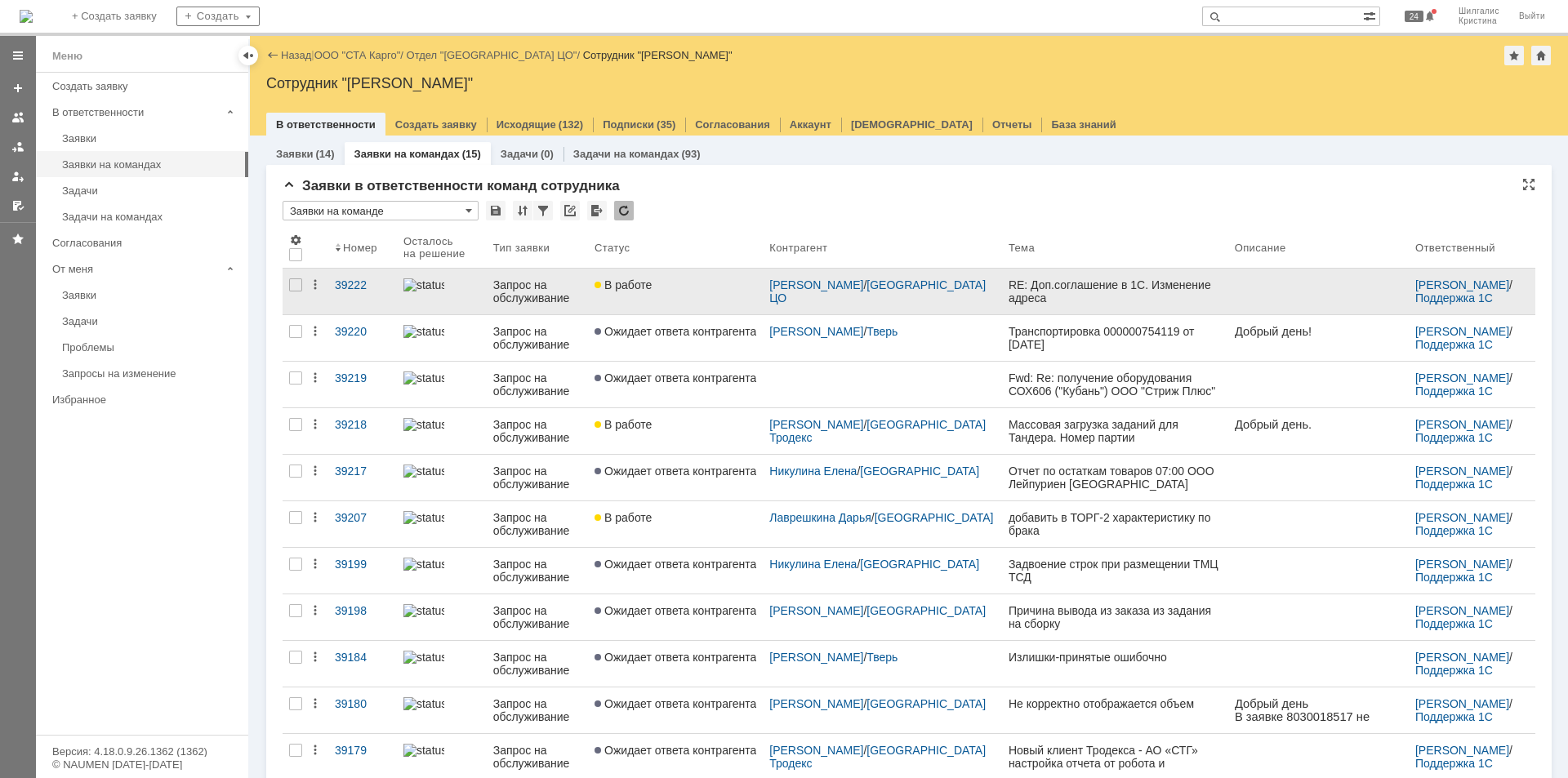
click at [677, 292] on link "В работе" at bounding box center [675, 292] width 175 height 46
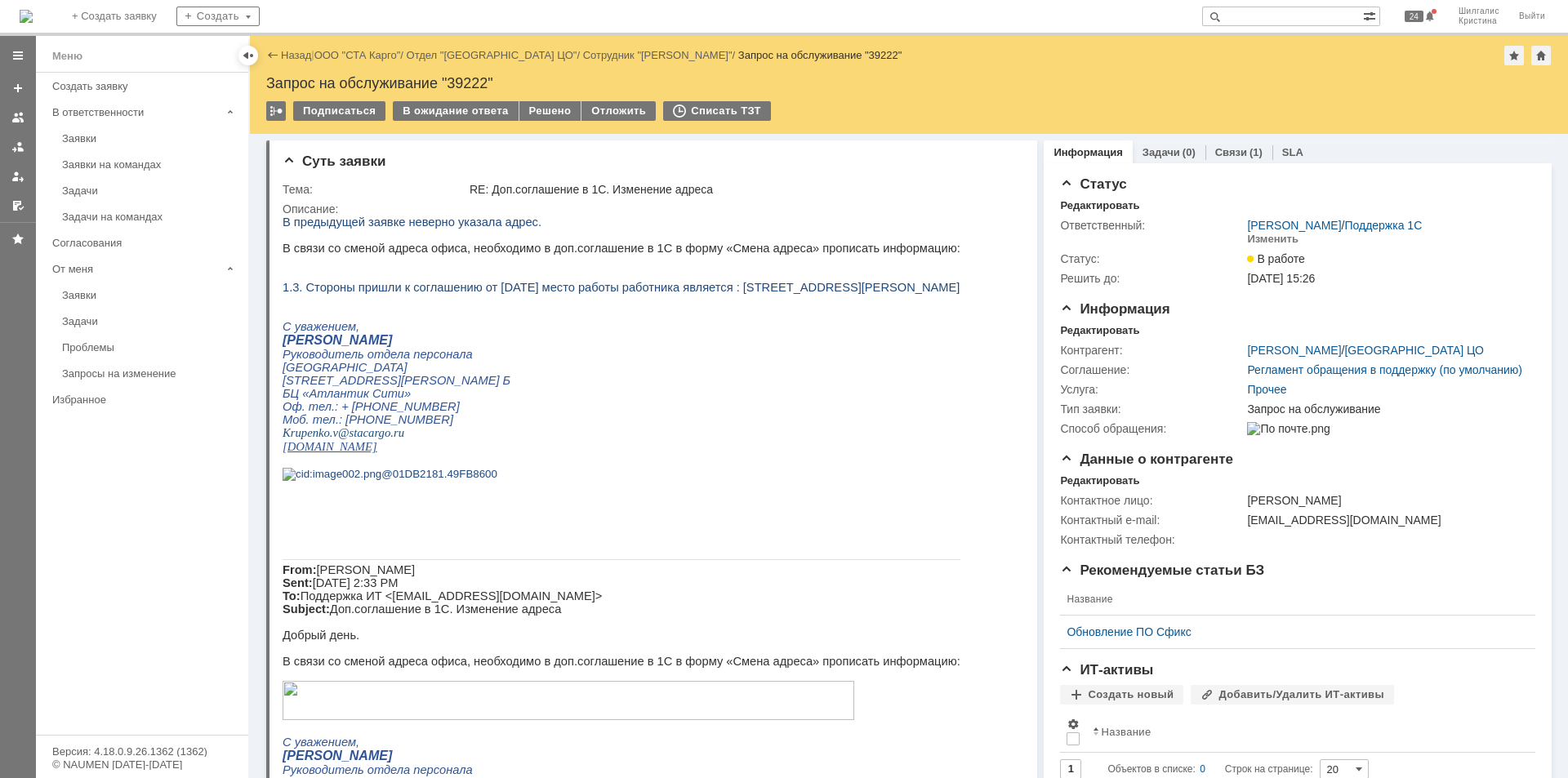
click at [462, 80] on div "Запрос на обслуживание "39222"" at bounding box center [908, 83] width 1285 height 16
copy div "39222"
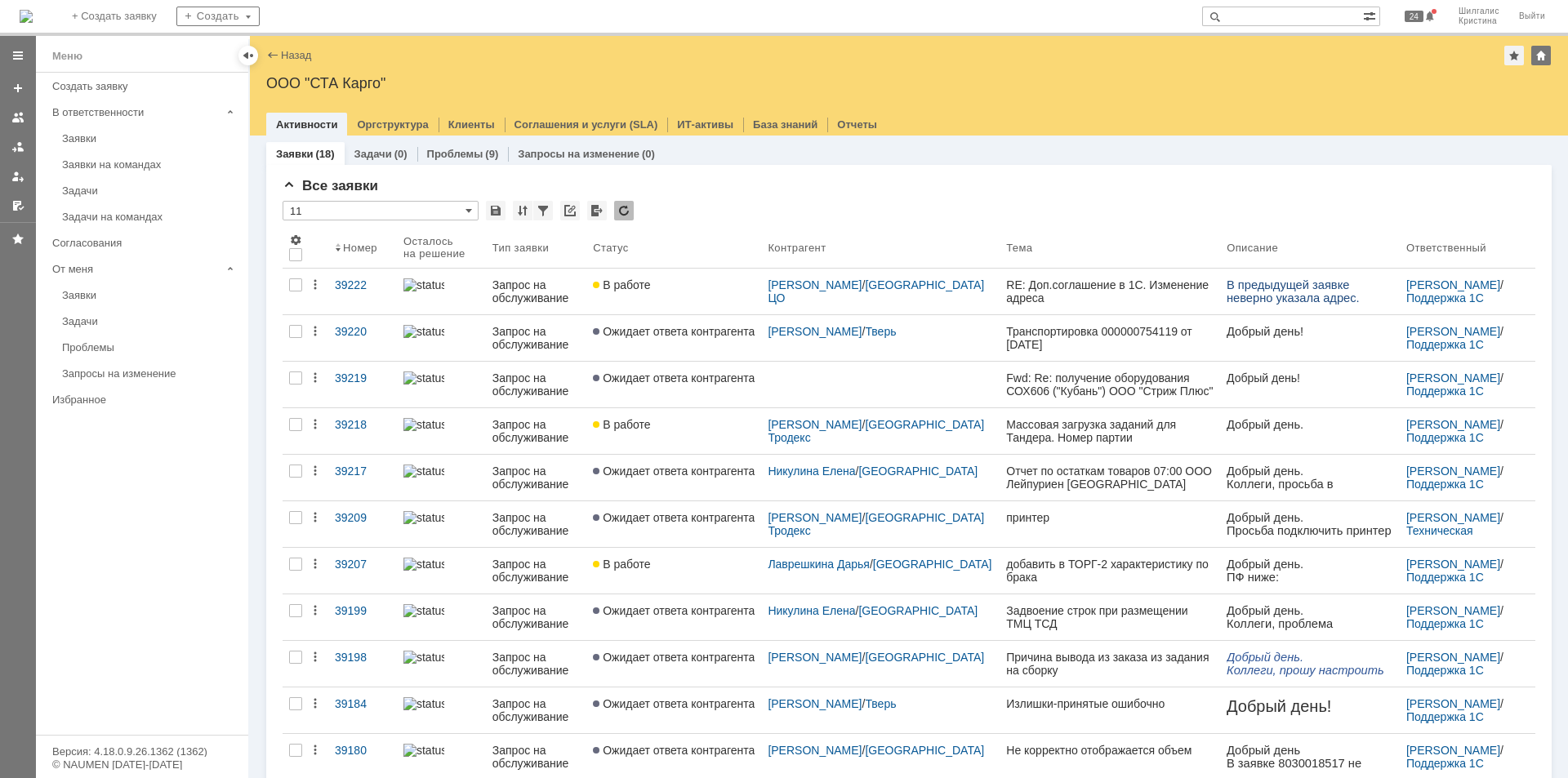
click at [1249, 14] on input "text" at bounding box center [1282, 16] width 161 height 19
paste input "37328"
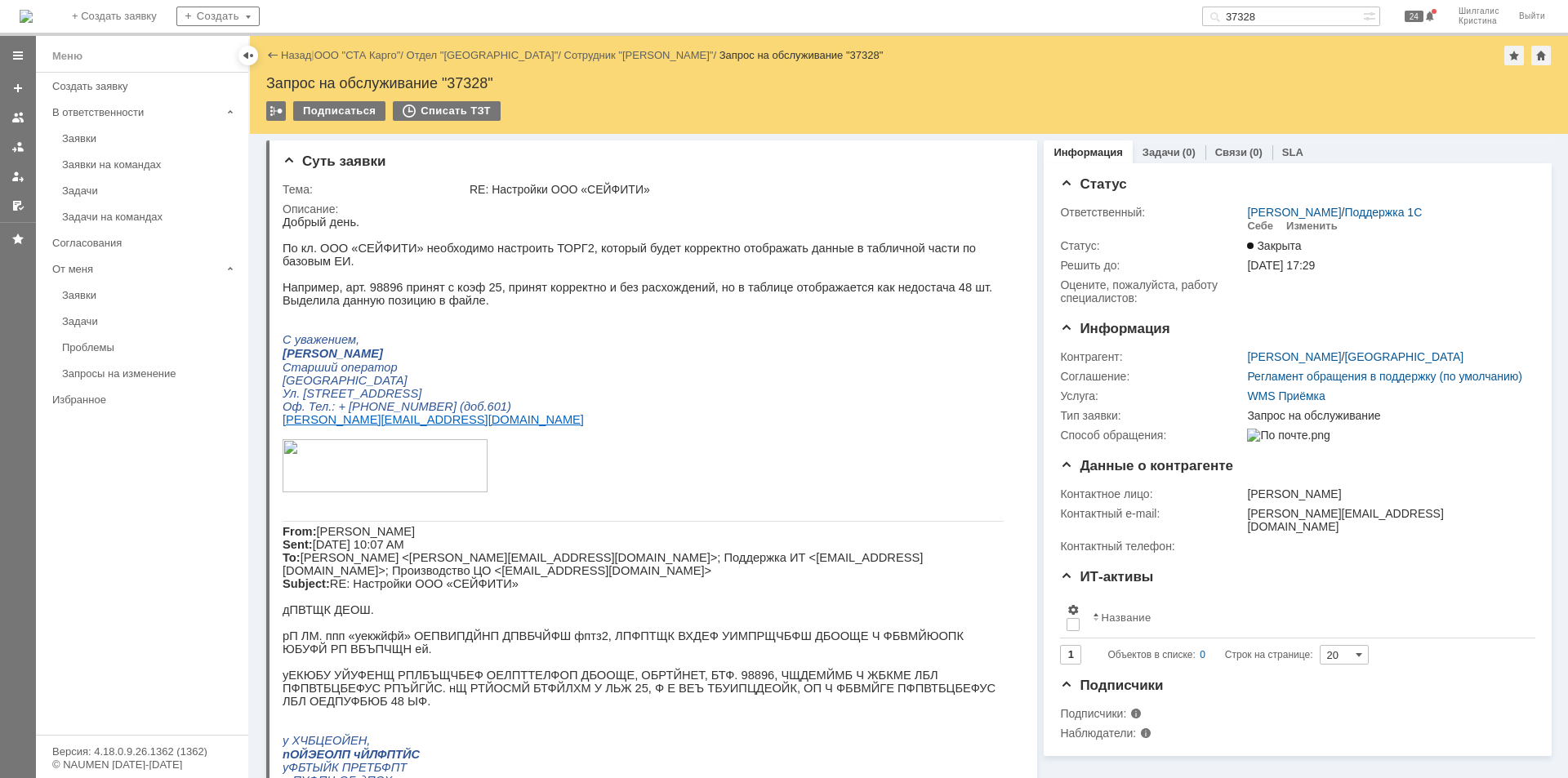
drag, startPoint x: 1278, startPoint y: 13, endPoint x: 1094, endPoint y: 9, distance: 184.0
click at [1094, 9] on div "На домашнюю + Создать заявку Создать 37328 24 Шилгалис [PERSON_NAME]" at bounding box center [784, 18] width 1568 height 36
paste input "8941"
type input "38941"
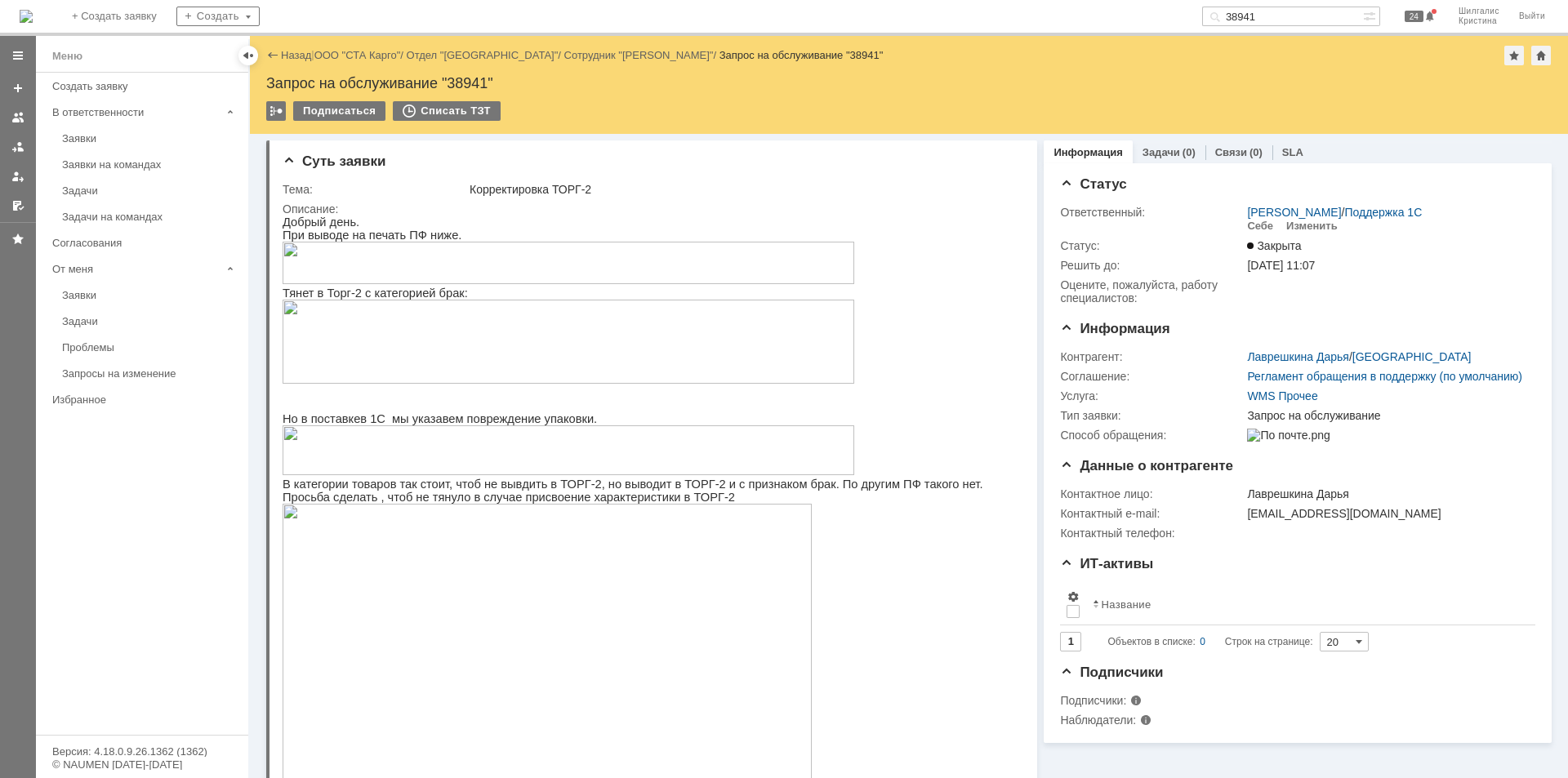
click at [372, 48] on div "Назад | ООО "СТА Карго" / Отдел "Краснодар" / Сотрудник "[PERSON_NAME]" / Запро…" at bounding box center [908, 55] width 1285 height 19
click at [369, 54] on link "ООО "СТА Карго"" at bounding box center [358, 54] width 87 height 12
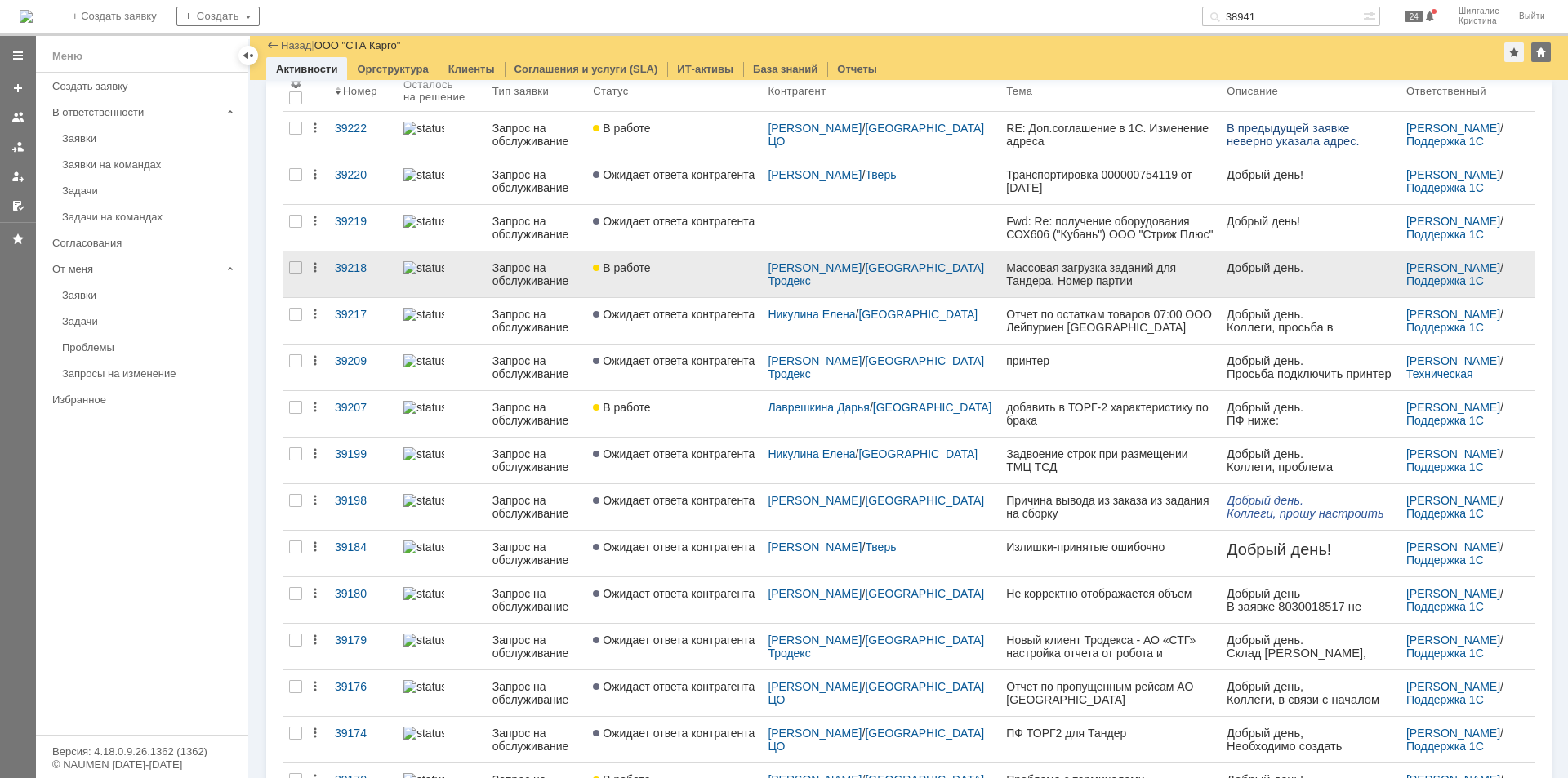
scroll to position [163, 0]
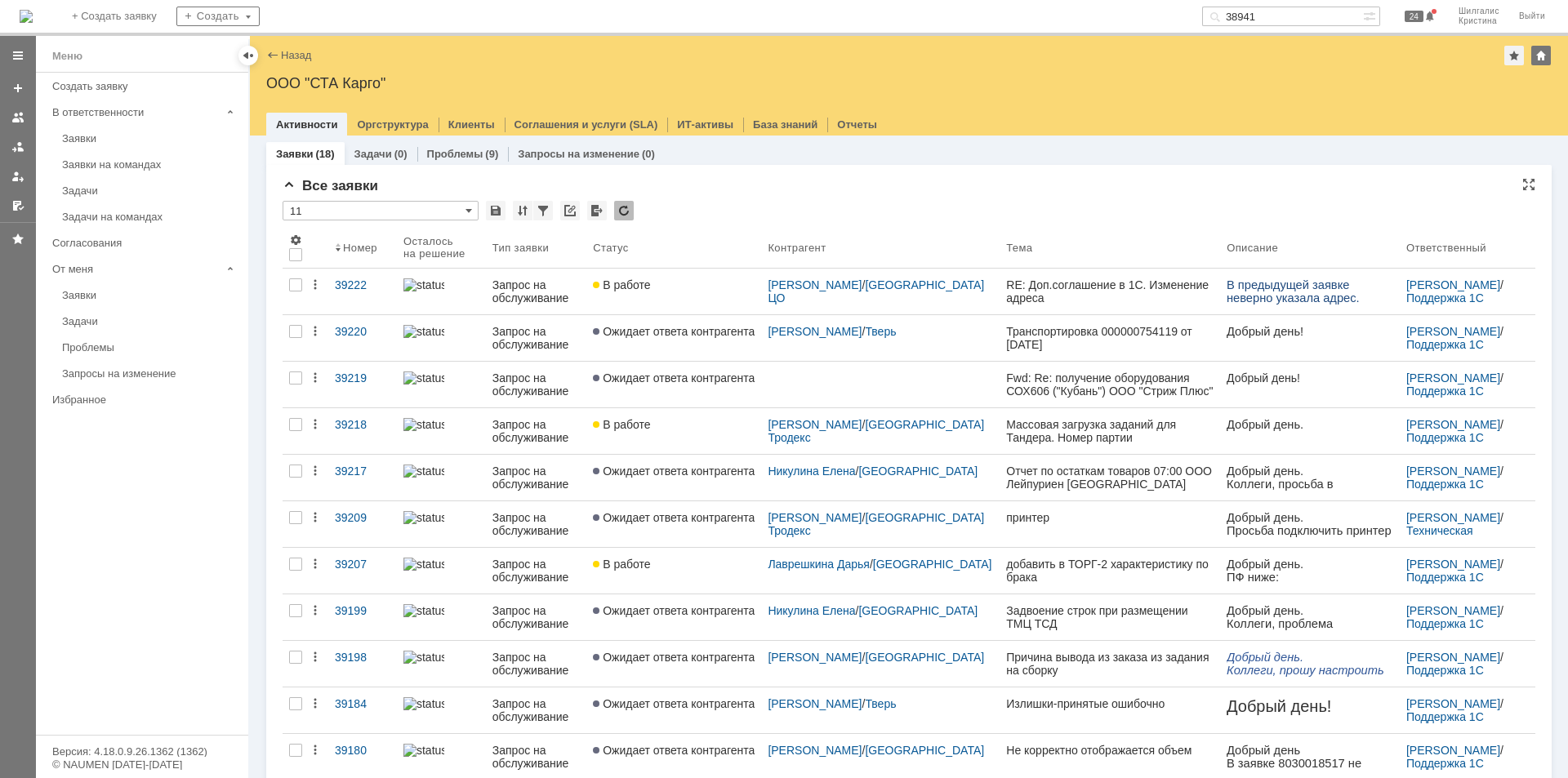
drag, startPoint x: 766, startPoint y: 190, endPoint x: 717, endPoint y: 178, distance: 50.4
click at [762, 190] on div "Все заявки" at bounding box center [908, 185] width 1252 height 16
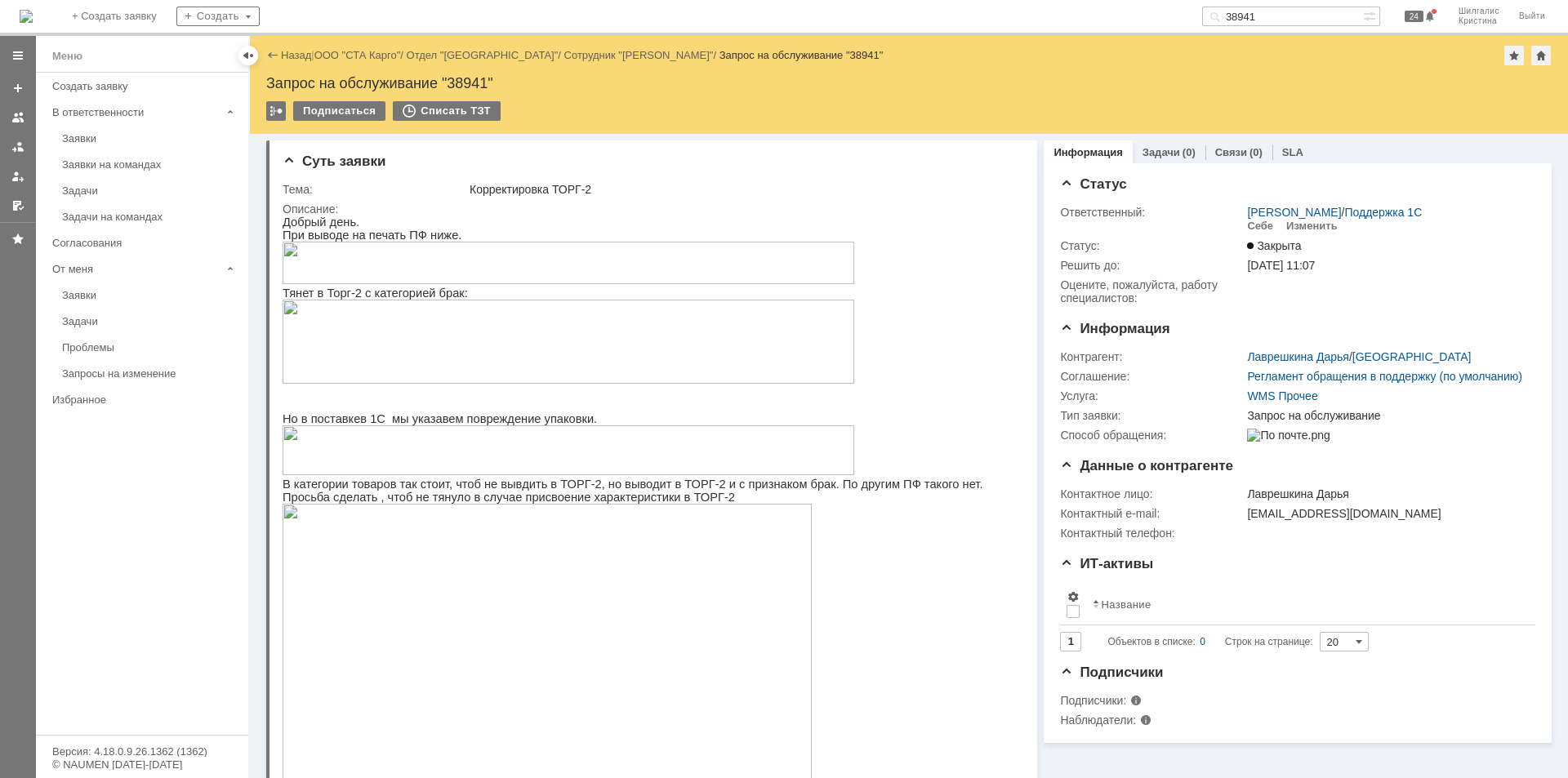
click at [468, 80] on div "Запрос на обслуживание "38941"" at bounding box center [908, 83] width 1285 height 16
copy div "38941"
click at [102, 142] on div "Заявки" at bounding box center [150, 138] width 176 height 12
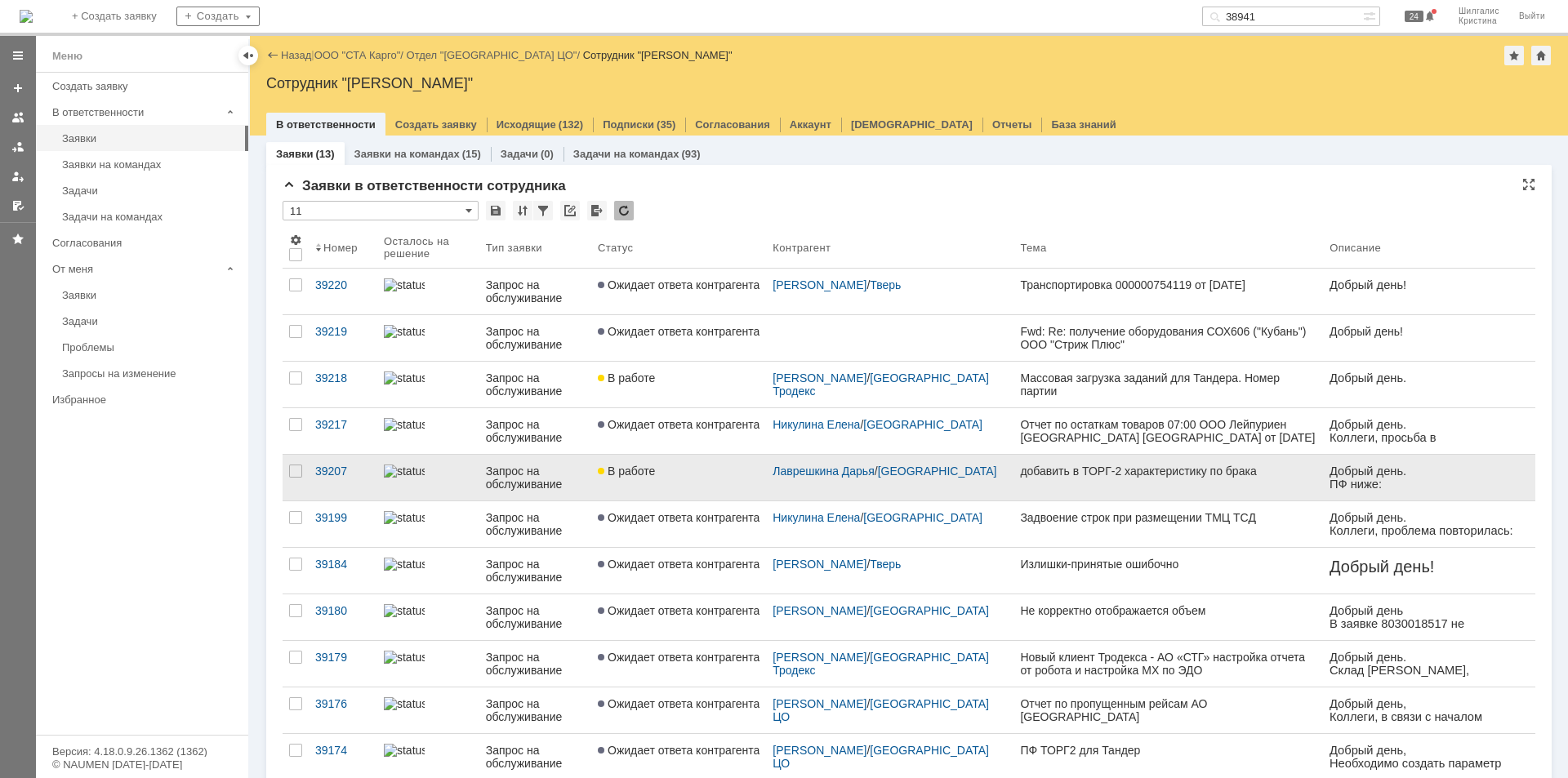
click at [683, 455] on link "В работе" at bounding box center [678, 478] width 175 height 46
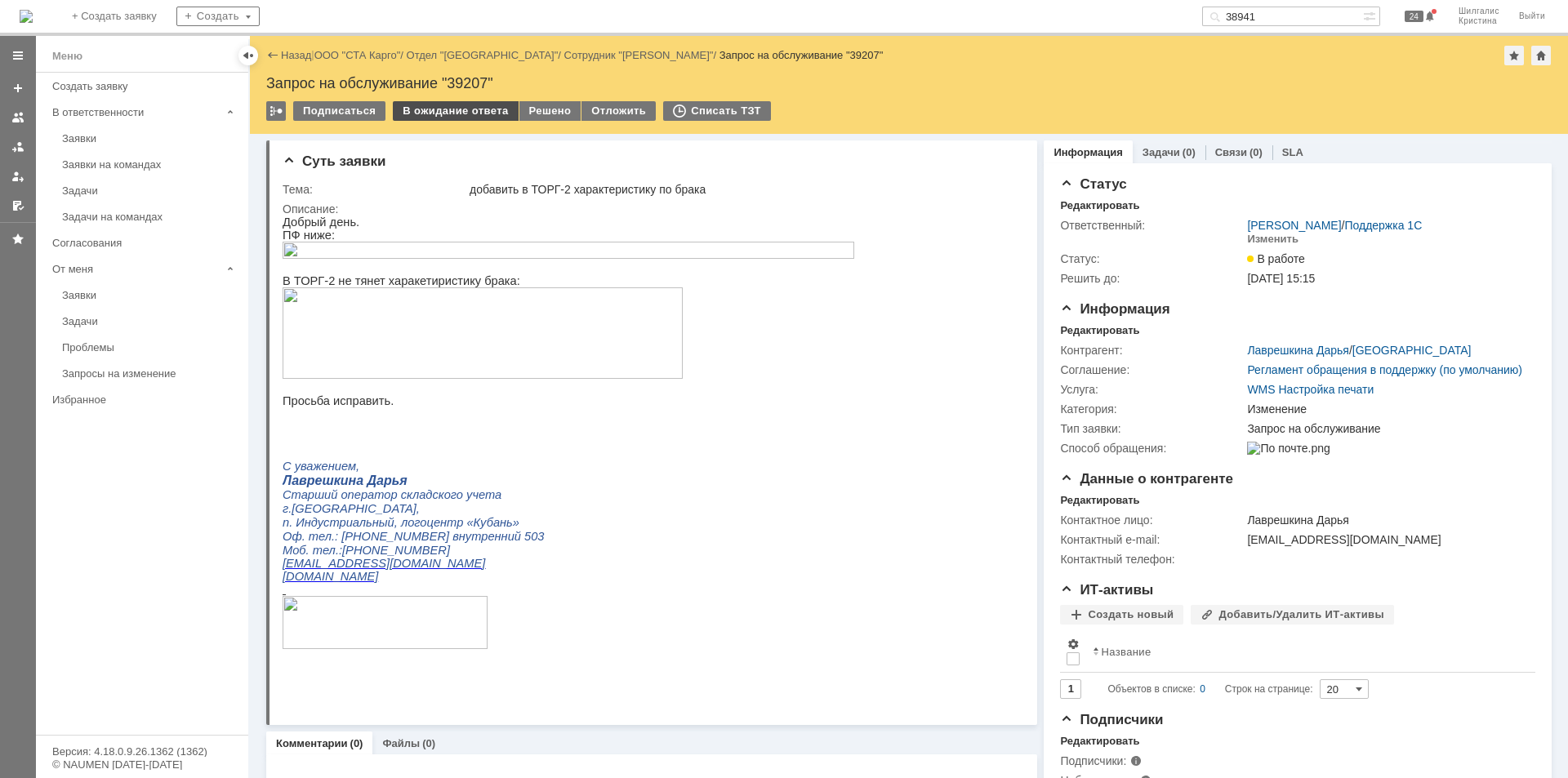
click at [430, 108] on div "В ожидание ответа" at bounding box center [455, 111] width 125 height 19
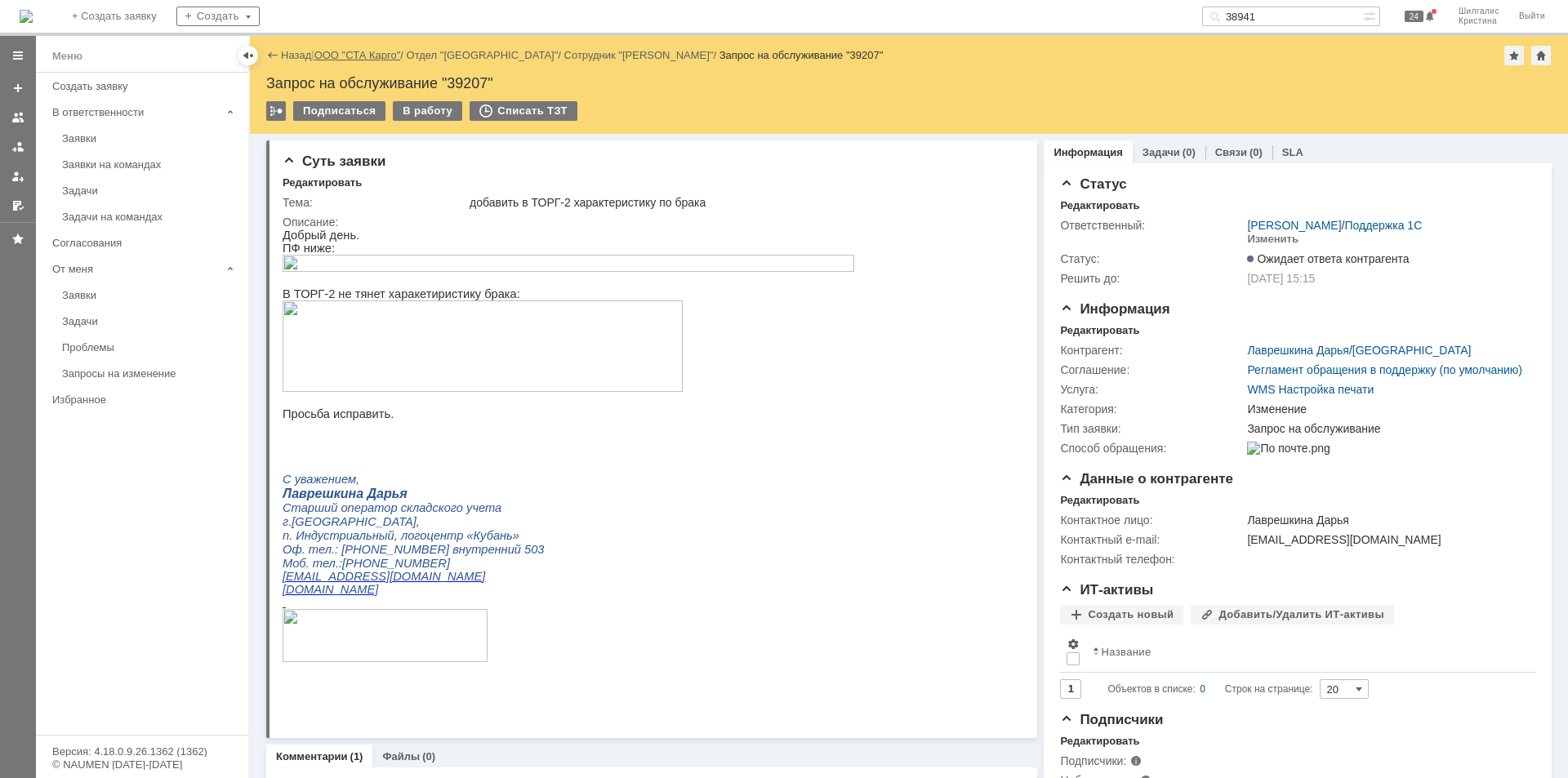
click at [348, 54] on link "ООО "СТА Карго"" at bounding box center [358, 54] width 87 height 12
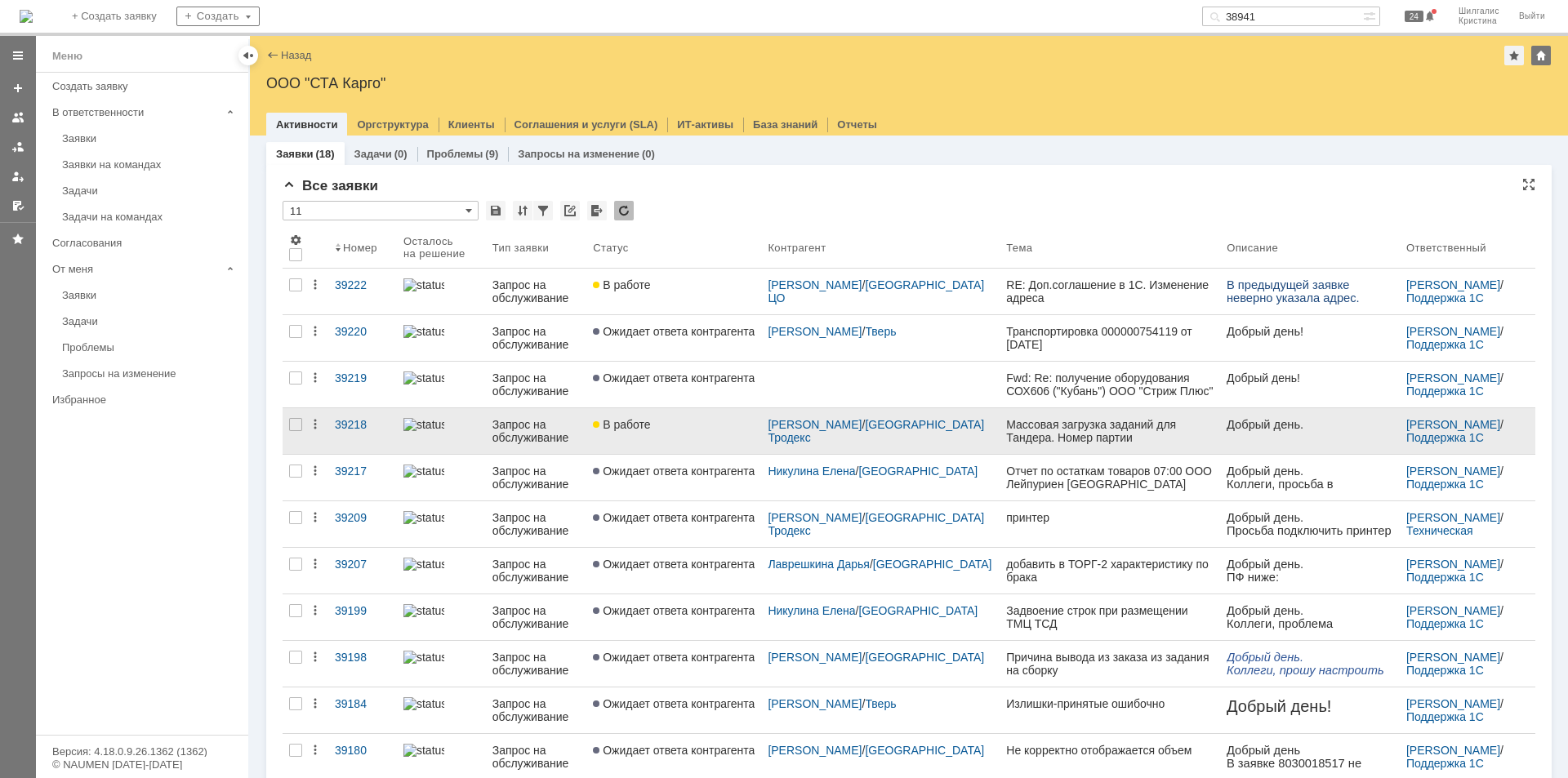
click at [674, 415] on link "В работе" at bounding box center [673, 431] width 175 height 46
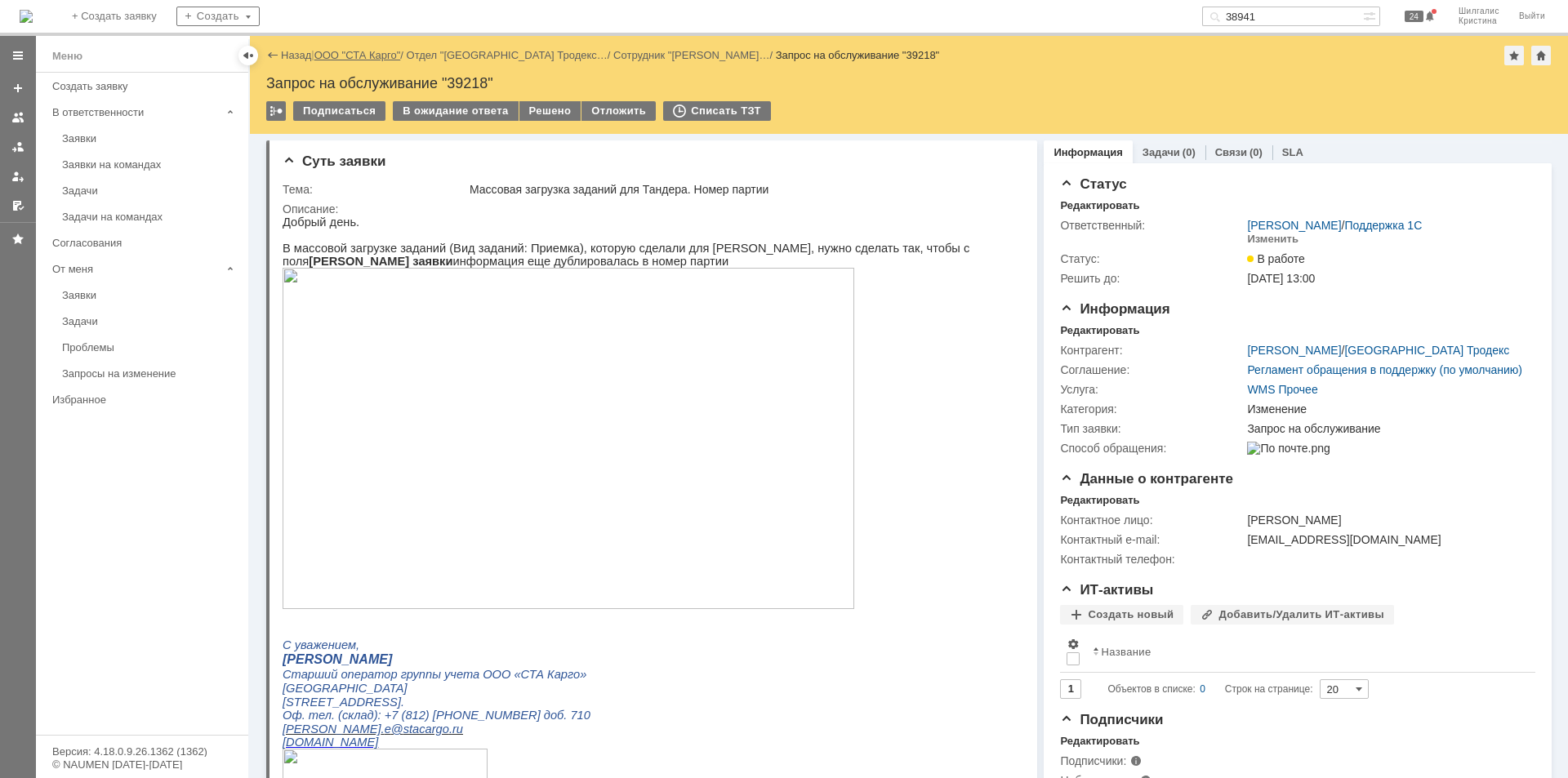
click at [344, 54] on link "ООО "СТА Карго"" at bounding box center [358, 54] width 87 height 12
